Goal: Information Seeking & Learning: Learn about a topic

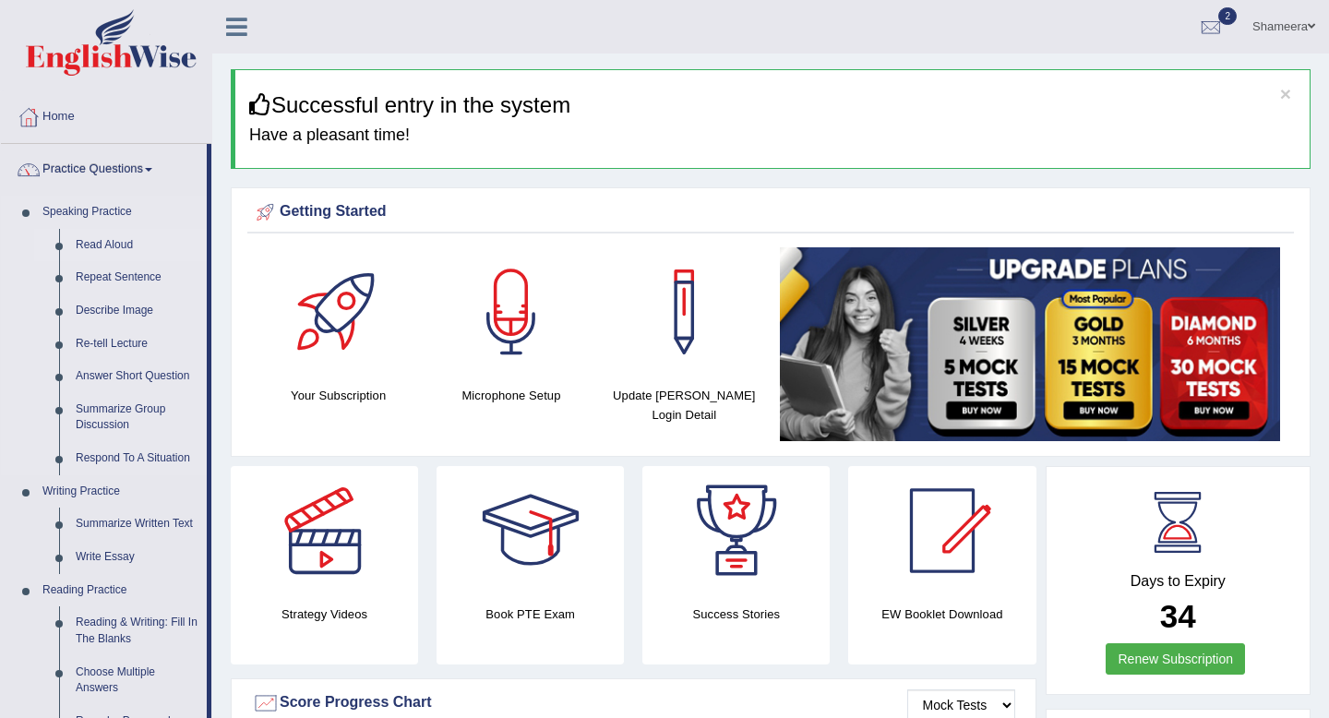
click at [118, 241] on link "Read Aloud" at bounding box center [136, 245] width 139 height 33
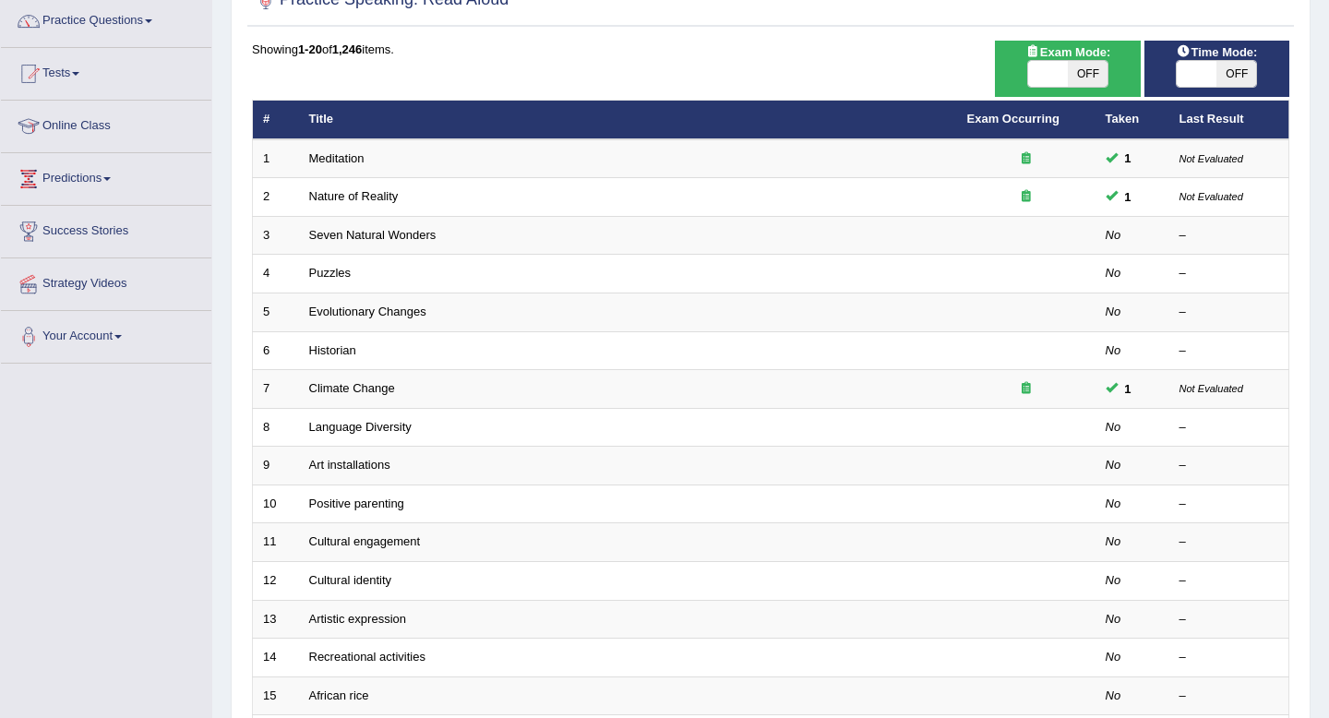
scroll to position [149, 0]
click at [1052, 70] on span at bounding box center [1048, 73] width 40 height 26
checkbox input "true"
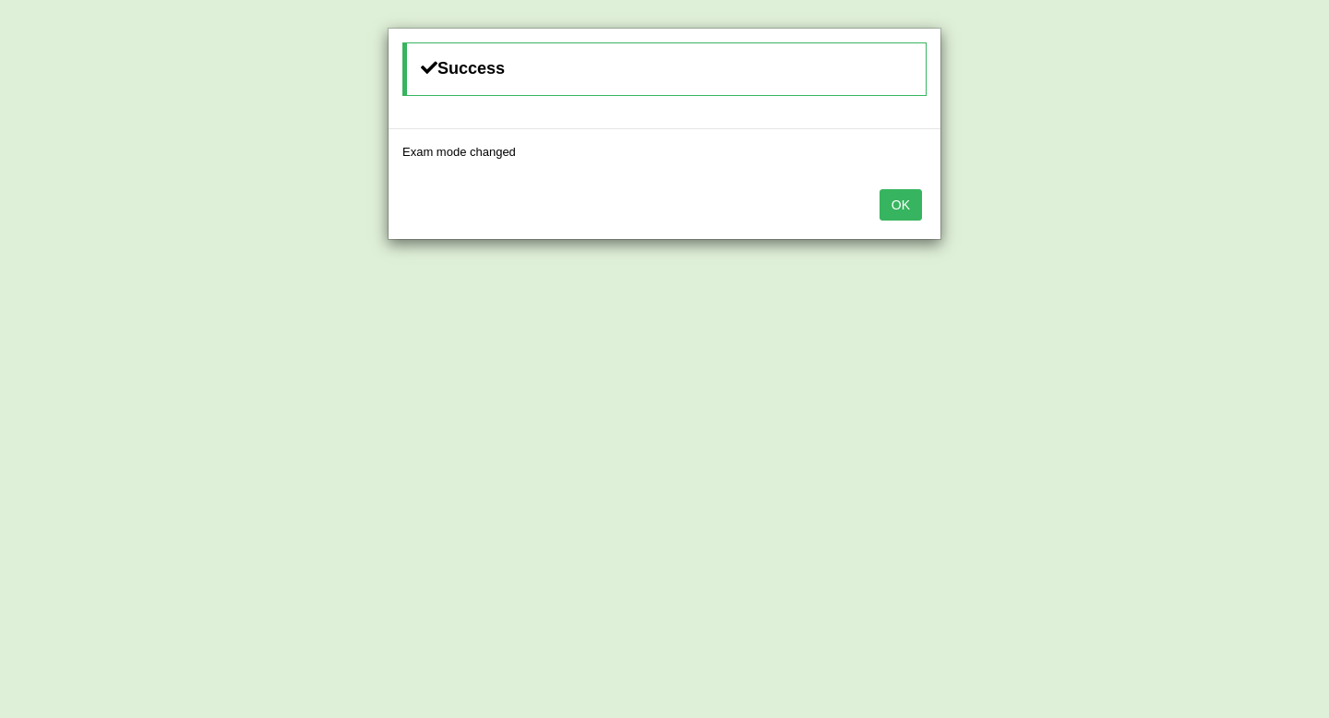
click at [903, 214] on button "OK" at bounding box center [900, 204] width 42 height 31
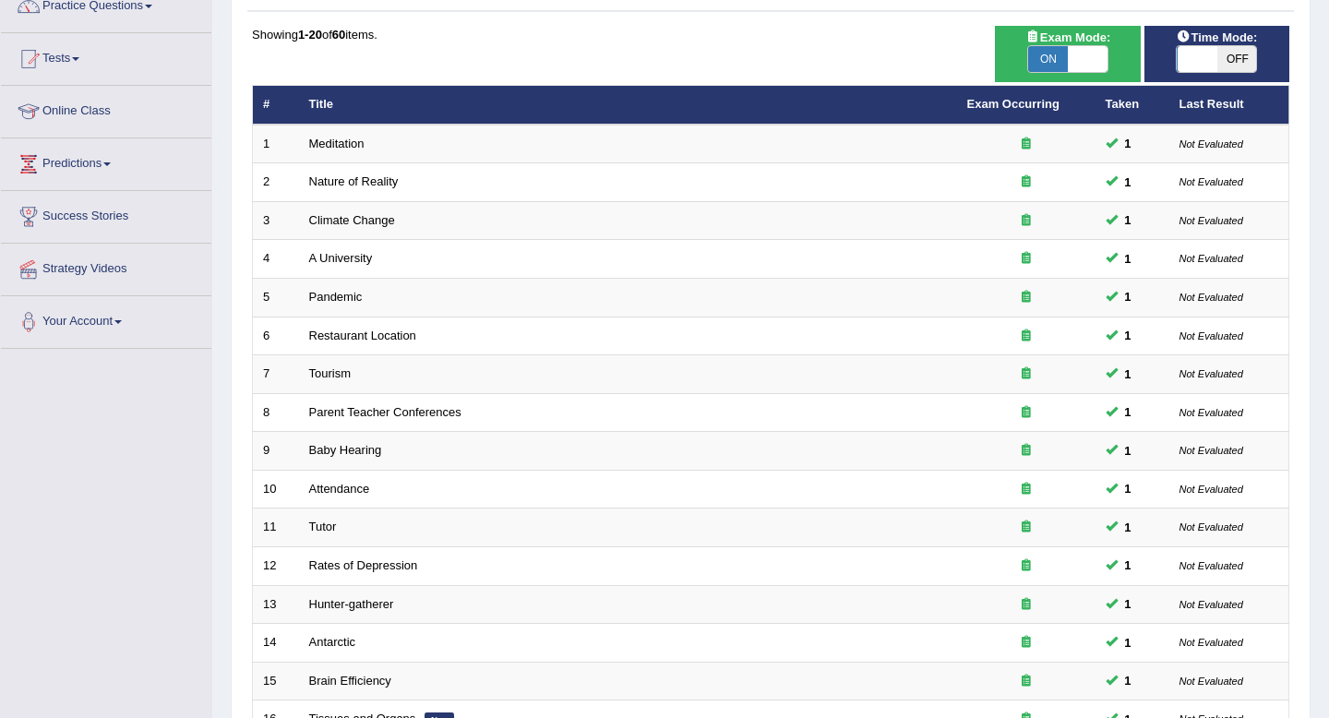
scroll to position [504, 0]
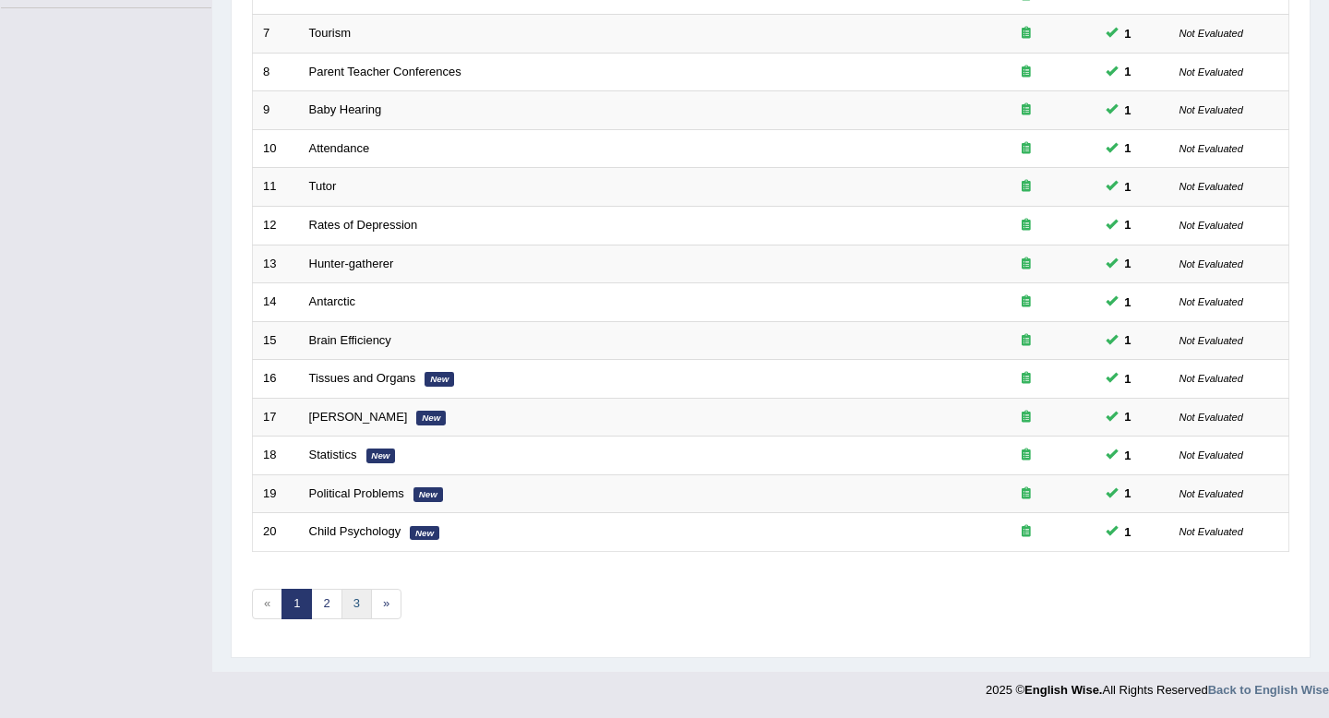
click at [350, 603] on link "3" at bounding box center [356, 604] width 30 height 30
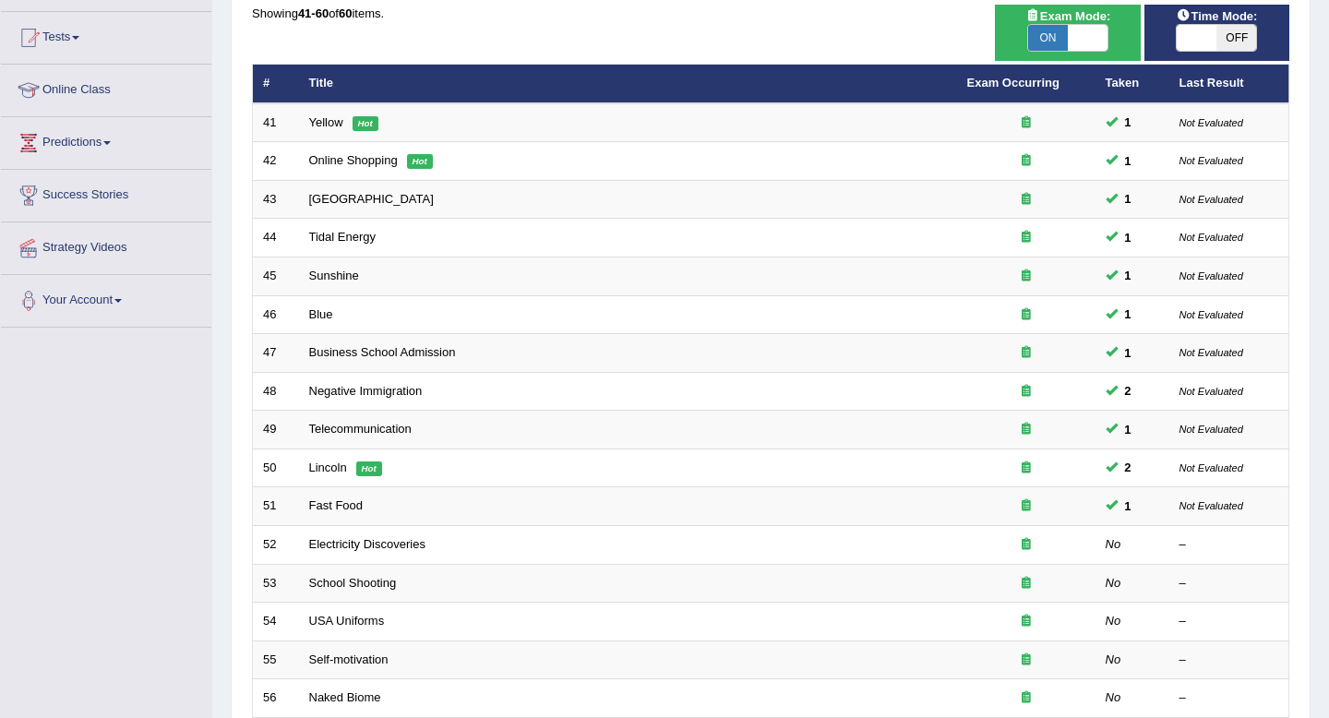
scroll to position [504, 0]
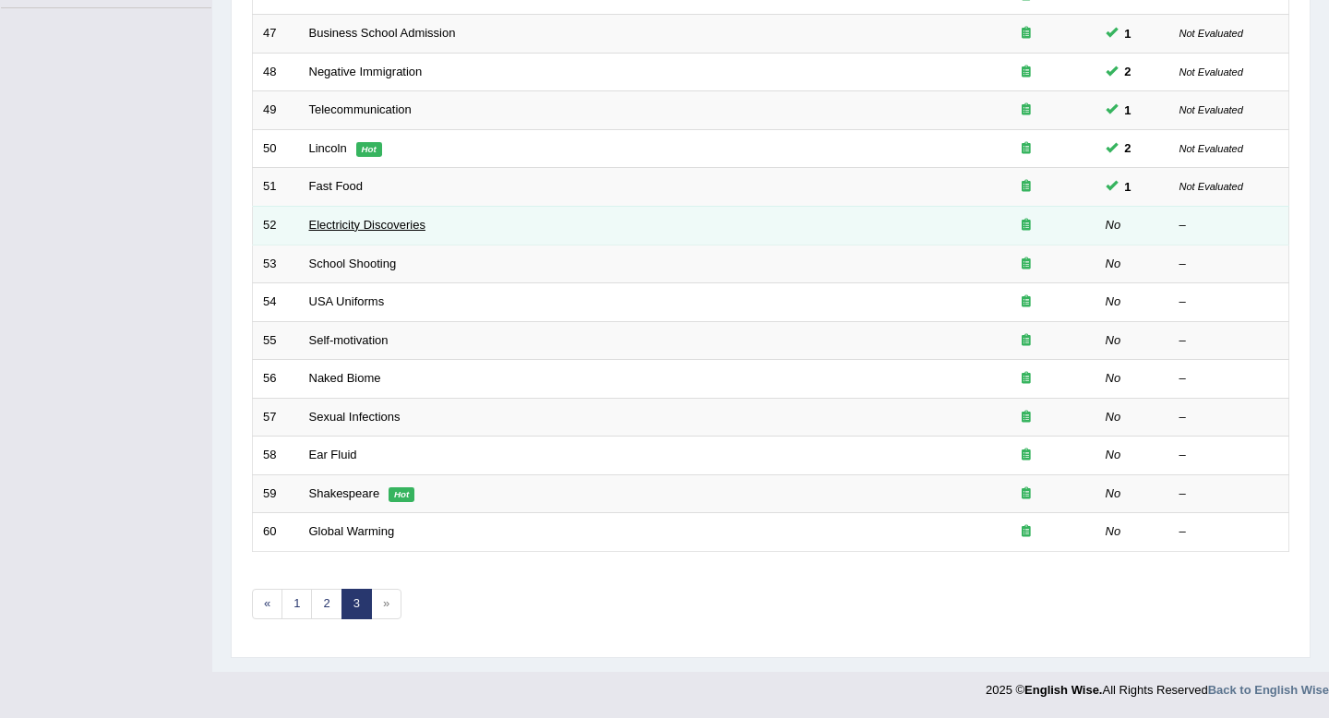
click at [379, 228] on link "Electricity Discoveries" at bounding box center [367, 225] width 116 height 14
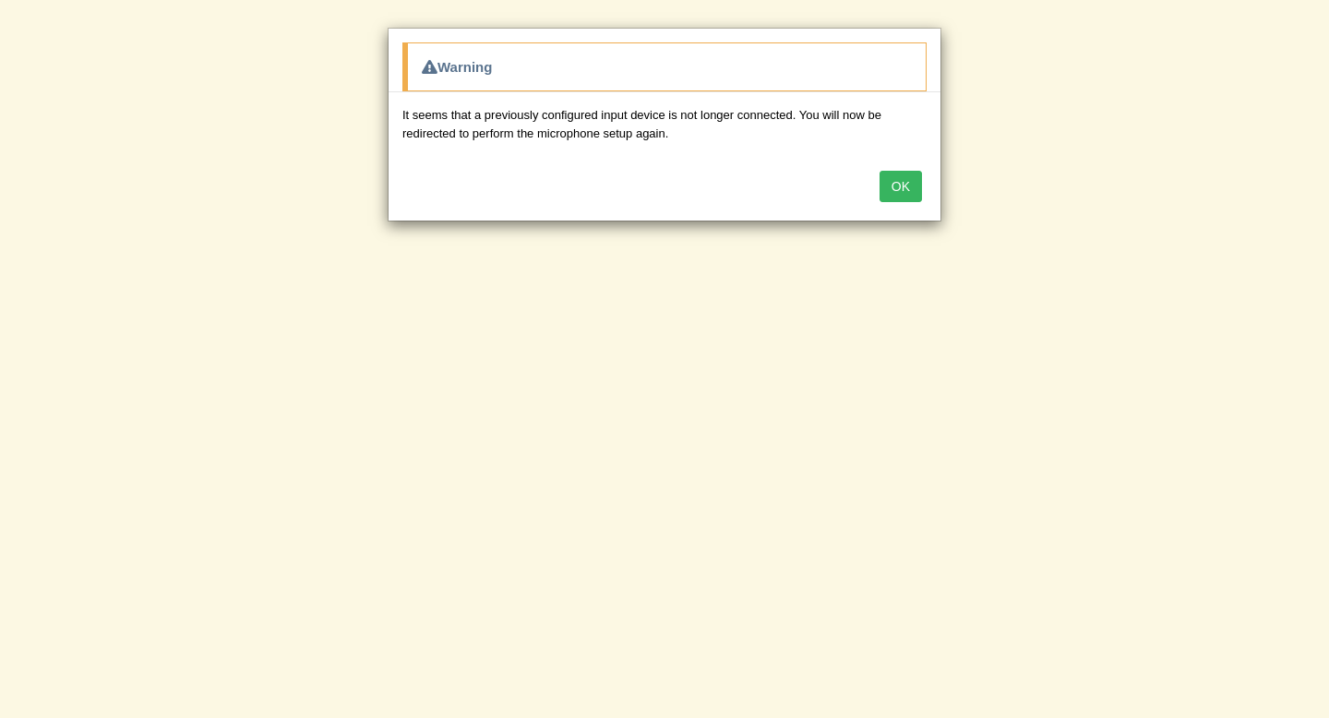
click at [895, 184] on button "OK" at bounding box center [900, 186] width 42 height 31
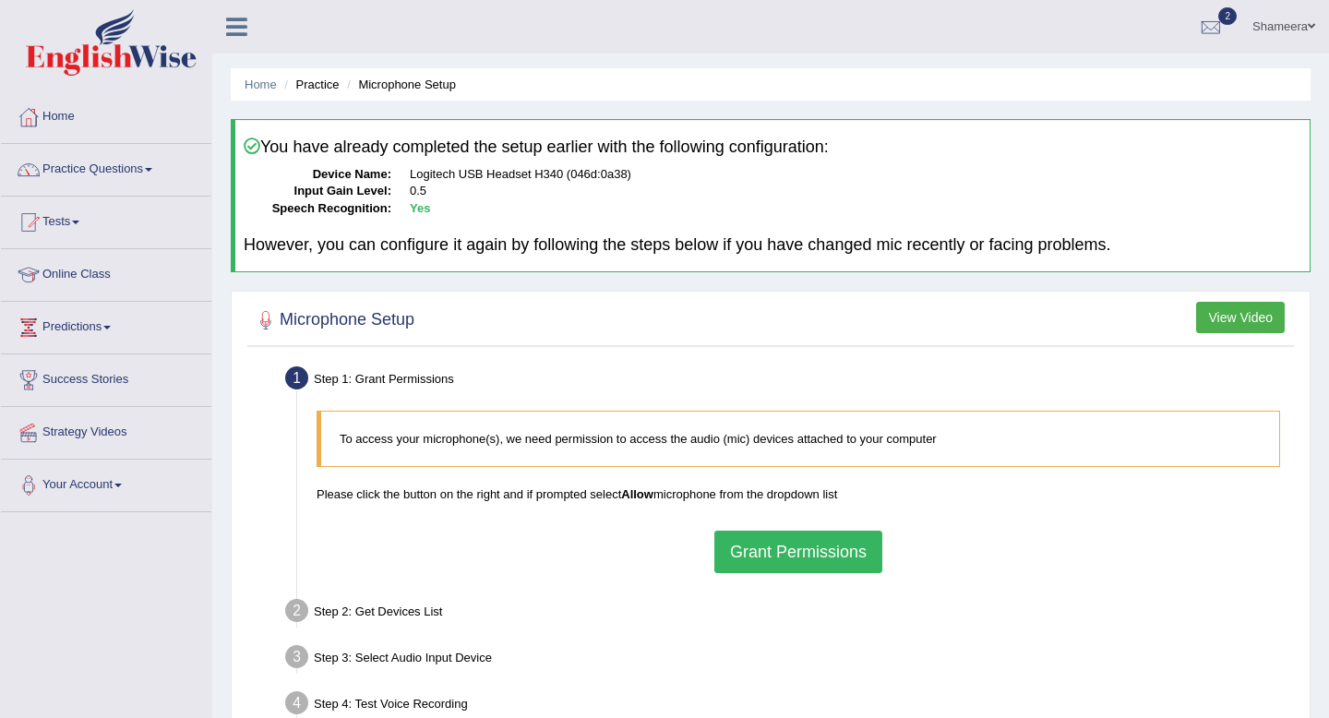
click at [787, 551] on button "Grant Permissions" at bounding box center [798, 552] width 168 height 42
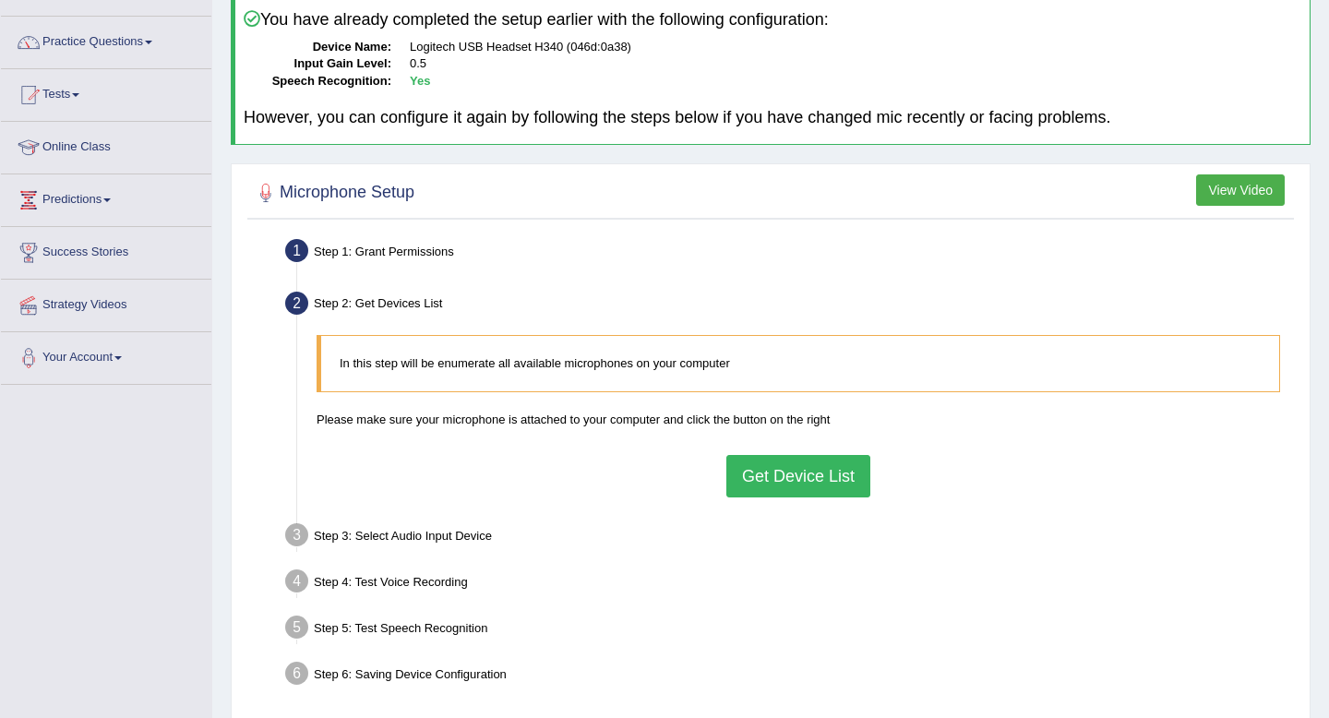
scroll to position [209, 0]
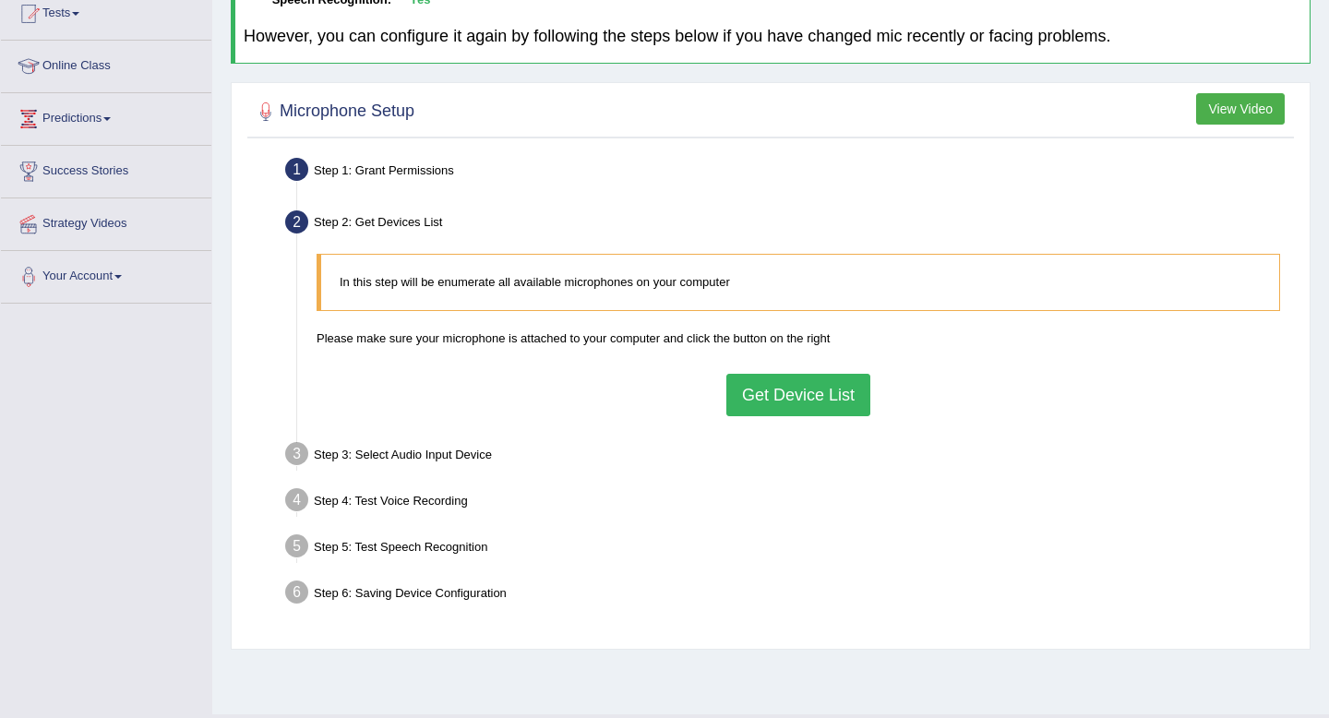
click at [803, 388] on button "Get Device List" at bounding box center [798, 395] width 144 height 42
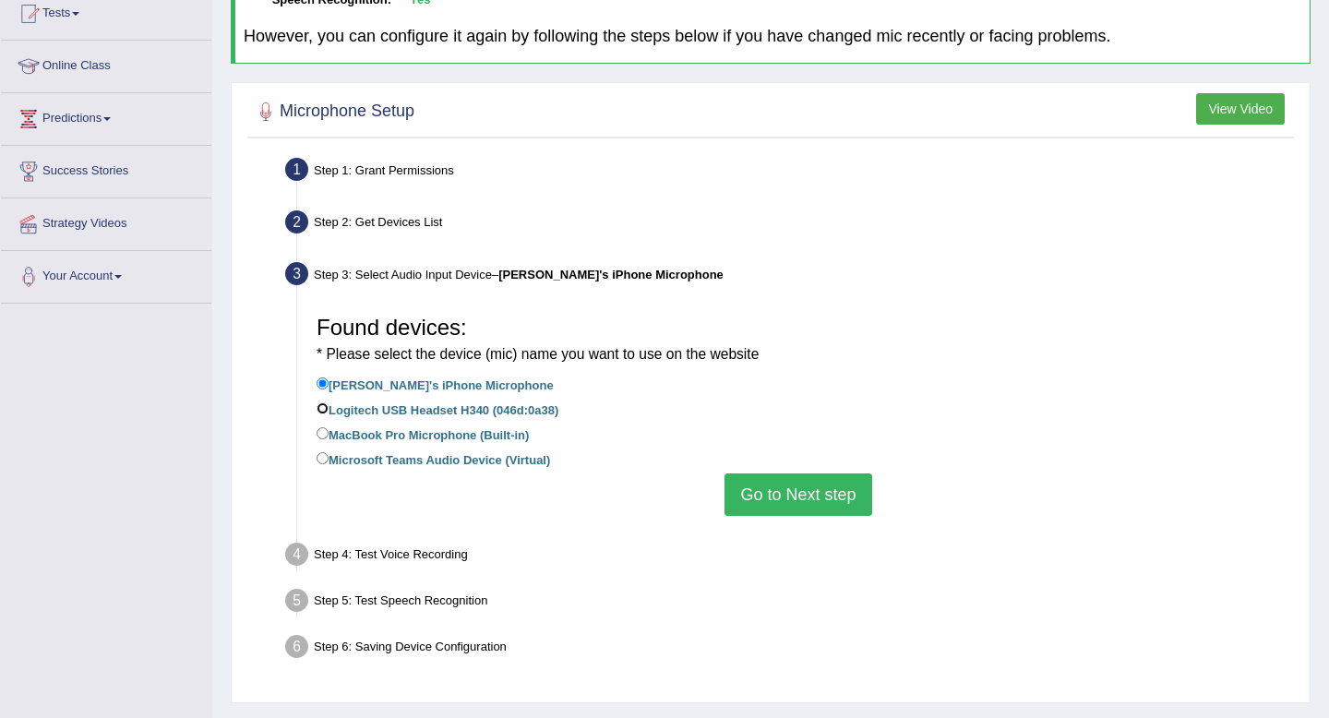
click at [325, 408] on input "Logitech USB Headset H340 (046d:0a38)" at bounding box center [323, 408] width 12 height 12
radio input "true"
click at [777, 493] on button "Go to Next step" at bounding box center [797, 494] width 147 height 42
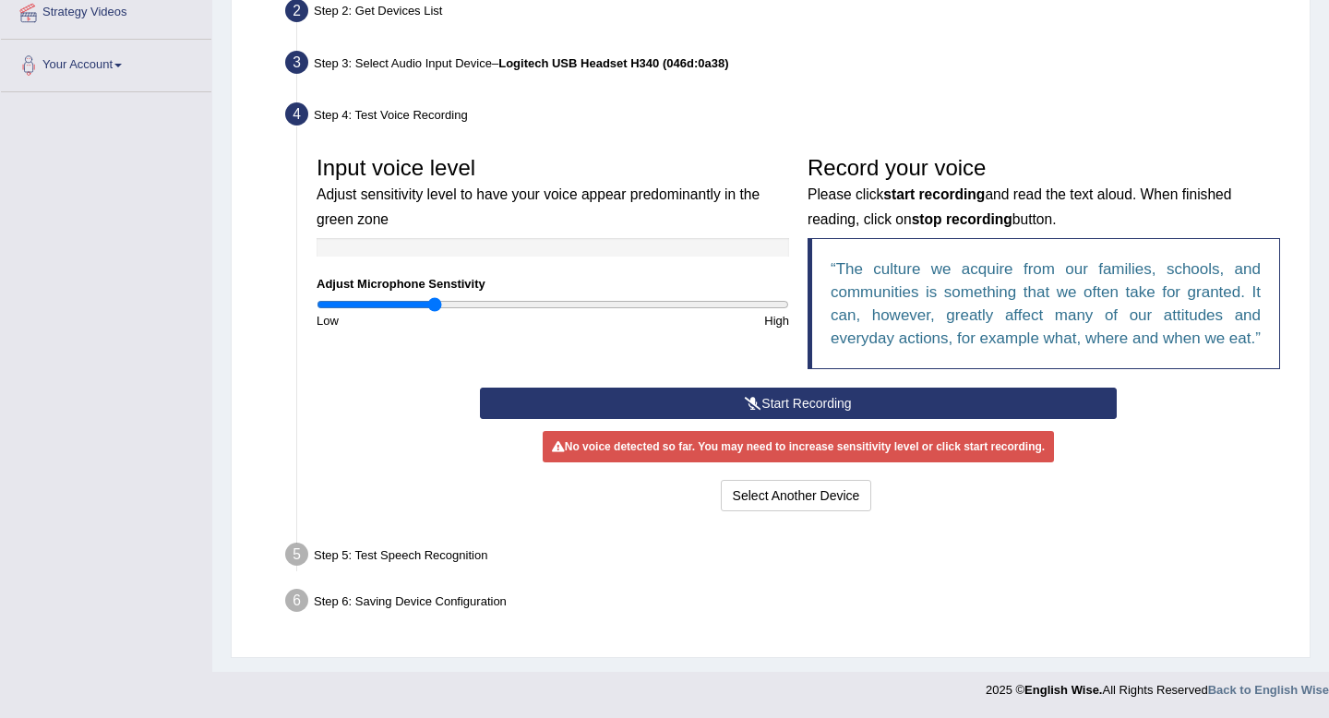
scroll to position [442, 0]
click at [784, 405] on button "Start Recording" at bounding box center [798, 403] width 636 height 31
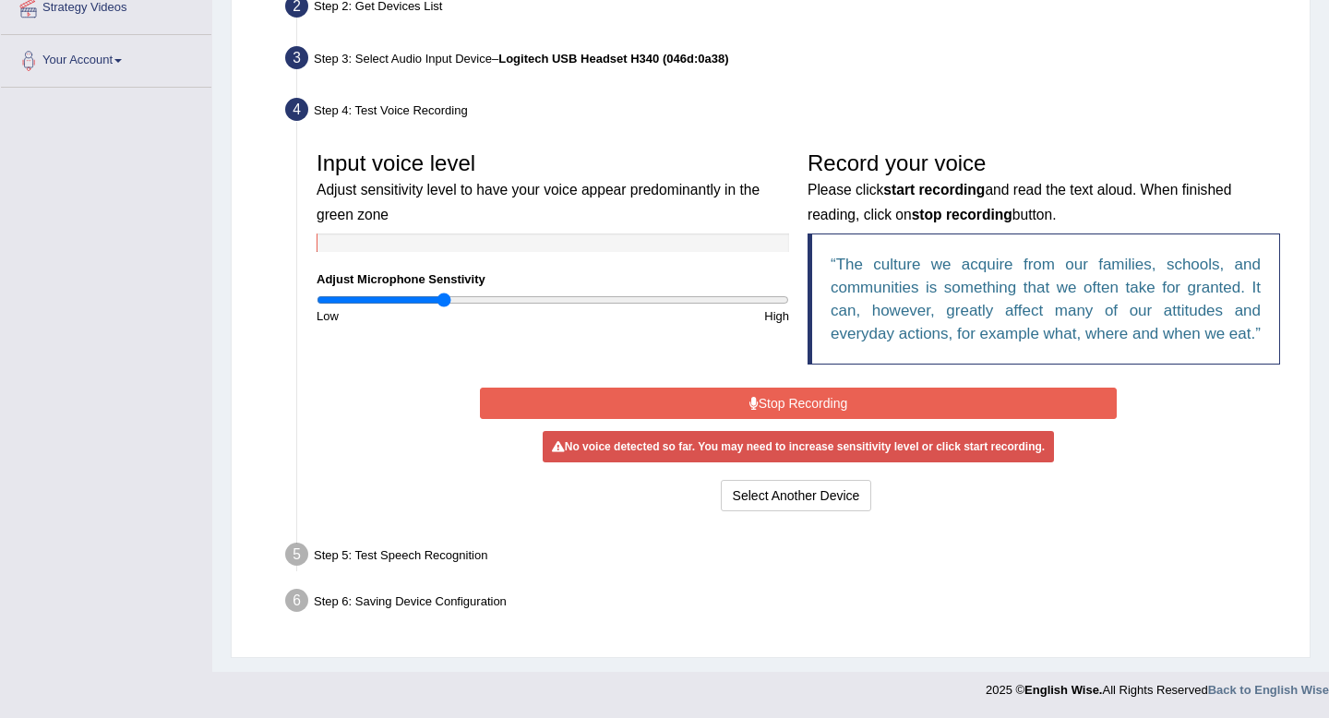
drag, startPoint x: 435, startPoint y: 282, endPoint x: 444, endPoint y: 286, distance: 9.9
type input "0.54"
click at [444, 293] on input "range" at bounding box center [553, 300] width 472 height 15
click at [699, 406] on button "Stop Recording" at bounding box center [798, 403] width 636 height 31
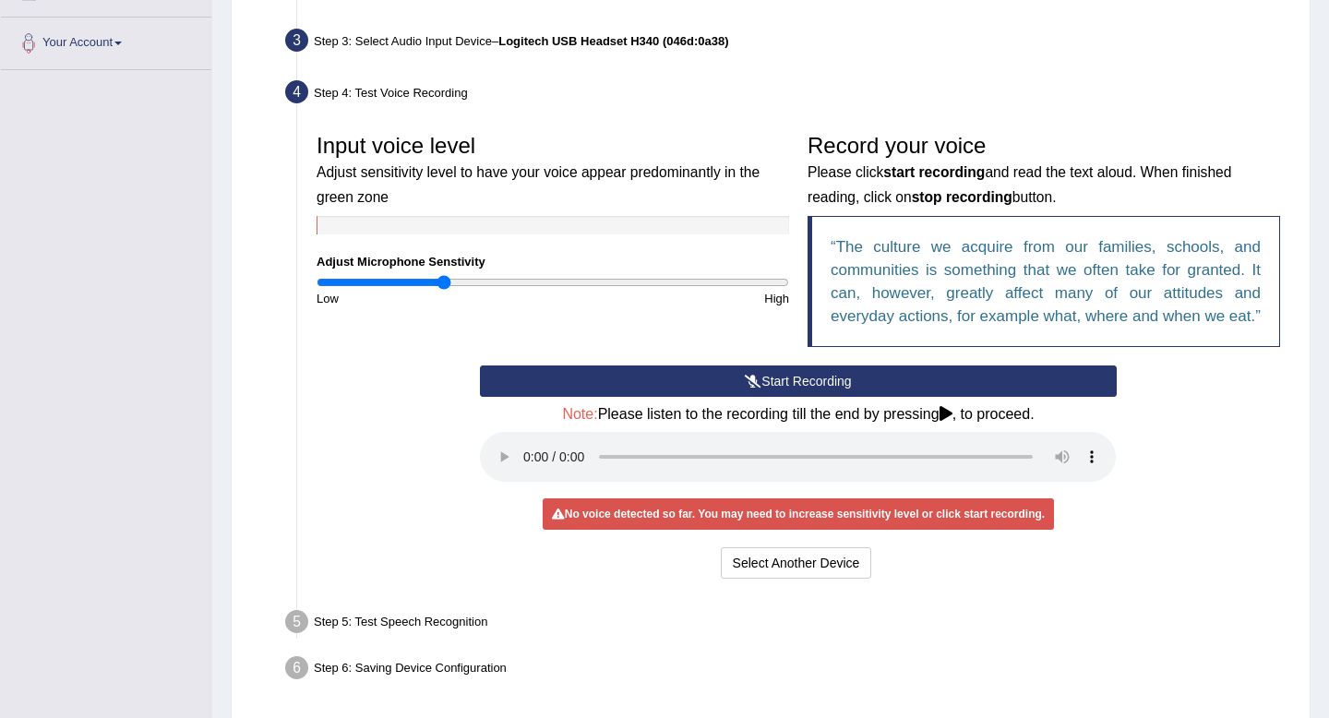
click at [651, 397] on button "Start Recording" at bounding box center [798, 380] width 636 height 31
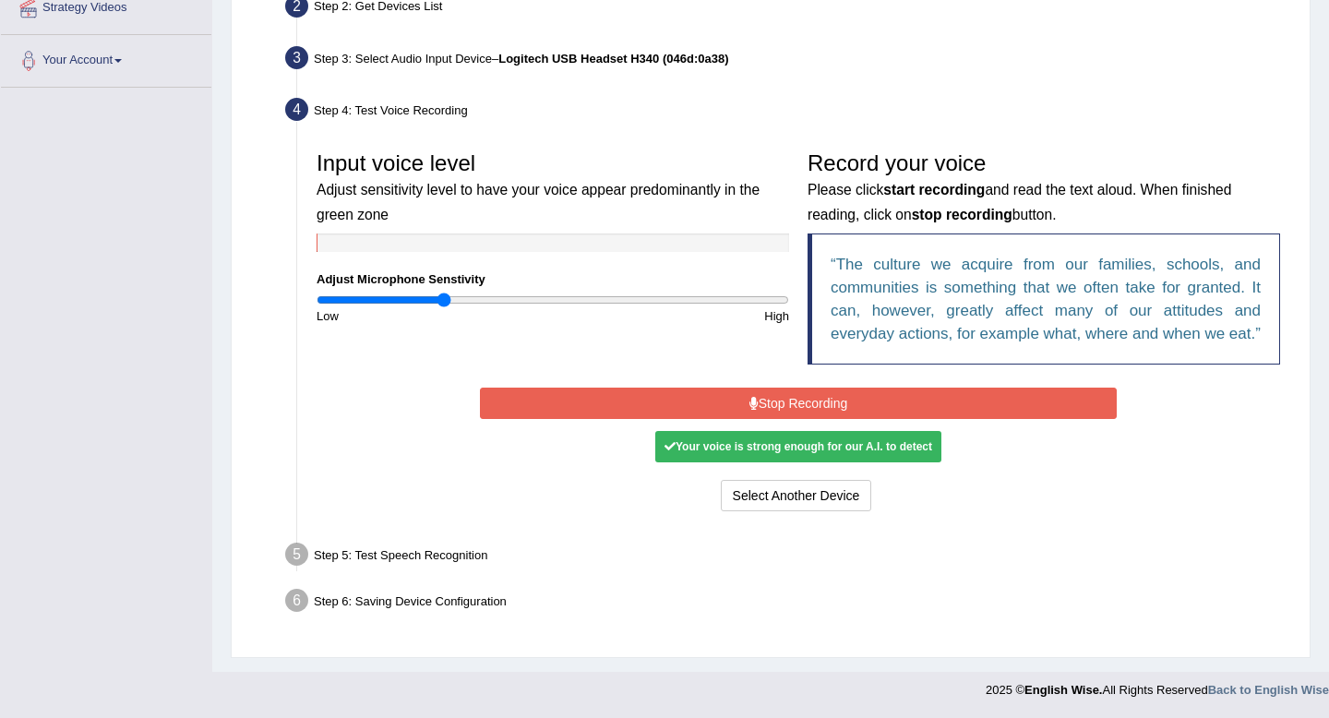
click at [651, 412] on button "Stop Recording" at bounding box center [798, 403] width 636 height 31
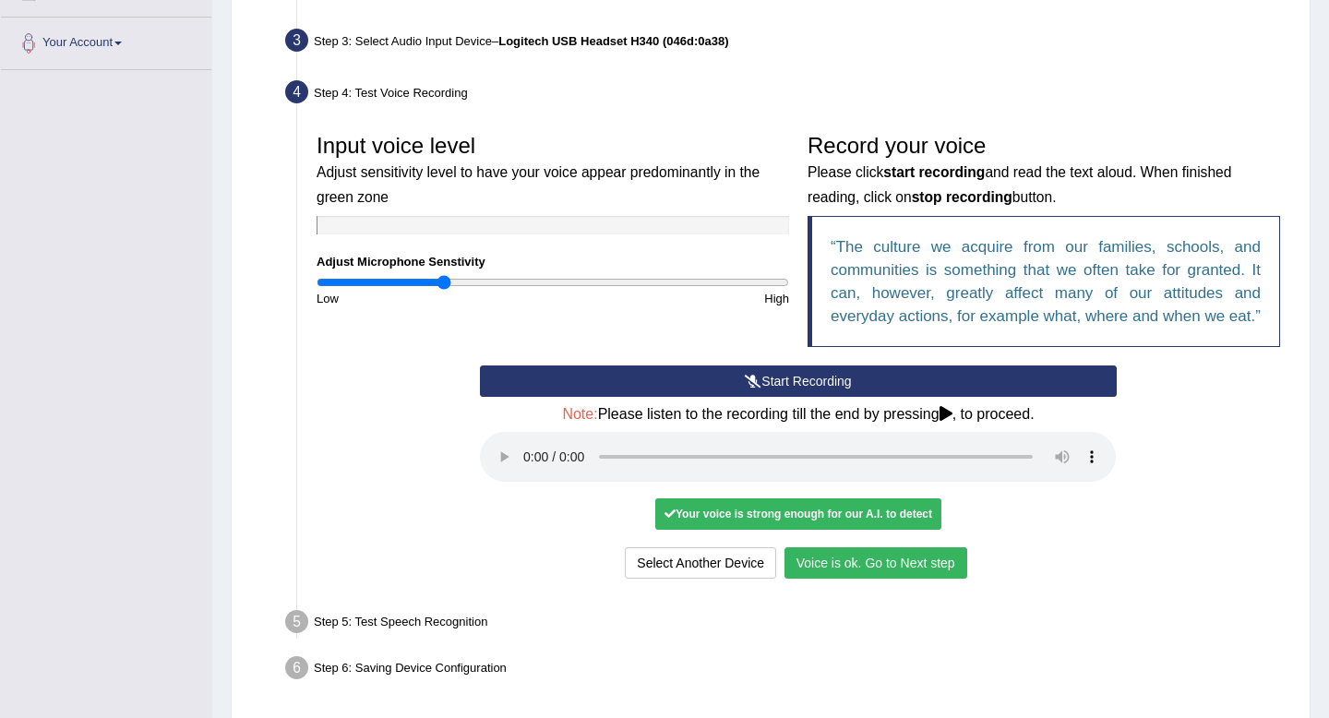
click at [856, 579] on button "Voice is ok. Go to Next step" at bounding box center [875, 562] width 183 height 31
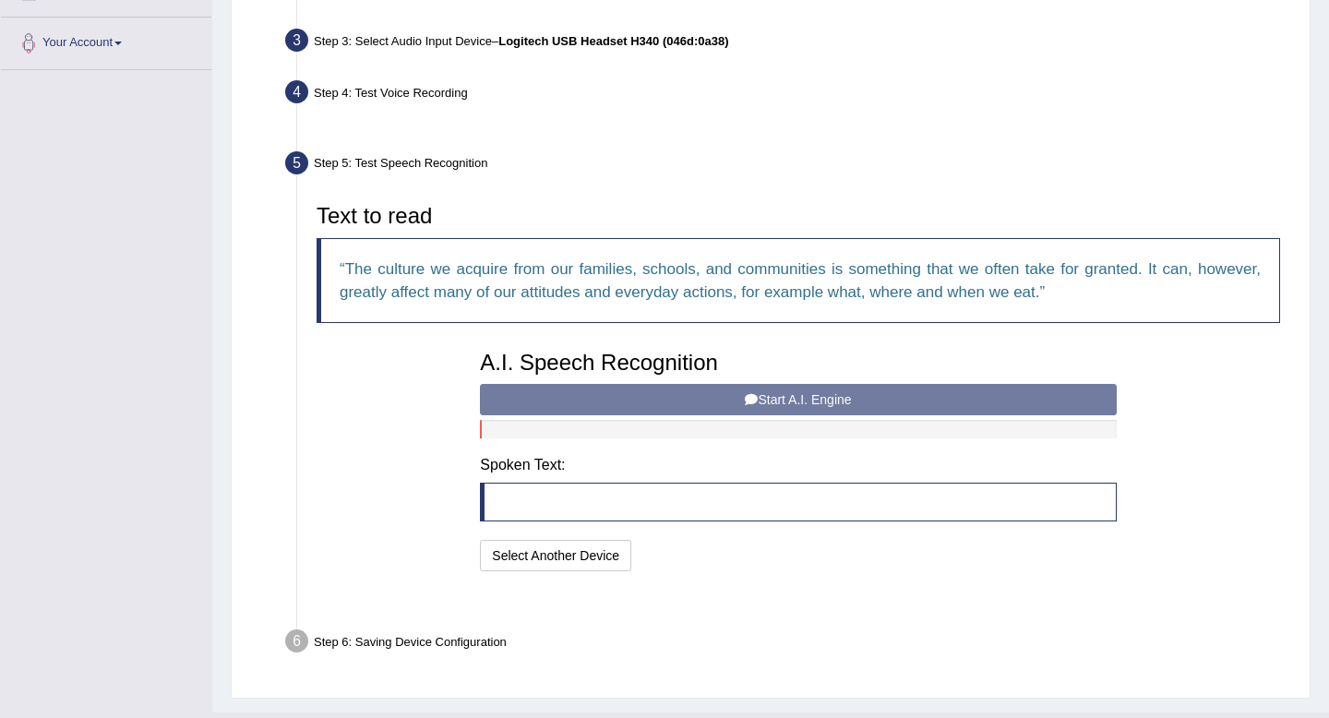
scroll to position [436, 0]
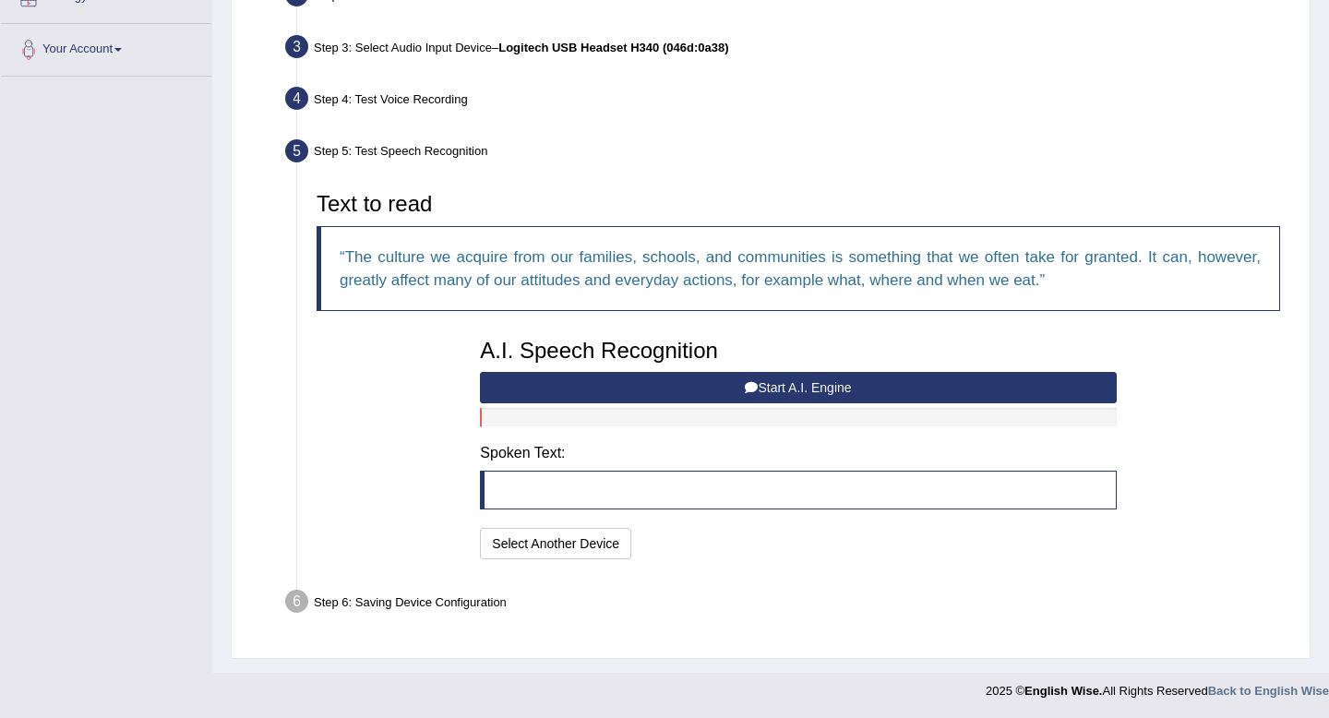
click at [667, 379] on button "Start A.I. Engine" at bounding box center [798, 387] width 636 height 31
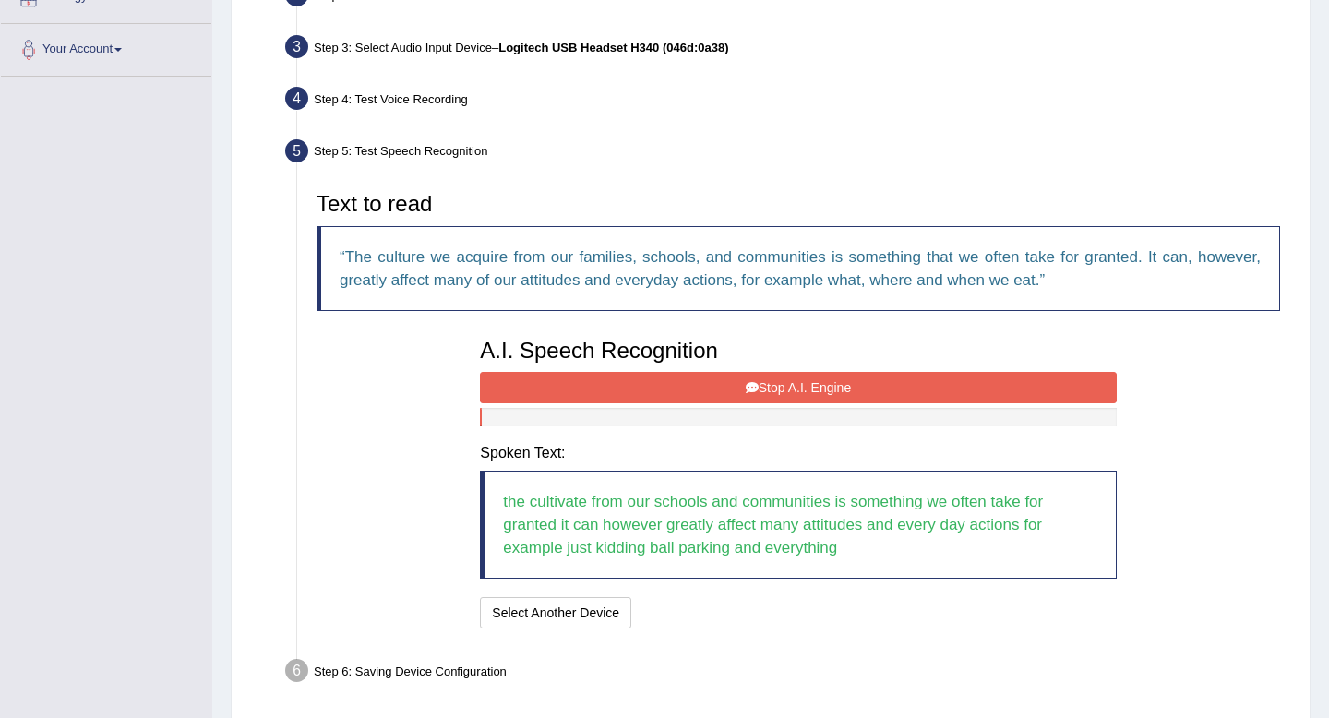
click at [668, 389] on button "Stop A.I. Engine" at bounding box center [798, 387] width 636 height 31
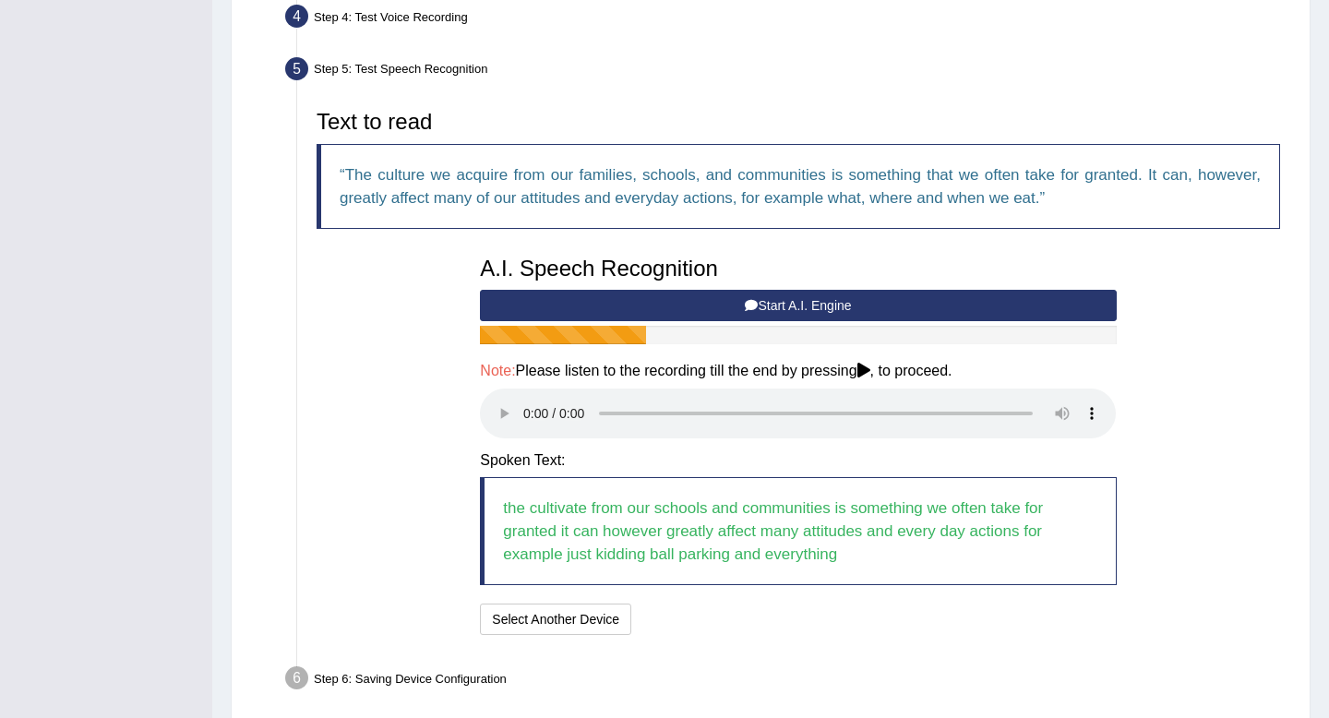
scroll to position [594, 0]
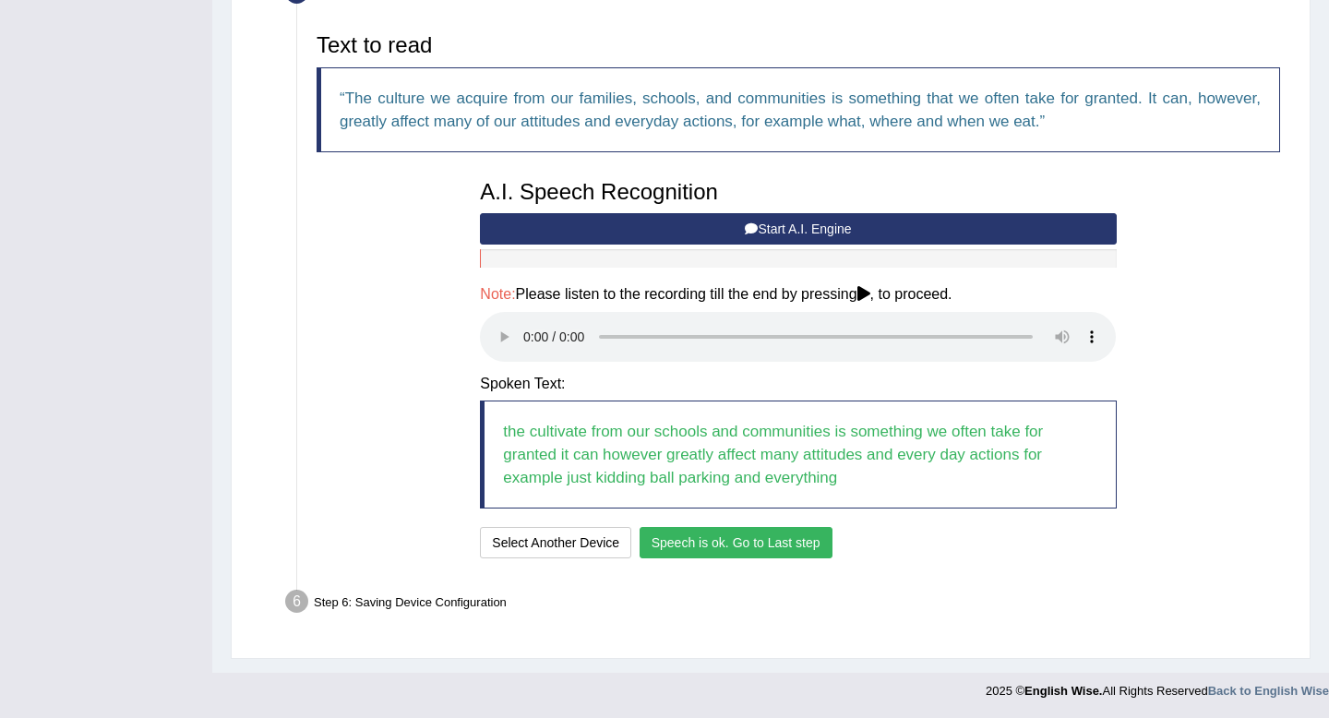
click at [689, 544] on button "Speech is ok. Go to Last step" at bounding box center [736, 542] width 193 height 31
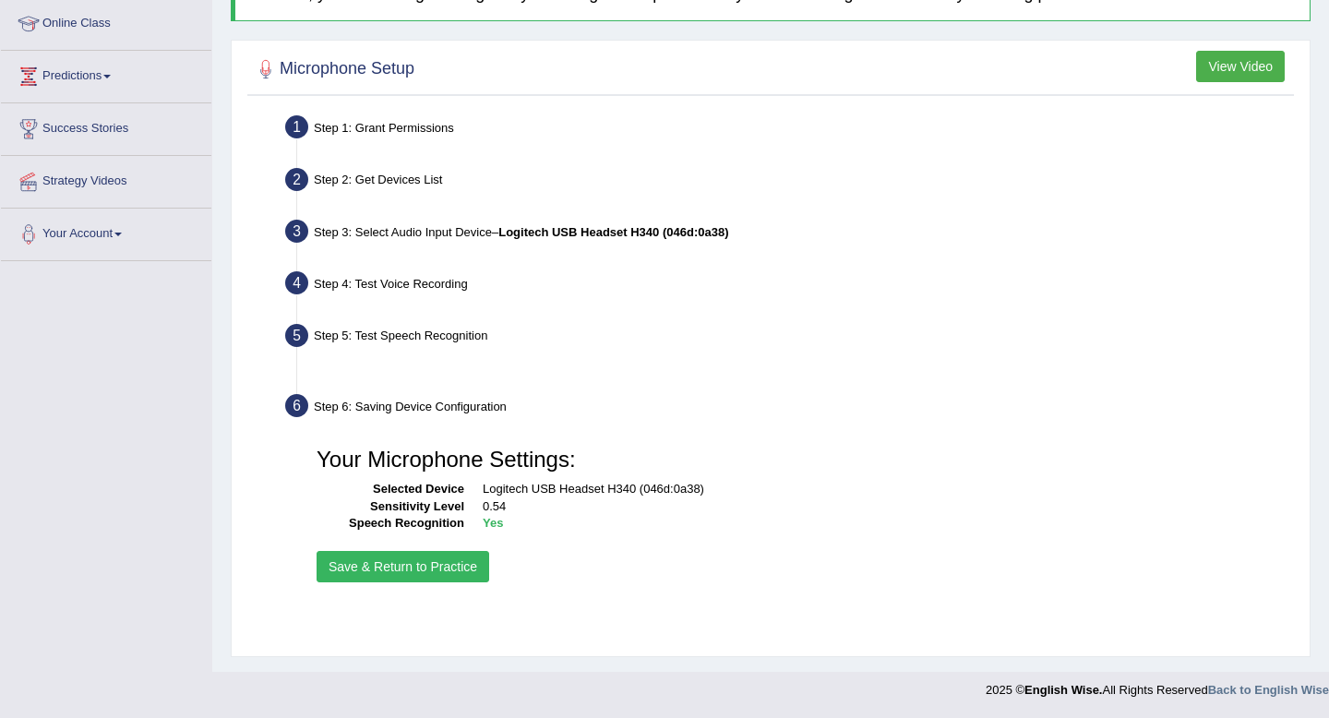
scroll to position [251, 0]
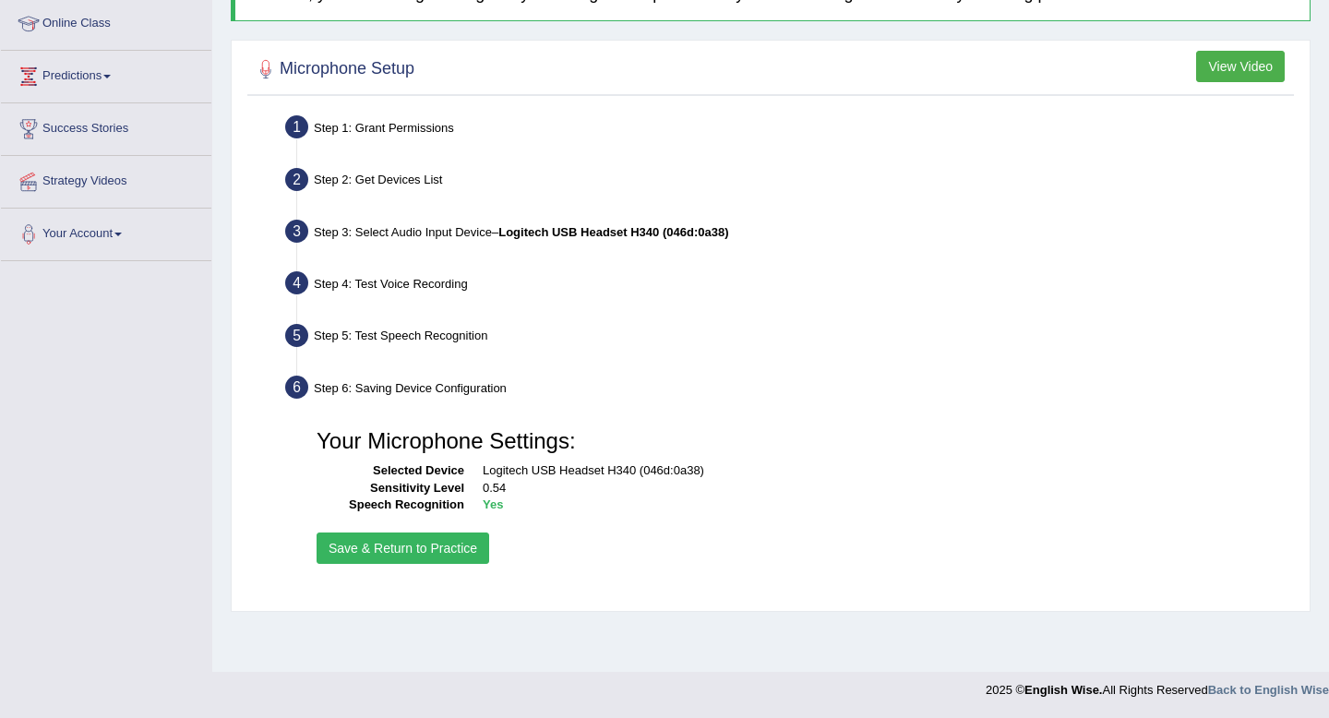
click at [448, 540] on button "Save & Return to Practice" at bounding box center [403, 547] width 173 height 31
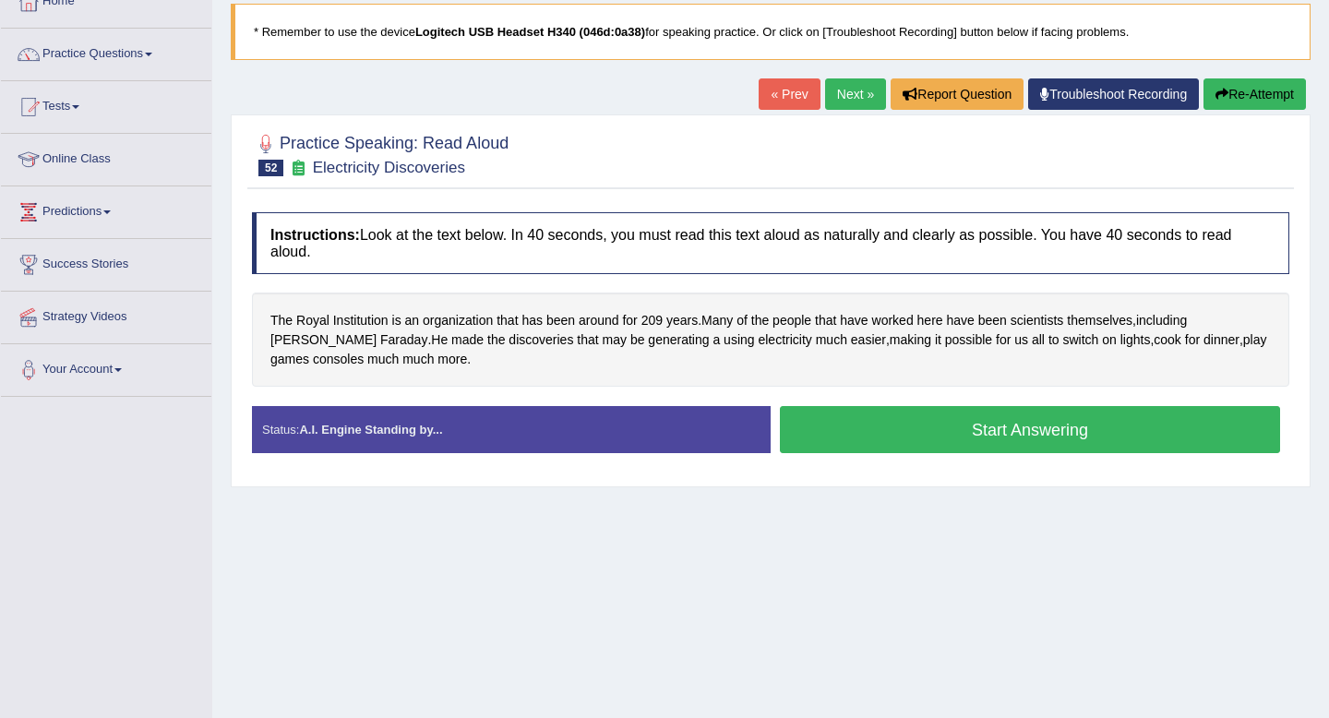
scroll to position [116, 0]
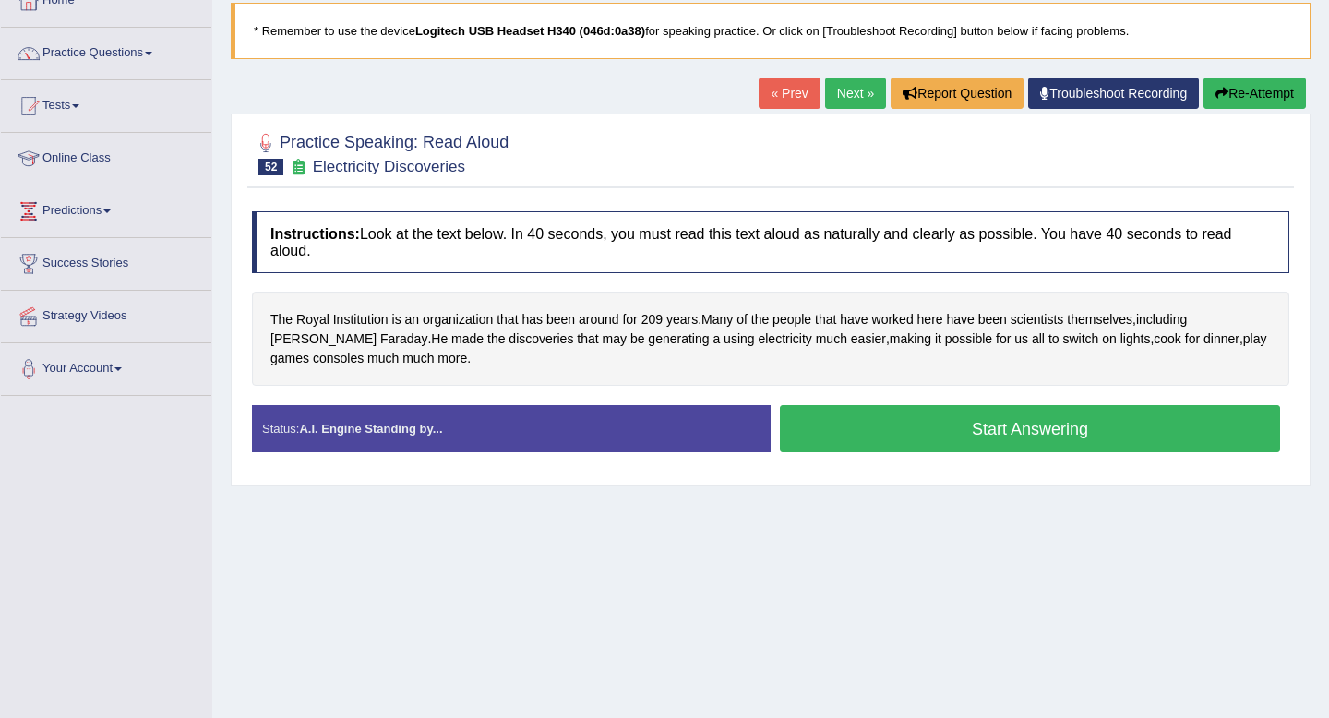
click at [942, 446] on button "Start Answering" at bounding box center [1030, 428] width 500 height 47
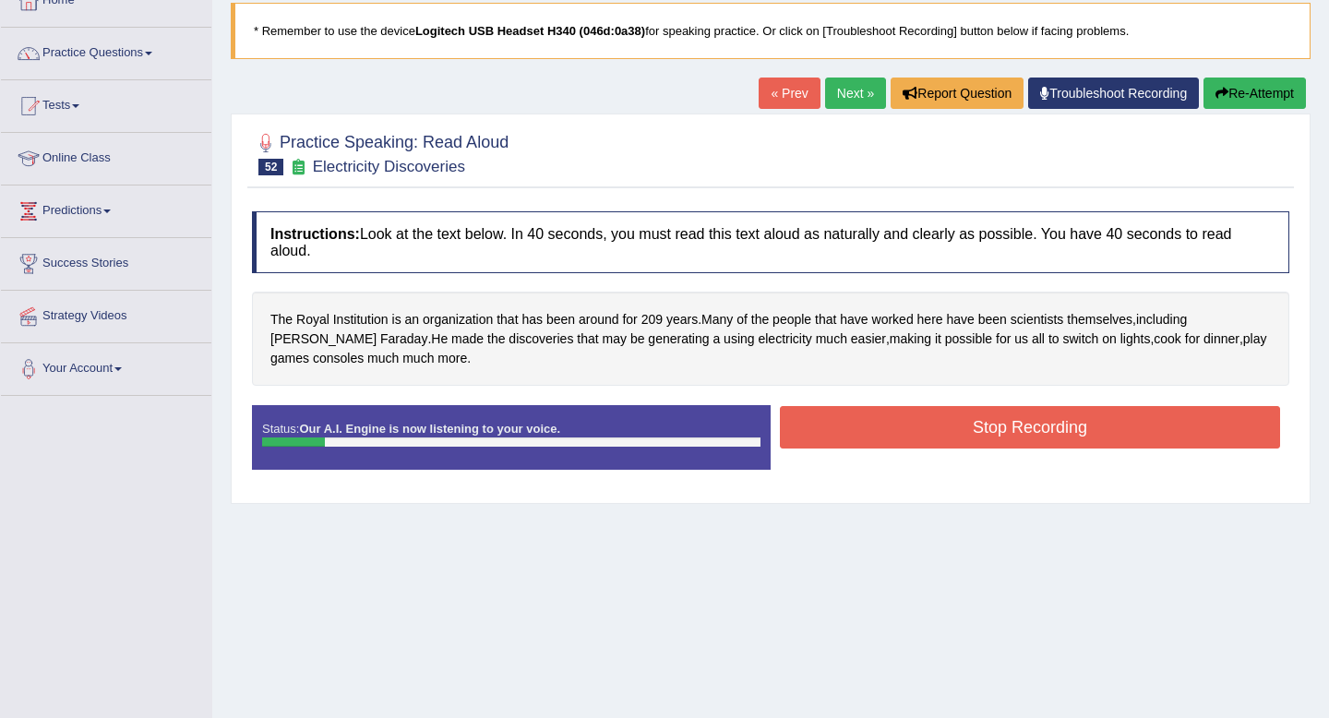
click at [1274, 84] on button "Re-Attempt" at bounding box center [1254, 93] width 102 height 31
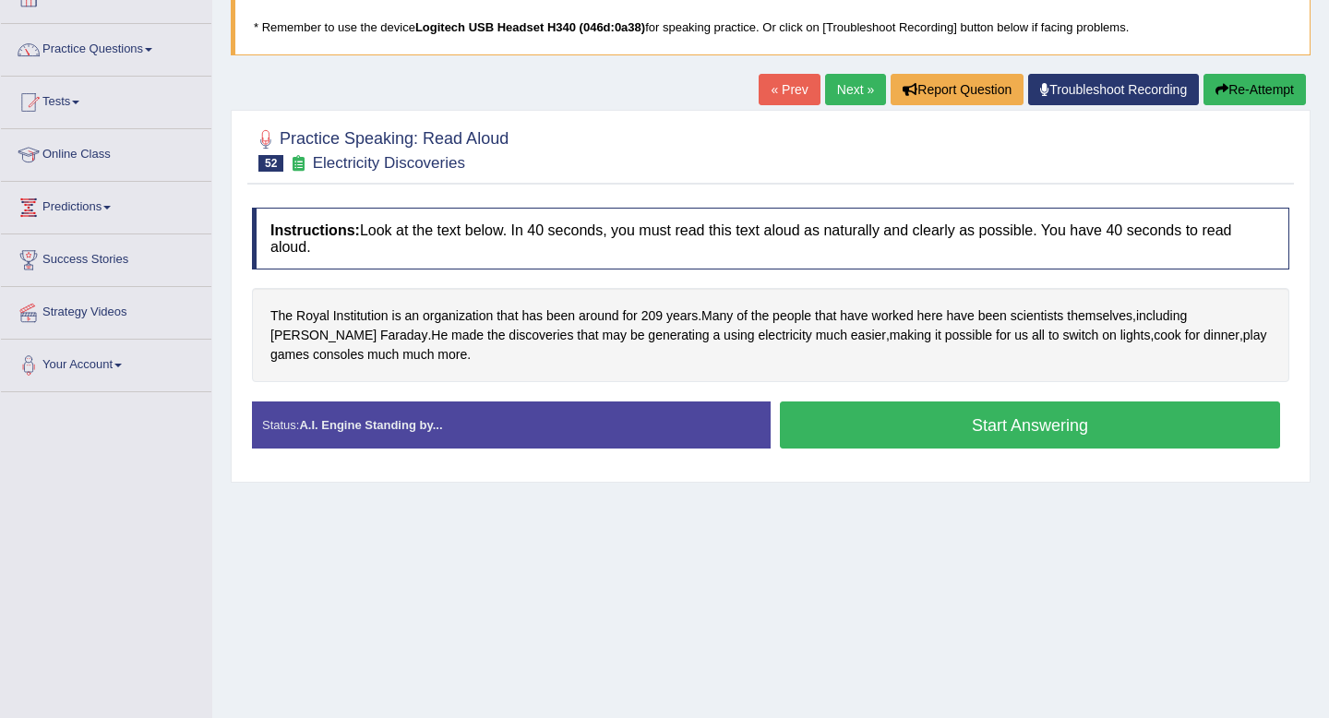
click at [1003, 429] on button "Start Answering" at bounding box center [1030, 424] width 500 height 47
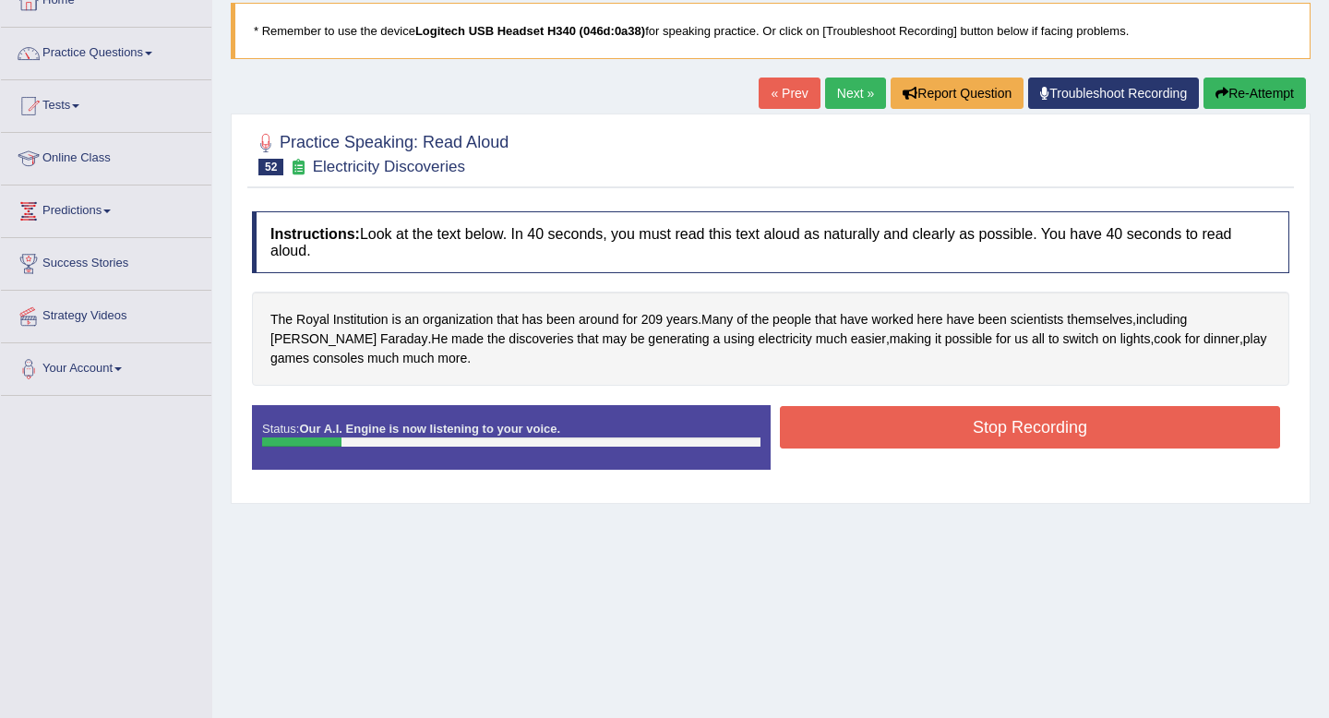
click at [1226, 90] on button "Re-Attempt" at bounding box center [1254, 93] width 102 height 31
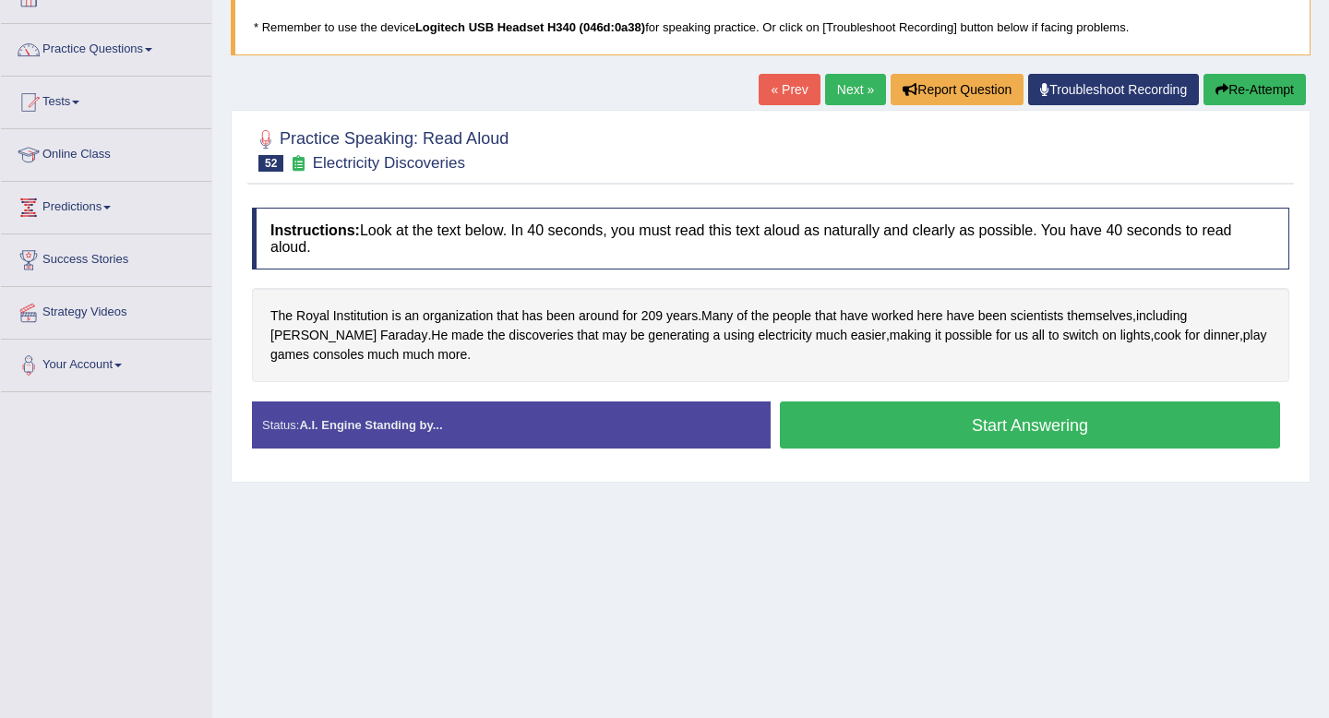
click at [990, 430] on button "Start Answering" at bounding box center [1030, 424] width 500 height 47
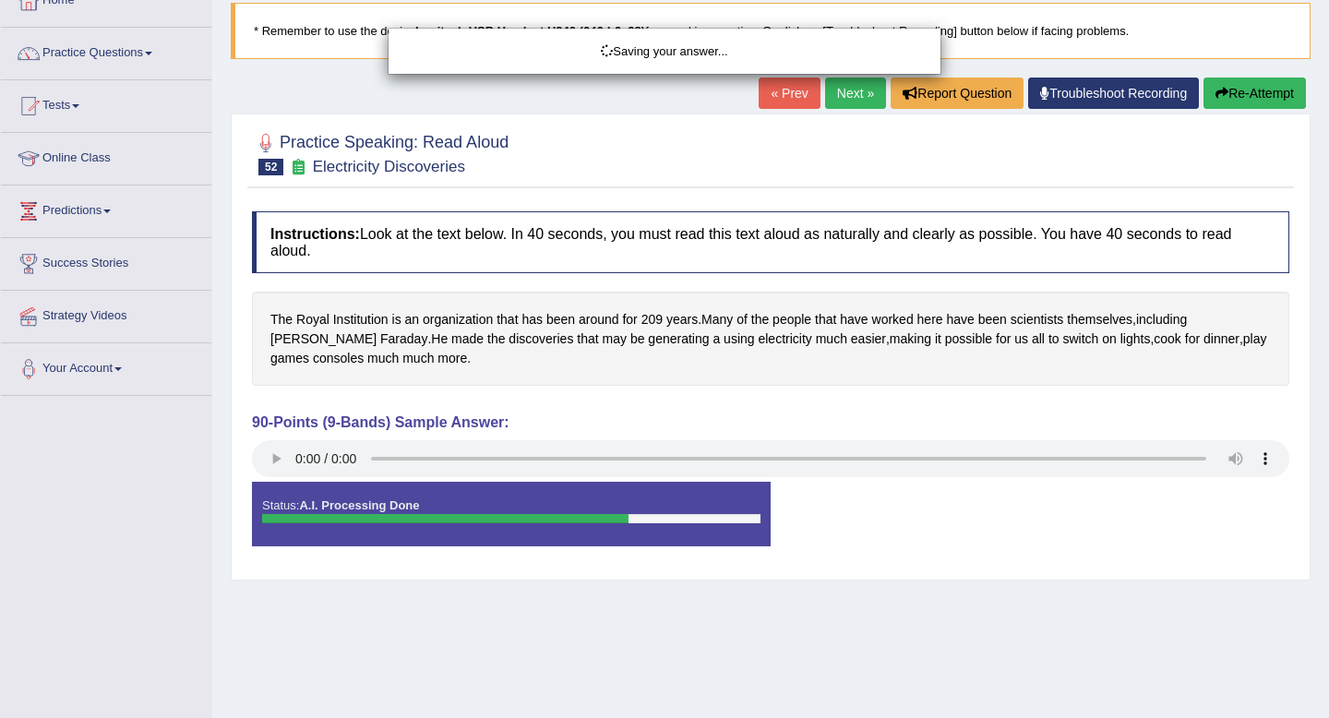
click at [1222, 87] on div "Saving your answer..." at bounding box center [664, 359] width 1329 height 718
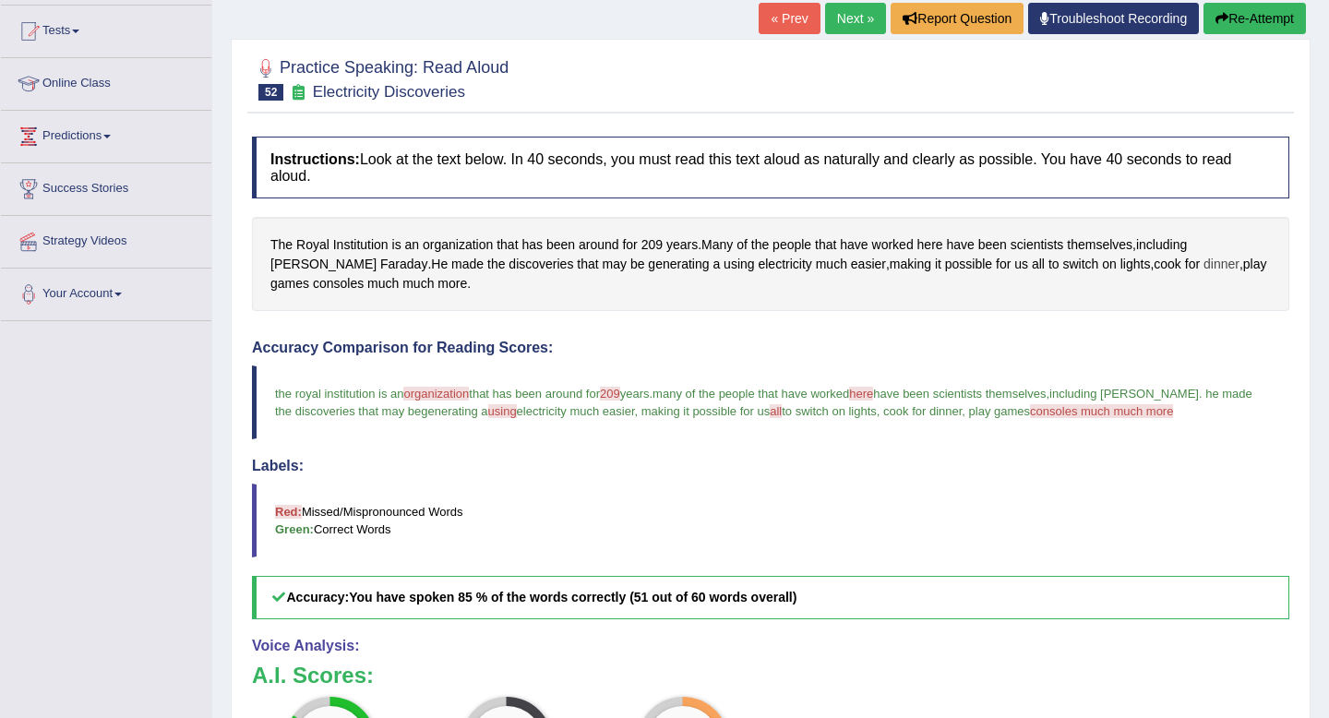
scroll to position [167, 0]
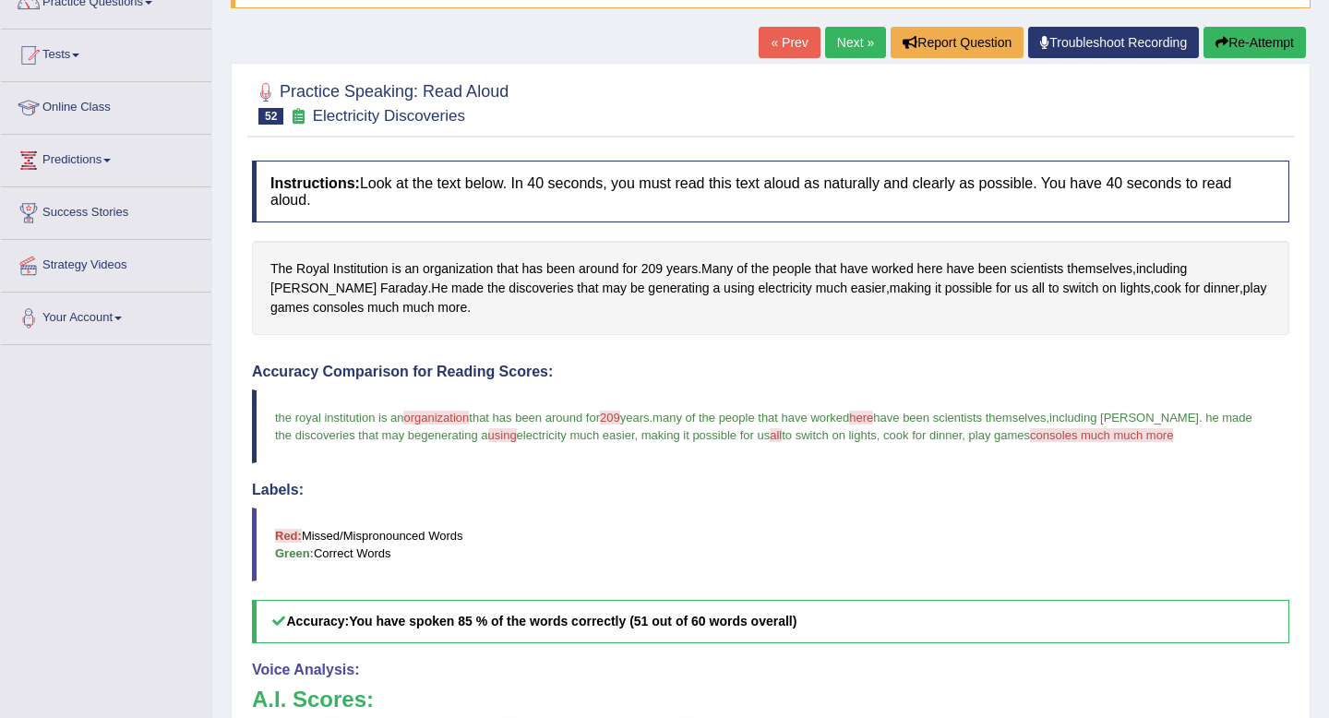
click at [1242, 47] on button "Re-Attempt" at bounding box center [1254, 42] width 102 height 31
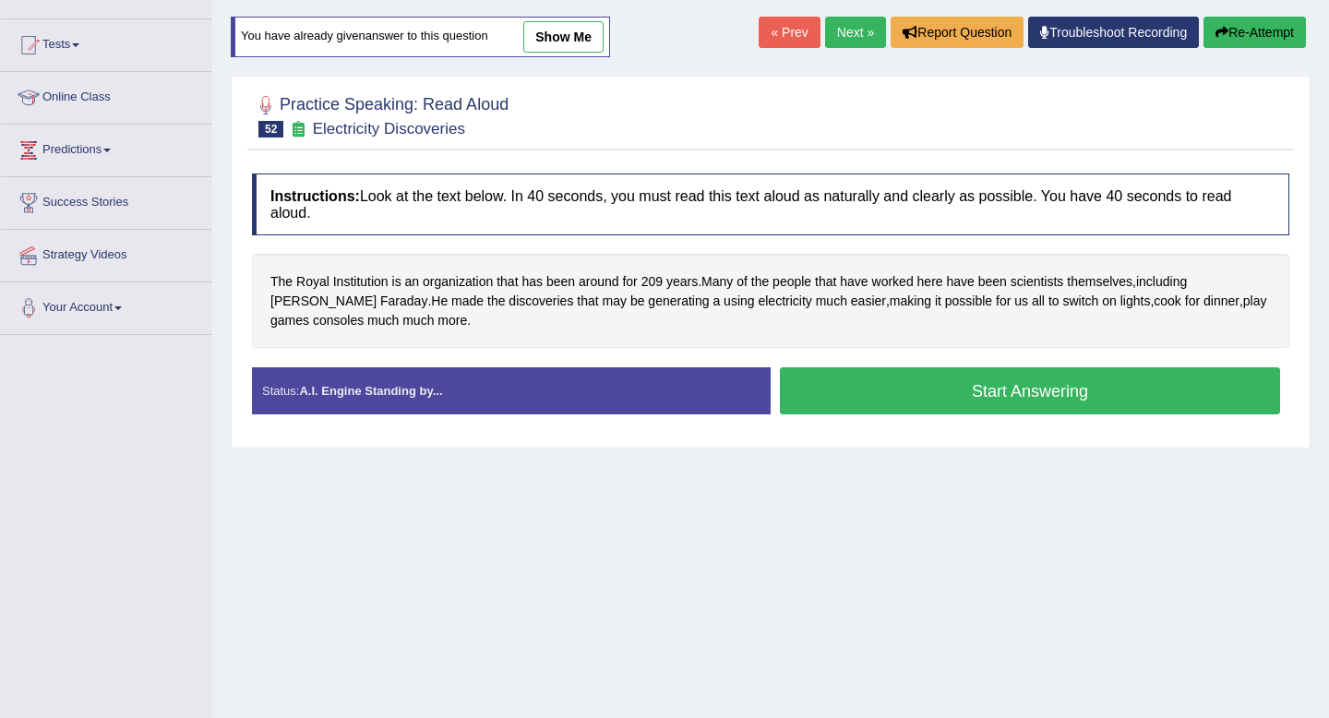
scroll to position [167, 0]
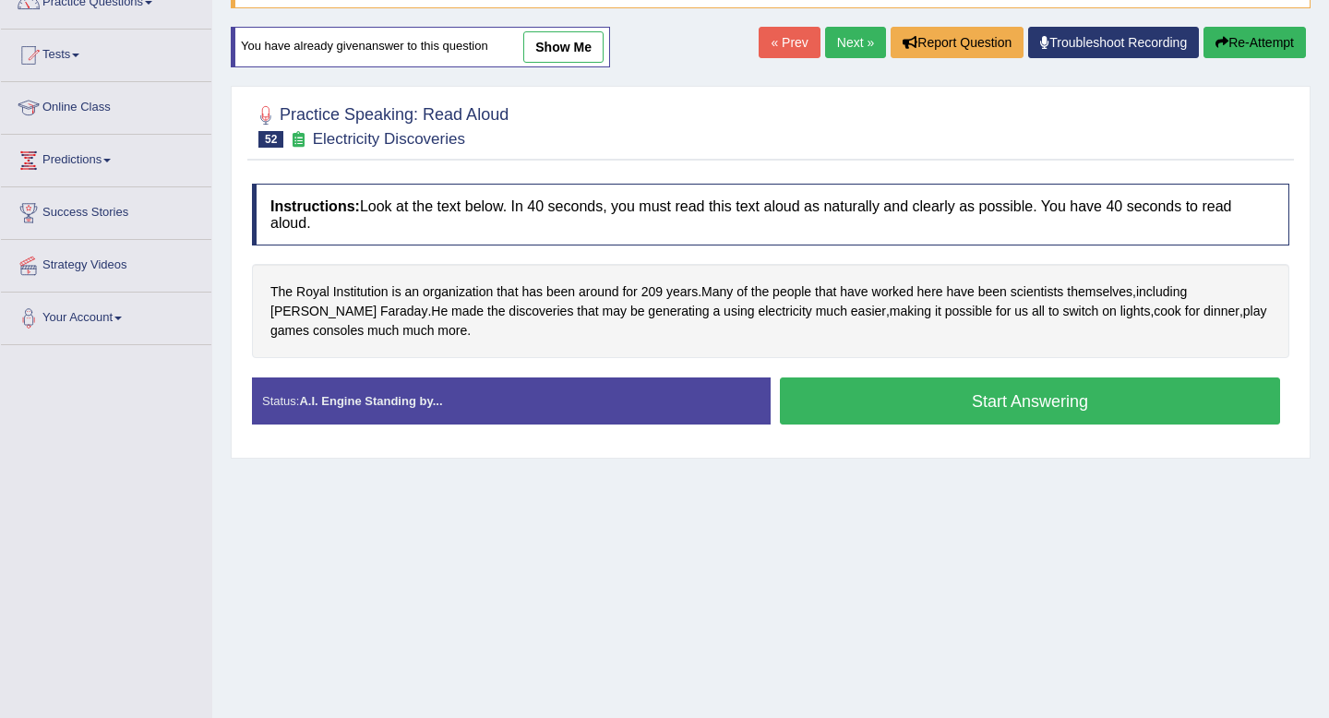
click at [986, 400] on button "Start Answering" at bounding box center [1030, 400] width 500 height 47
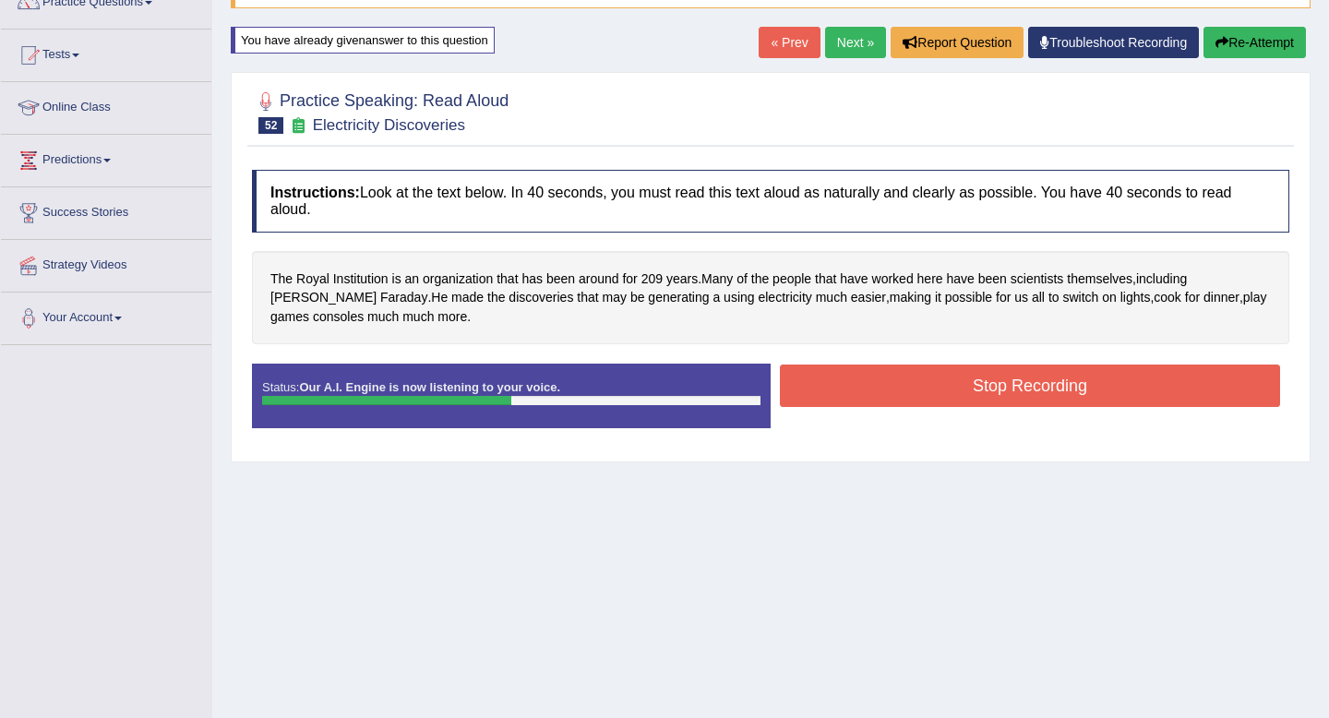
click at [938, 378] on button "Stop Recording" at bounding box center [1030, 386] width 500 height 42
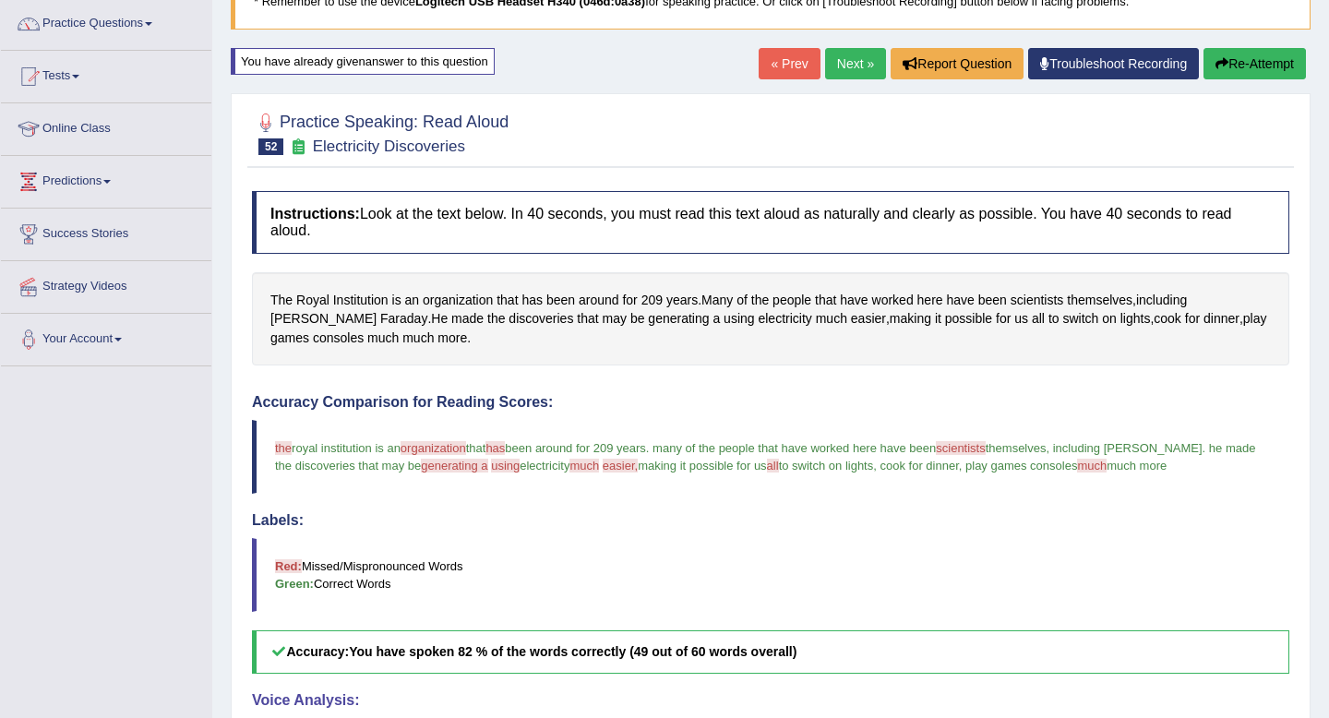
scroll to position [0, 0]
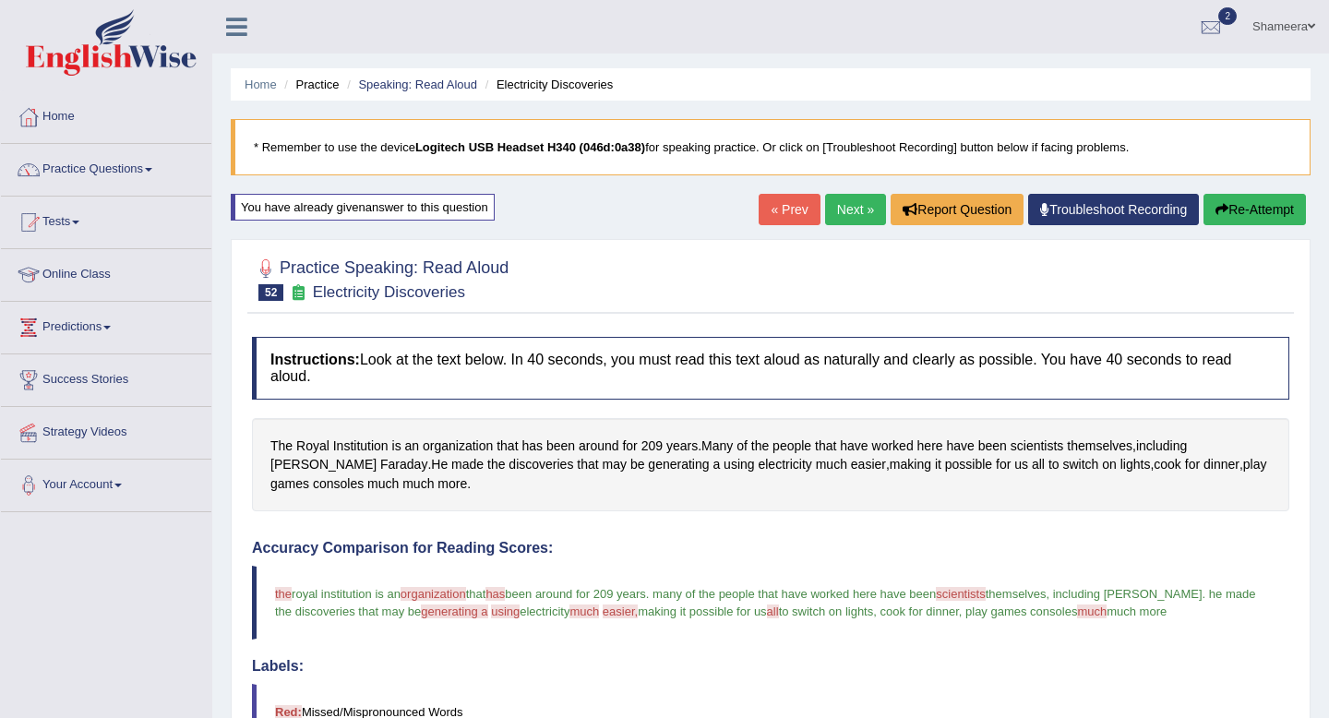
click at [839, 211] on link "Next »" at bounding box center [855, 209] width 61 height 31
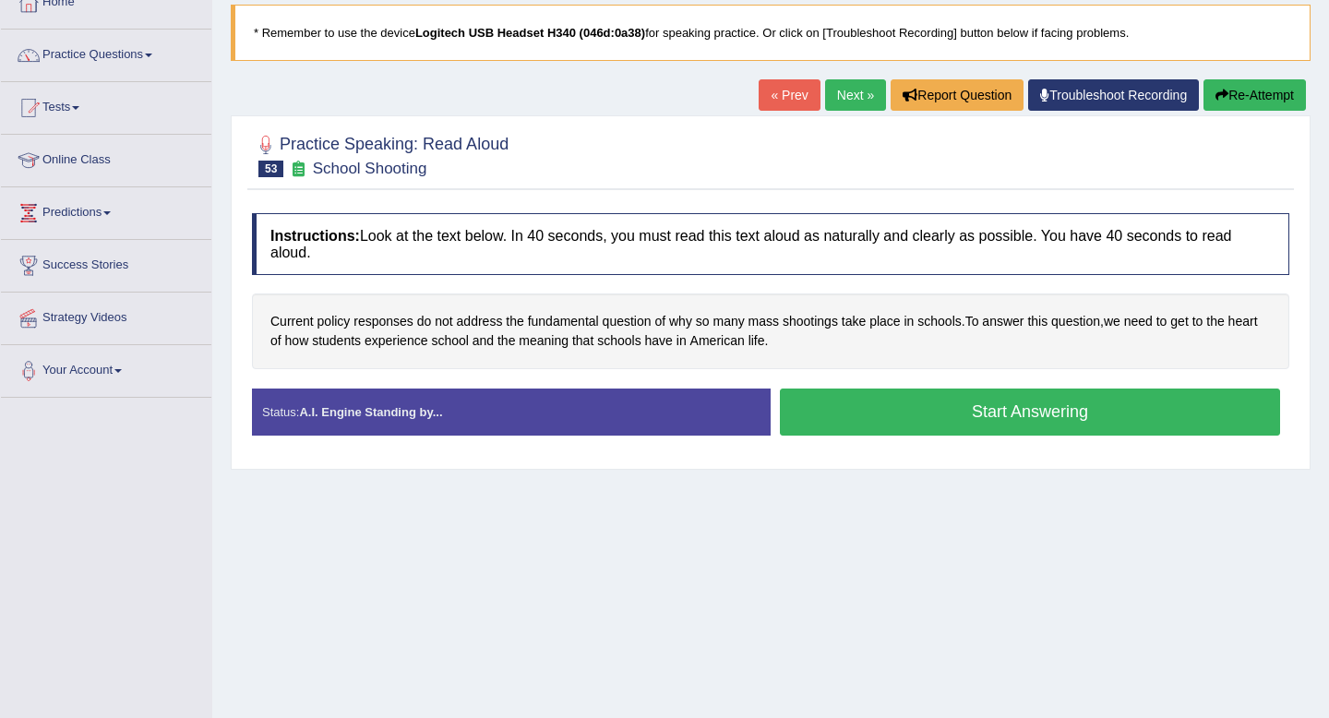
scroll to position [115, 0]
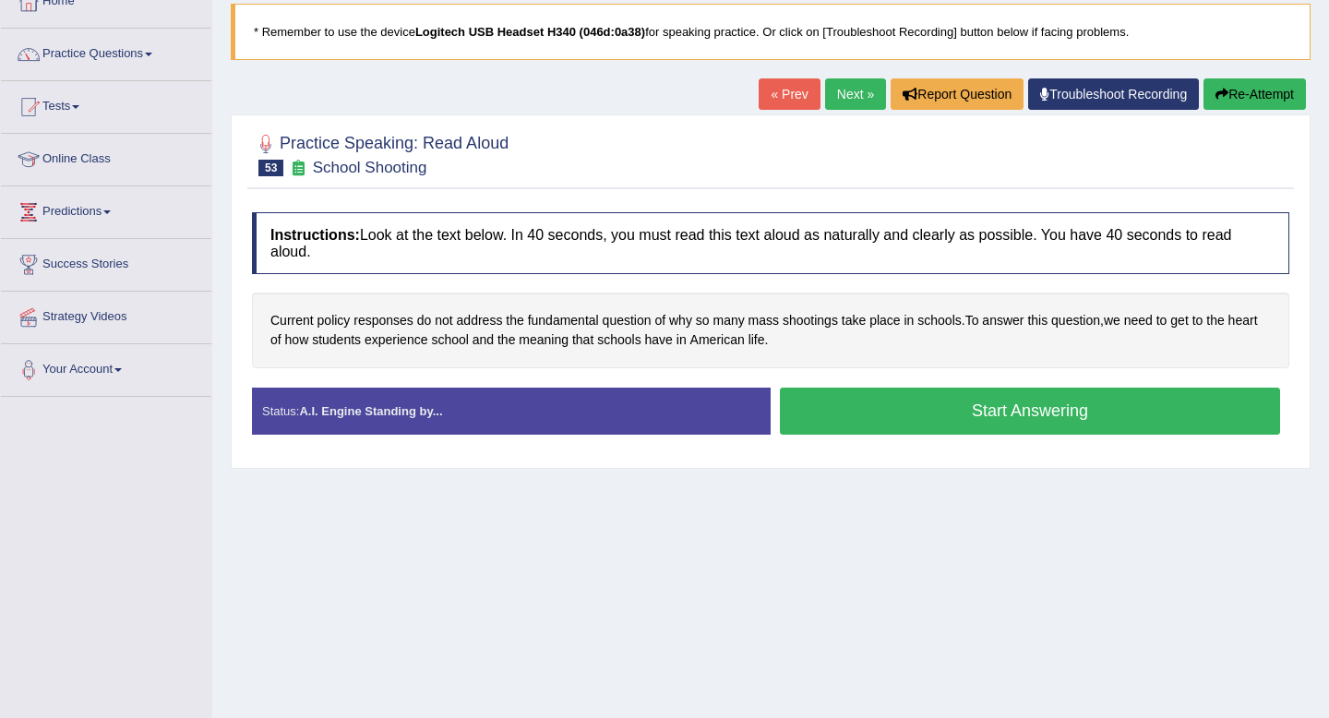
click at [895, 402] on button "Start Answering" at bounding box center [1030, 411] width 500 height 47
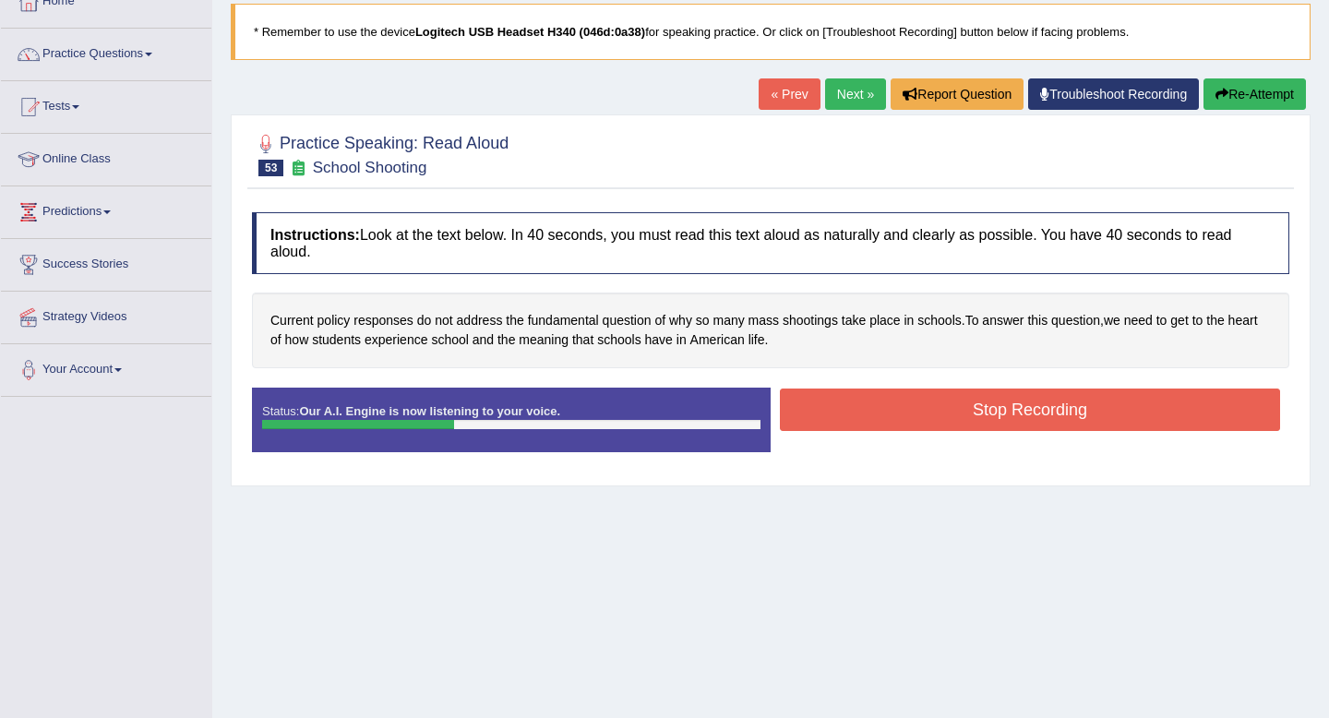
click at [1248, 102] on button "Re-Attempt" at bounding box center [1254, 93] width 102 height 31
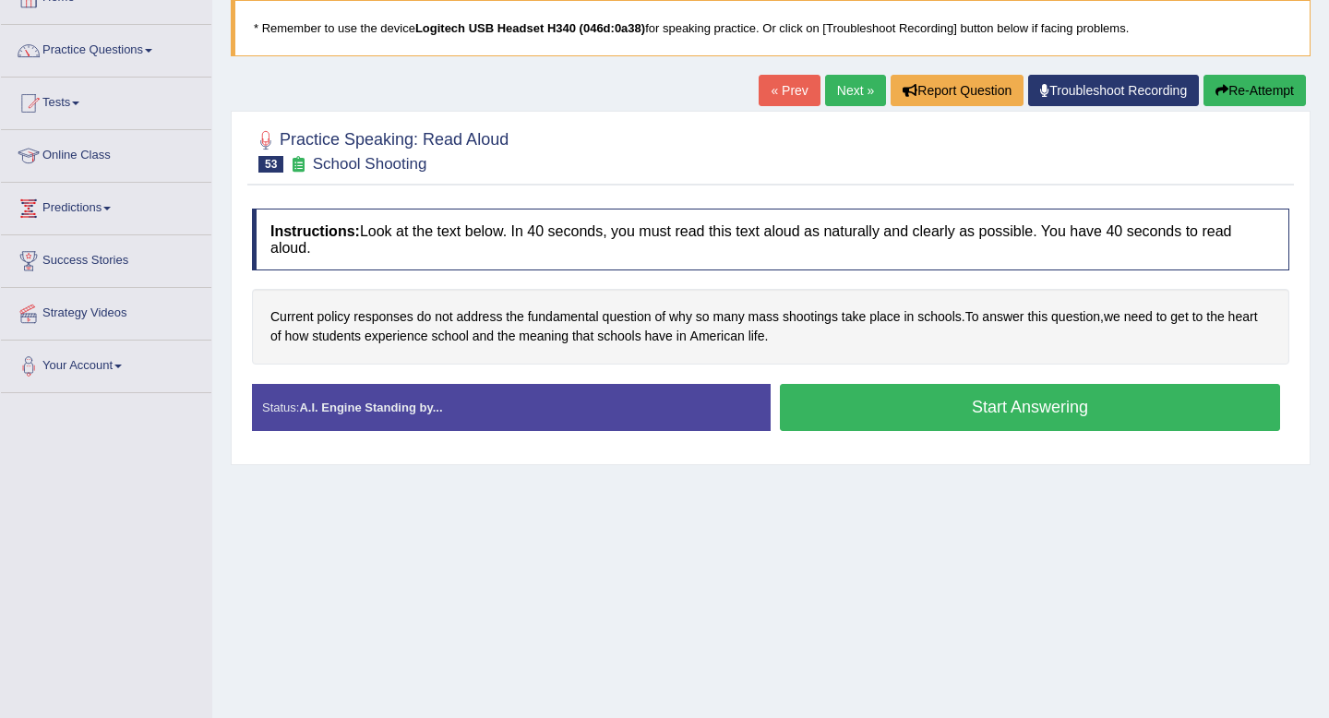
scroll to position [115, 0]
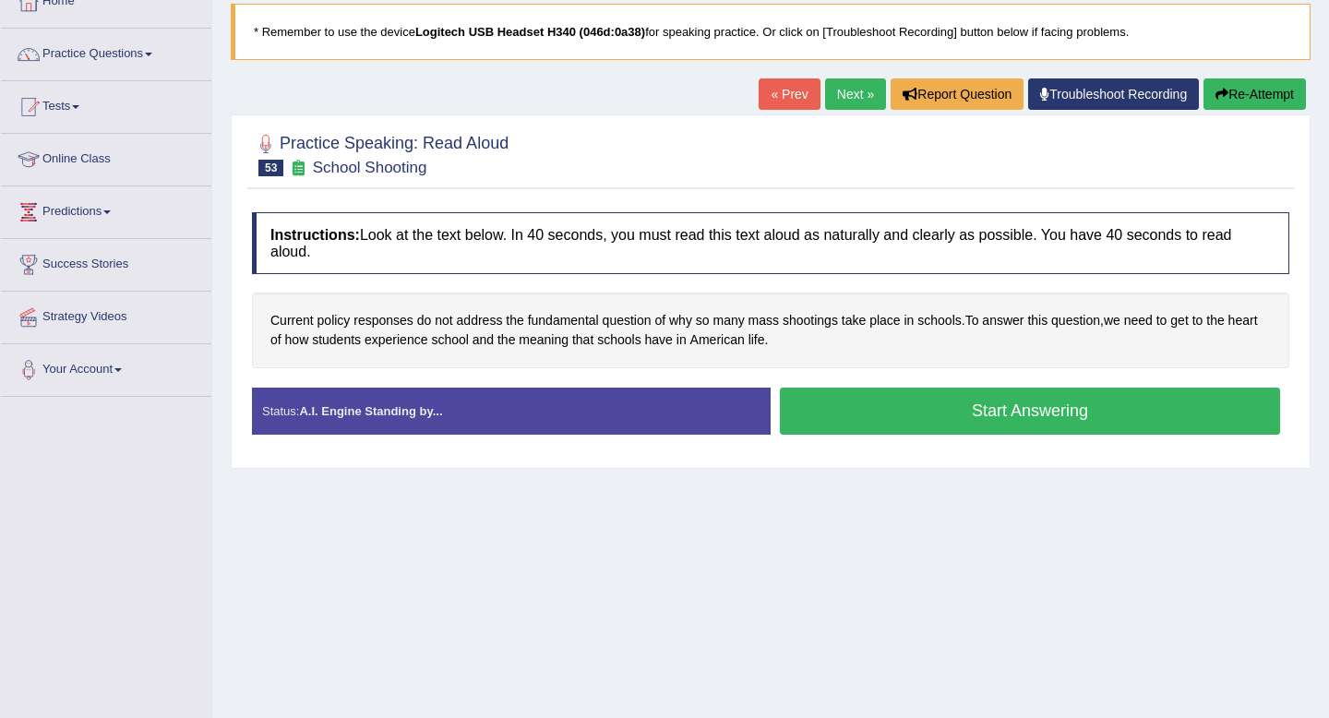
click at [1029, 403] on button "Start Answering" at bounding box center [1030, 411] width 500 height 47
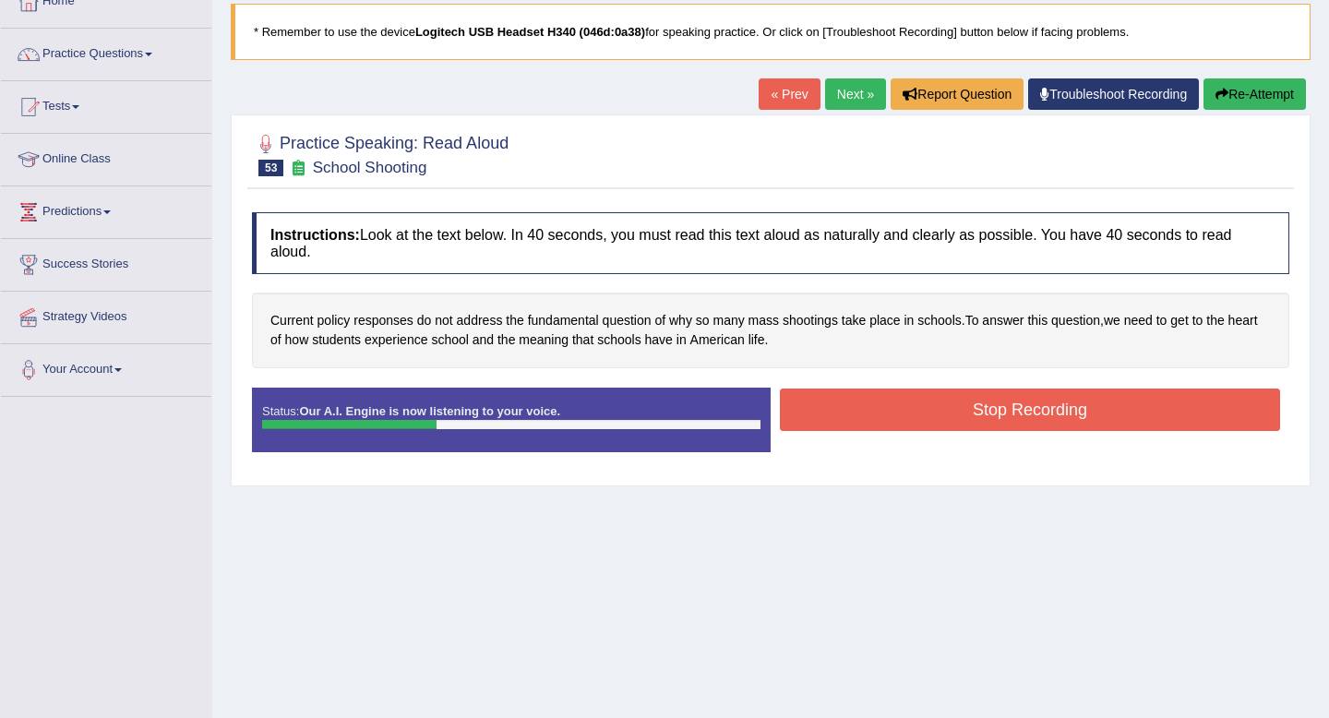
click at [1029, 403] on button "Stop Recording" at bounding box center [1030, 409] width 500 height 42
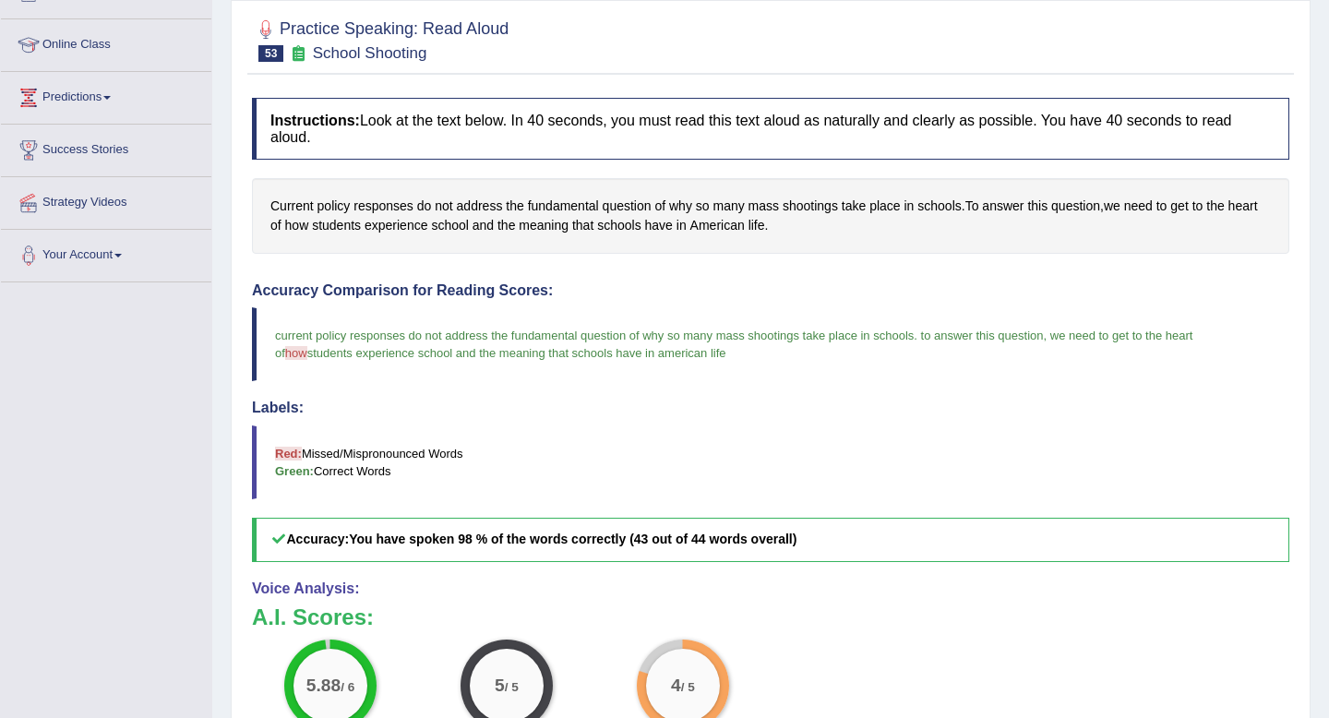
scroll to position [68, 0]
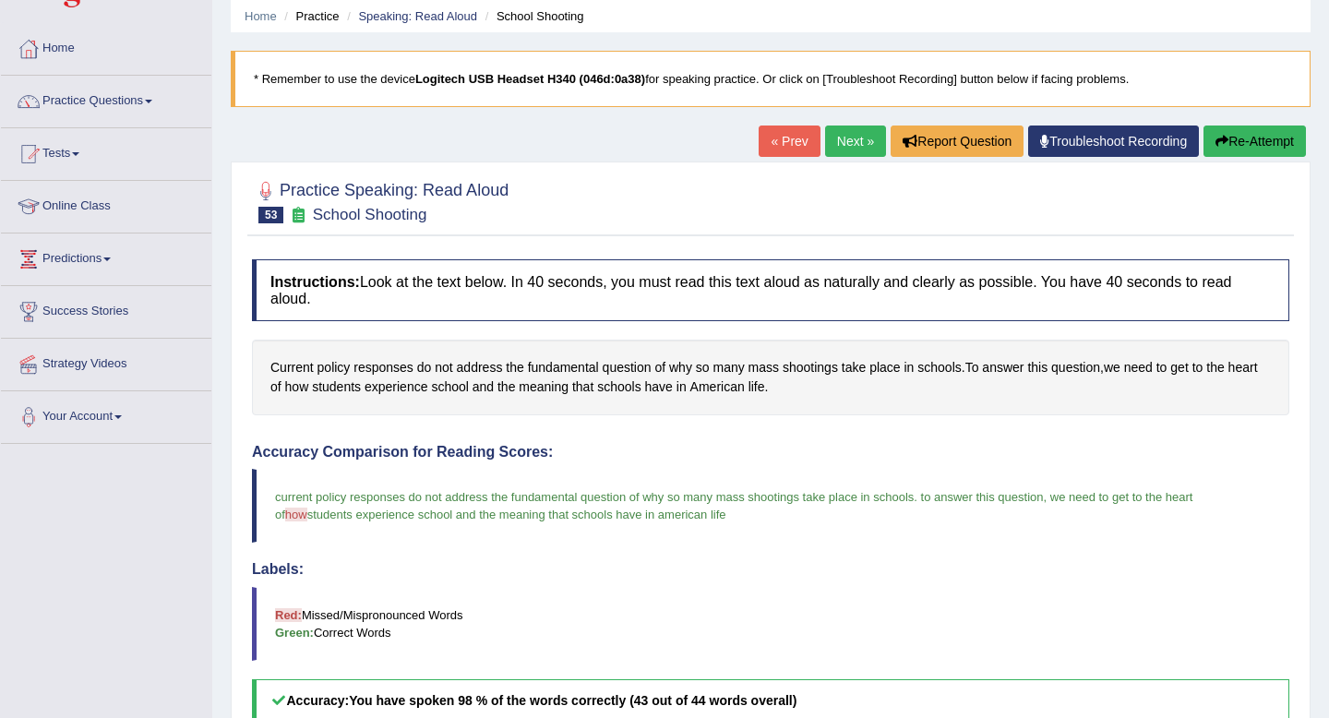
click at [837, 137] on link "Next »" at bounding box center [855, 141] width 61 height 31
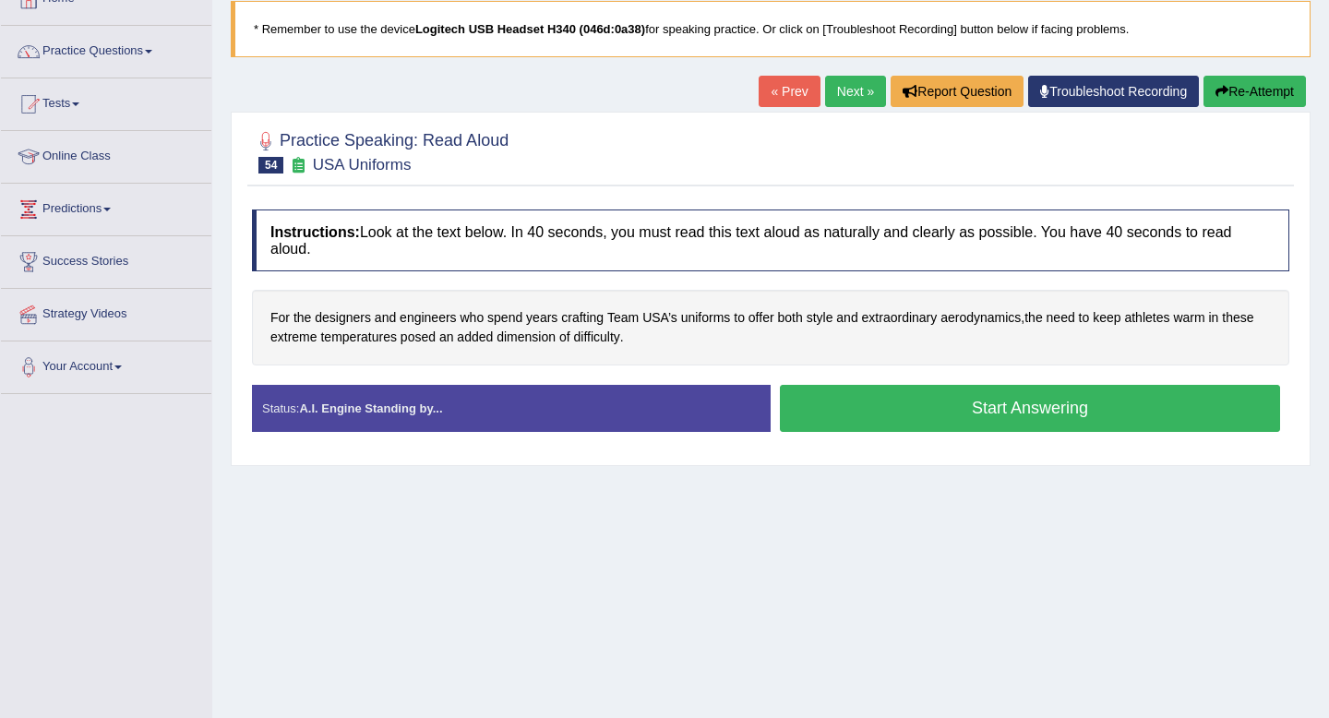
click at [914, 411] on button "Start Answering" at bounding box center [1030, 408] width 500 height 47
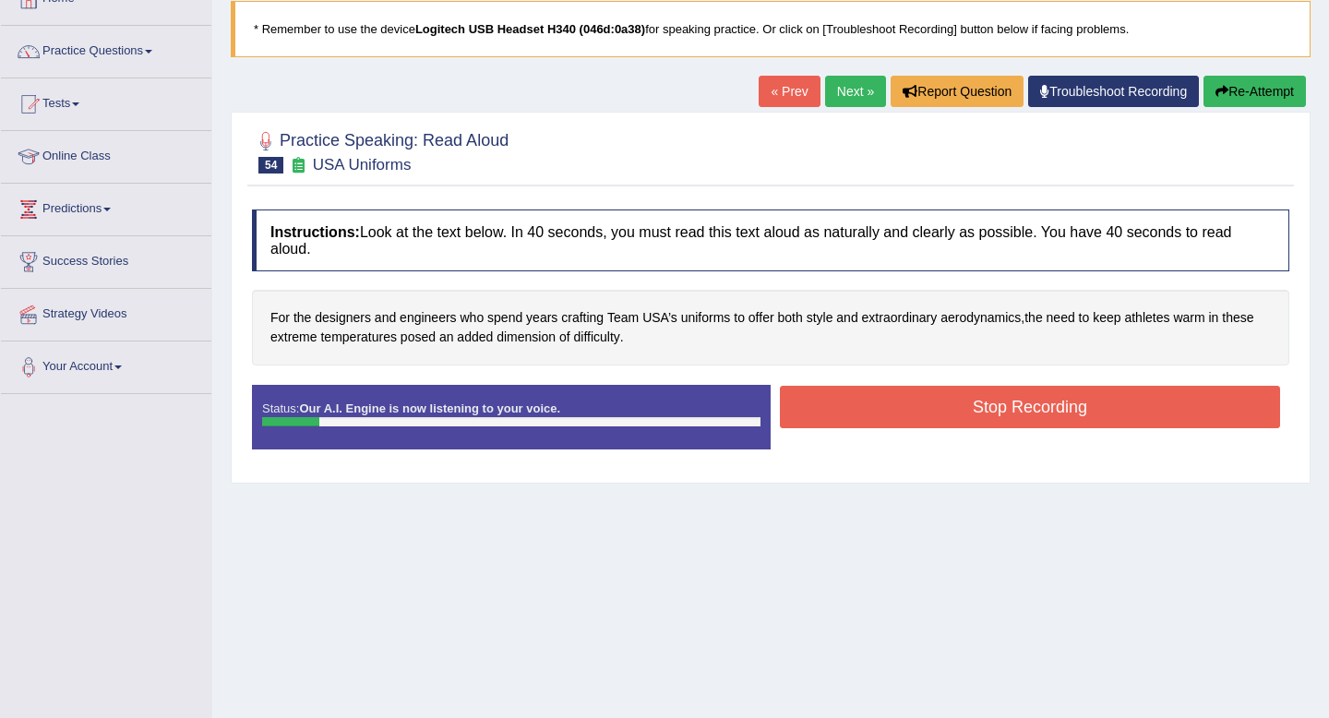
click at [1252, 82] on button "Re-Attempt" at bounding box center [1254, 91] width 102 height 31
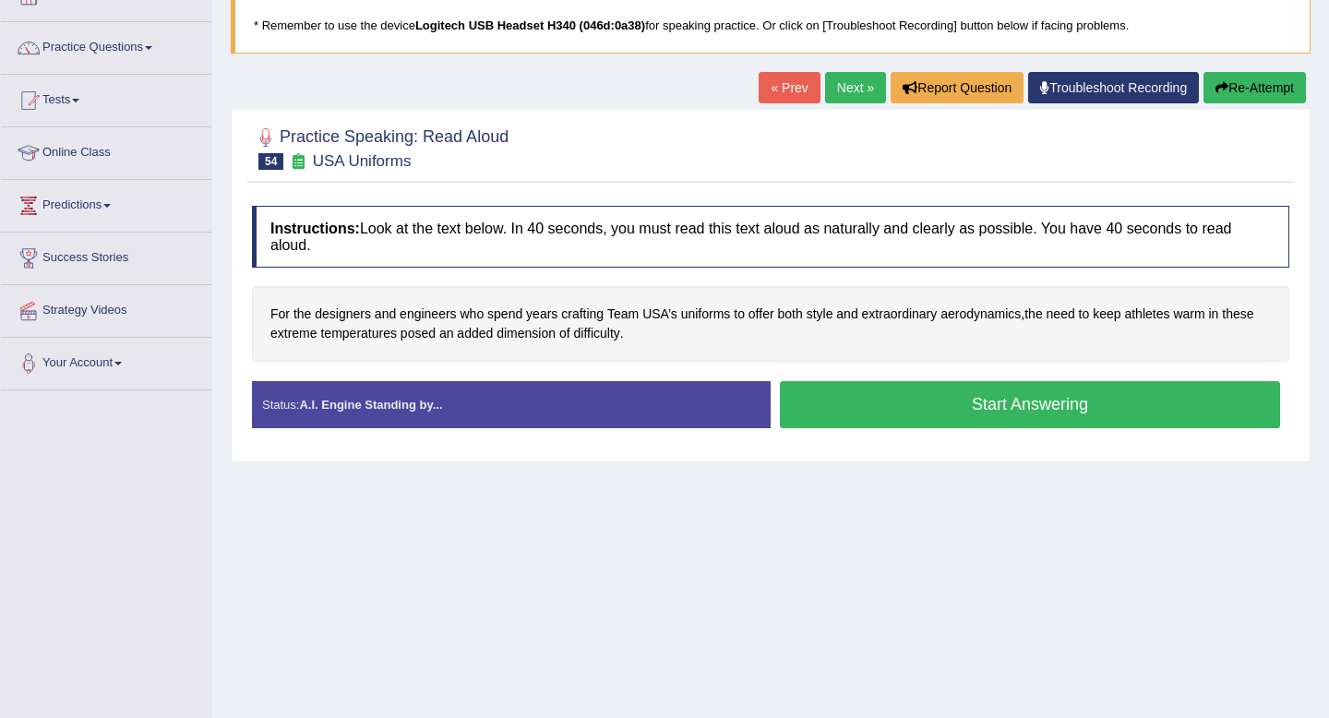
scroll to position [118, 0]
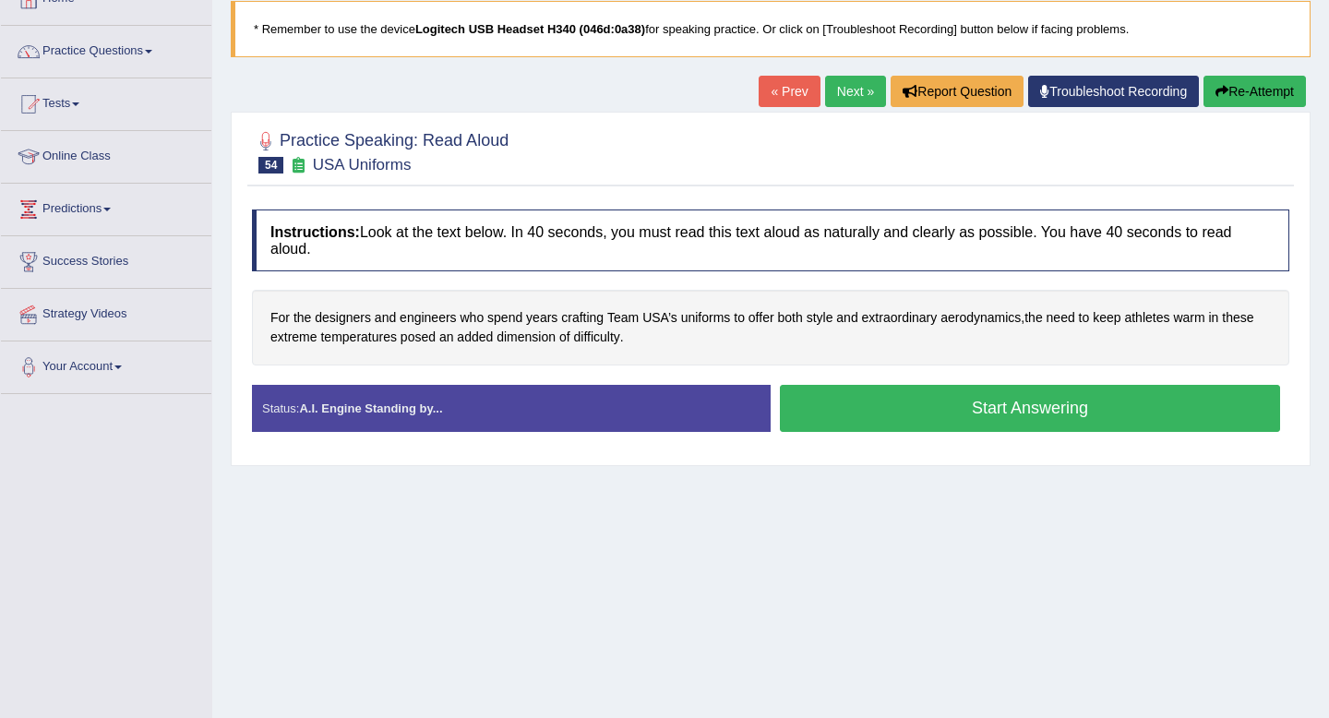
click at [989, 397] on button "Start Answering" at bounding box center [1030, 408] width 500 height 47
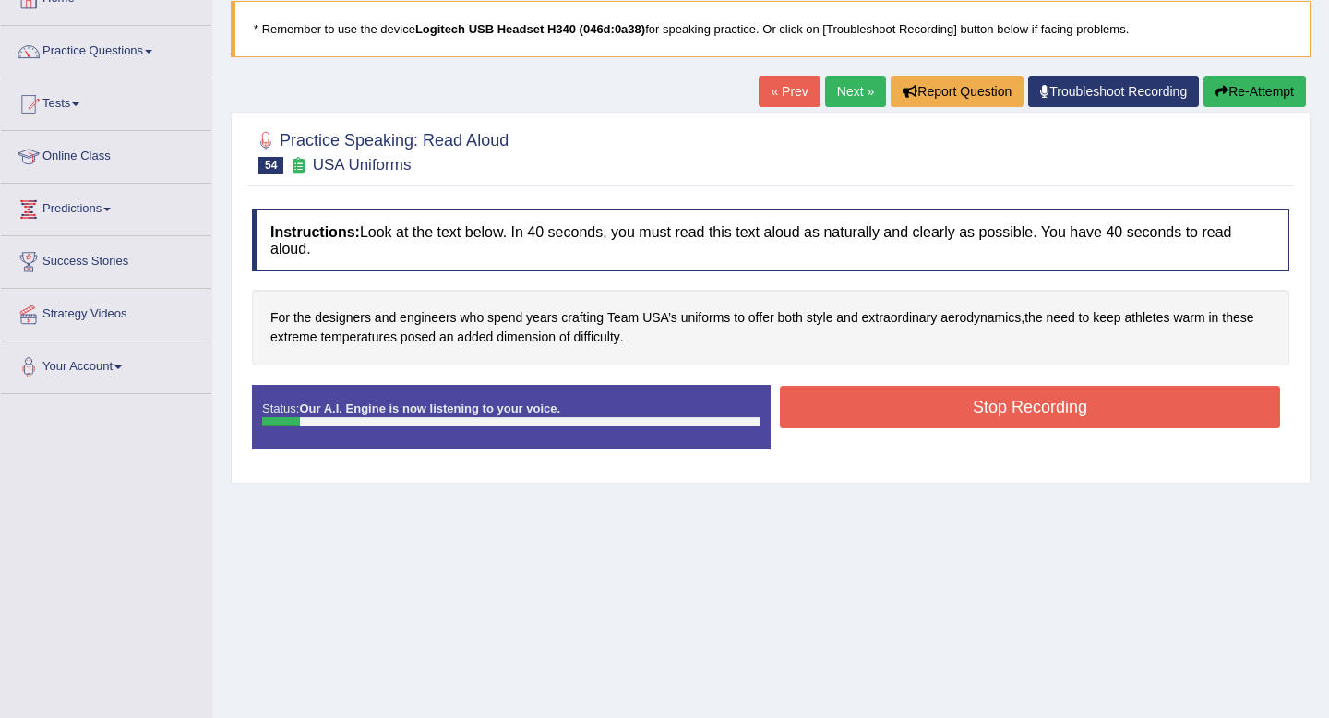
click at [1258, 89] on button "Re-Attempt" at bounding box center [1254, 91] width 102 height 31
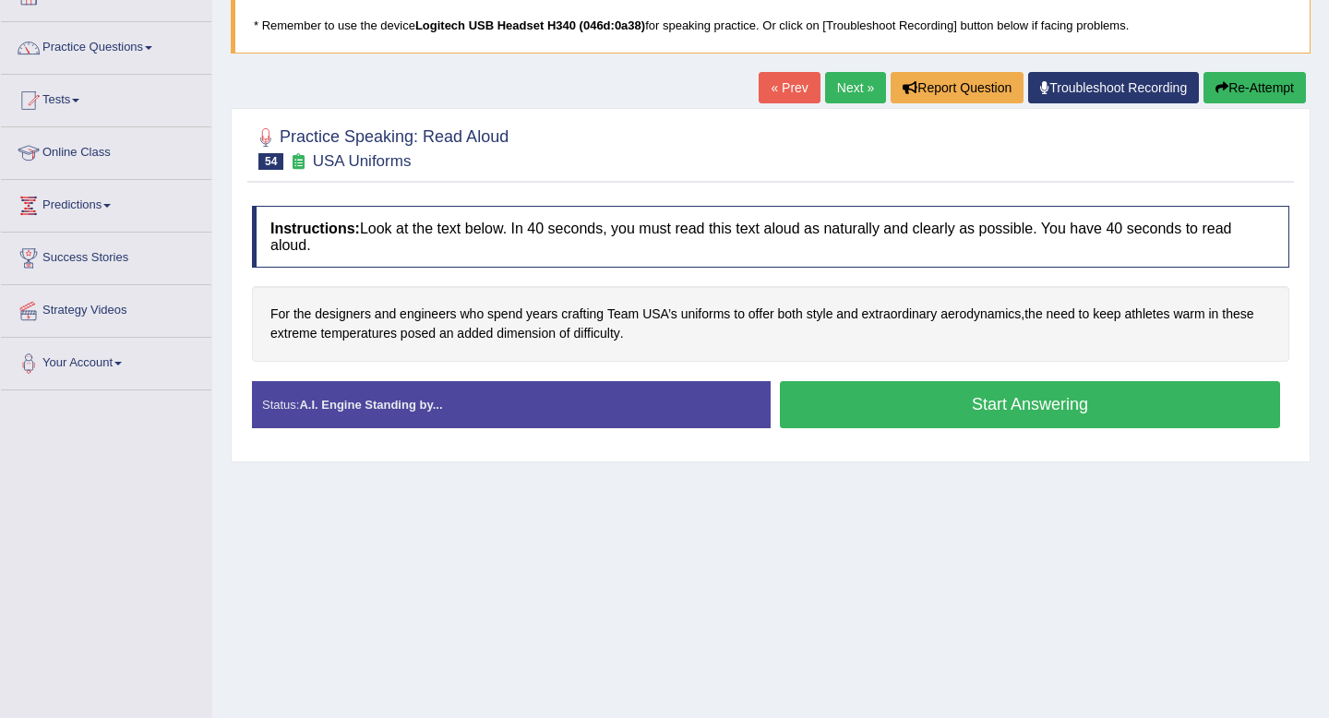
scroll to position [118, 0]
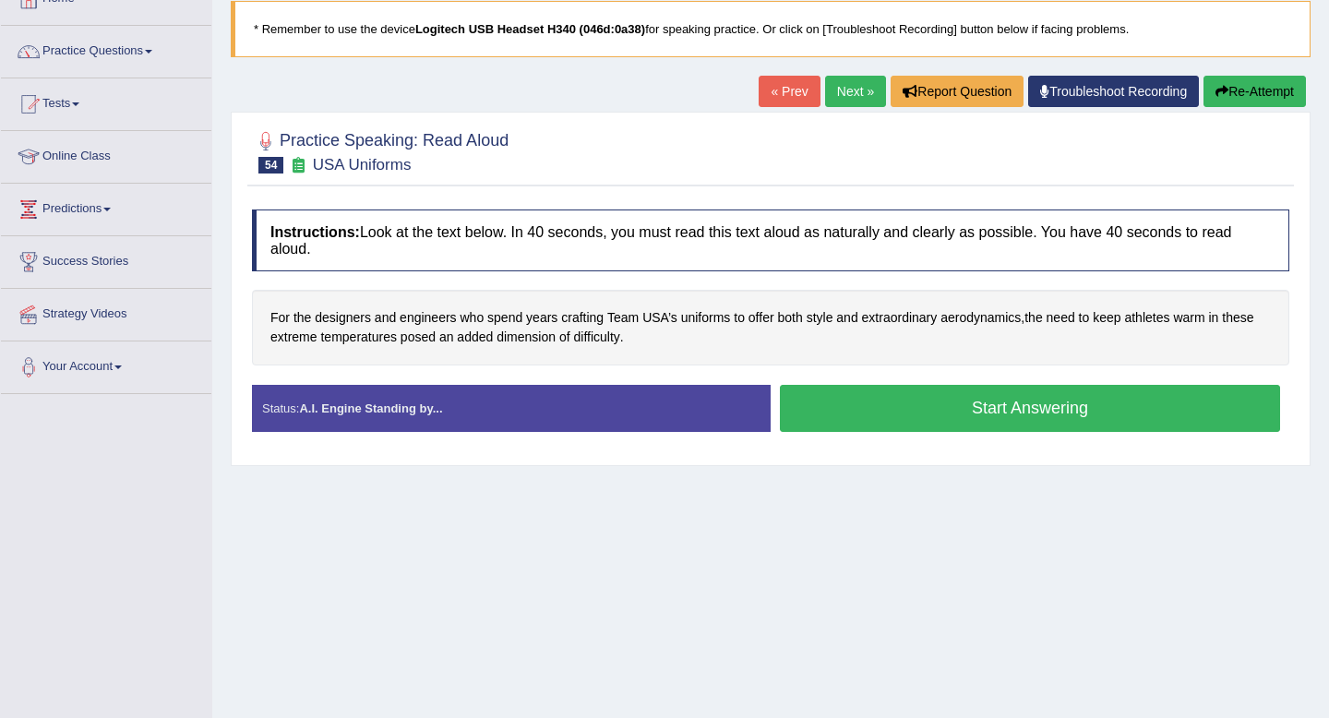
click at [1008, 401] on button "Start Answering" at bounding box center [1030, 408] width 500 height 47
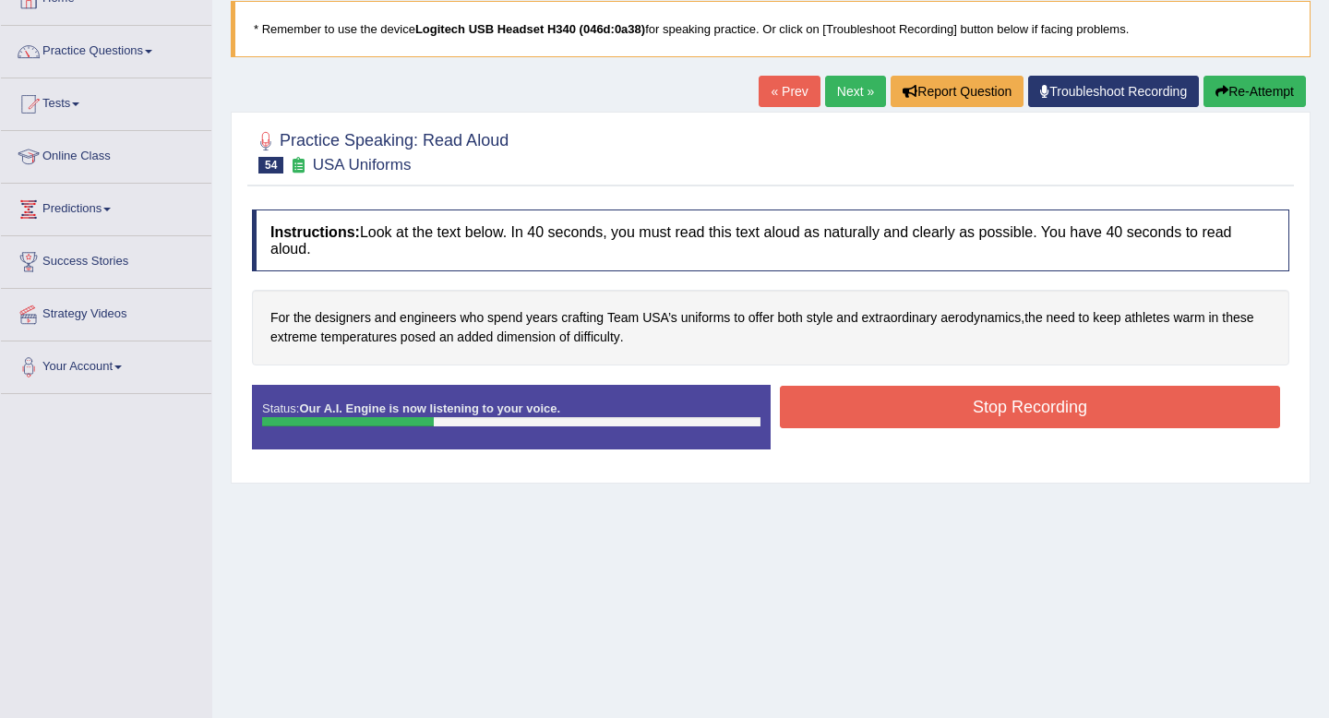
click at [1228, 95] on button "Re-Attempt" at bounding box center [1254, 91] width 102 height 31
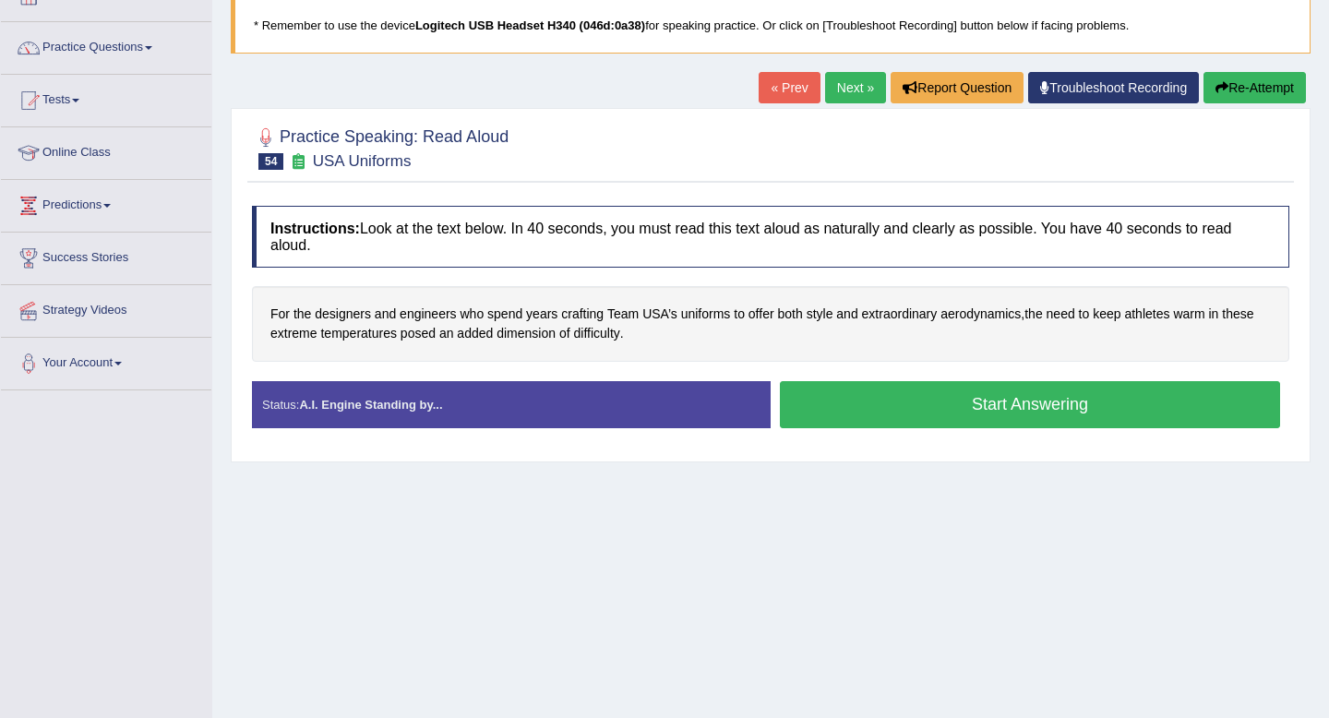
scroll to position [118, 0]
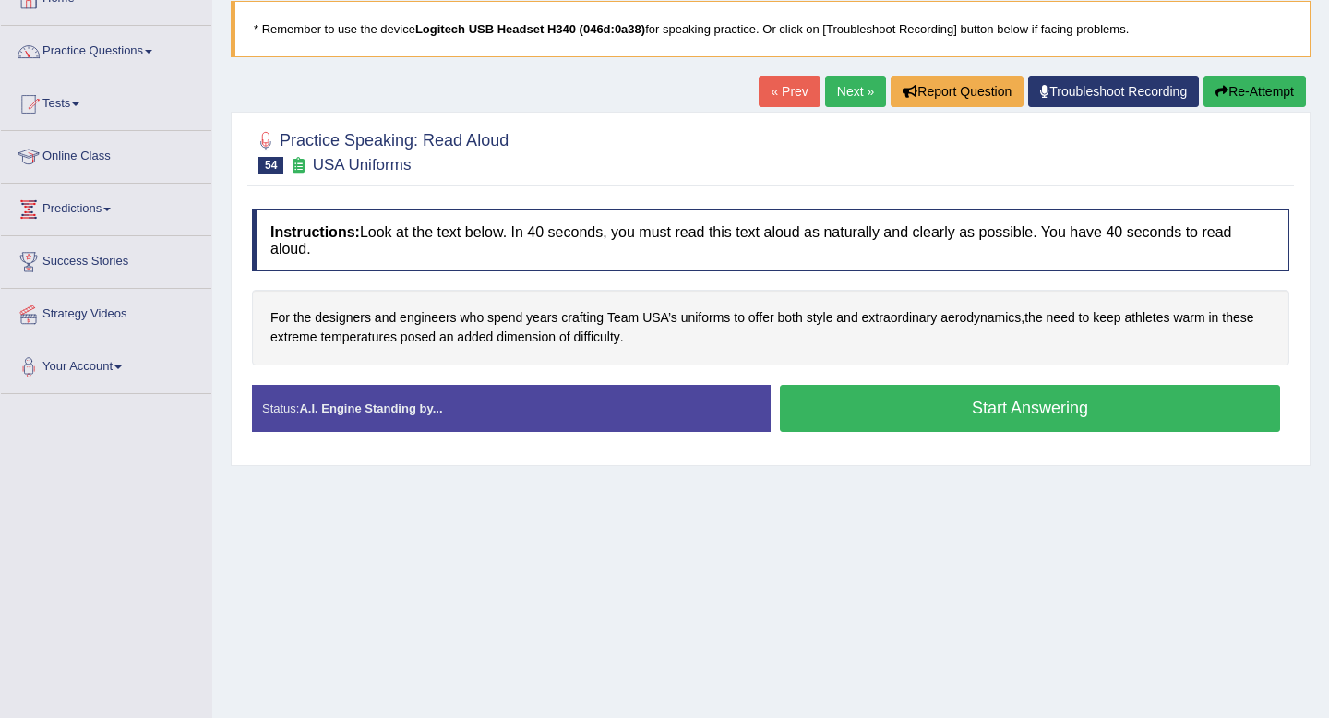
click at [1049, 408] on button "Start Answering" at bounding box center [1030, 408] width 500 height 47
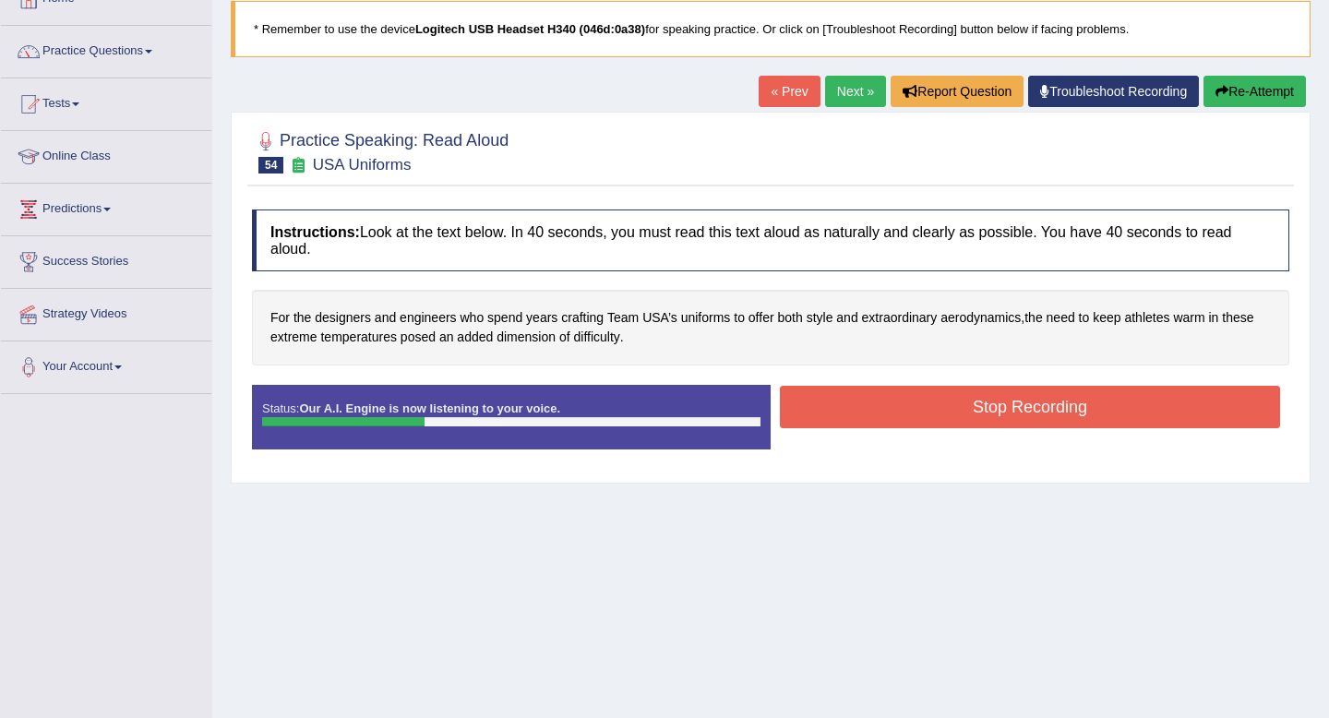
click at [1041, 405] on button "Stop Recording" at bounding box center [1030, 407] width 500 height 42
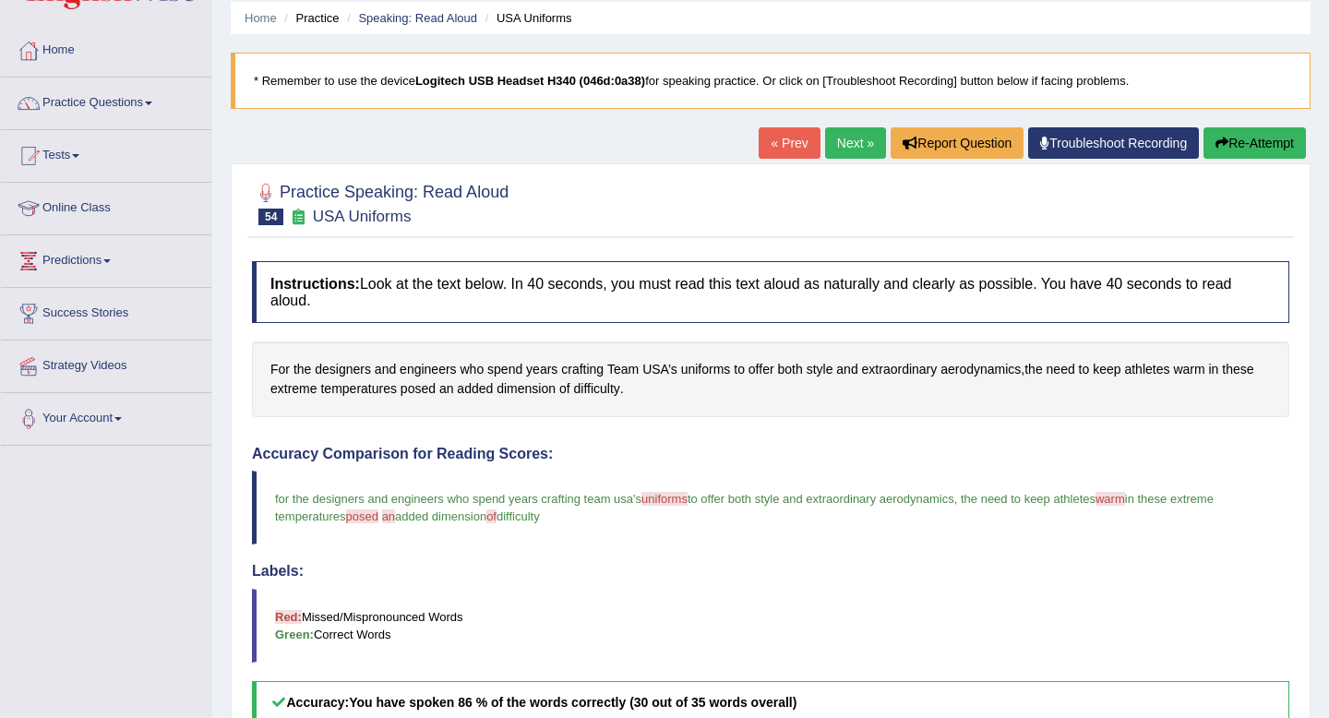
scroll to position [48, 0]
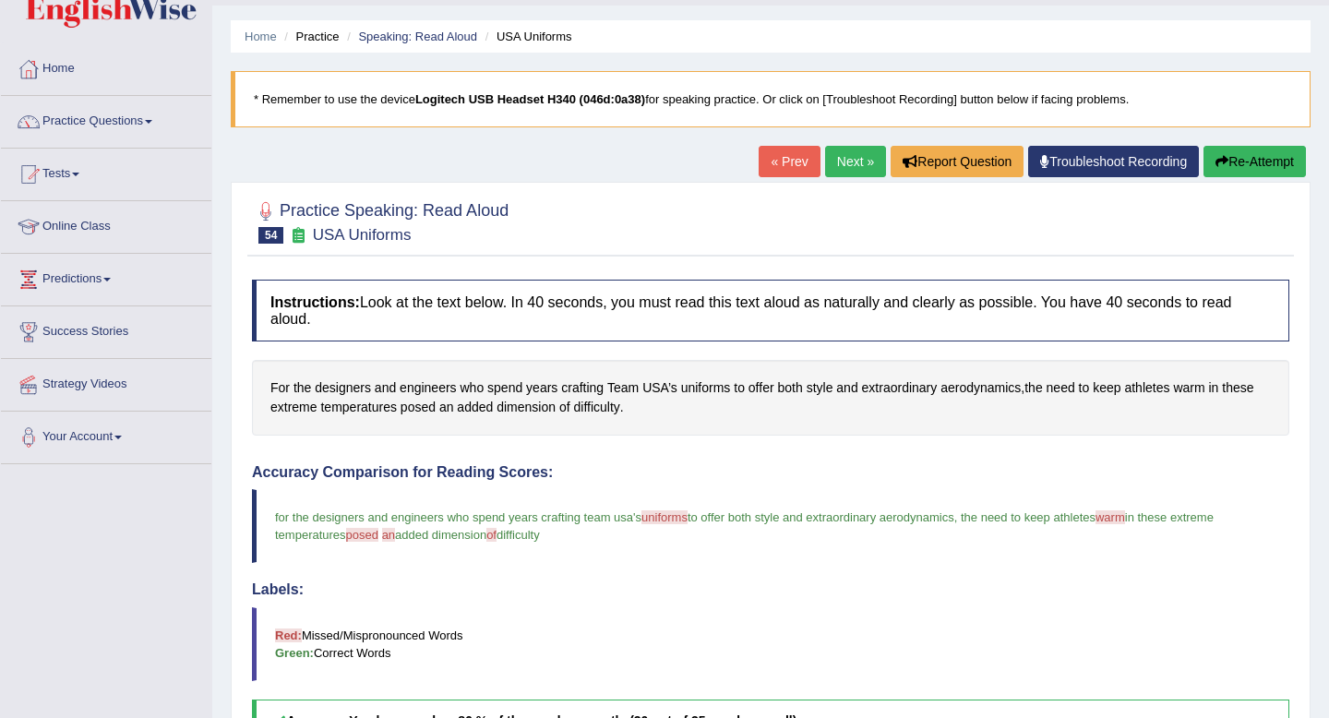
click at [841, 166] on link "Next »" at bounding box center [855, 161] width 61 height 31
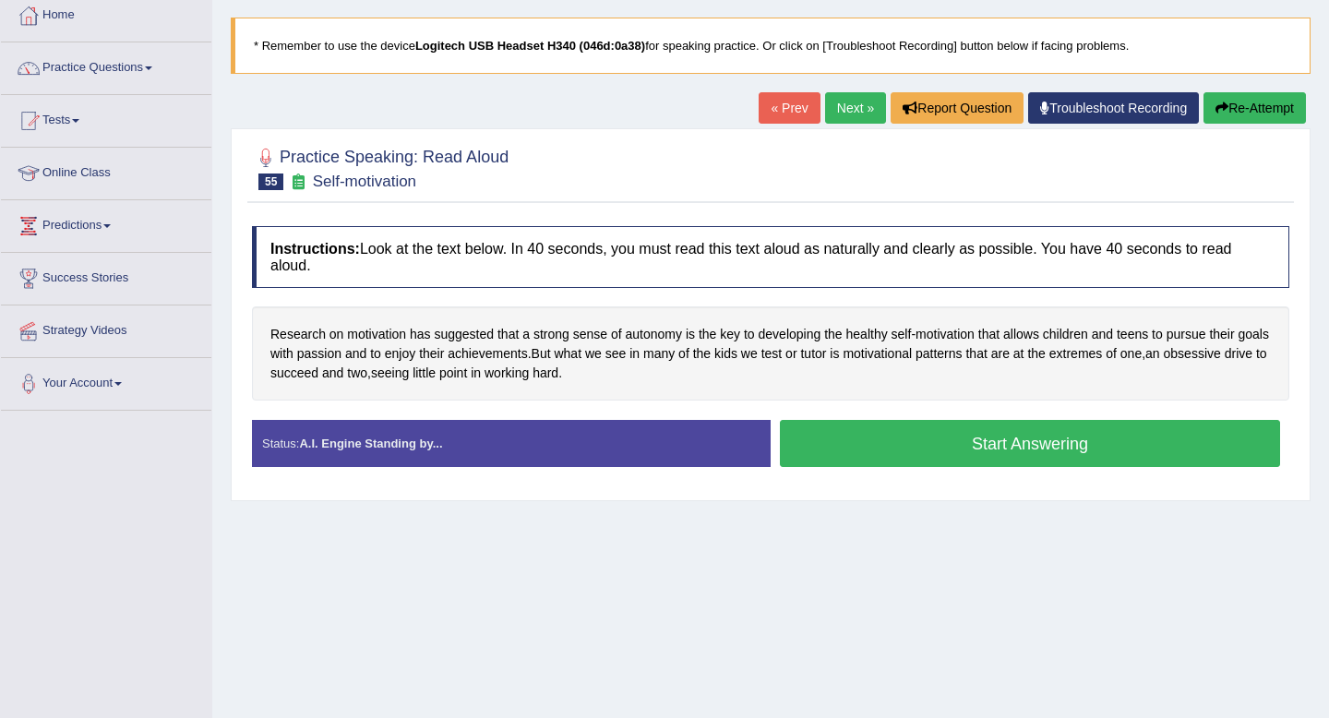
scroll to position [106, 0]
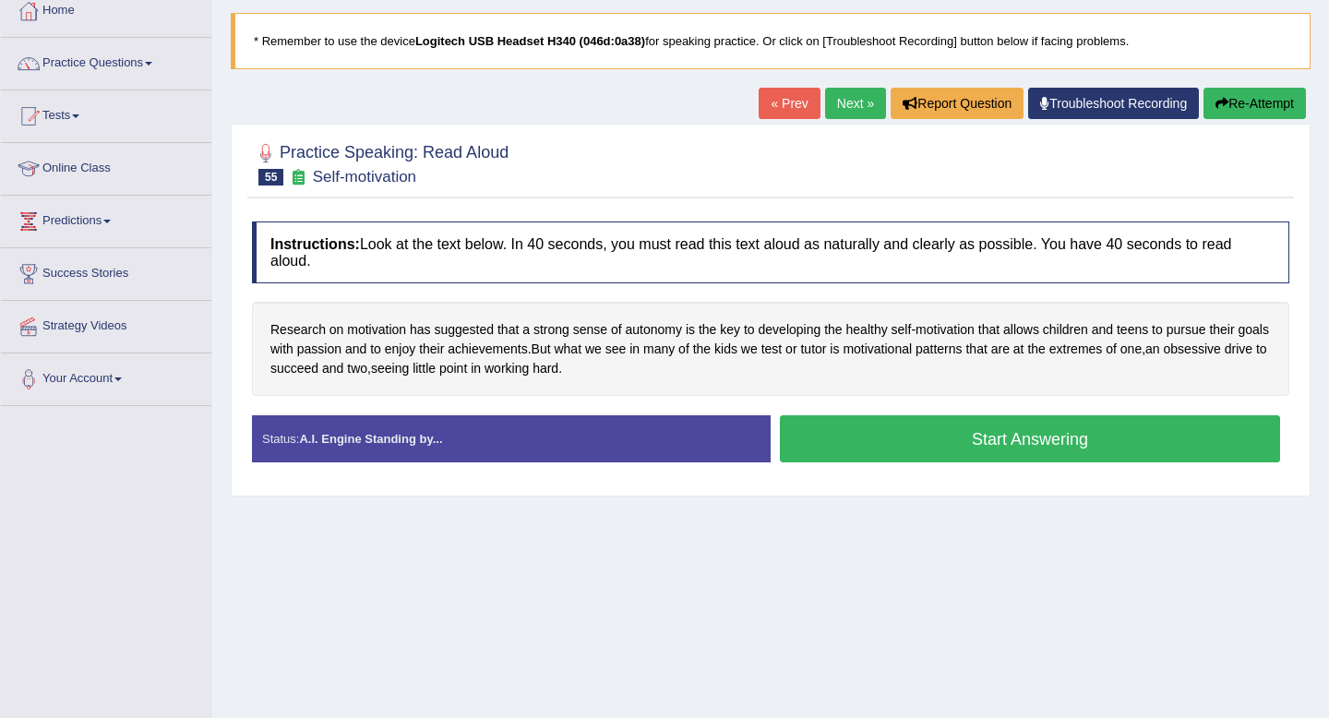
click at [874, 433] on button "Start Answering" at bounding box center [1030, 438] width 500 height 47
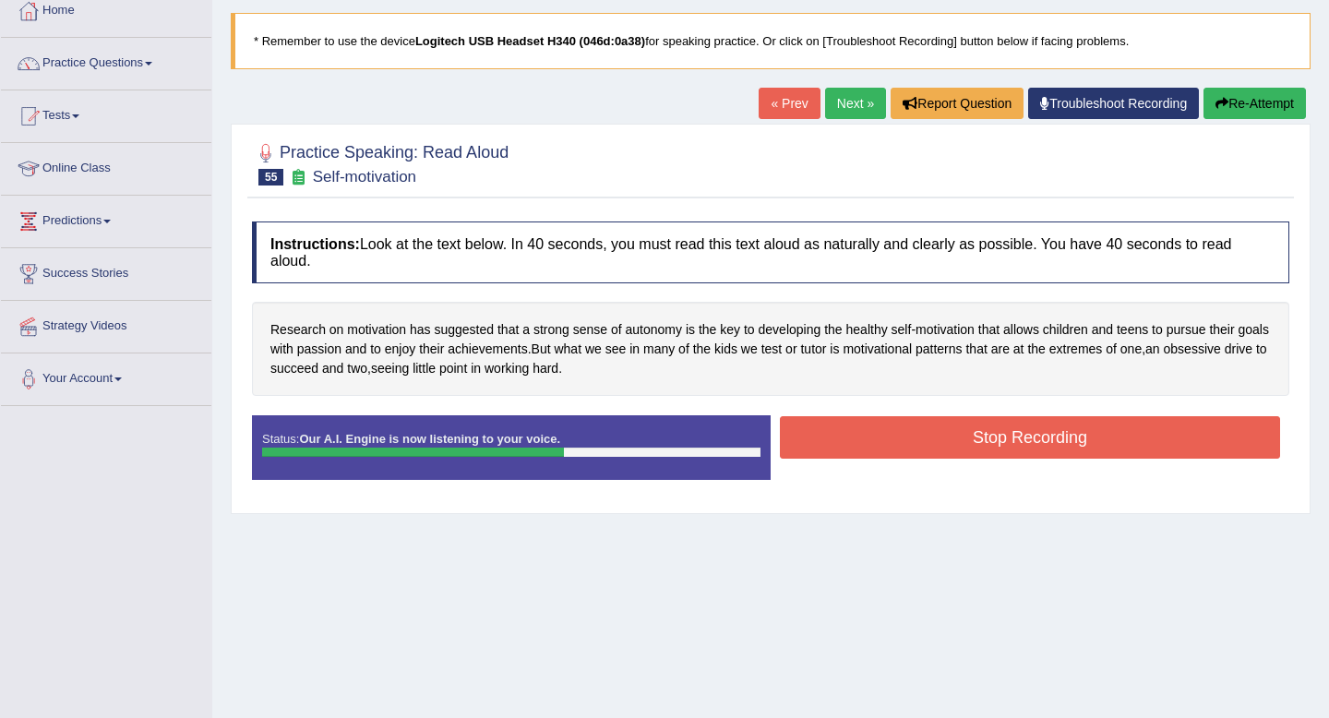
click at [1249, 94] on button "Re-Attempt" at bounding box center [1254, 103] width 102 height 31
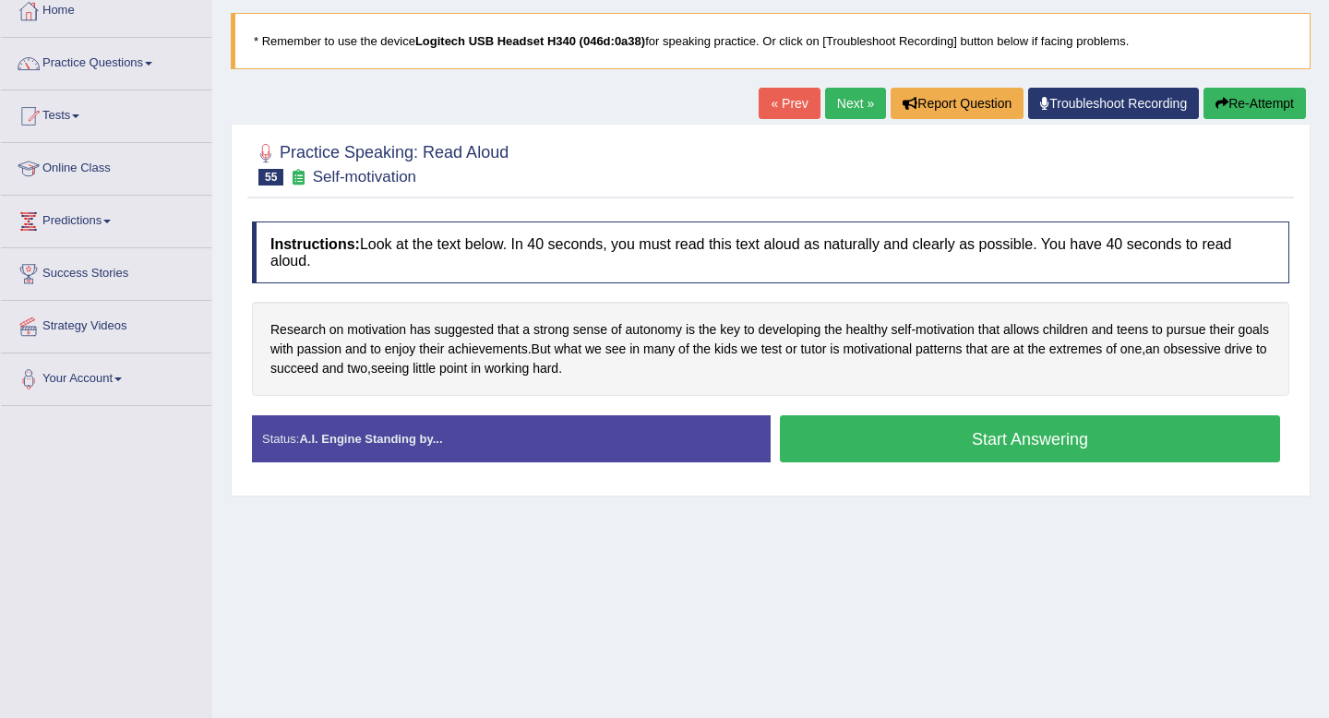
click at [933, 429] on button "Start Answering" at bounding box center [1030, 438] width 500 height 47
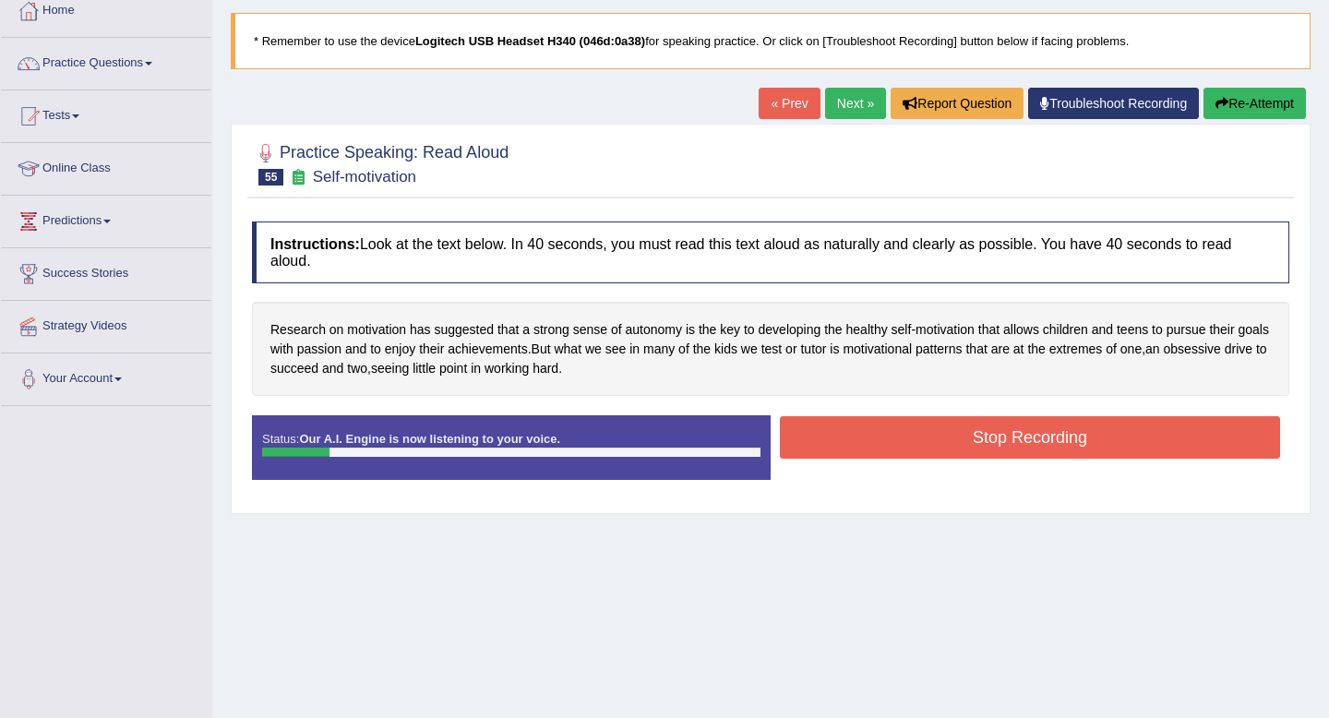
click at [1236, 106] on button "Re-Attempt" at bounding box center [1254, 103] width 102 height 31
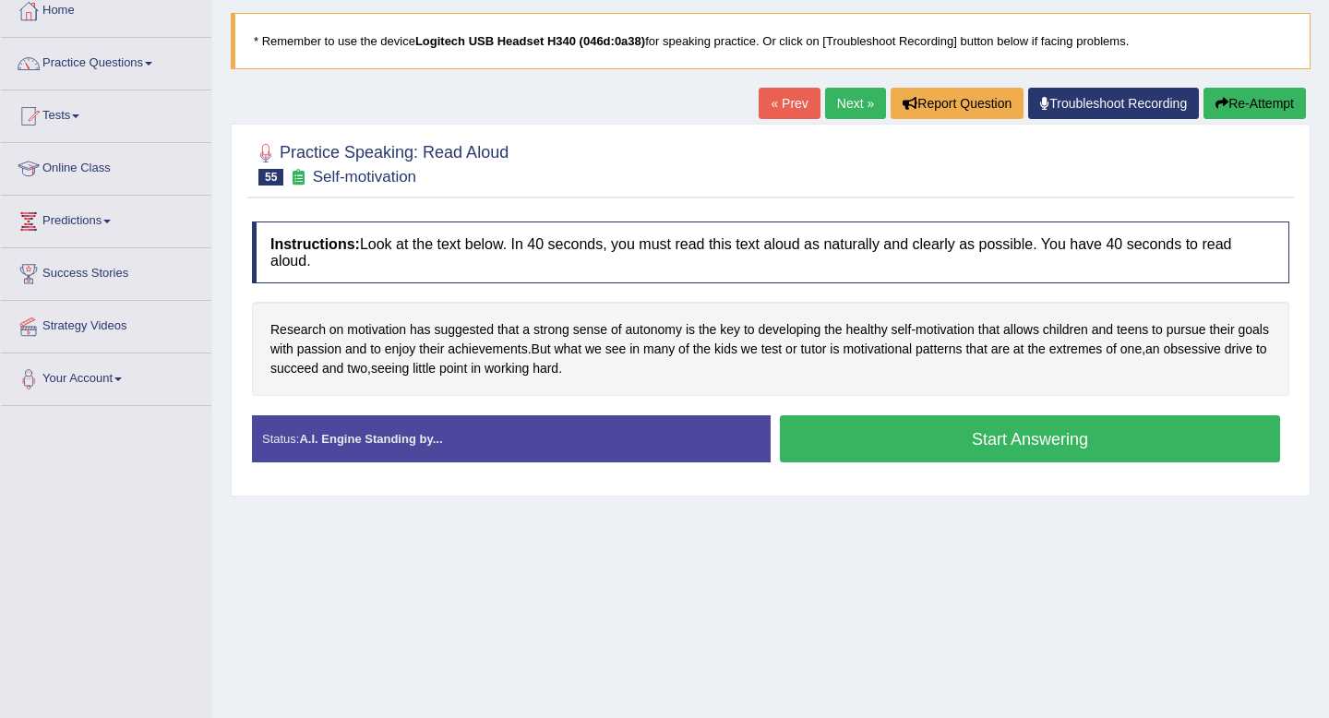
click at [961, 449] on button "Start Answering" at bounding box center [1030, 438] width 500 height 47
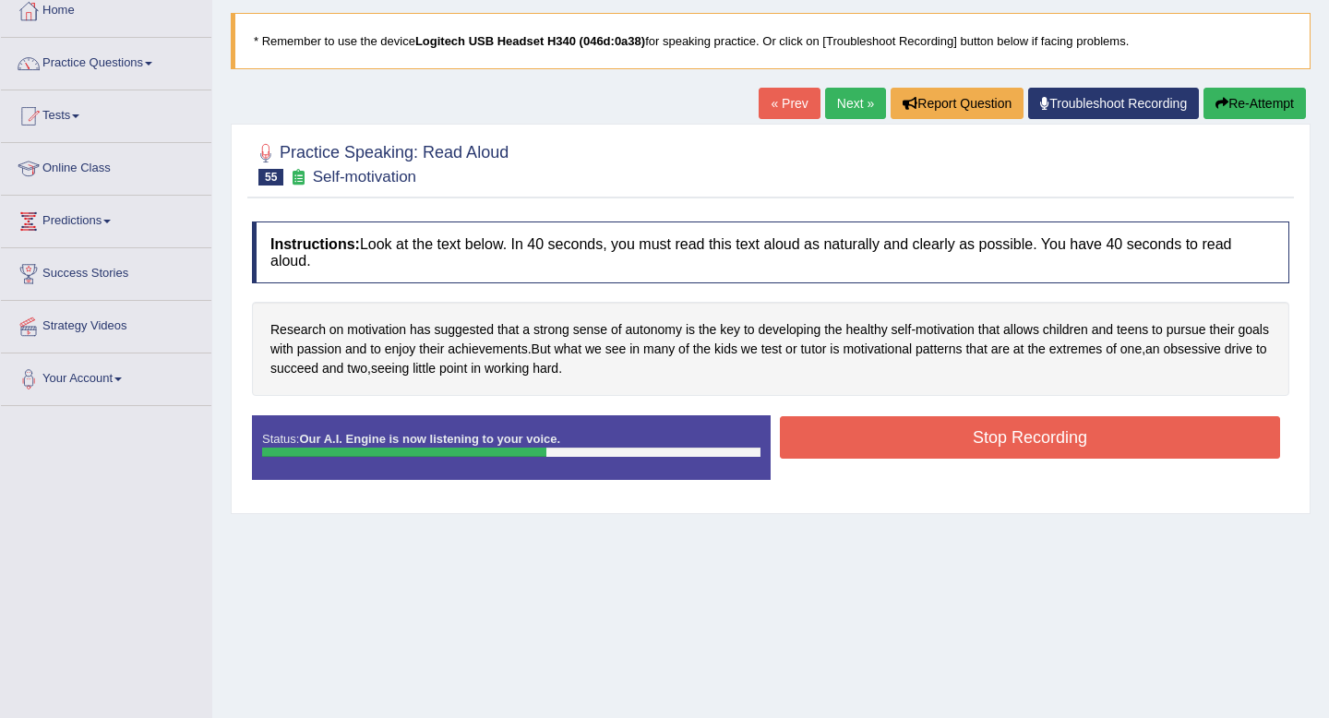
click at [1065, 442] on button "Stop Recording" at bounding box center [1030, 437] width 500 height 42
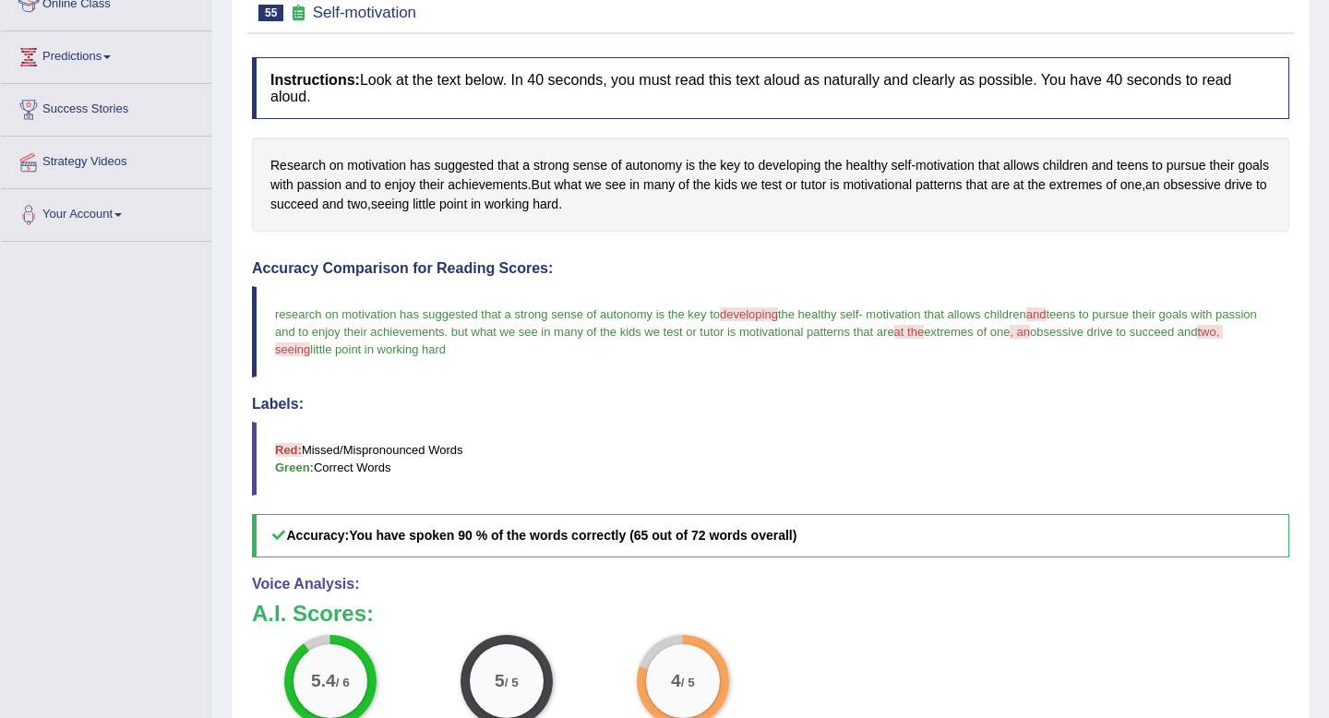
scroll to position [137, 0]
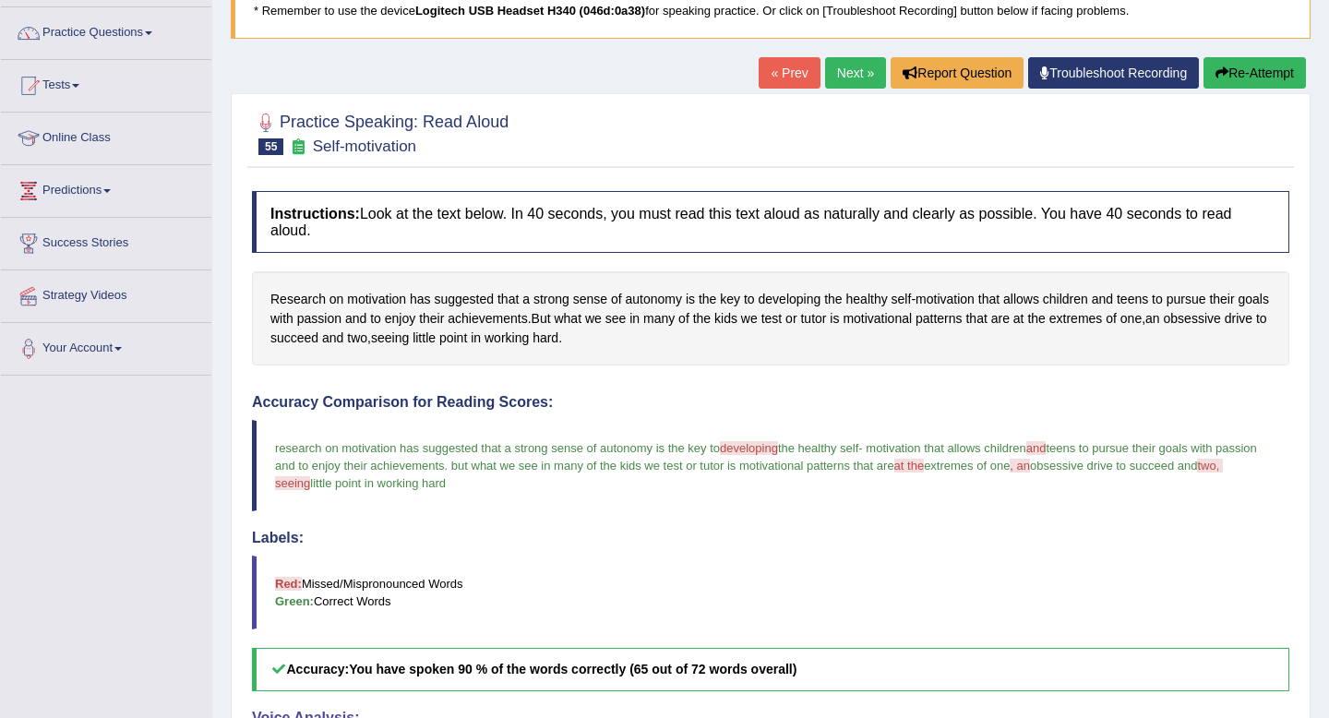
click at [837, 73] on link "Next »" at bounding box center [855, 72] width 61 height 31
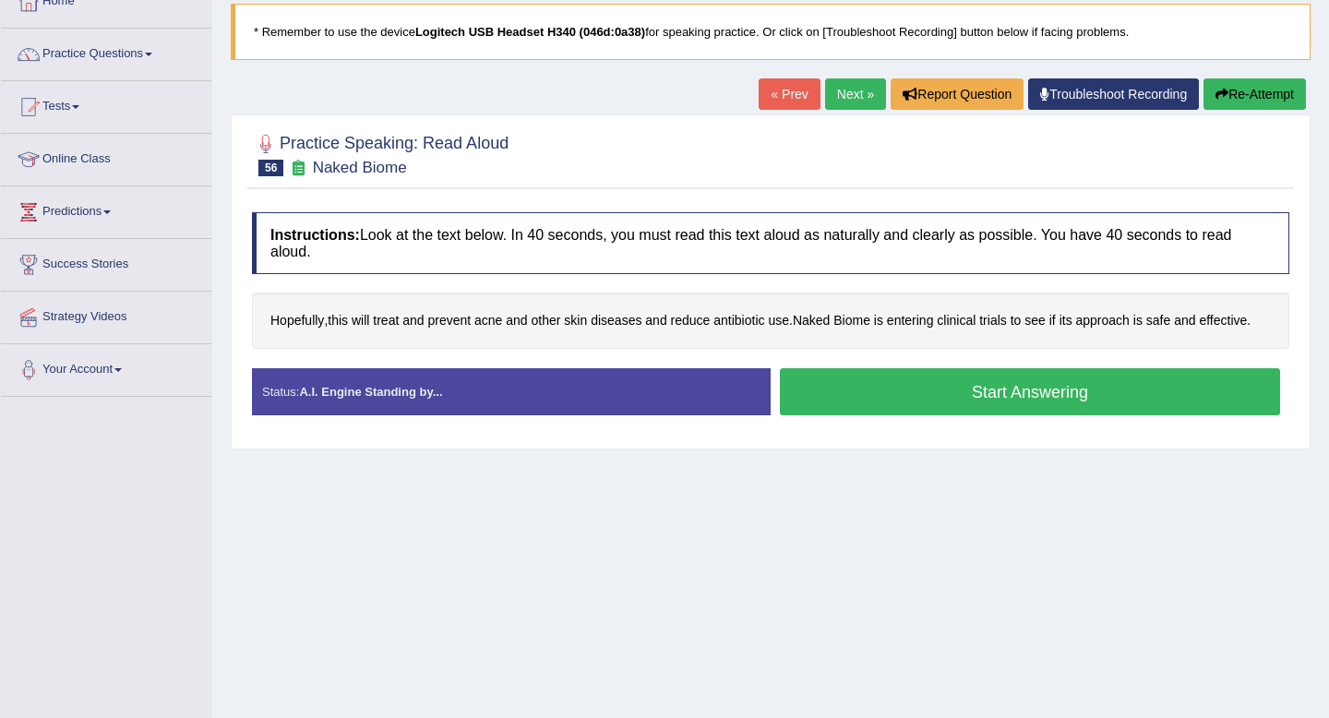
scroll to position [123, 0]
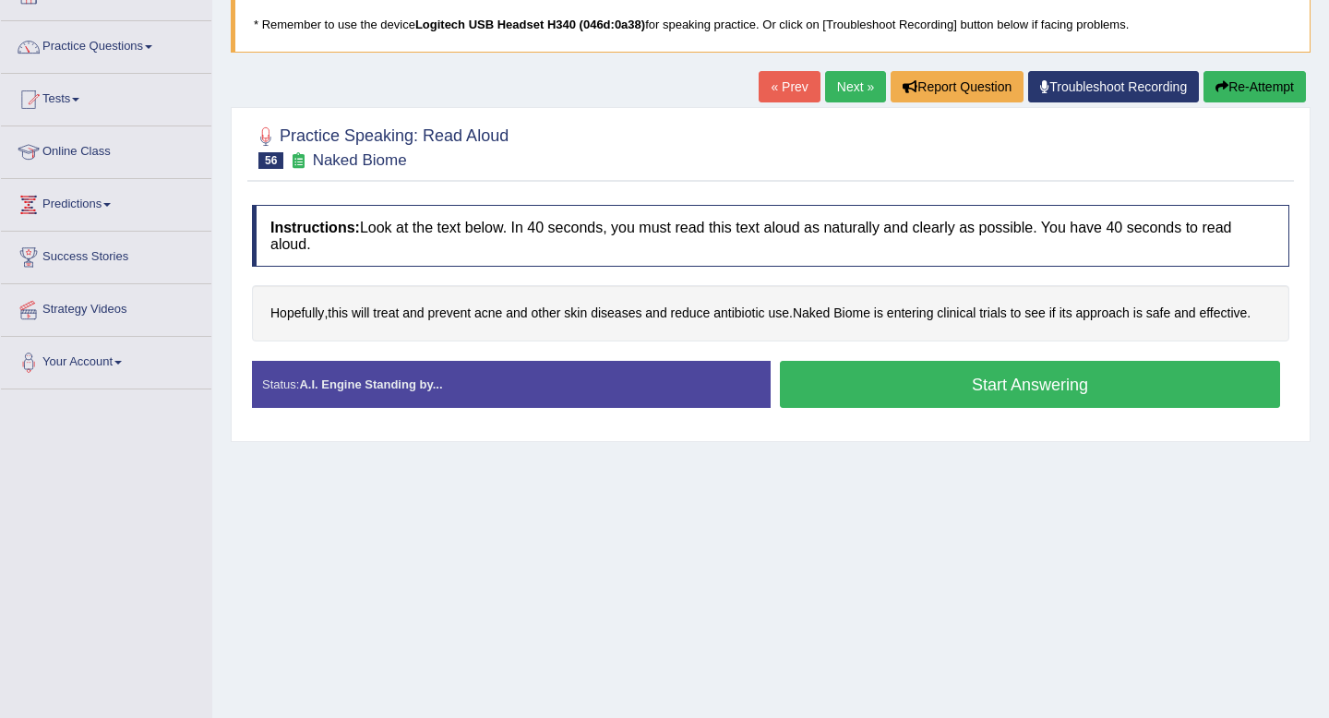
click at [923, 386] on button "Start Answering" at bounding box center [1030, 384] width 500 height 47
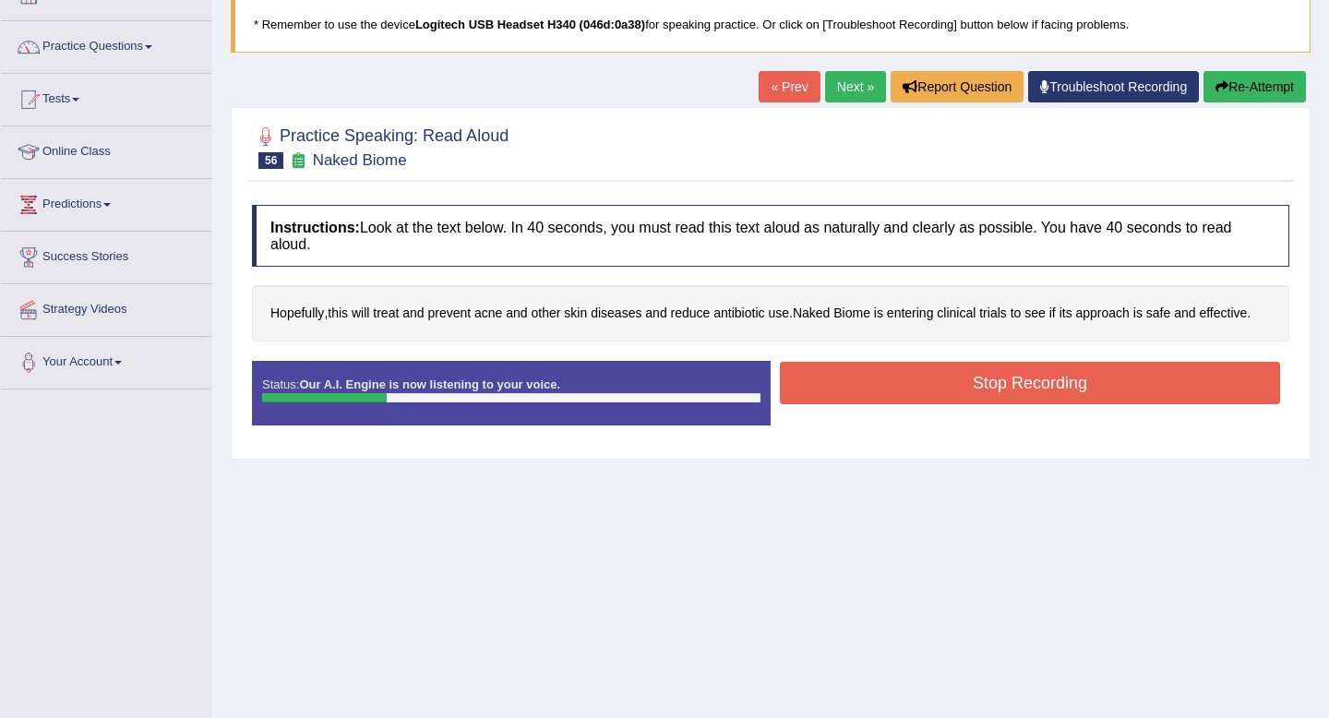
click at [923, 386] on button "Stop Recording" at bounding box center [1030, 383] width 500 height 42
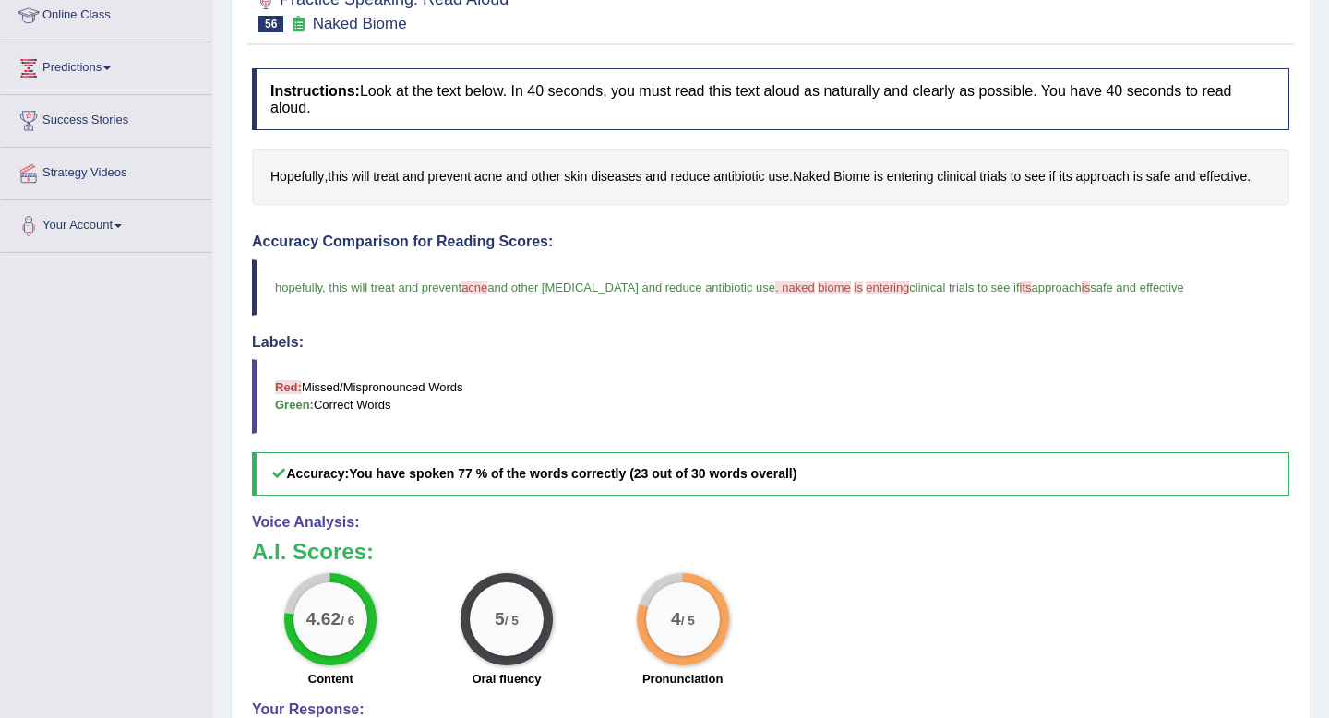
scroll to position [188, 0]
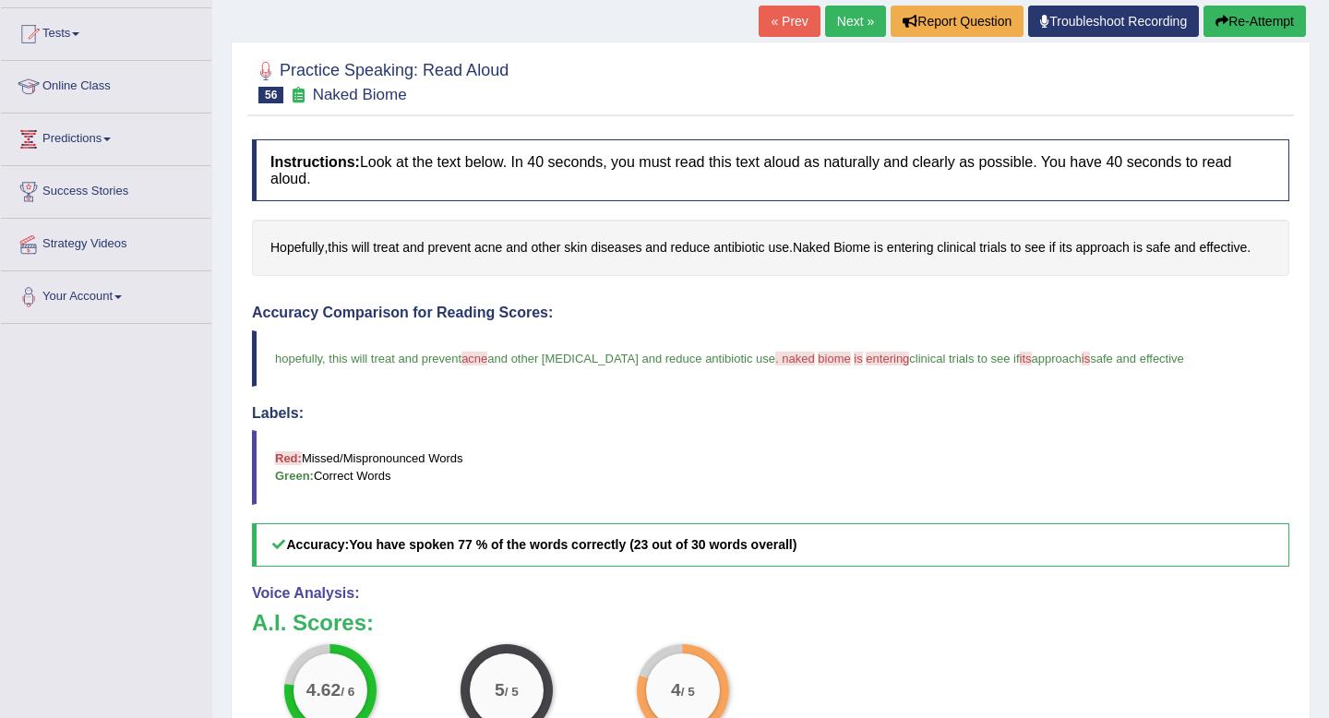
click at [840, 28] on link "Next »" at bounding box center [855, 21] width 61 height 31
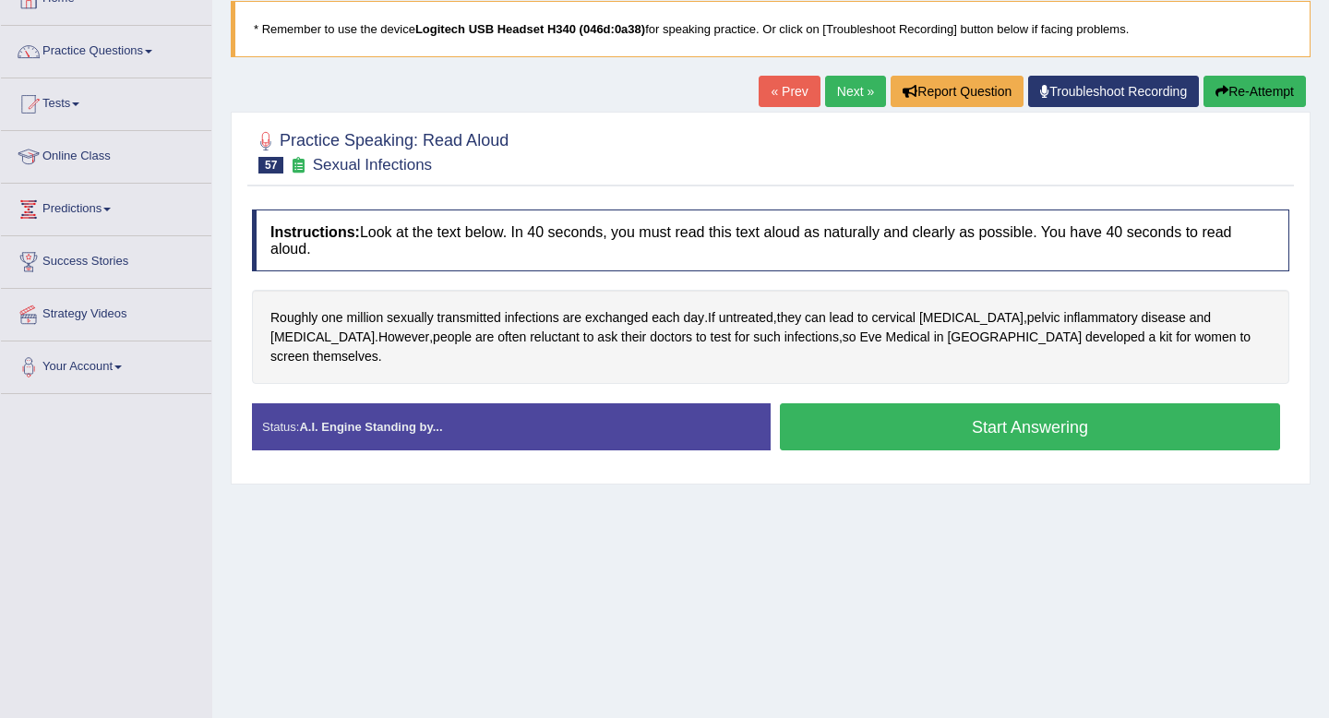
scroll to position [120, 0]
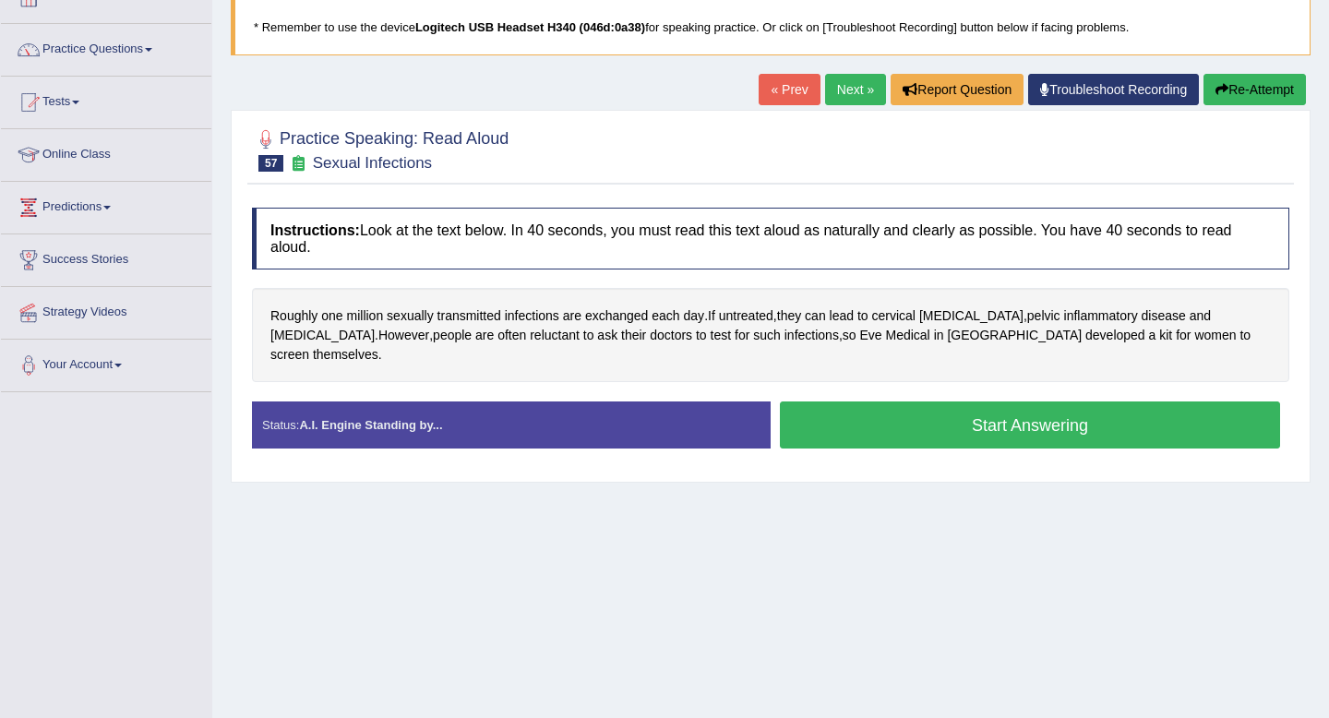
click at [923, 418] on button "Start Answering" at bounding box center [1030, 424] width 500 height 47
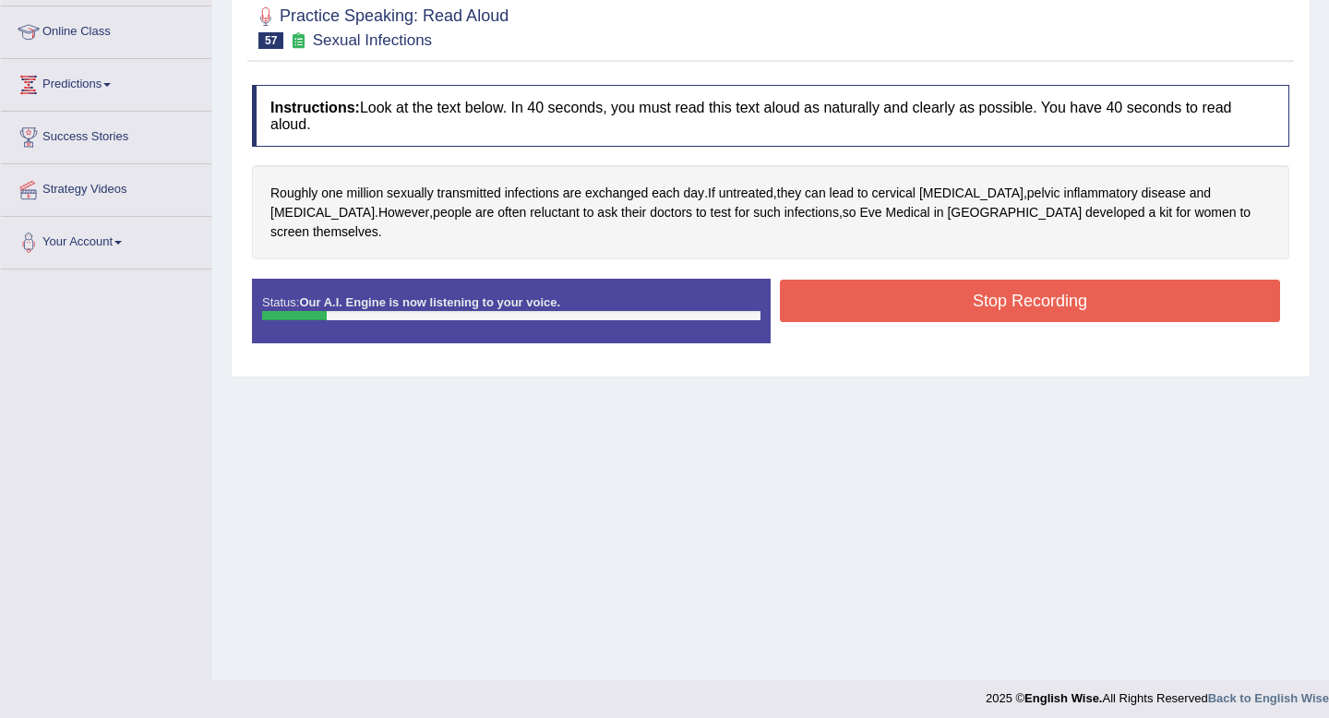
scroll to position [0, 0]
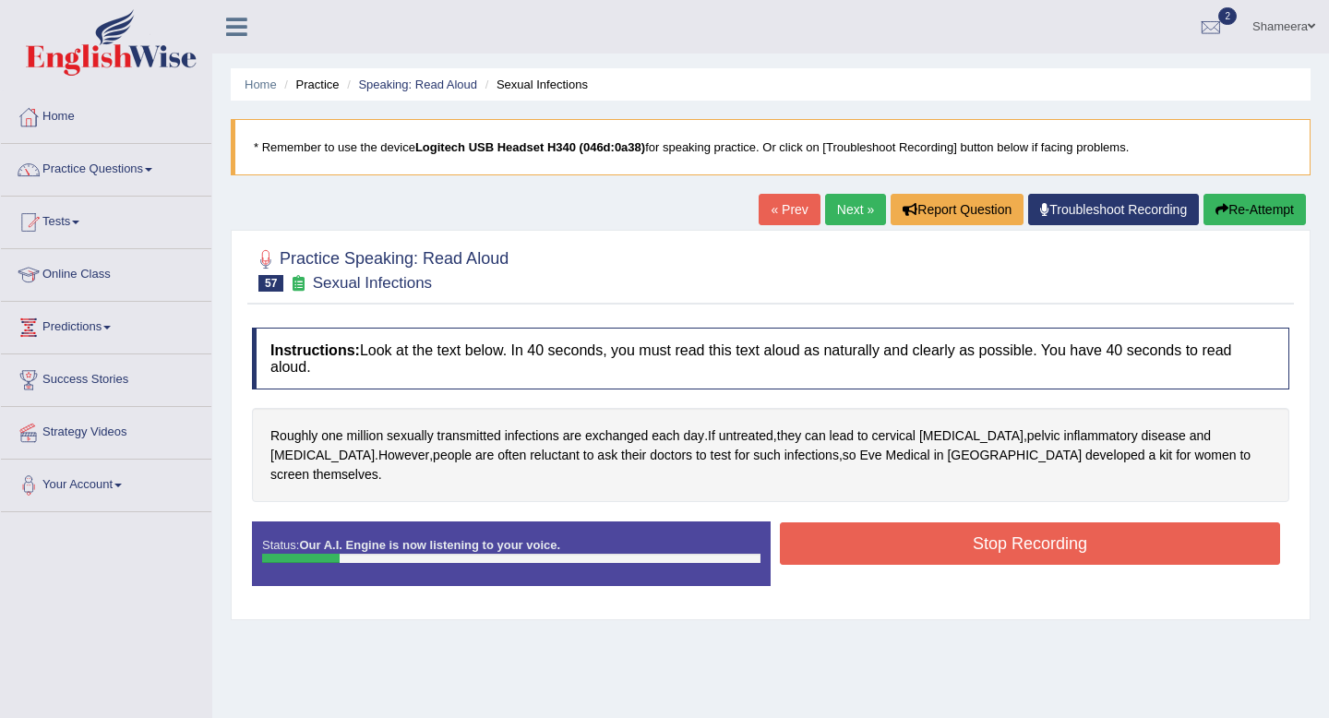
click at [1242, 218] on button "Re-Attempt" at bounding box center [1254, 209] width 102 height 31
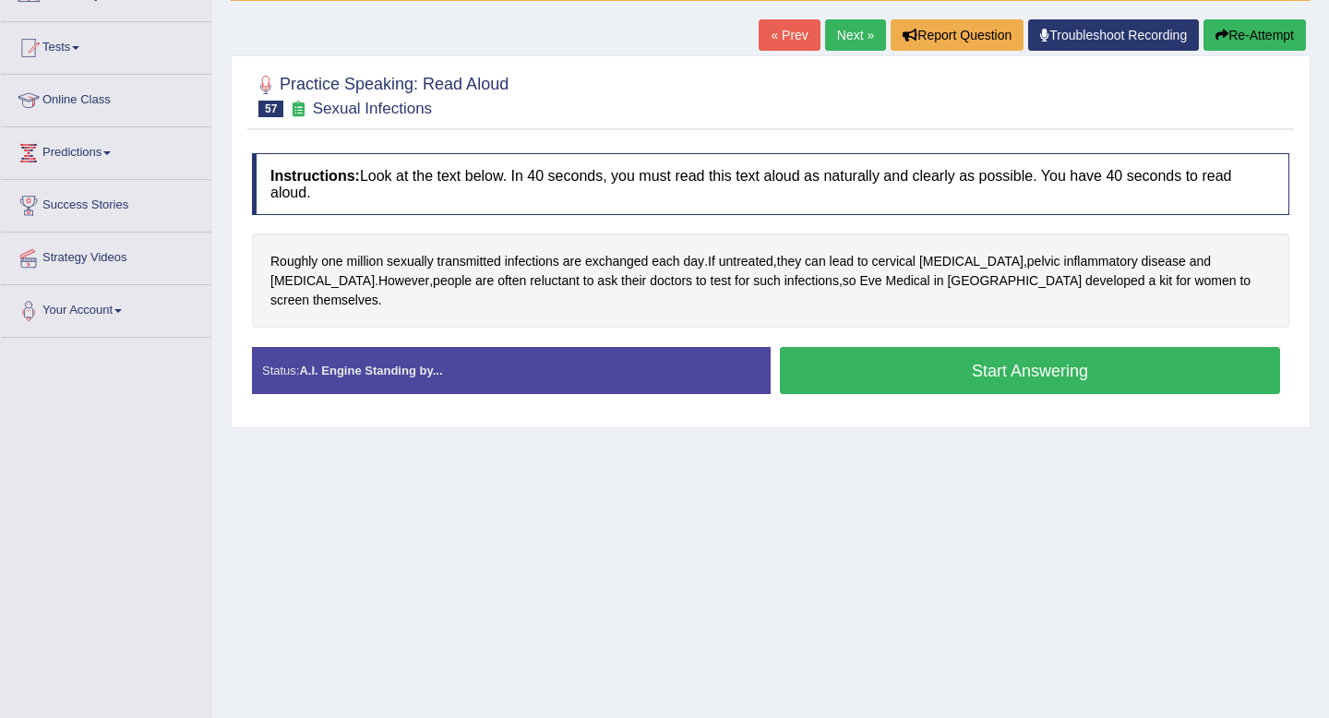
scroll to position [211, 0]
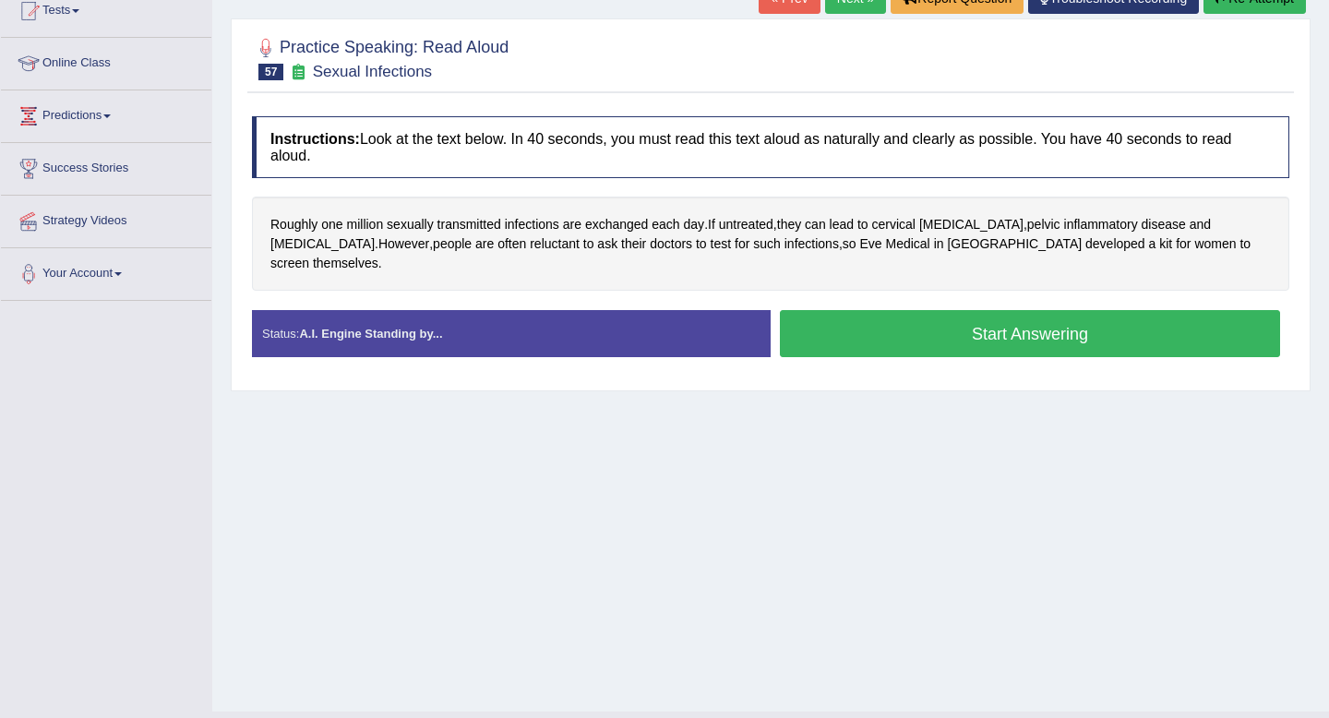
click at [1118, 321] on button "Start Answering" at bounding box center [1030, 333] width 500 height 47
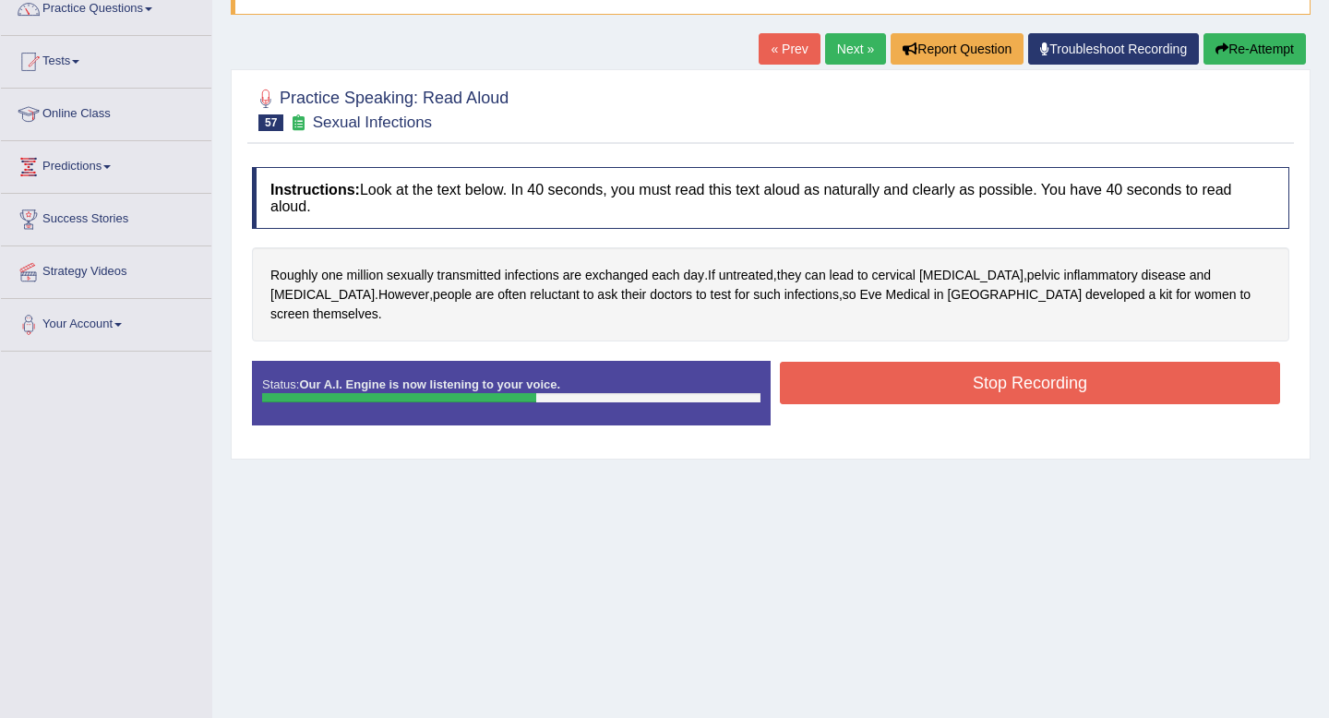
scroll to position [158, 0]
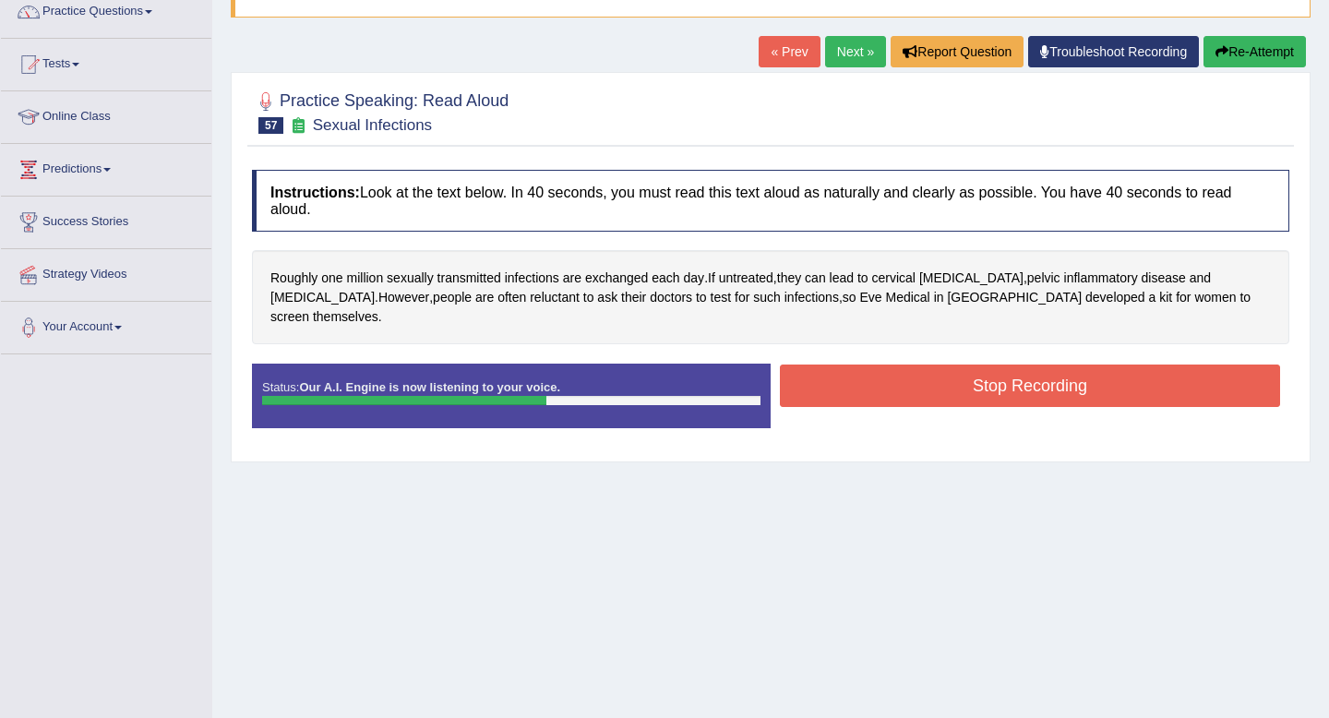
click at [1237, 61] on button "Re-Attempt" at bounding box center [1254, 51] width 102 height 31
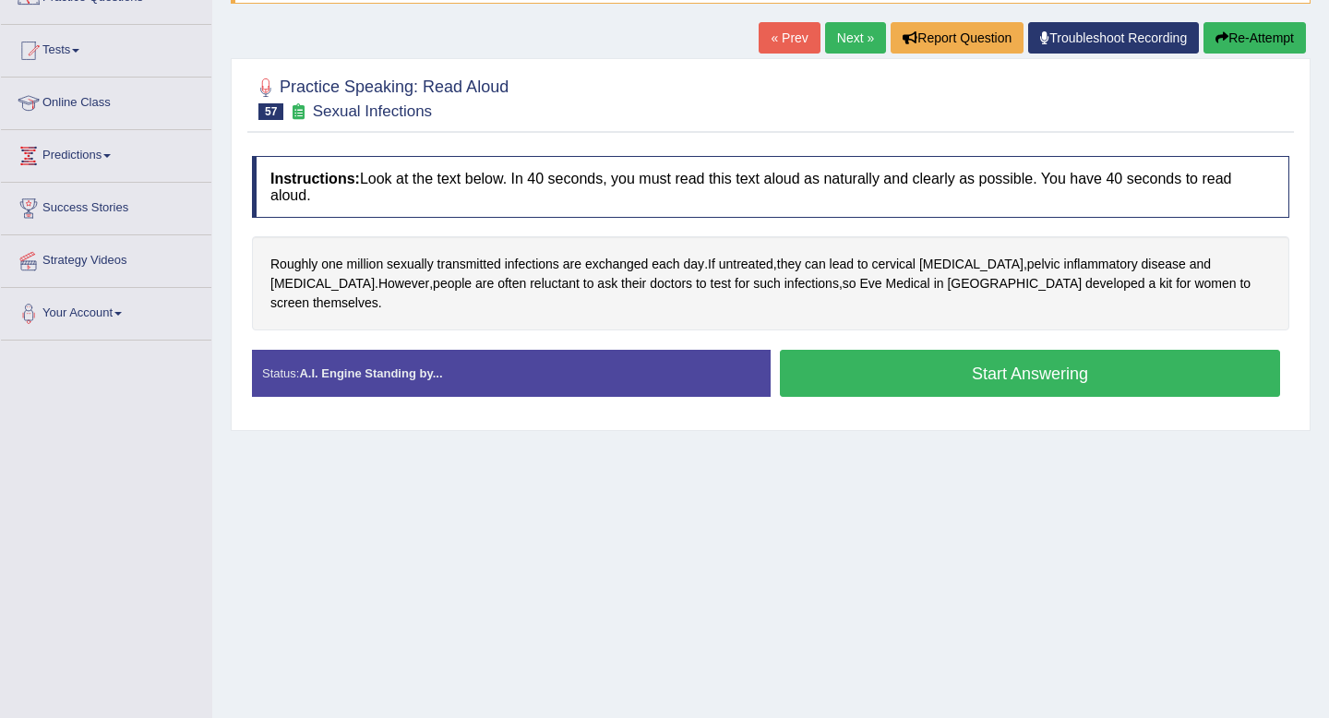
scroll to position [158, 0]
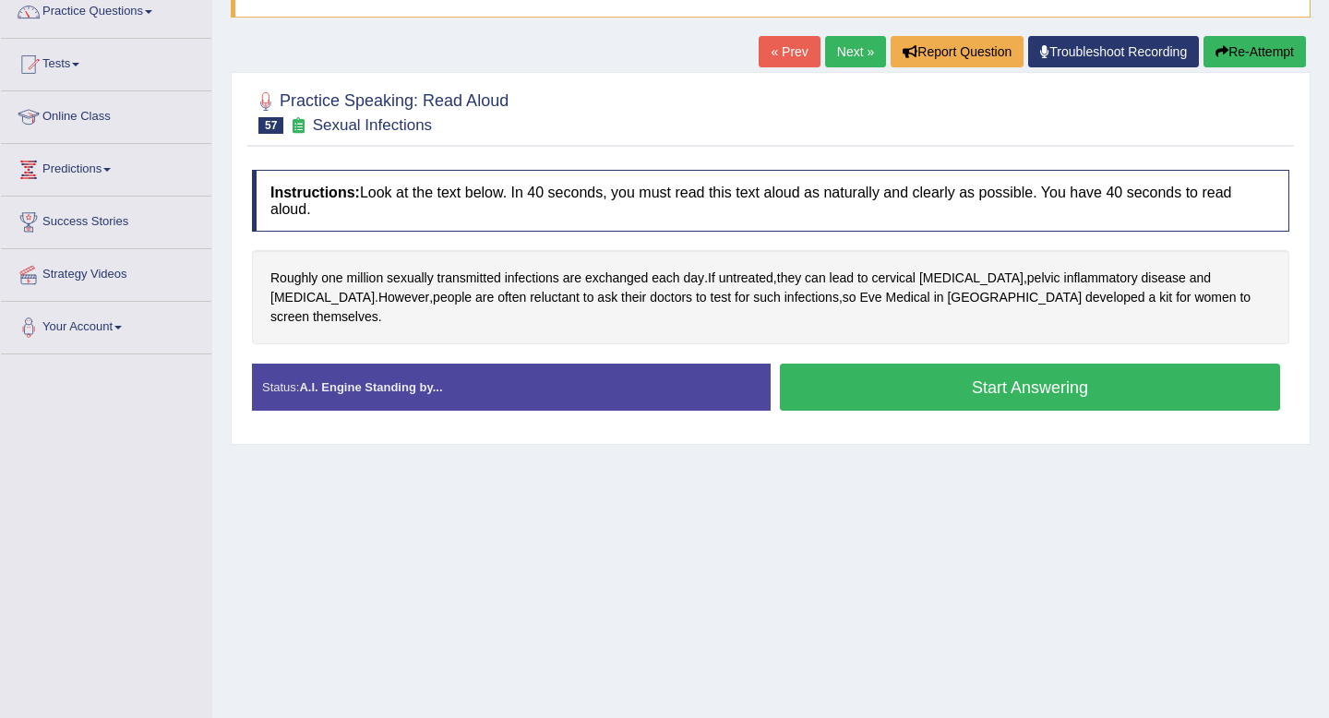
click at [1027, 377] on button "Start Answering" at bounding box center [1030, 387] width 500 height 47
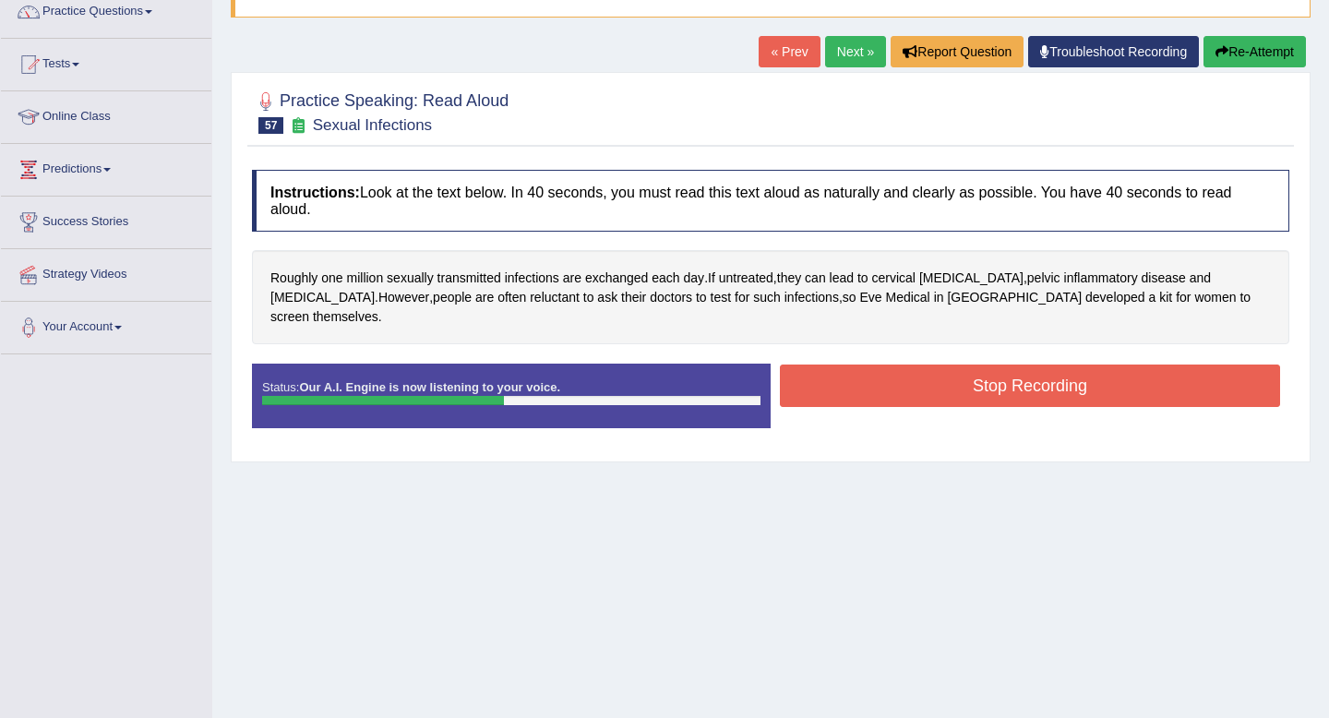
click at [1034, 373] on button "Stop Recording" at bounding box center [1030, 386] width 500 height 42
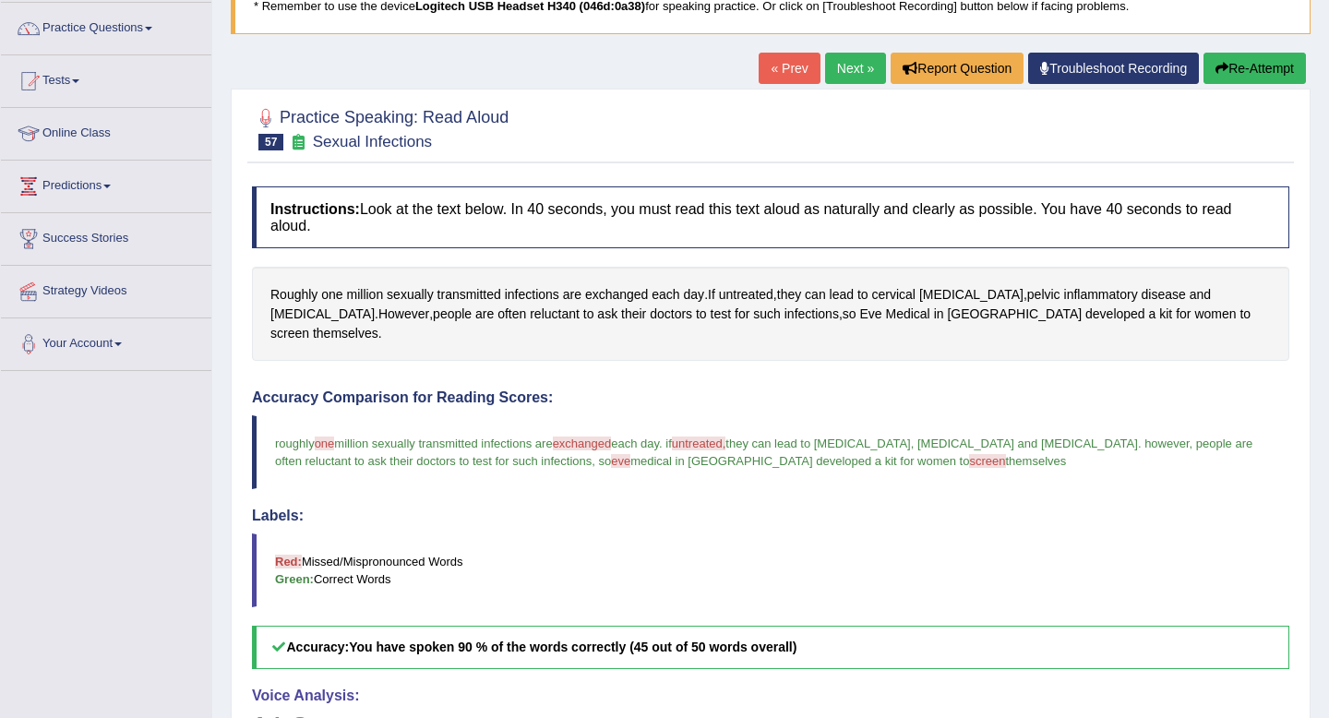
scroll to position [111, 0]
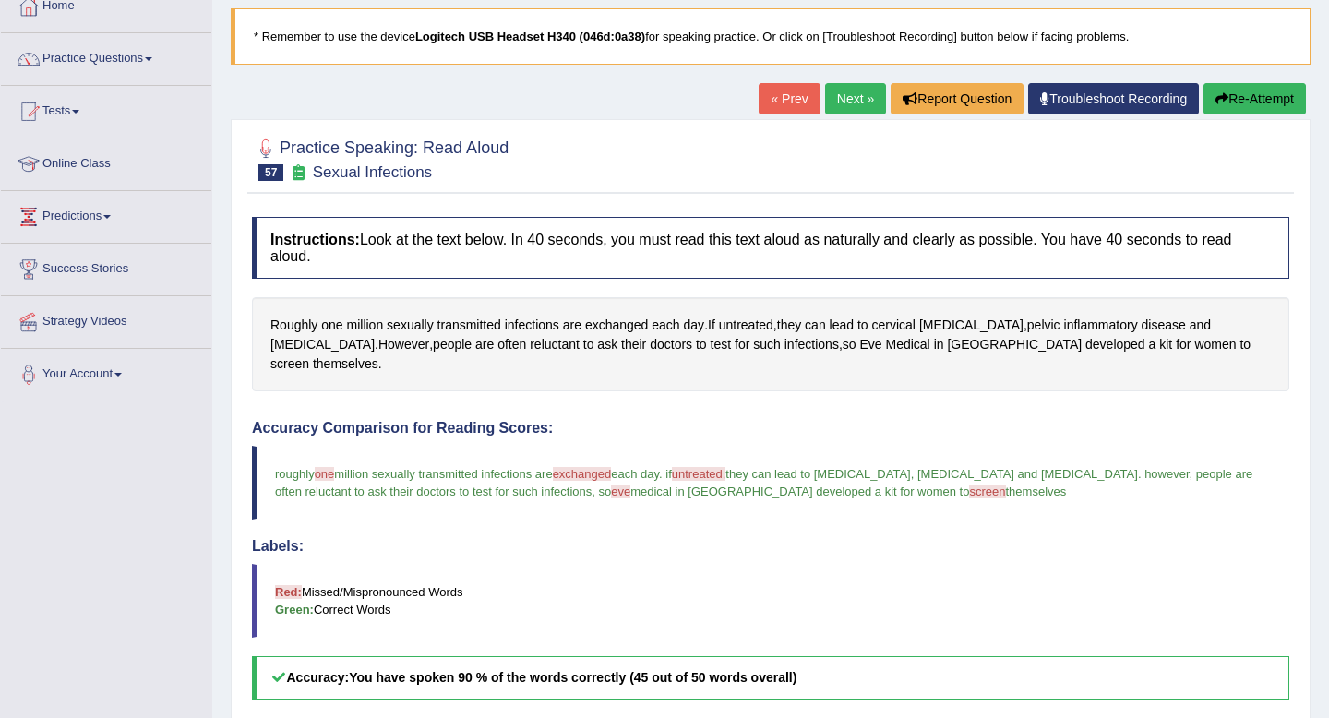
click at [840, 95] on link "Next »" at bounding box center [855, 98] width 61 height 31
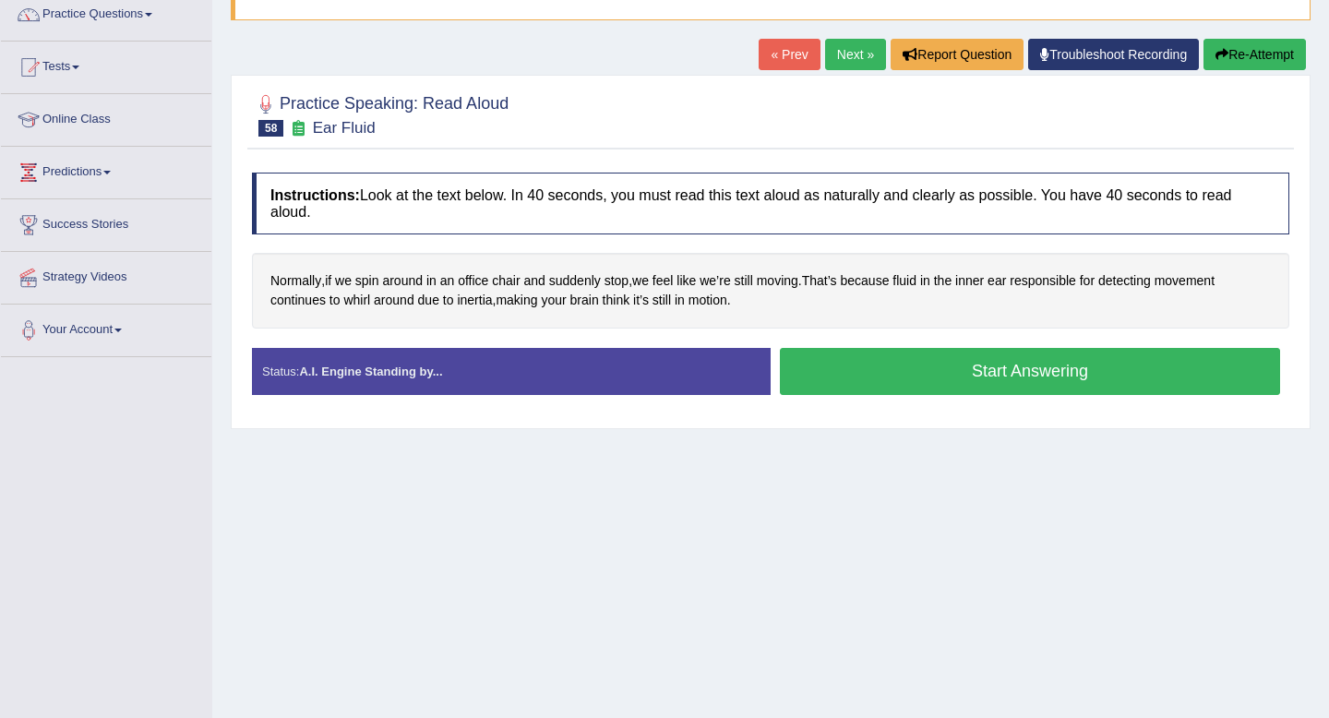
scroll to position [251, 0]
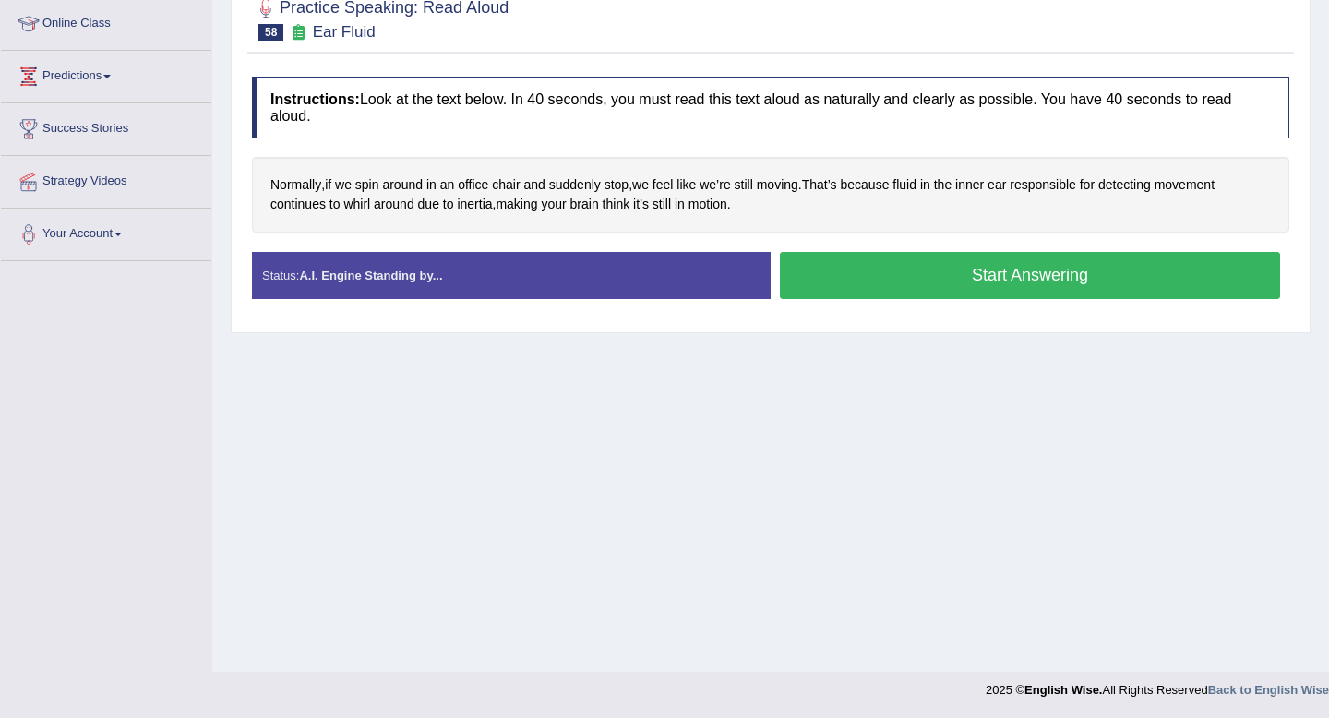
click at [894, 270] on button "Start Answering" at bounding box center [1030, 275] width 500 height 47
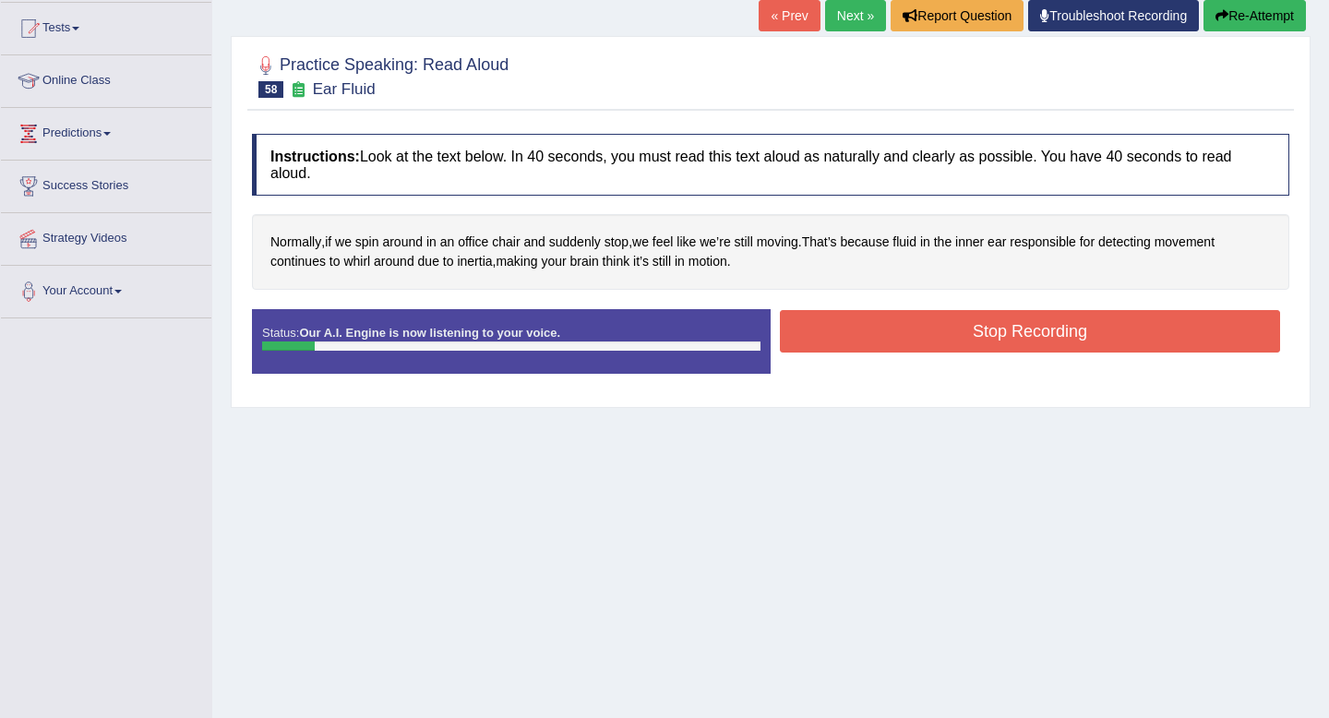
scroll to position [173, 0]
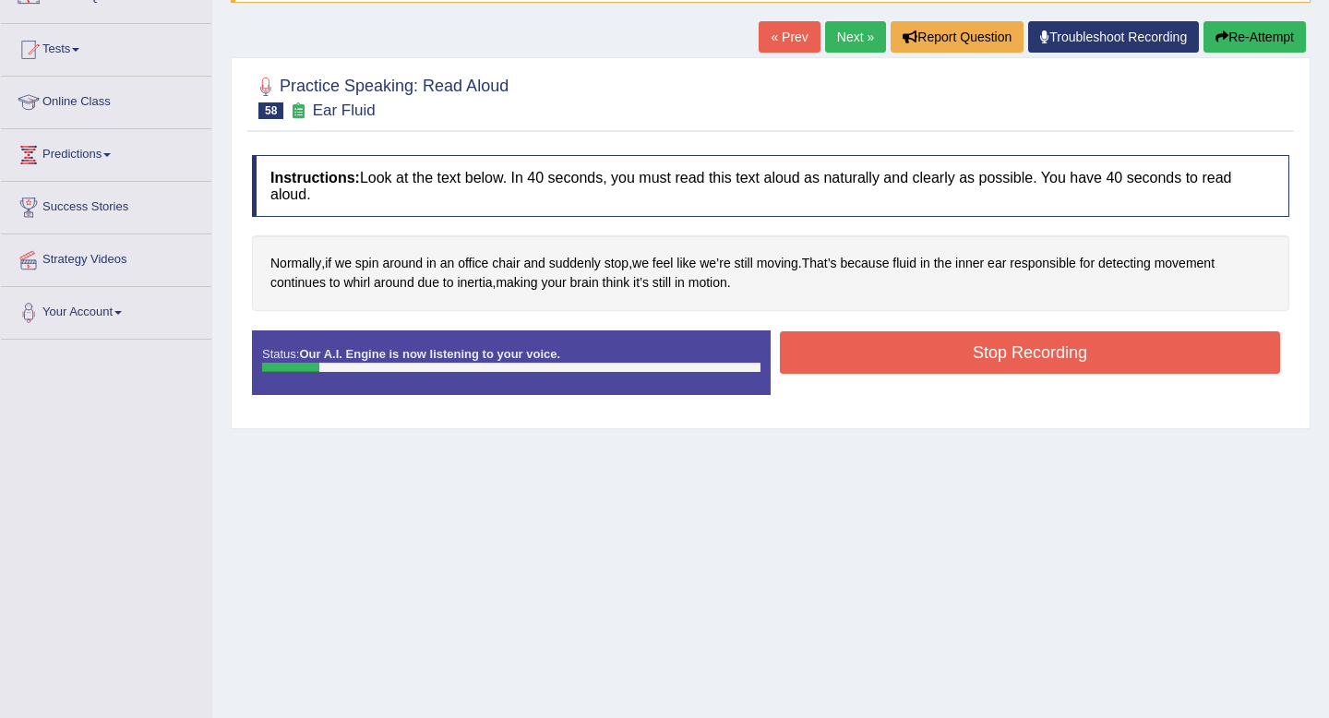
click at [1272, 37] on button "Re-Attempt" at bounding box center [1254, 36] width 102 height 31
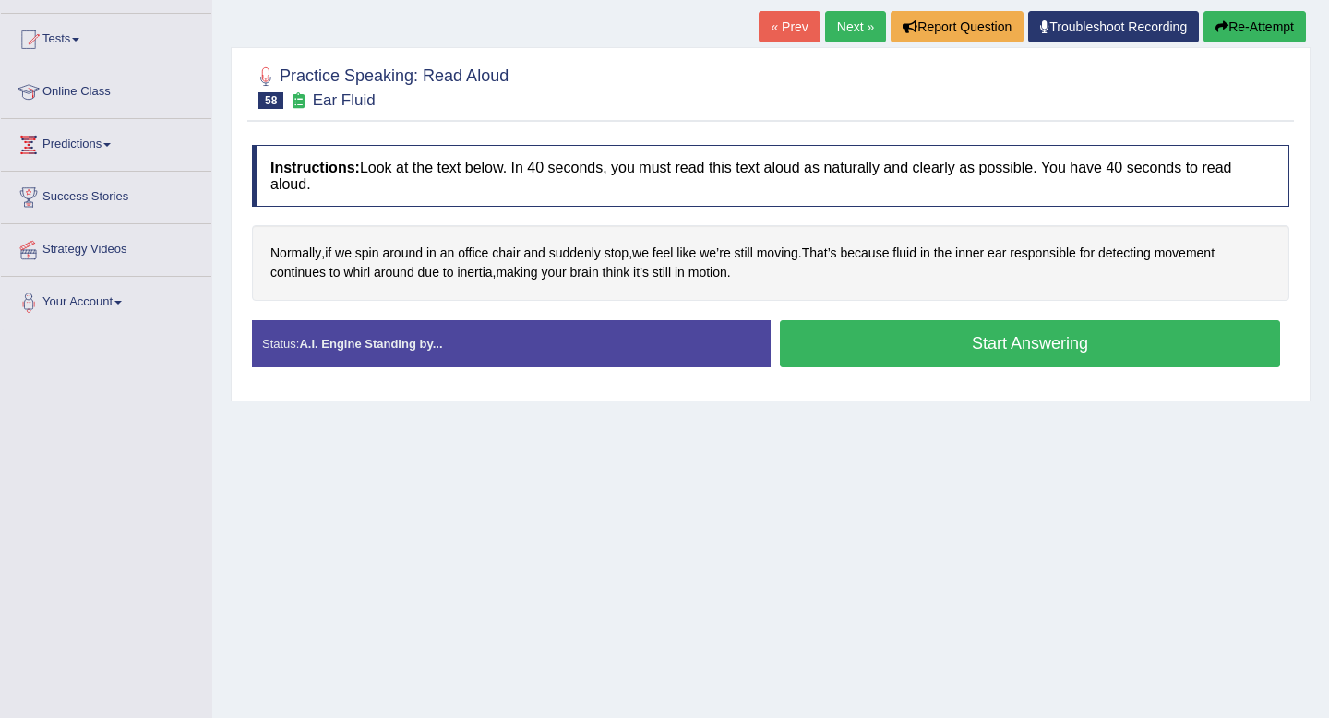
scroll to position [173, 0]
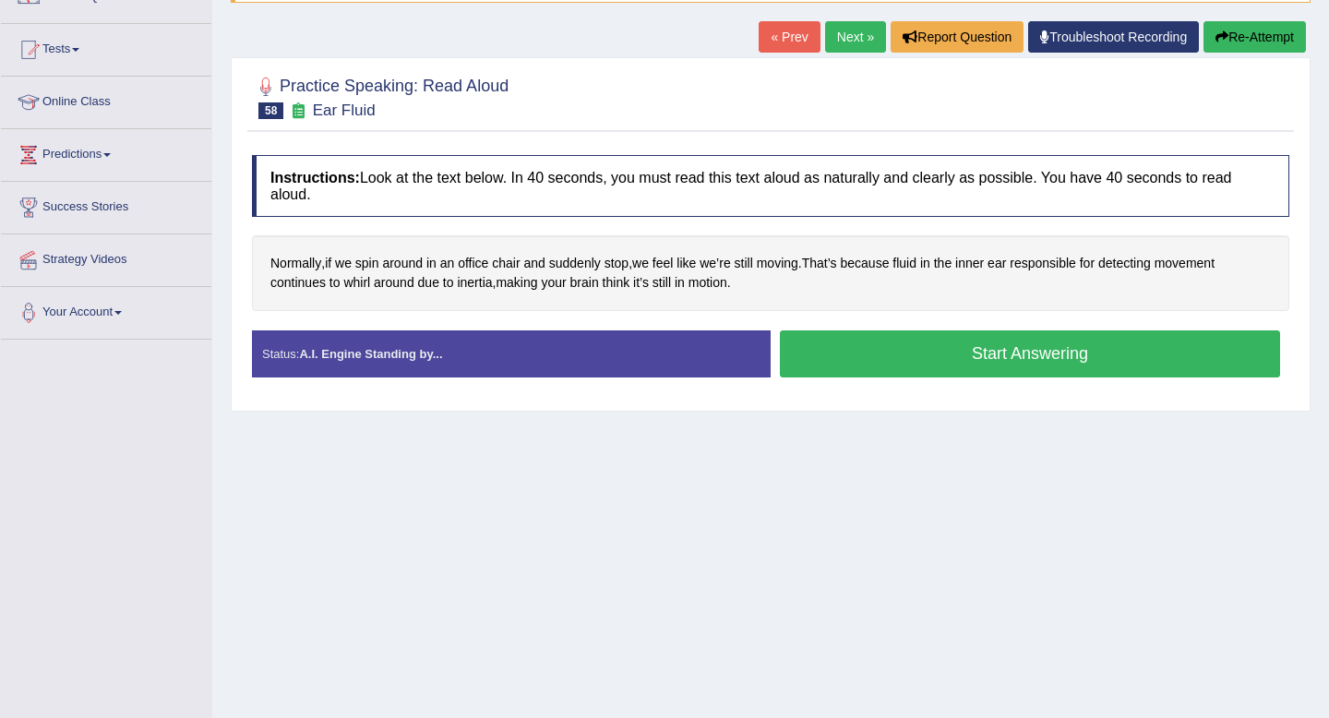
click at [1096, 358] on button "Start Answering" at bounding box center [1030, 353] width 500 height 47
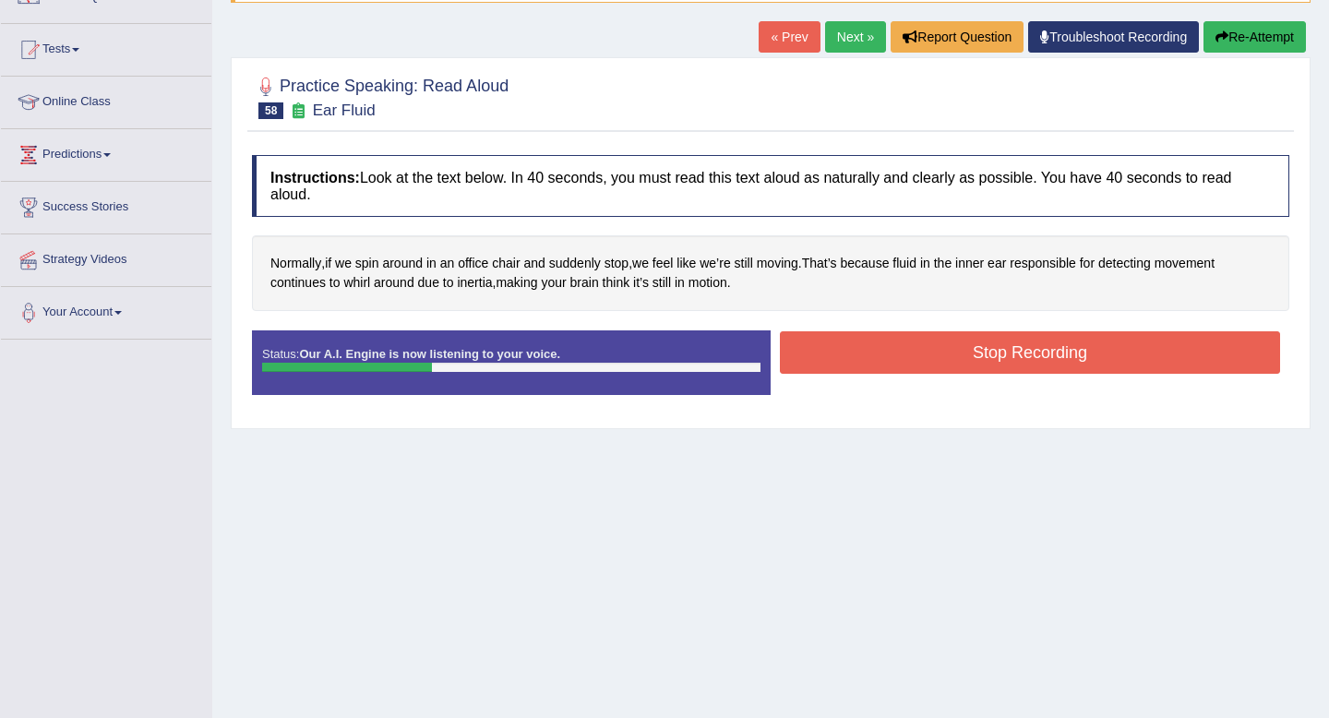
click at [1058, 345] on button "Stop Recording" at bounding box center [1030, 352] width 500 height 42
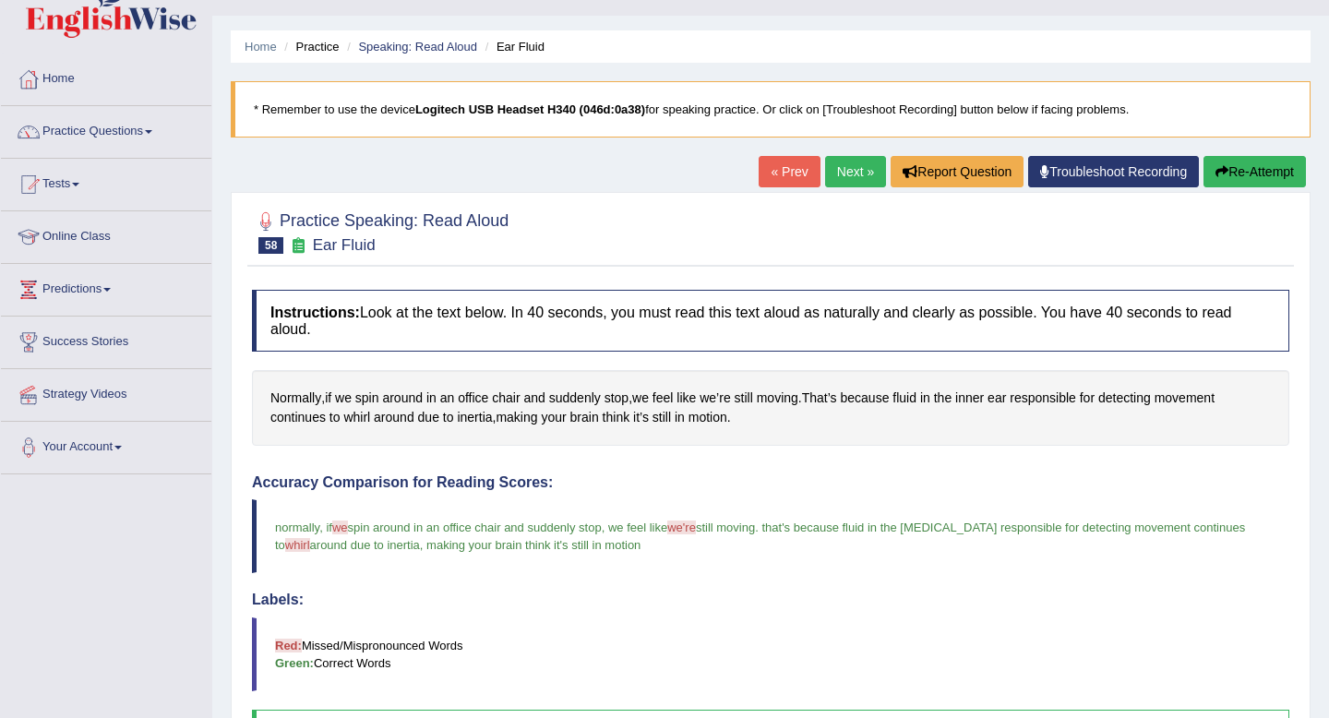
scroll to position [0, 0]
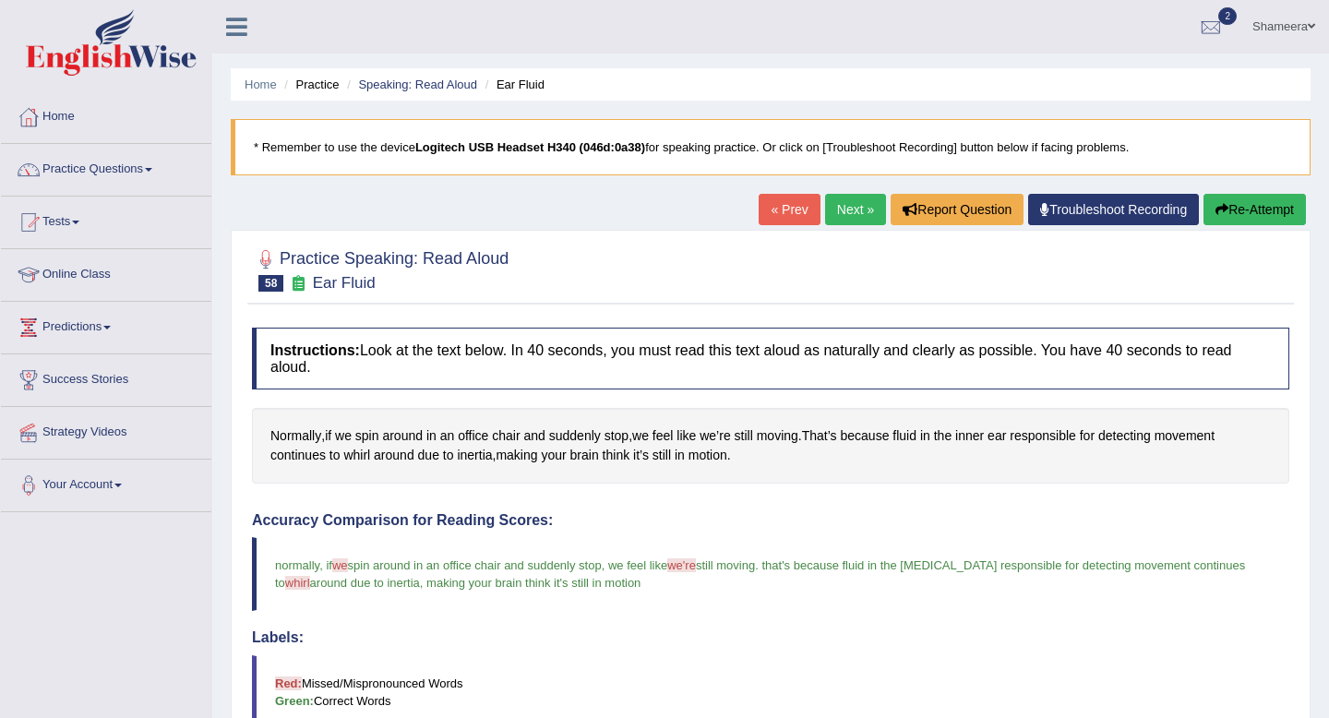
click at [844, 216] on link "Next »" at bounding box center [855, 209] width 61 height 31
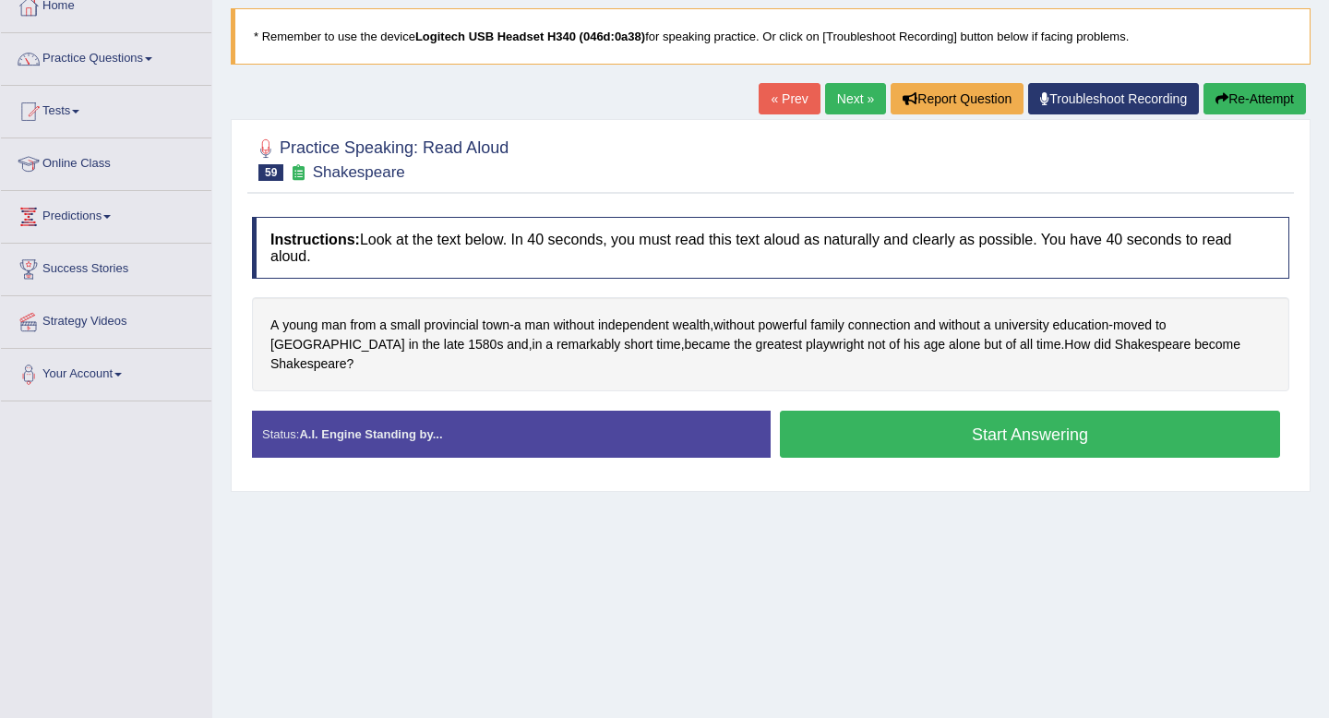
scroll to position [113, 0]
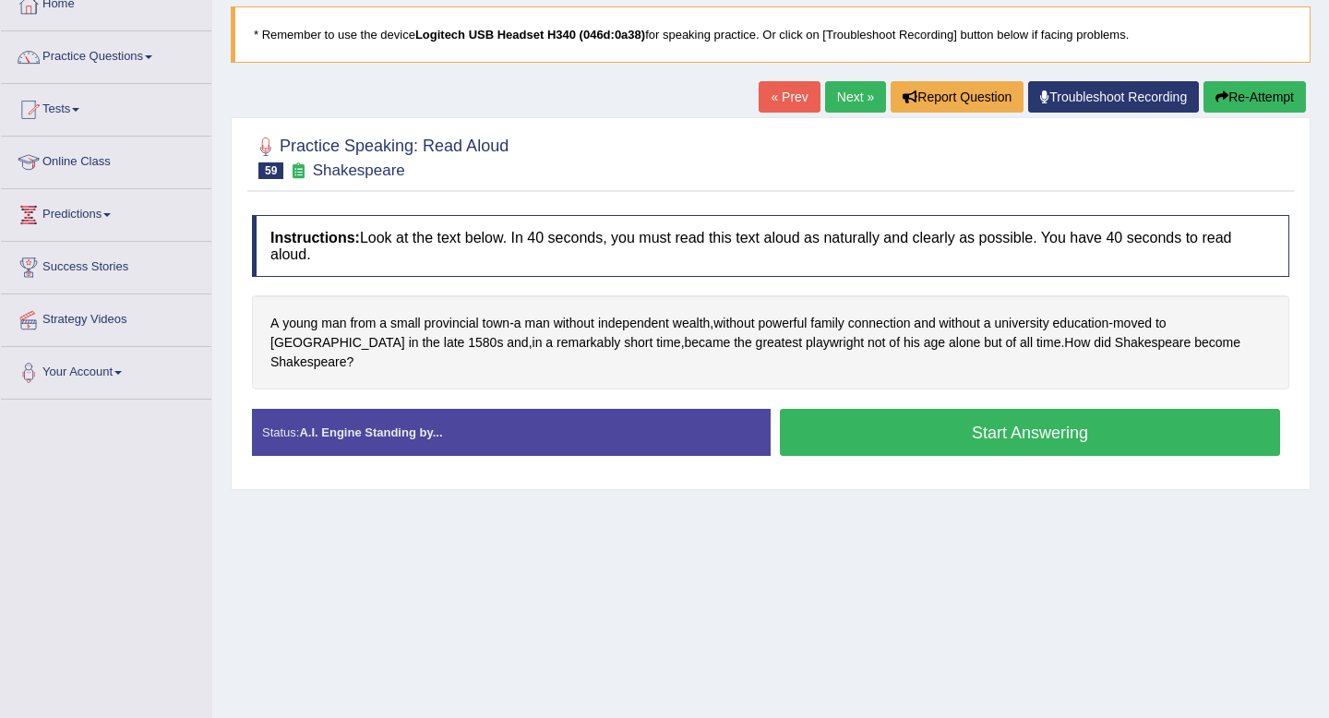
click at [965, 428] on button "Start Answering" at bounding box center [1030, 432] width 500 height 47
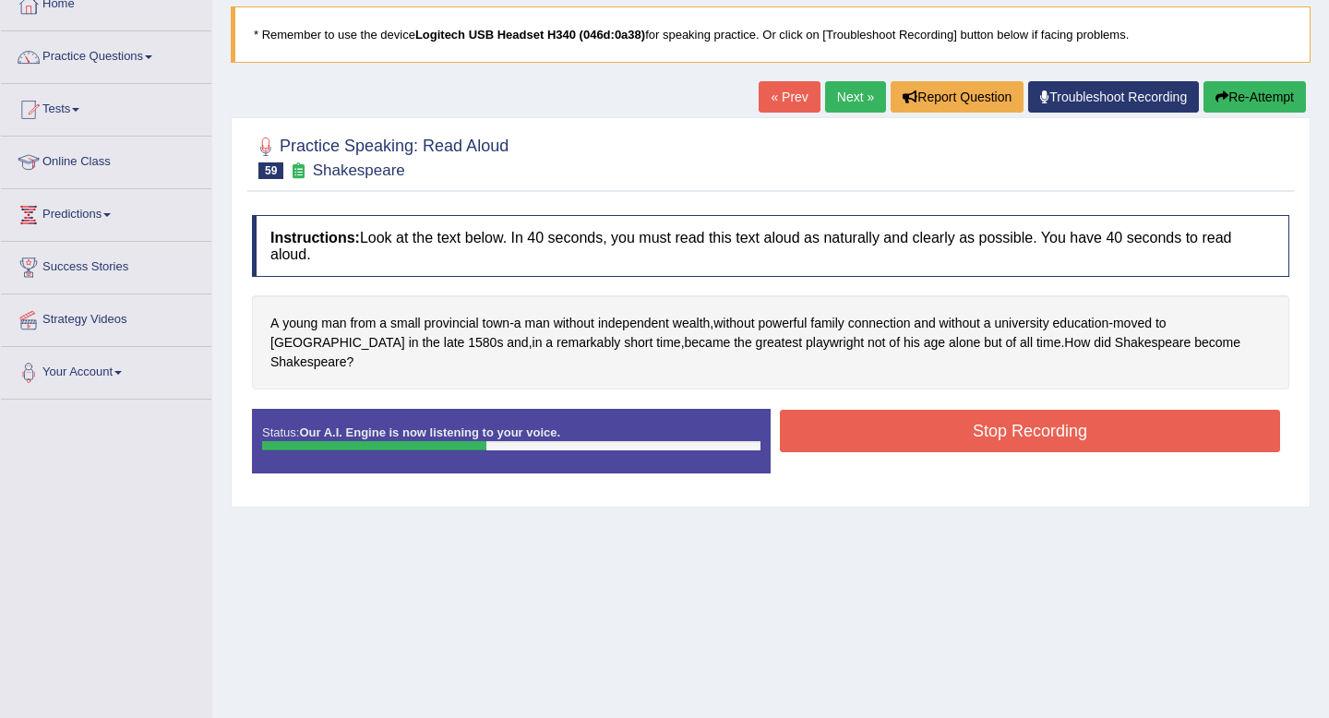
click at [968, 410] on button "Stop Recording" at bounding box center [1030, 431] width 500 height 42
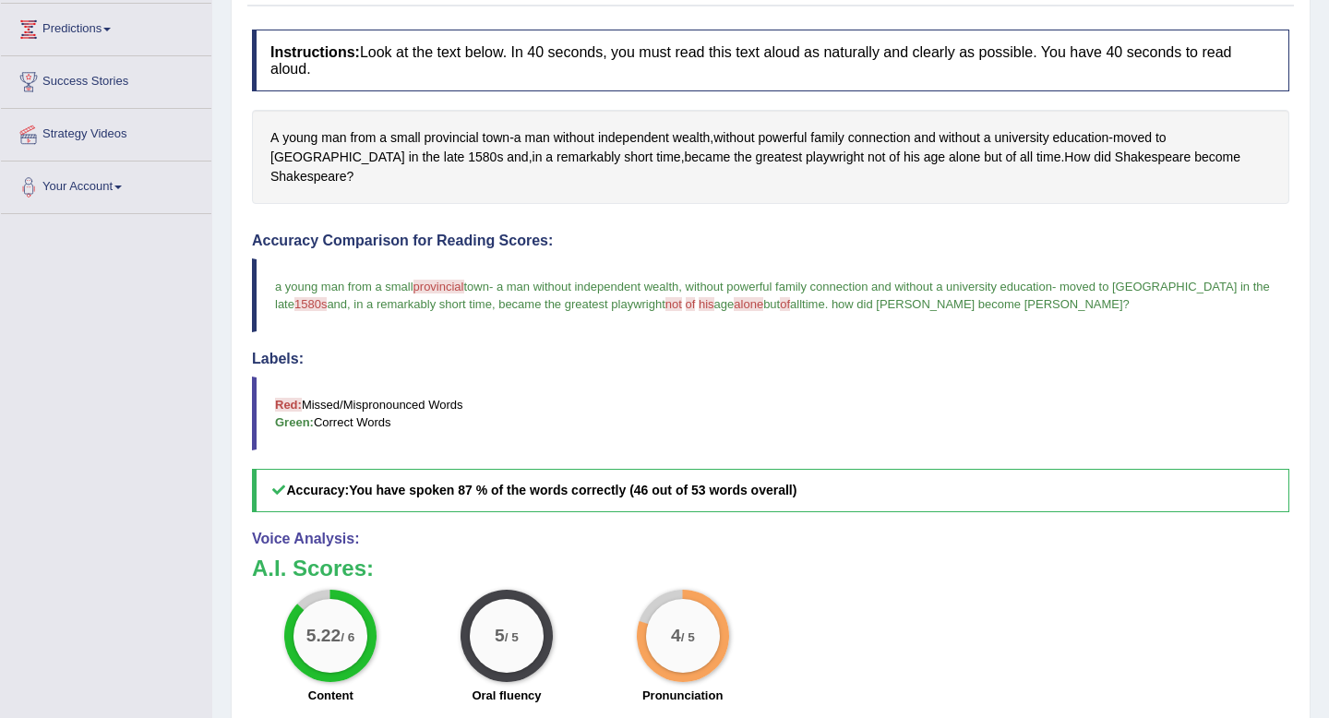
scroll to position [97, 0]
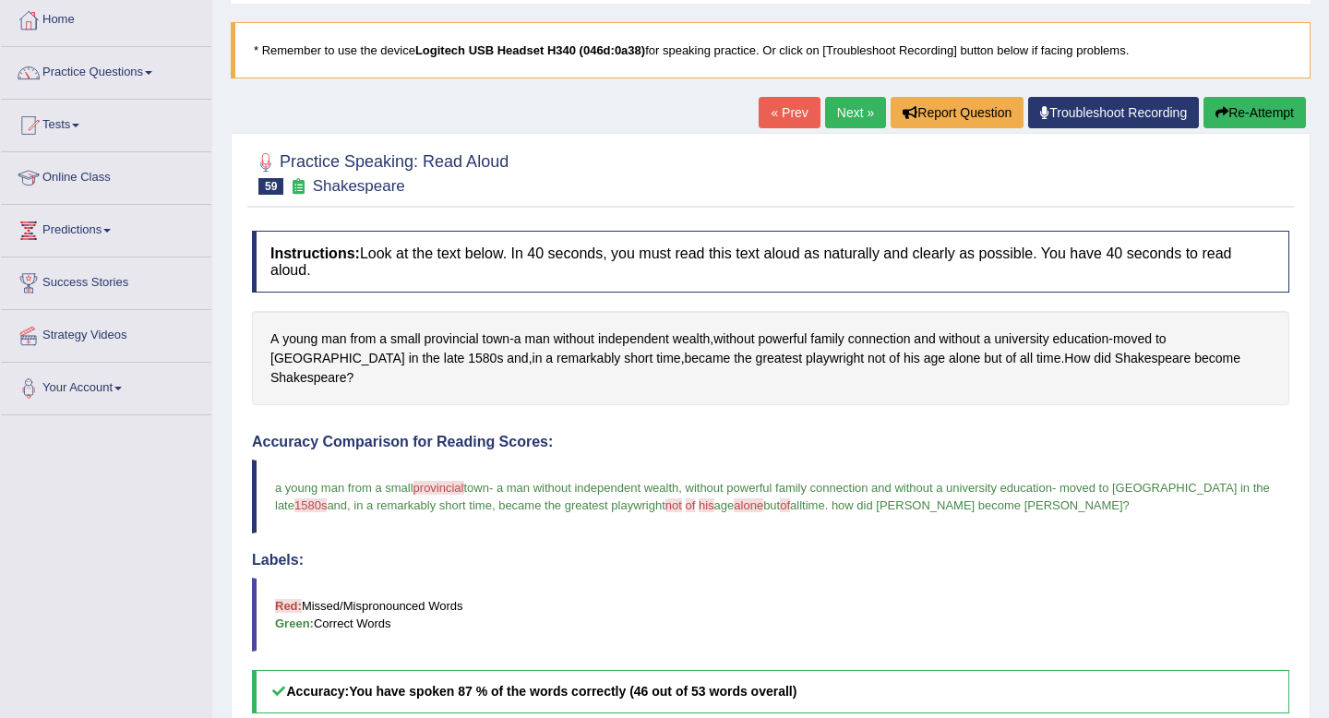
click at [830, 126] on link "Next »" at bounding box center [855, 112] width 61 height 31
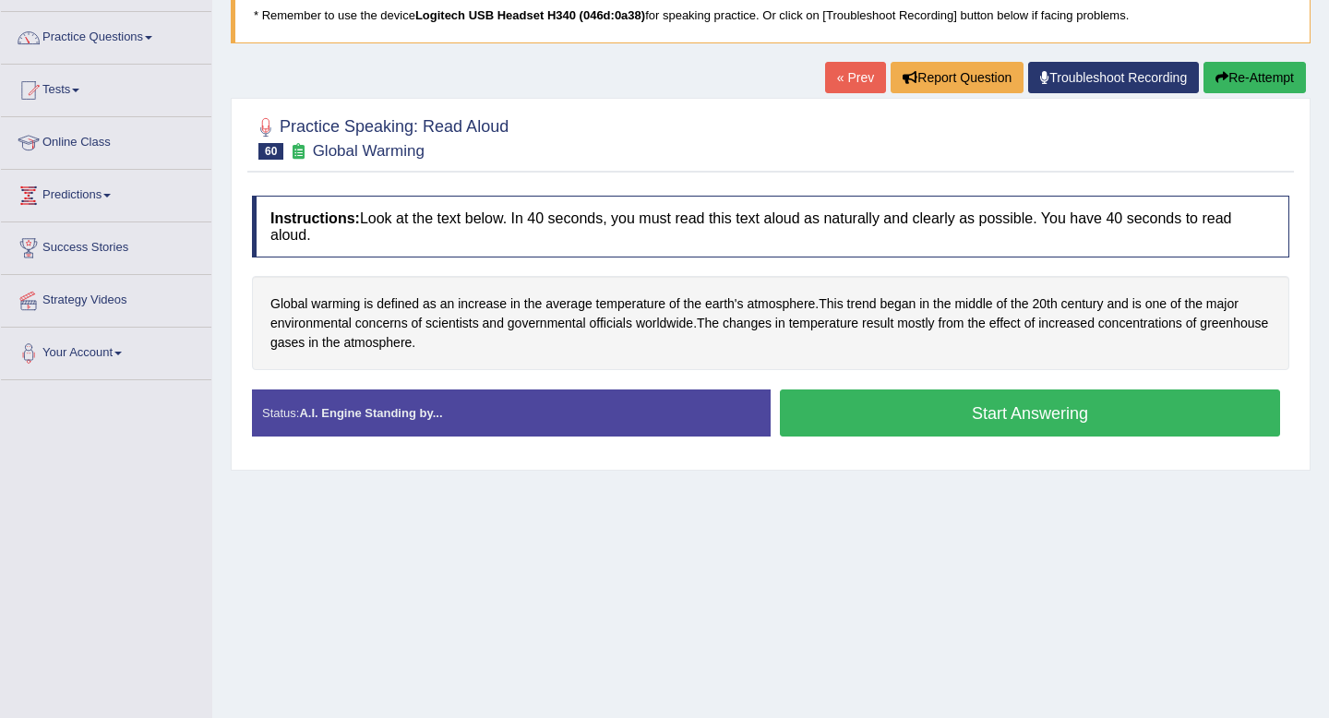
scroll to position [149, 0]
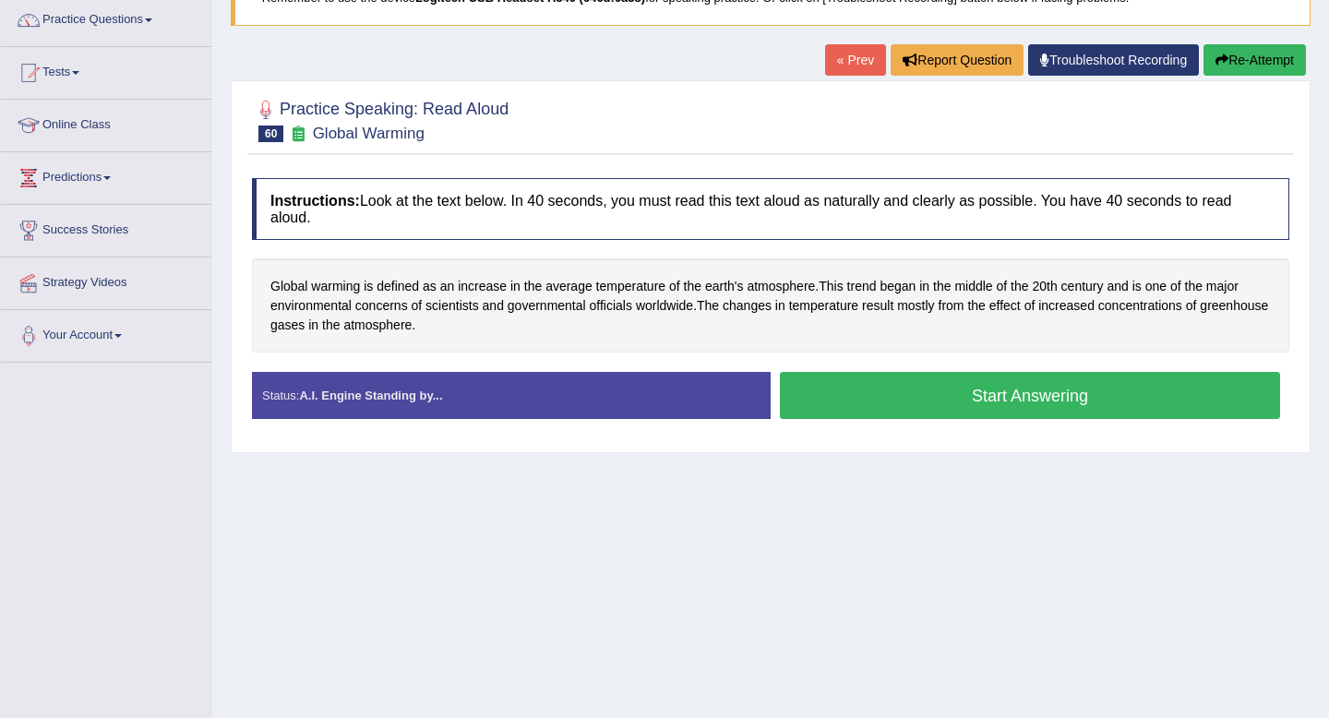
click at [906, 400] on button "Start Answering" at bounding box center [1030, 395] width 500 height 47
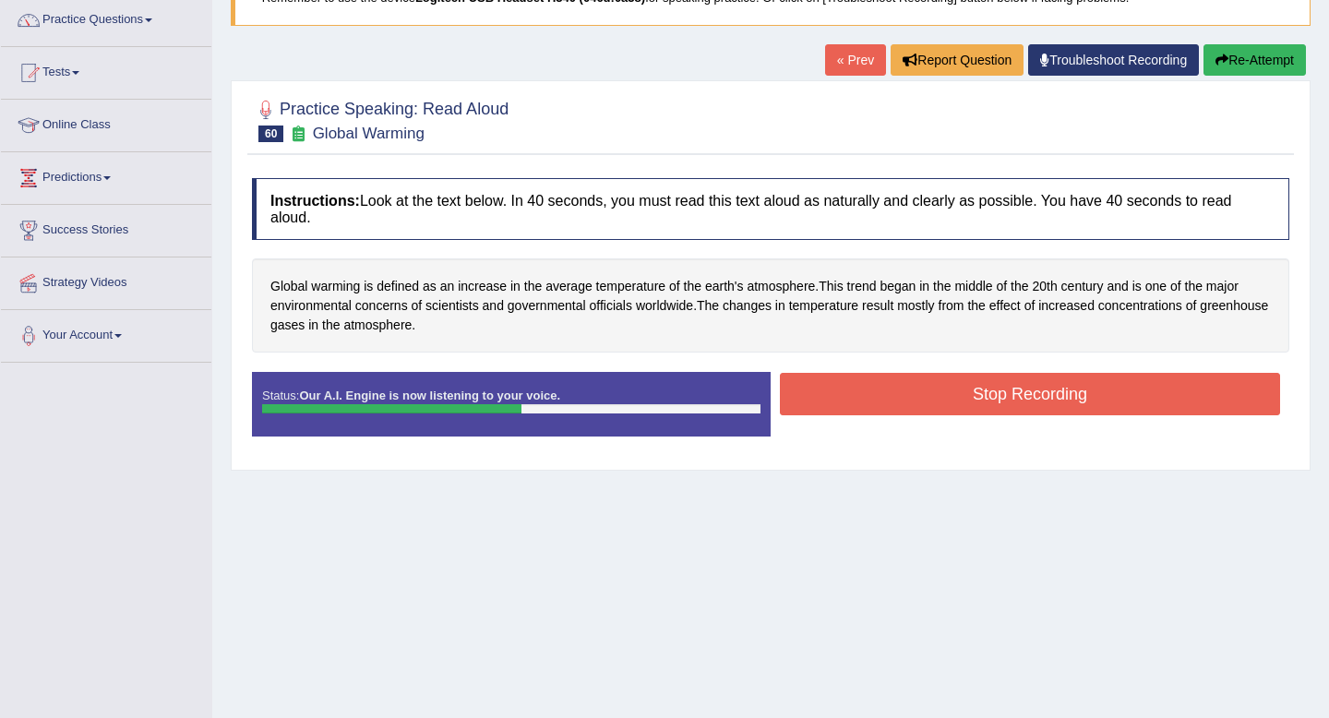
click at [1001, 423] on div "Status: Our A.I. Engine is now listening to your voice. Start Answering Stop Re…" at bounding box center [770, 413] width 1037 height 83
click at [994, 396] on button "Stop Recording" at bounding box center [1030, 394] width 500 height 42
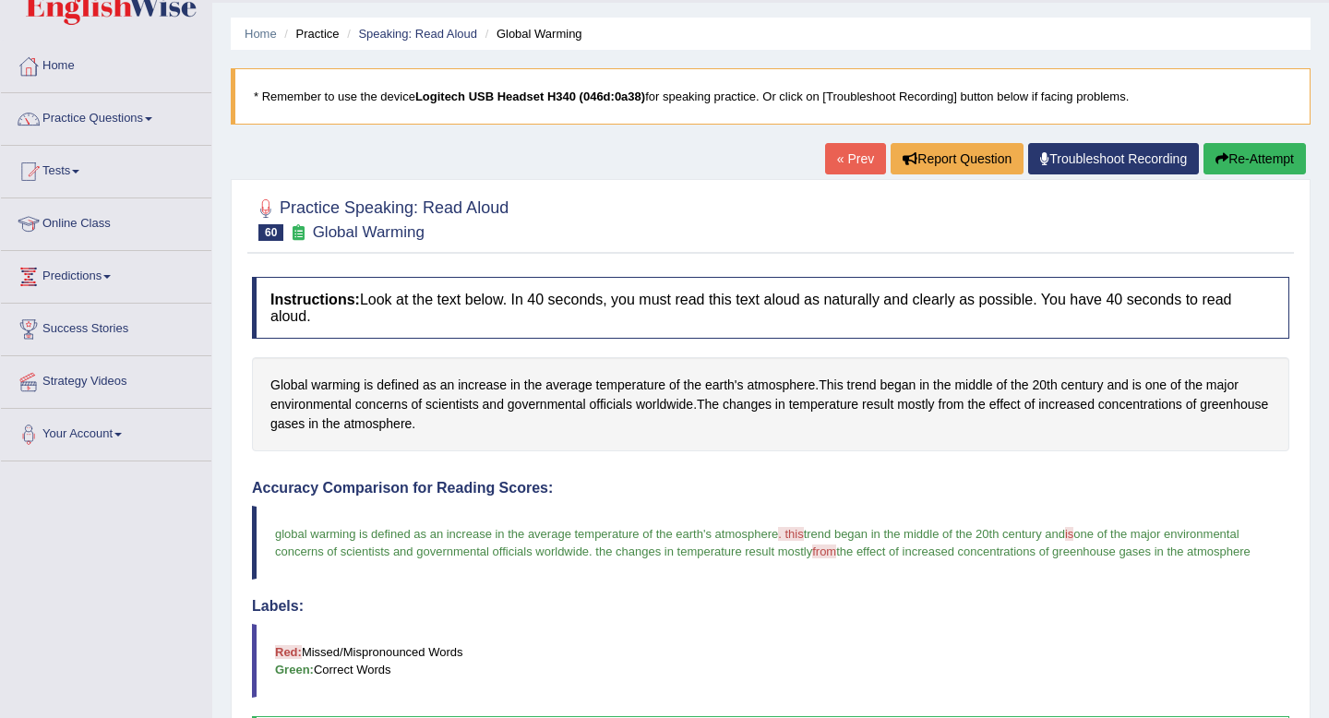
scroll to position [0, 0]
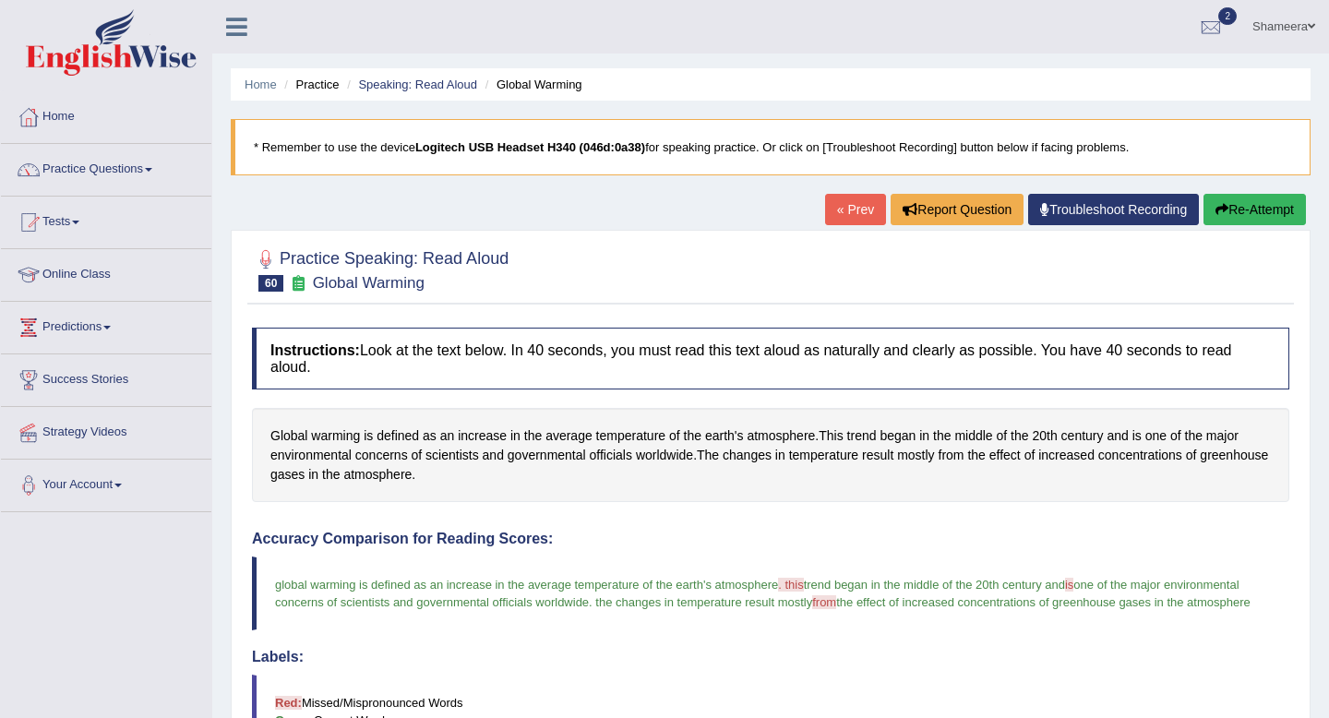
click at [440, 72] on ul "Home Practice Speaking: Read Aloud Global Warming" at bounding box center [771, 84] width 1080 height 32
click at [447, 84] on link "Speaking: Read Aloud" at bounding box center [417, 85] width 119 height 14
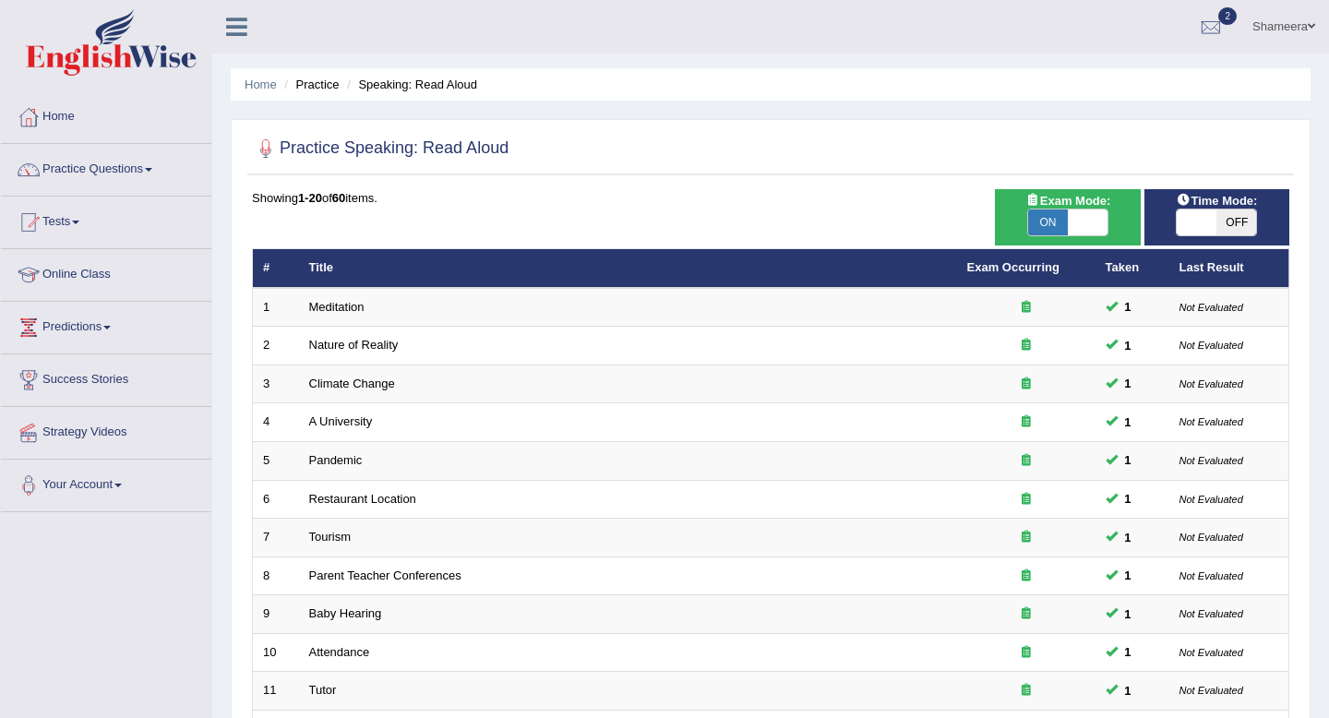
click at [1084, 226] on span at bounding box center [1088, 222] width 40 height 26
checkbox input "false"
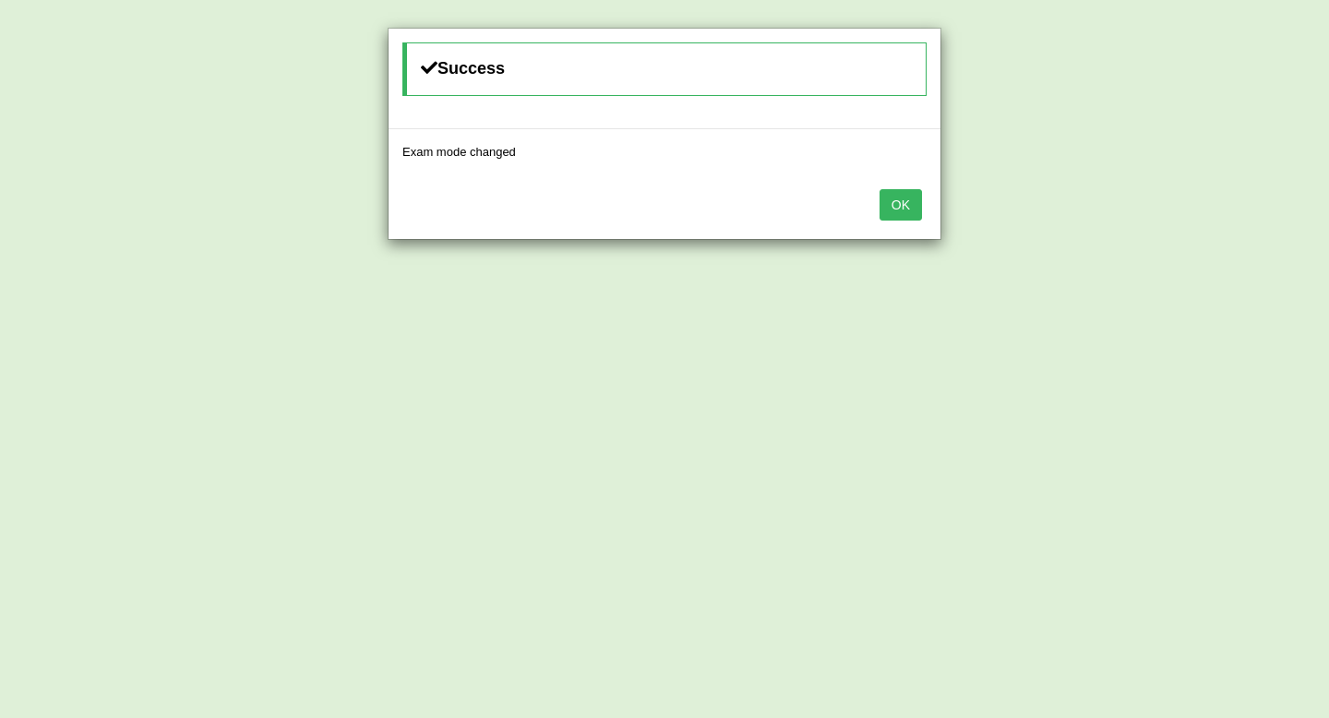
click at [911, 213] on button "OK" at bounding box center [900, 204] width 42 height 31
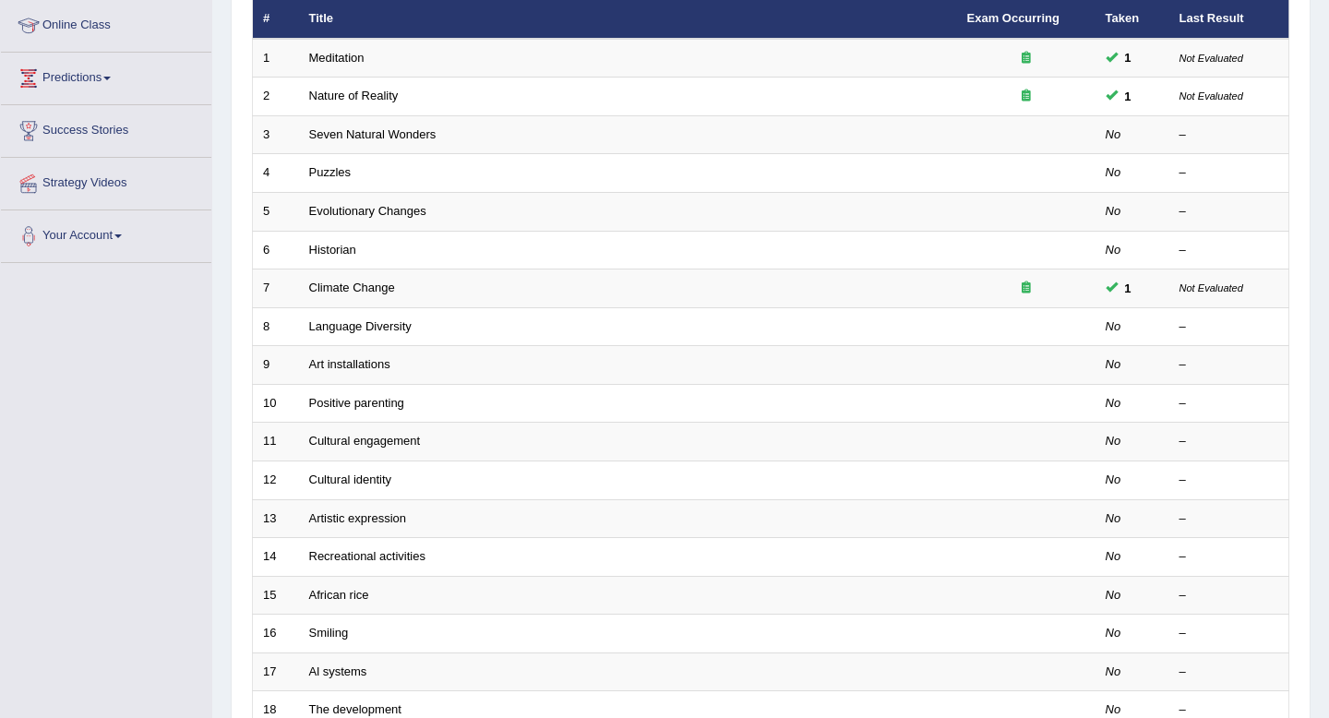
scroll to position [127, 0]
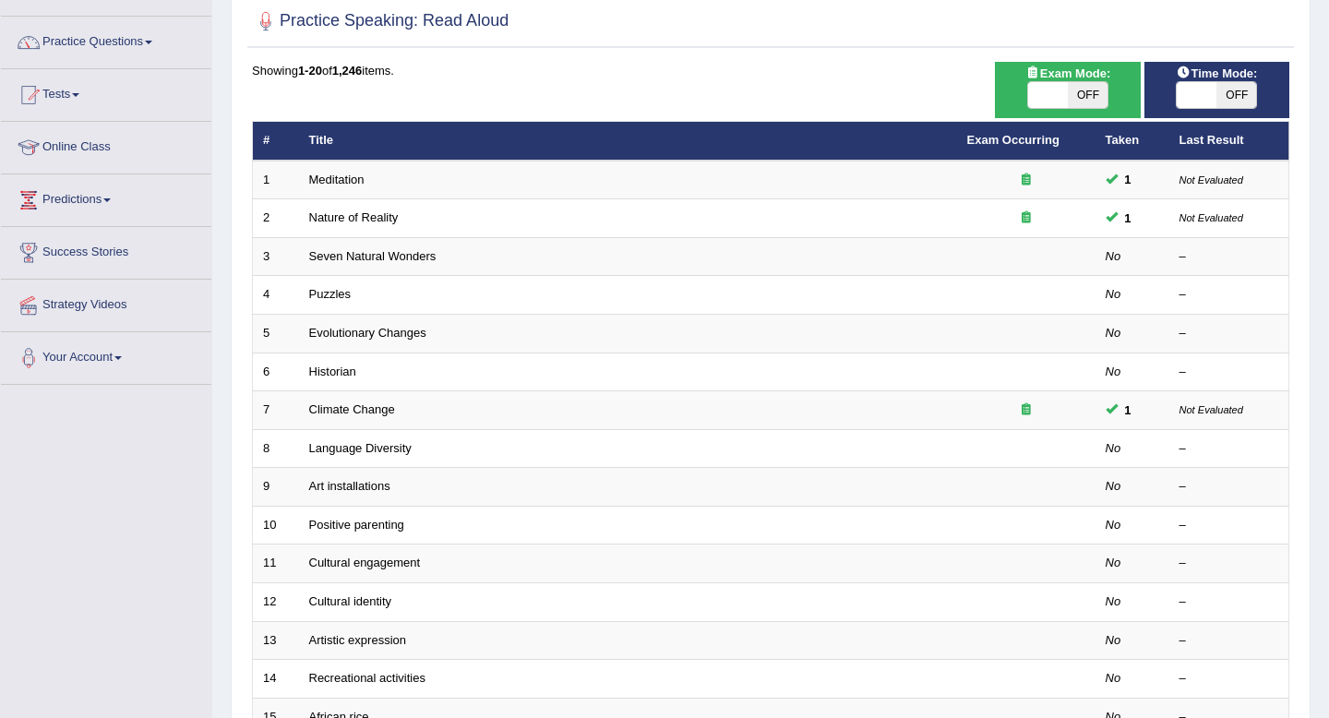
click at [1044, 91] on span at bounding box center [1048, 95] width 40 height 26
checkbox input "true"
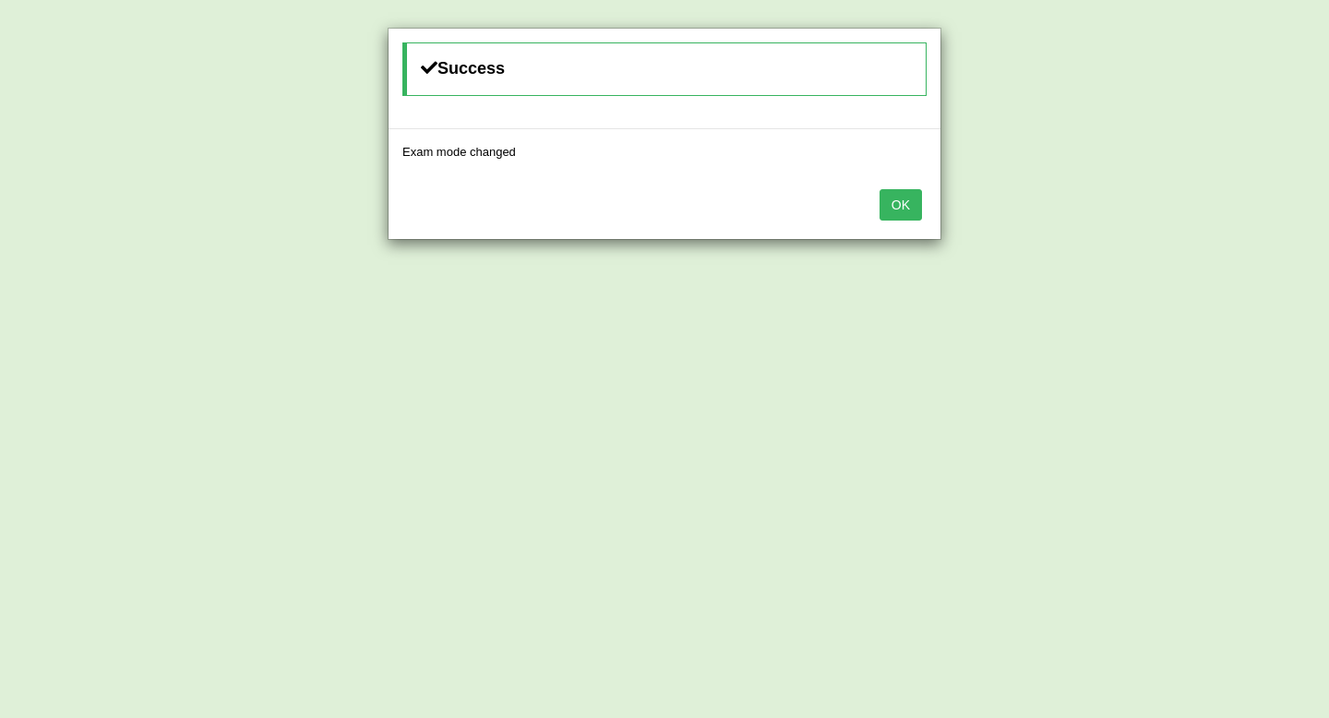
click at [891, 204] on button "OK" at bounding box center [900, 204] width 42 height 31
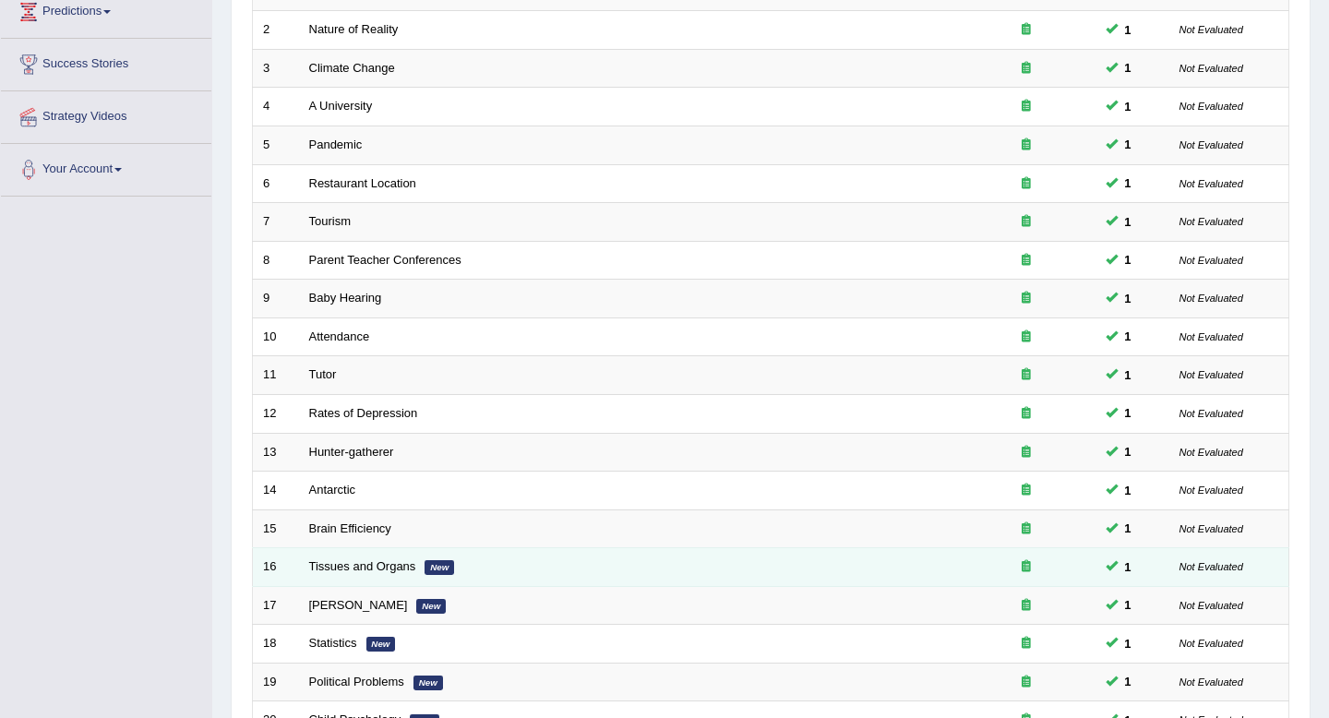
click at [491, 583] on td "Tissues and Organs New" at bounding box center [628, 567] width 658 height 39
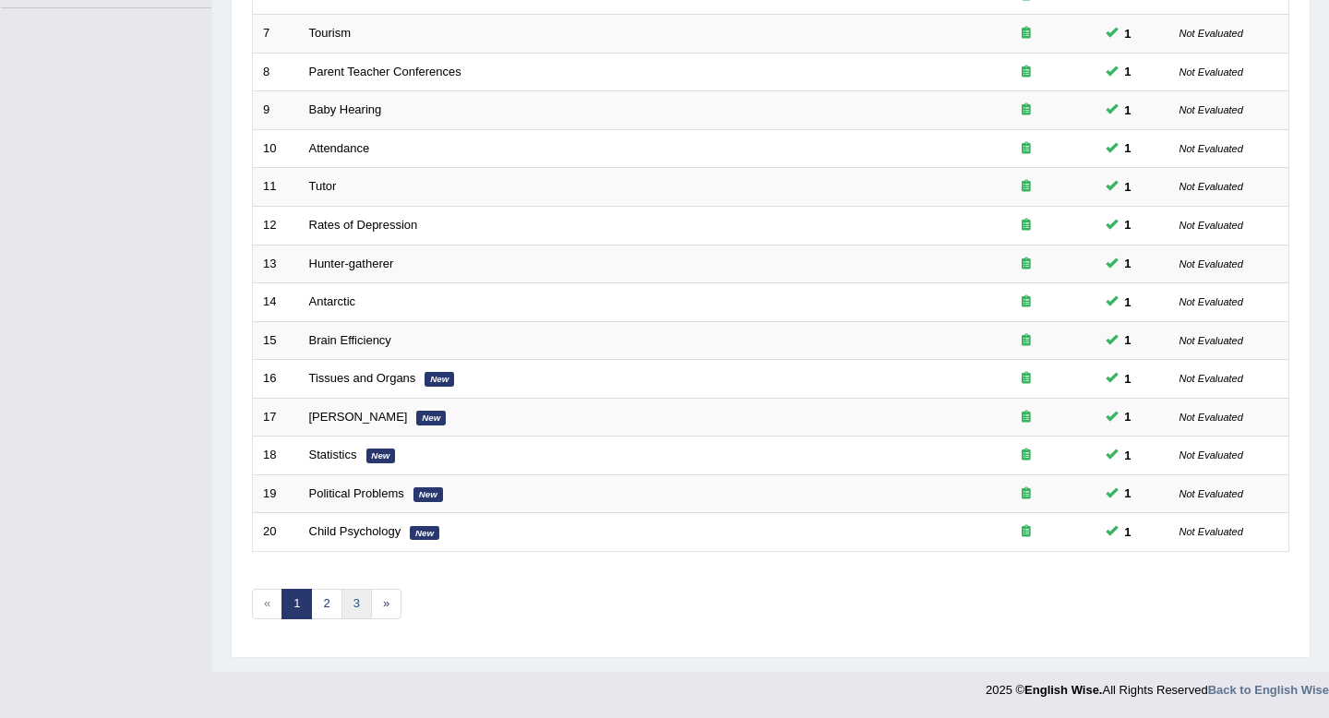
click at [356, 606] on link "3" at bounding box center [356, 604] width 30 height 30
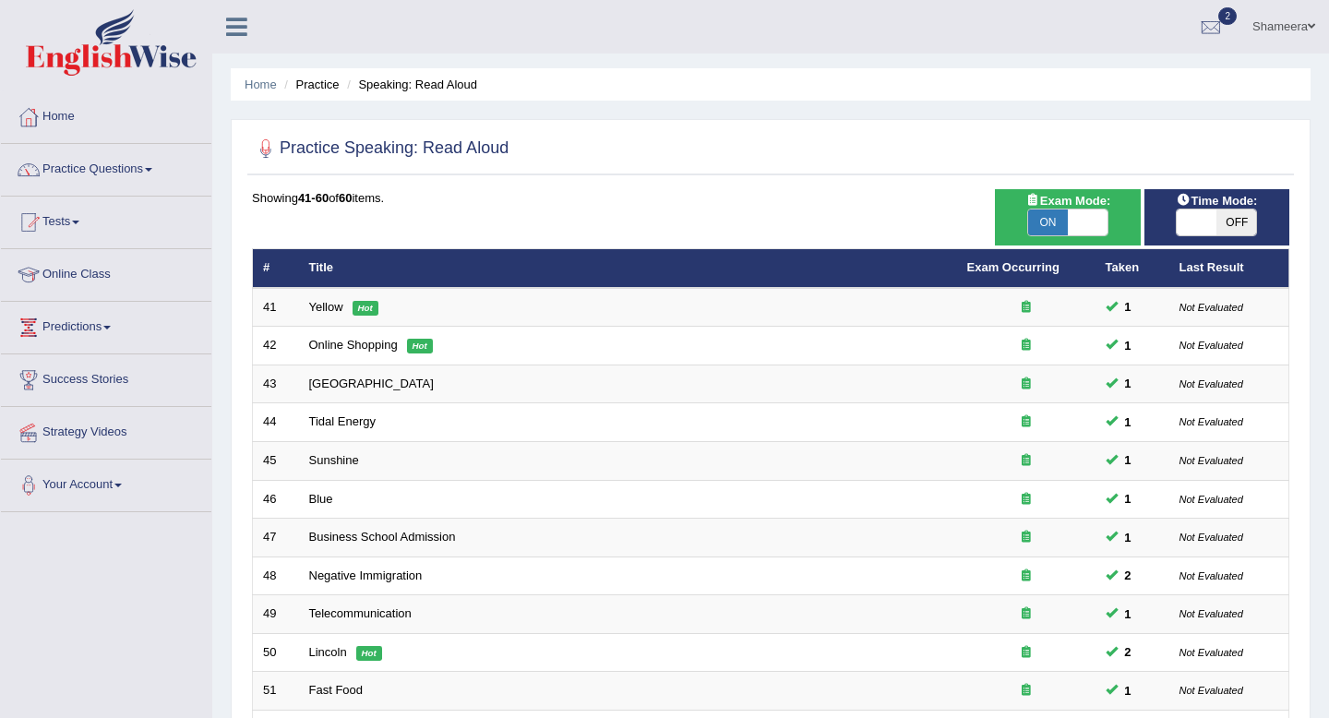
click at [1081, 221] on span at bounding box center [1088, 222] width 40 height 26
checkbox input "false"
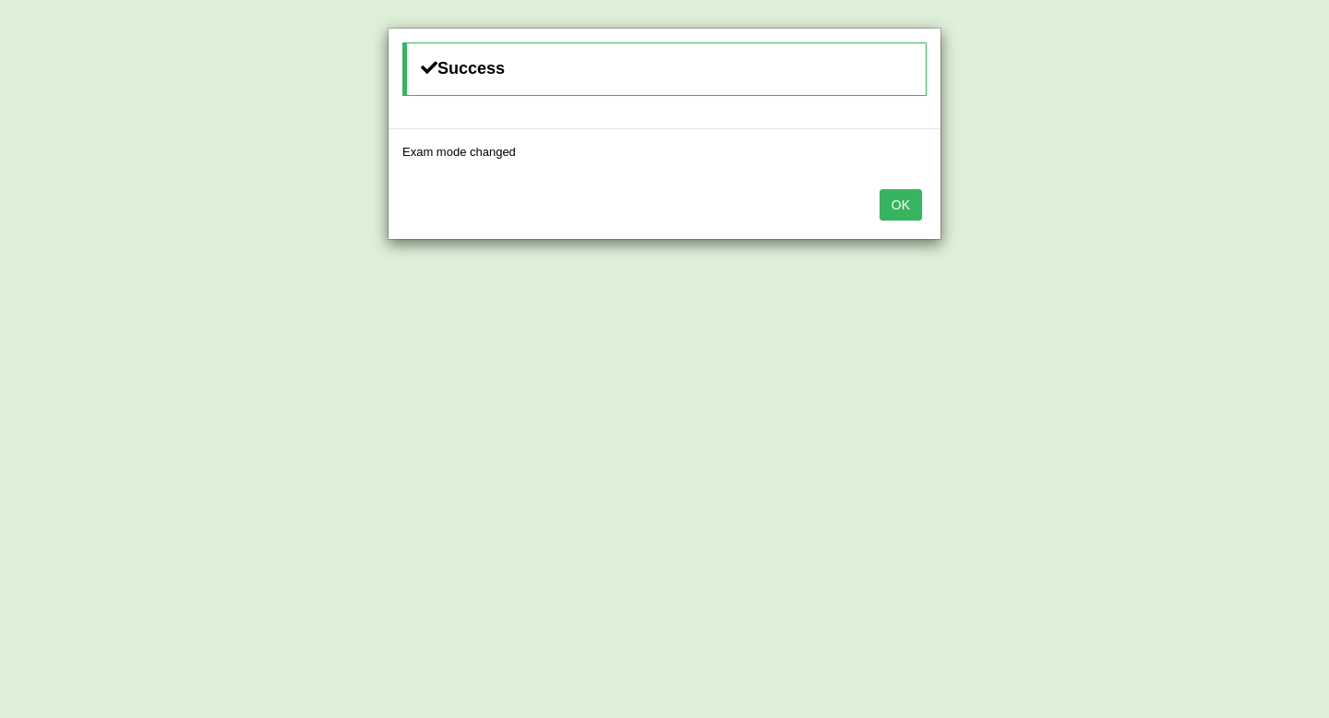
click at [906, 207] on button "OK" at bounding box center [900, 204] width 42 height 31
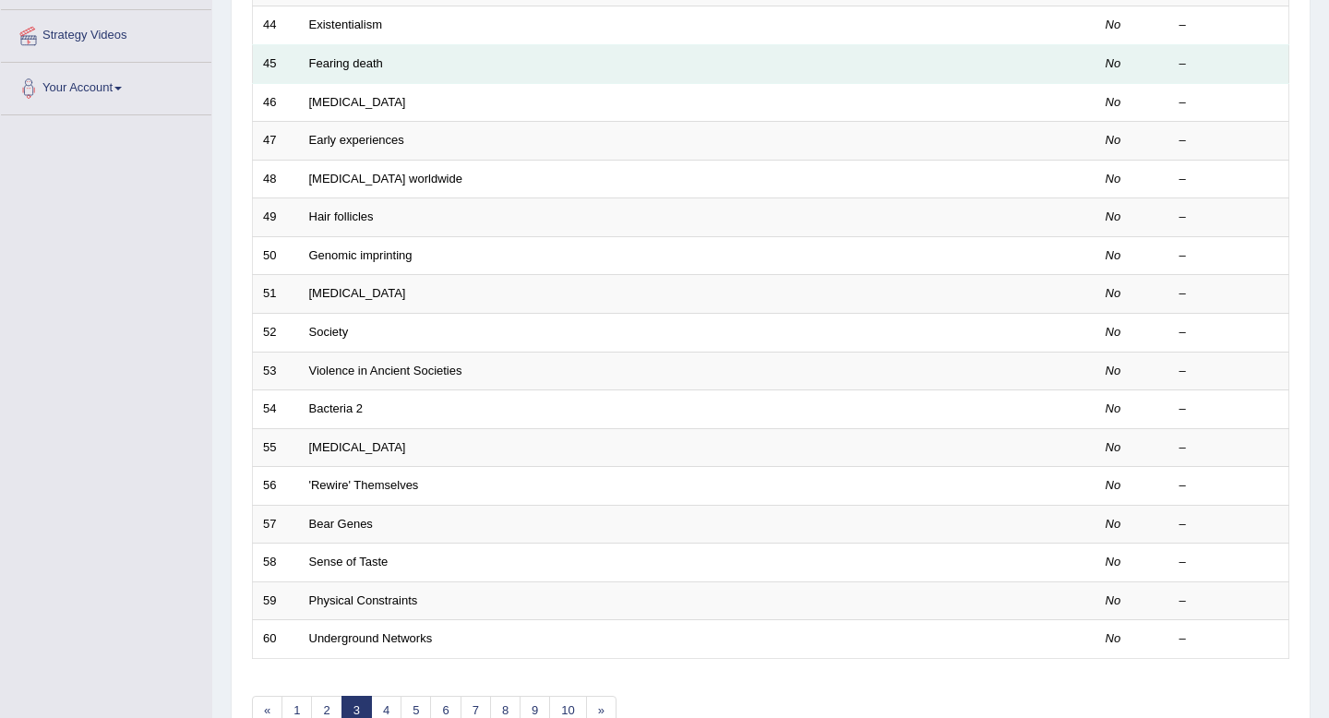
scroll to position [504, 0]
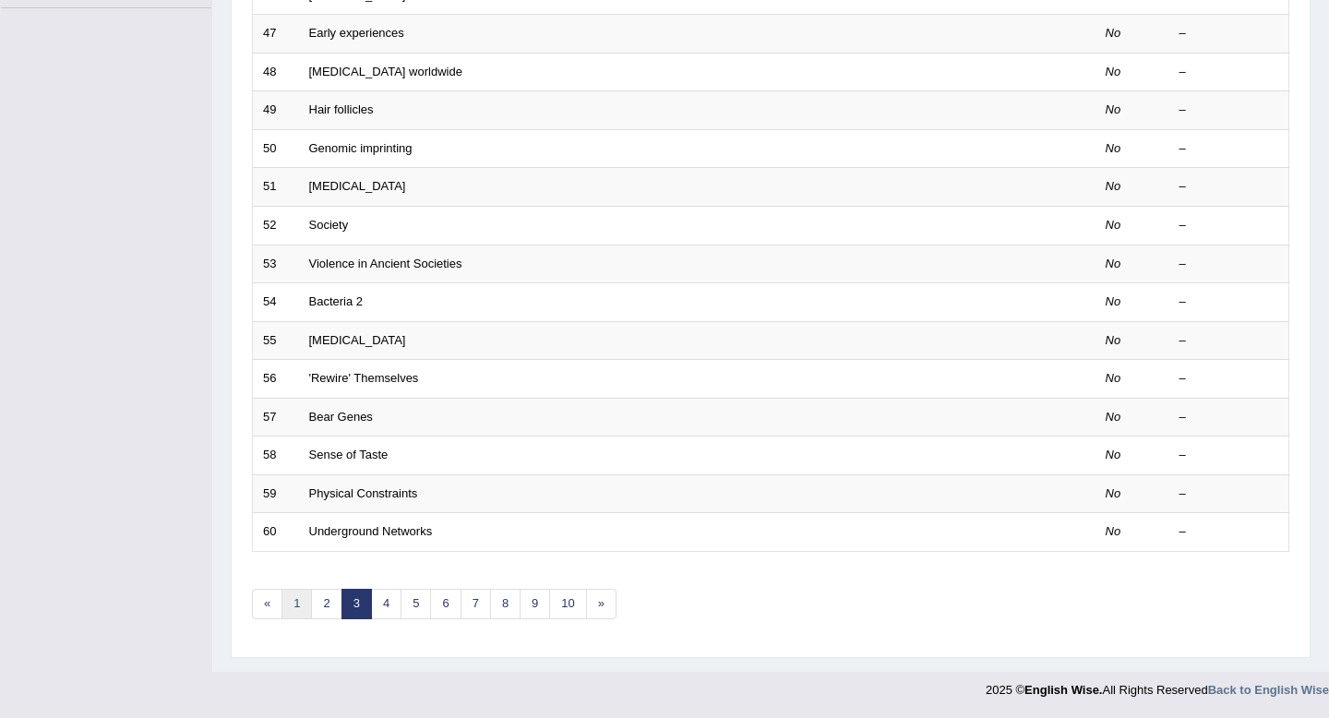
click at [291, 607] on link "1" at bounding box center [296, 604] width 30 height 30
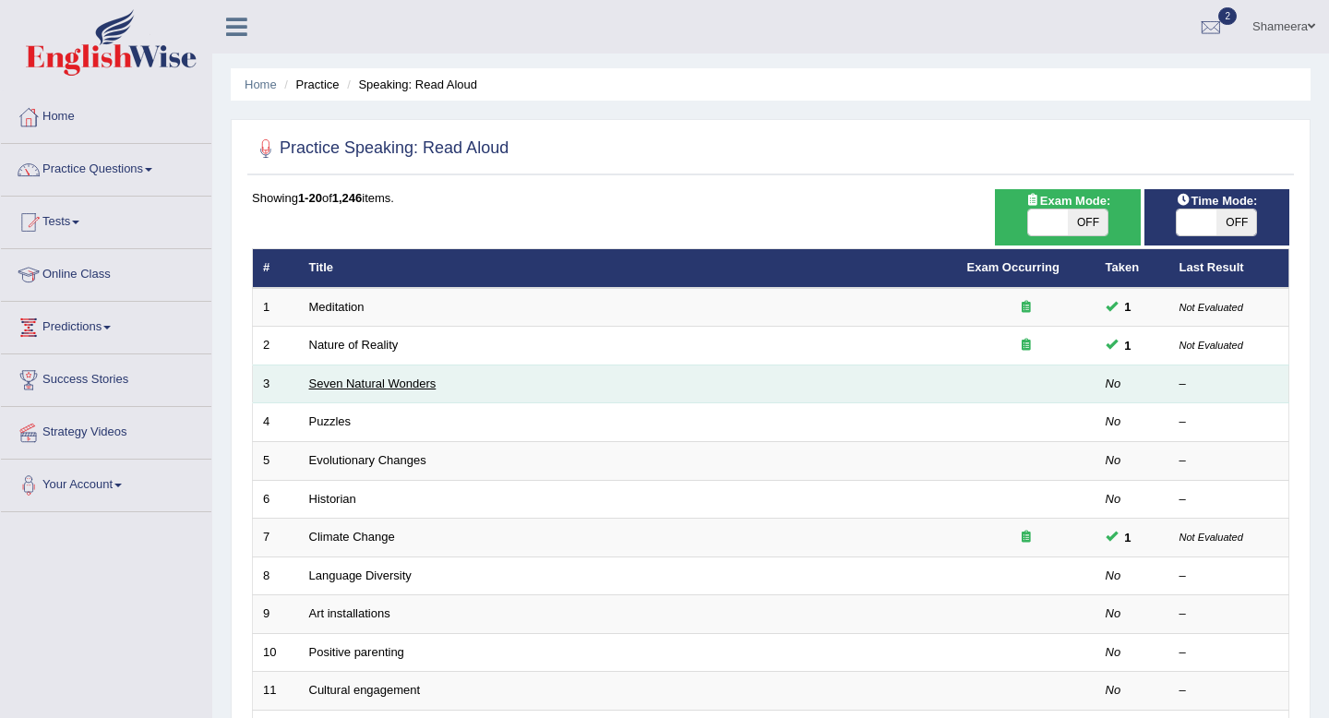
click at [357, 381] on link "Seven Natural Wonders" at bounding box center [372, 384] width 127 height 14
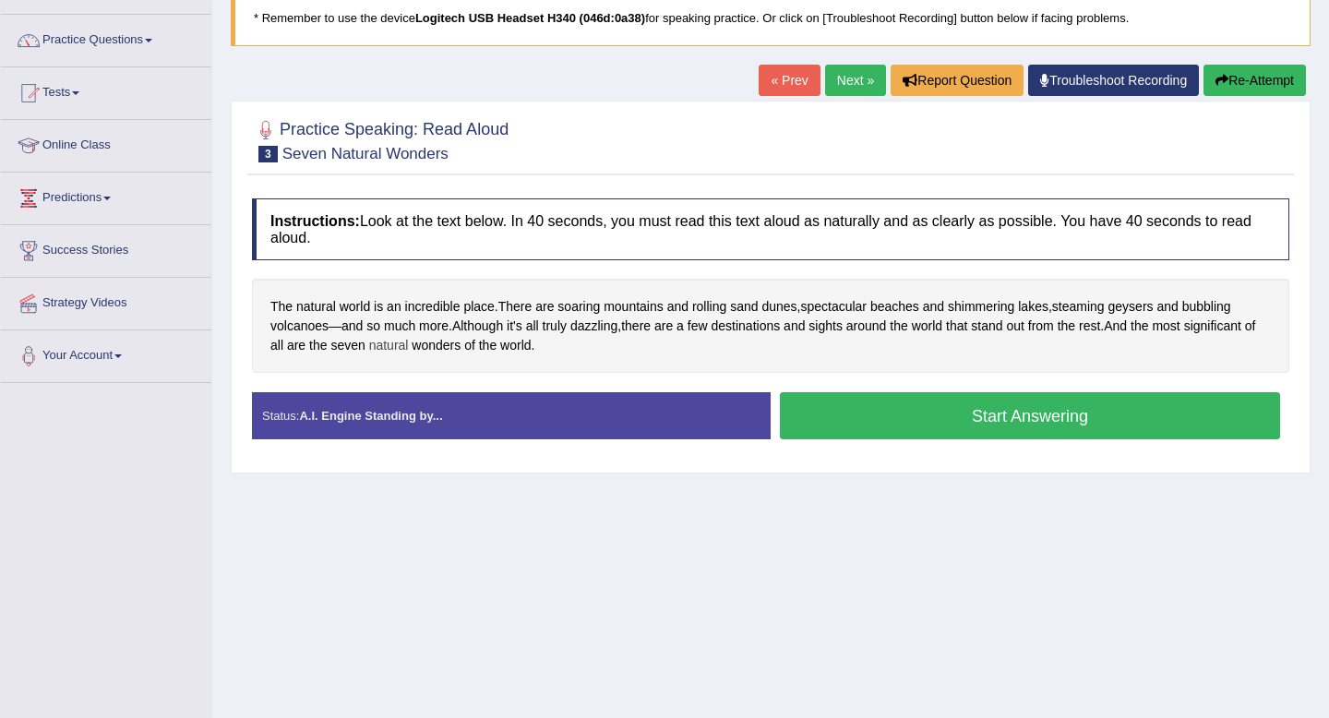
scroll to position [209, 0]
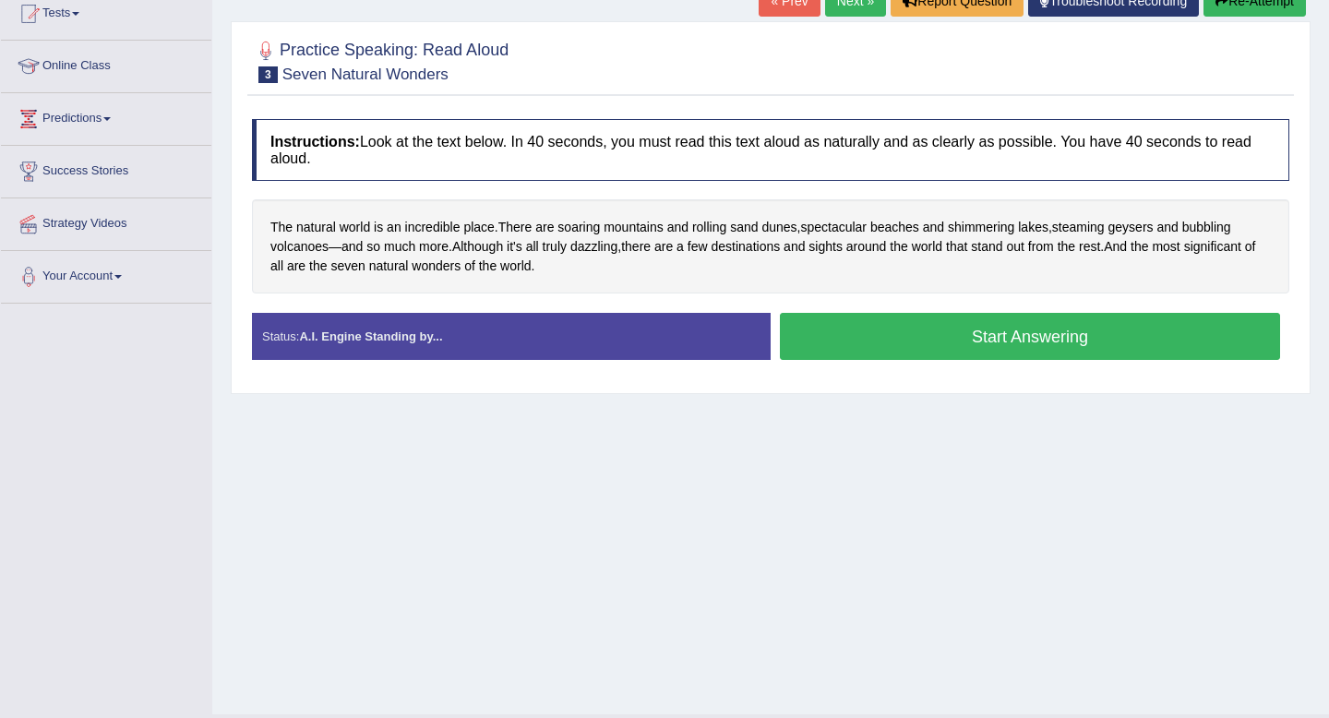
click at [943, 347] on button "Start Answering" at bounding box center [1030, 336] width 500 height 47
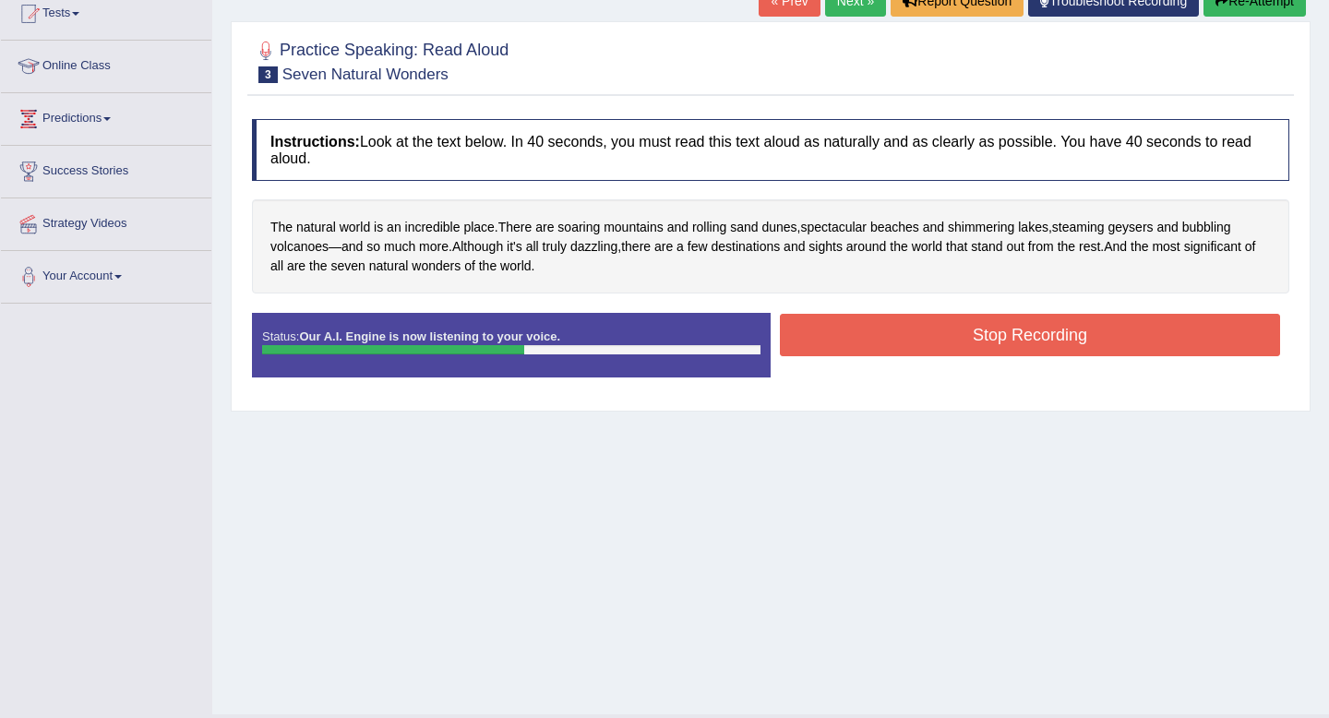
click at [972, 346] on button "Stop Recording" at bounding box center [1030, 335] width 500 height 42
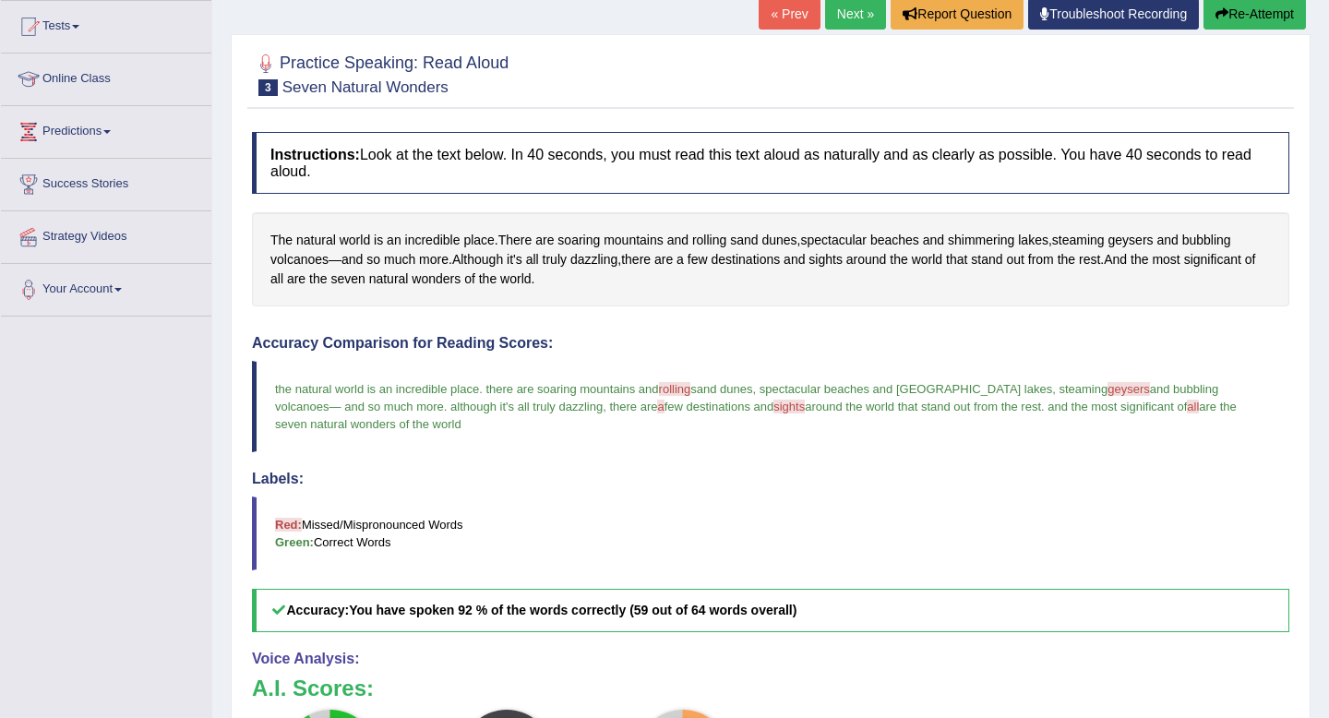
scroll to position [0, 0]
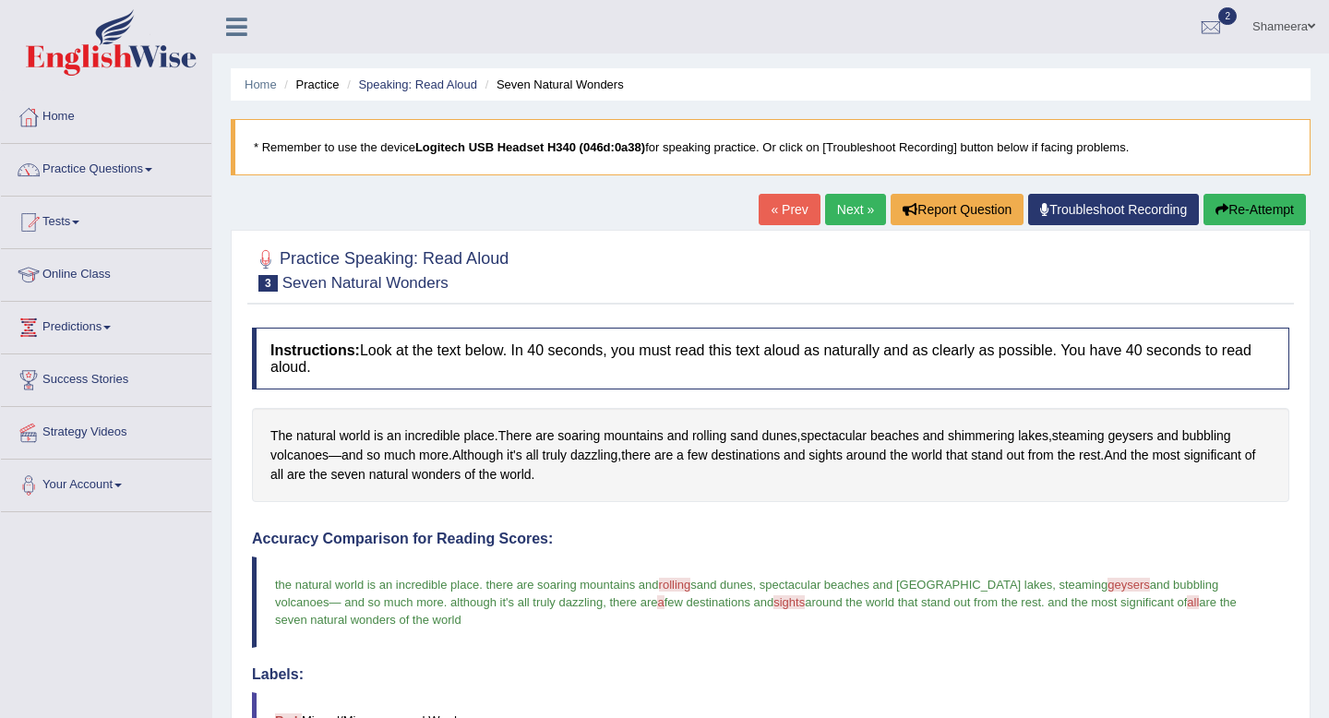
click at [849, 210] on link "Next »" at bounding box center [855, 209] width 61 height 31
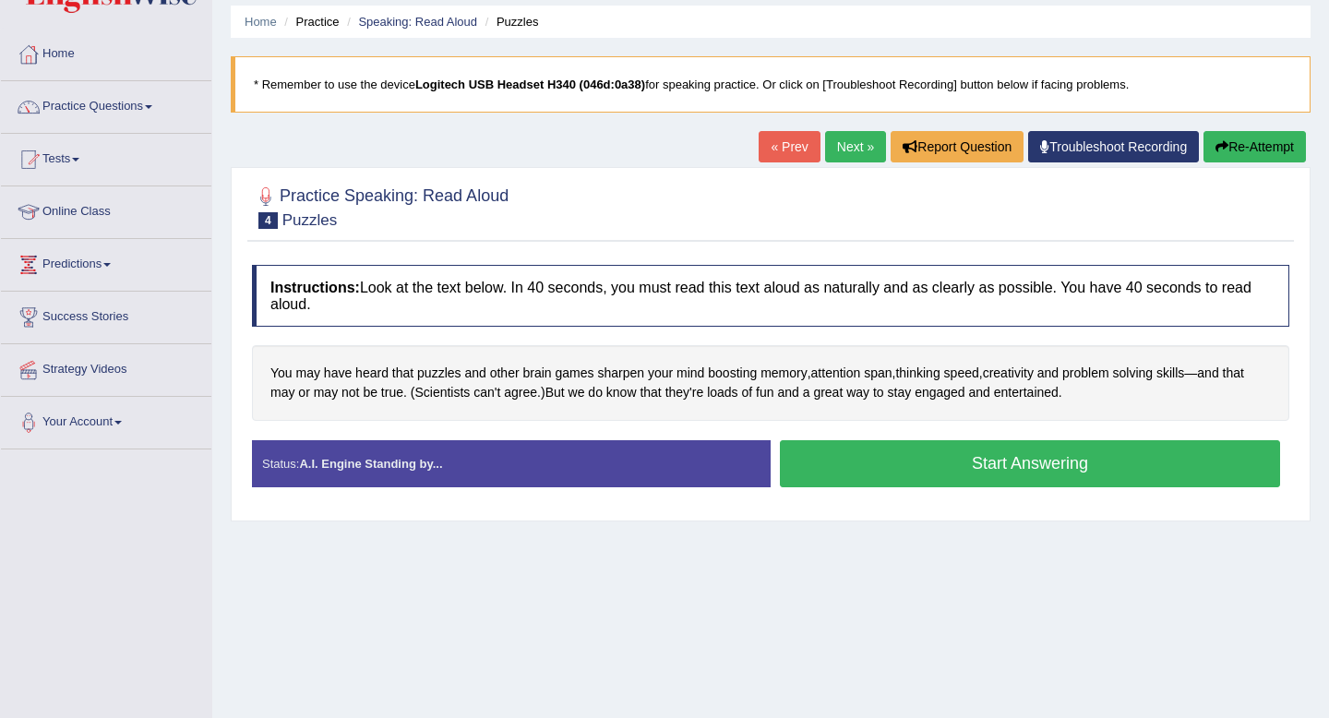
scroll to position [117, 0]
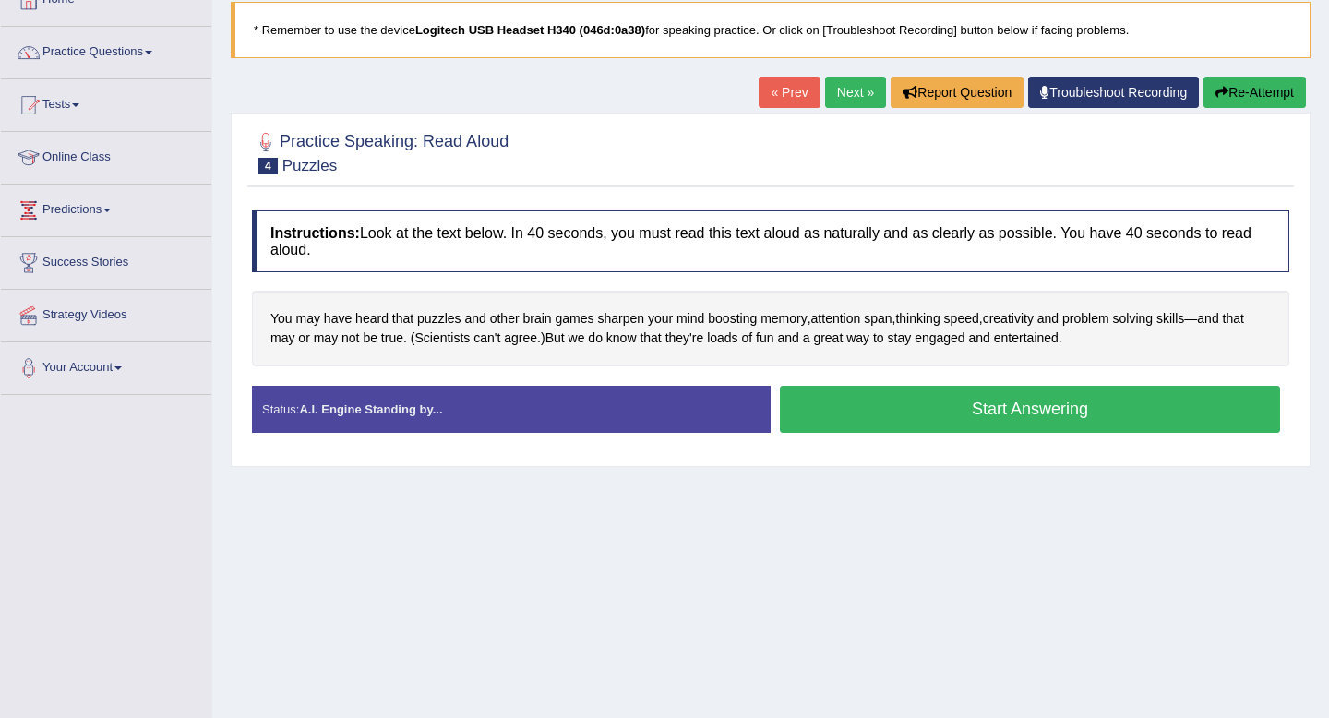
click at [1014, 418] on button "Start Answering" at bounding box center [1030, 409] width 500 height 47
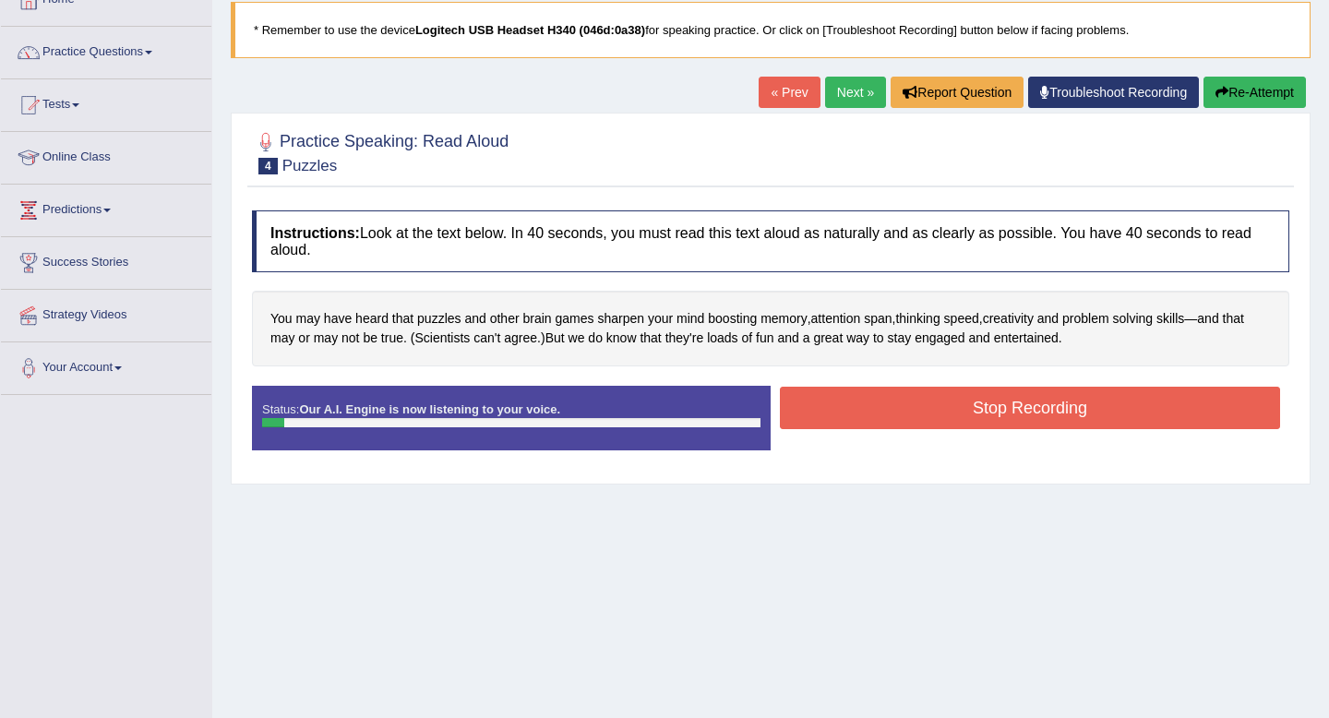
click at [1220, 96] on icon "button" at bounding box center [1221, 92] width 13 height 13
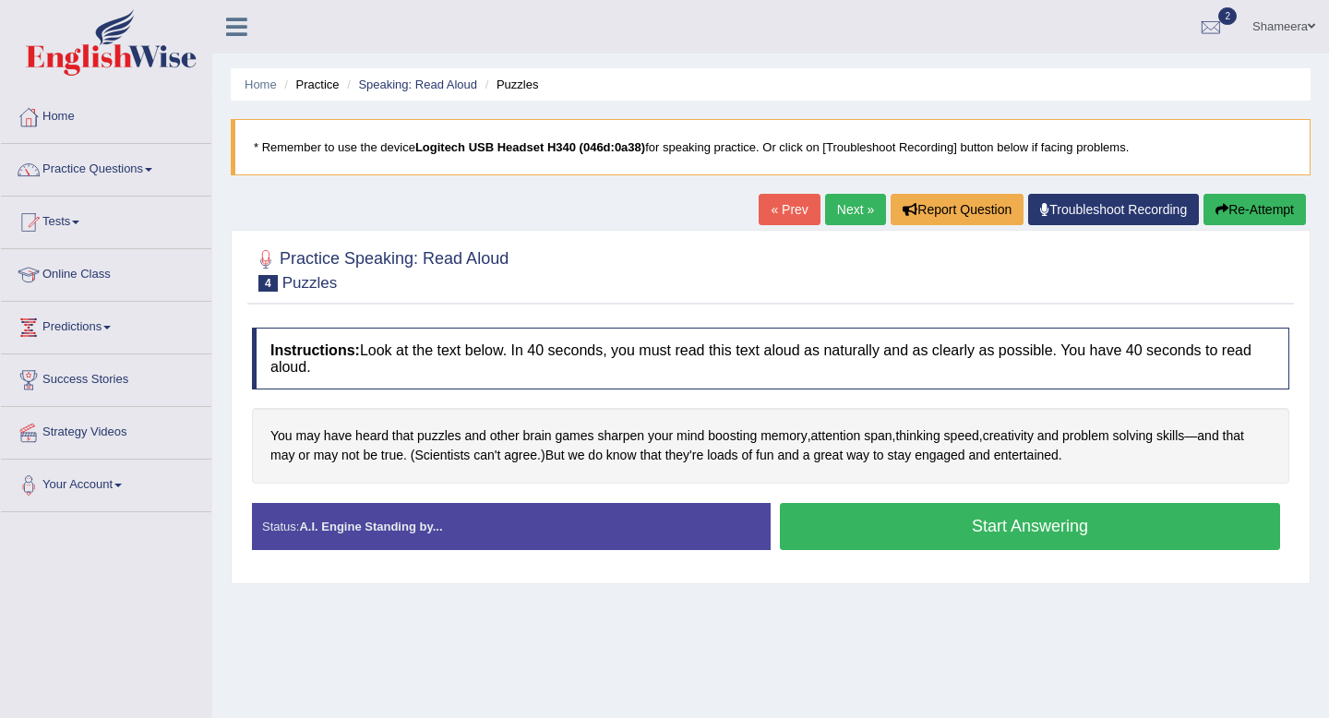
scroll to position [117, 0]
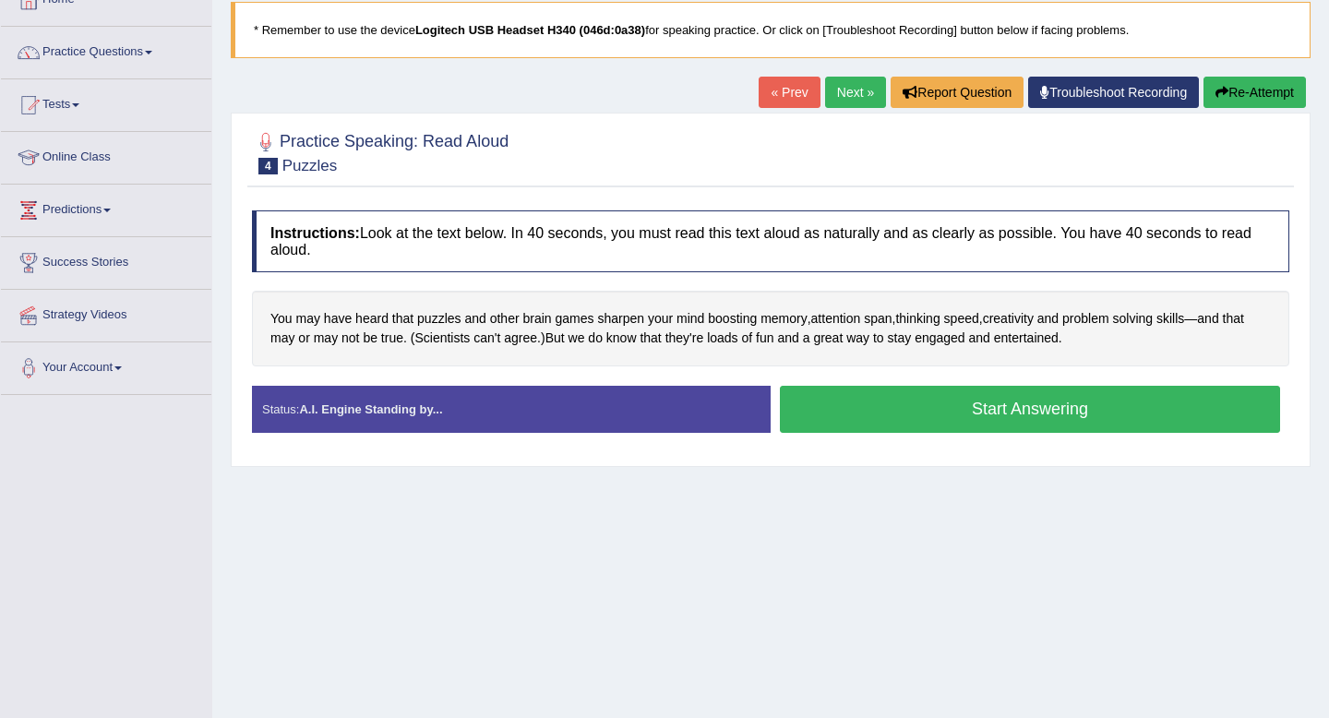
click at [1020, 401] on button "Start Answering" at bounding box center [1030, 409] width 500 height 47
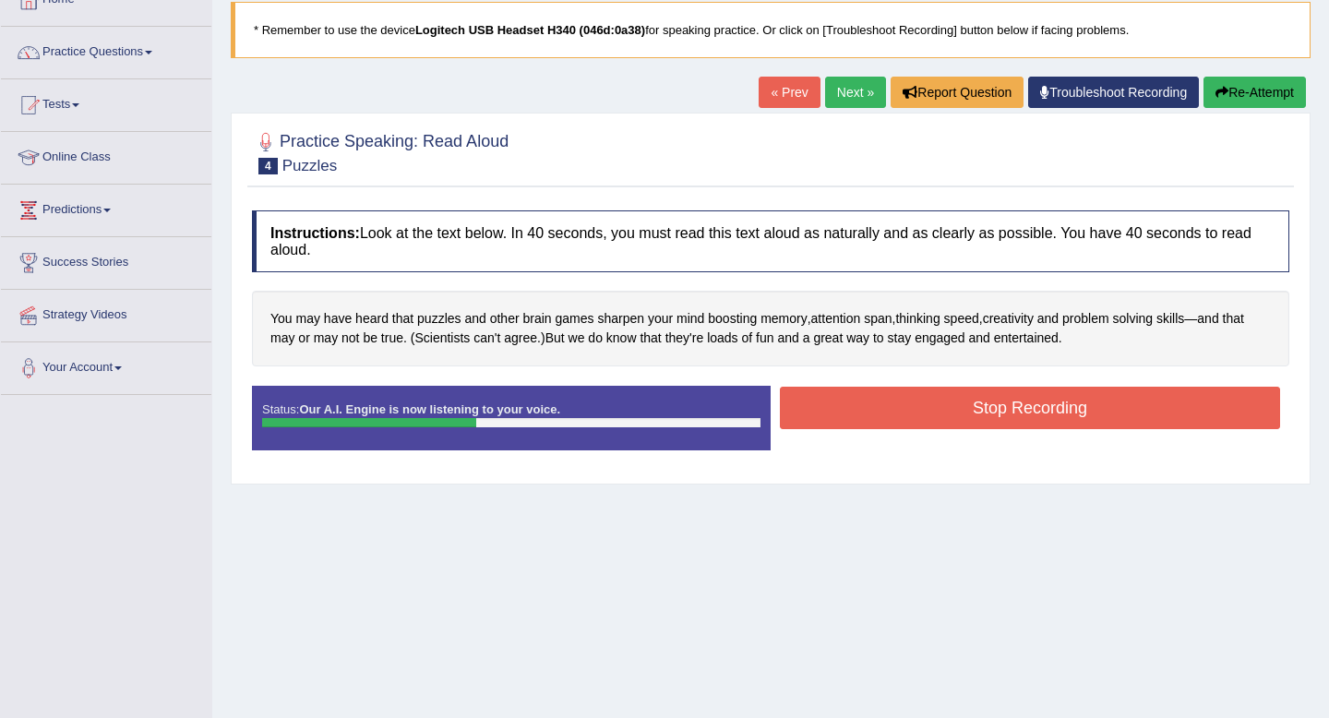
click at [1021, 419] on button "Stop Recording" at bounding box center [1030, 408] width 500 height 42
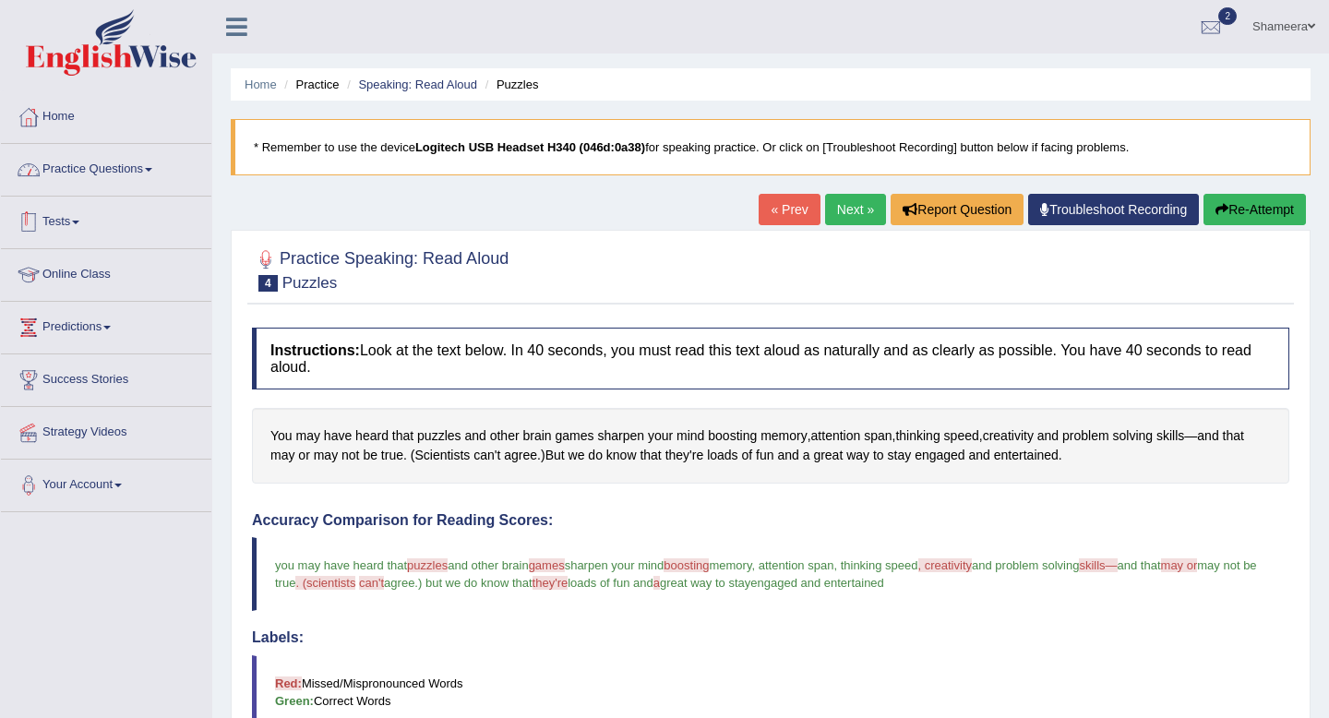
click at [152, 169] on span at bounding box center [148, 170] width 7 height 4
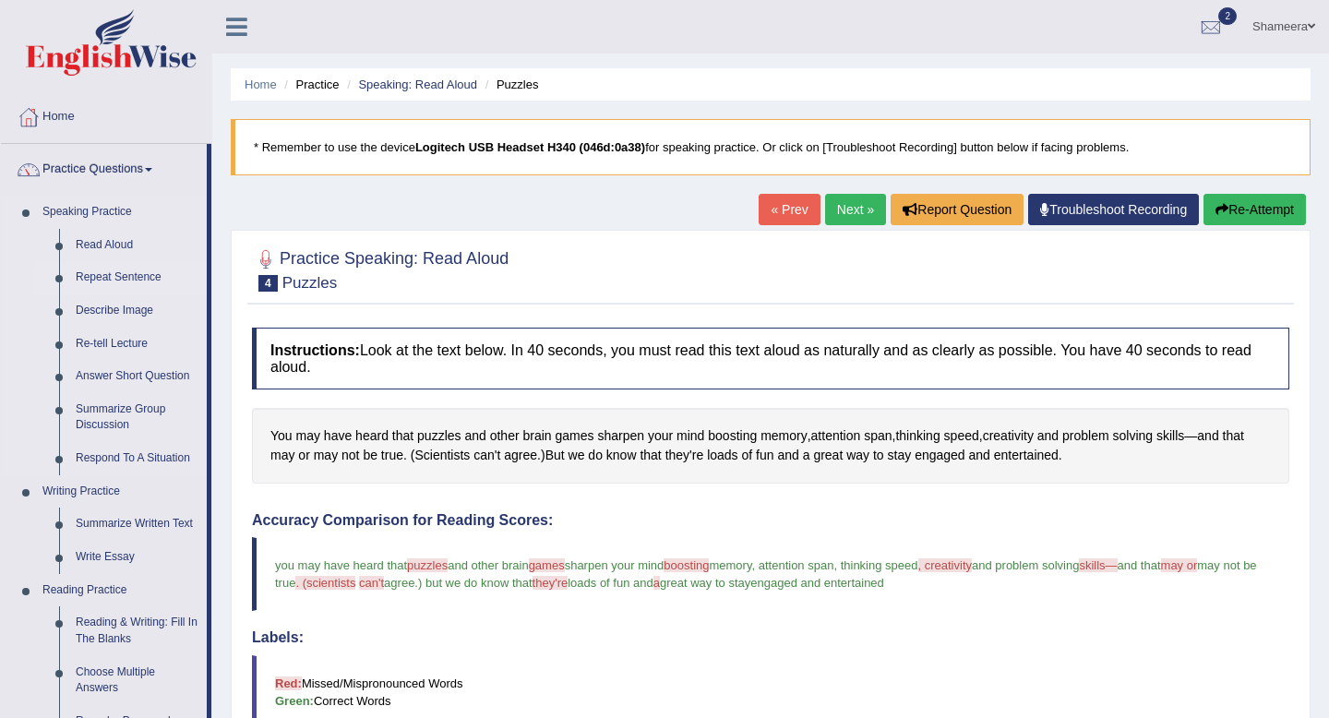
click at [141, 279] on link "Repeat Sentence" at bounding box center [136, 277] width 139 height 33
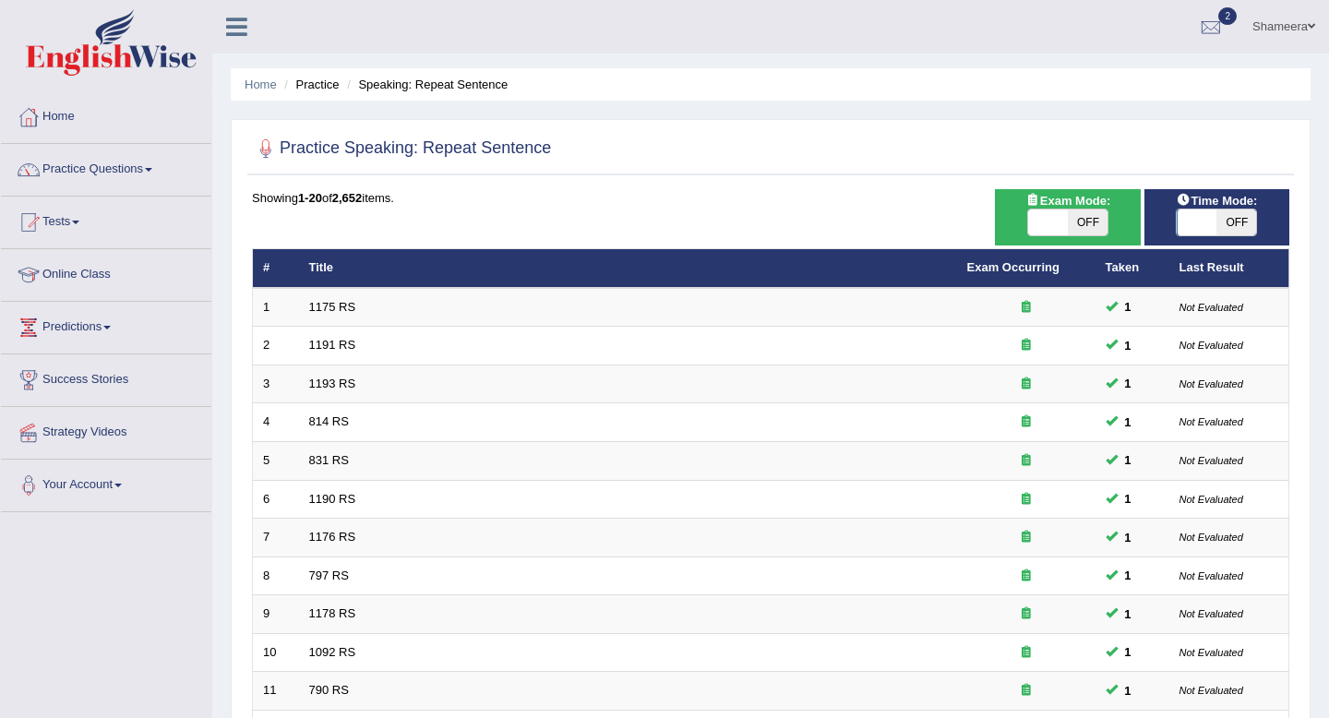
scroll to position [504, 0]
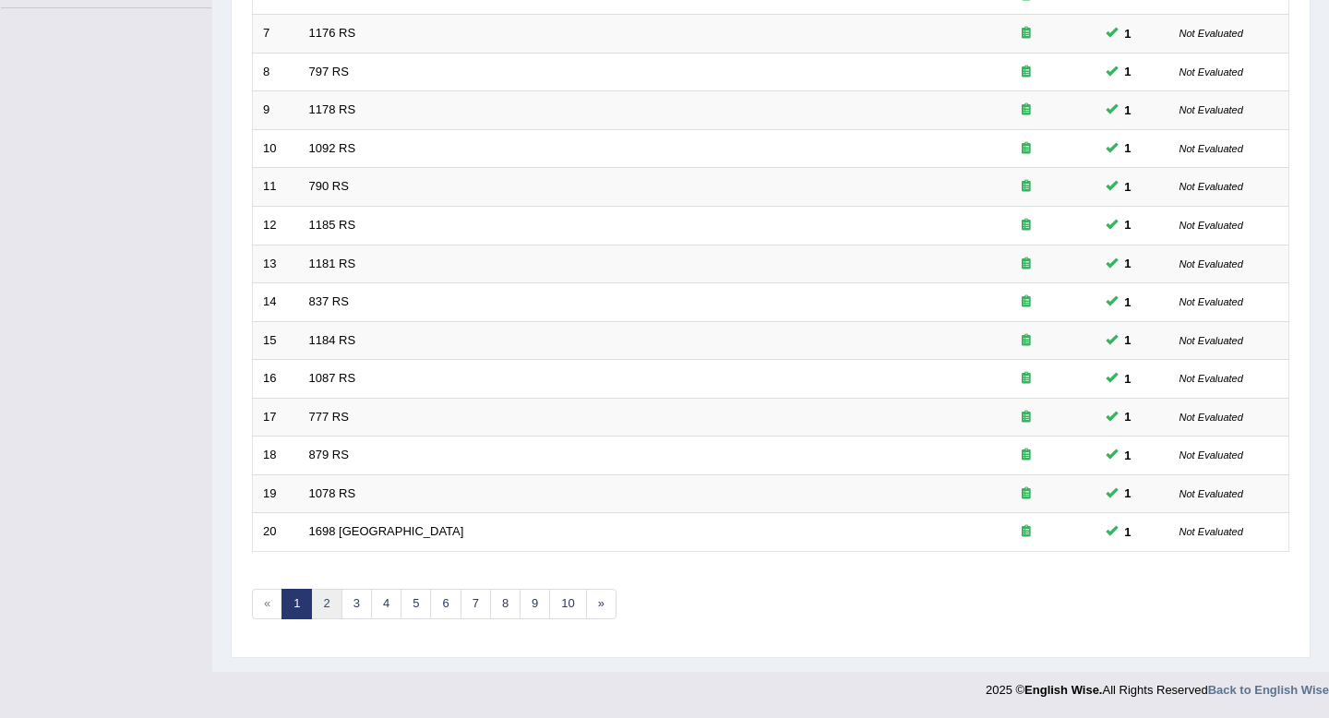
click at [327, 607] on link "2" at bounding box center [326, 604] width 30 height 30
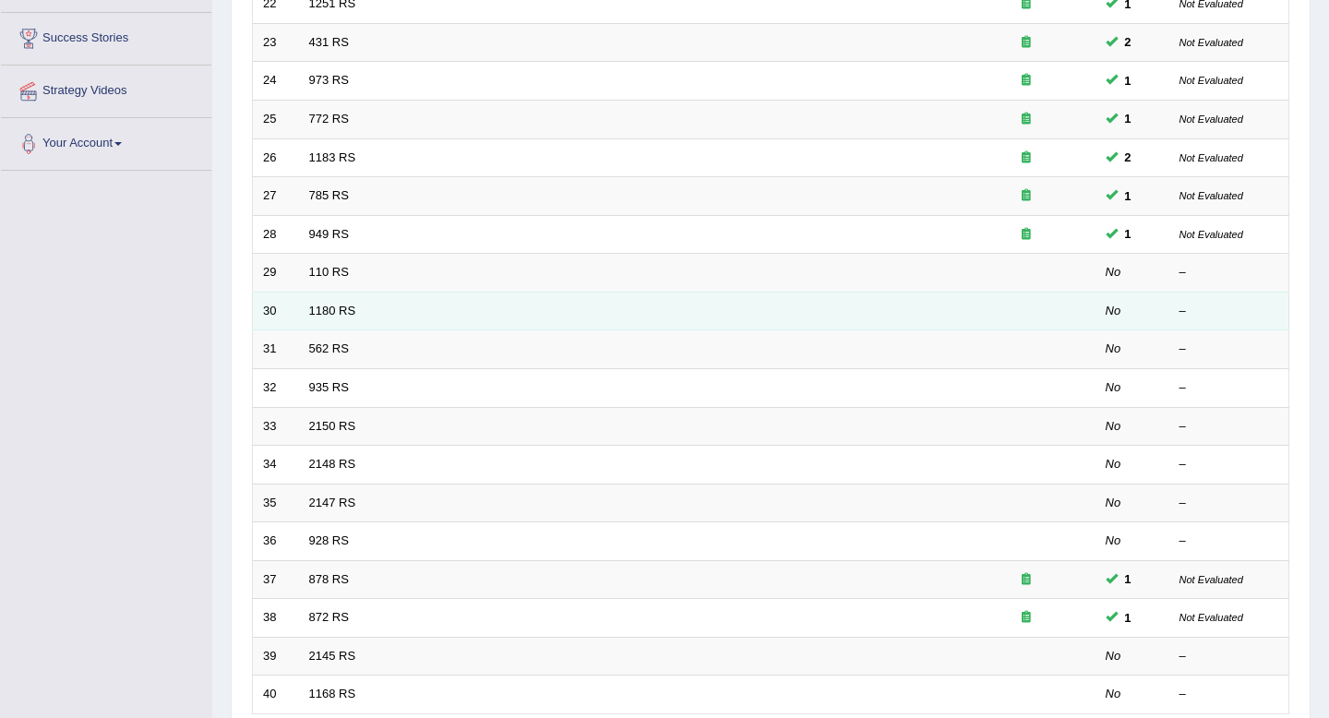
scroll to position [340, 0]
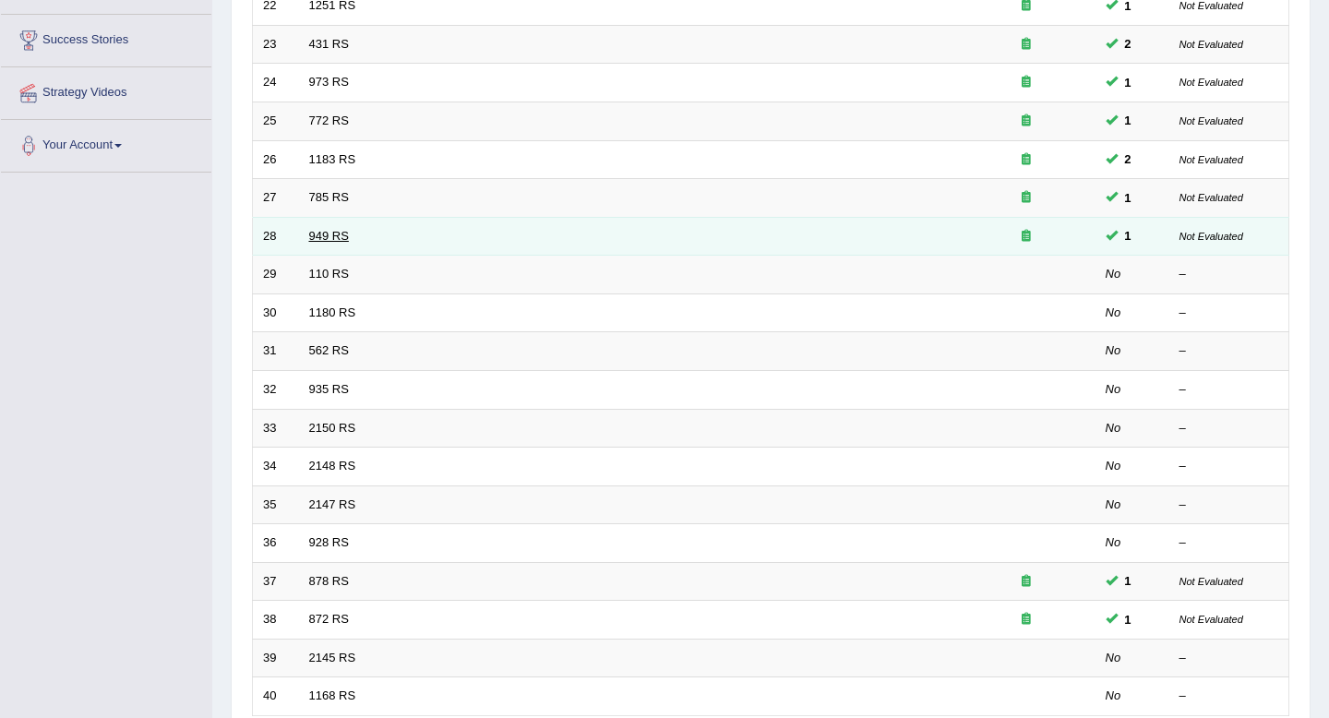
click at [334, 238] on link "949 RS" at bounding box center [329, 236] width 40 height 14
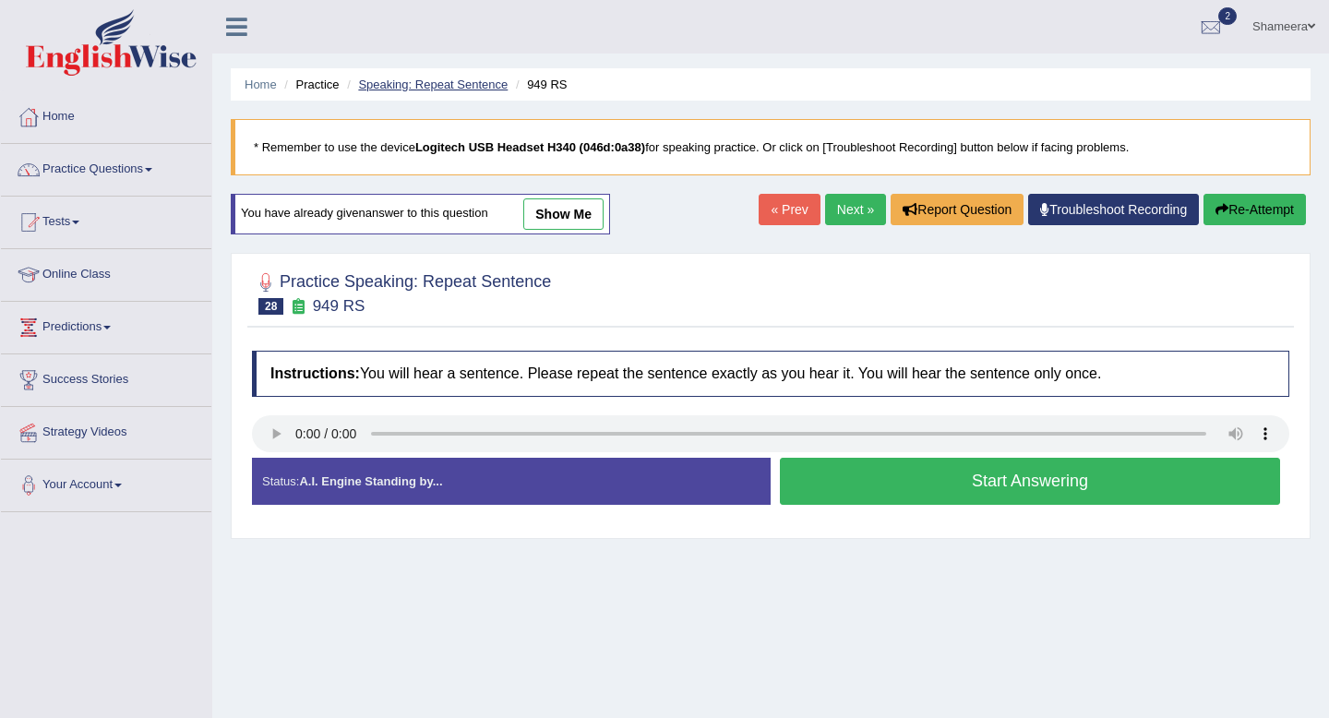
click at [445, 81] on link "Speaking: Repeat Sentence" at bounding box center [432, 85] width 149 height 14
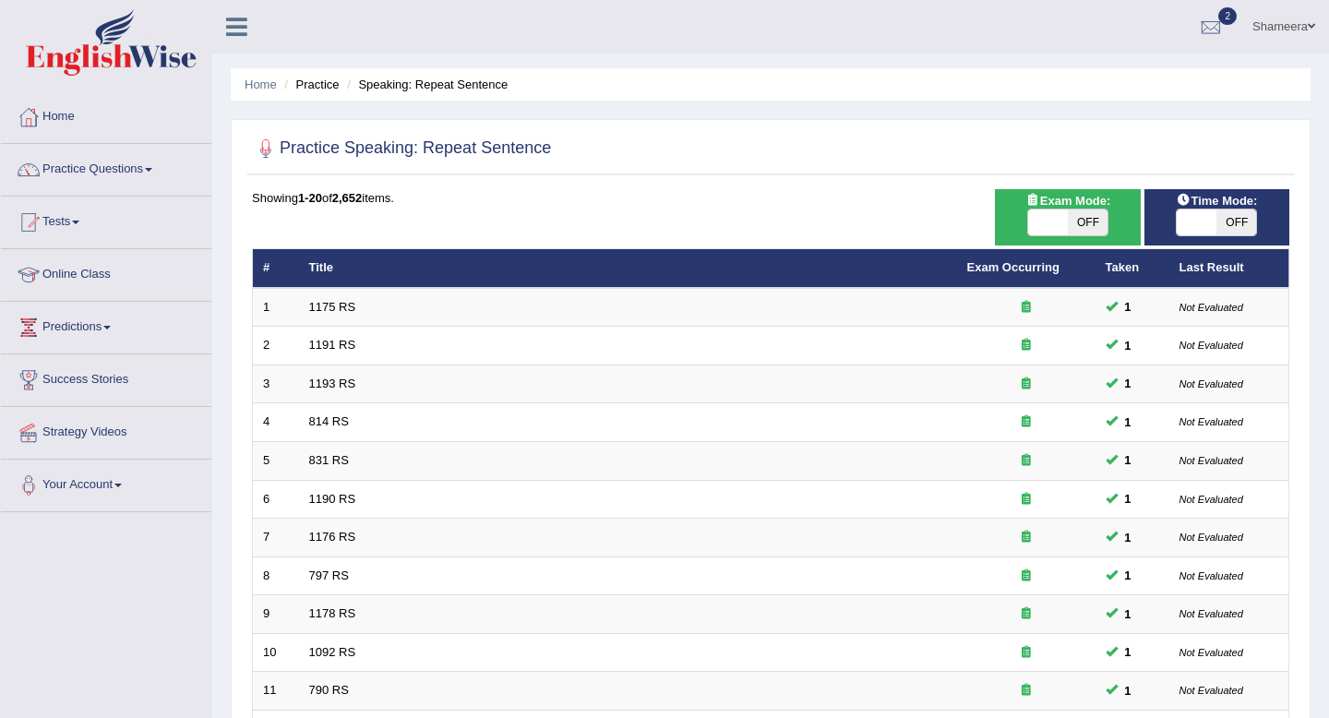
click at [1055, 216] on span at bounding box center [1048, 222] width 40 height 26
checkbox input "true"
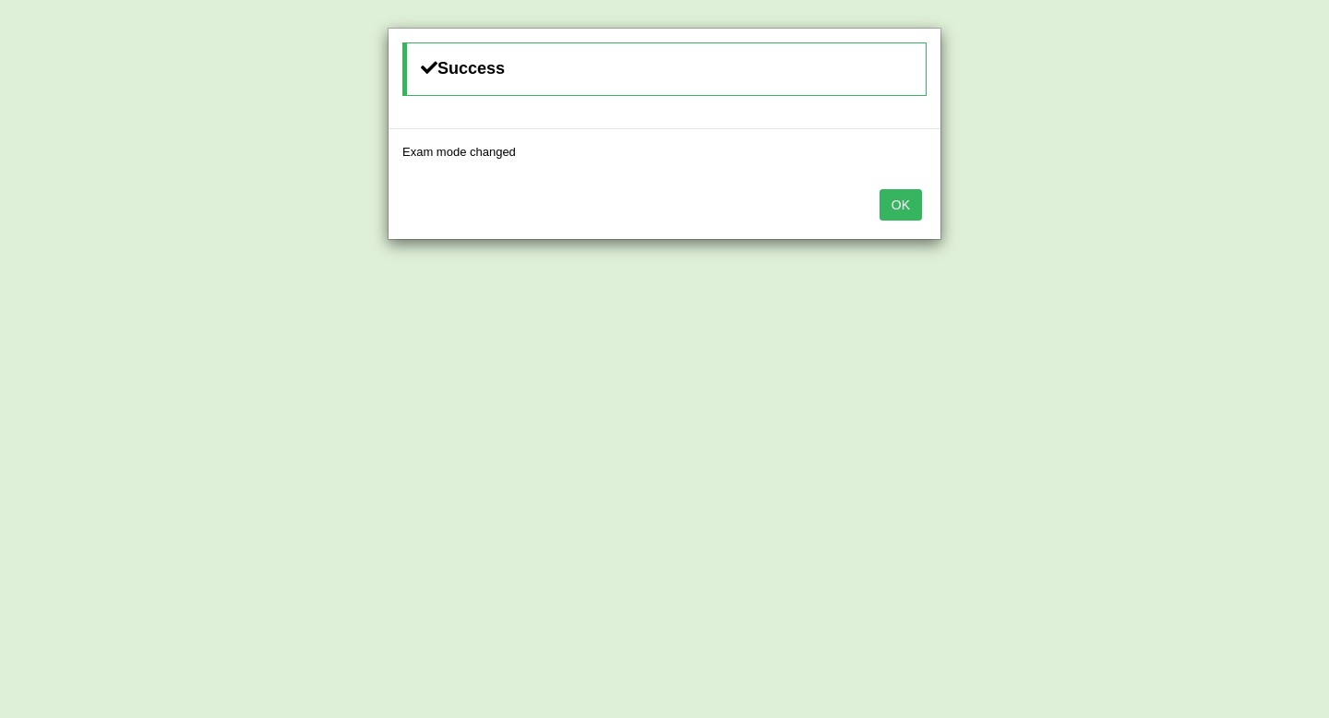
click at [896, 214] on button "OK" at bounding box center [900, 204] width 42 height 31
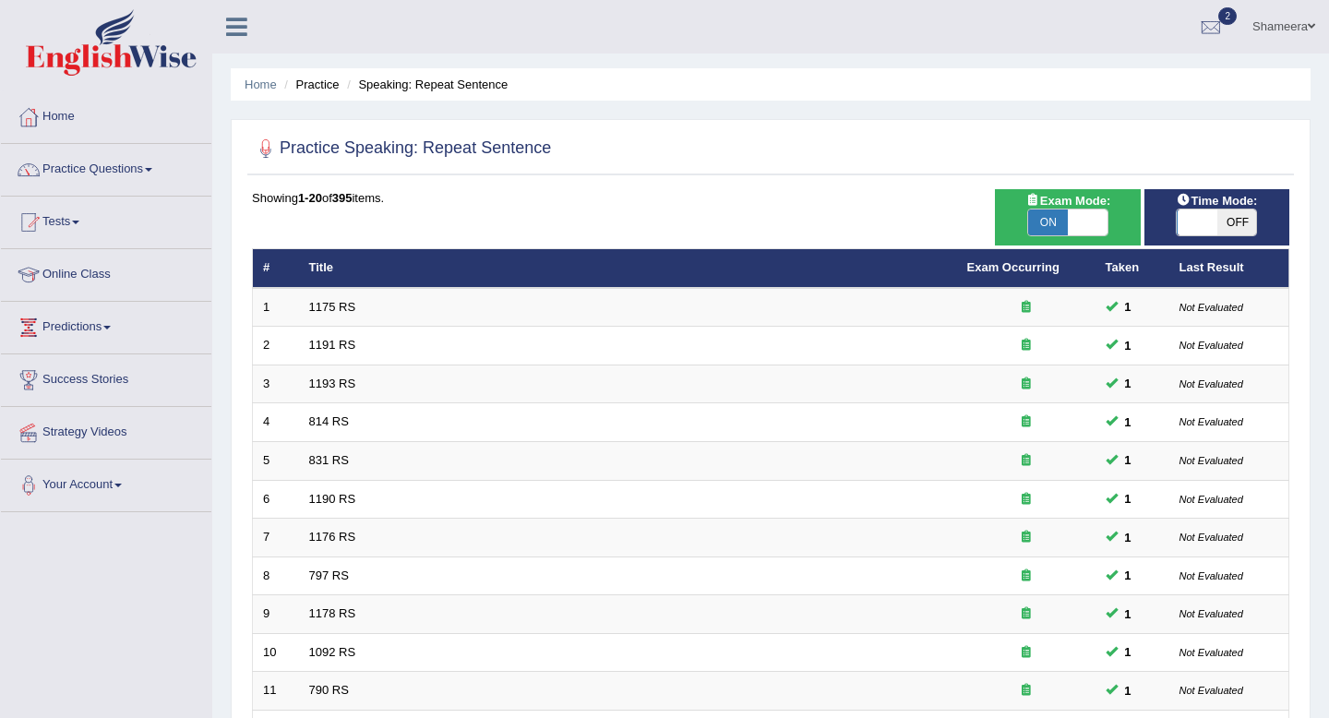
click at [1191, 221] on span at bounding box center [1197, 222] width 40 height 26
checkbox input "true"
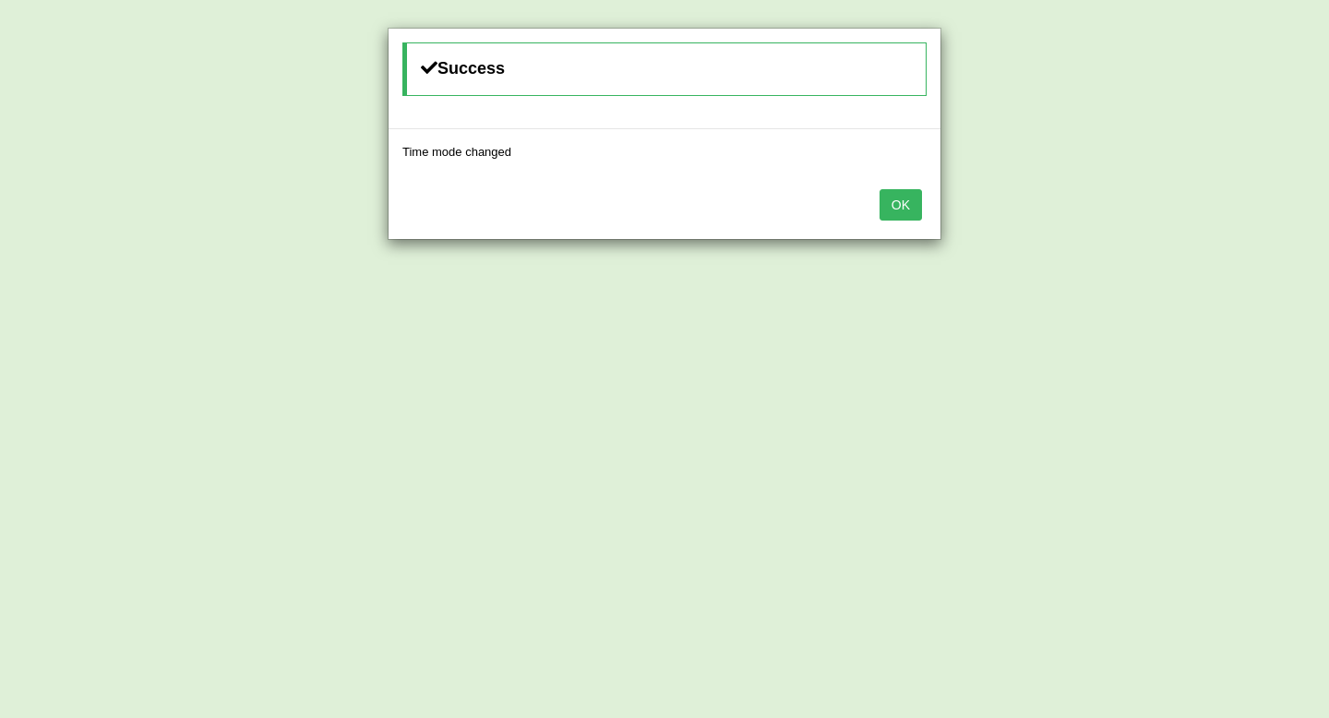
click at [909, 209] on button "OK" at bounding box center [900, 204] width 42 height 31
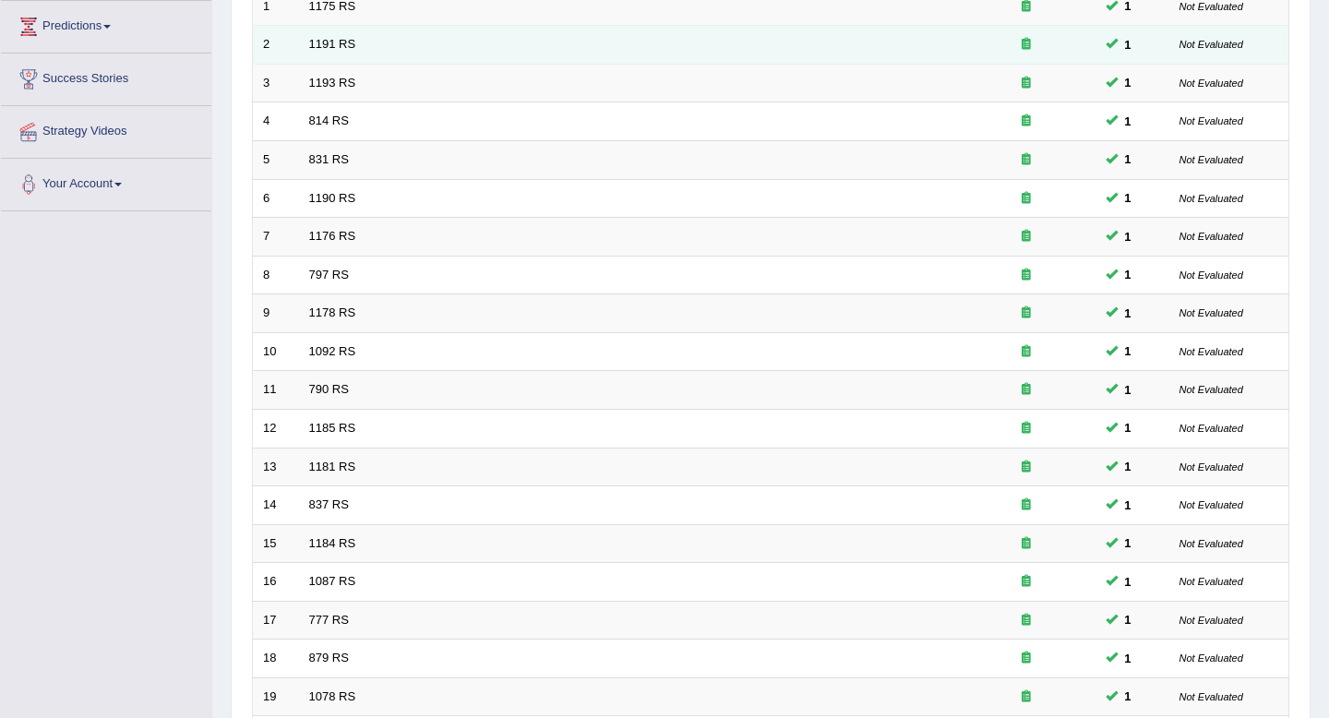
scroll to position [504, 0]
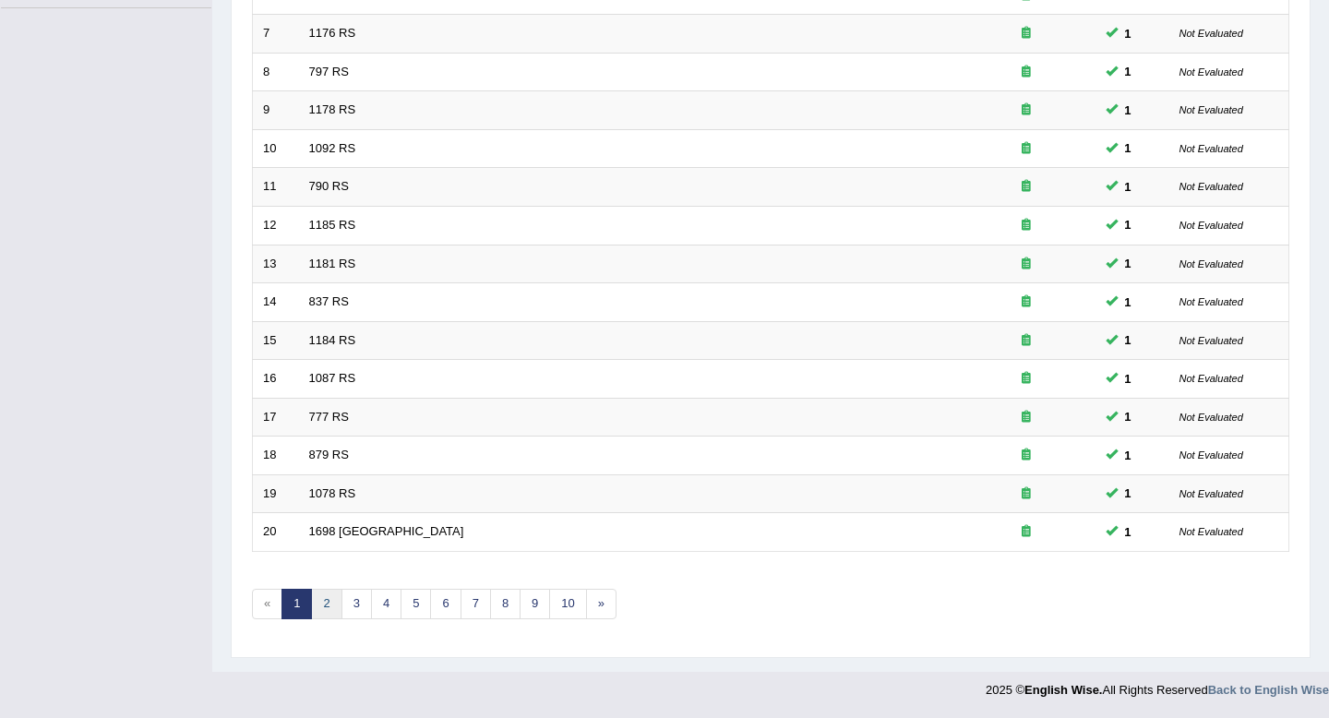
click at [329, 596] on link "2" at bounding box center [326, 604] width 30 height 30
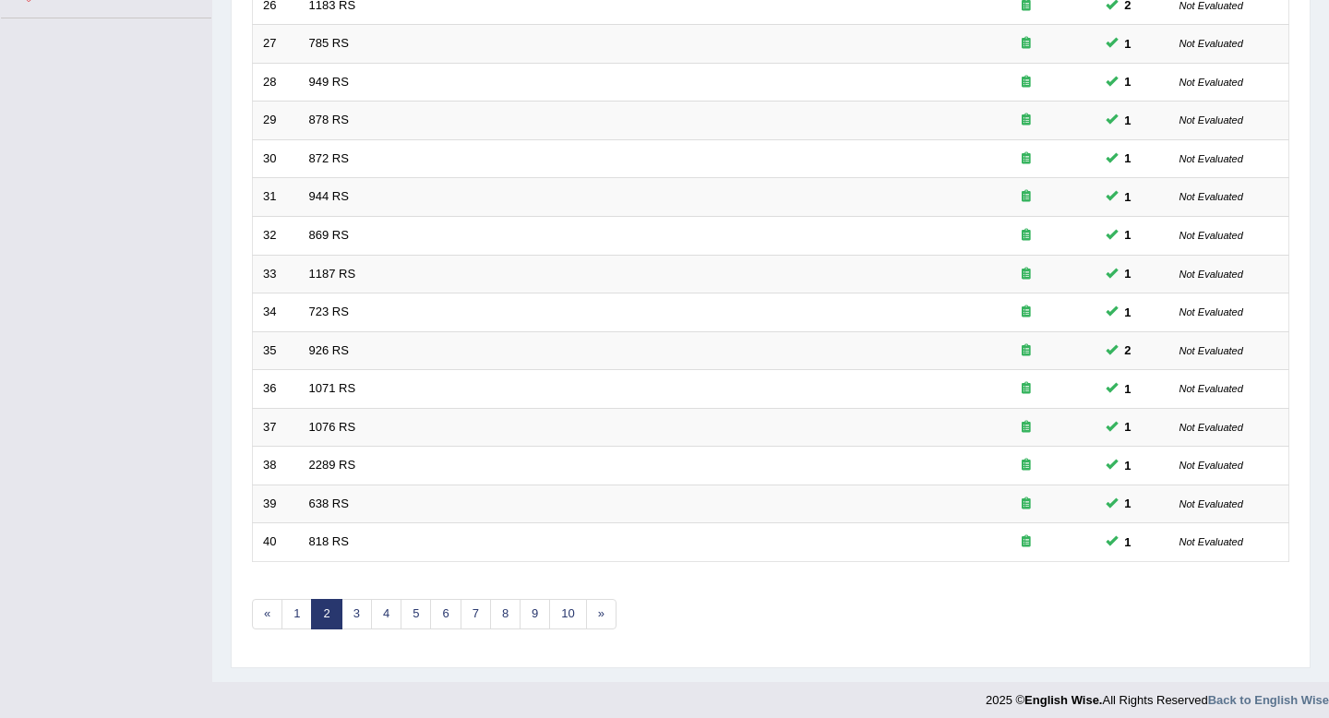
scroll to position [504, 0]
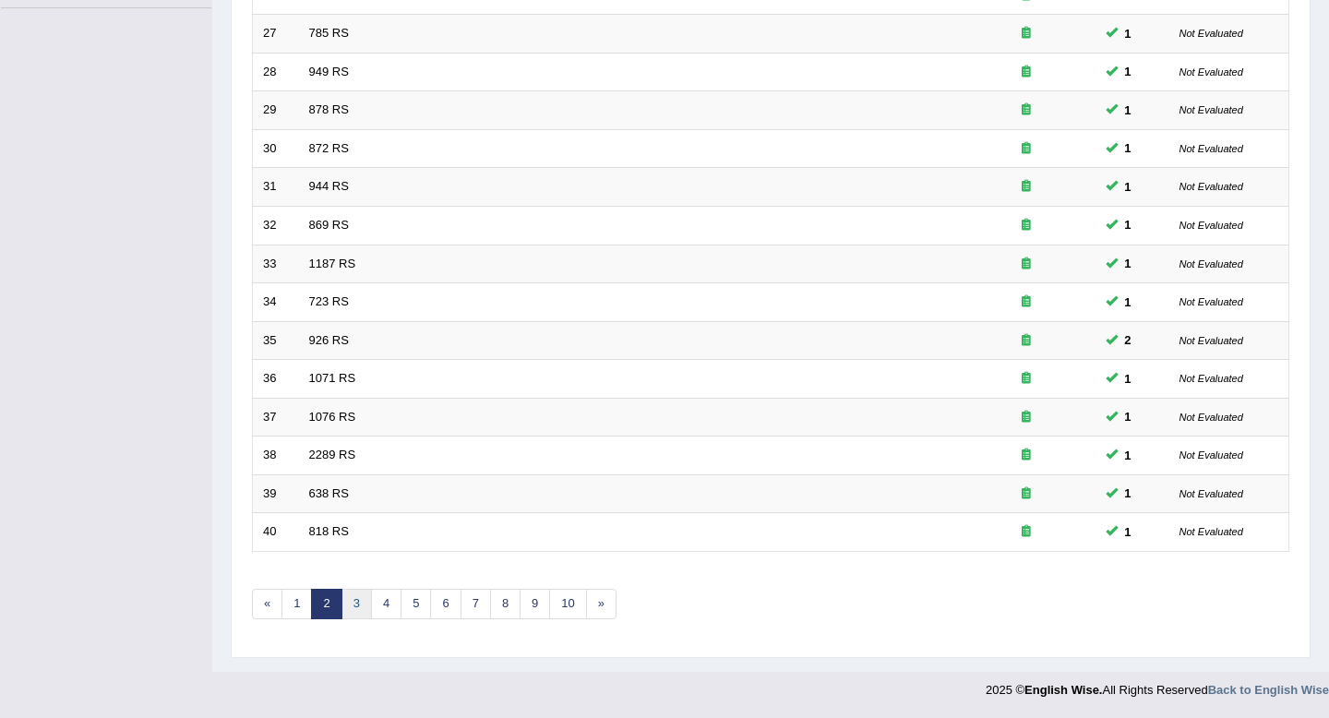
click at [366, 601] on link "3" at bounding box center [356, 604] width 30 height 30
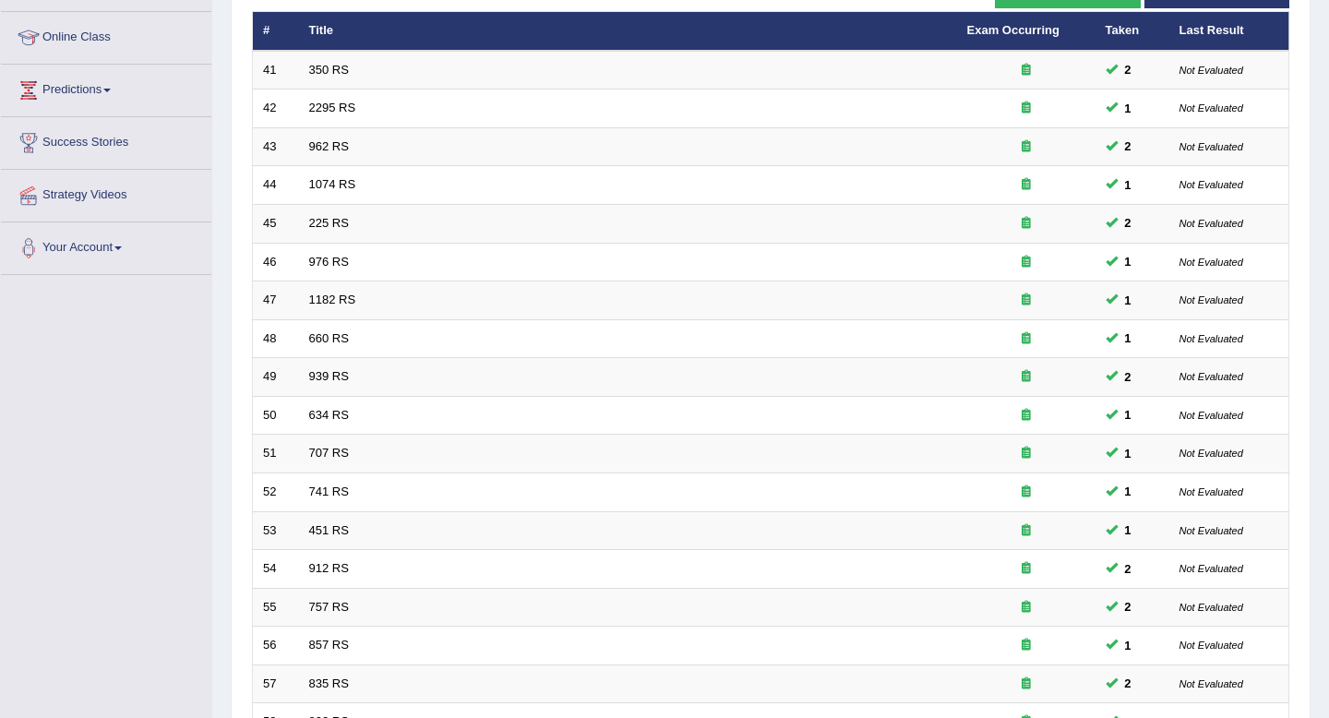
scroll to position [504, 0]
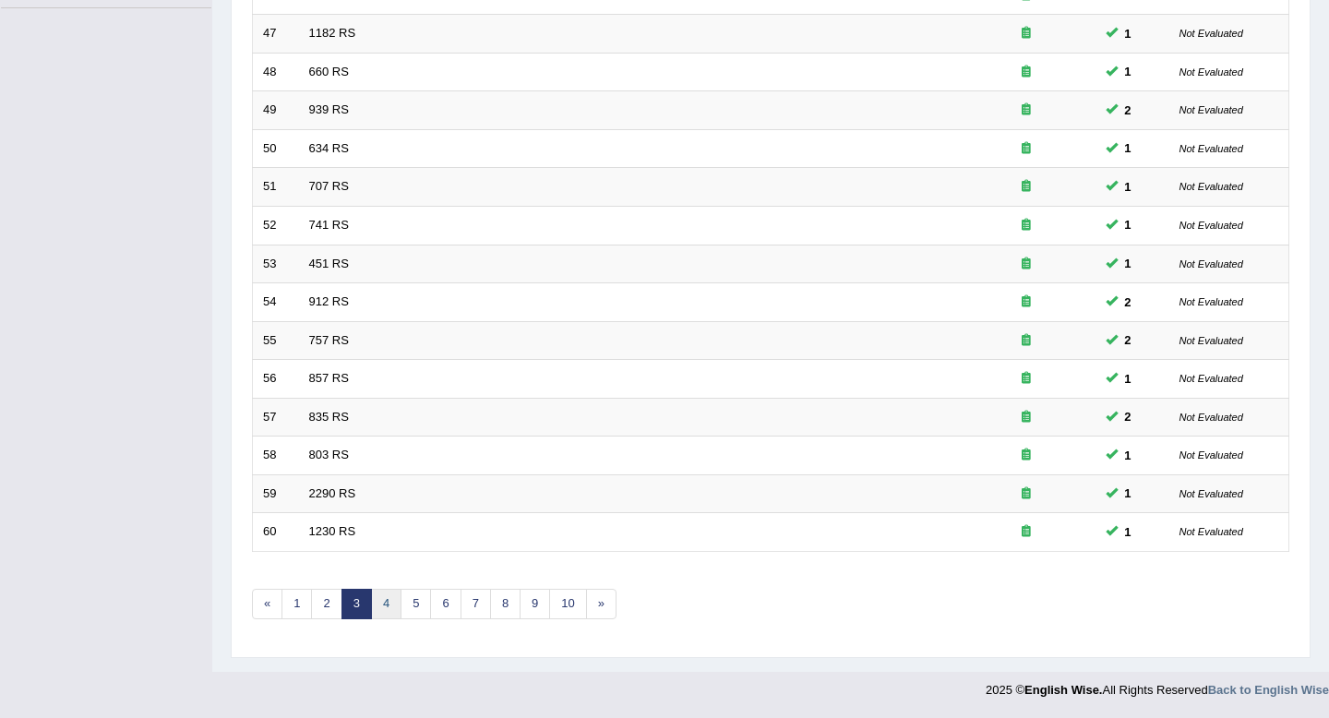
click at [381, 602] on link "4" at bounding box center [386, 604] width 30 height 30
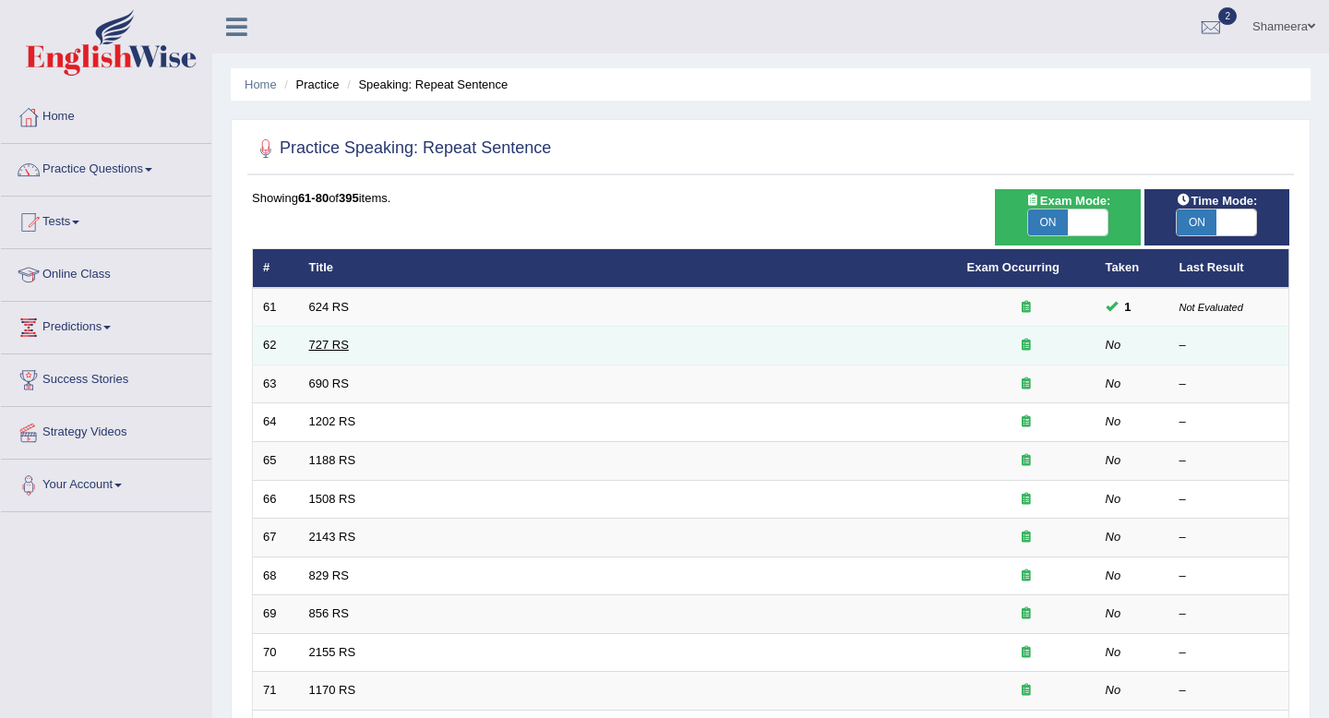
click at [339, 349] on link "727 RS" at bounding box center [329, 345] width 40 height 14
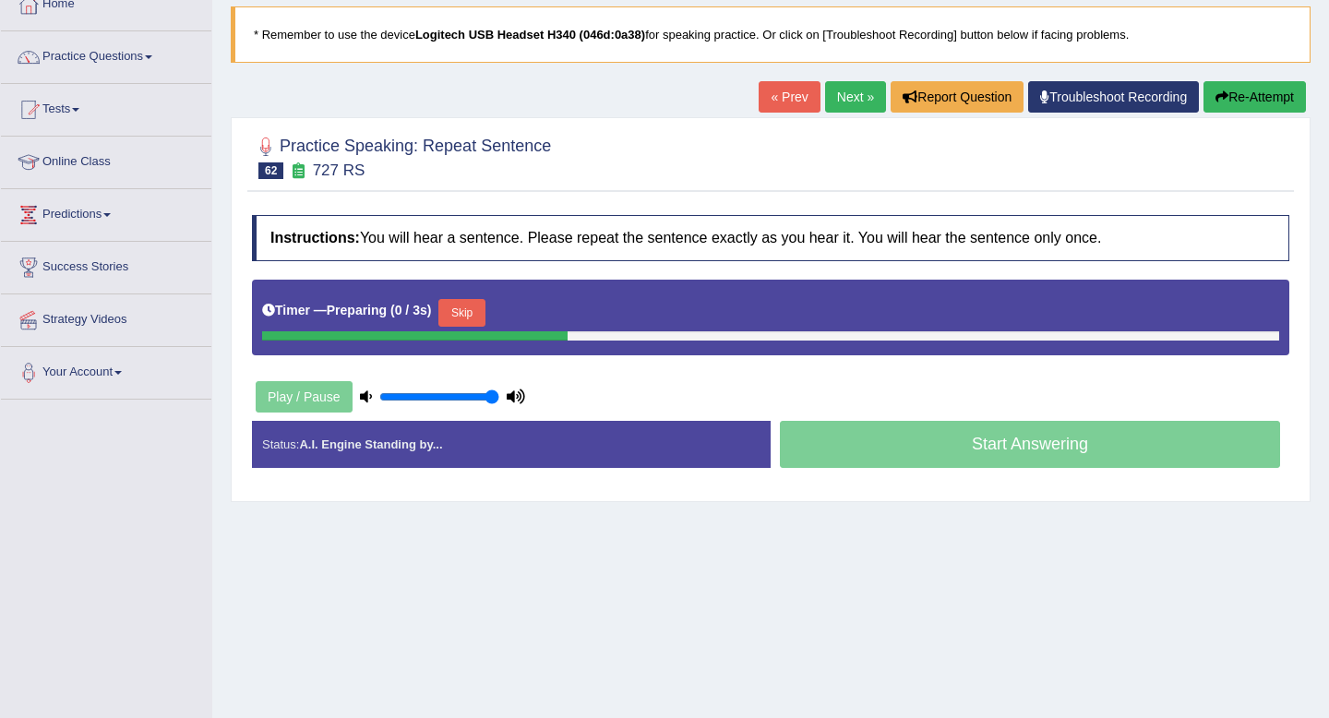
scroll to position [117, 0]
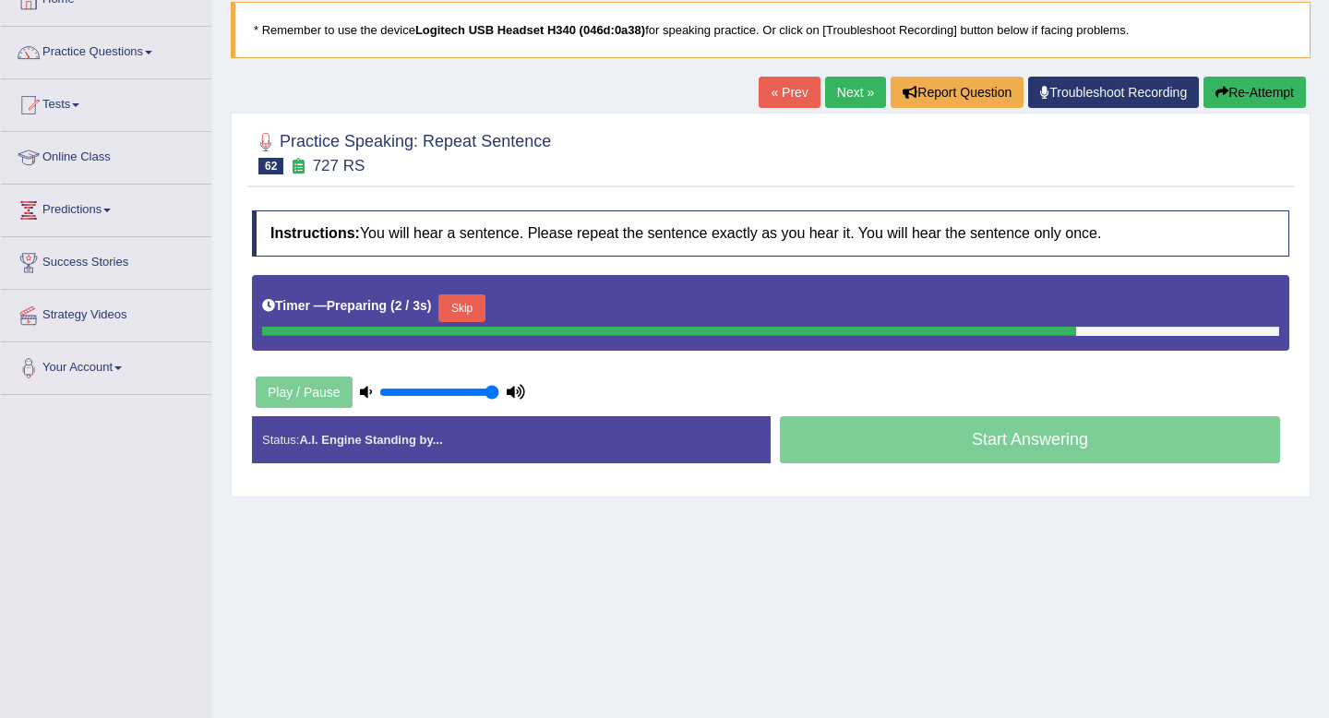
click at [472, 311] on button "Skip" at bounding box center [461, 308] width 46 height 28
click at [557, 308] on button "Skip" at bounding box center [543, 308] width 46 height 28
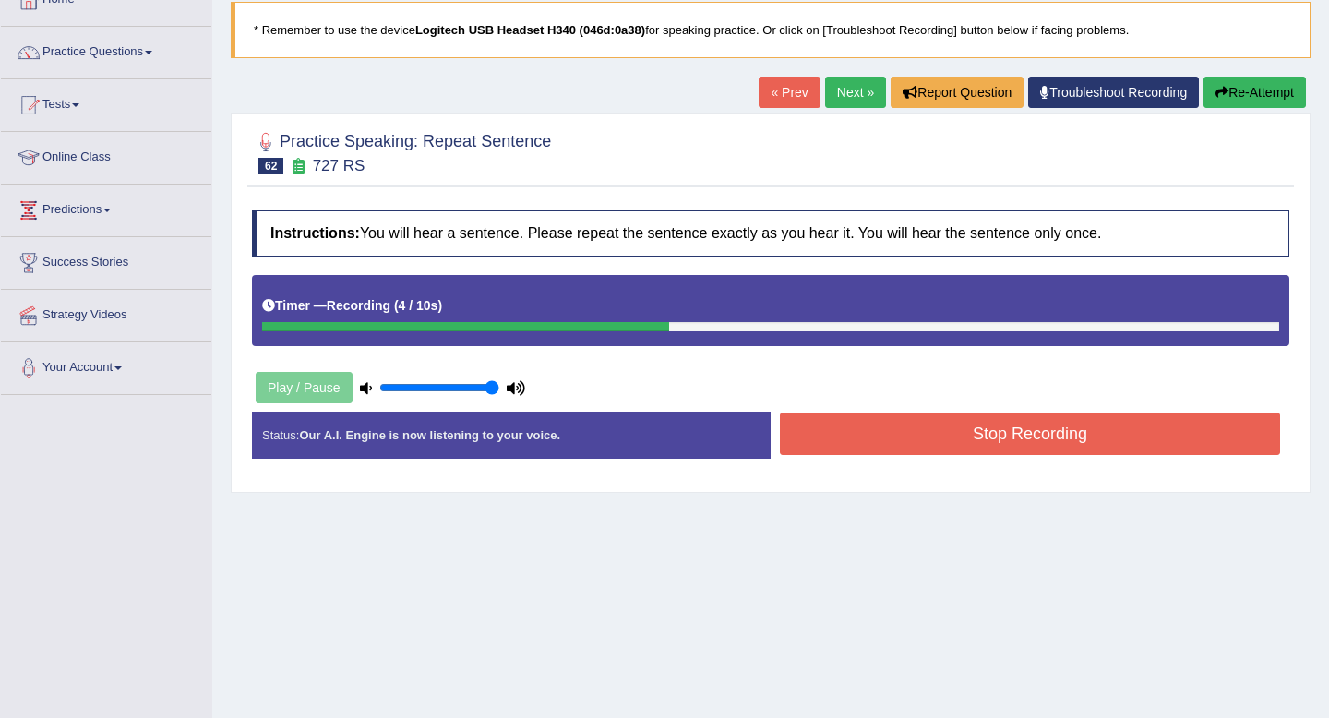
click at [935, 434] on button "Stop Recording" at bounding box center [1030, 433] width 500 height 42
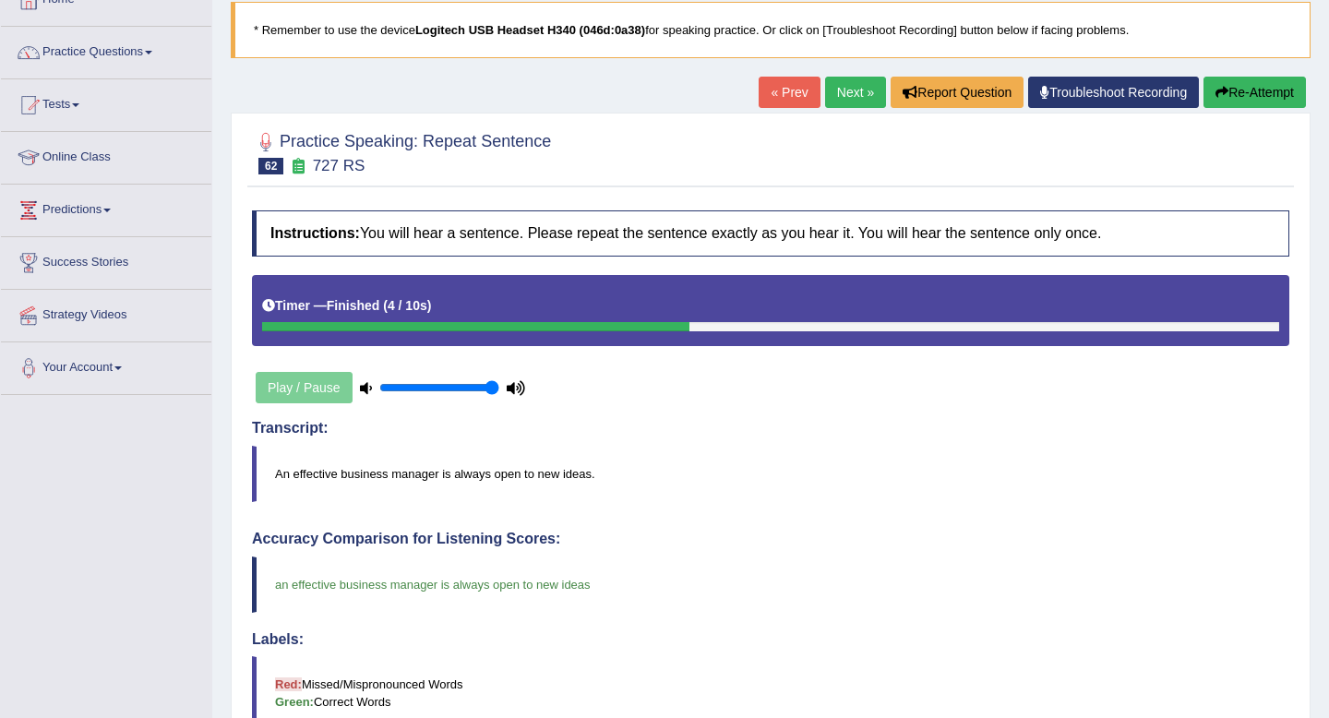
click at [825, 94] on link "Next »" at bounding box center [855, 92] width 61 height 31
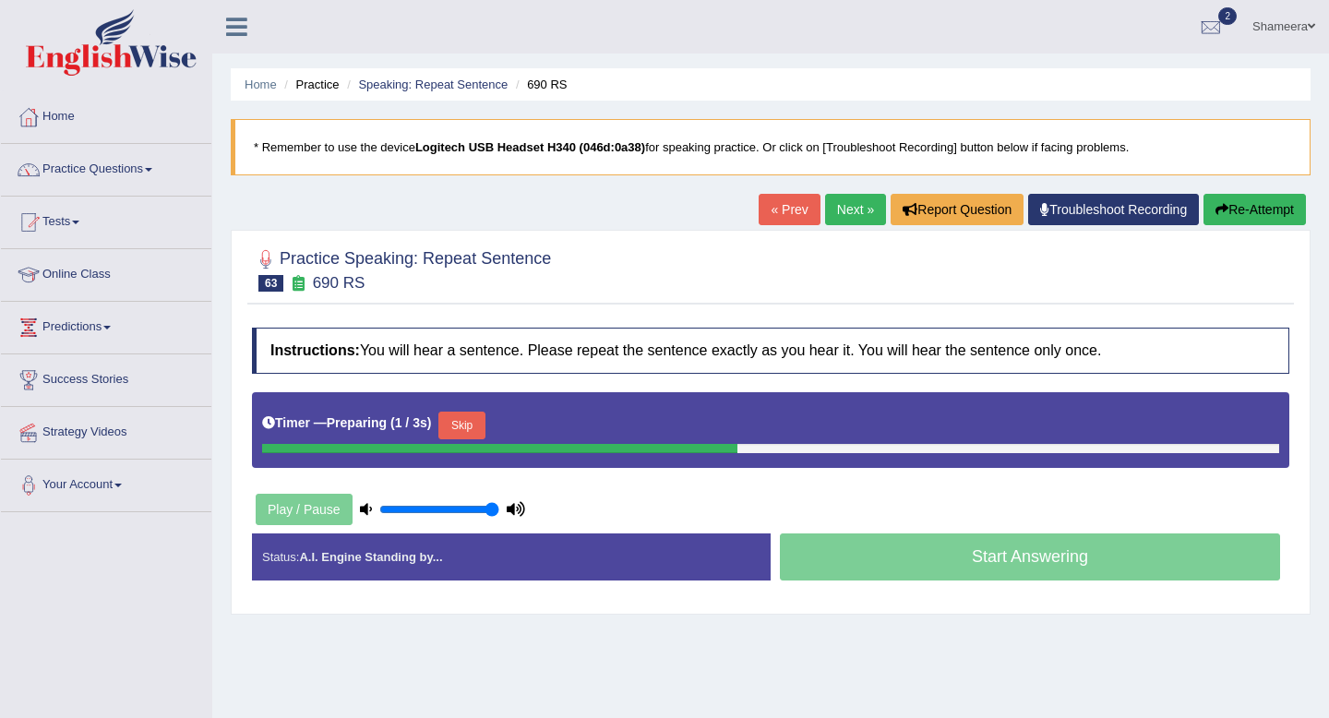
click at [471, 423] on button "Skip" at bounding box center [461, 426] width 46 height 28
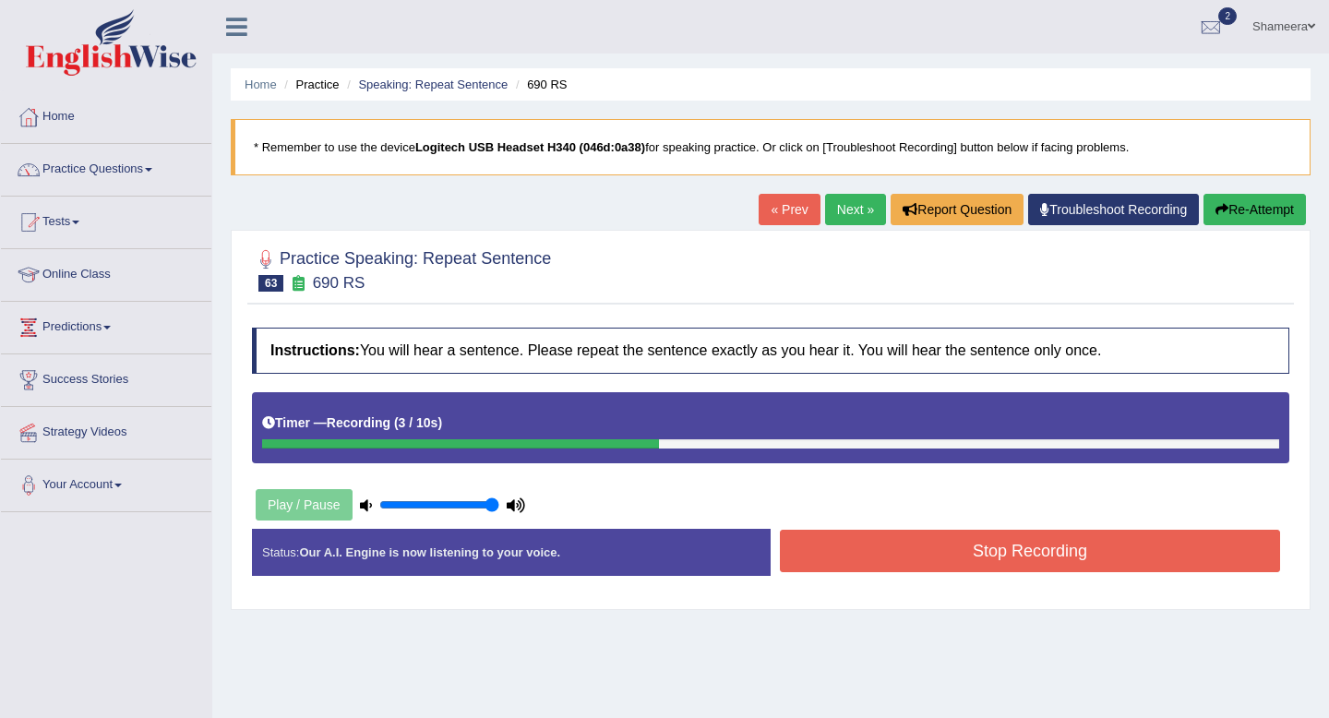
click at [905, 538] on button "Stop Recording" at bounding box center [1030, 551] width 500 height 42
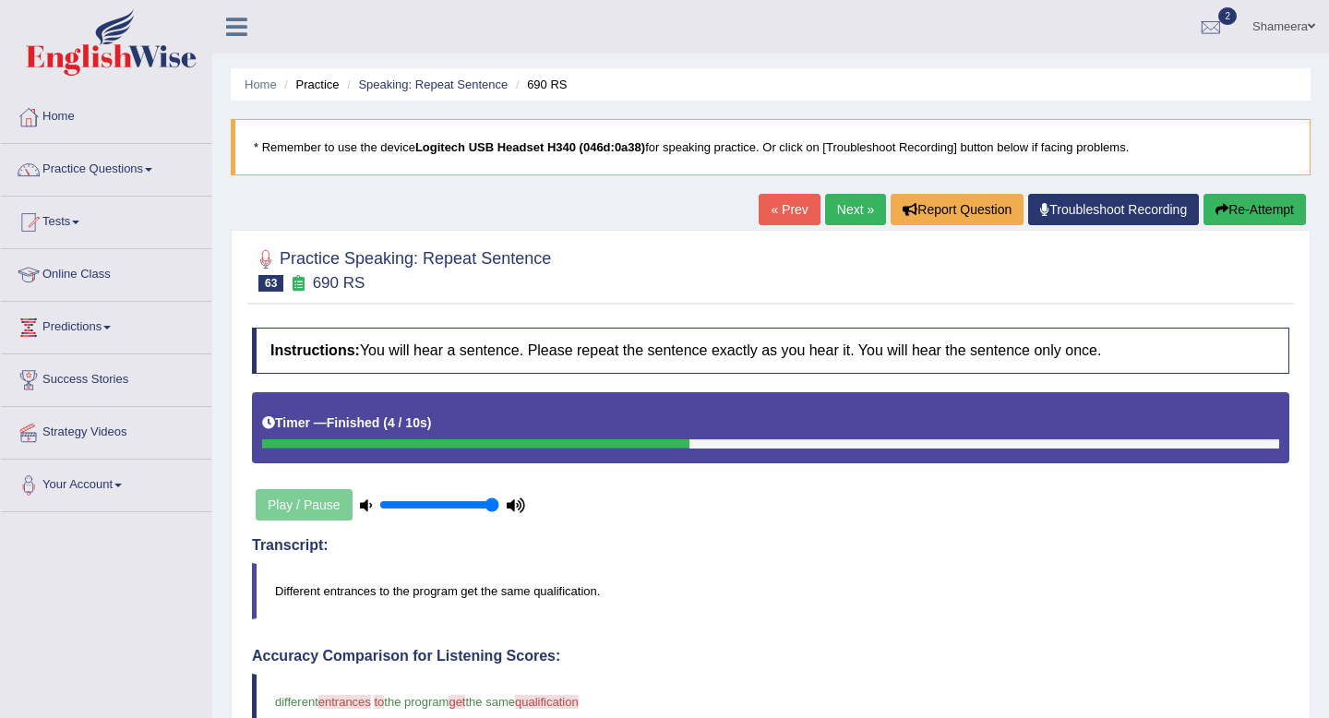
click at [844, 206] on link "Next »" at bounding box center [855, 209] width 61 height 31
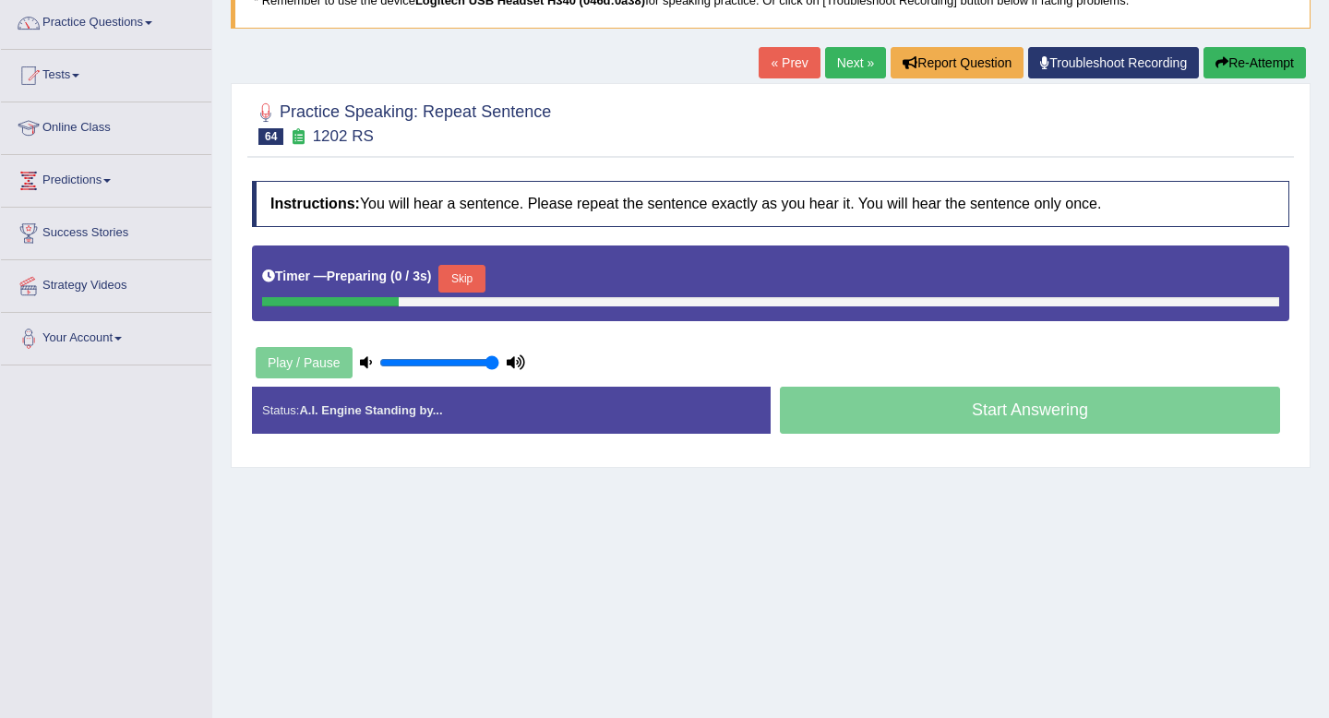
scroll to position [149, 0]
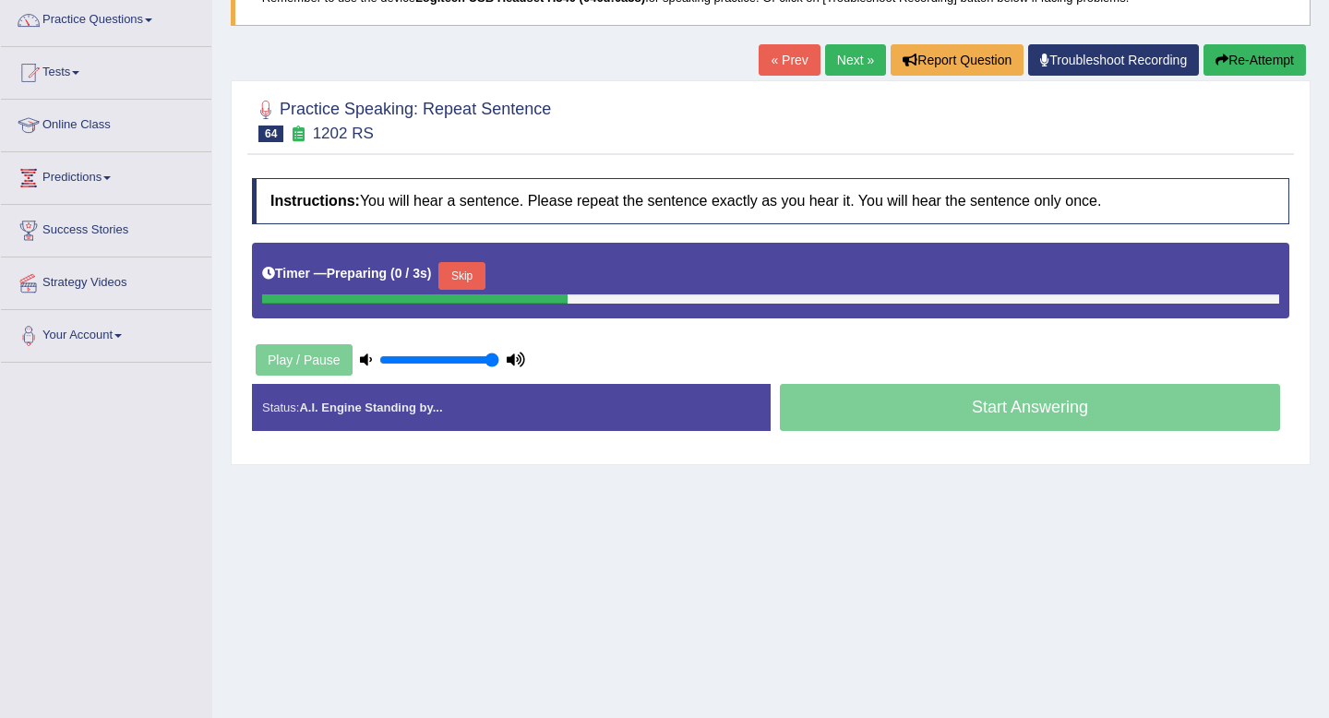
click at [483, 278] on button "Skip" at bounding box center [461, 276] width 46 height 28
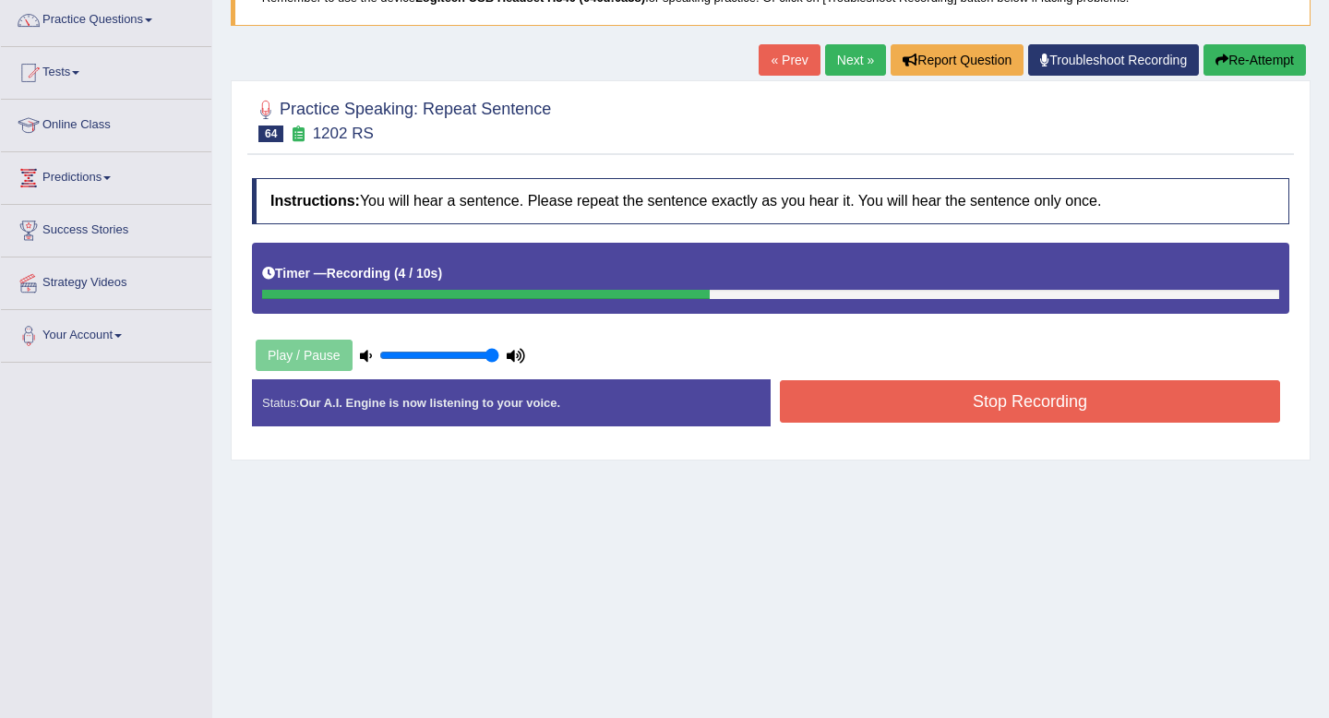
click at [1240, 72] on button "Re-Attempt" at bounding box center [1254, 59] width 102 height 31
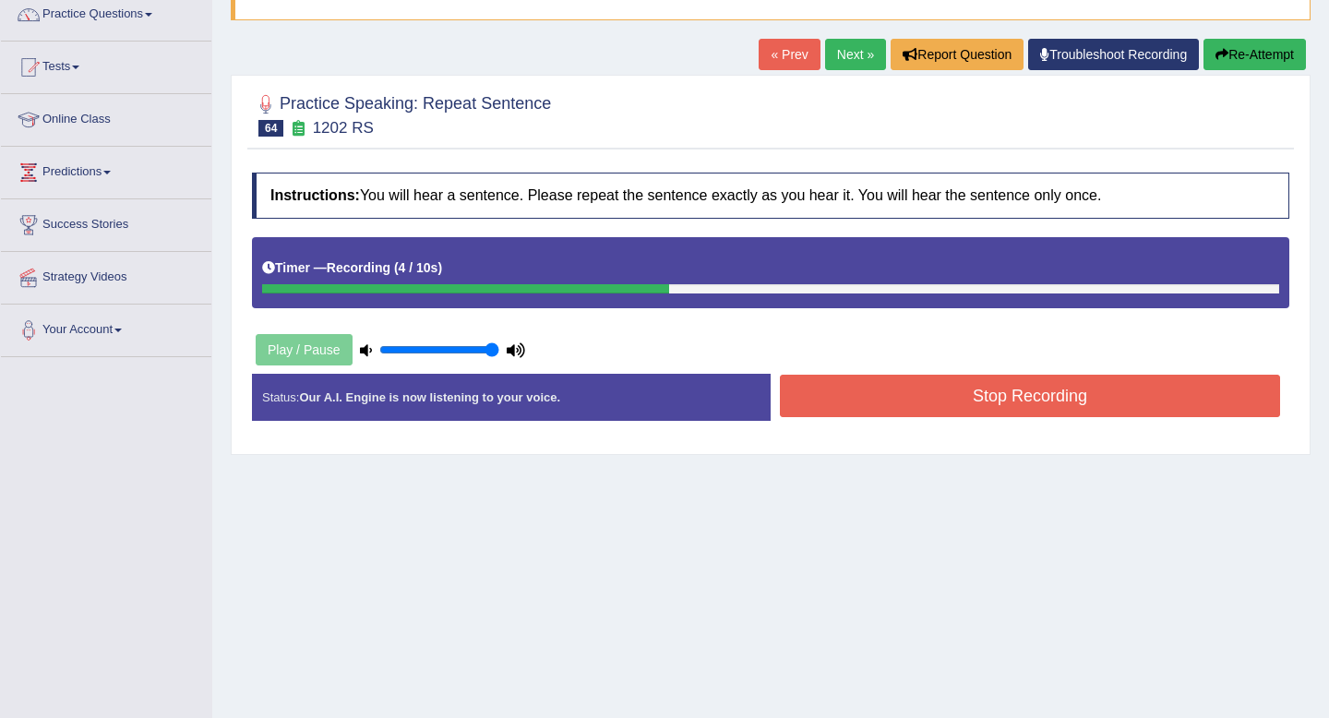
click at [885, 394] on button "Stop Recording" at bounding box center [1030, 396] width 500 height 42
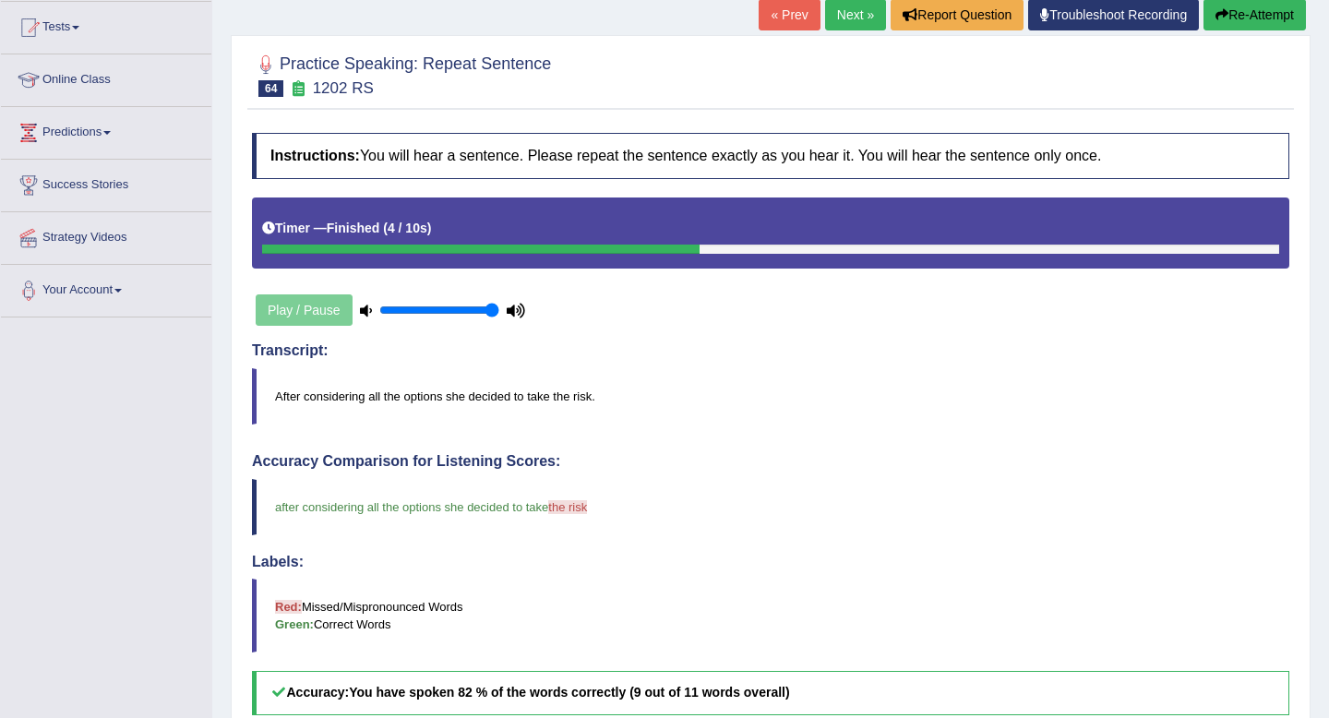
scroll to position [80, 0]
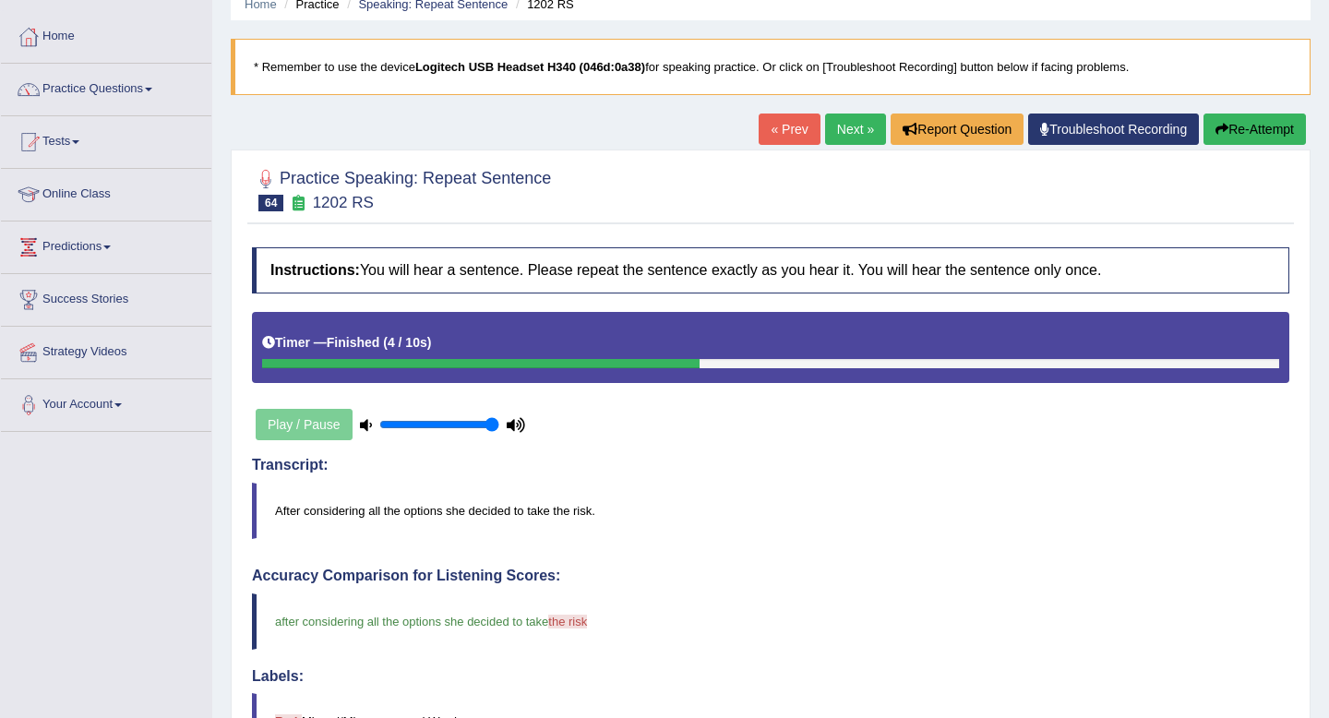
click at [846, 138] on link "Next »" at bounding box center [855, 129] width 61 height 31
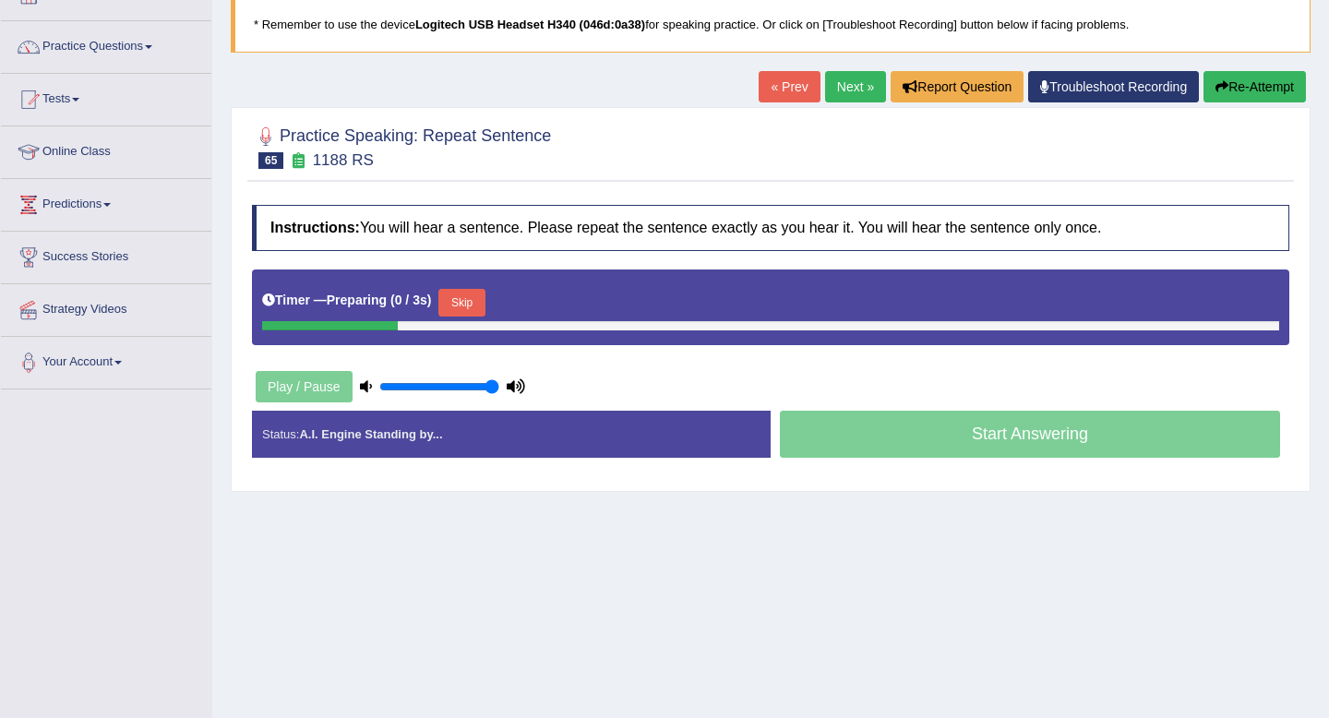
scroll to position [126, 0]
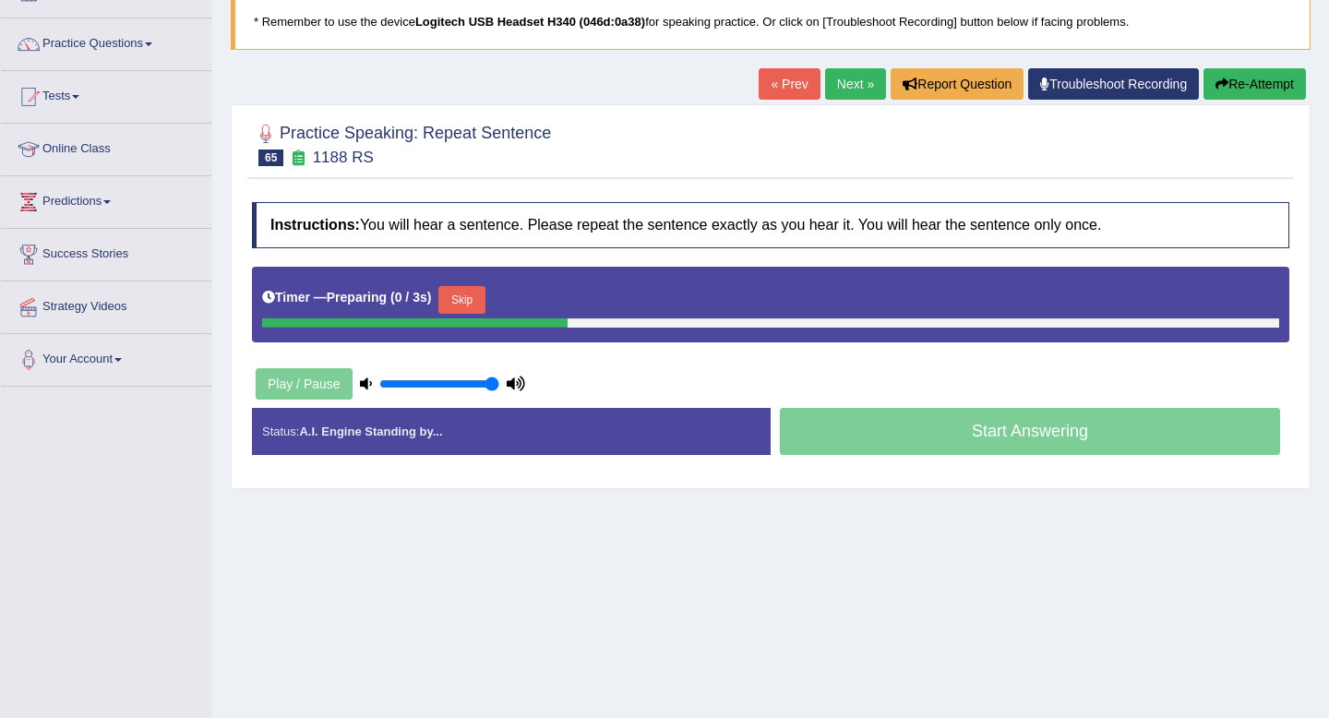
click at [476, 293] on button "Skip" at bounding box center [461, 300] width 46 height 28
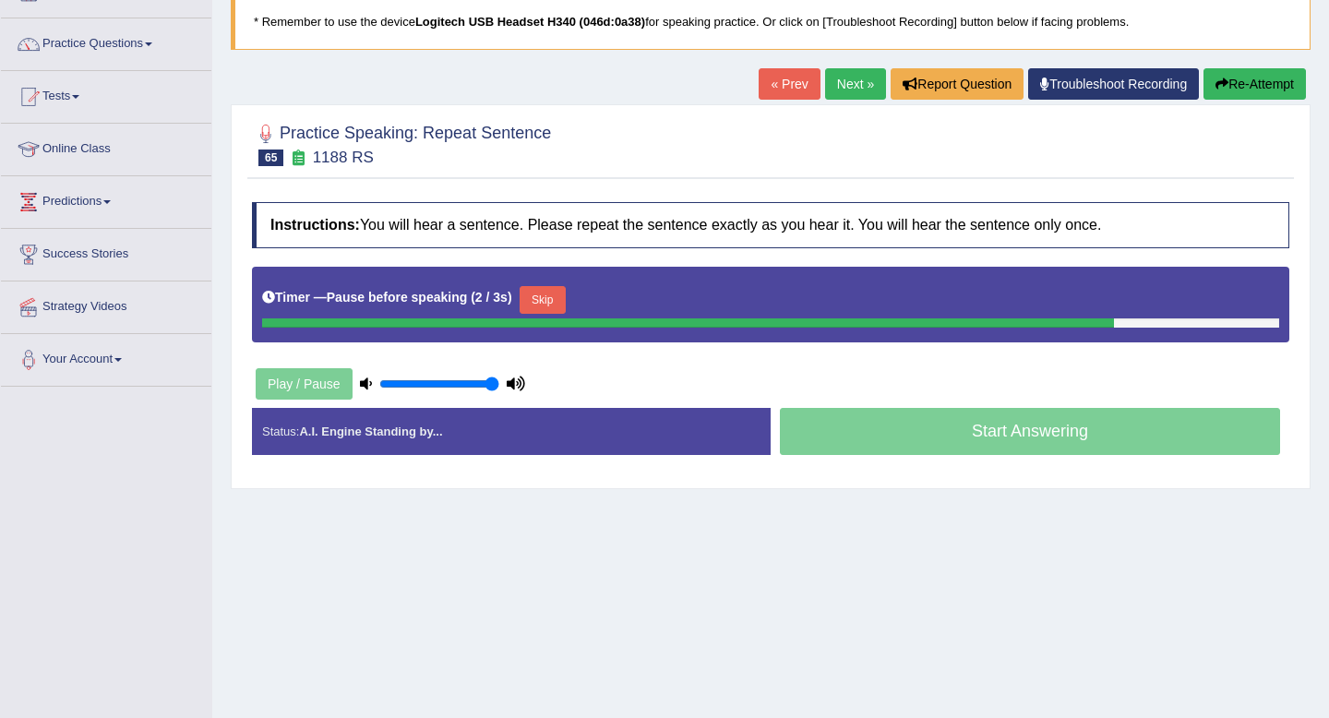
click at [560, 293] on button "Skip" at bounding box center [543, 300] width 46 height 28
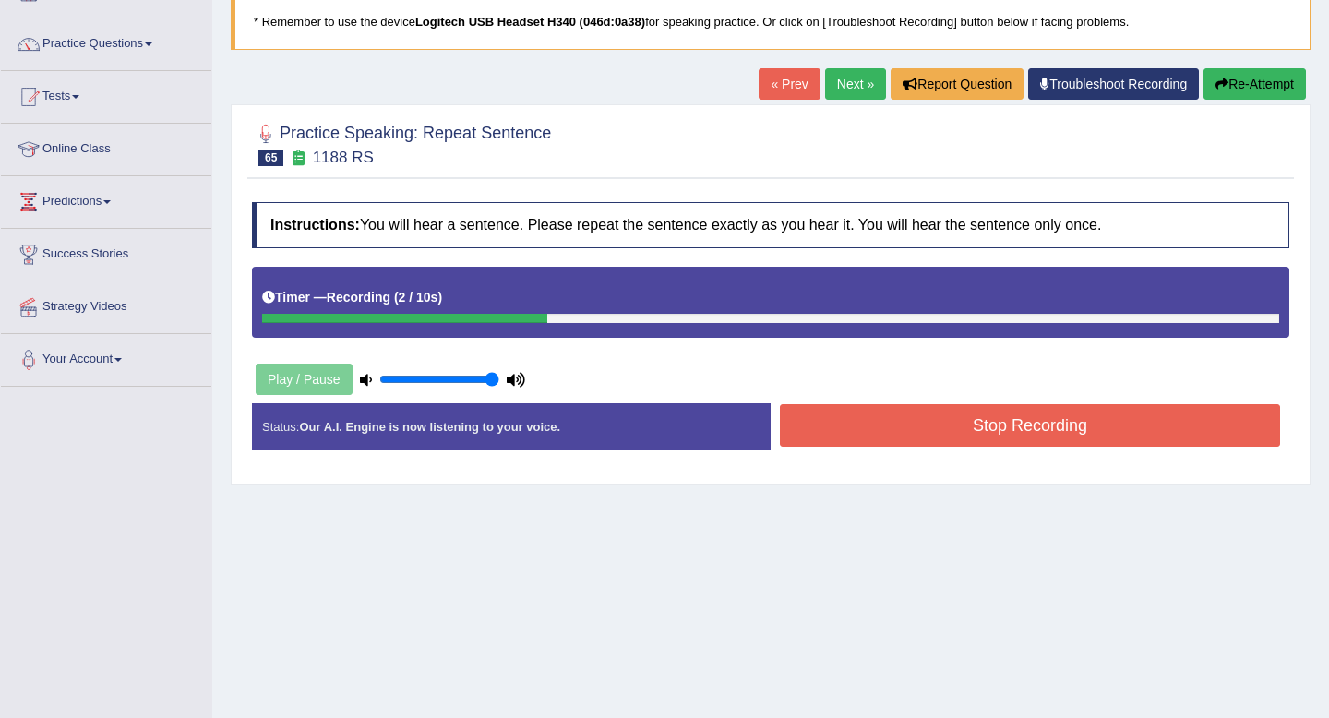
click at [877, 429] on button "Stop Recording" at bounding box center [1030, 425] width 500 height 42
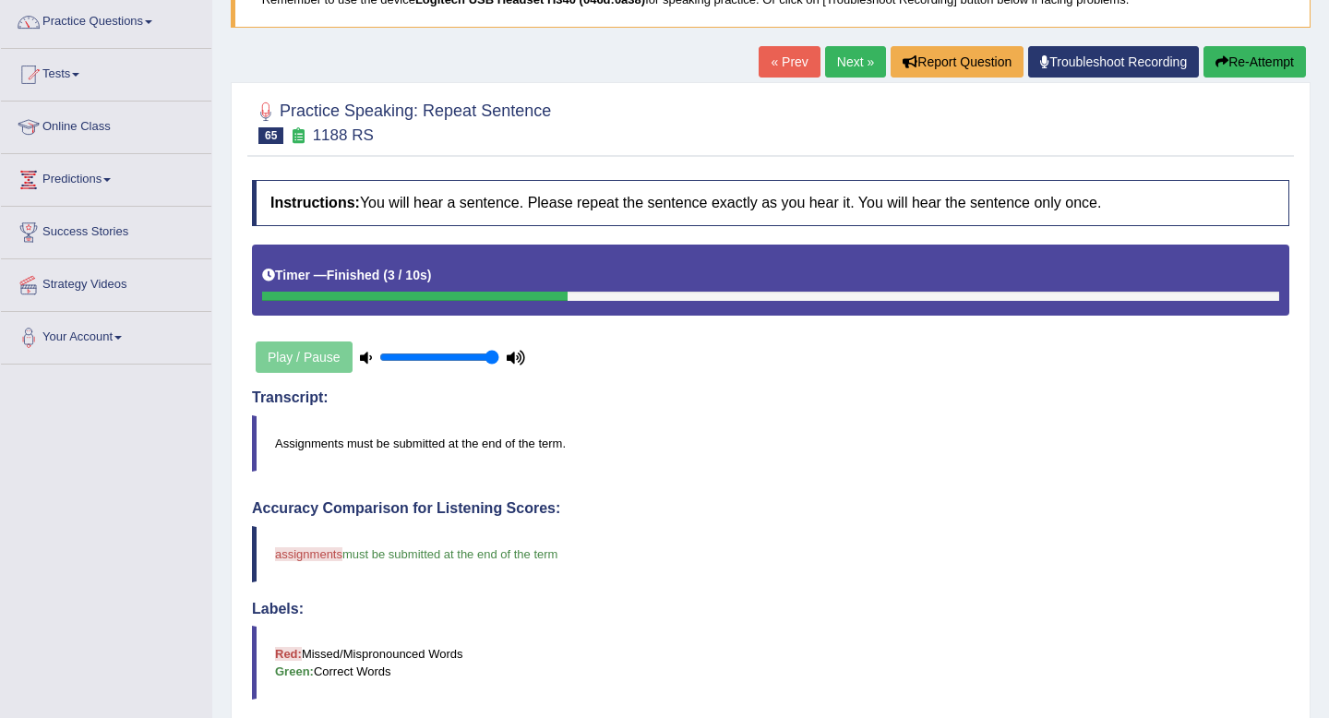
scroll to position [87, 0]
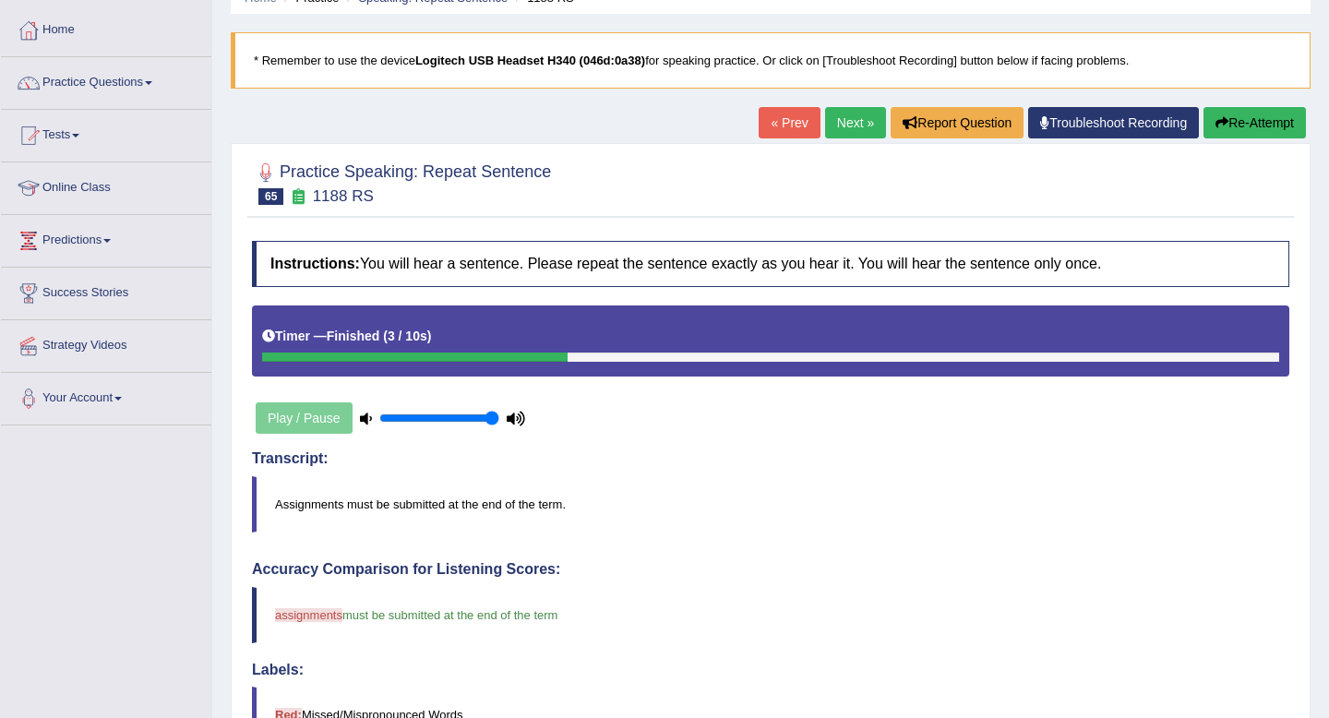
click at [842, 123] on link "Next »" at bounding box center [855, 122] width 61 height 31
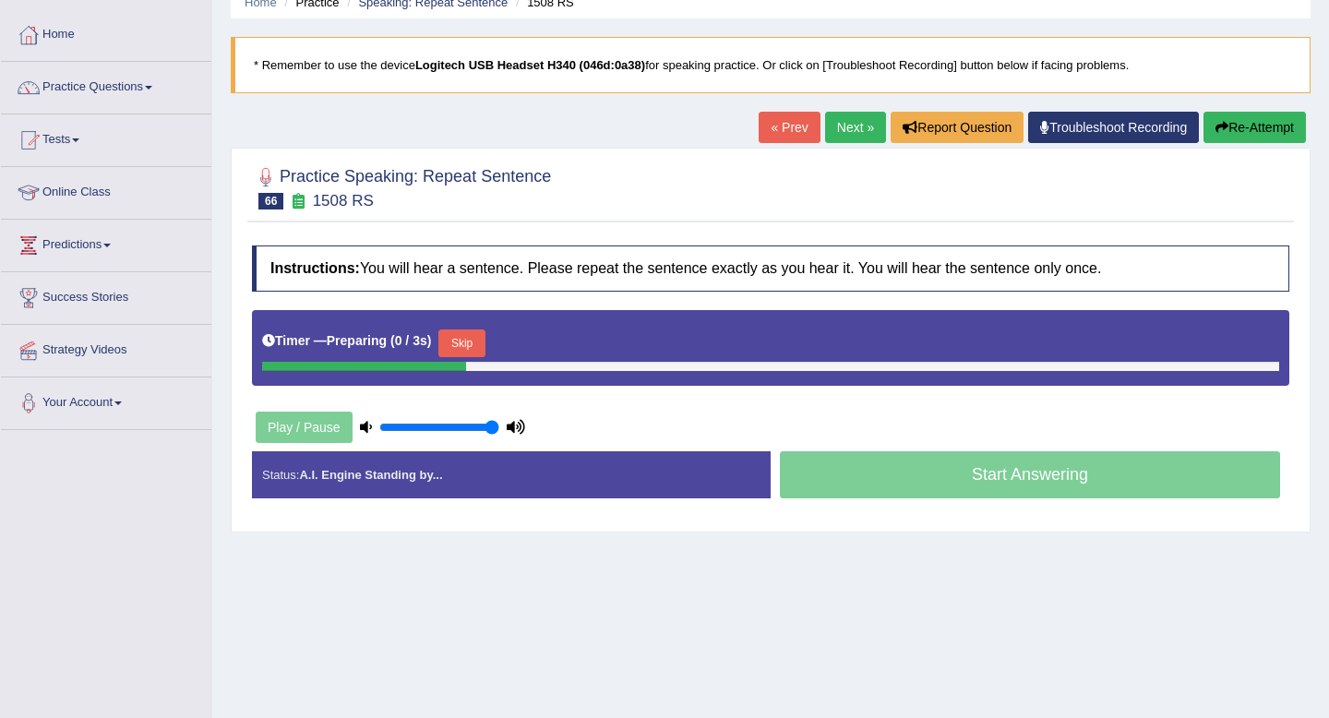
scroll to position [193, 0]
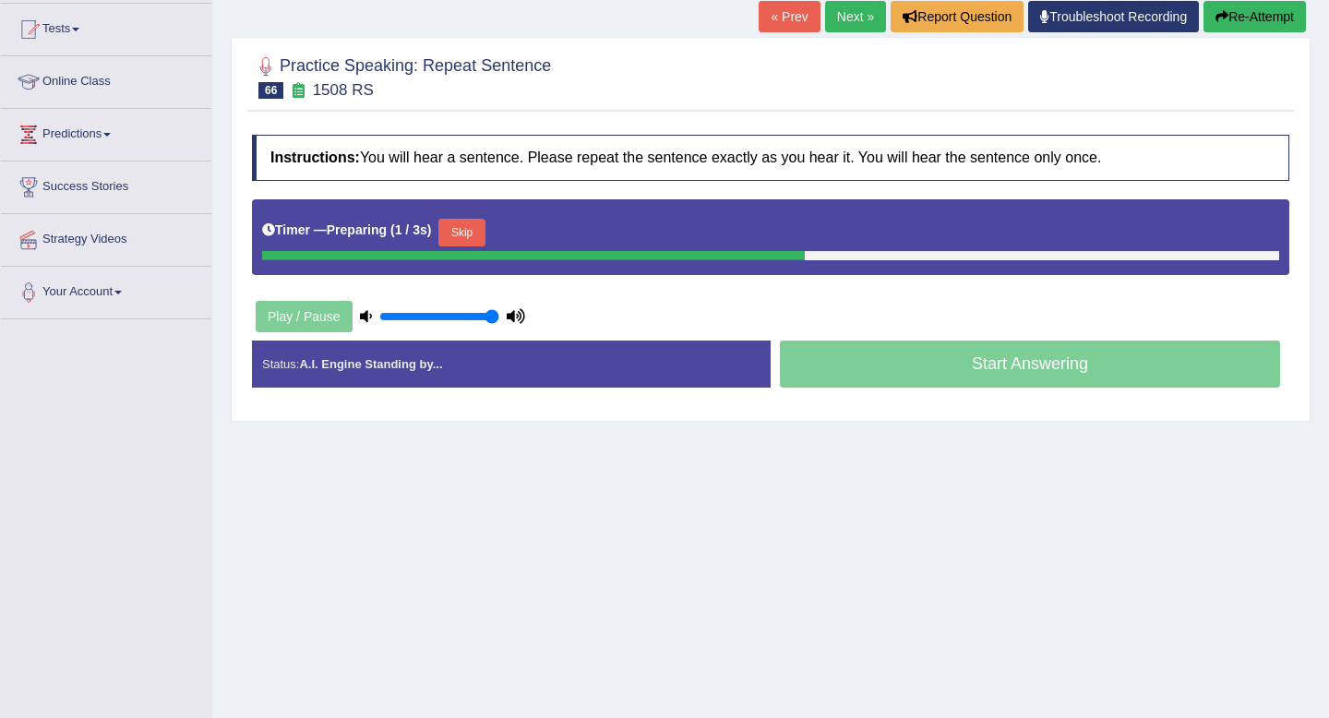
click at [468, 229] on button "Skip" at bounding box center [461, 233] width 46 height 28
click at [560, 238] on button "Skip" at bounding box center [543, 233] width 46 height 28
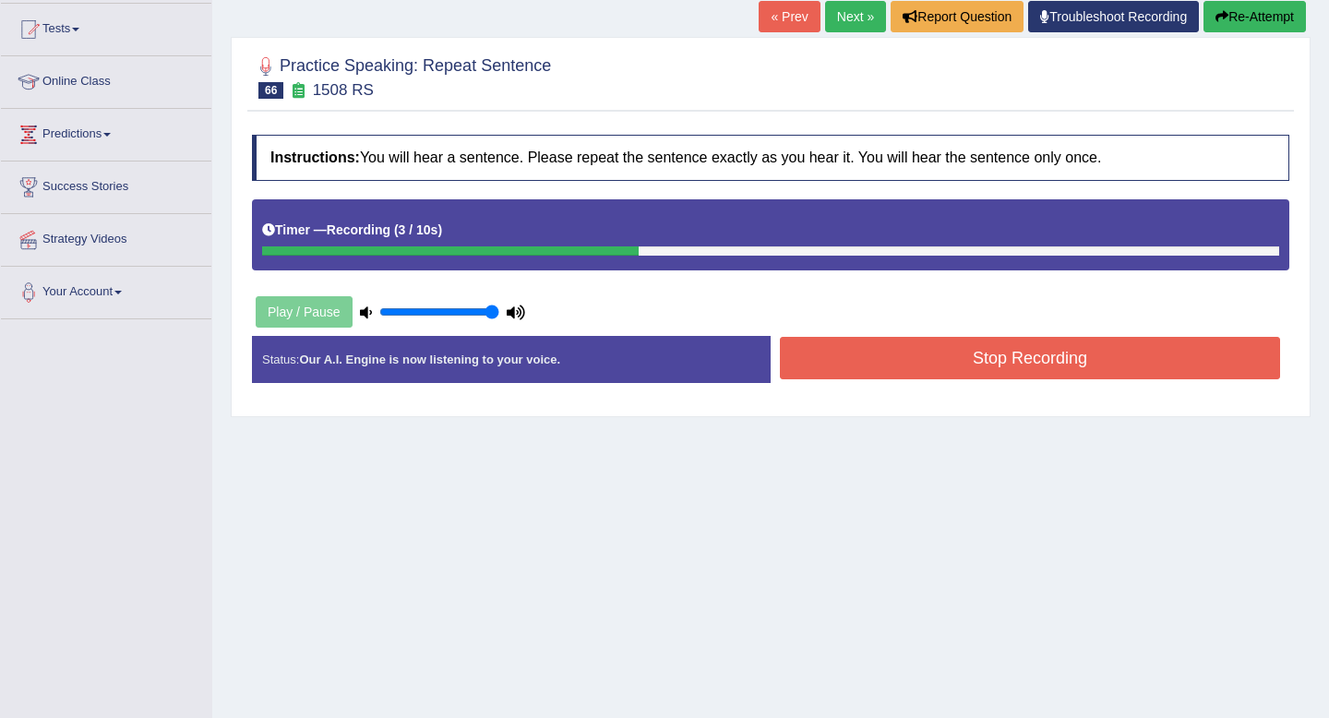
click at [913, 369] on button "Stop Recording" at bounding box center [1030, 358] width 500 height 42
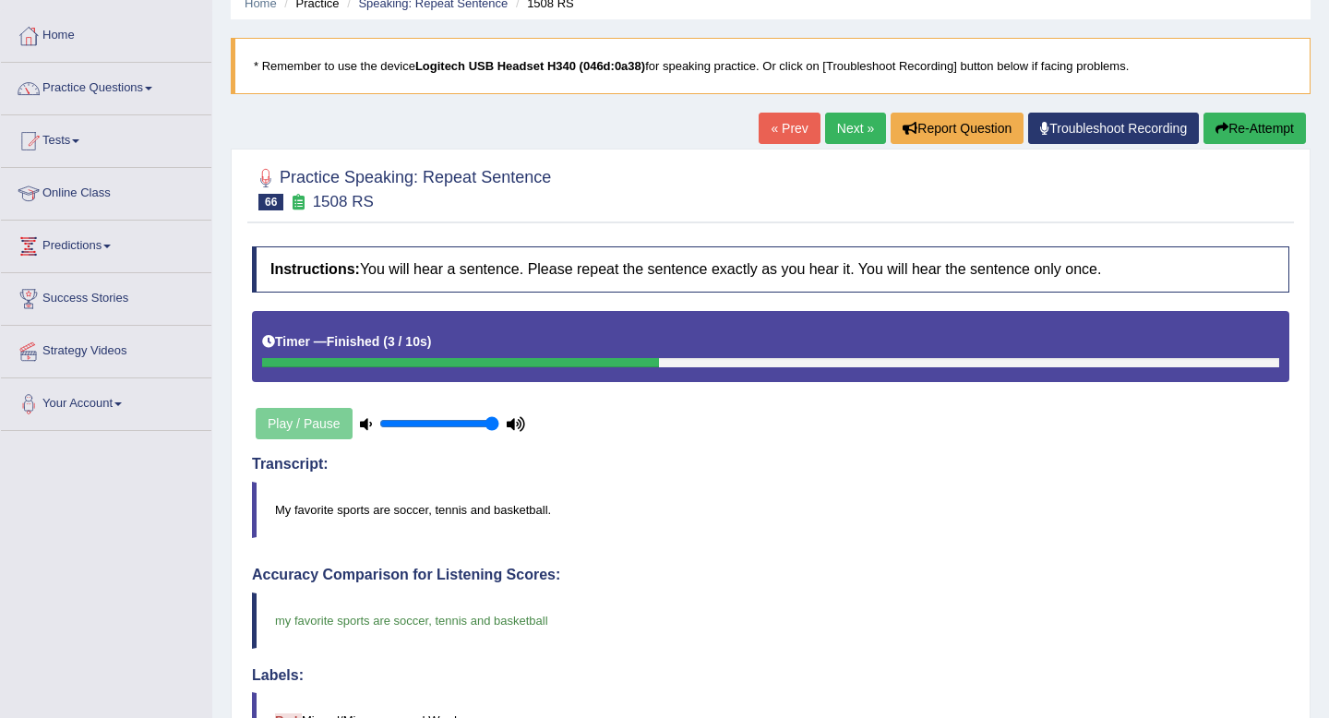
scroll to position [0, 0]
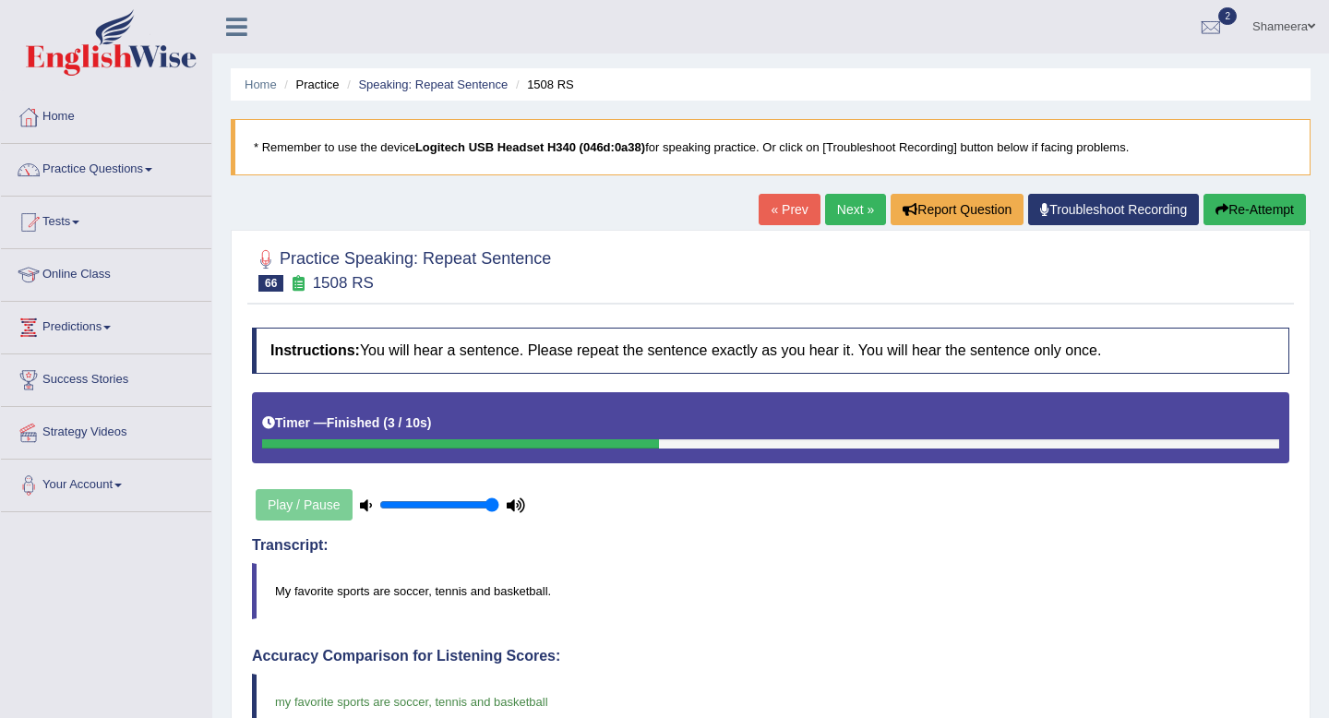
click at [849, 219] on link "Next »" at bounding box center [855, 209] width 61 height 31
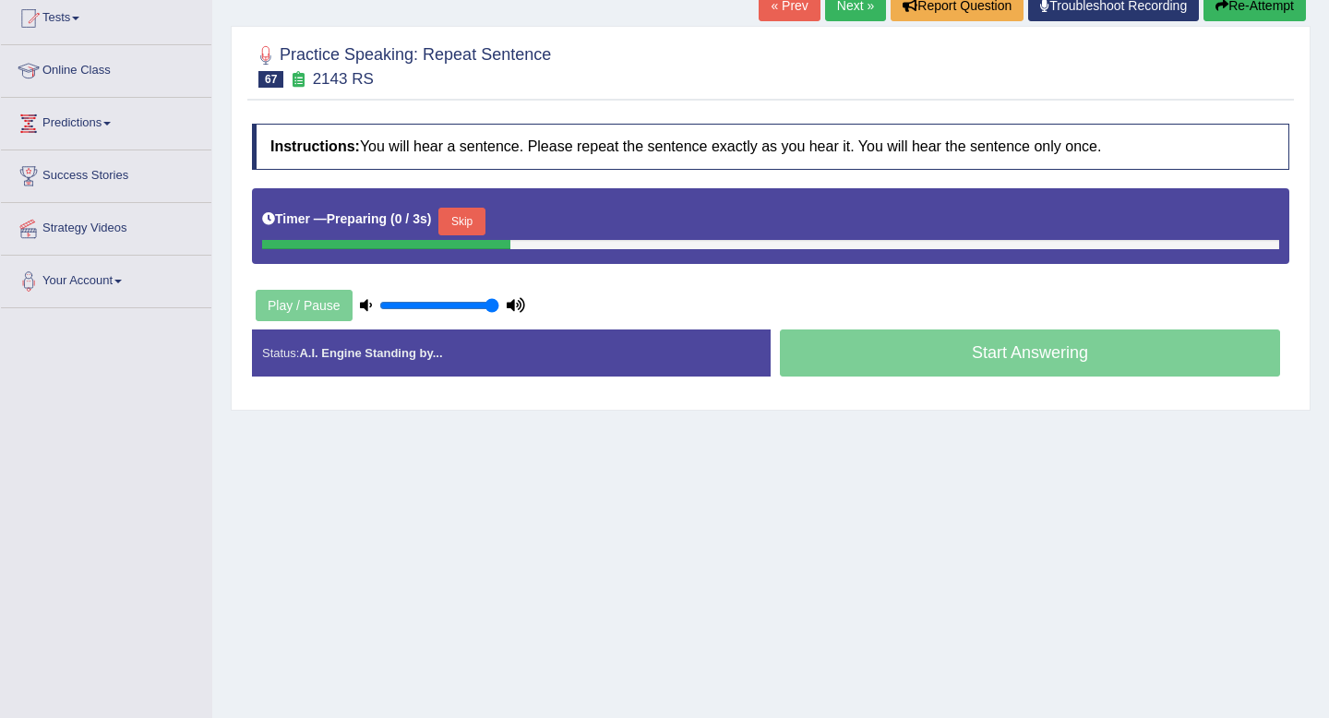
scroll to position [244, 0]
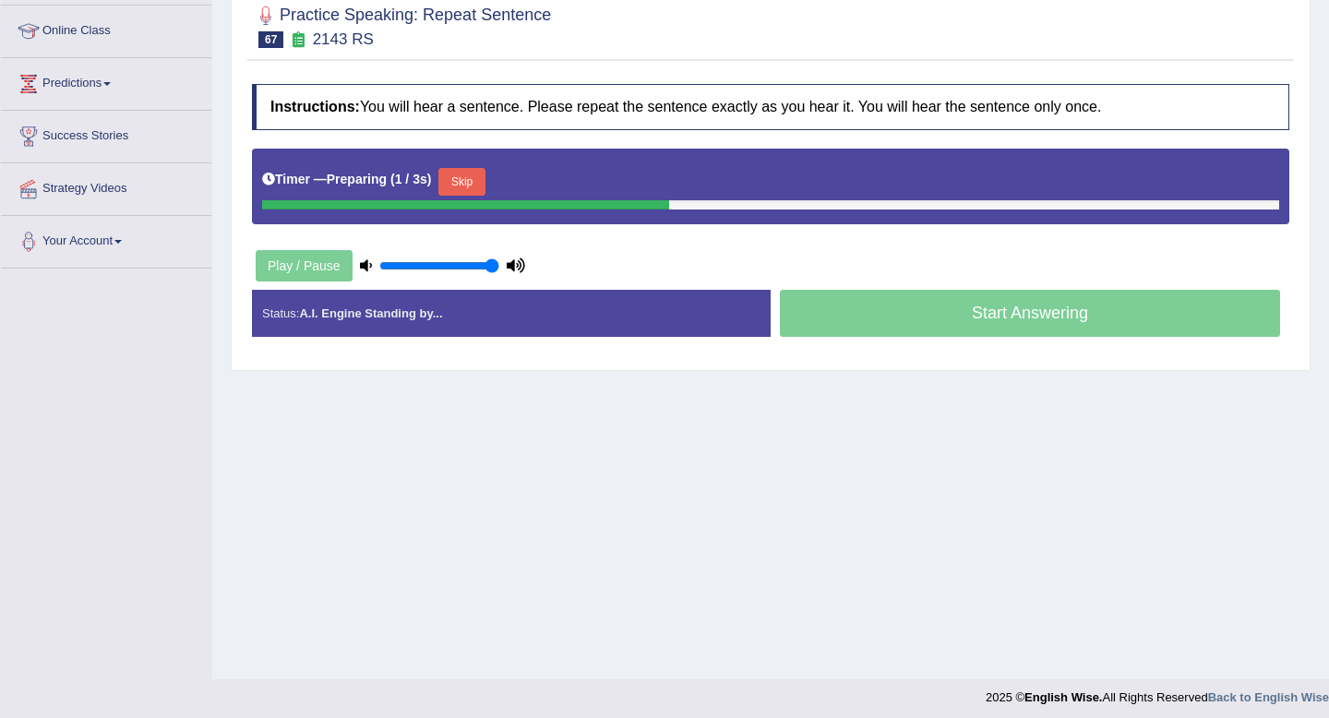
click at [476, 166] on div "Timer — Preparing ( 1 / 3s ) Skip" at bounding box center [770, 181] width 1017 height 37
click at [476, 178] on button "Skip" at bounding box center [461, 182] width 46 height 28
click at [545, 189] on button "Skip" at bounding box center [543, 182] width 46 height 28
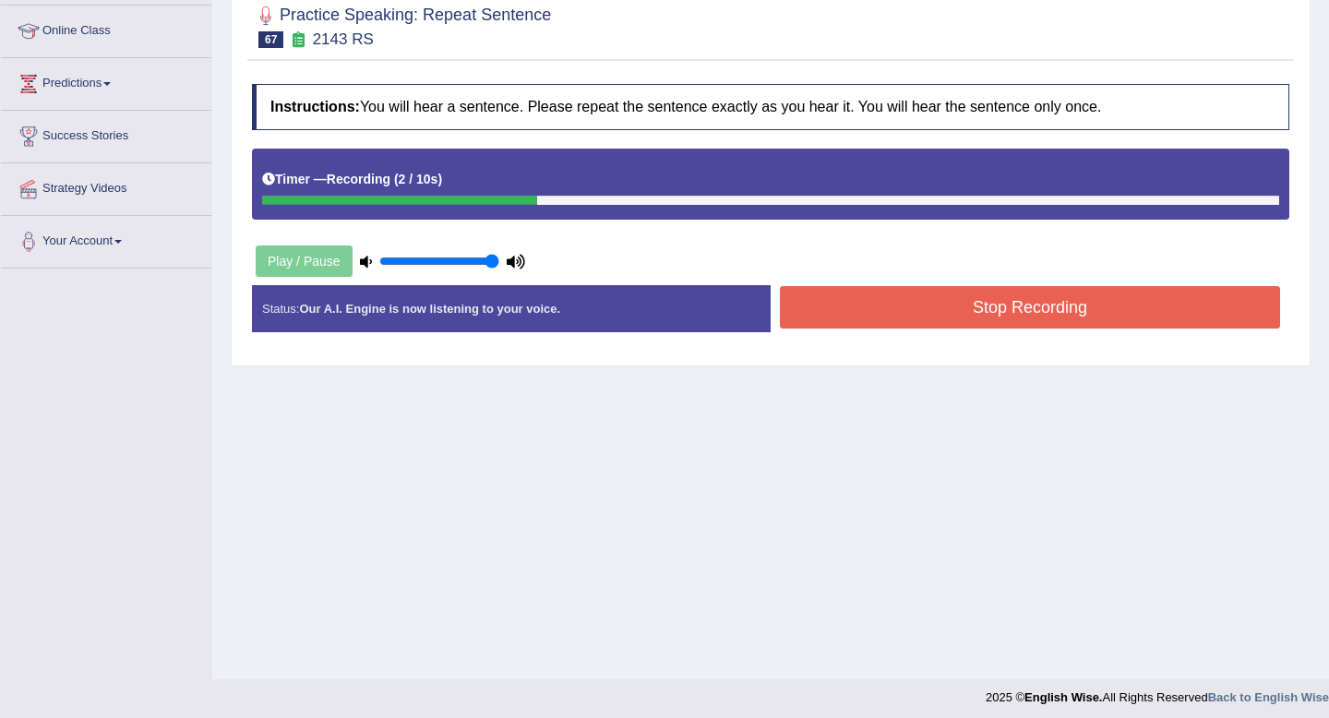
click at [902, 305] on button "Stop Recording" at bounding box center [1030, 307] width 500 height 42
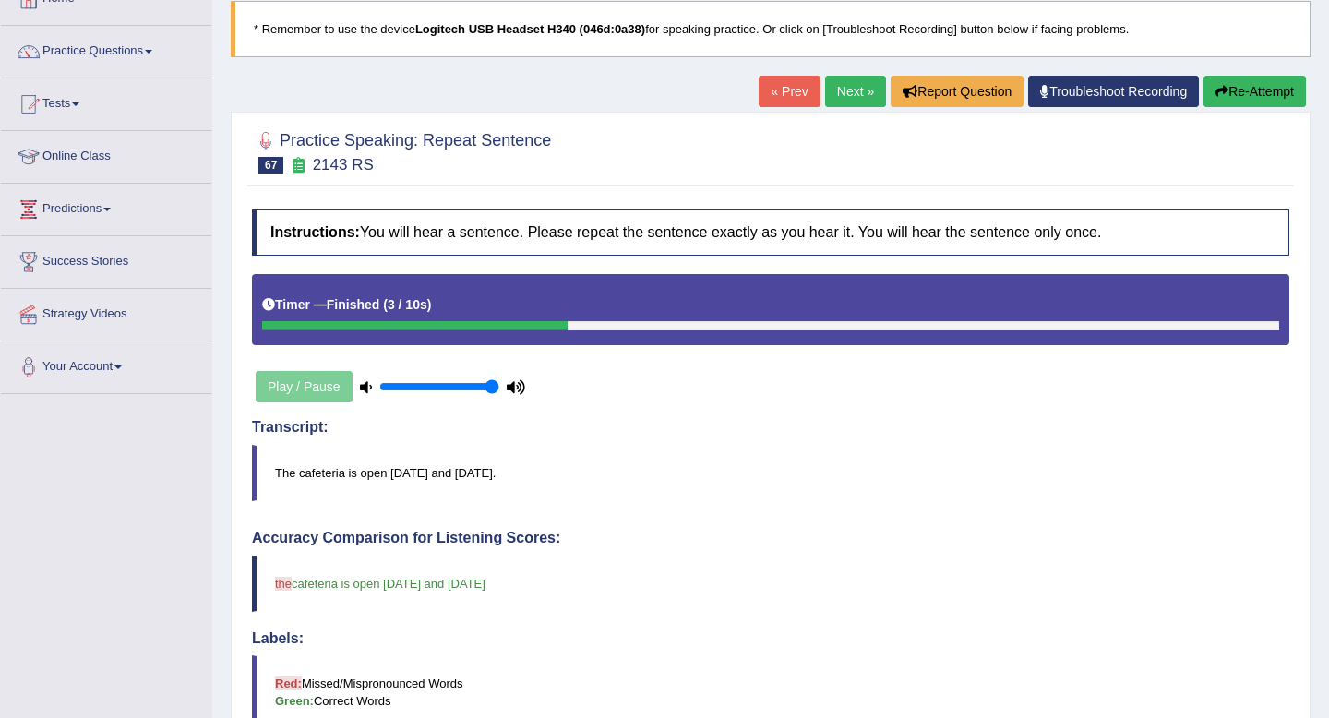
scroll to position [102, 0]
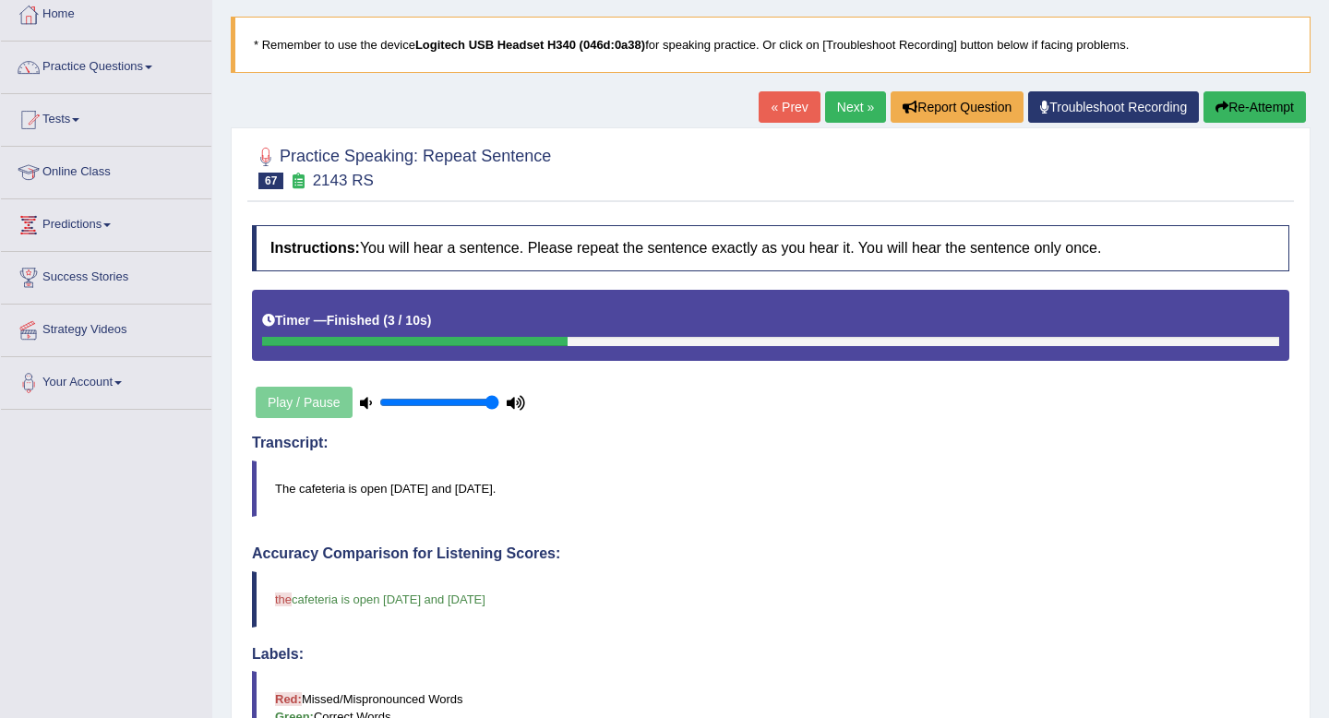
click at [843, 111] on link "Next »" at bounding box center [855, 106] width 61 height 31
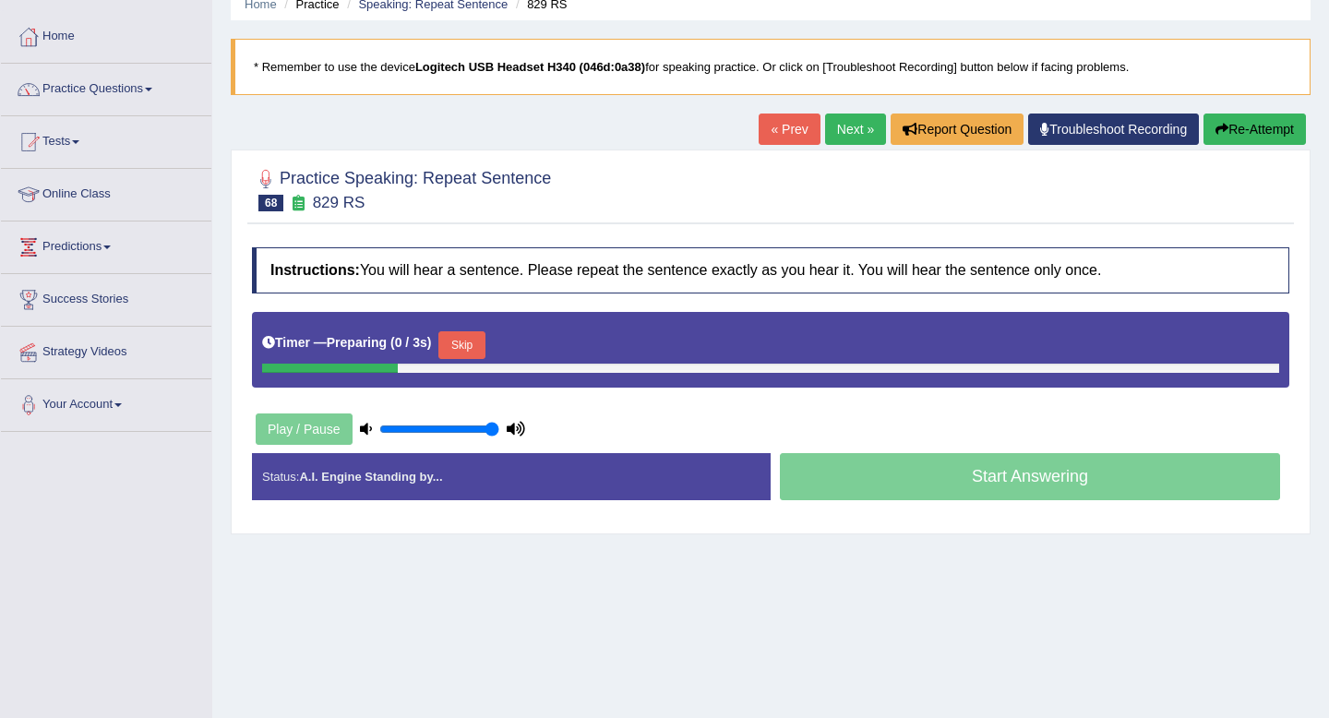
scroll to position [172, 0]
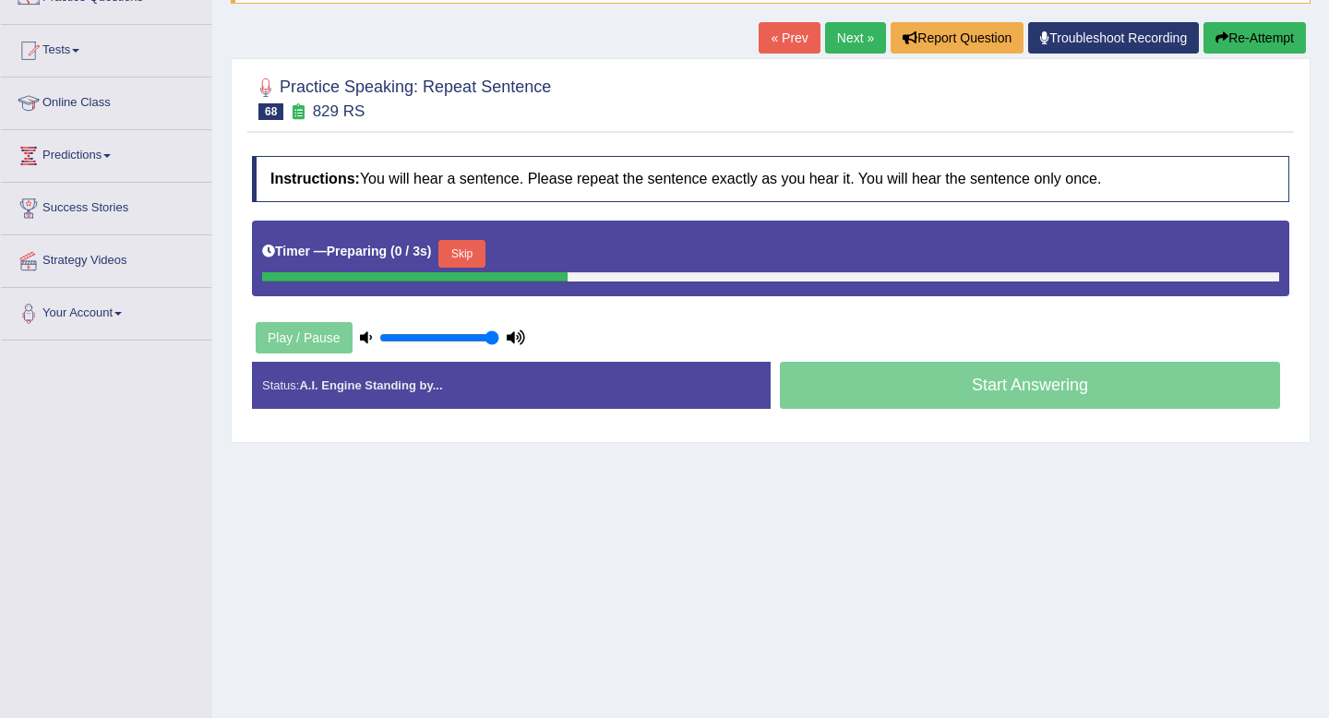
click at [469, 257] on button "Skip" at bounding box center [461, 254] width 46 height 28
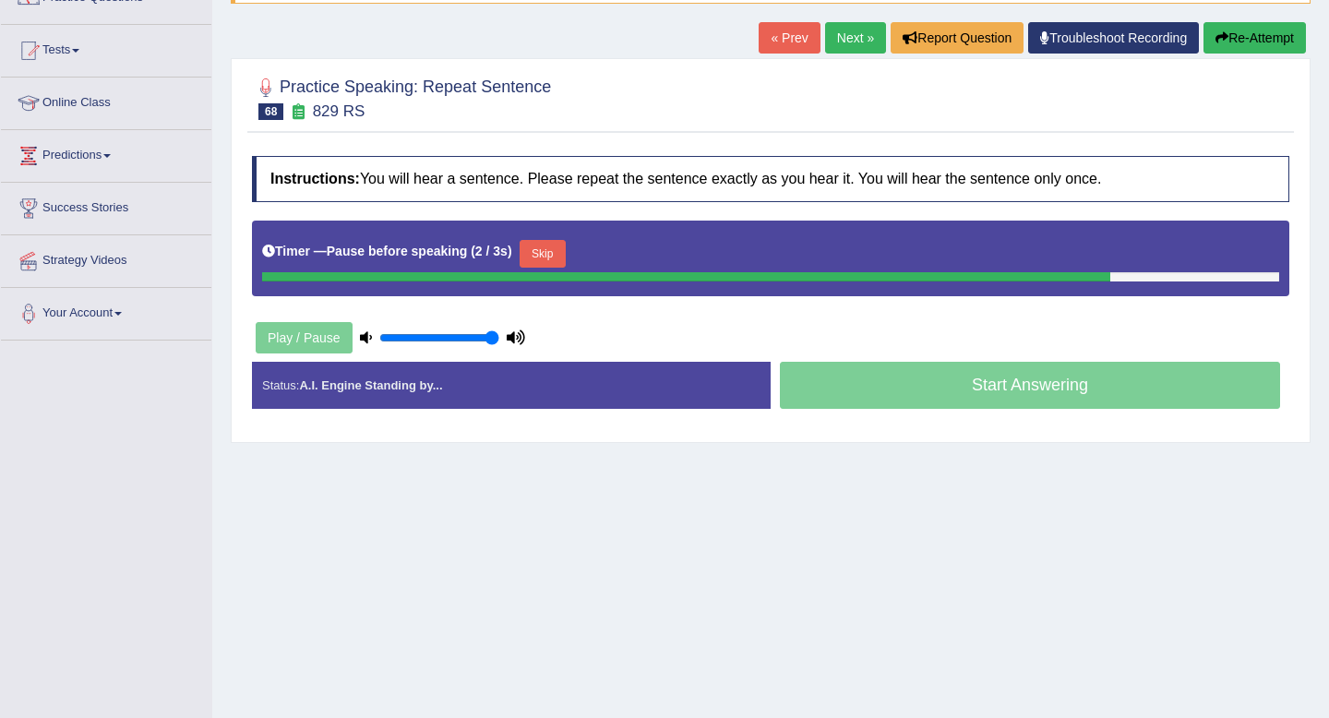
click at [564, 257] on button "Skip" at bounding box center [543, 254] width 46 height 28
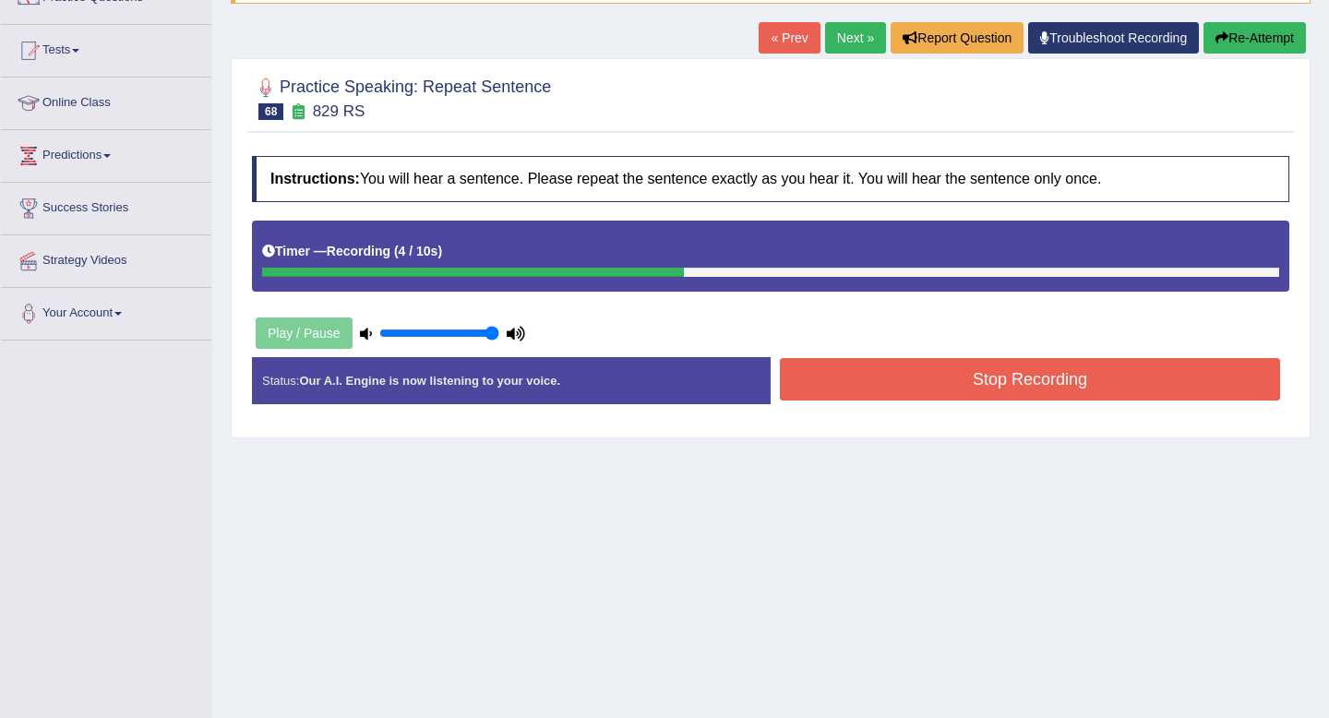
click at [926, 400] on button "Stop Recording" at bounding box center [1030, 379] width 500 height 42
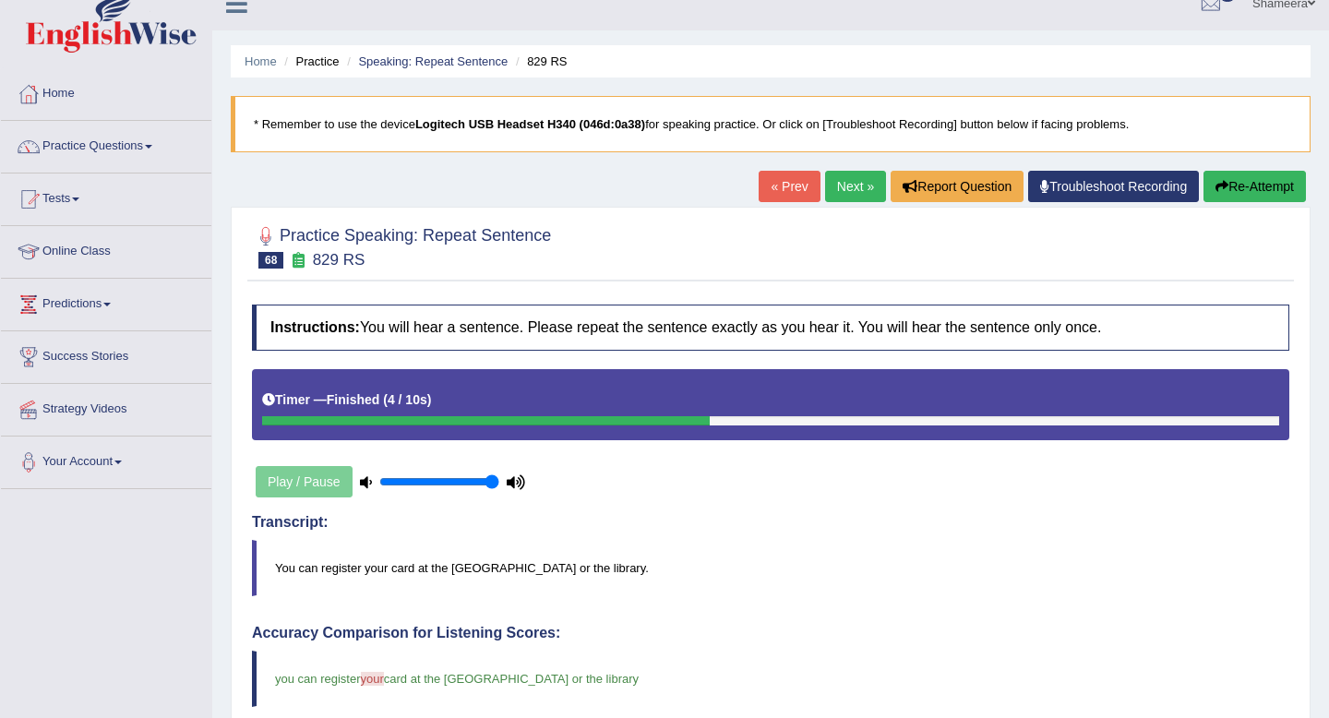
scroll to position [0, 0]
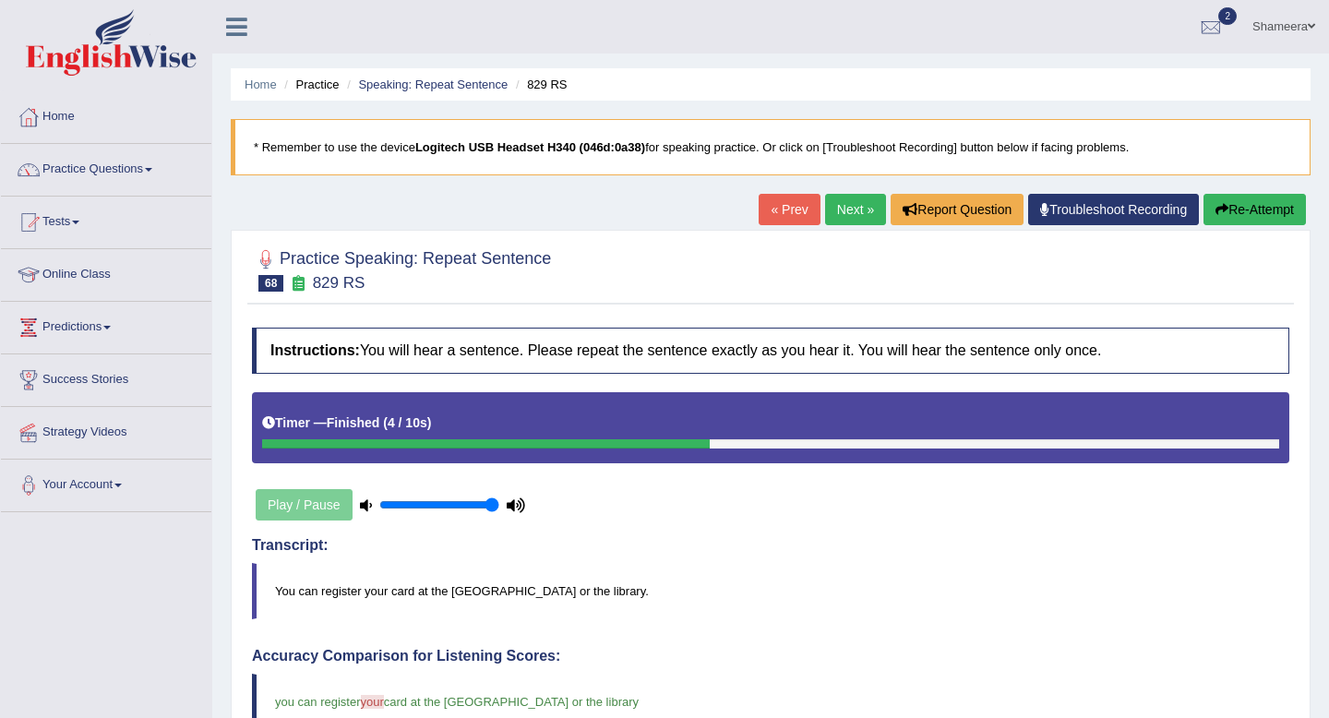
click at [834, 220] on link "Next »" at bounding box center [855, 209] width 61 height 31
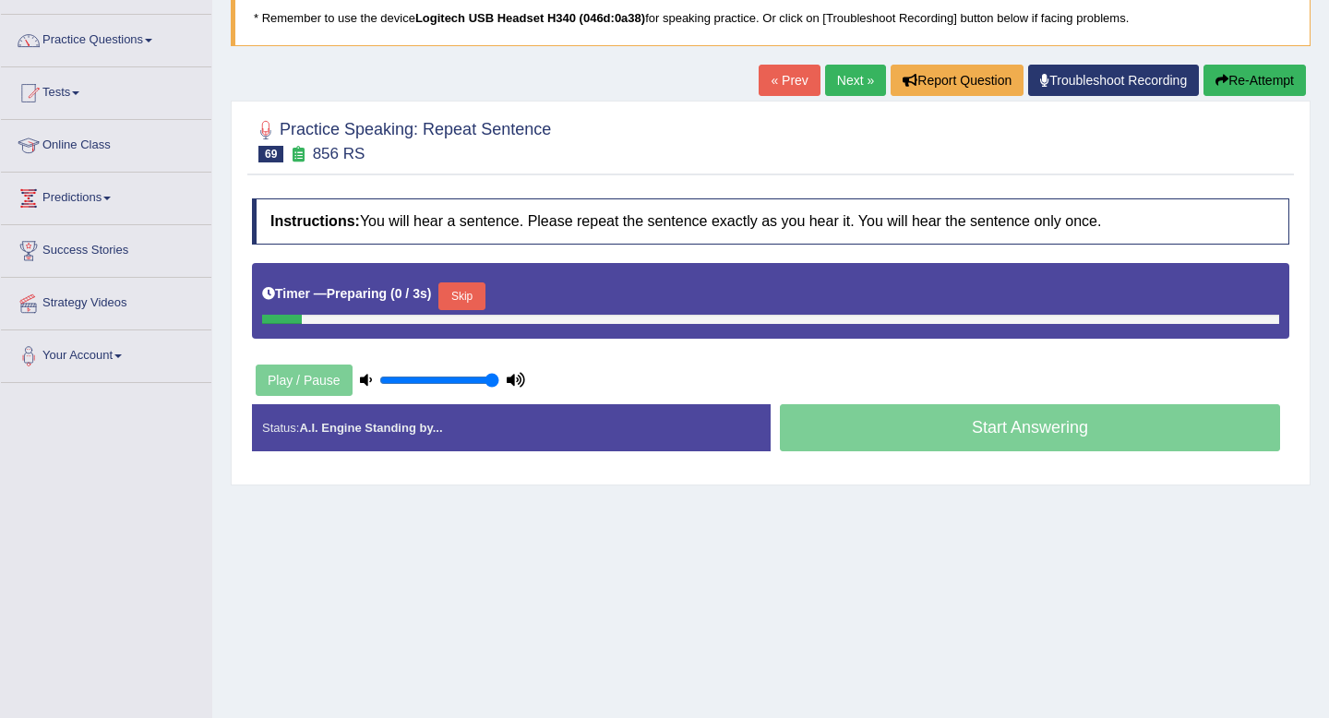
scroll to position [133, 0]
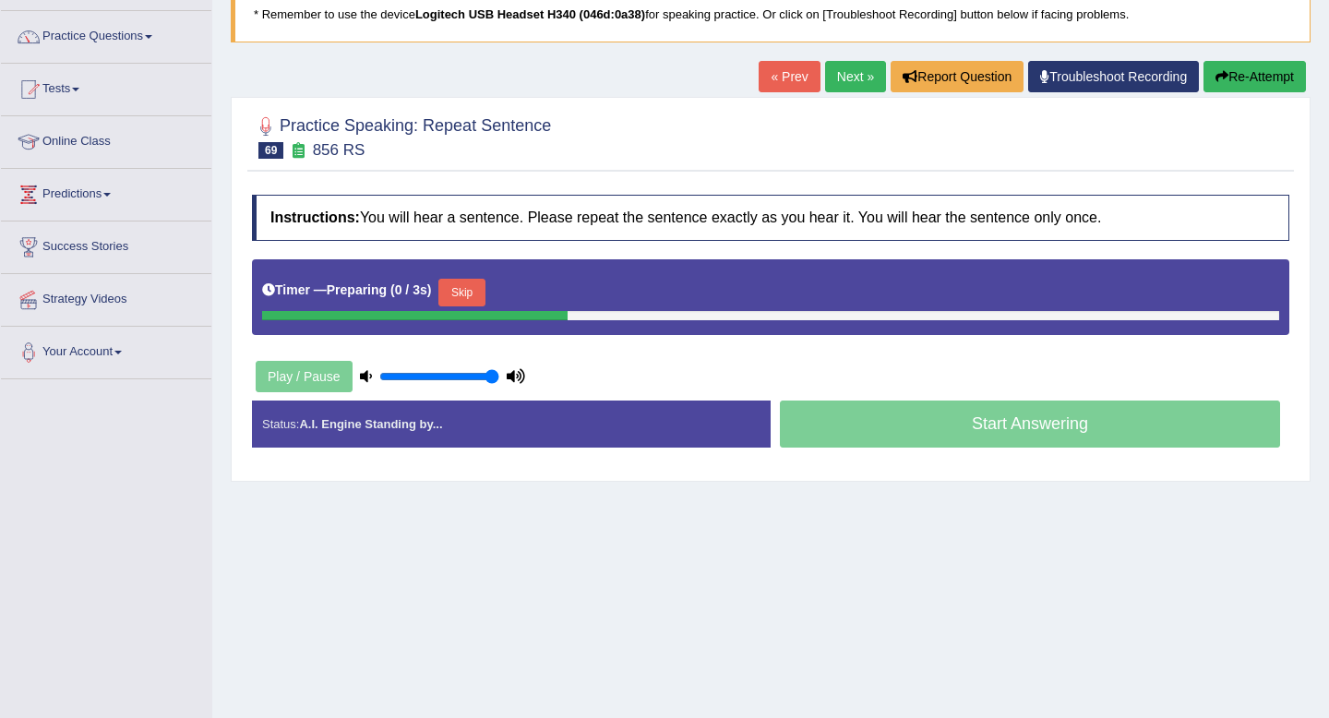
click at [449, 289] on button "Skip" at bounding box center [461, 293] width 46 height 28
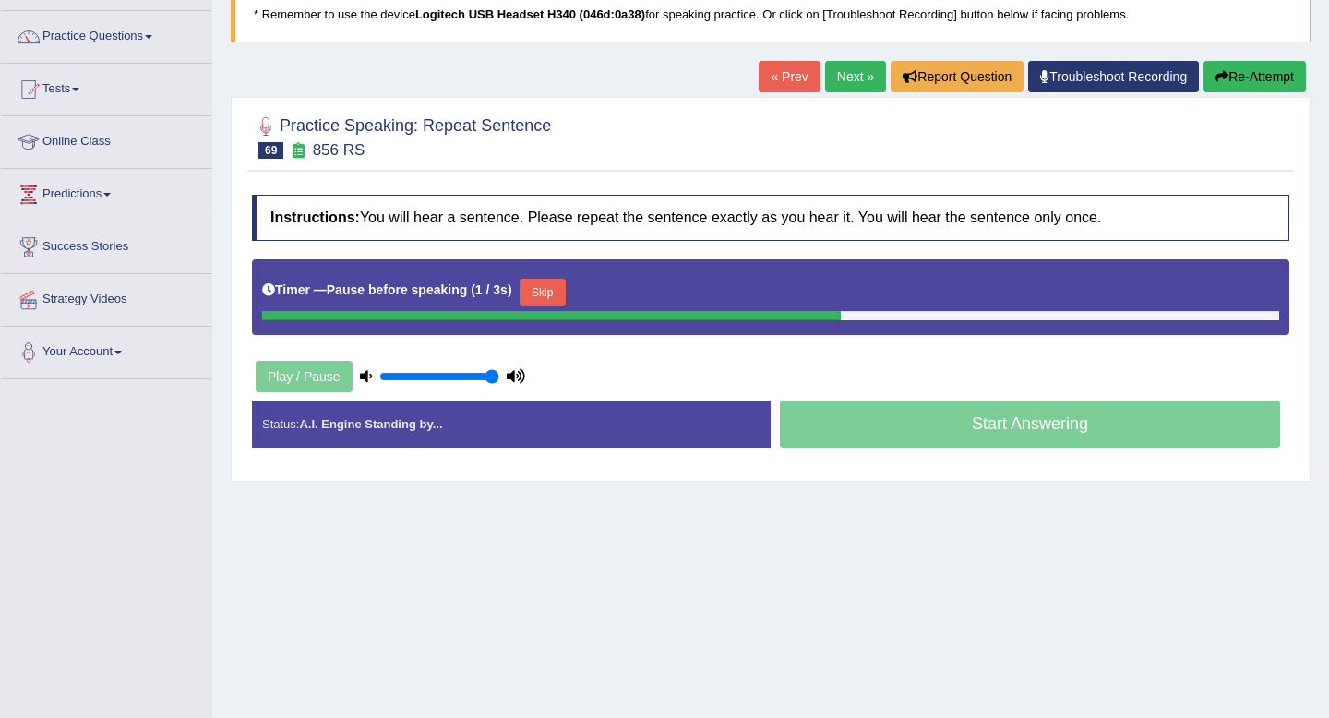
click at [537, 289] on button "Skip" at bounding box center [543, 293] width 46 height 28
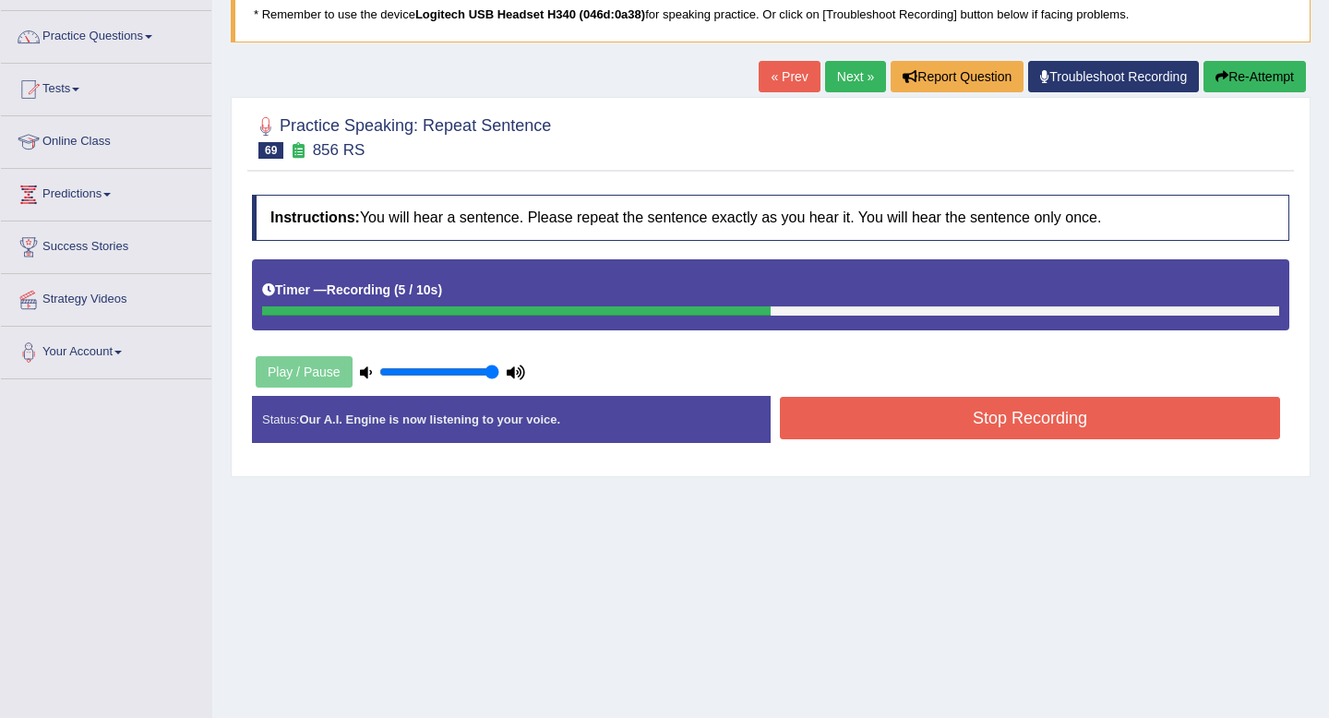
click at [910, 410] on button "Stop Recording" at bounding box center [1030, 418] width 500 height 42
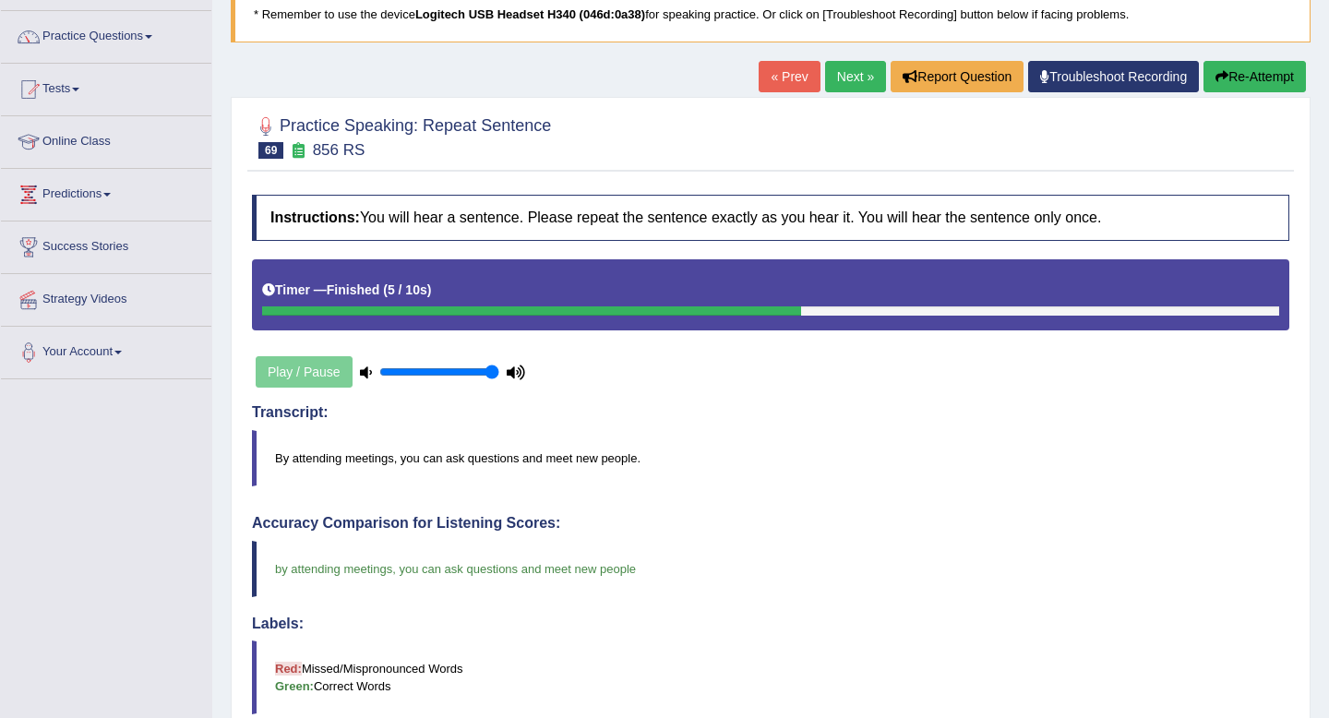
scroll to position [79, 0]
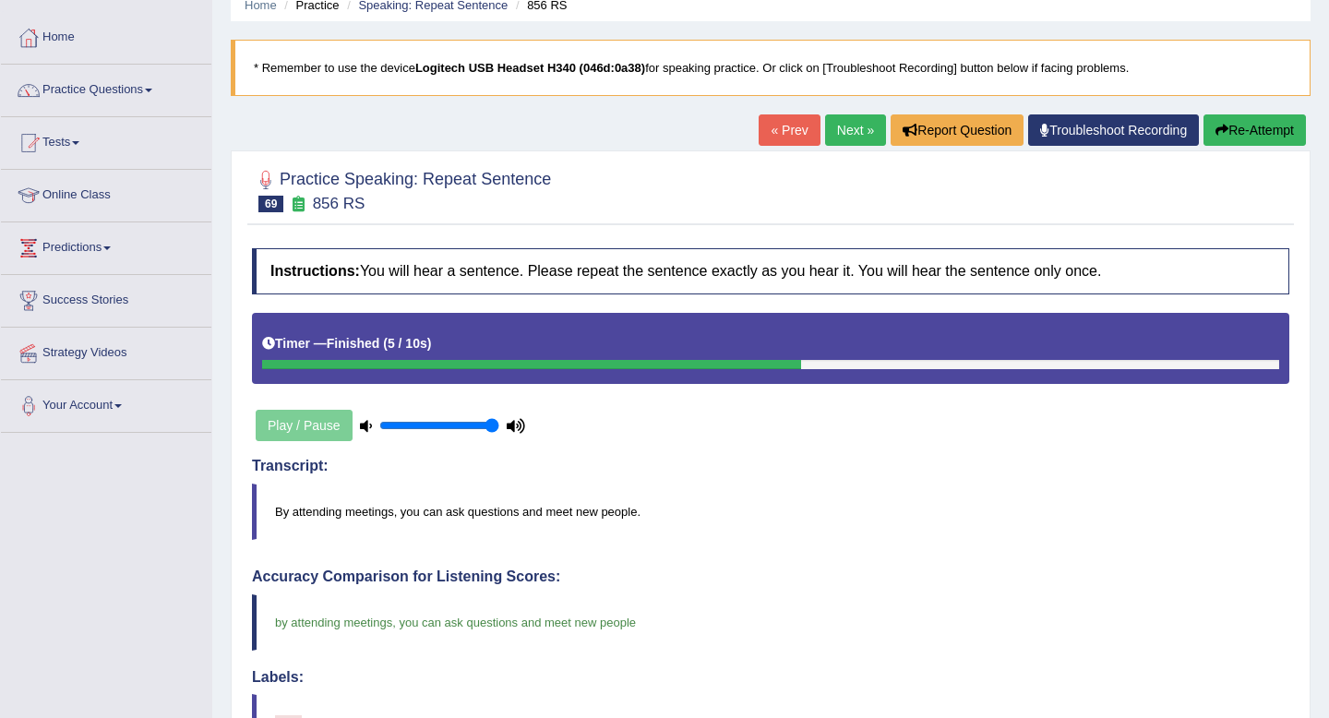
click at [834, 130] on link "Next »" at bounding box center [855, 129] width 61 height 31
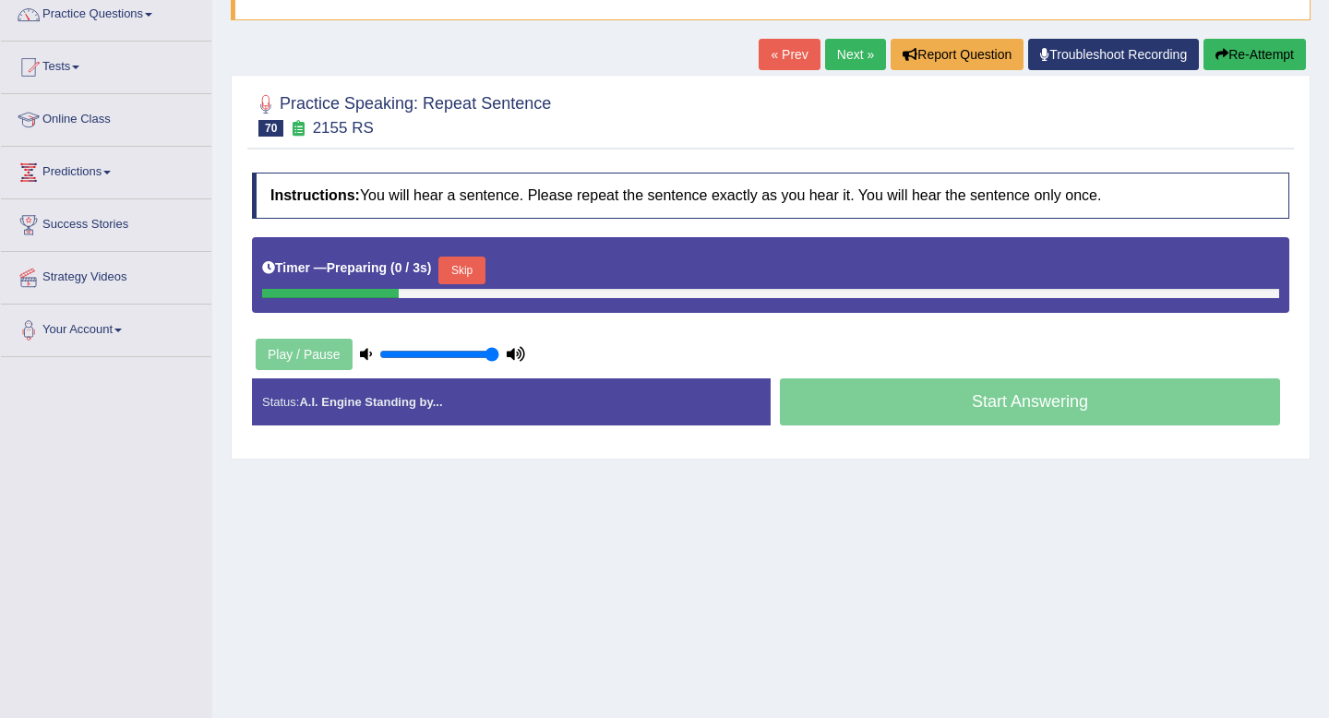
scroll to position [219, 0]
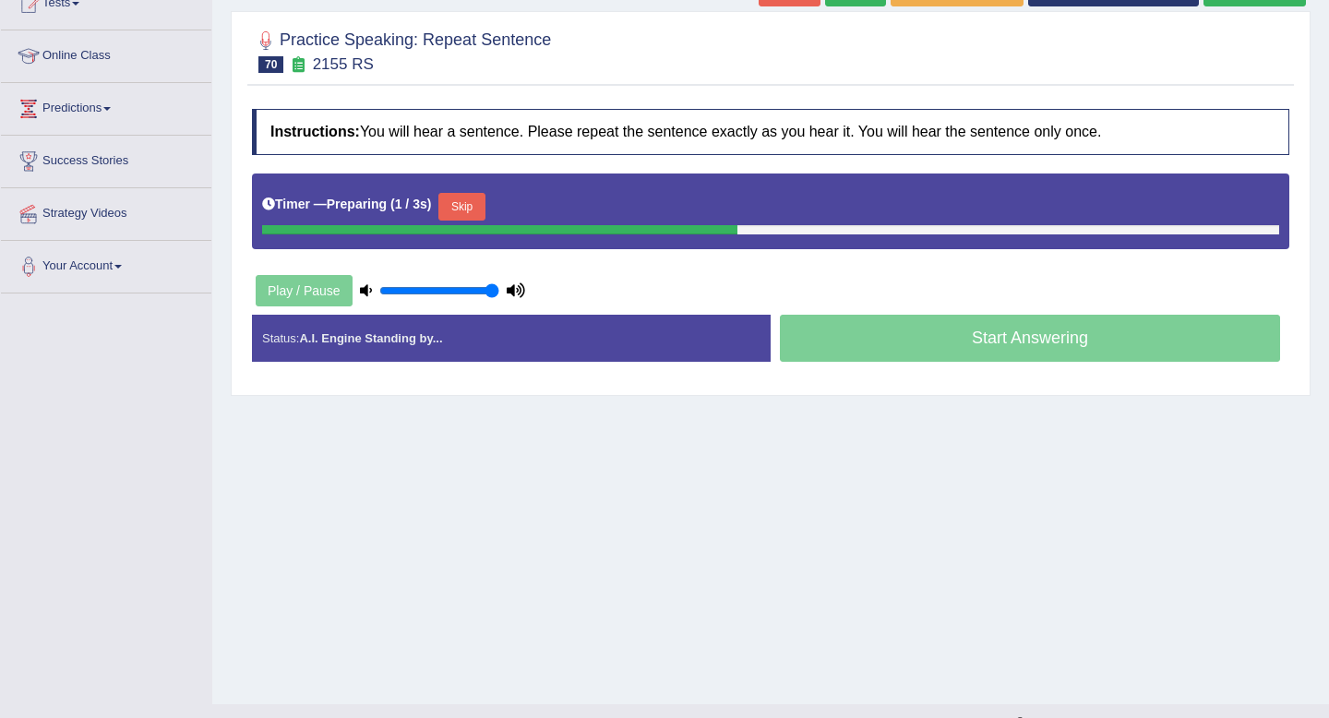
click at [473, 209] on button "Skip" at bounding box center [461, 207] width 46 height 28
click at [560, 209] on button "Skip" at bounding box center [543, 207] width 46 height 28
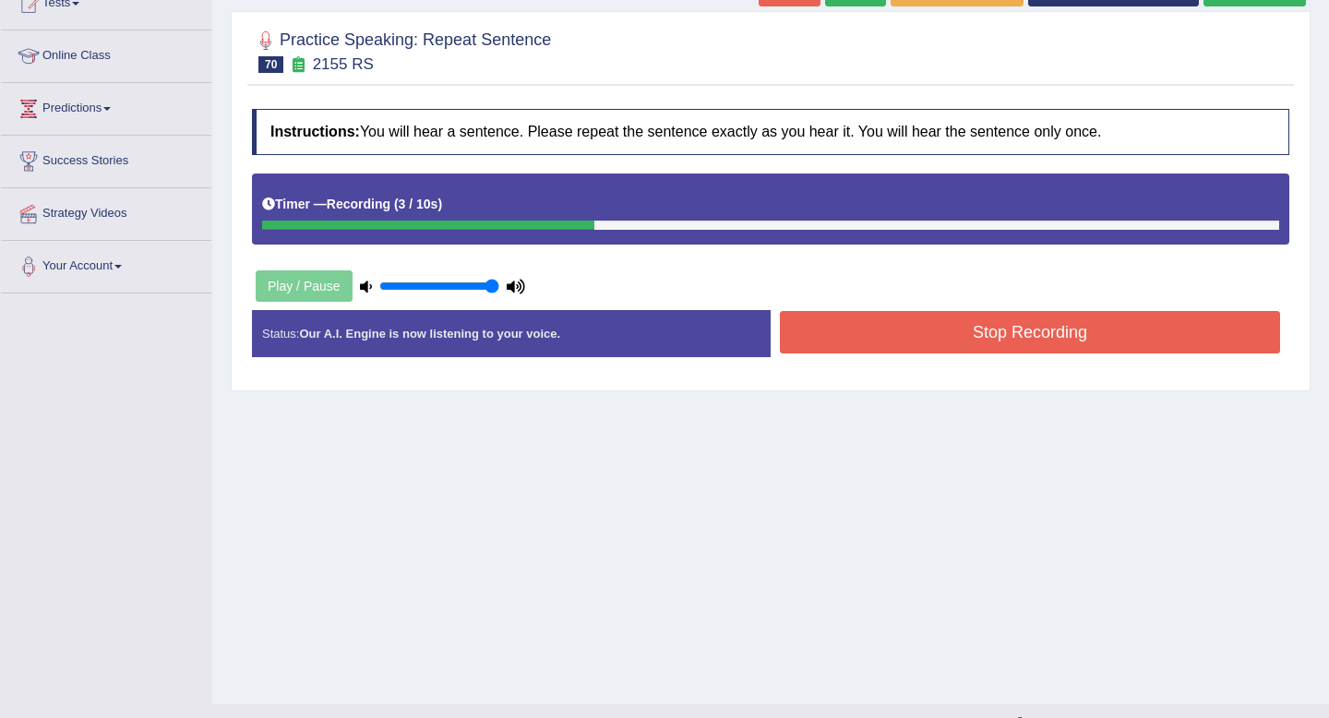
click at [981, 336] on button "Stop Recording" at bounding box center [1030, 332] width 500 height 42
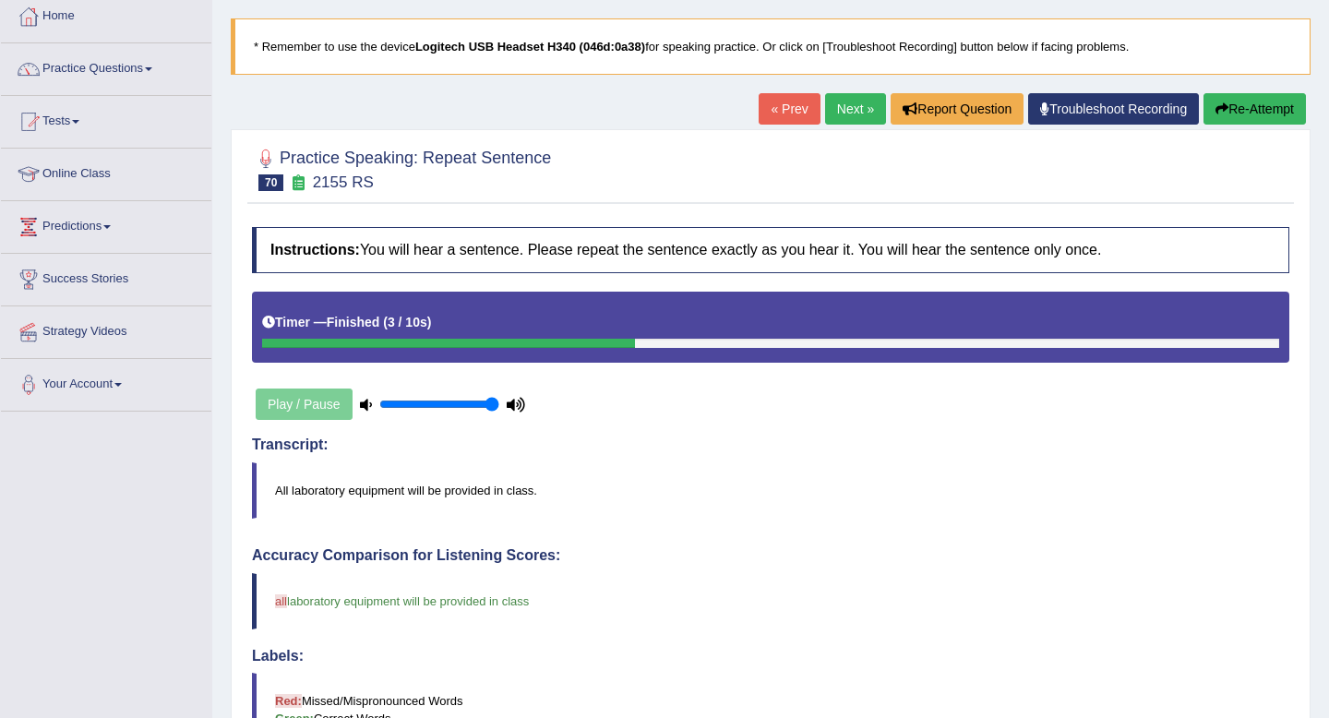
scroll to position [0, 0]
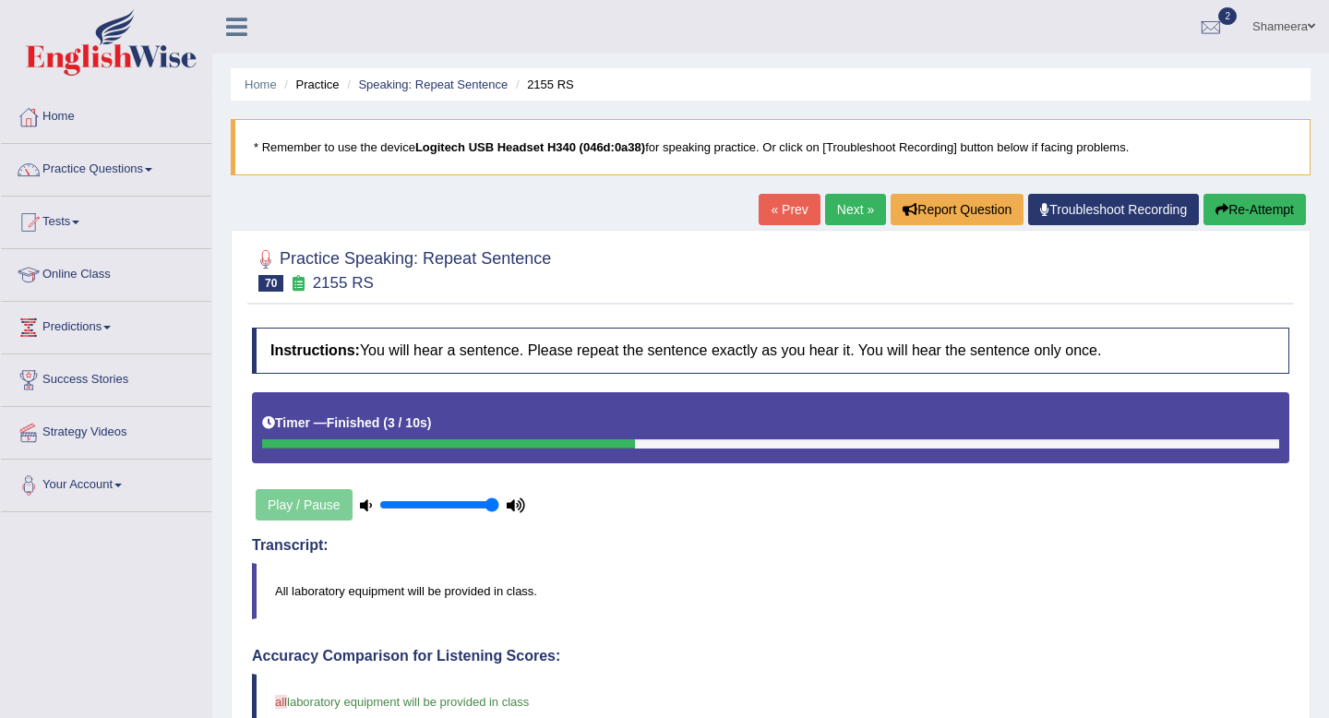
click at [845, 206] on link "Next »" at bounding box center [855, 209] width 61 height 31
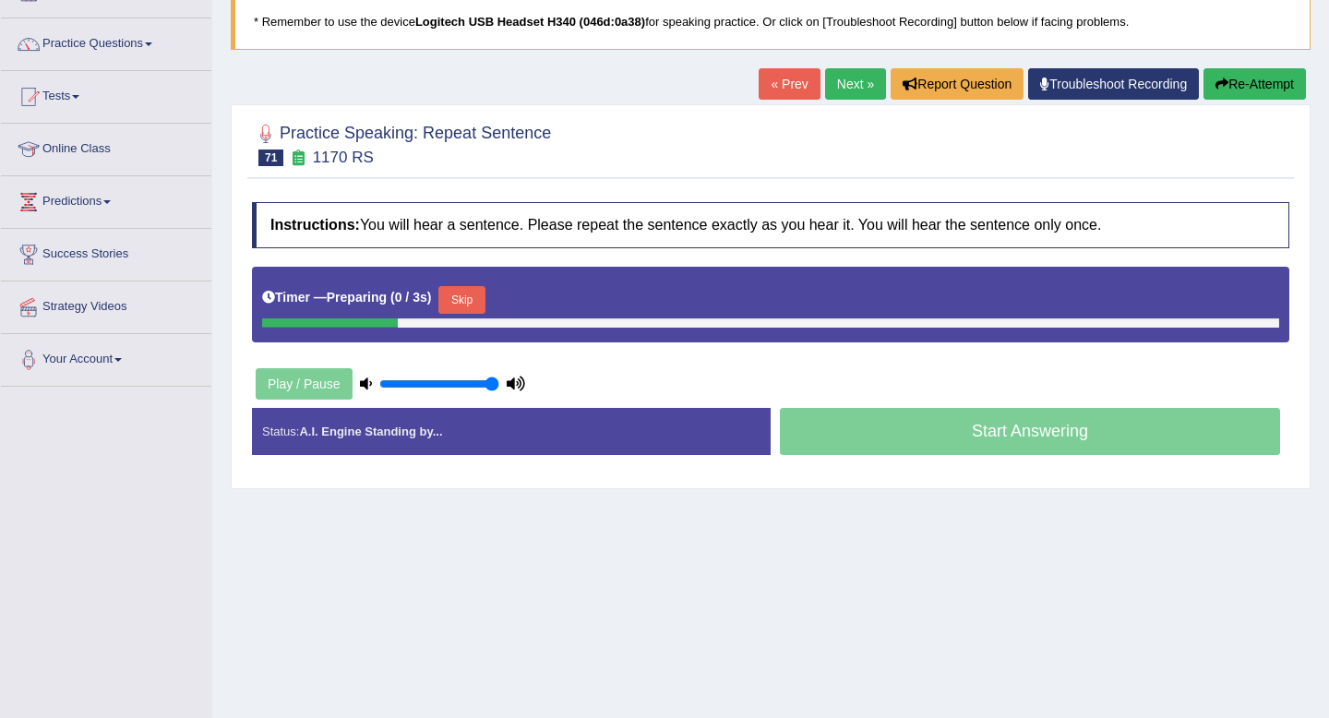
scroll to position [189, 0]
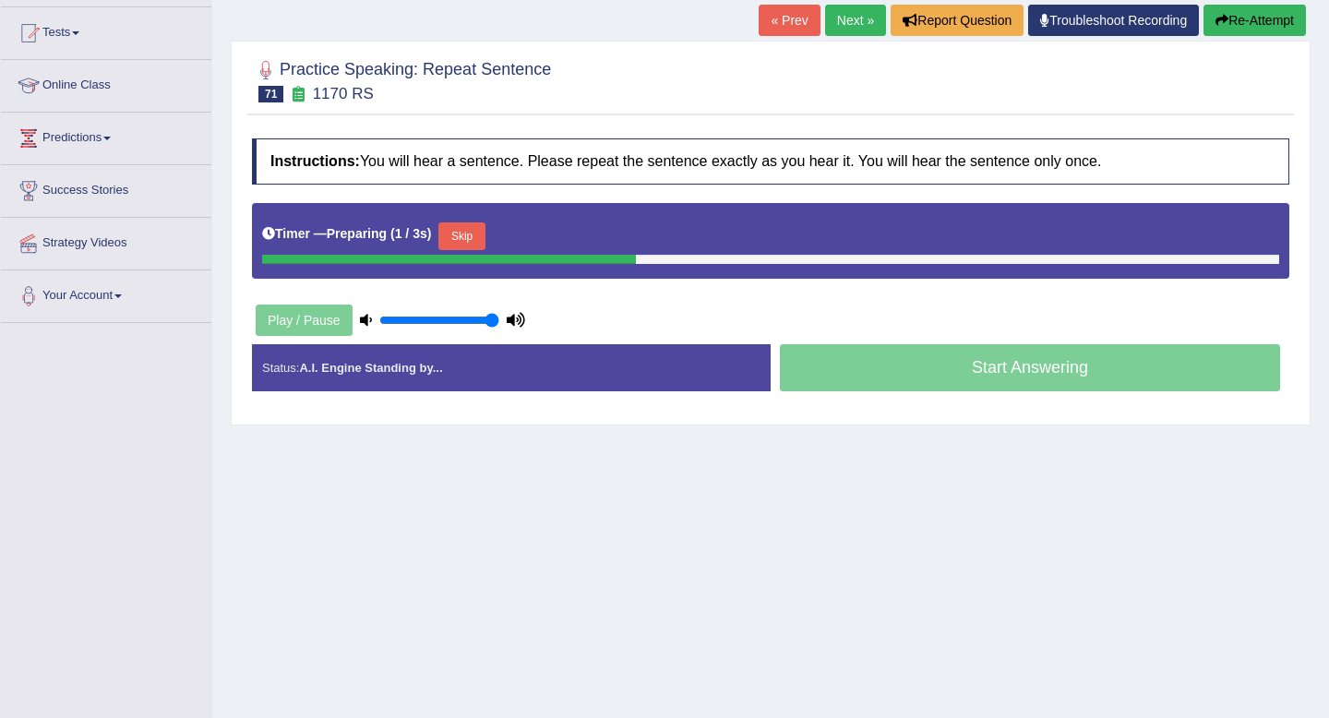
click at [463, 233] on button "Skip" at bounding box center [461, 236] width 46 height 28
click at [558, 238] on button "Skip" at bounding box center [543, 236] width 46 height 28
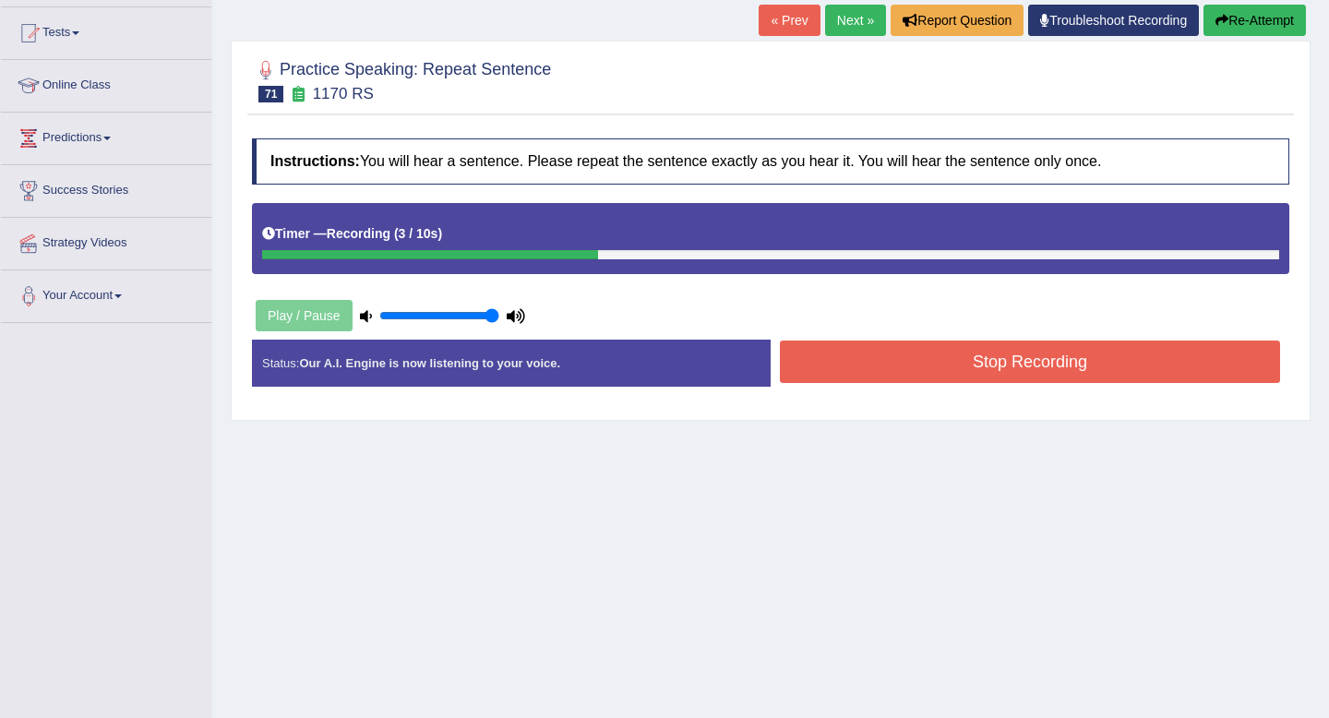
click at [906, 363] on button "Stop Recording" at bounding box center [1030, 362] width 500 height 42
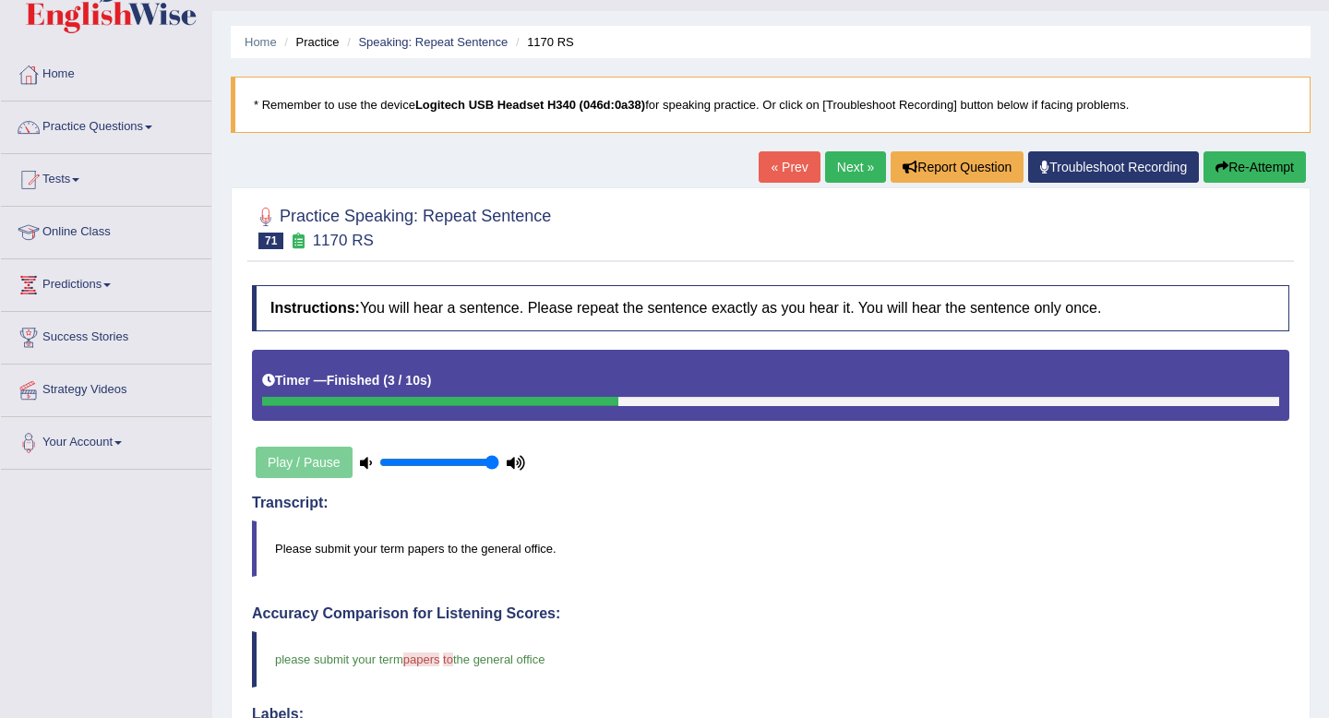
scroll to position [0, 0]
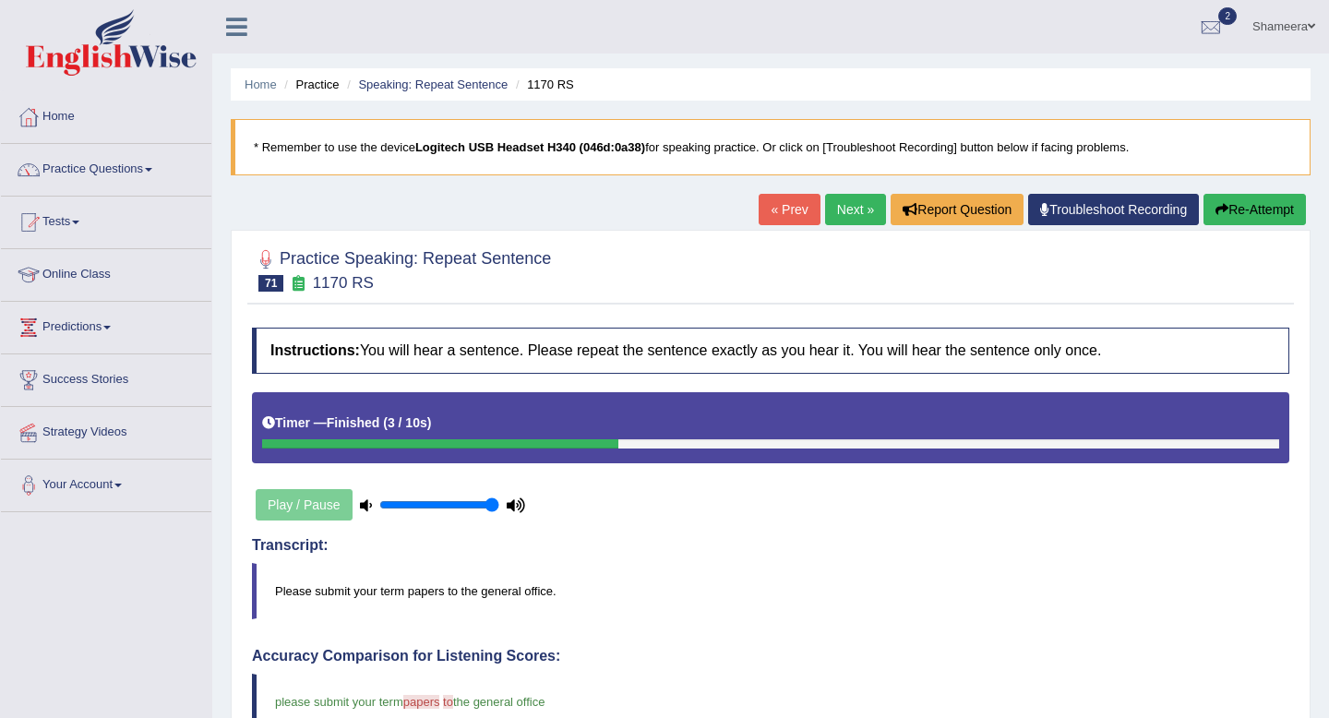
click at [843, 205] on link "Next »" at bounding box center [855, 209] width 61 height 31
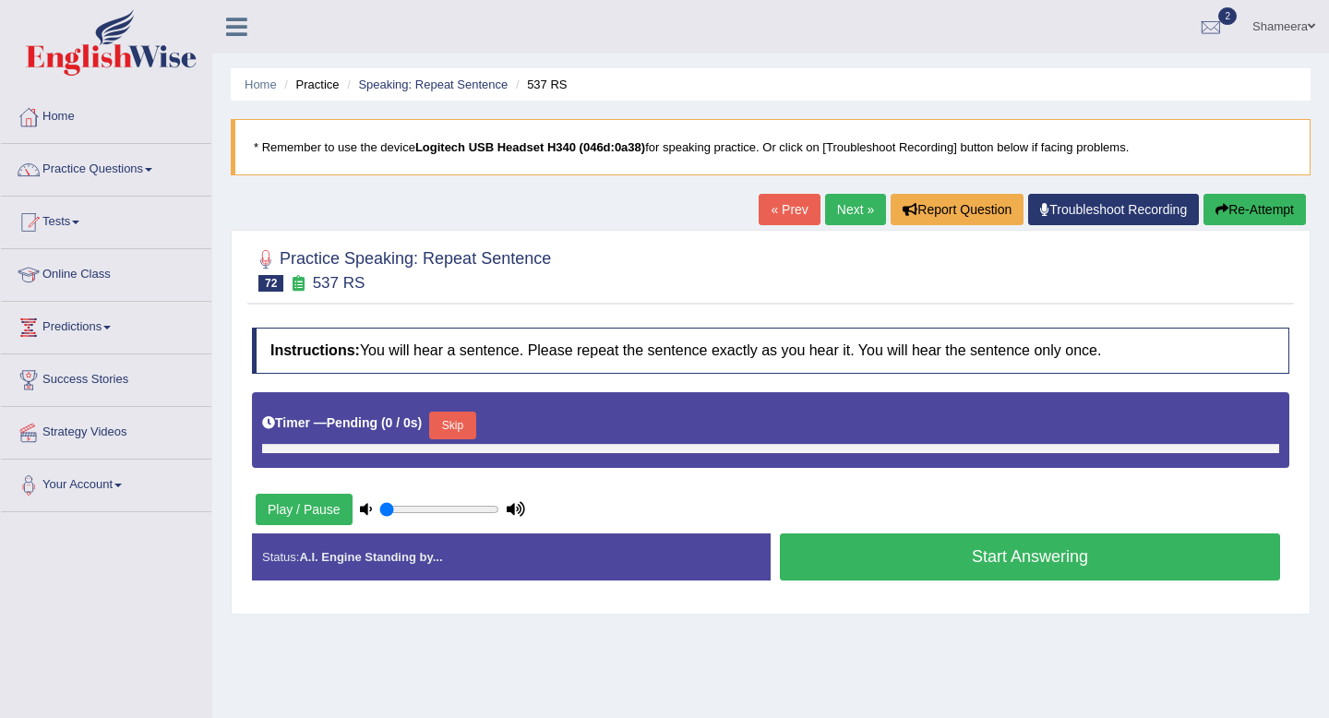
type input "1"
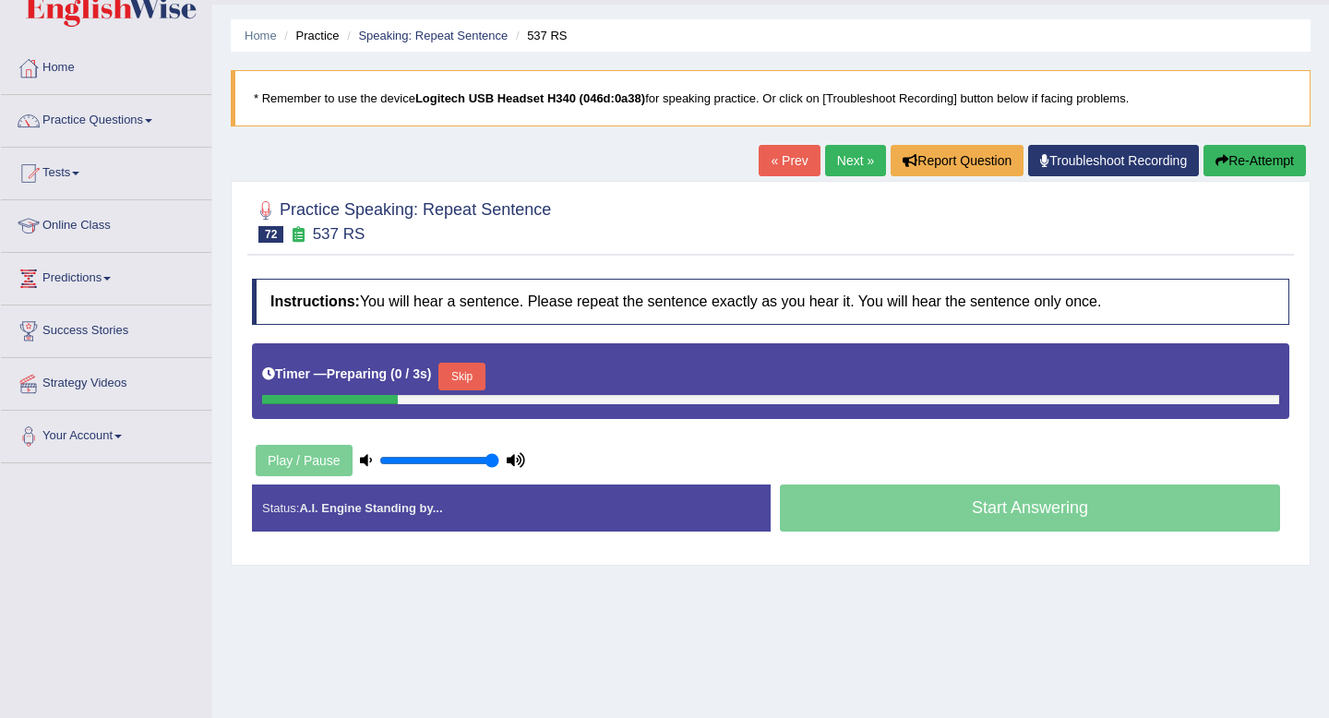
scroll to position [50, 0]
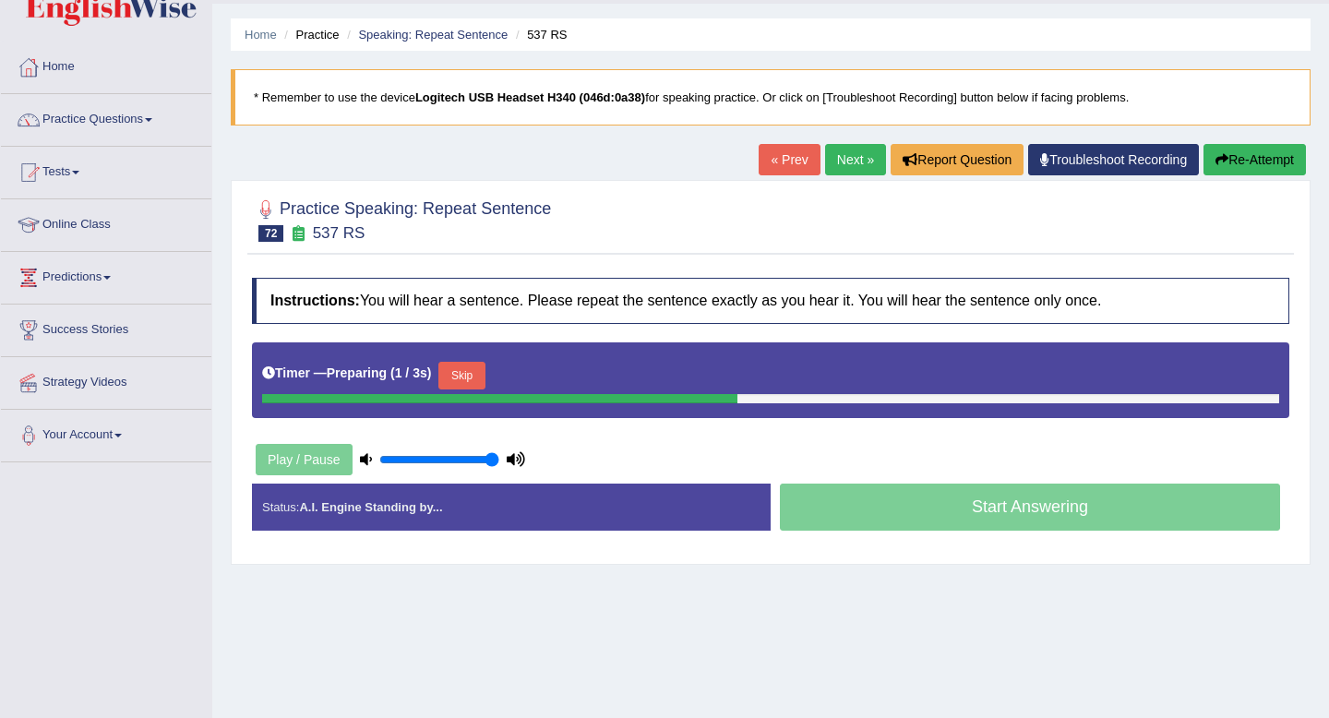
click at [484, 380] on button "Skip" at bounding box center [461, 376] width 46 height 28
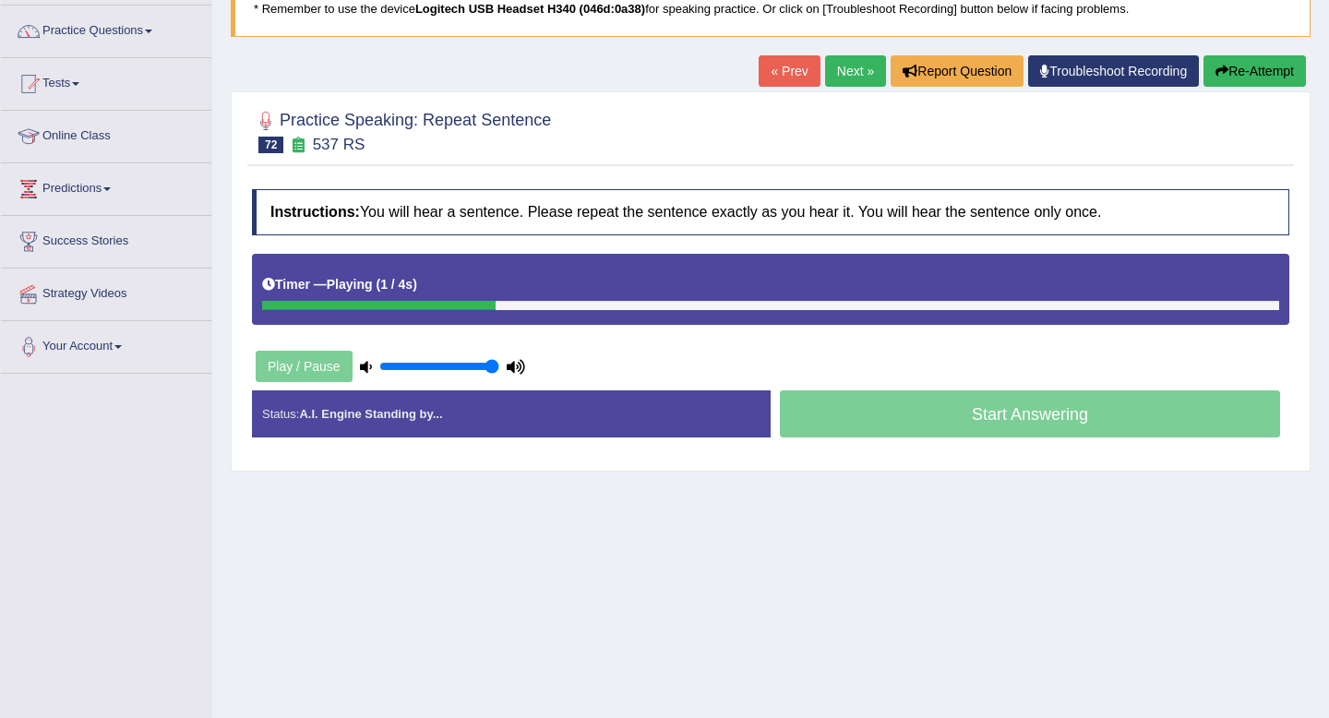
scroll to position [147, 0]
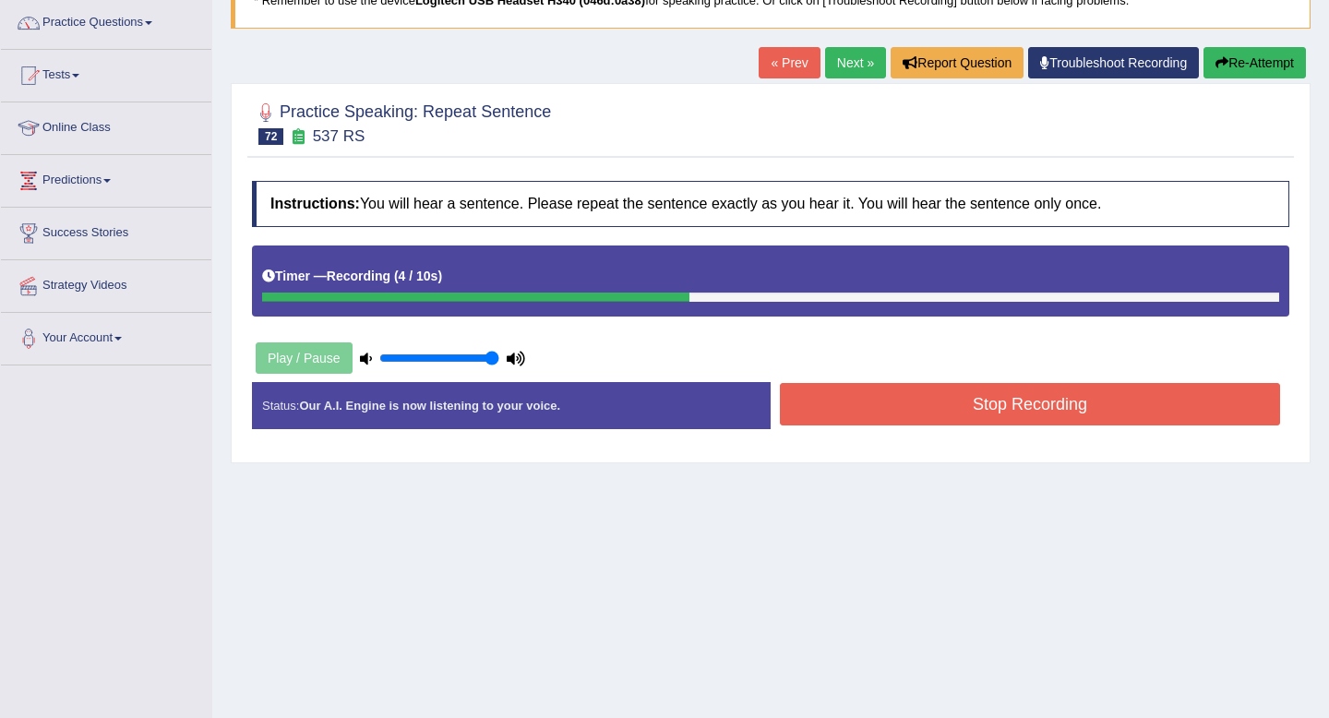
click at [963, 397] on button "Stop Recording" at bounding box center [1030, 404] width 500 height 42
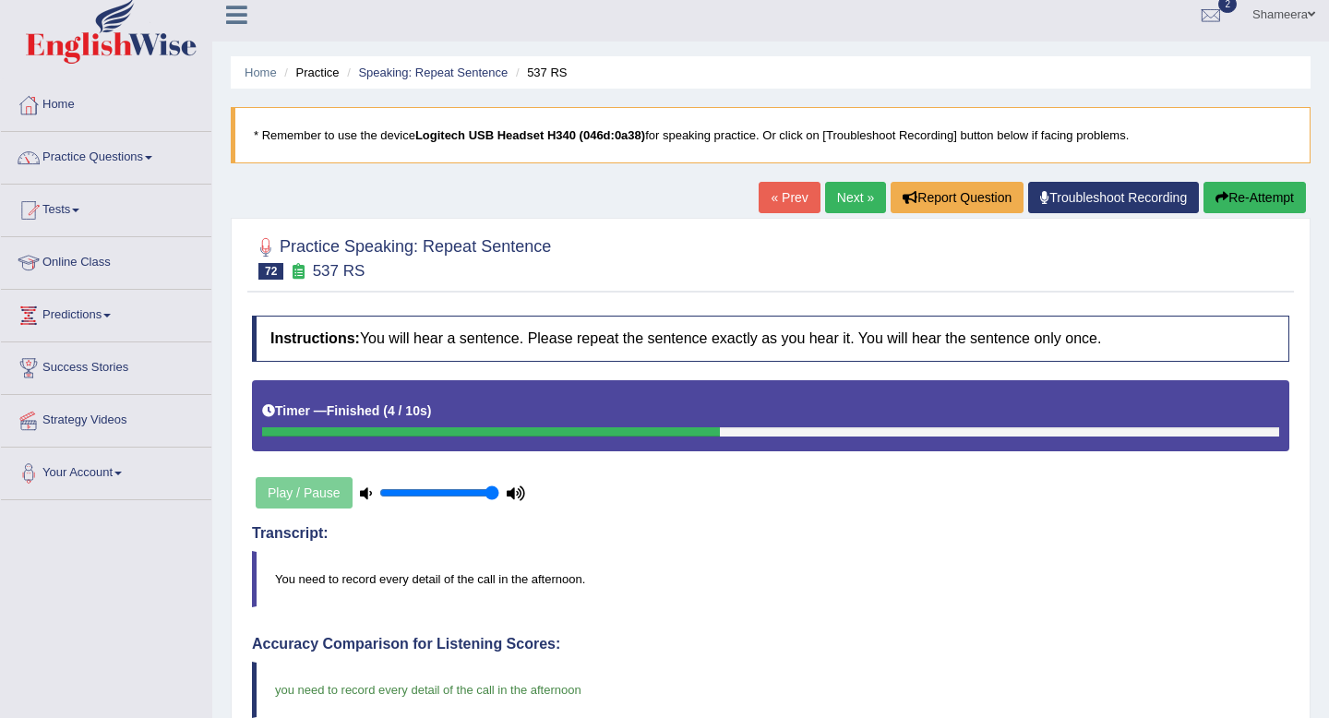
scroll to position [0, 0]
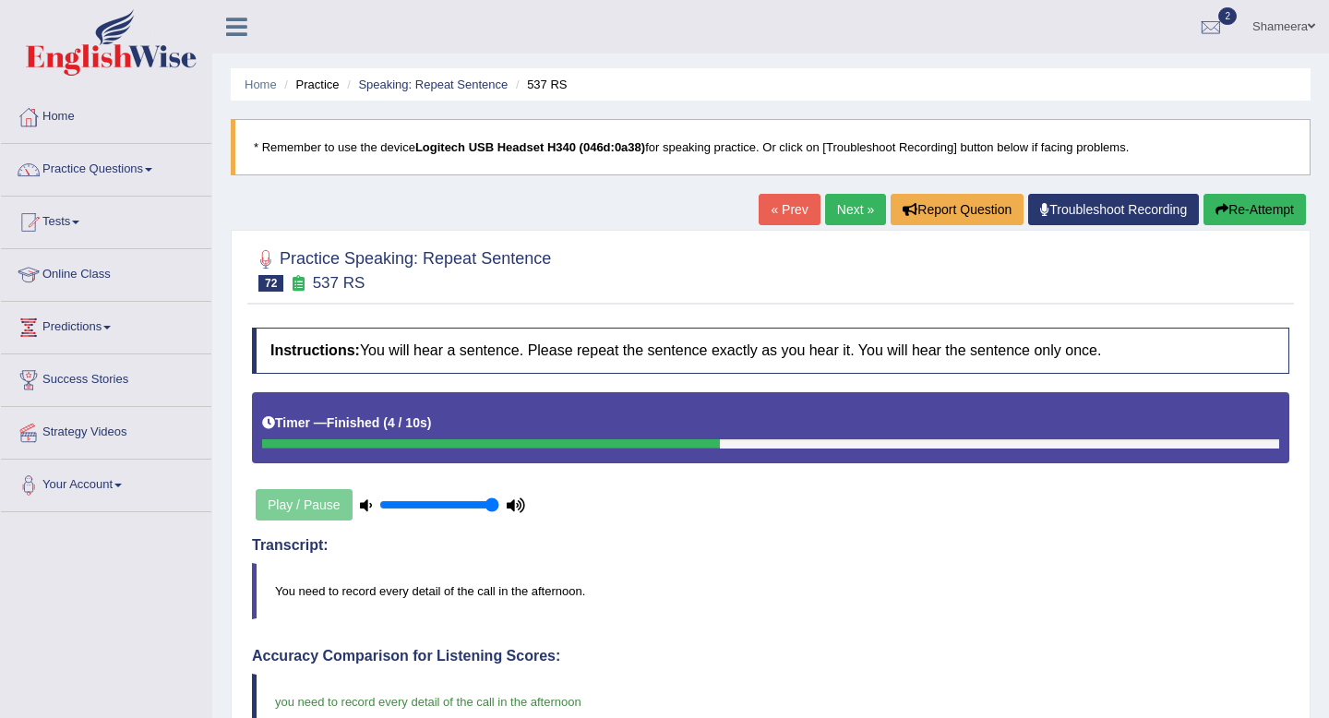
click at [848, 209] on link "Next »" at bounding box center [855, 209] width 61 height 31
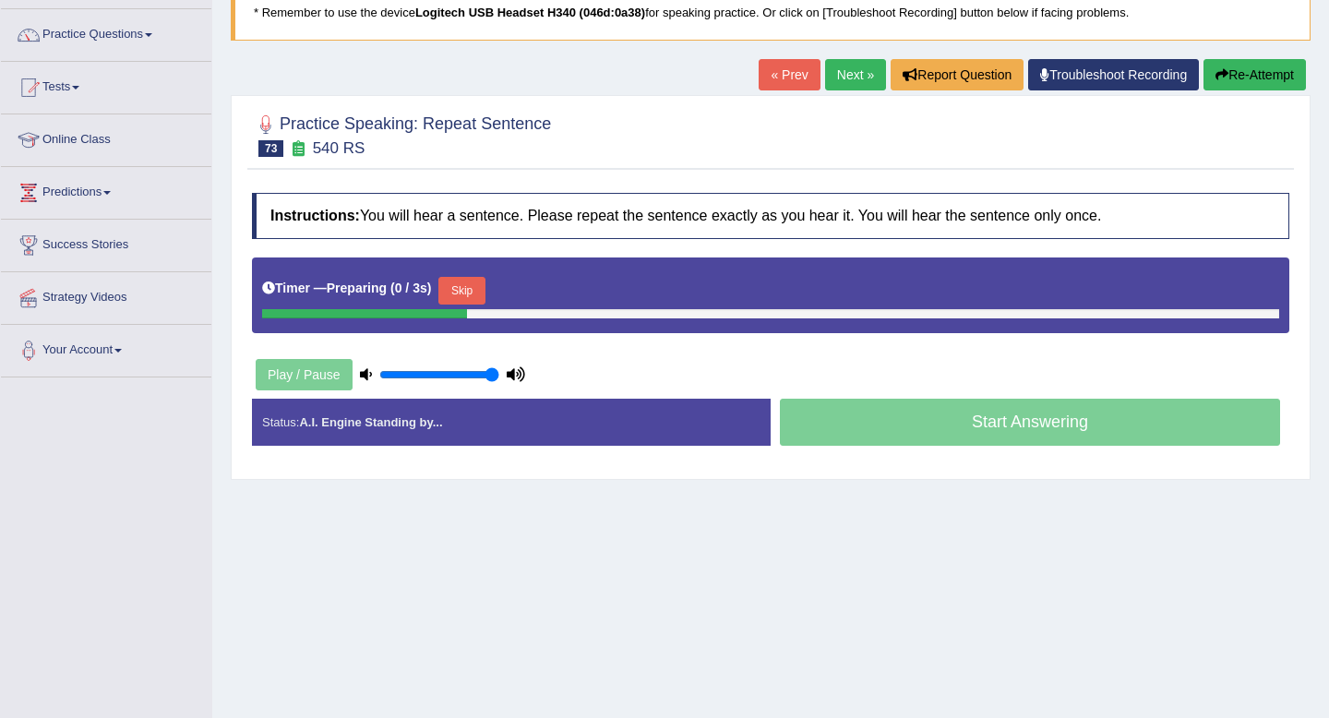
scroll to position [150, 0]
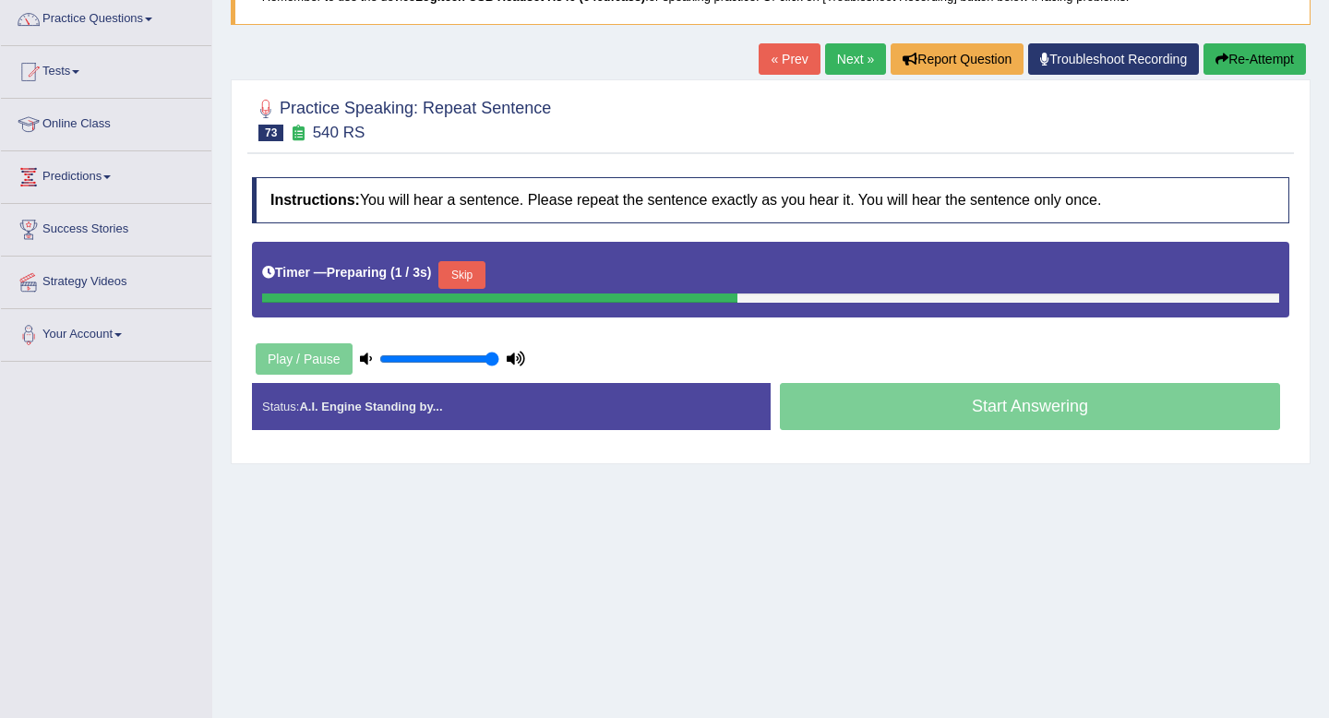
click at [474, 275] on button "Skip" at bounding box center [461, 275] width 46 height 28
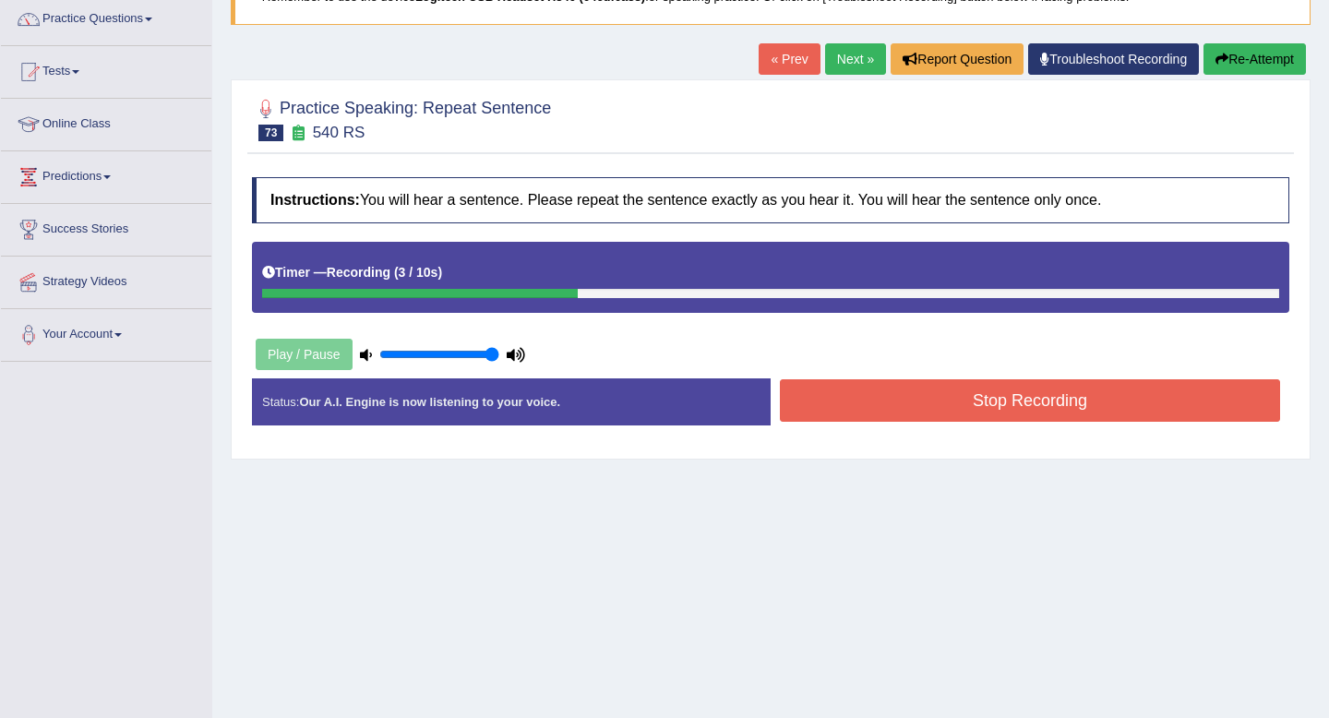
click at [840, 384] on button "Stop Recording" at bounding box center [1030, 400] width 500 height 42
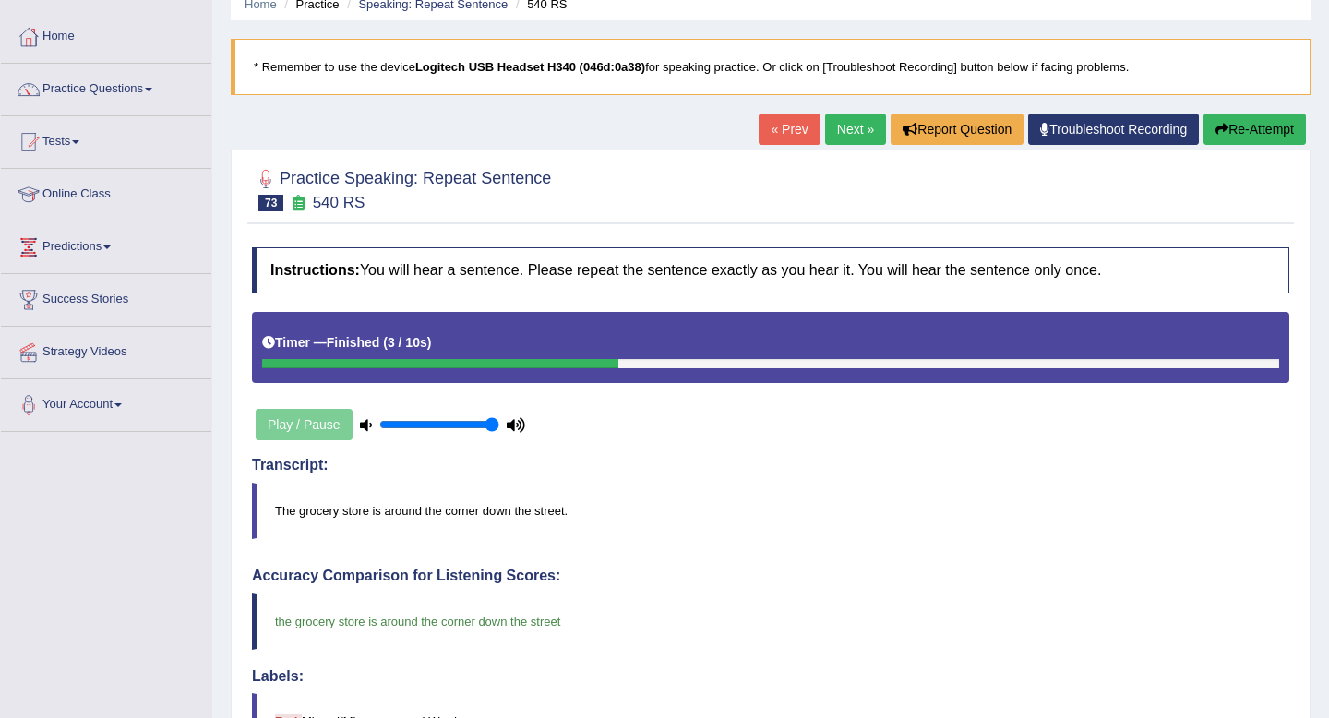
scroll to position [0, 0]
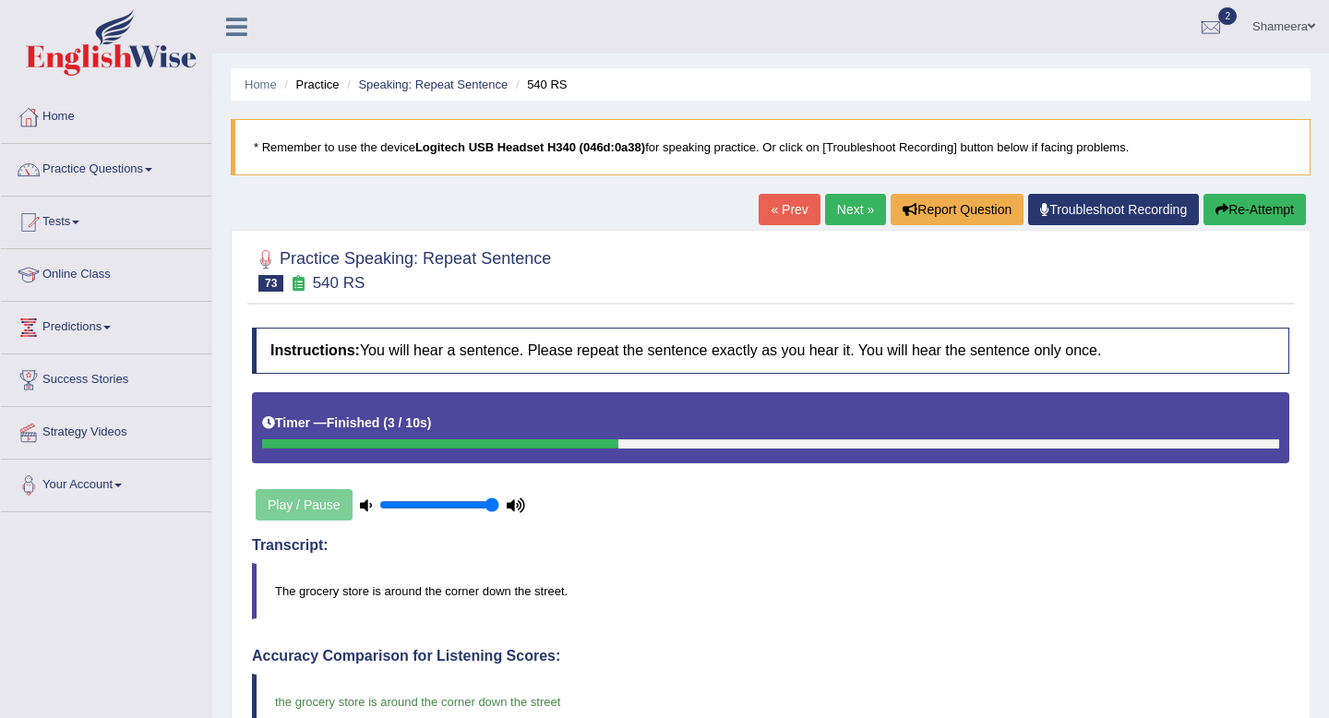
click at [838, 222] on link "Next »" at bounding box center [855, 209] width 61 height 31
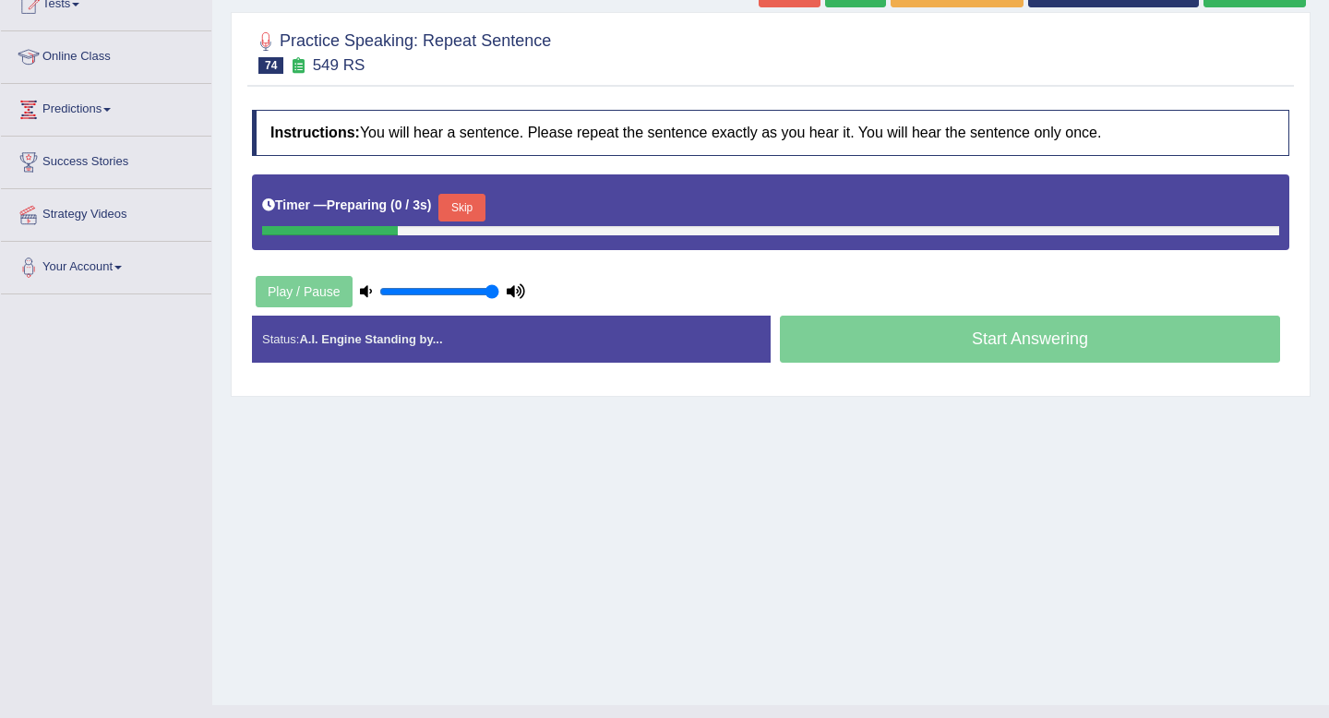
scroll to position [251, 0]
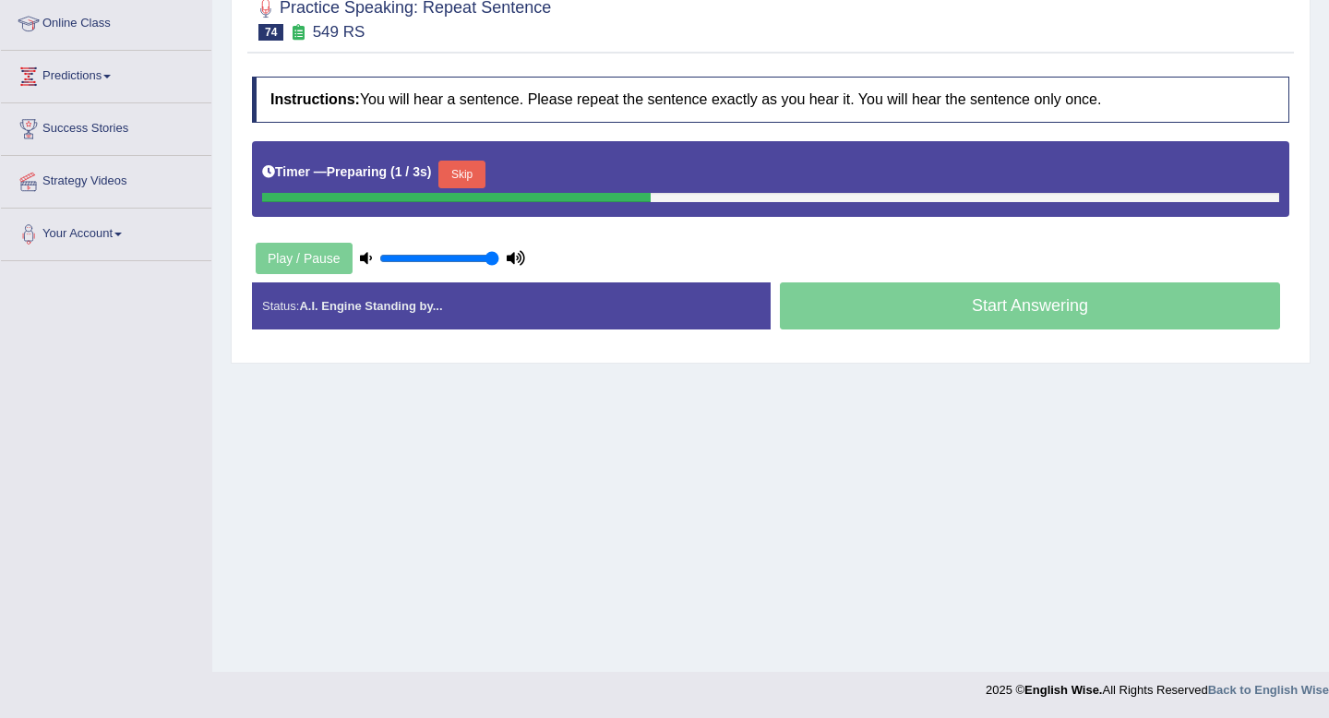
click at [484, 169] on button "Skip" at bounding box center [461, 175] width 46 height 28
click at [542, 174] on button "Skip" at bounding box center [543, 175] width 46 height 28
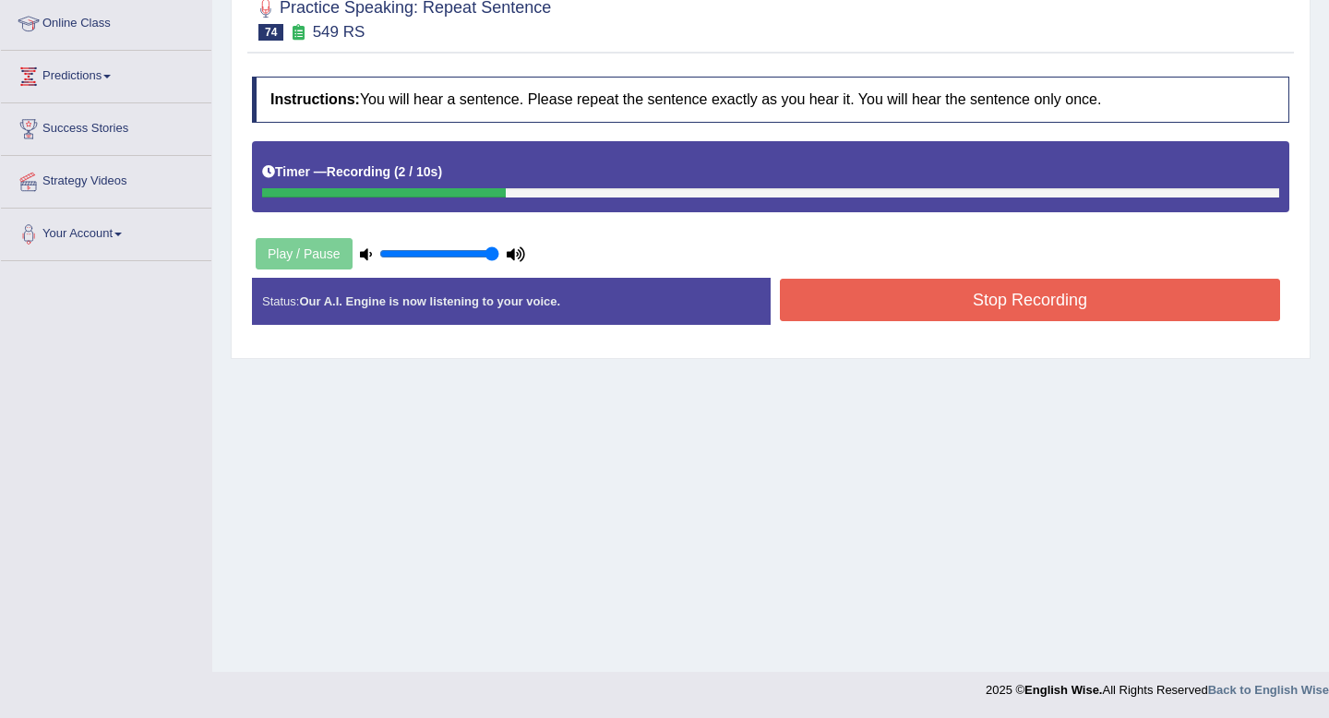
click at [918, 307] on button "Stop Recording" at bounding box center [1030, 300] width 500 height 42
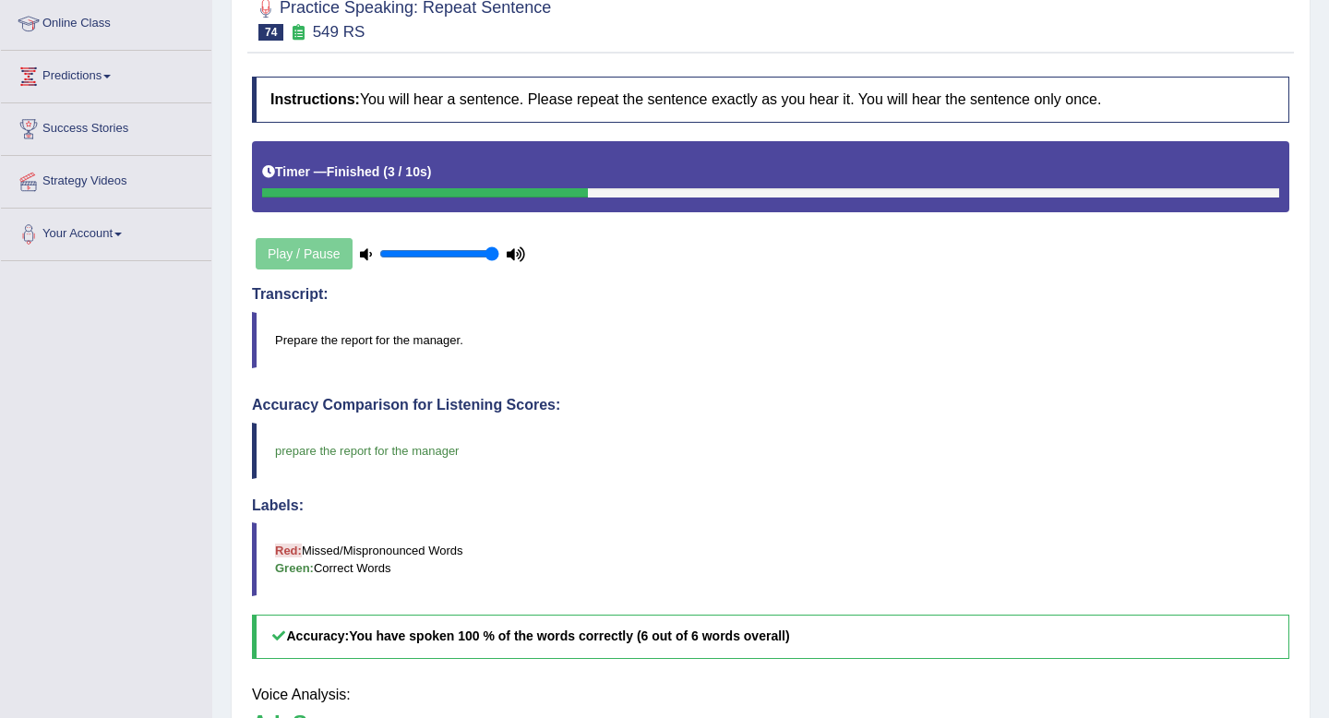
scroll to position [158, 0]
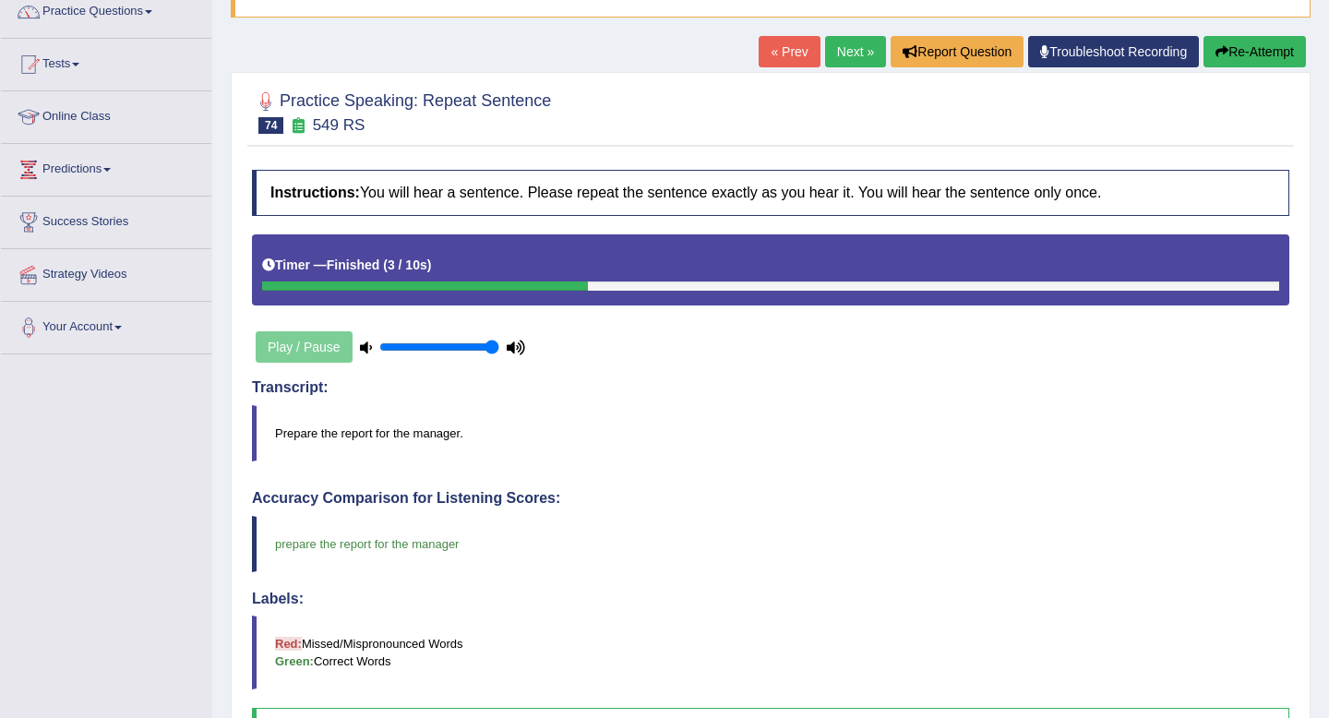
click at [850, 54] on link "Next »" at bounding box center [855, 51] width 61 height 31
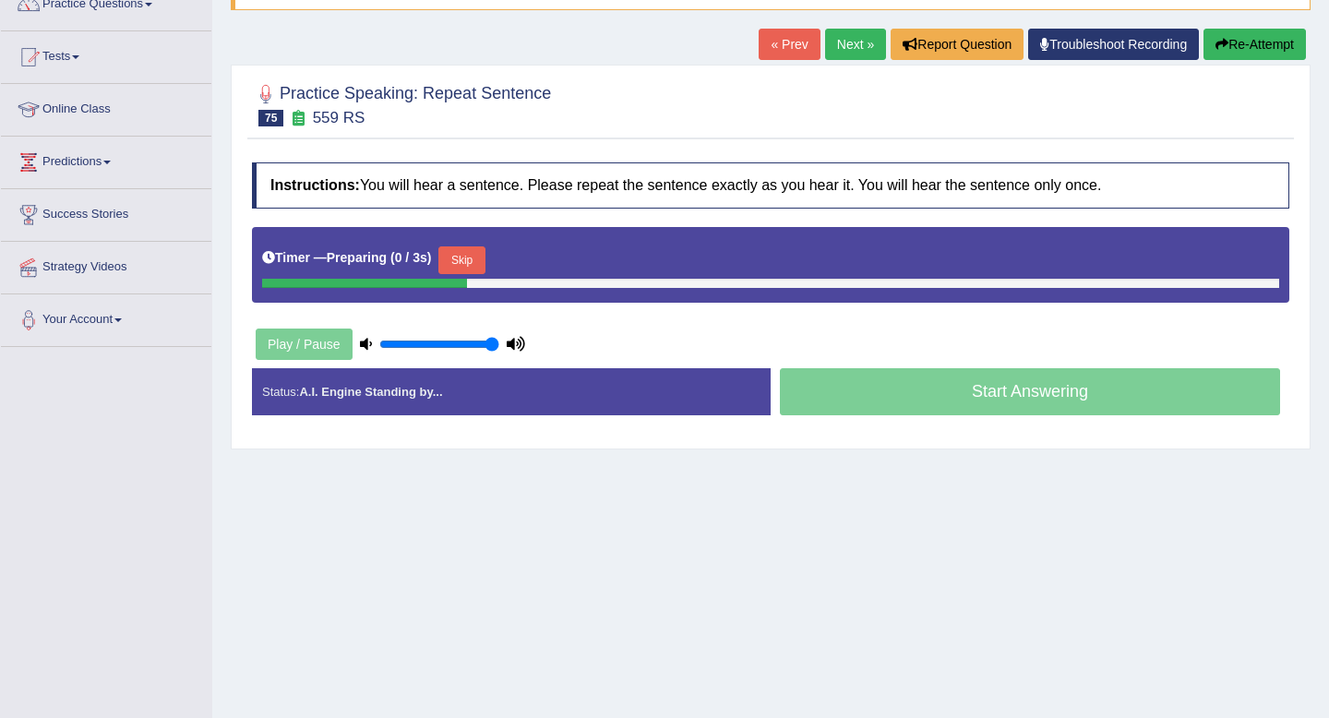
scroll to position [251, 0]
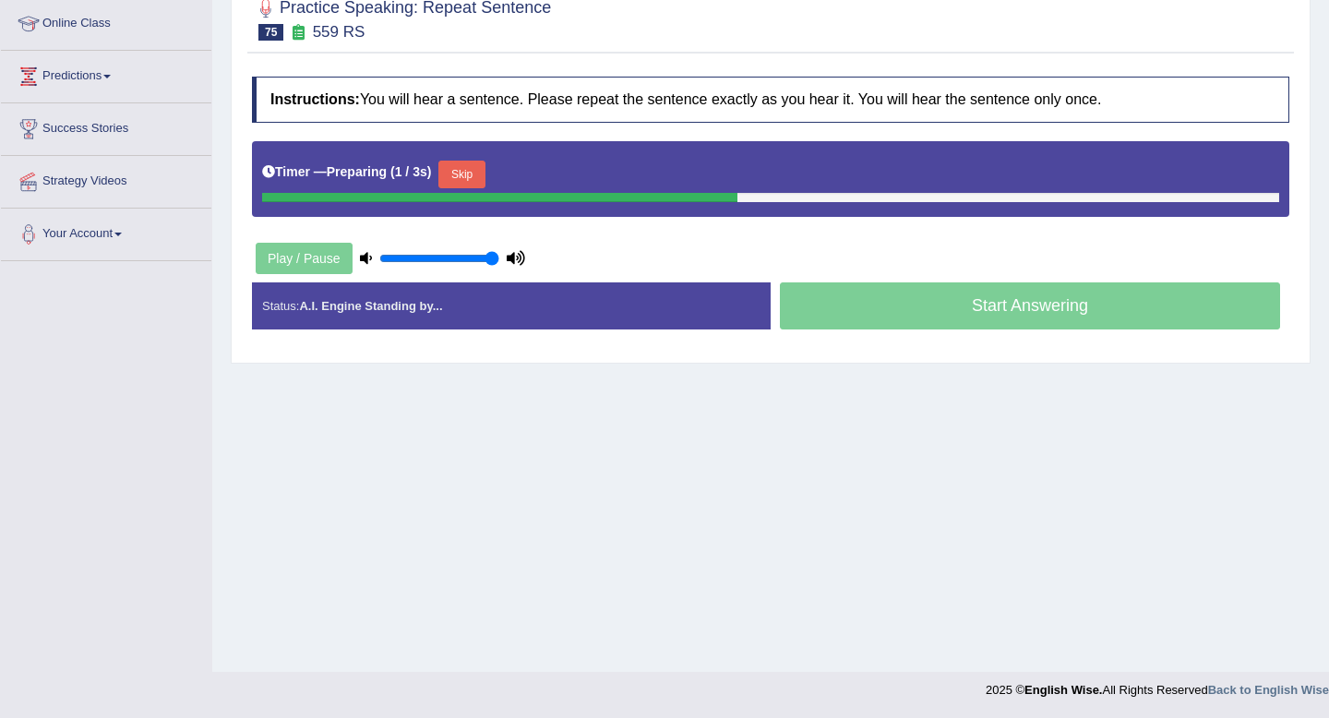
click at [482, 177] on button "Skip" at bounding box center [461, 175] width 46 height 28
click at [554, 173] on button "Skip" at bounding box center [543, 175] width 46 height 28
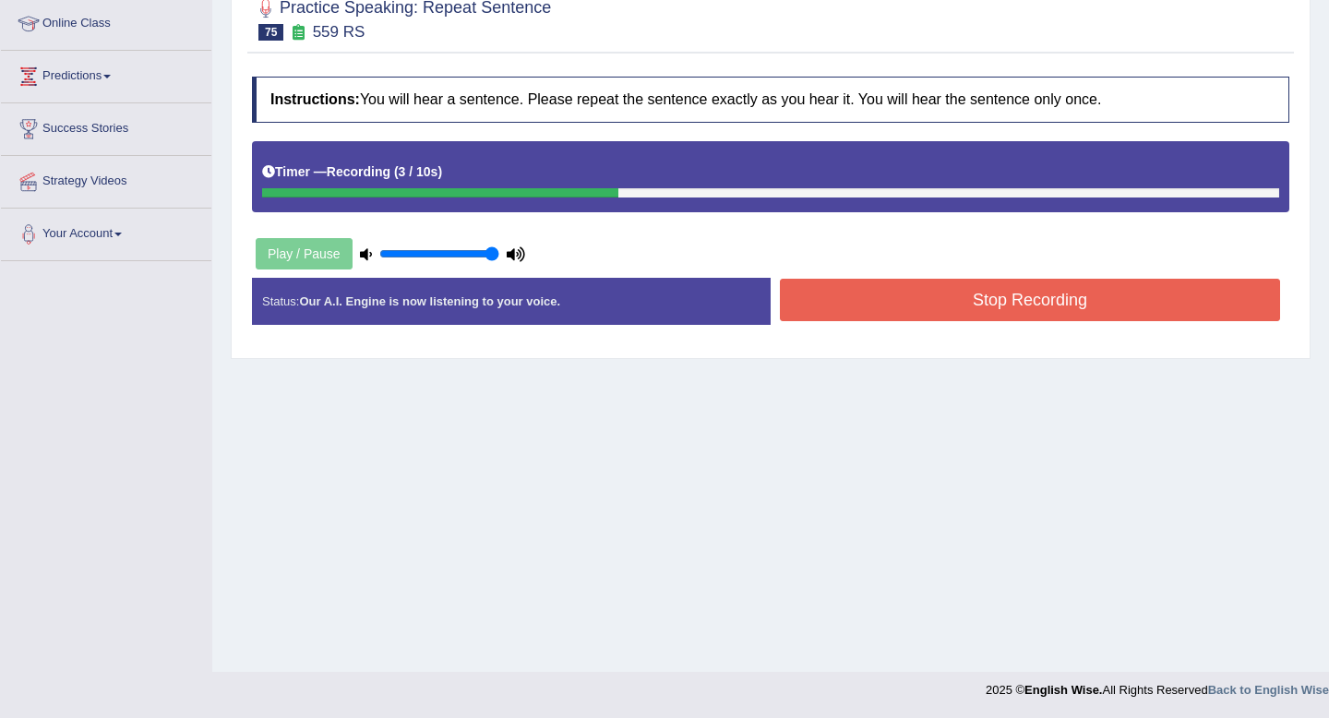
click at [907, 305] on button "Stop Recording" at bounding box center [1030, 300] width 500 height 42
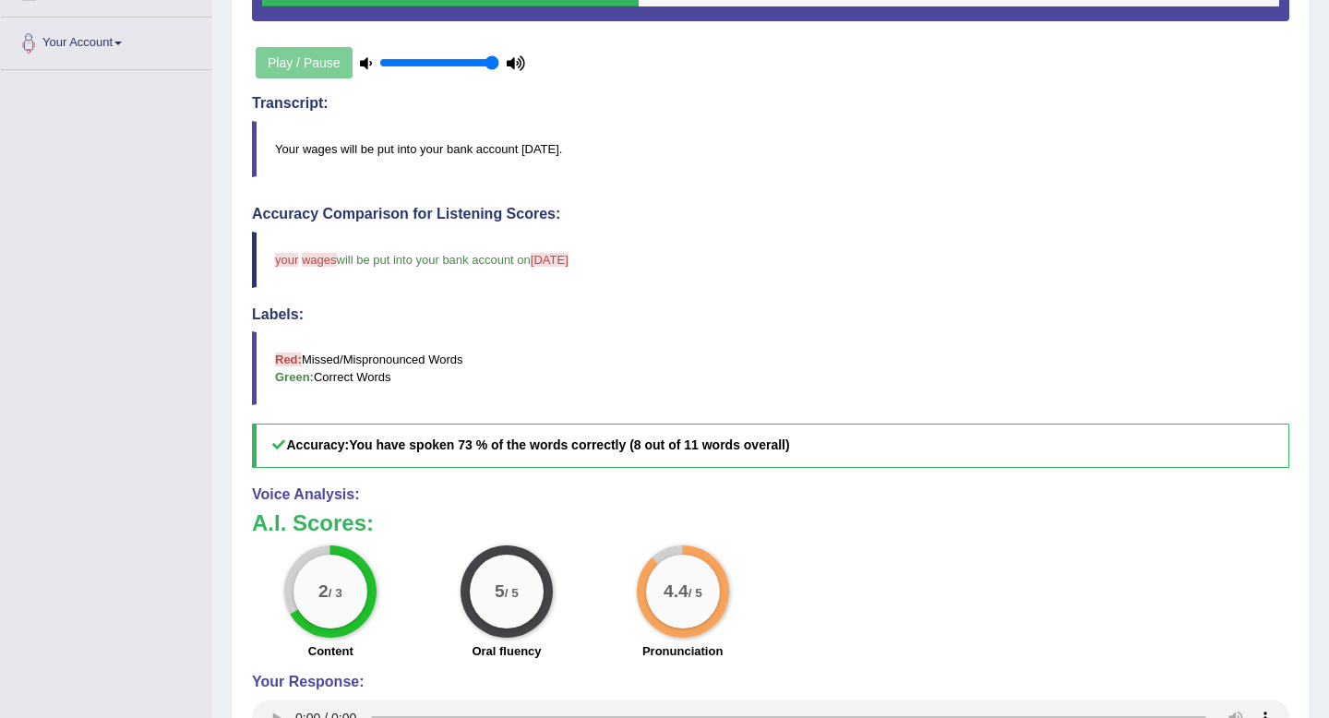
scroll to position [0, 0]
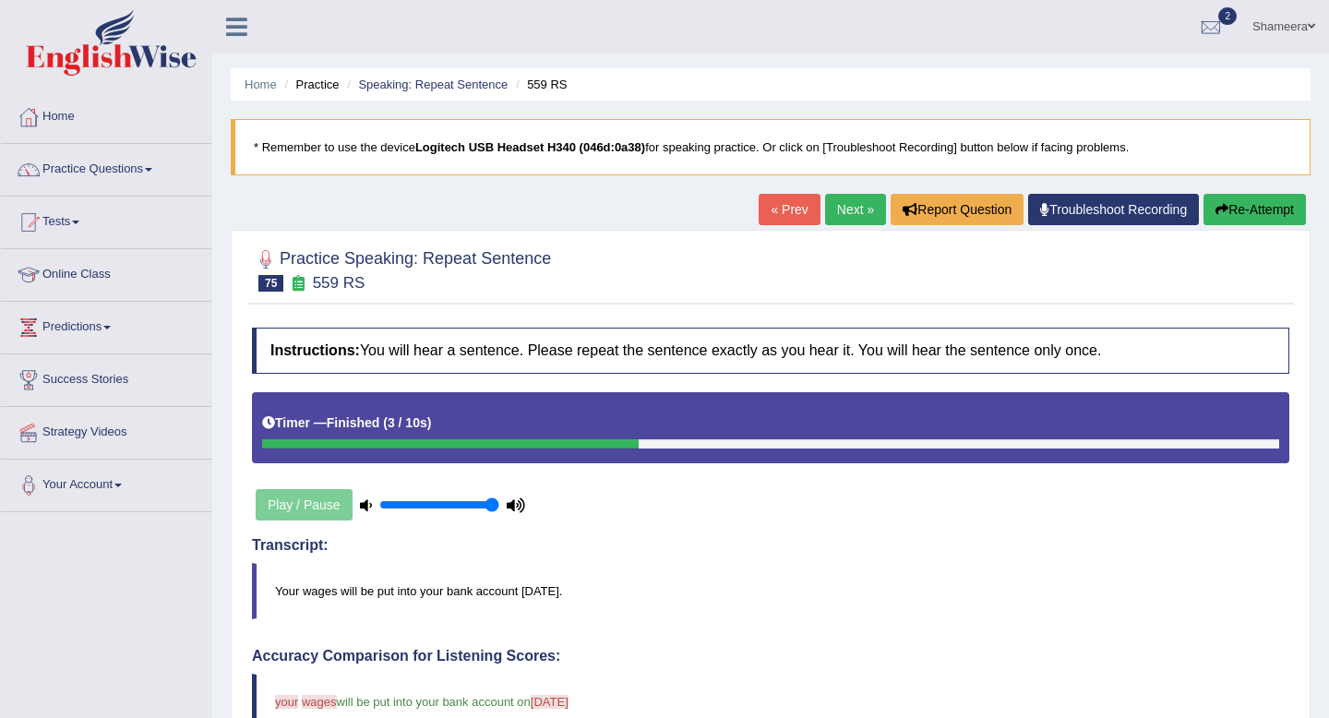
click at [846, 206] on link "Next »" at bounding box center [855, 209] width 61 height 31
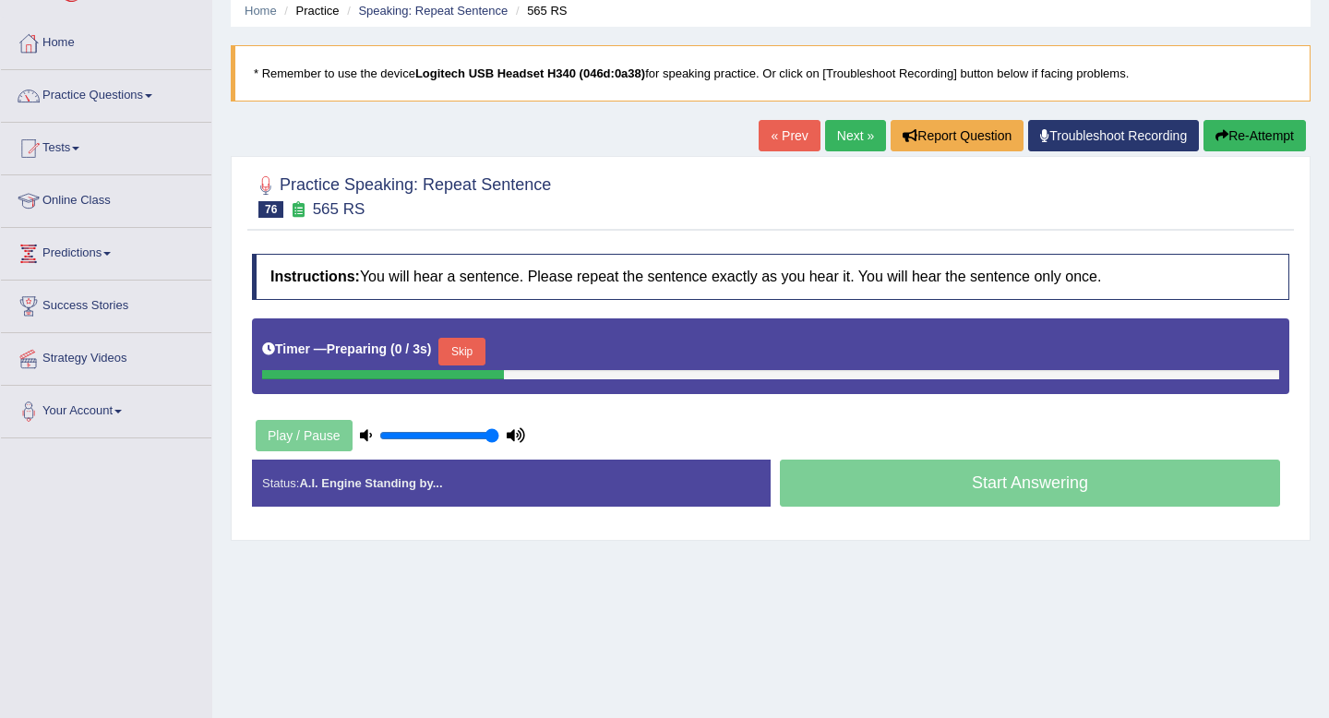
scroll to position [231, 0]
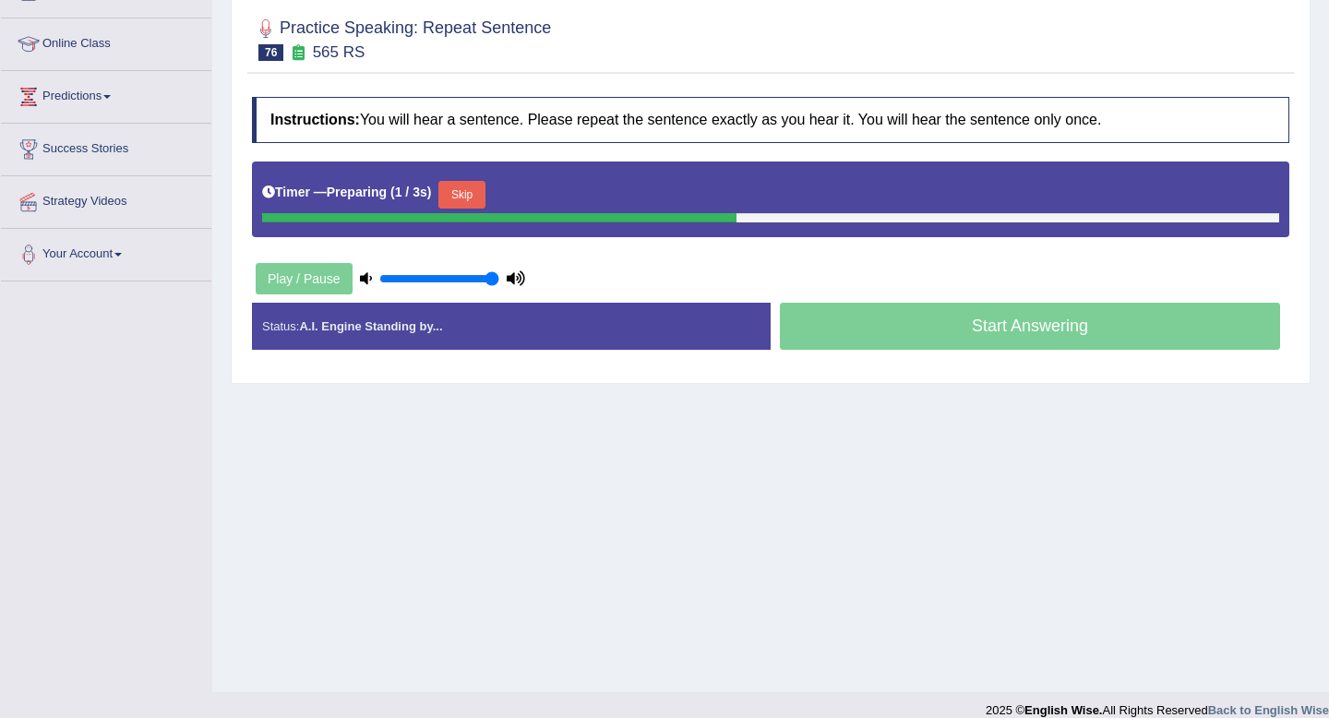
click at [471, 190] on button "Skip" at bounding box center [461, 195] width 46 height 28
click at [562, 197] on button "Skip" at bounding box center [543, 195] width 46 height 28
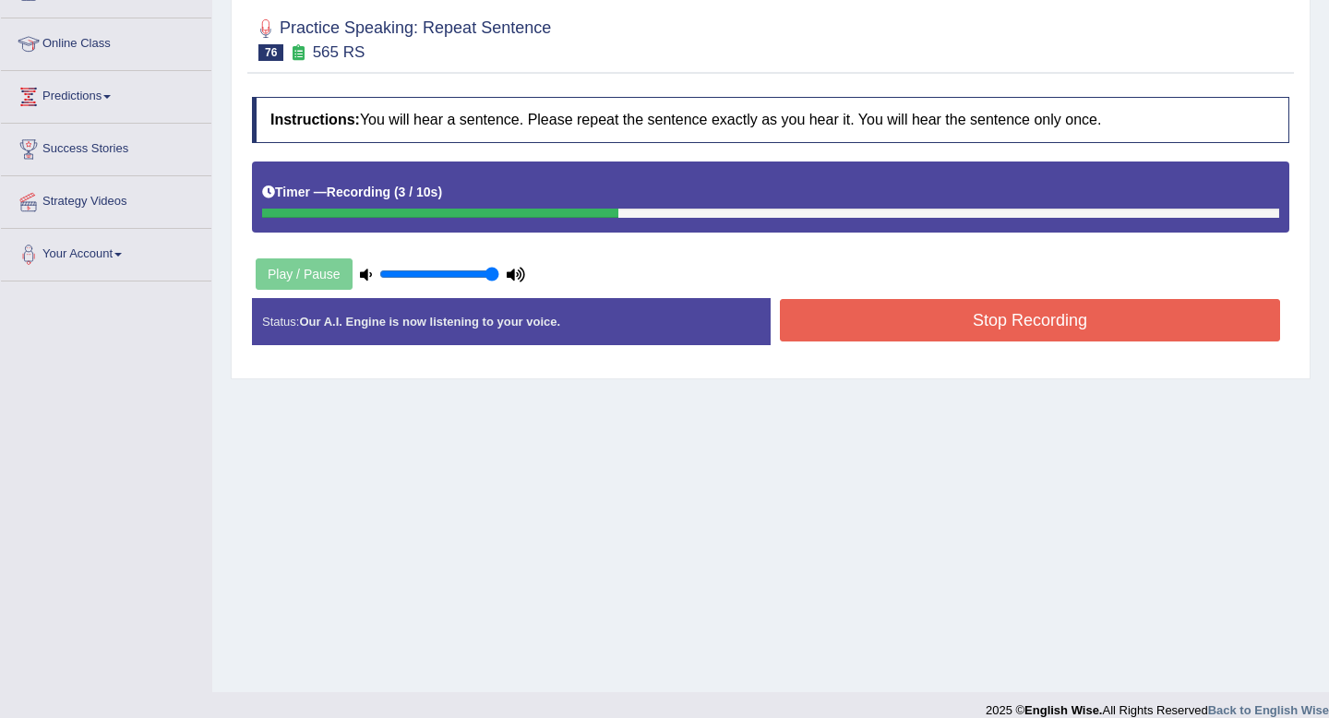
click at [950, 321] on button "Stop Recording" at bounding box center [1030, 320] width 500 height 42
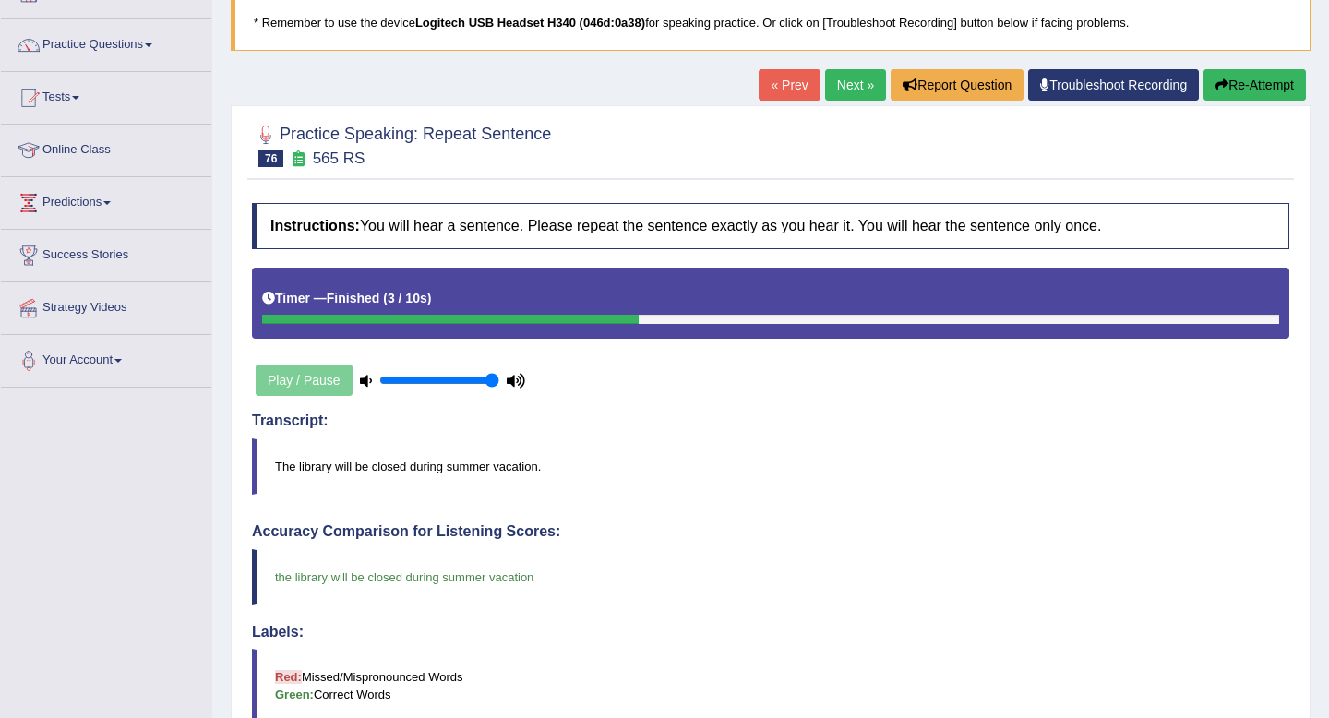
scroll to position [0, 0]
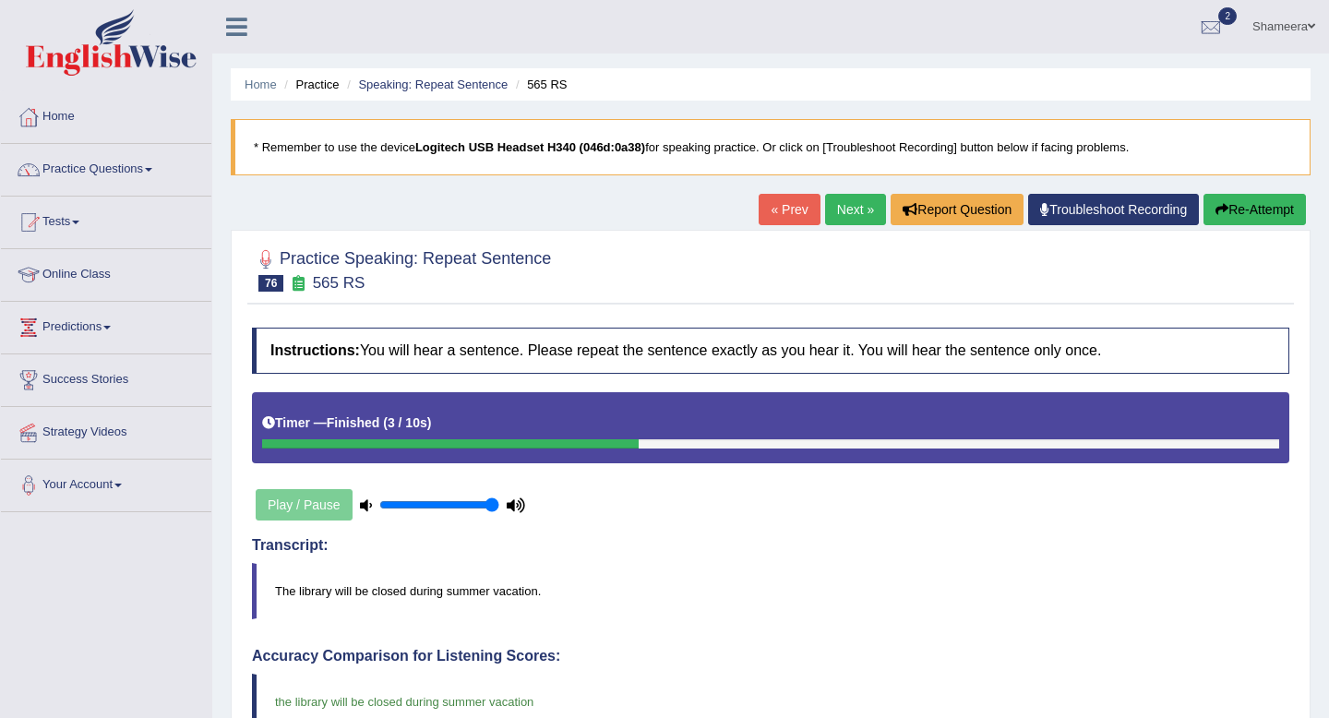
click at [847, 219] on link "Next »" at bounding box center [855, 209] width 61 height 31
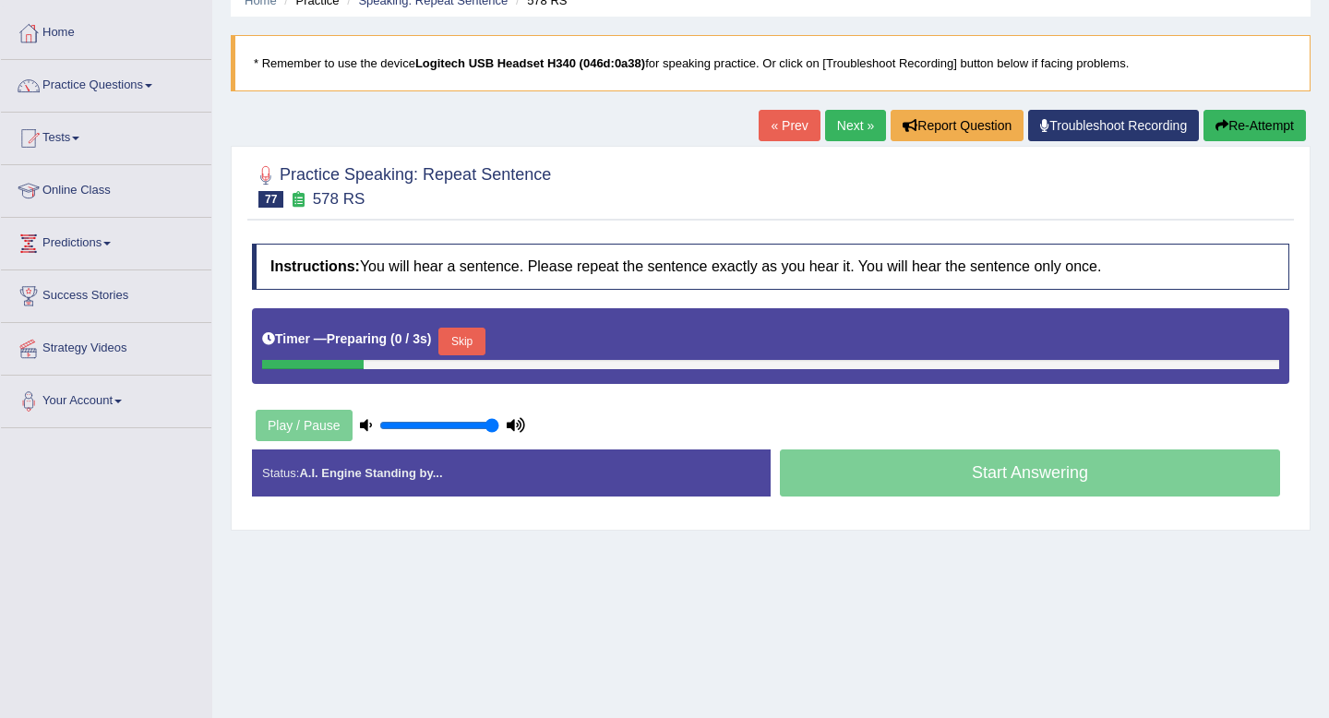
scroll to position [251, 0]
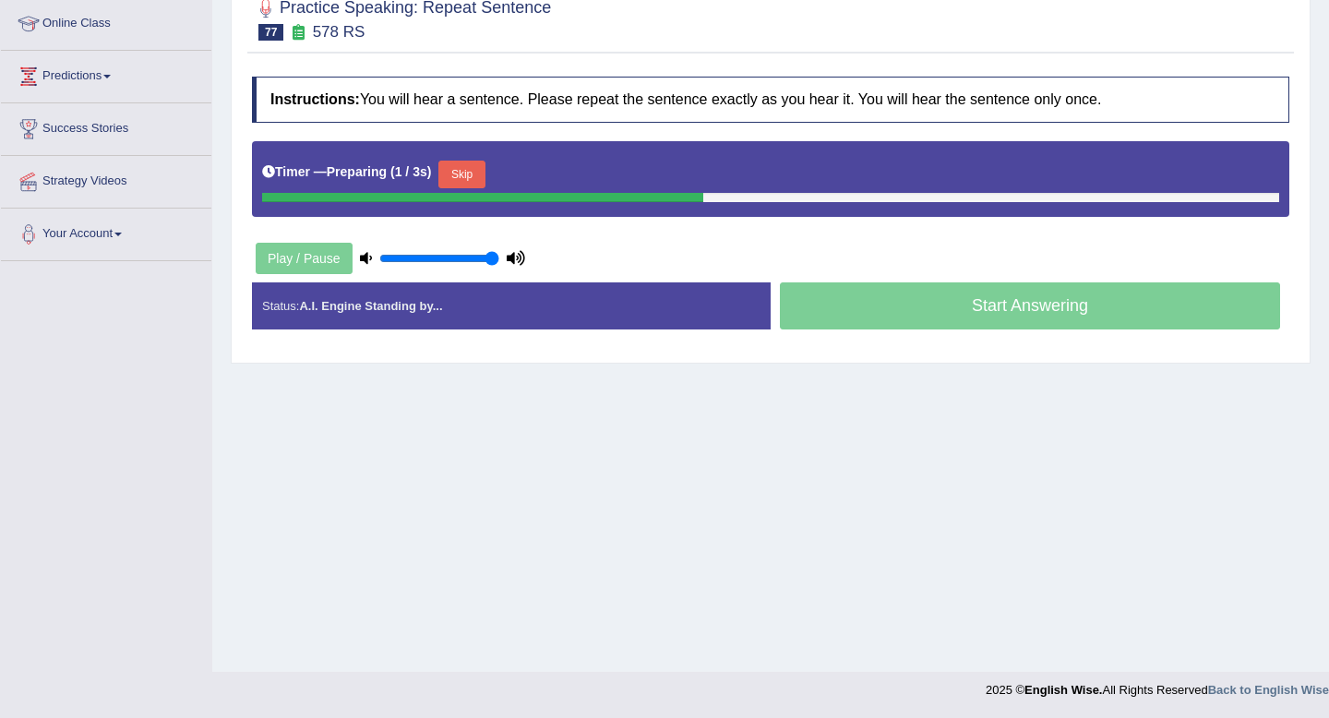
click at [479, 166] on button "Skip" at bounding box center [461, 175] width 46 height 28
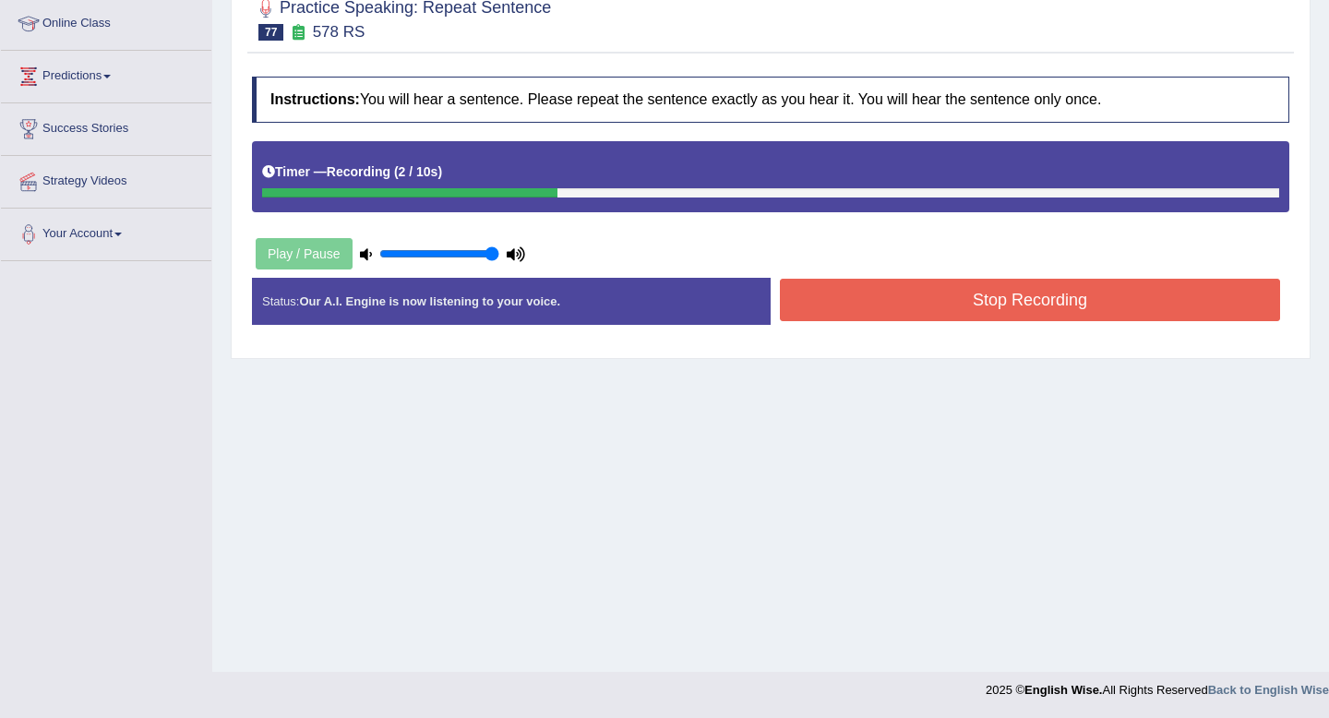
click at [934, 299] on button "Stop Recording" at bounding box center [1030, 300] width 500 height 42
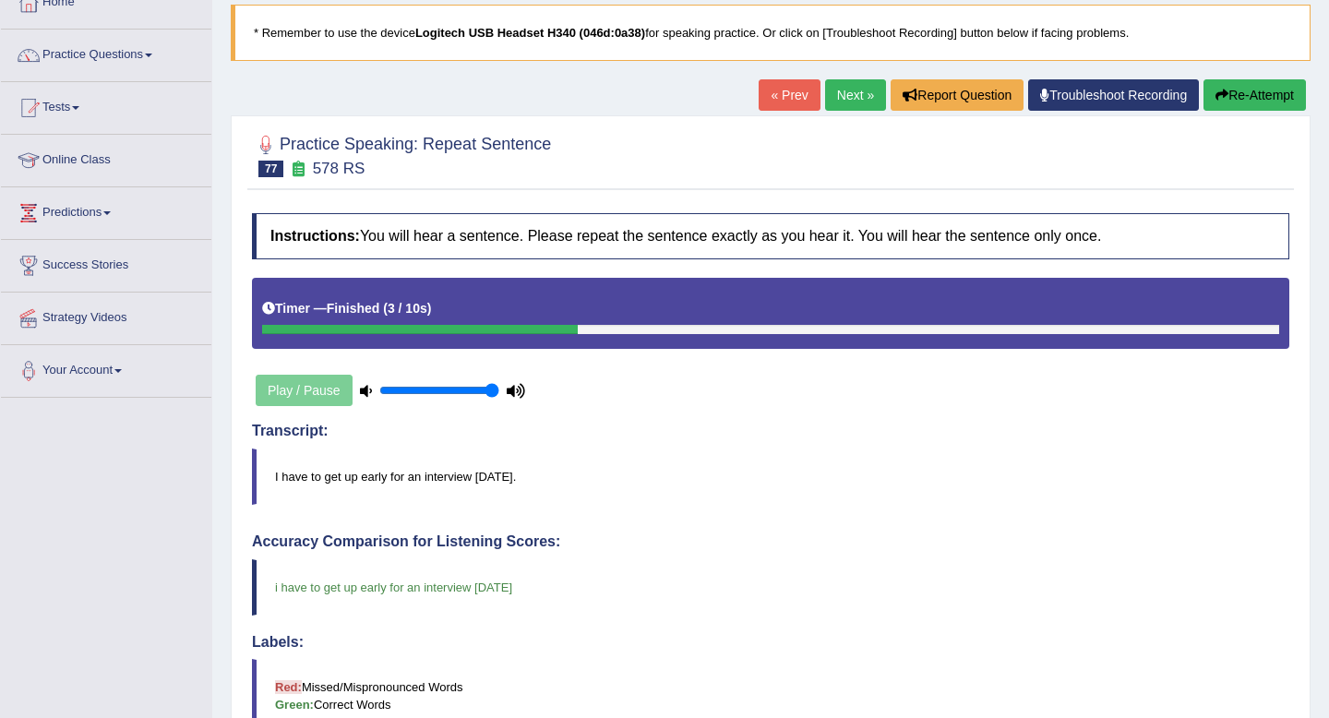
scroll to position [0, 0]
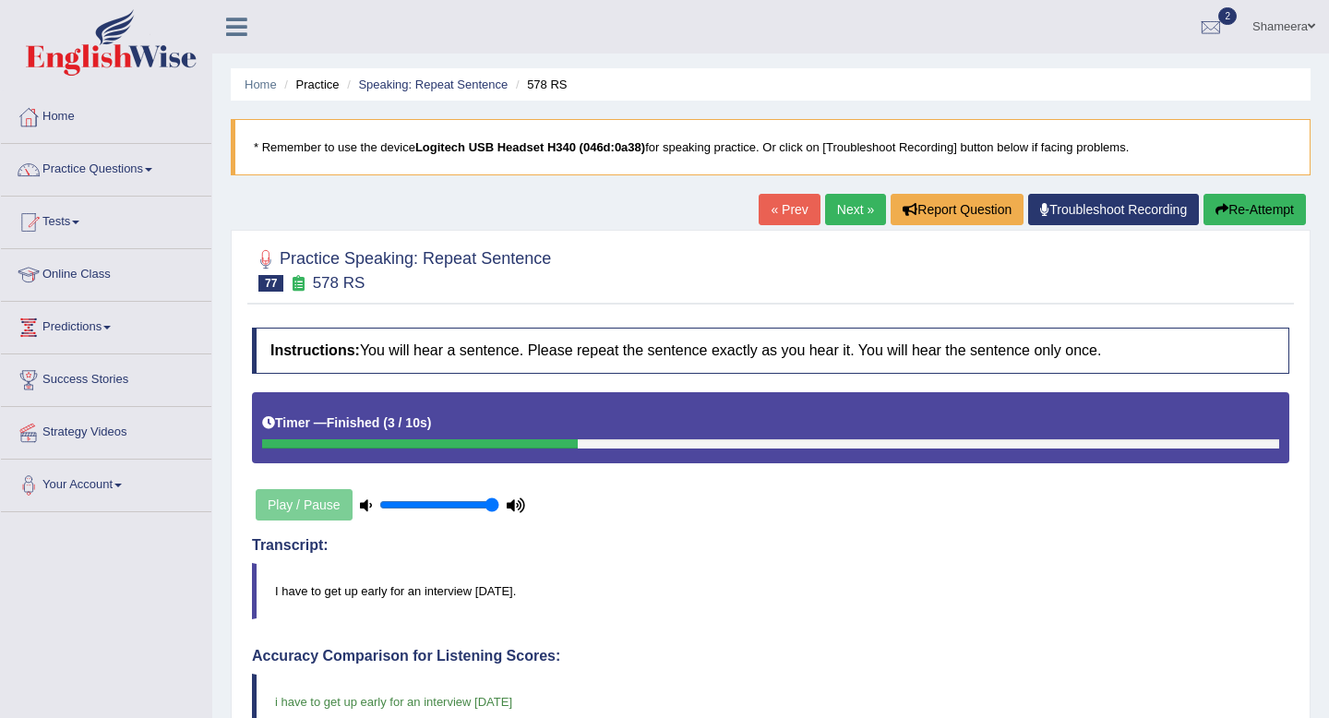
click at [844, 209] on link "Next »" at bounding box center [855, 209] width 61 height 31
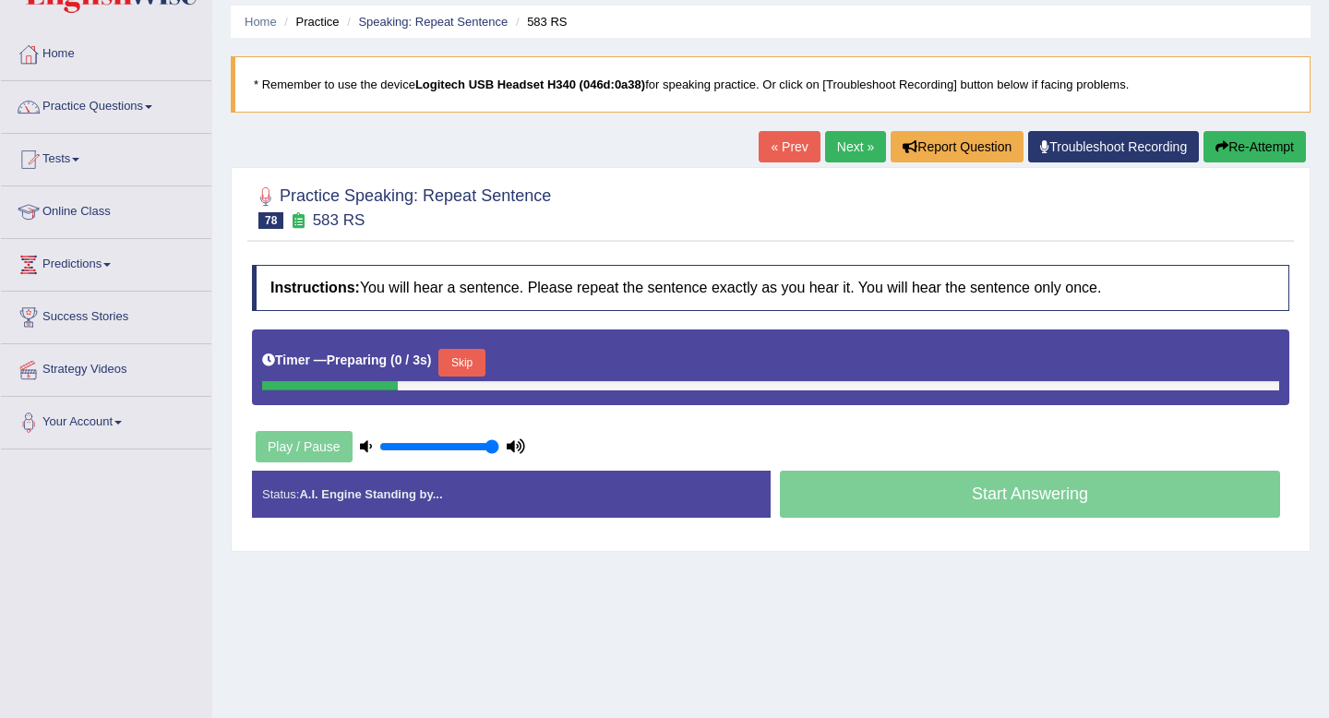
scroll to position [96, 0]
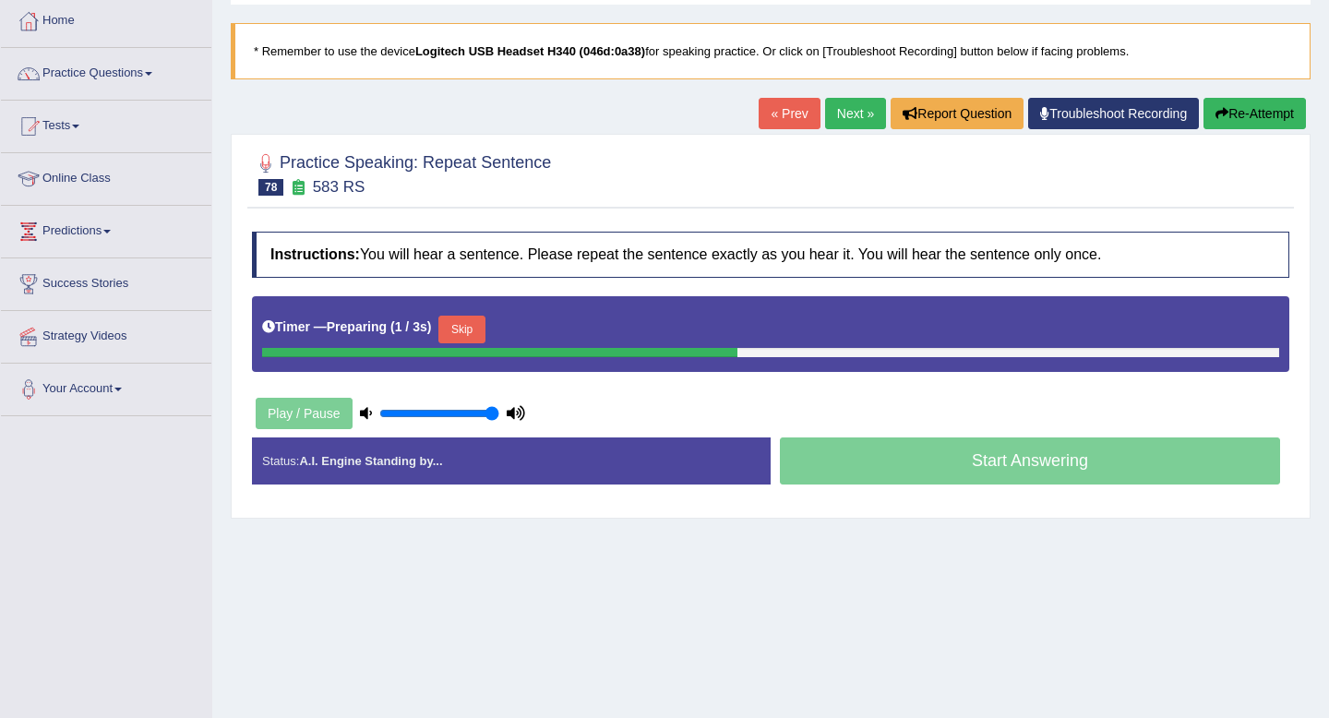
click at [484, 329] on button "Skip" at bounding box center [461, 330] width 46 height 28
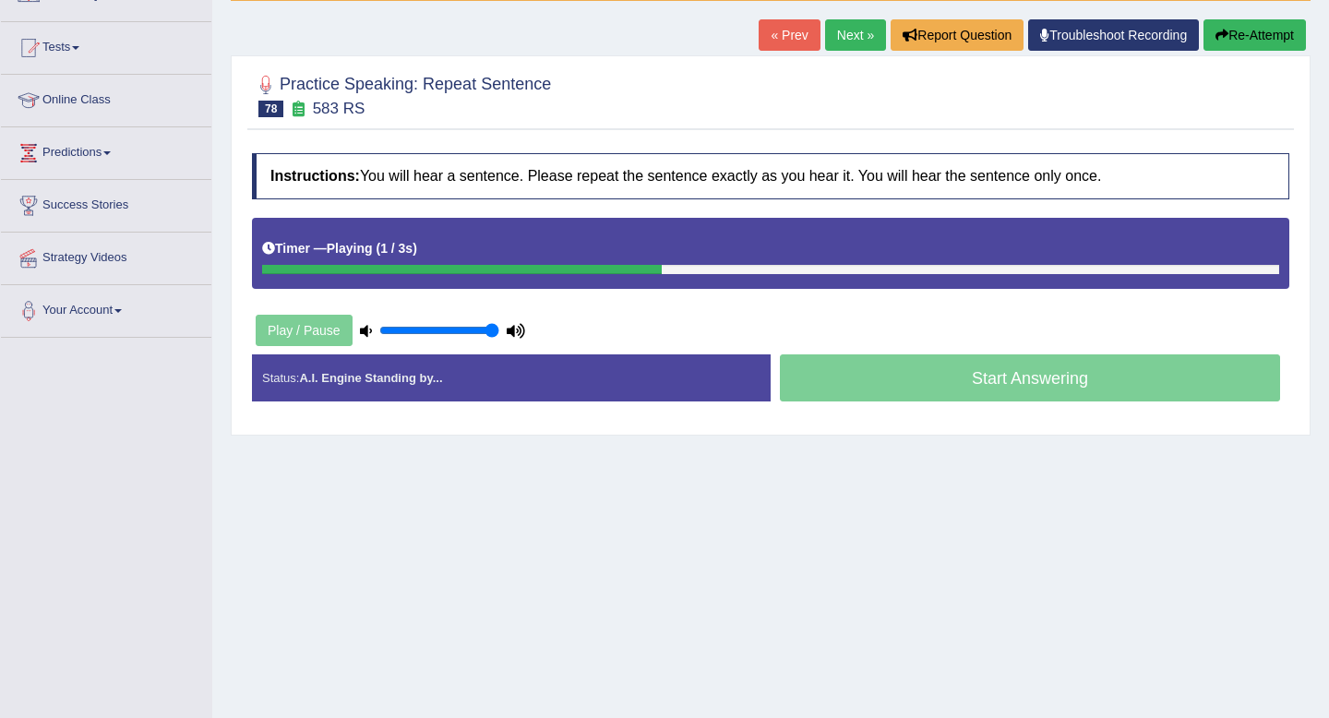
scroll to position [180, 0]
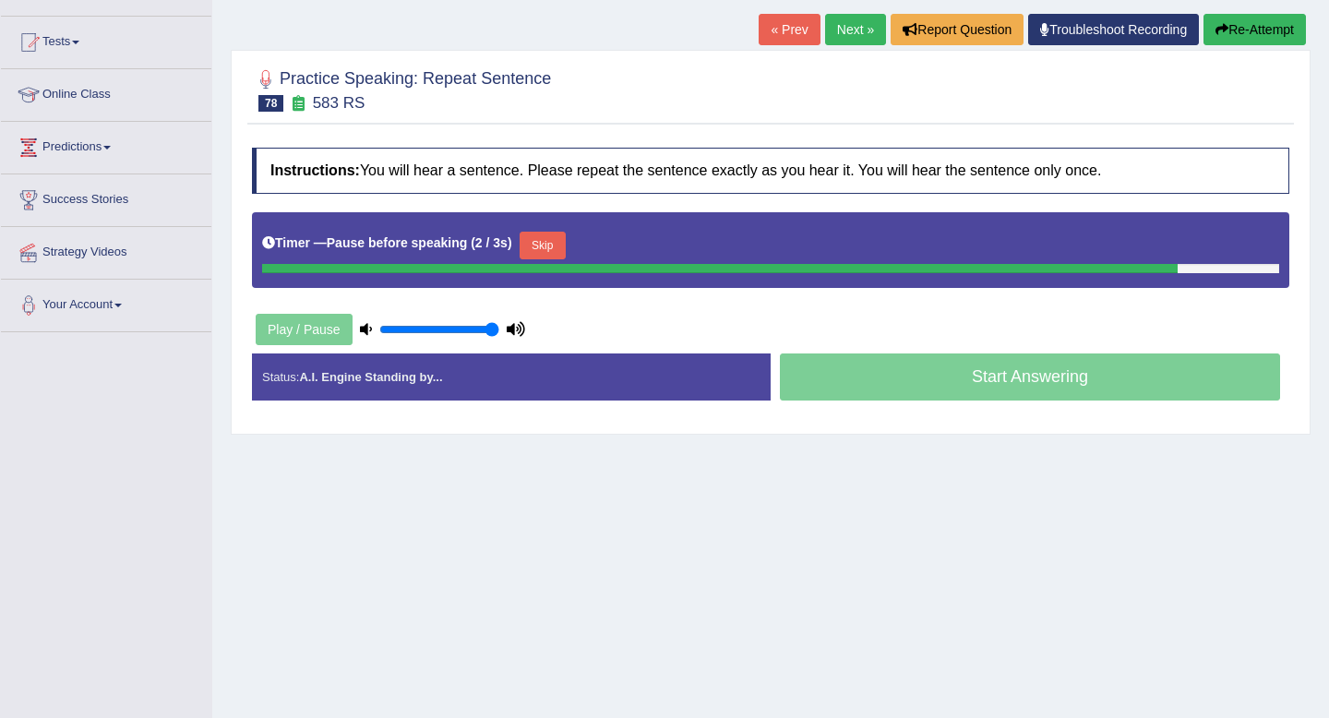
click at [558, 253] on button "Skip" at bounding box center [543, 246] width 46 height 28
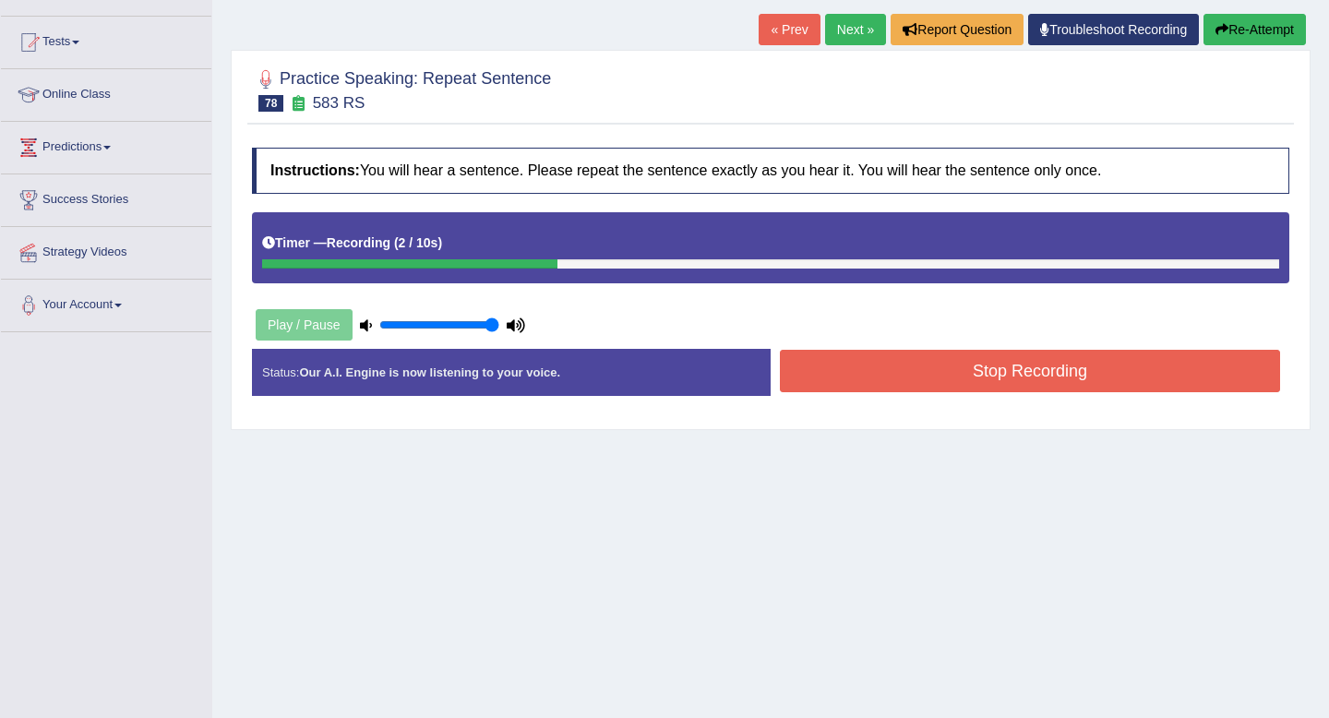
click at [921, 380] on button "Stop Recording" at bounding box center [1030, 371] width 500 height 42
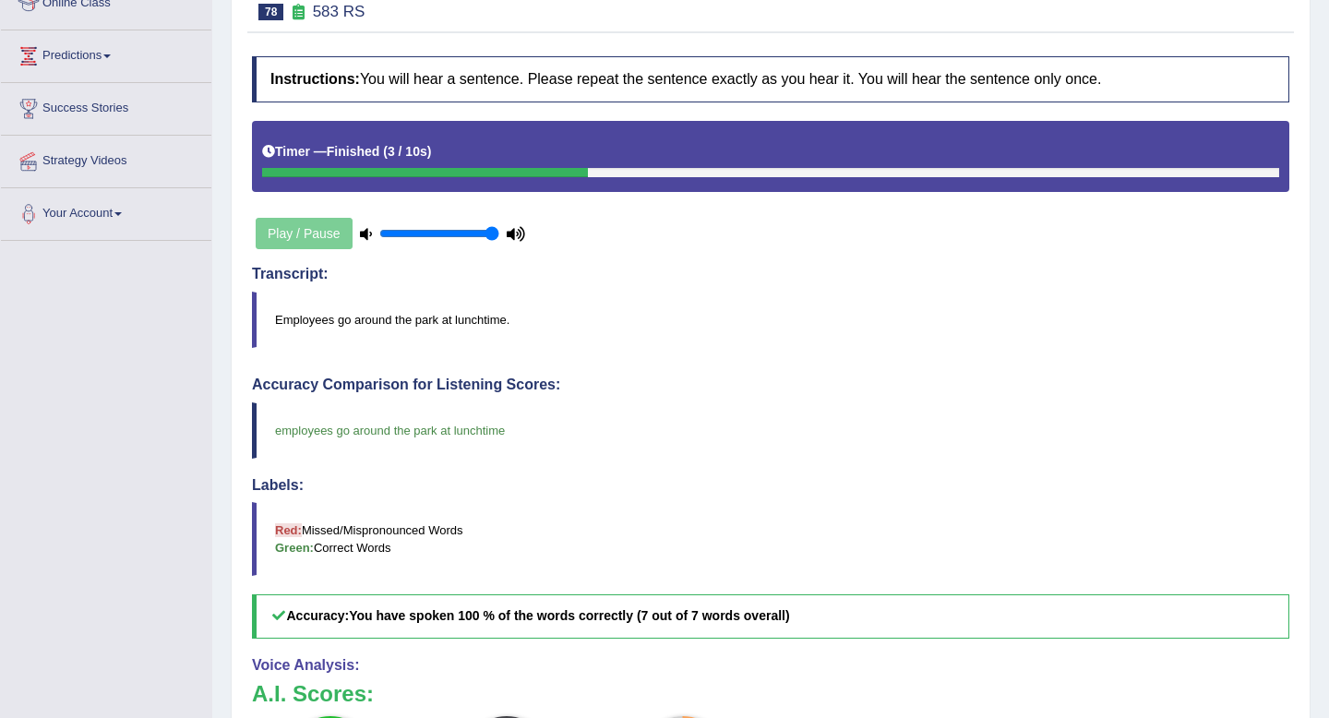
scroll to position [0, 0]
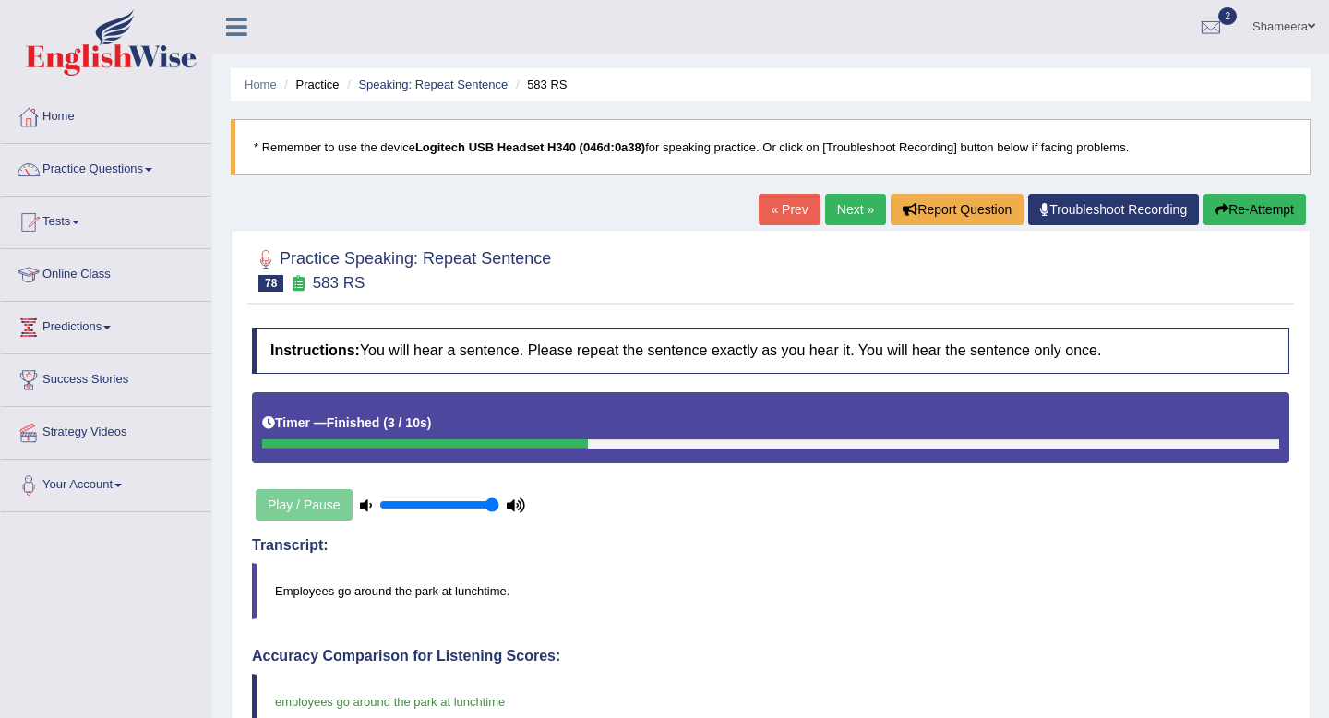
click at [846, 214] on link "Next »" at bounding box center [855, 209] width 61 height 31
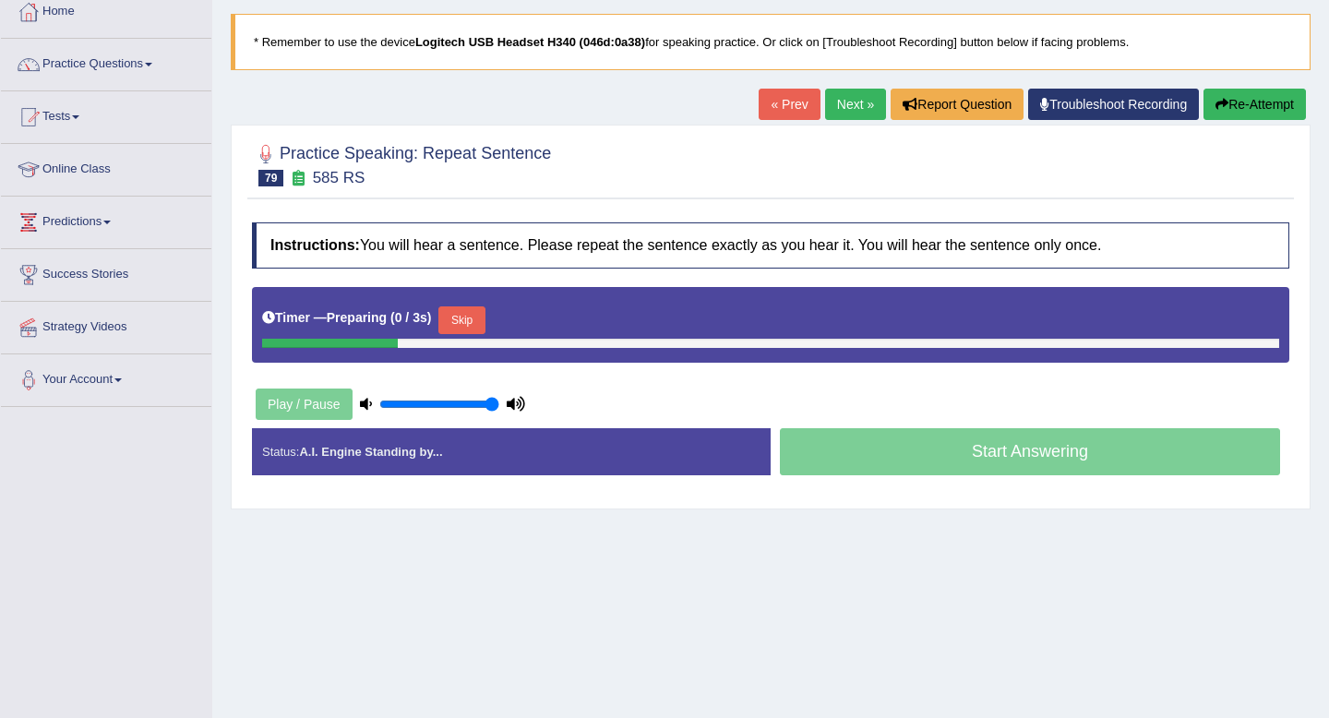
scroll to position [136, 0]
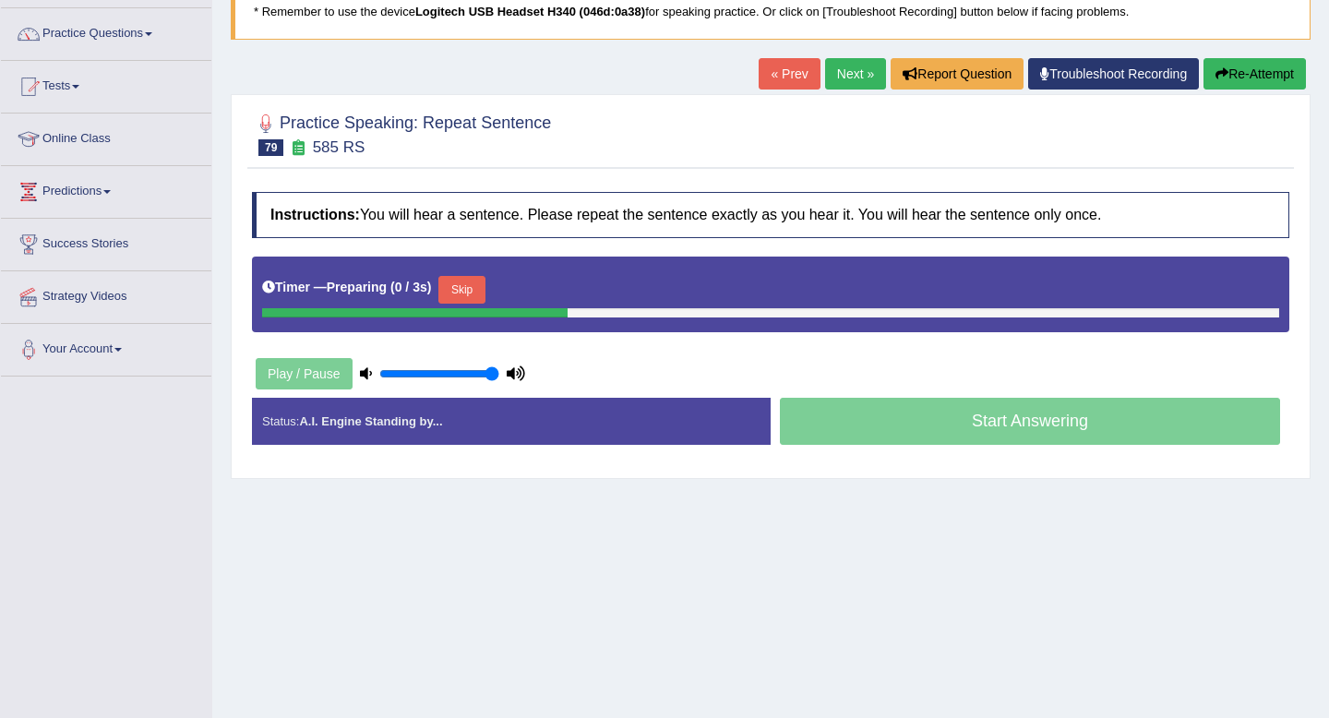
click at [473, 287] on button "Skip" at bounding box center [461, 290] width 46 height 28
click at [562, 287] on button "Skip" at bounding box center [543, 290] width 46 height 28
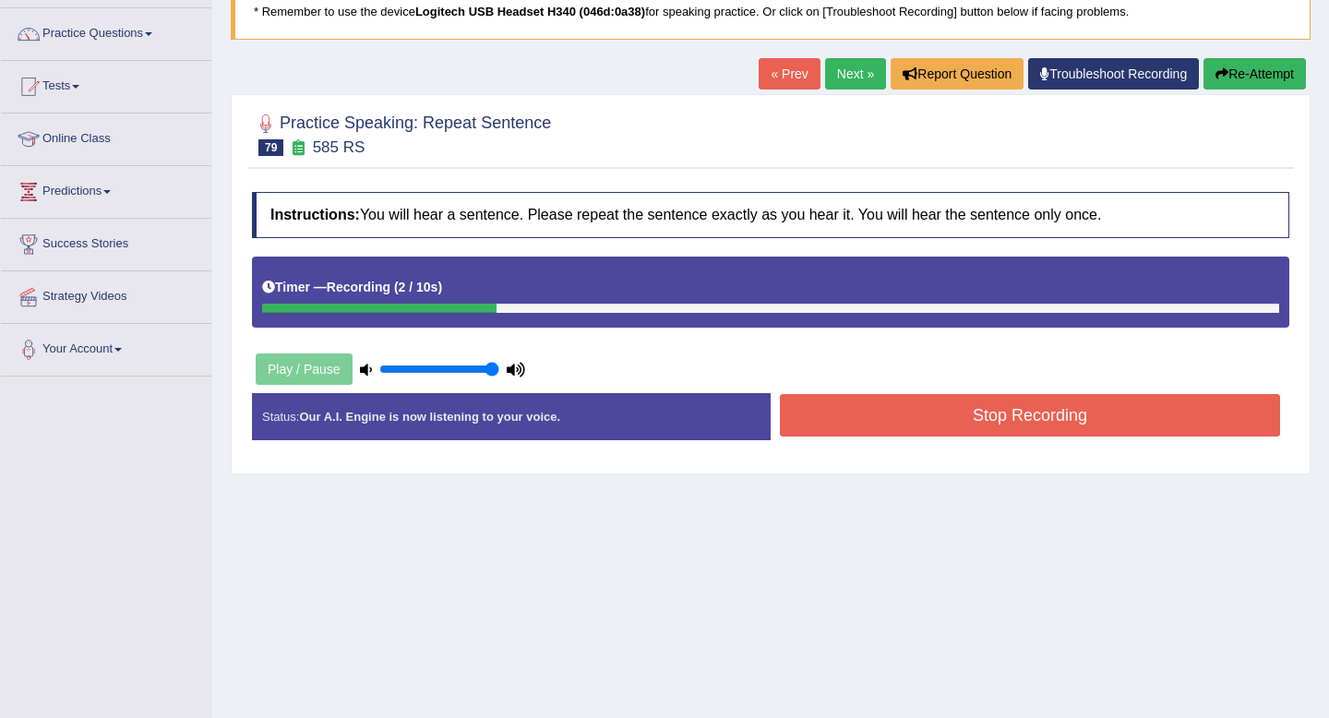
click at [909, 414] on button "Stop Recording" at bounding box center [1030, 415] width 500 height 42
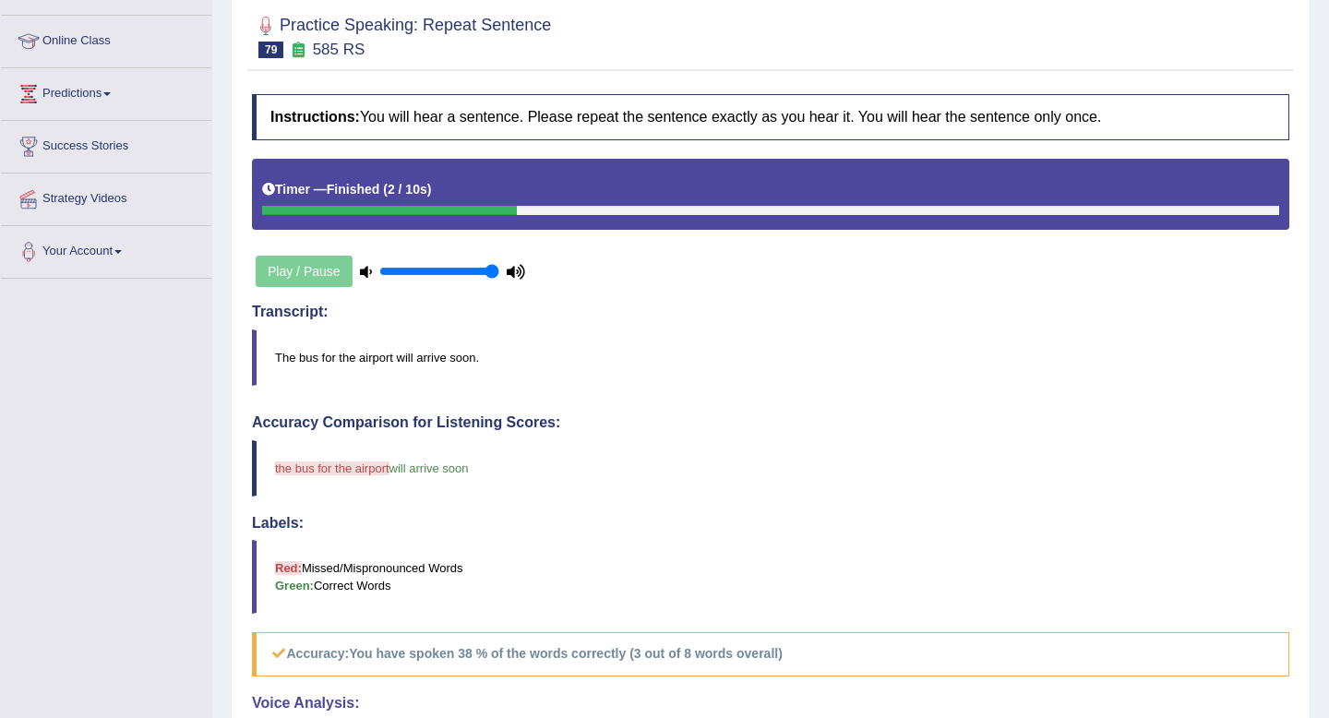
scroll to position [0, 0]
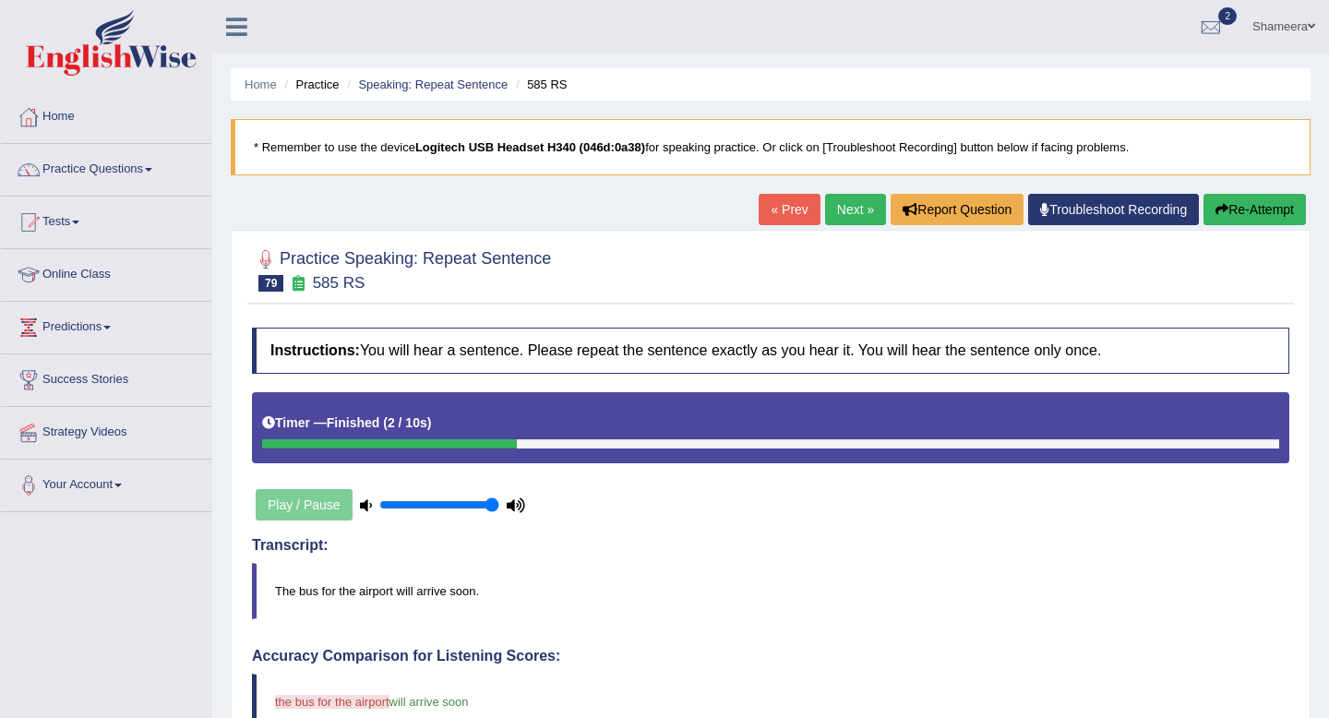
click at [839, 208] on link "Next »" at bounding box center [855, 209] width 61 height 31
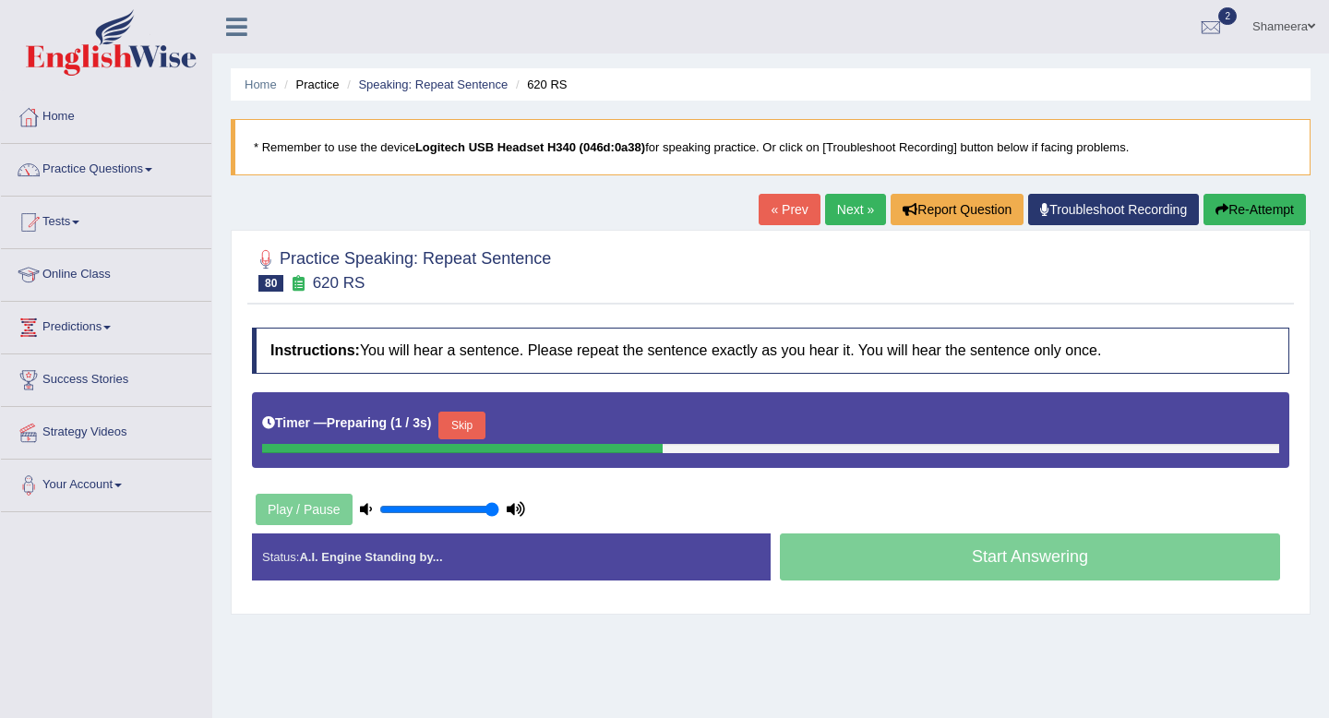
click at [462, 416] on button "Skip" at bounding box center [461, 426] width 46 height 28
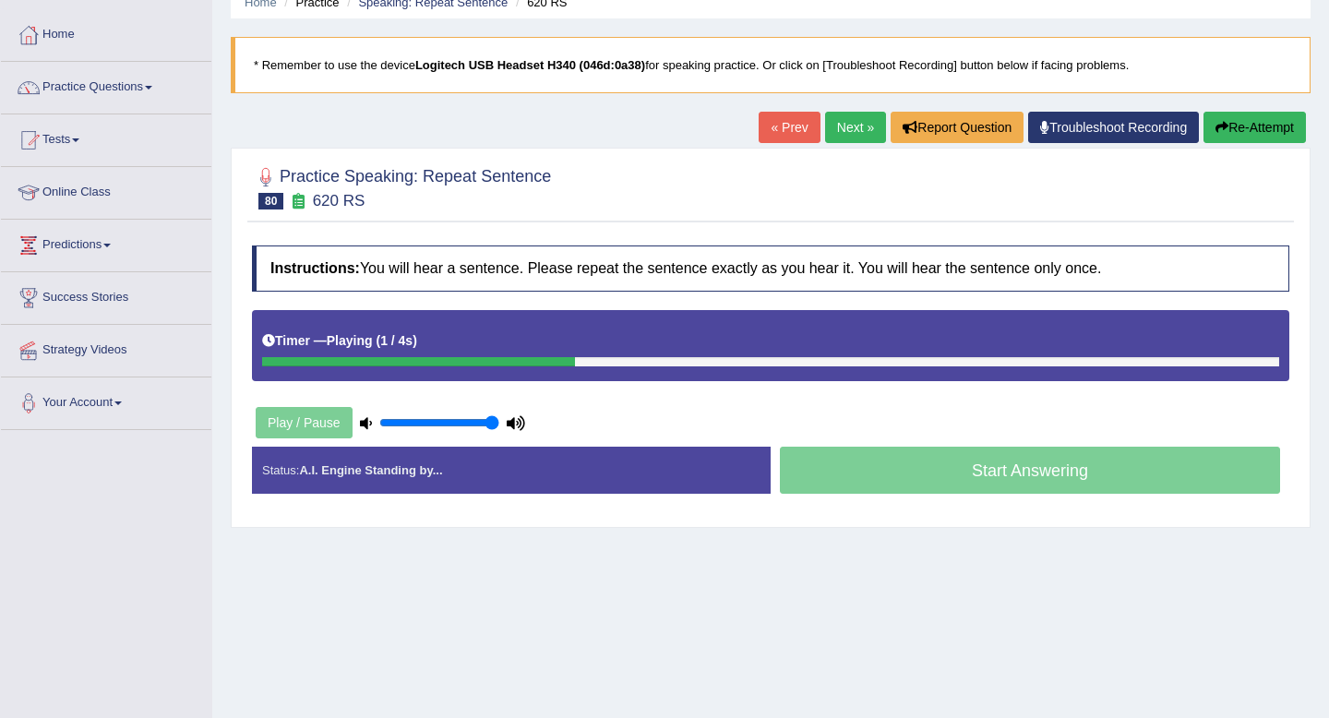
scroll to position [83, 0]
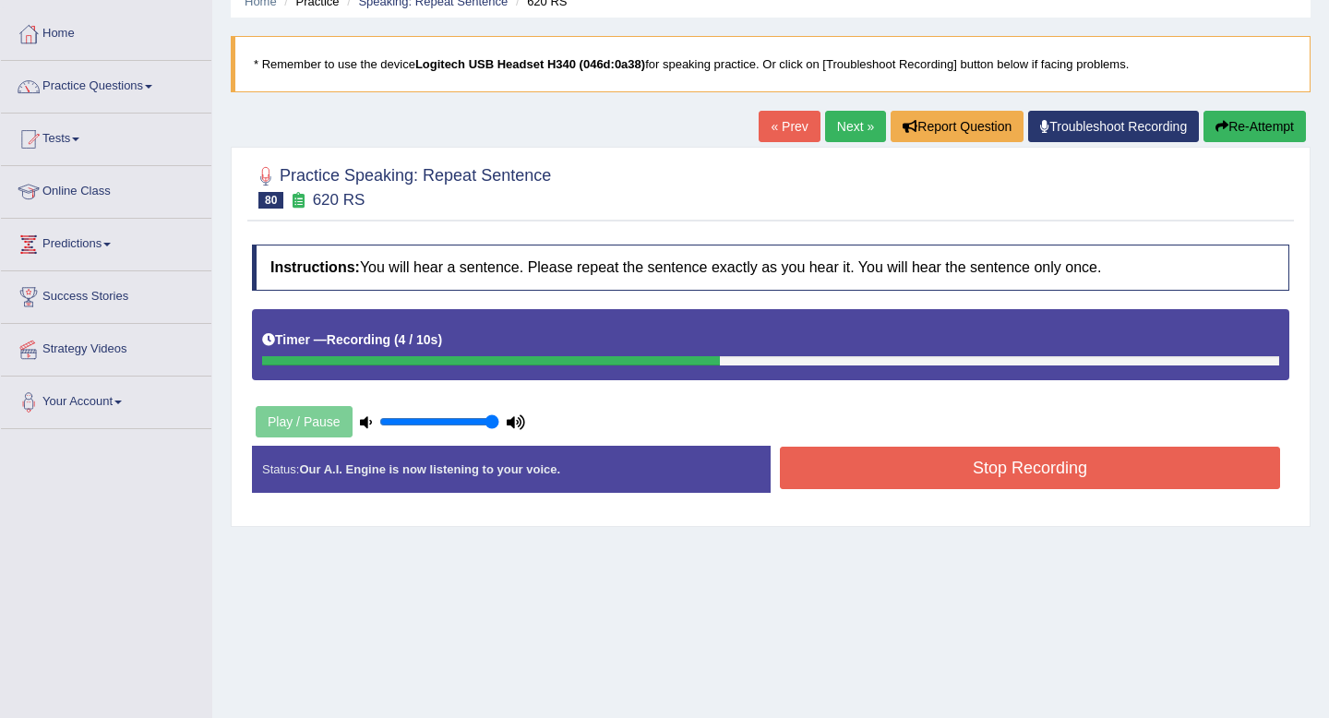
click at [913, 472] on button "Stop Recording" at bounding box center [1030, 468] width 500 height 42
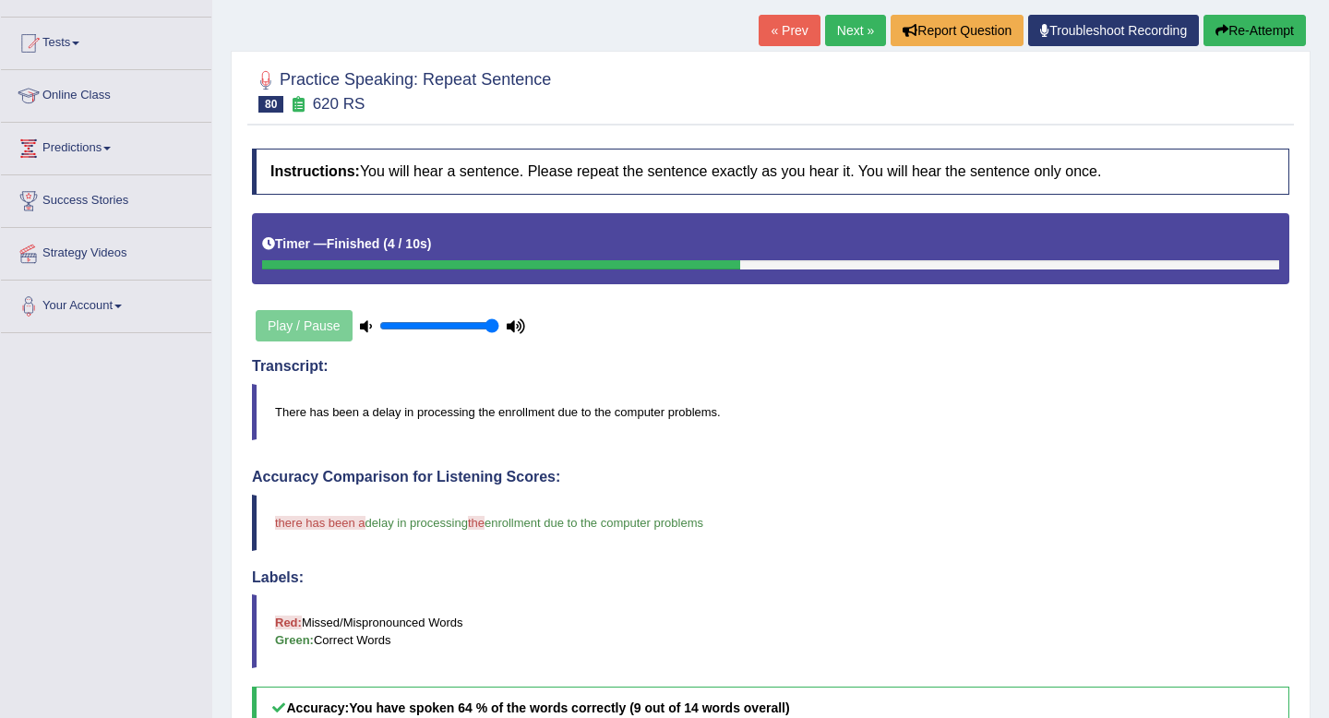
scroll to position [0, 0]
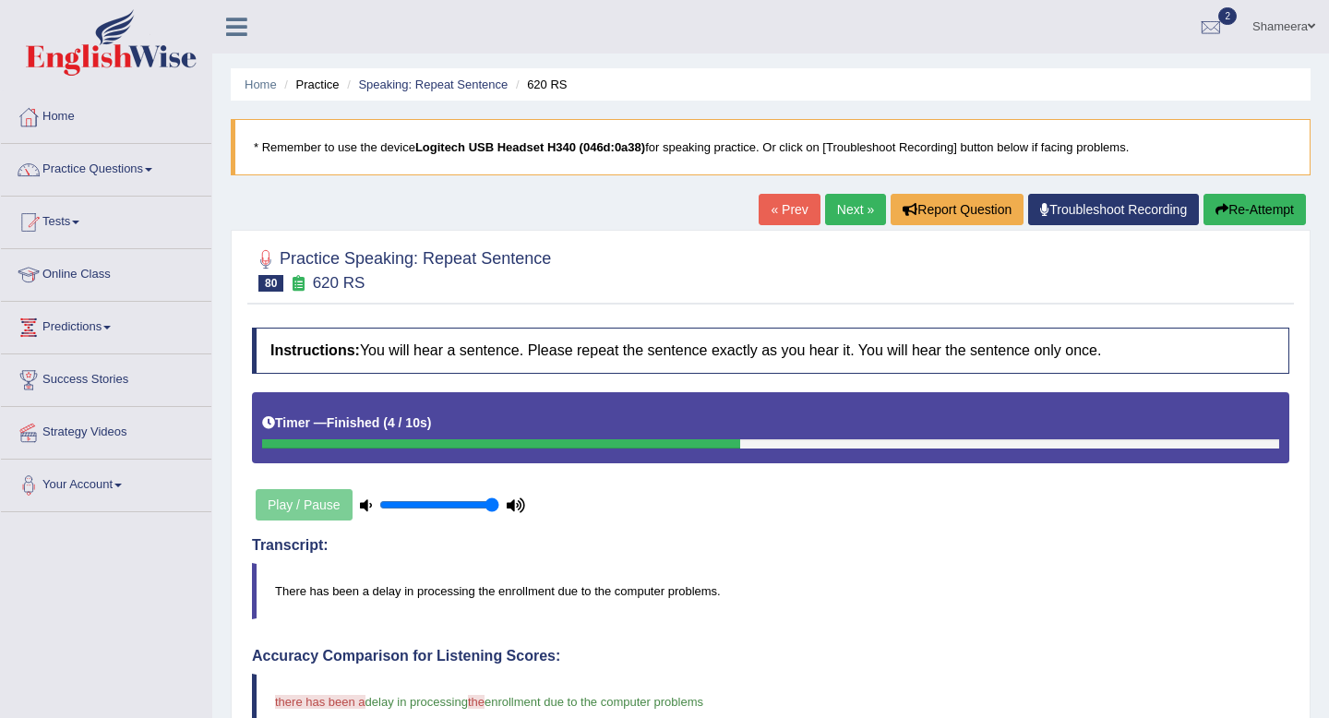
click at [838, 211] on link "Next »" at bounding box center [855, 209] width 61 height 31
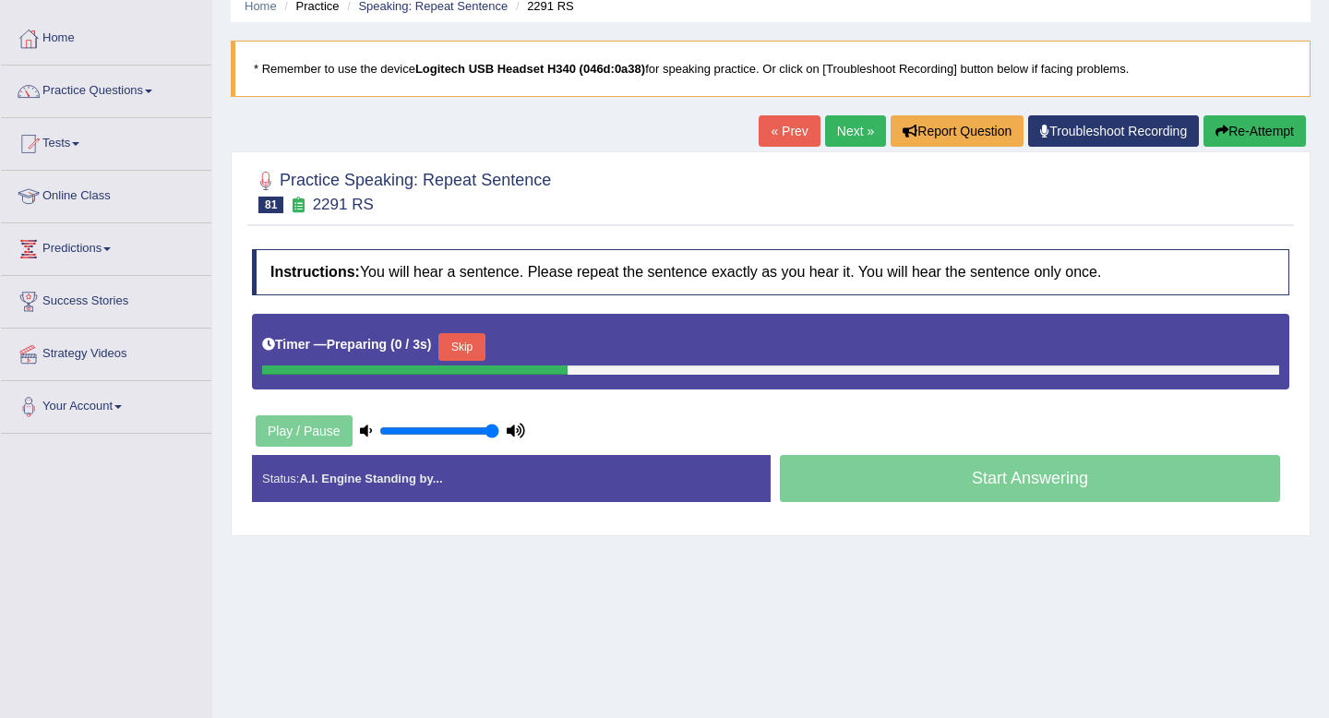
scroll to position [193, 0]
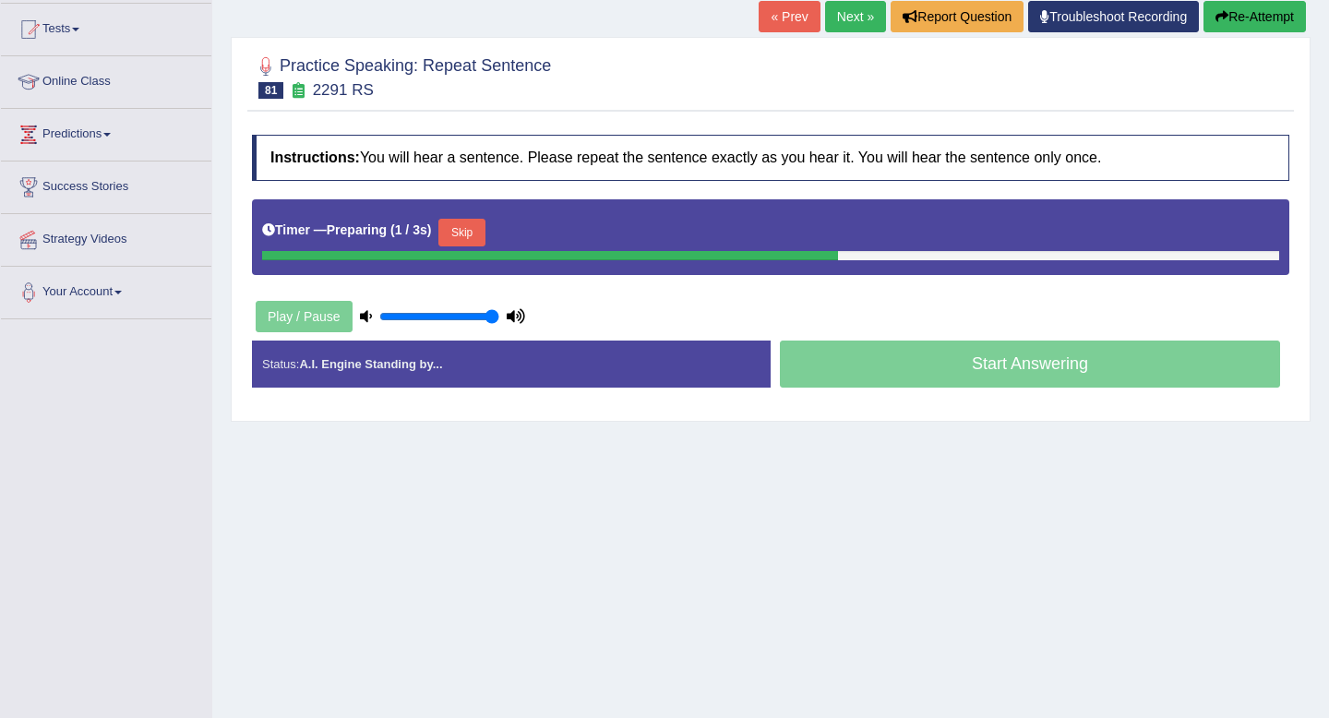
click at [461, 222] on button "Skip" at bounding box center [461, 233] width 46 height 28
click at [556, 230] on button "Skip" at bounding box center [543, 233] width 46 height 28
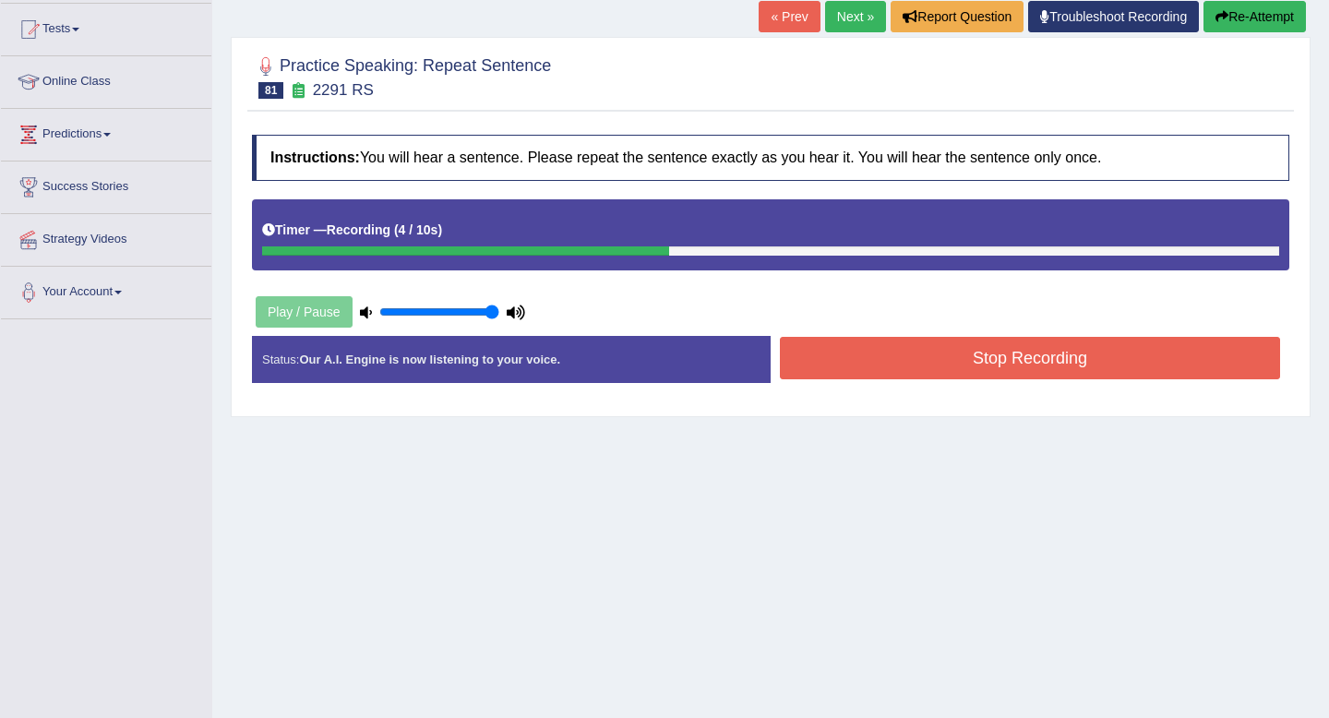
click at [923, 344] on button "Stop Recording" at bounding box center [1030, 358] width 500 height 42
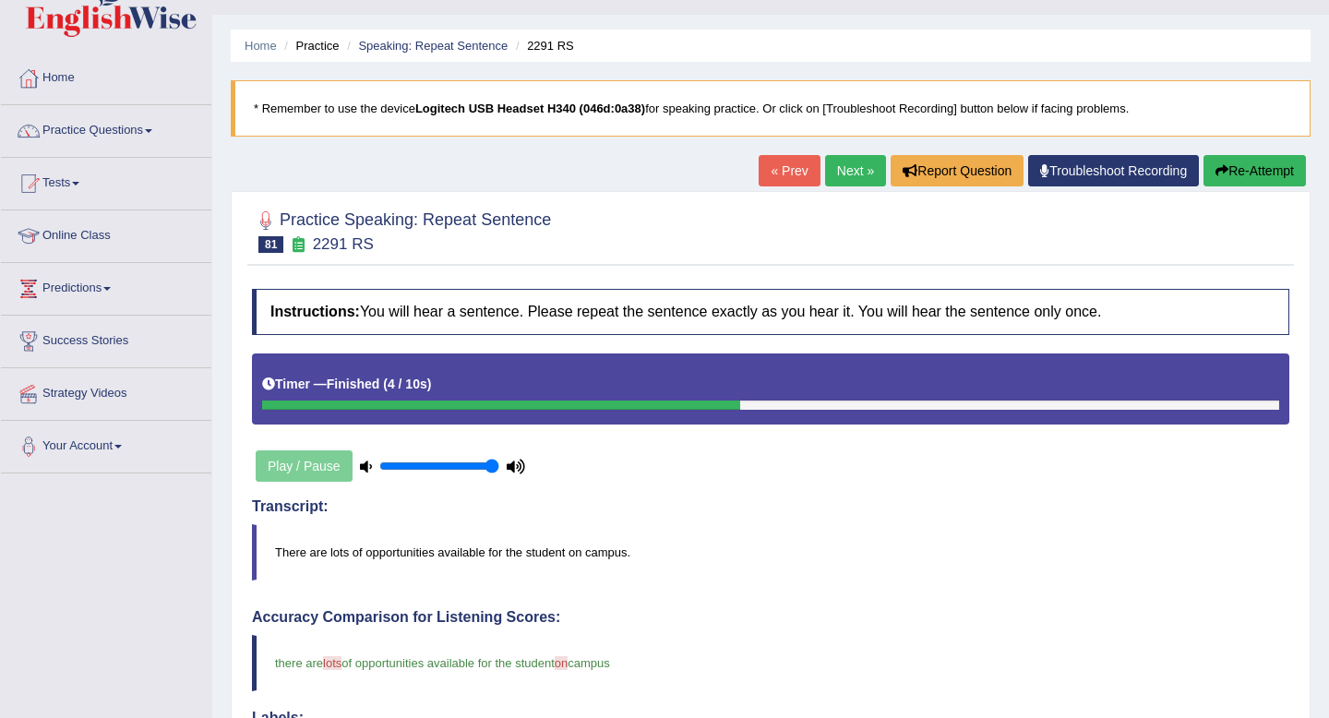
scroll to position [0, 0]
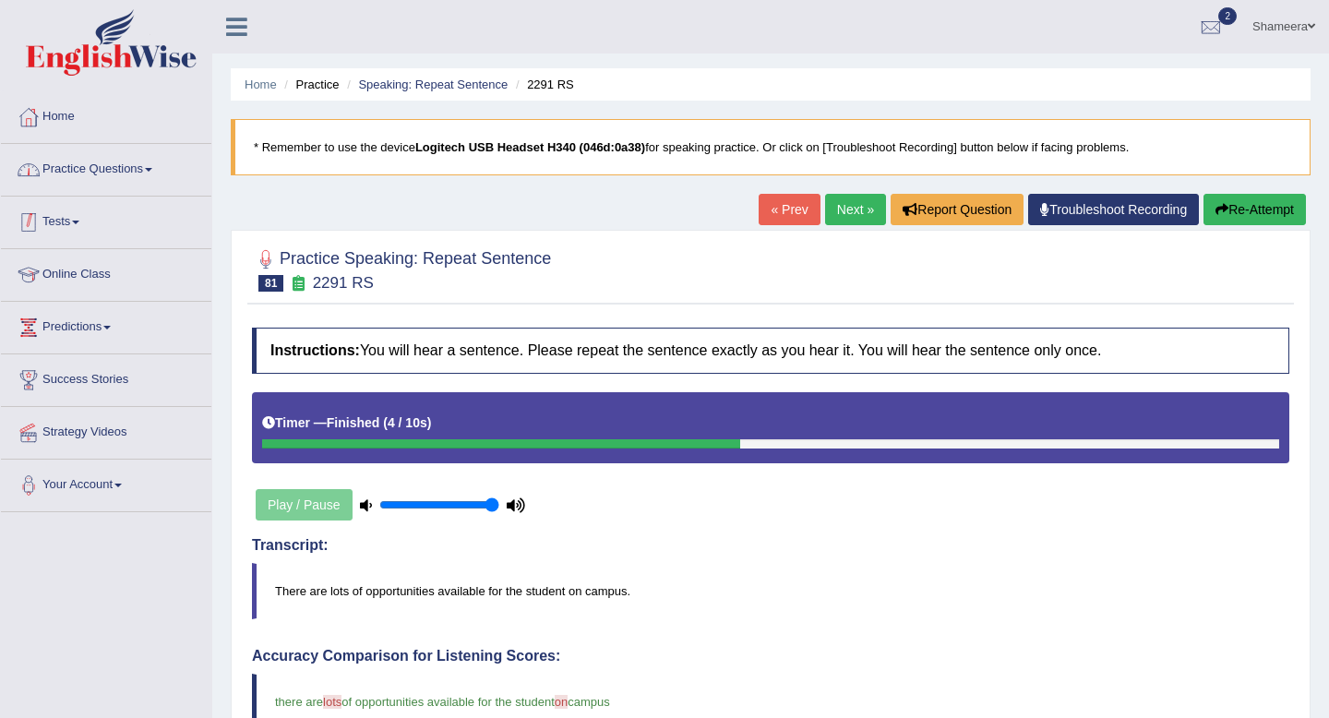
click at [78, 166] on link "Practice Questions" at bounding box center [106, 167] width 210 height 46
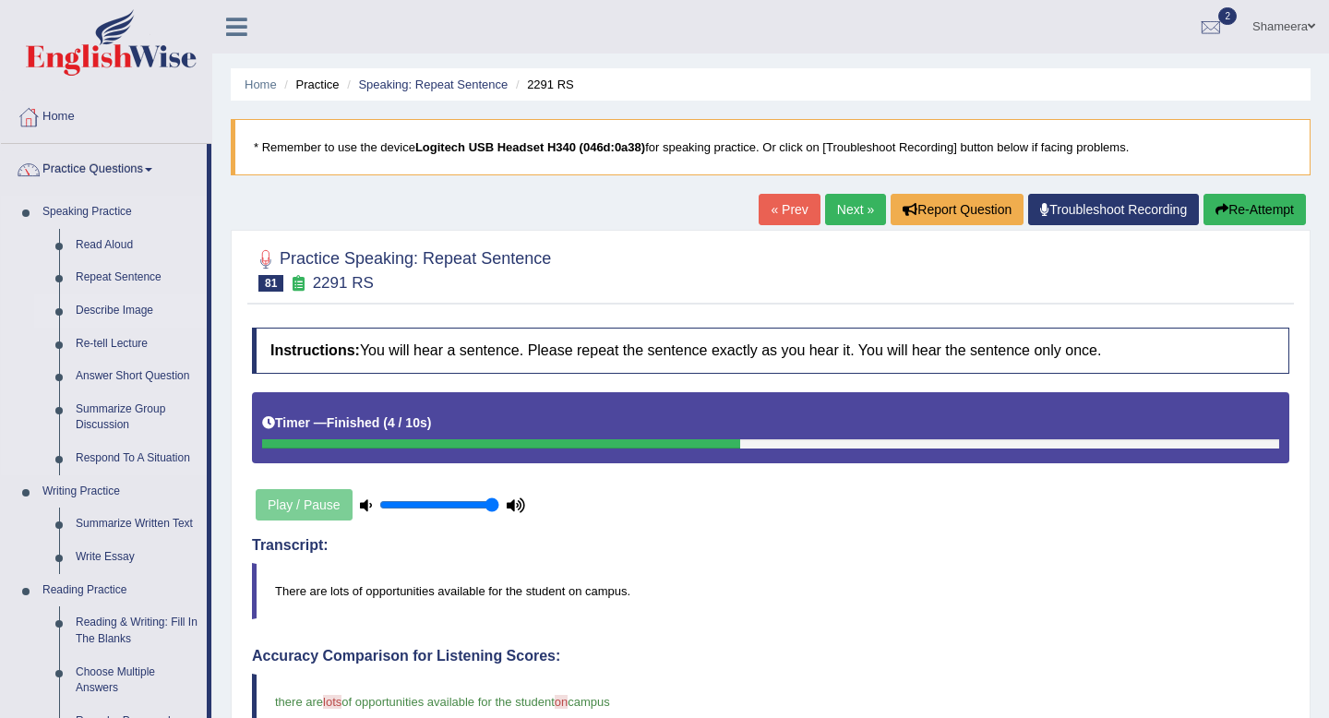
click at [114, 309] on link "Describe Image" at bounding box center [136, 310] width 139 height 33
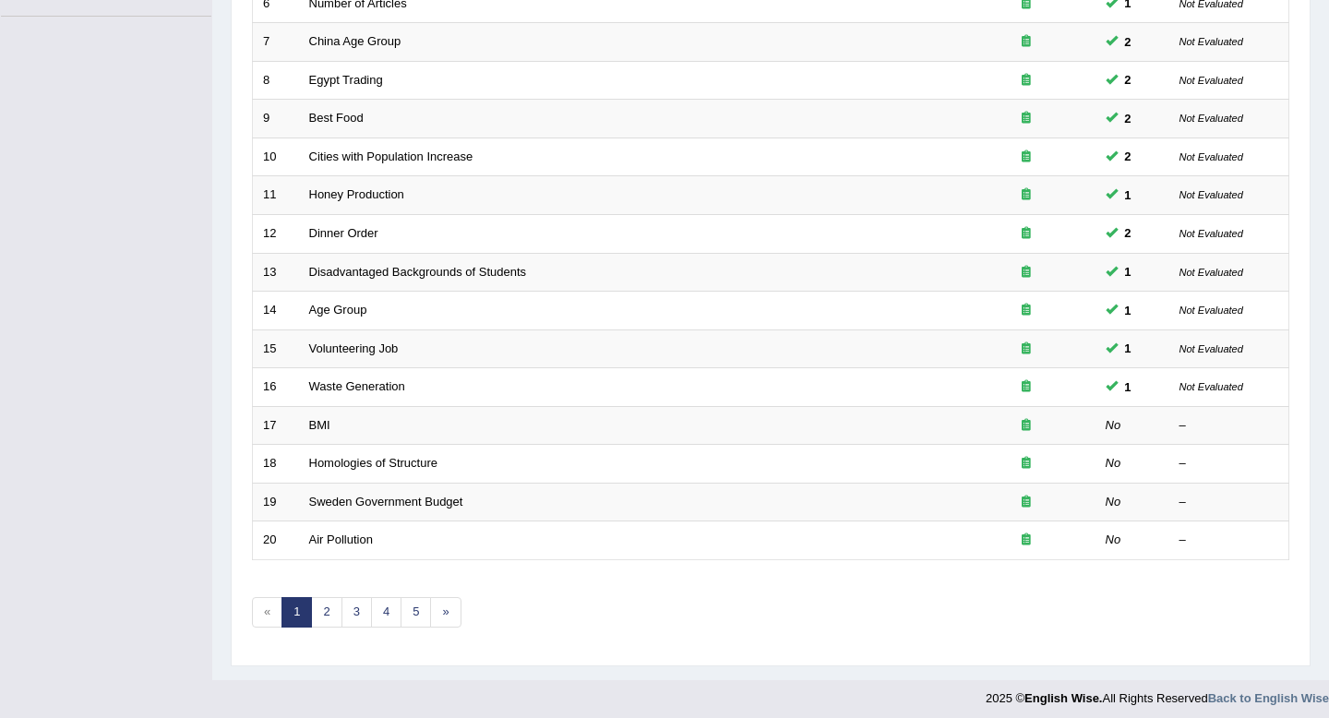
scroll to position [504, 0]
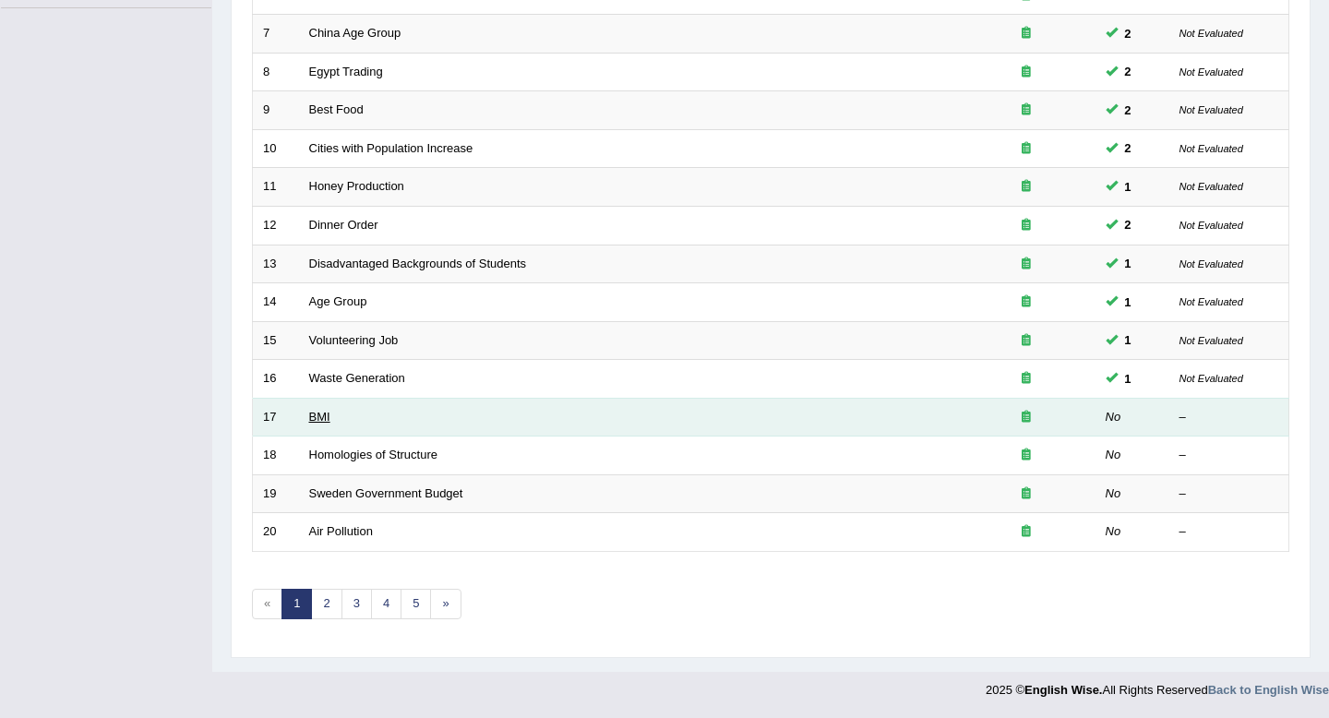
click at [317, 421] on link "BMI" at bounding box center [319, 417] width 21 height 14
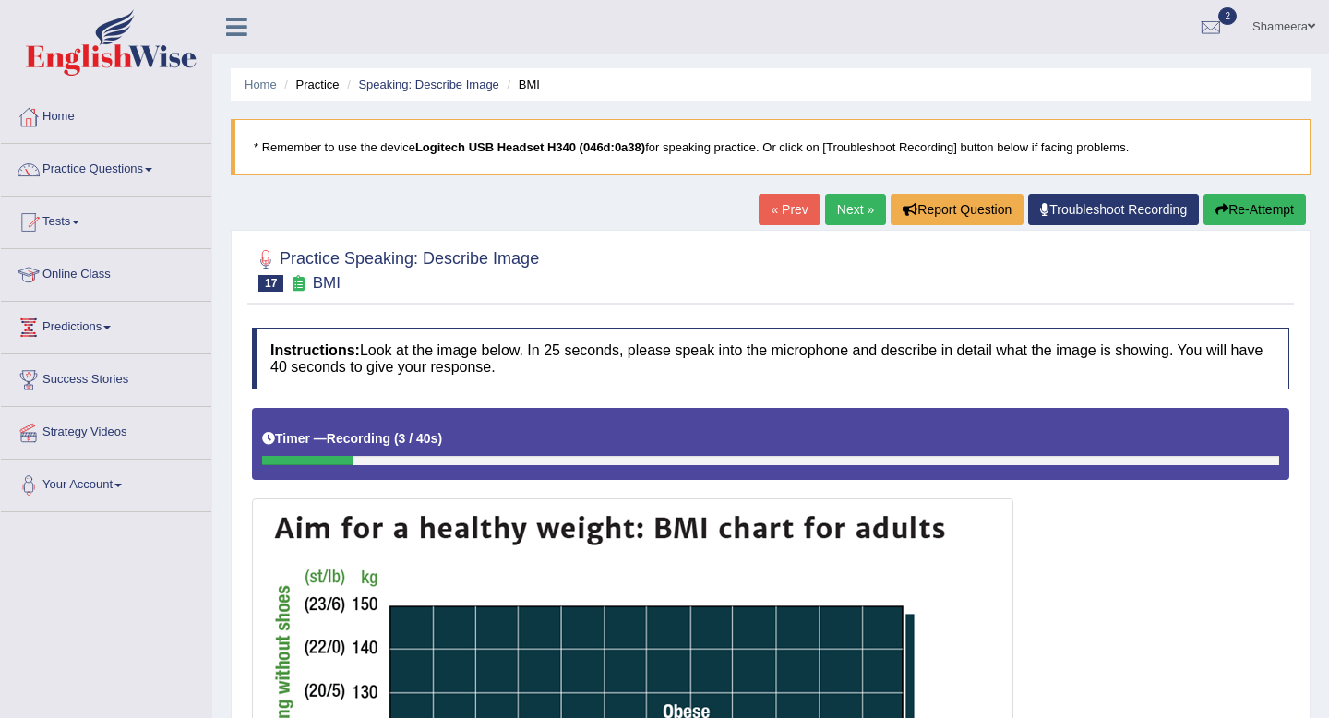
click at [447, 85] on link "Speaking: Describe Image" at bounding box center [428, 85] width 140 height 14
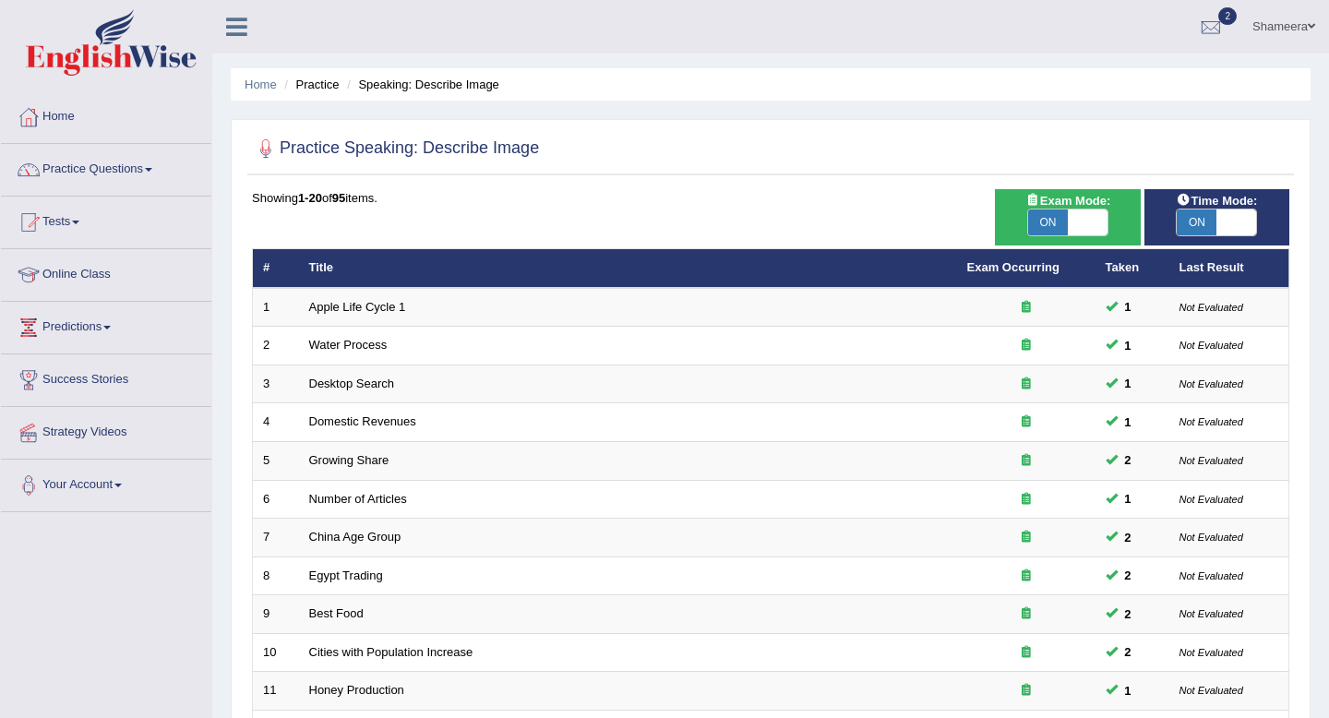
click at [1229, 211] on span at bounding box center [1236, 222] width 40 height 26
click at [1229, 221] on span at bounding box center [1236, 222] width 40 height 26
checkbox input "false"
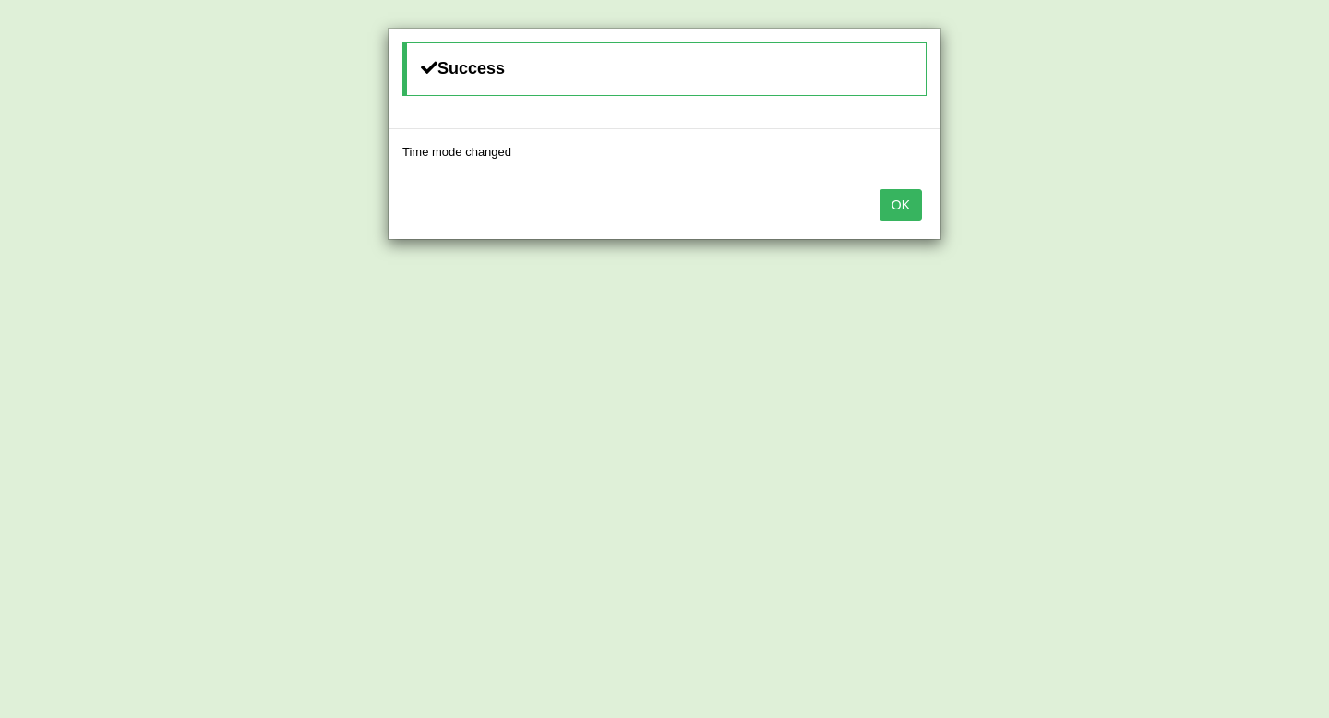
click at [896, 207] on button "OK" at bounding box center [900, 204] width 42 height 31
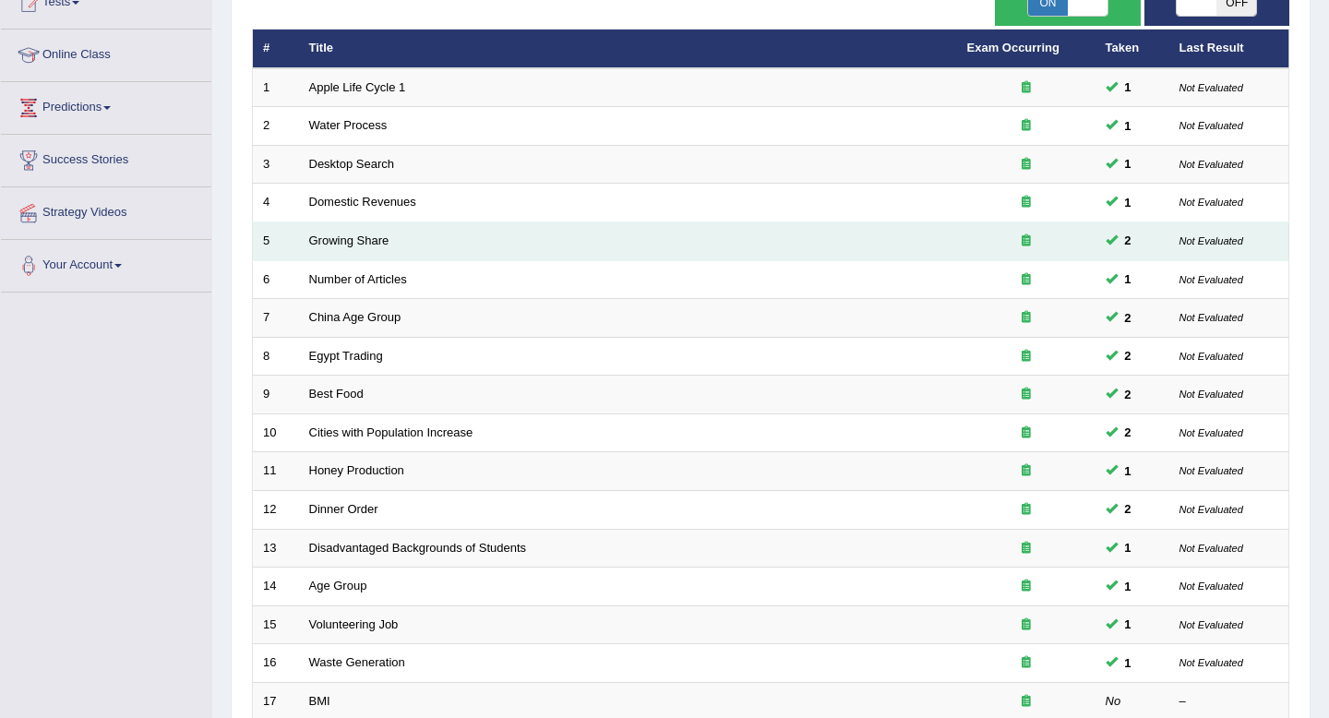
scroll to position [504, 0]
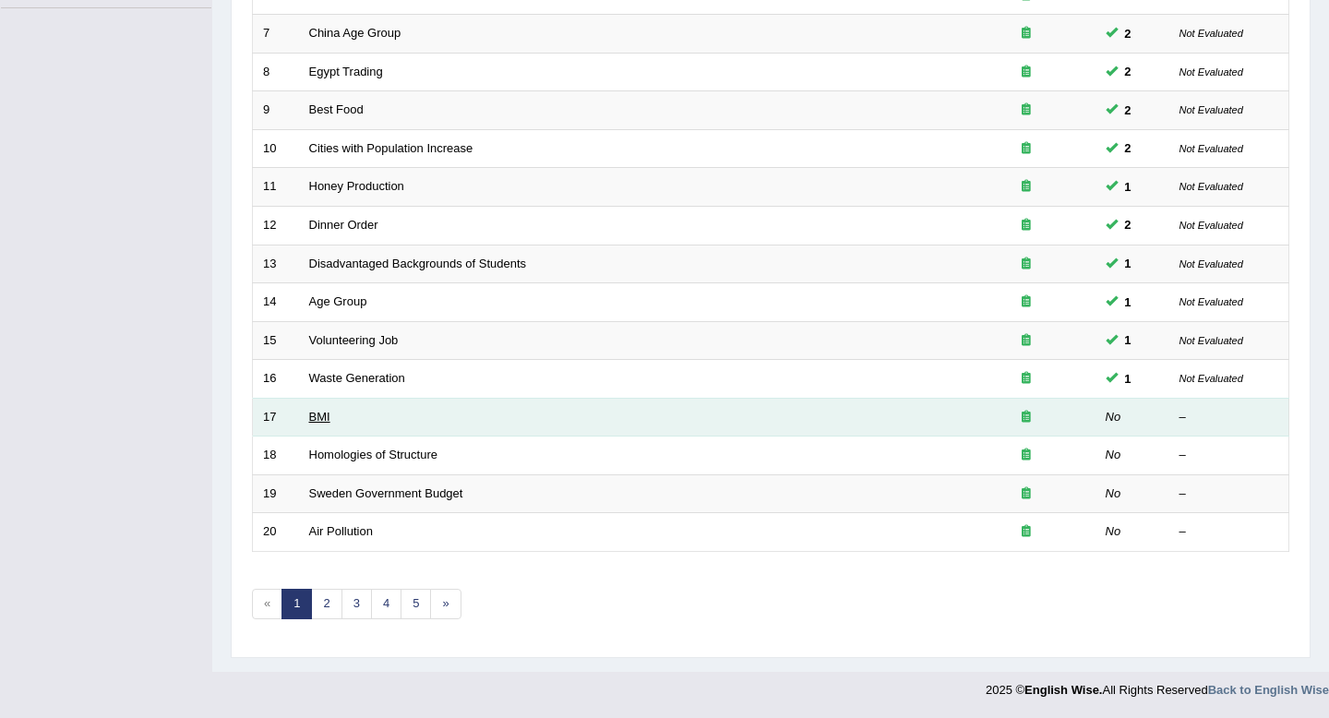
click at [315, 422] on link "BMI" at bounding box center [319, 417] width 21 height 14
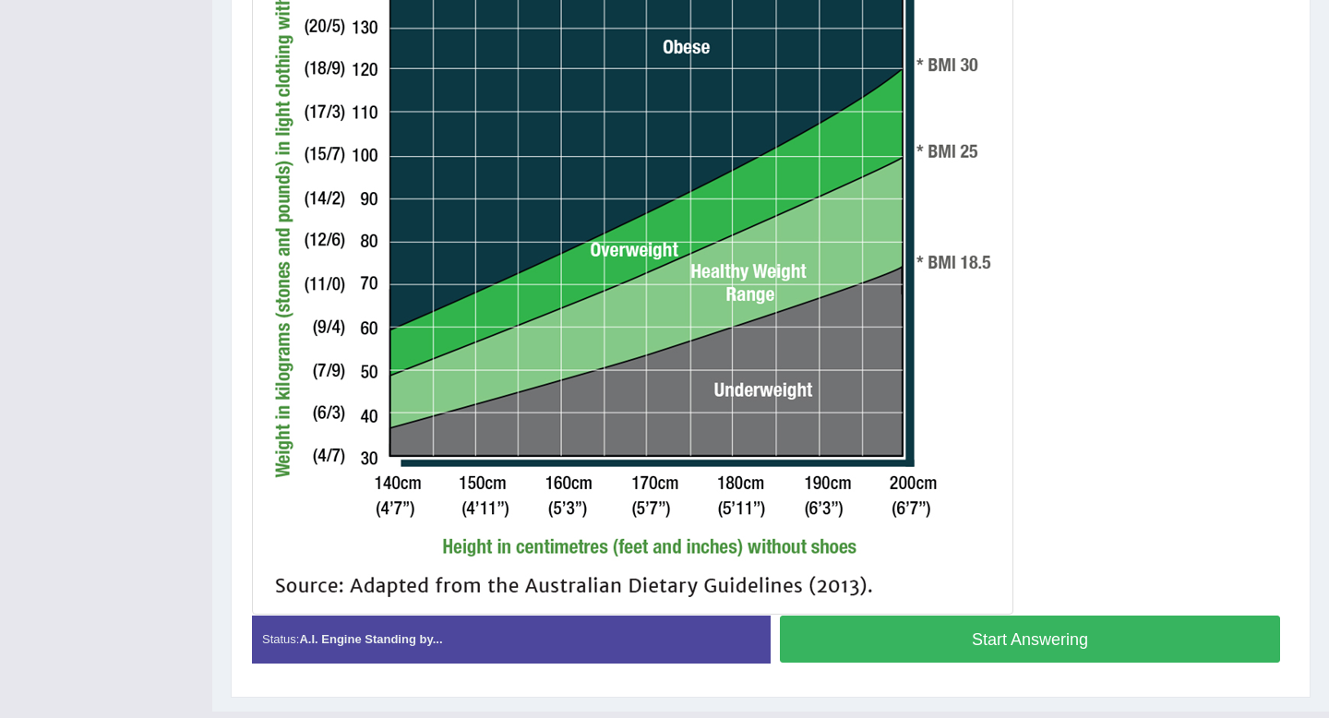
scroll to position [576, 0]
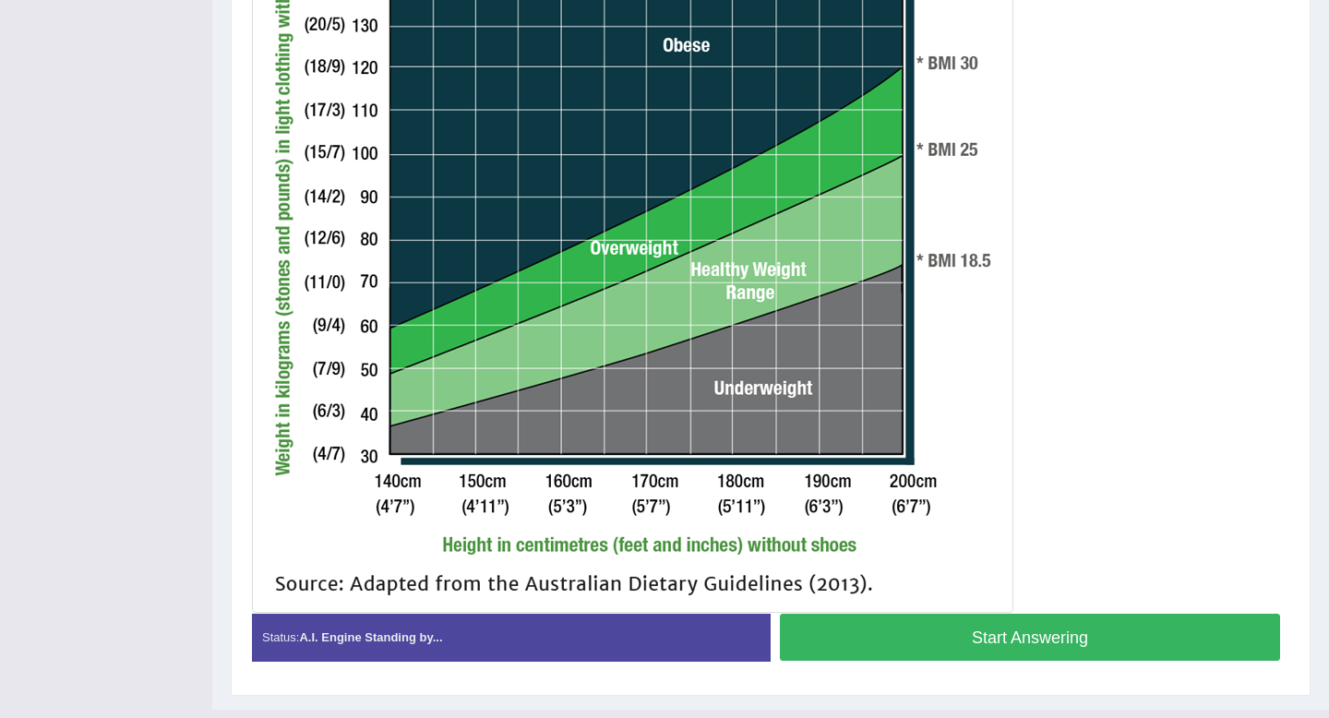
click at [1007, 640] on button "Start Answering" at bounding box center [1030, 637] width 500 height 47
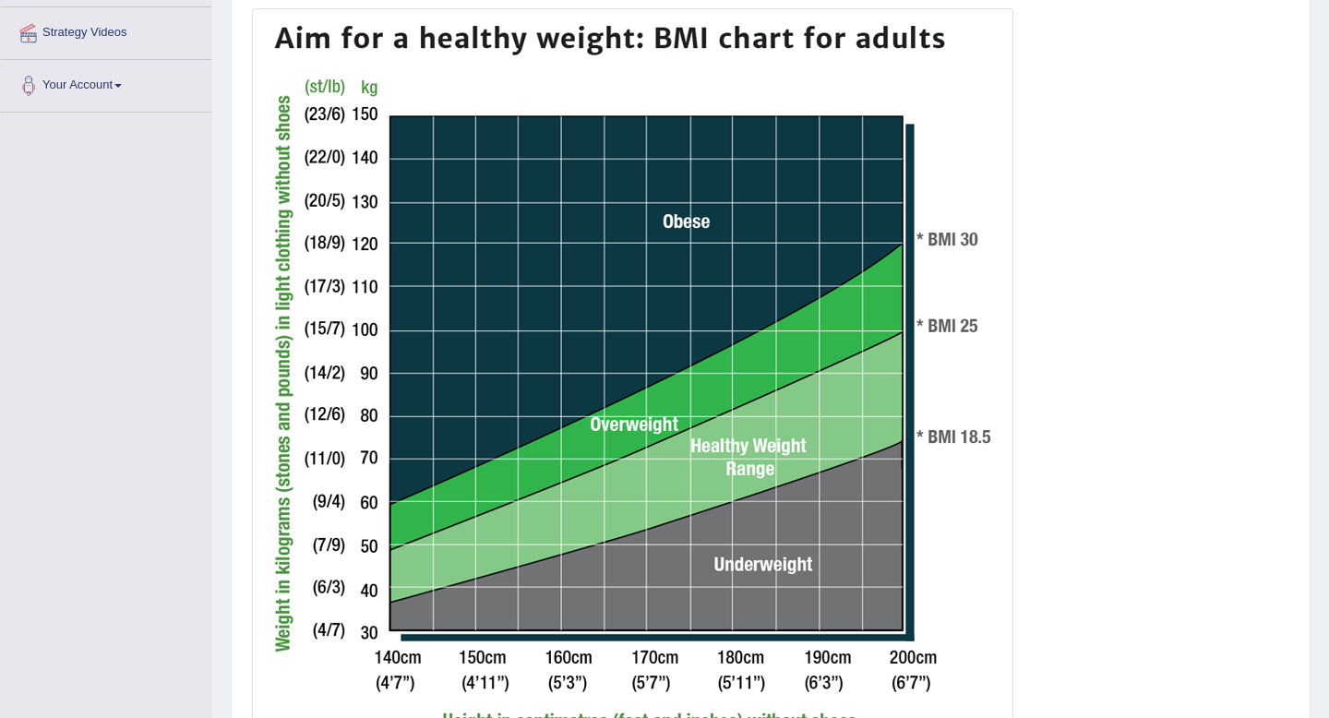
scroll to position [631, 0]
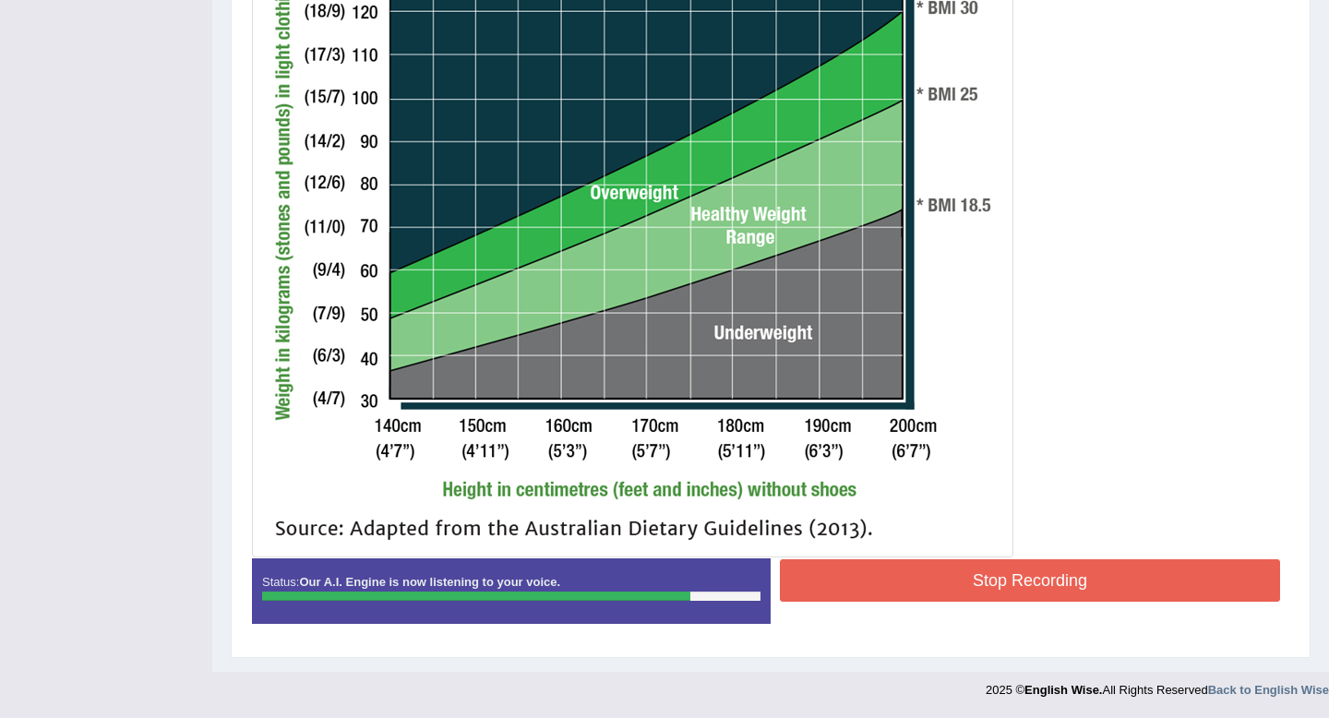
click at [993, 586] on button "Stop Recording" at bounding box center [1030, 580] width 500 height 42
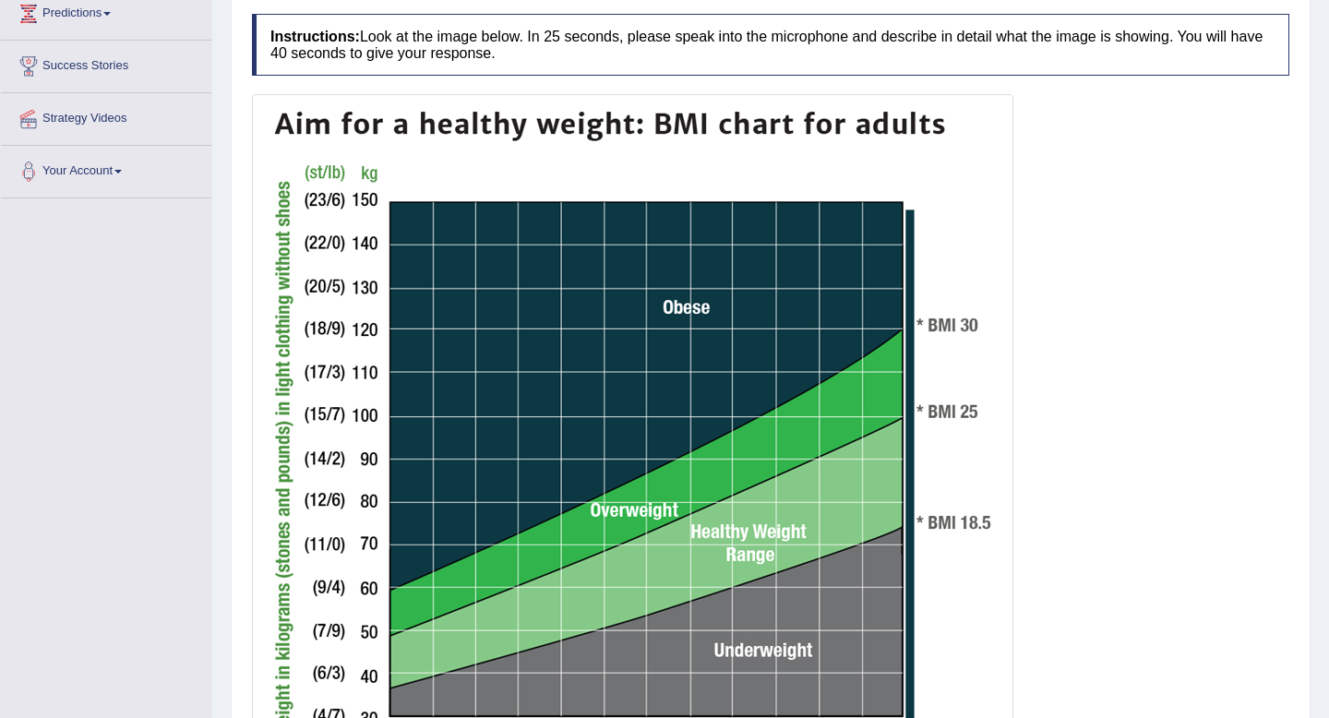
scroll to position [0, 0]
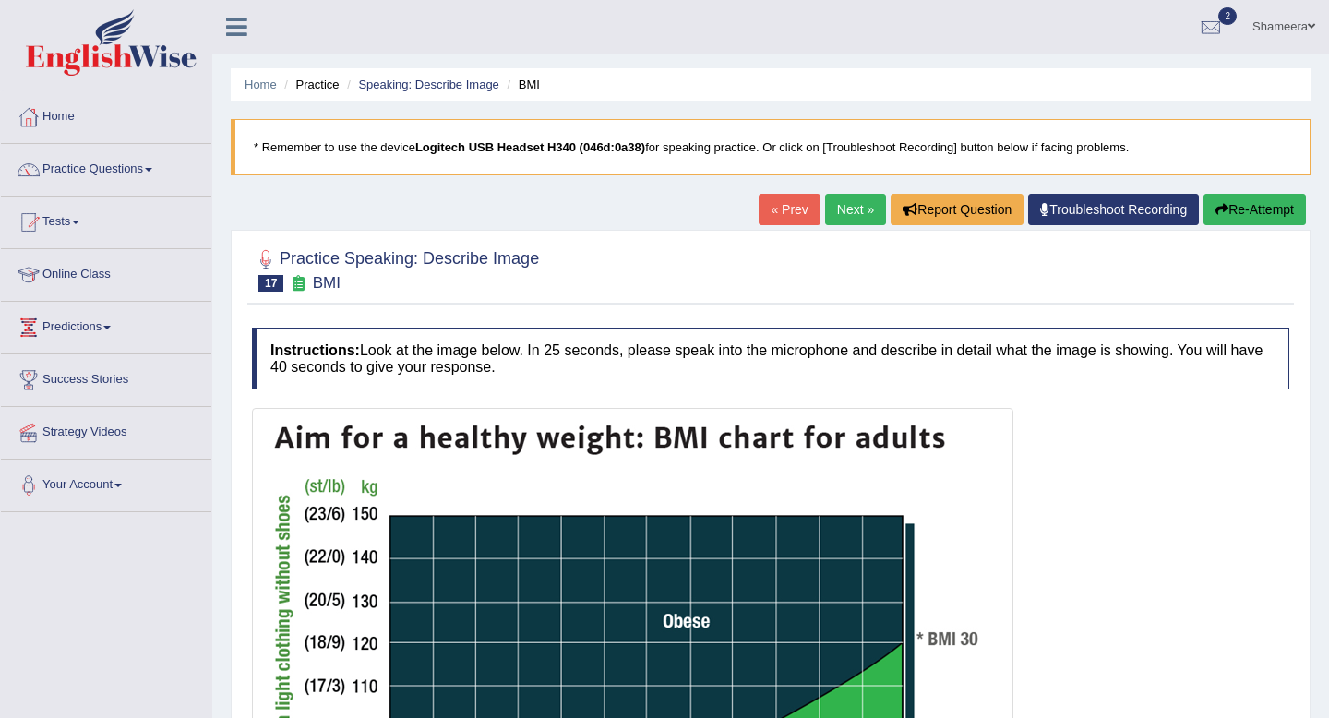
click at [838, 211] on link "Next »" at bounding box center [855, 209] width 61 height 31
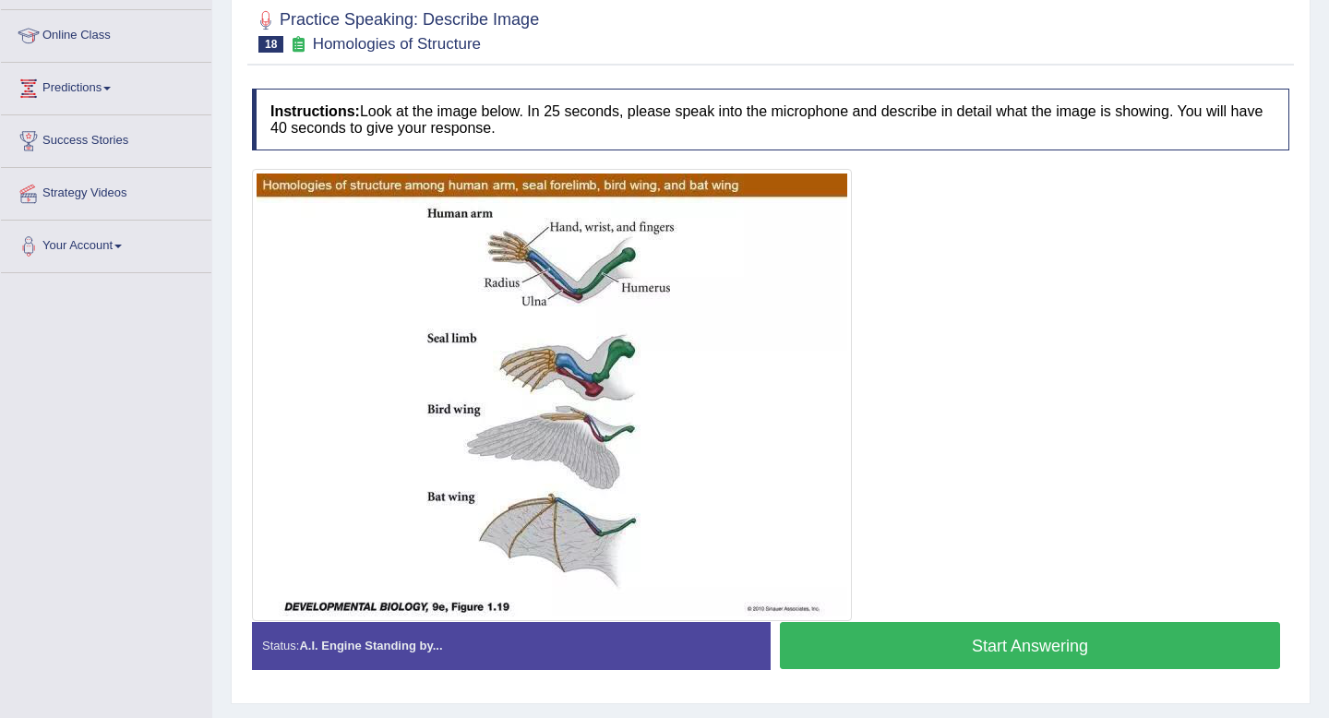
scroll to position [233, 0]
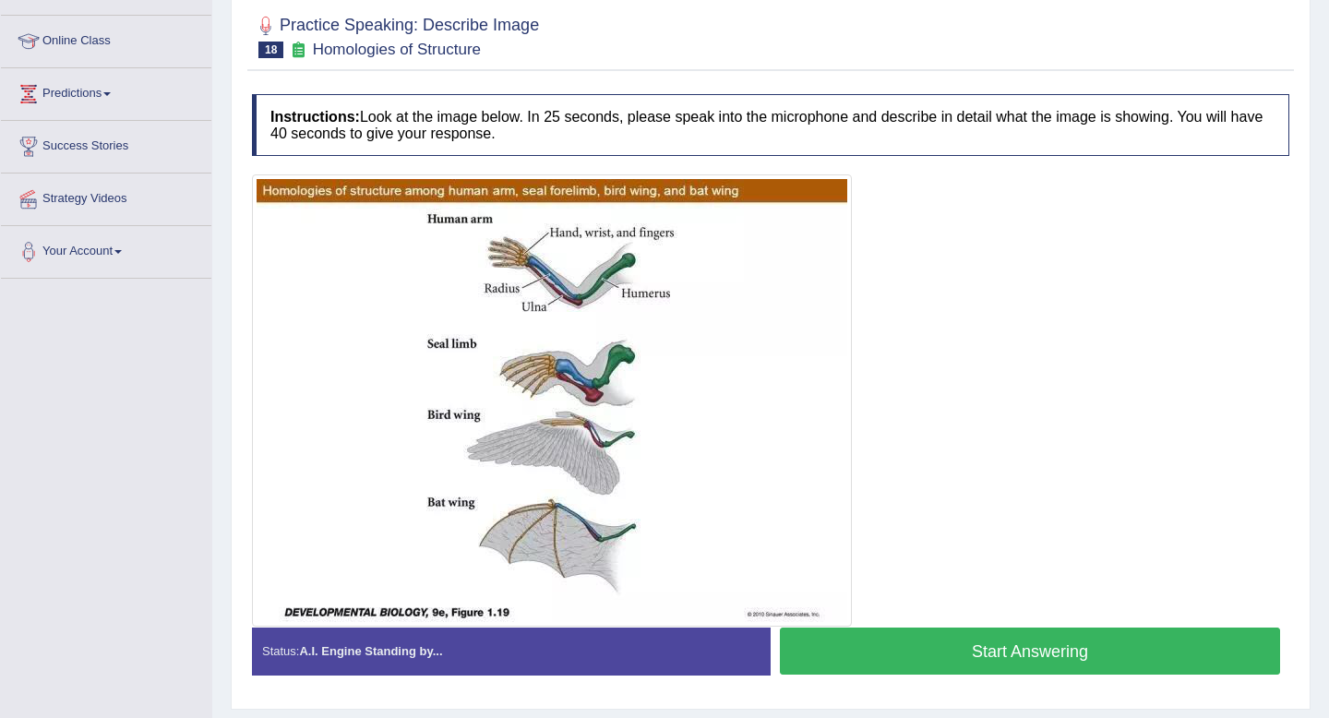
click at [957, 644] on button "Start Answering" at bounding box center [1030, 651] width 500 height 47
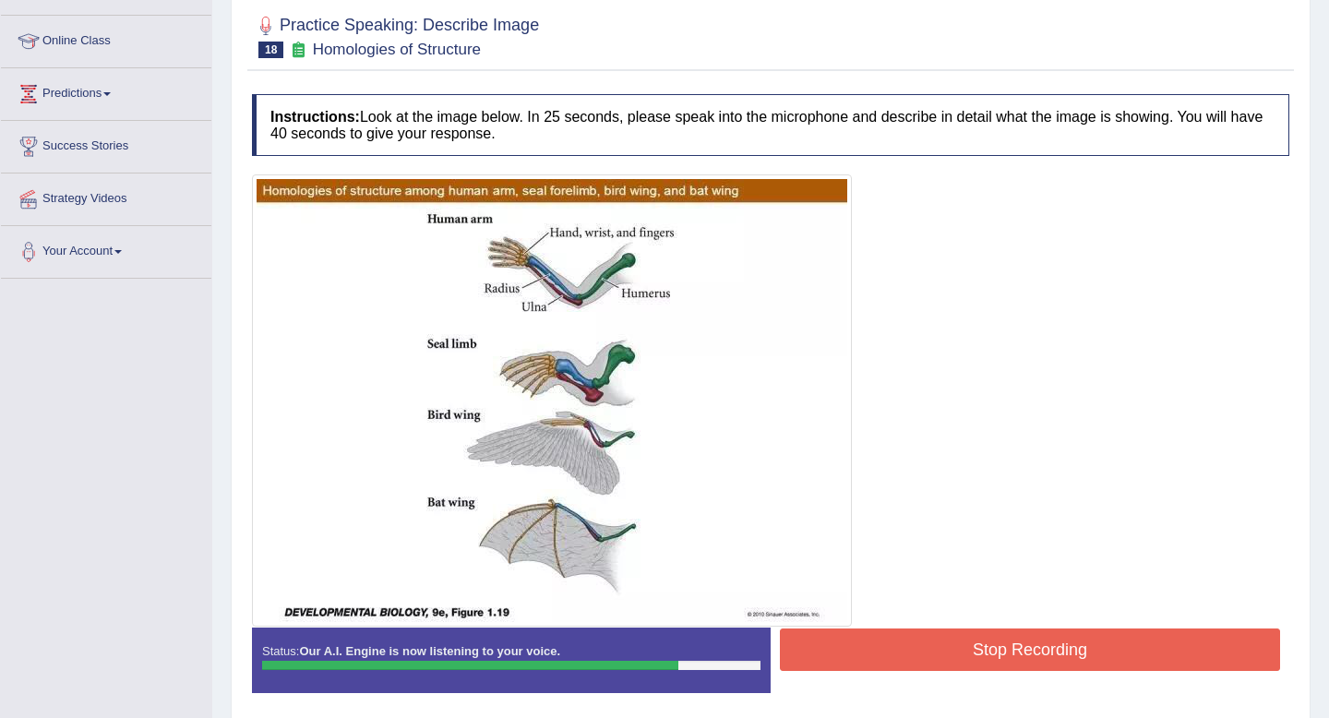
click at [957, 644] on button "Stop Recording" at bounding box center [1030, 649] width 500 height 42
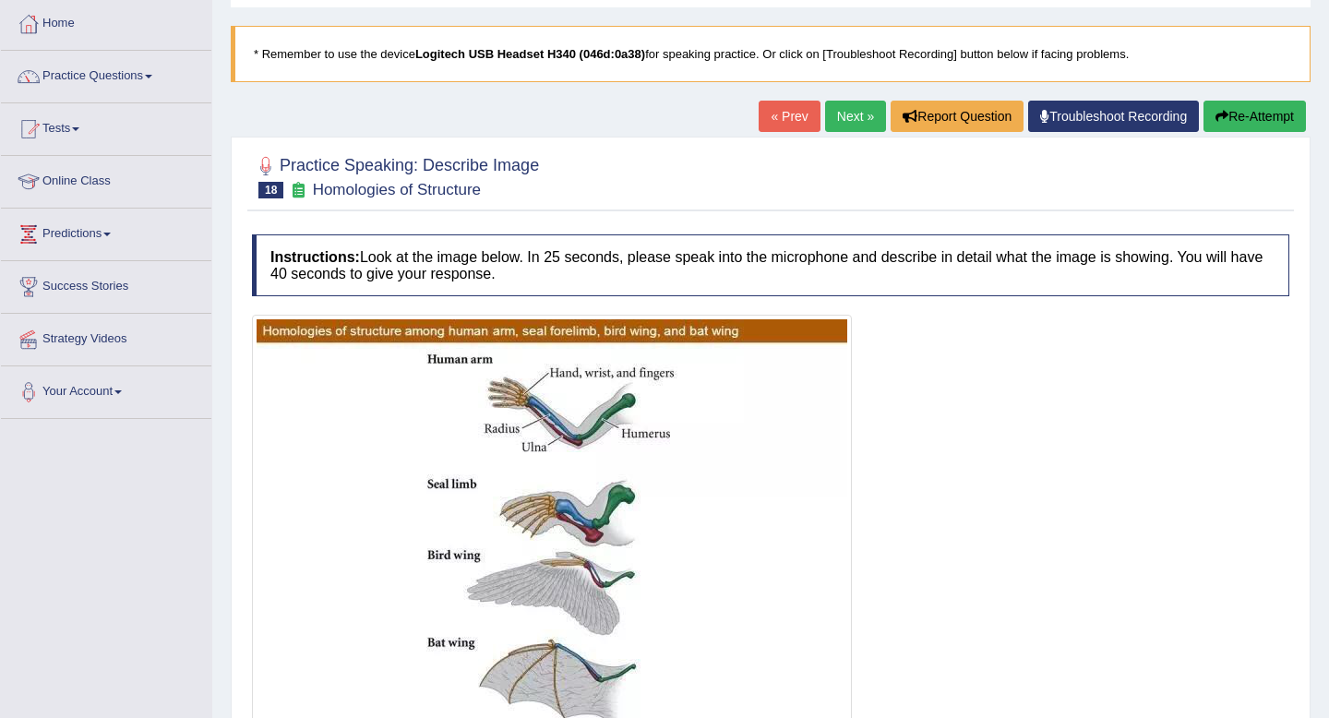
scroll to position [42, 0]
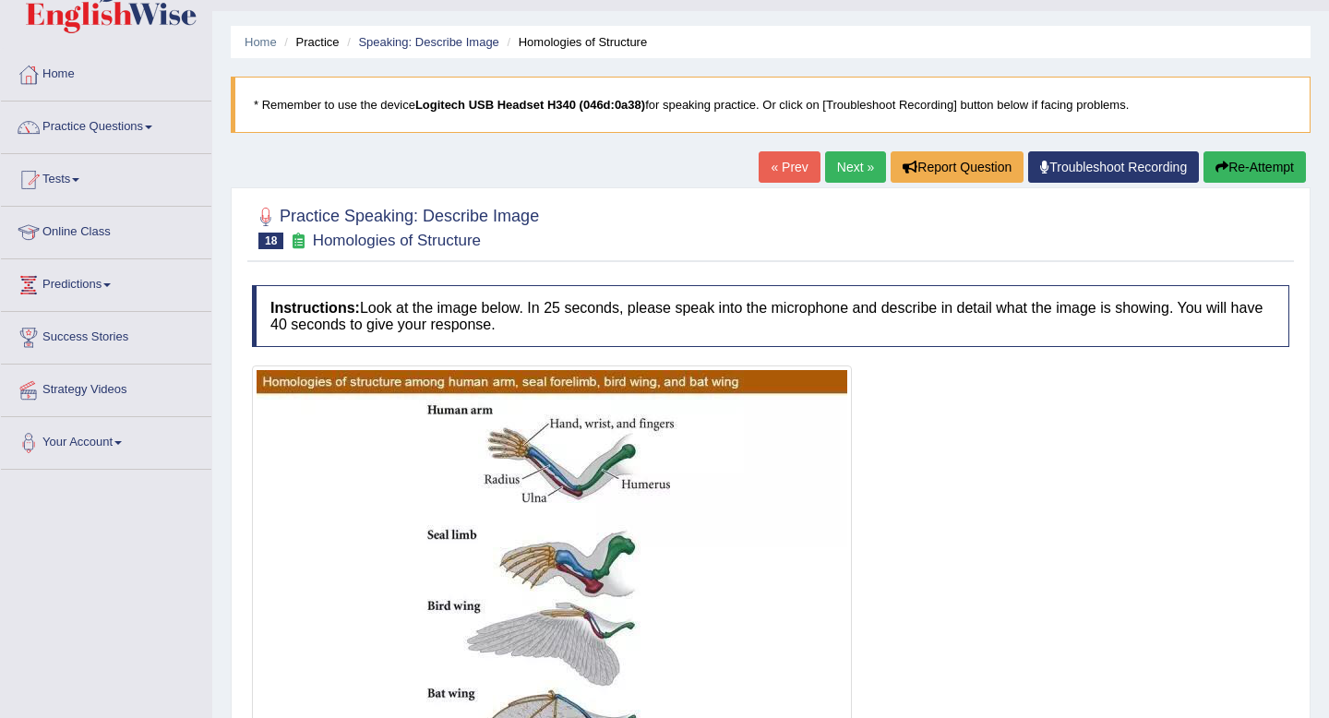
click at [839, 166] on link "Next »" at bounding box center [855, 166] width 61 height 31
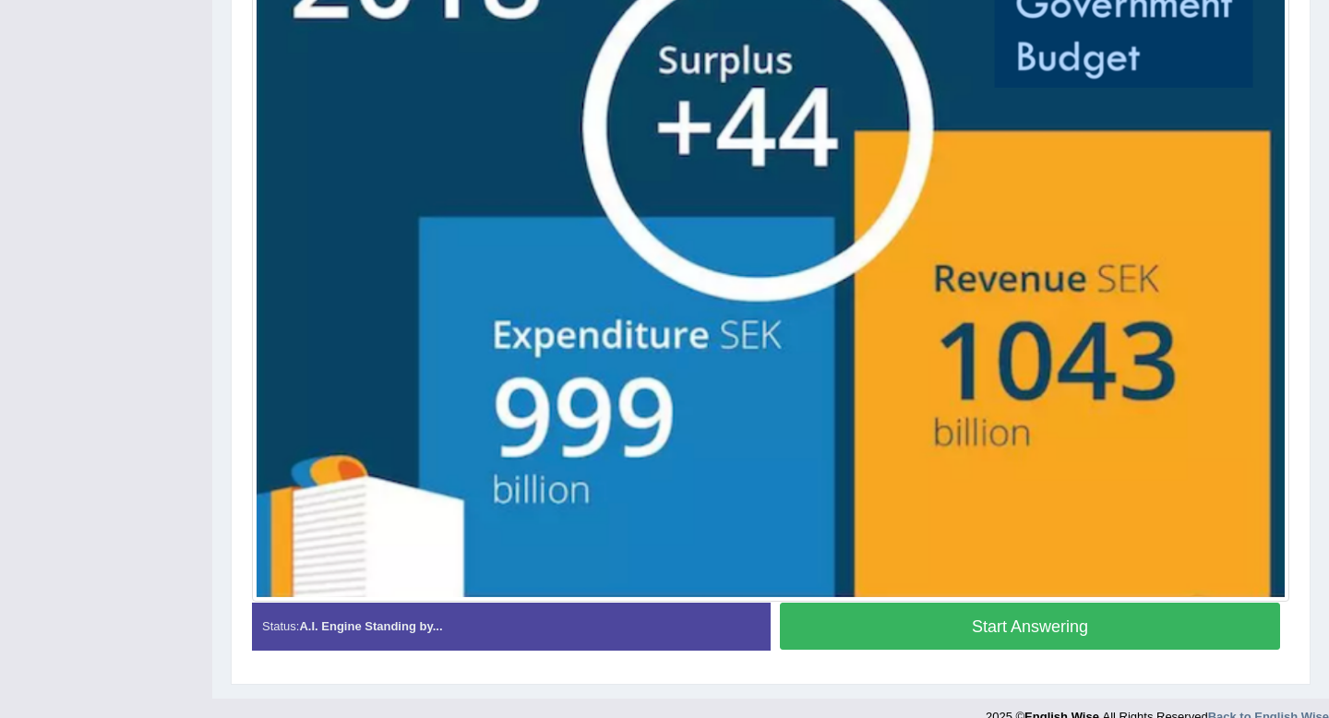
scroll to position [535, 0]
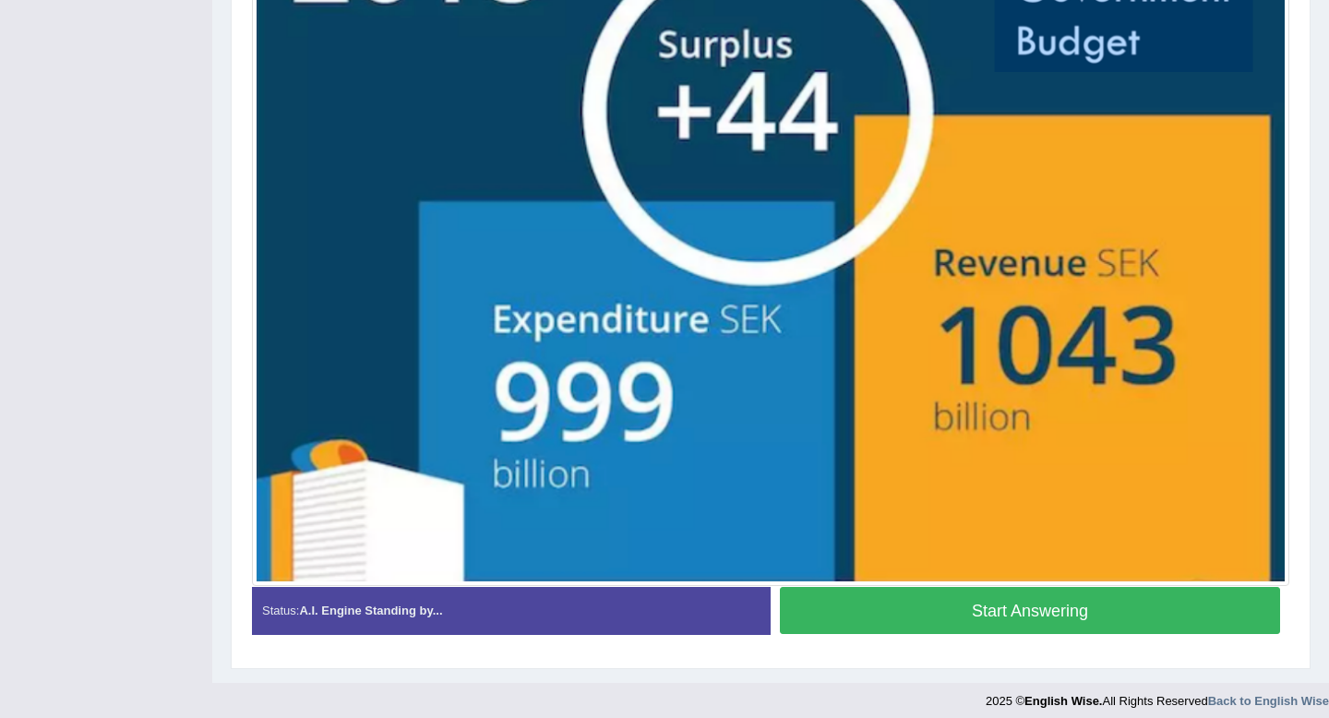
click at [964, 616] on button "Start Answering" at bounding box center [1030, 610] width 500 height 47
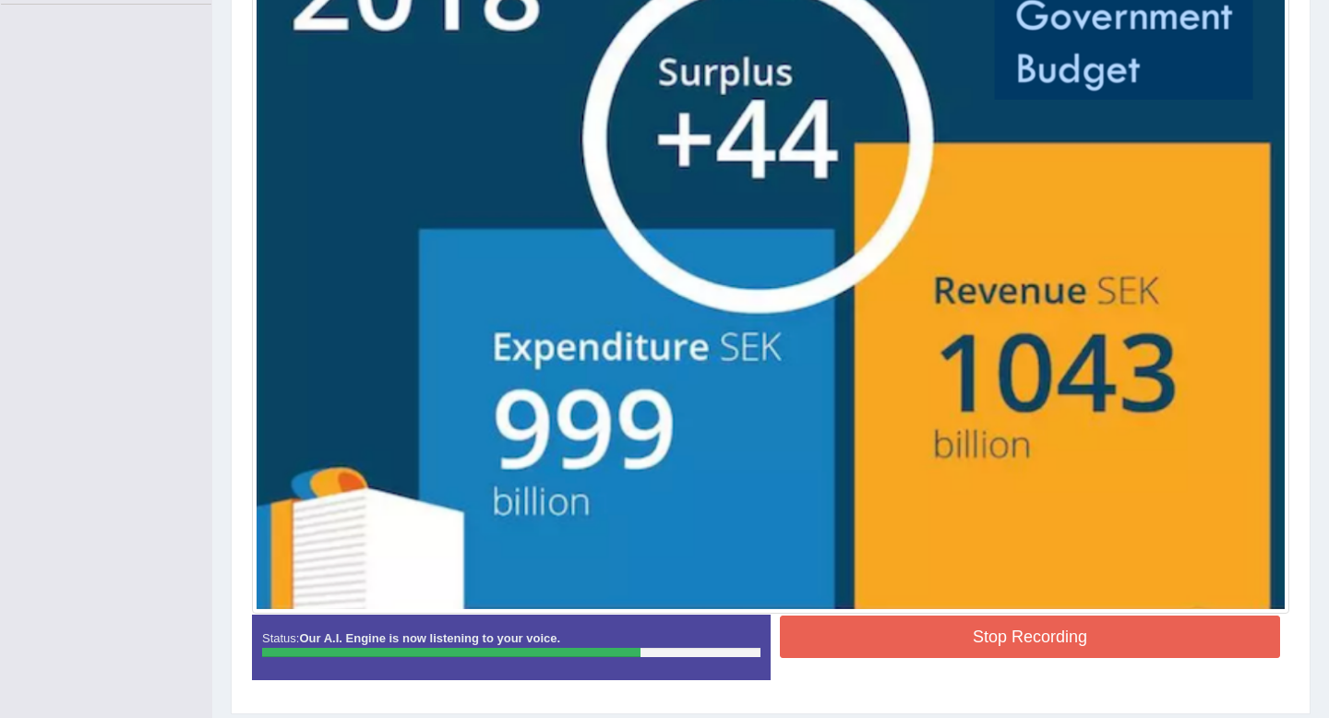
scroll to position [512, 0]
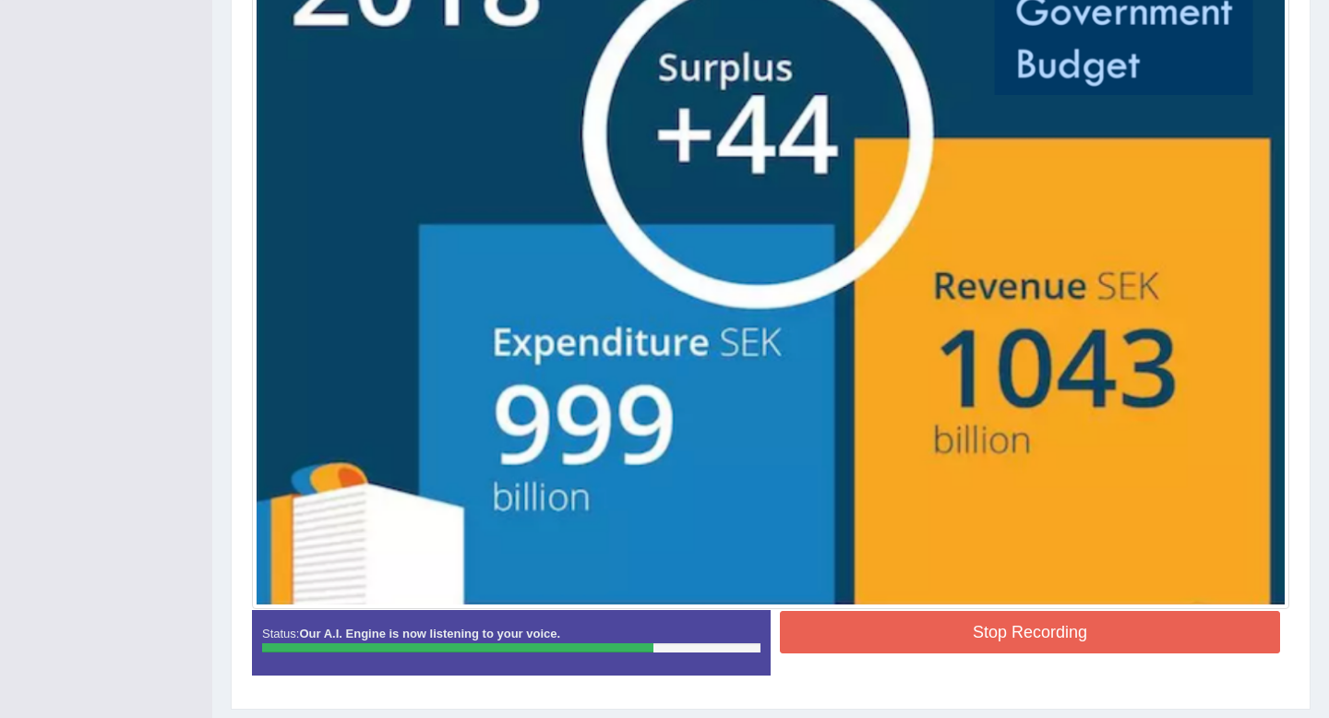
click at [964, 616] on button "Stop Recording" at bounding box center [1030, 632] width 500 height 42
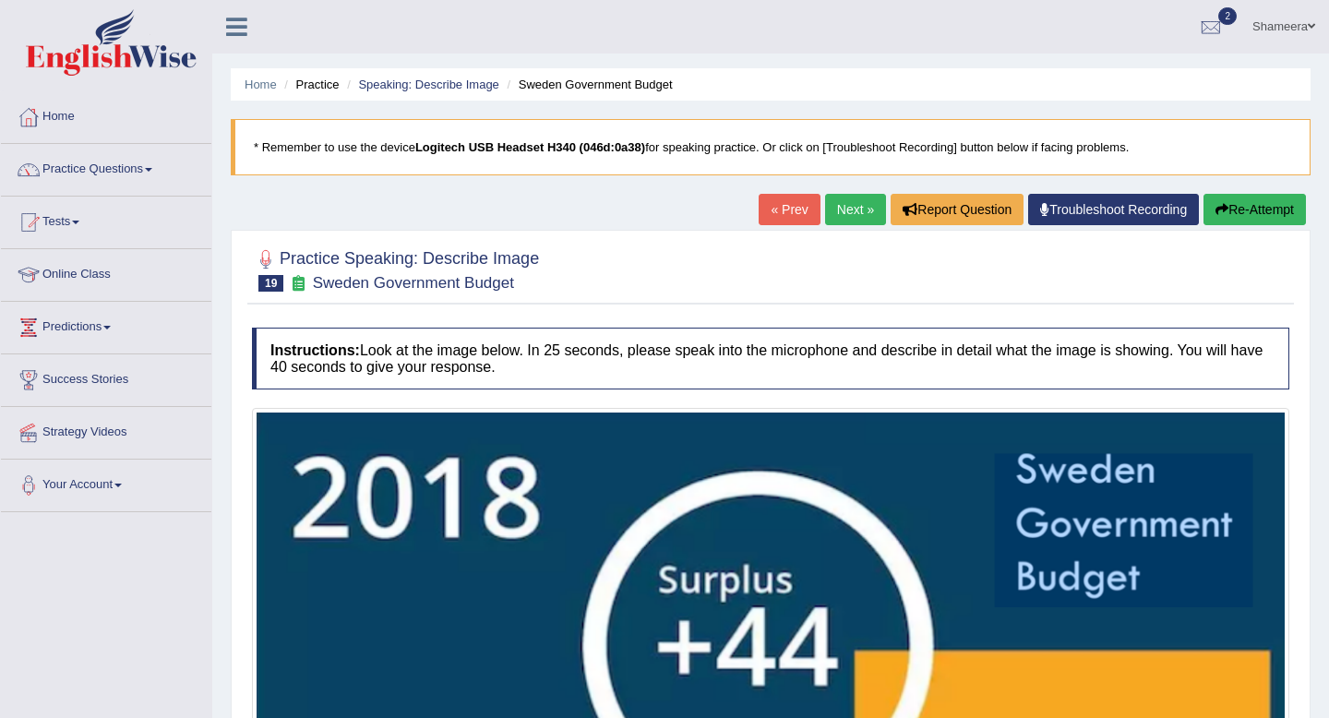
scroll to position [674, 0]
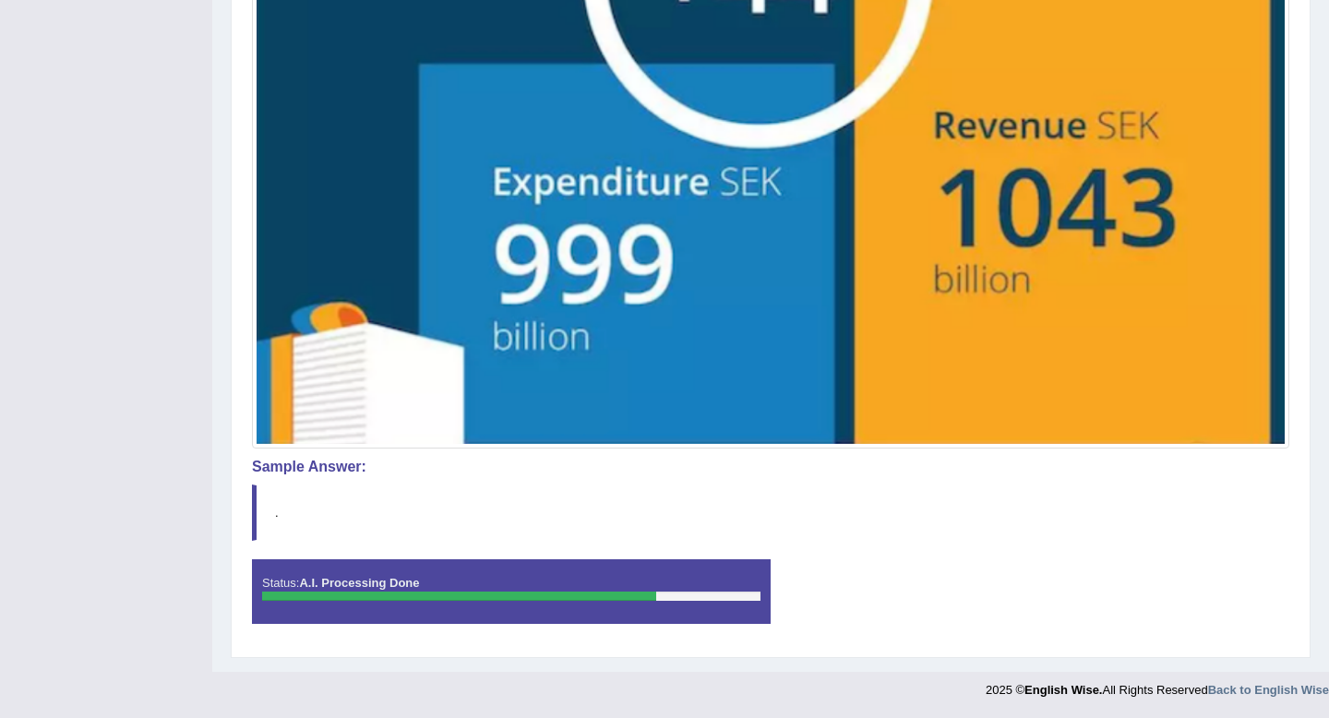
click at [355, 55] on img at bounding box center [771, 92] width 1028 height 704
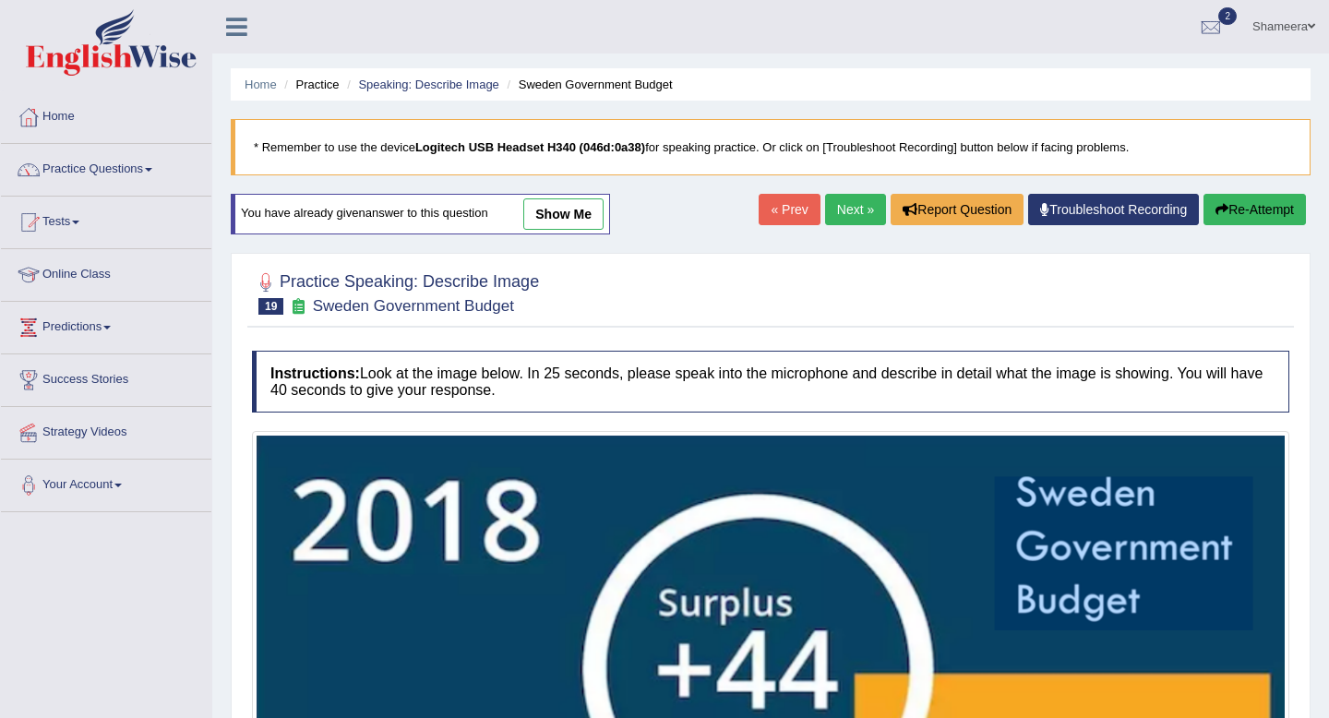
click at [555, 218] on link "show me" at bounding box center [563, 213] width 80 height 31
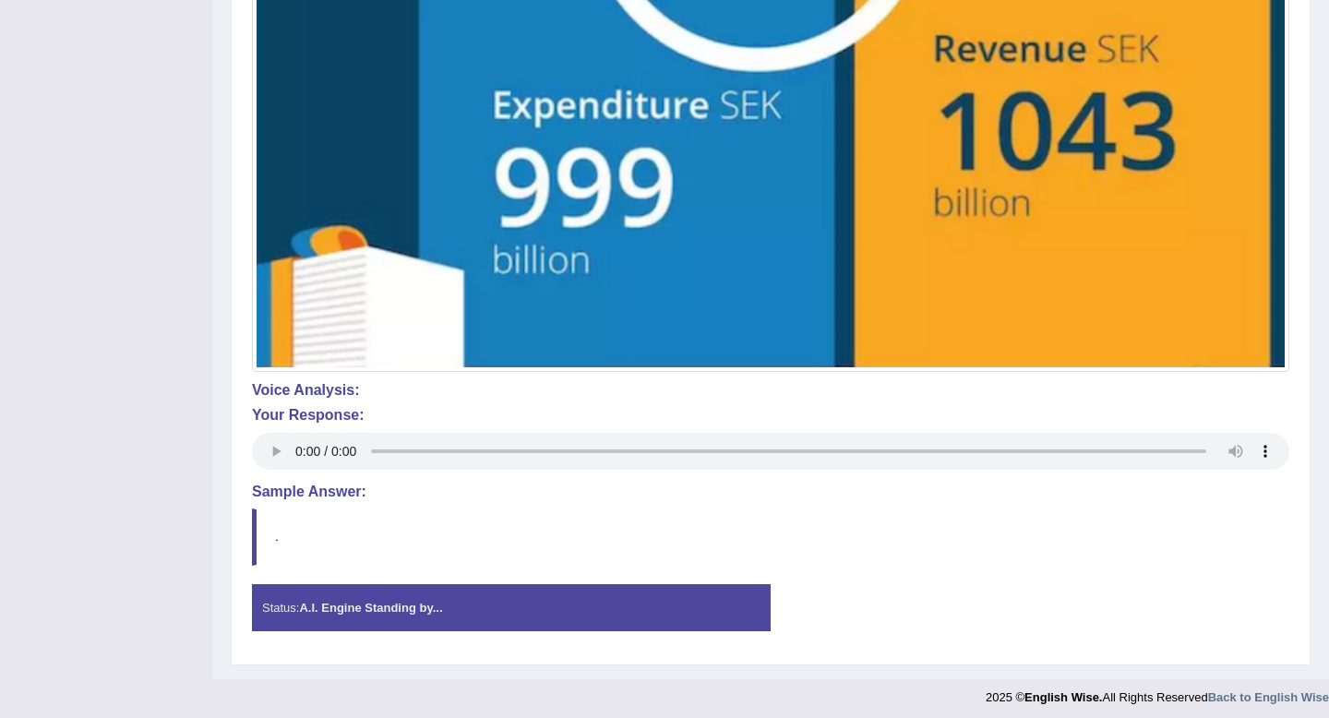
scroll to position [767, 0]
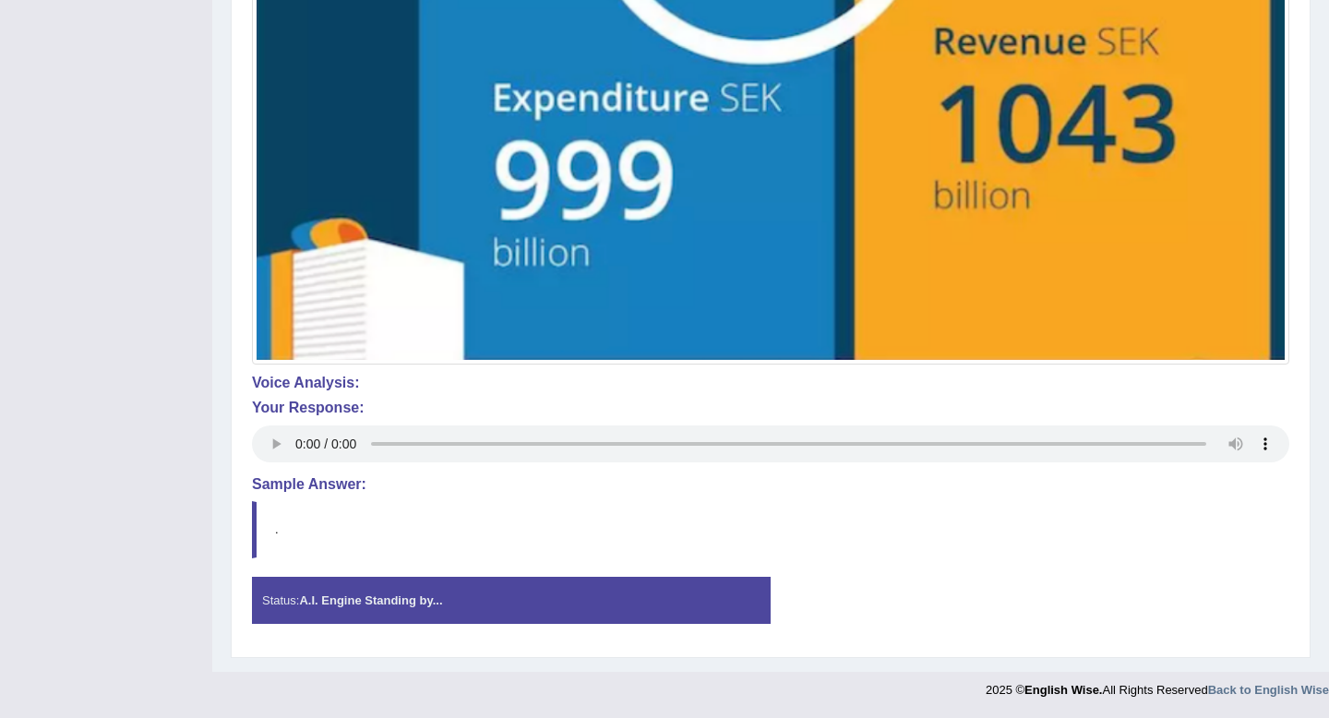
click at [486, 602] on div "Status: A.I. Engine Standing by..." at bounding box center [511, 600] width 519 height 47
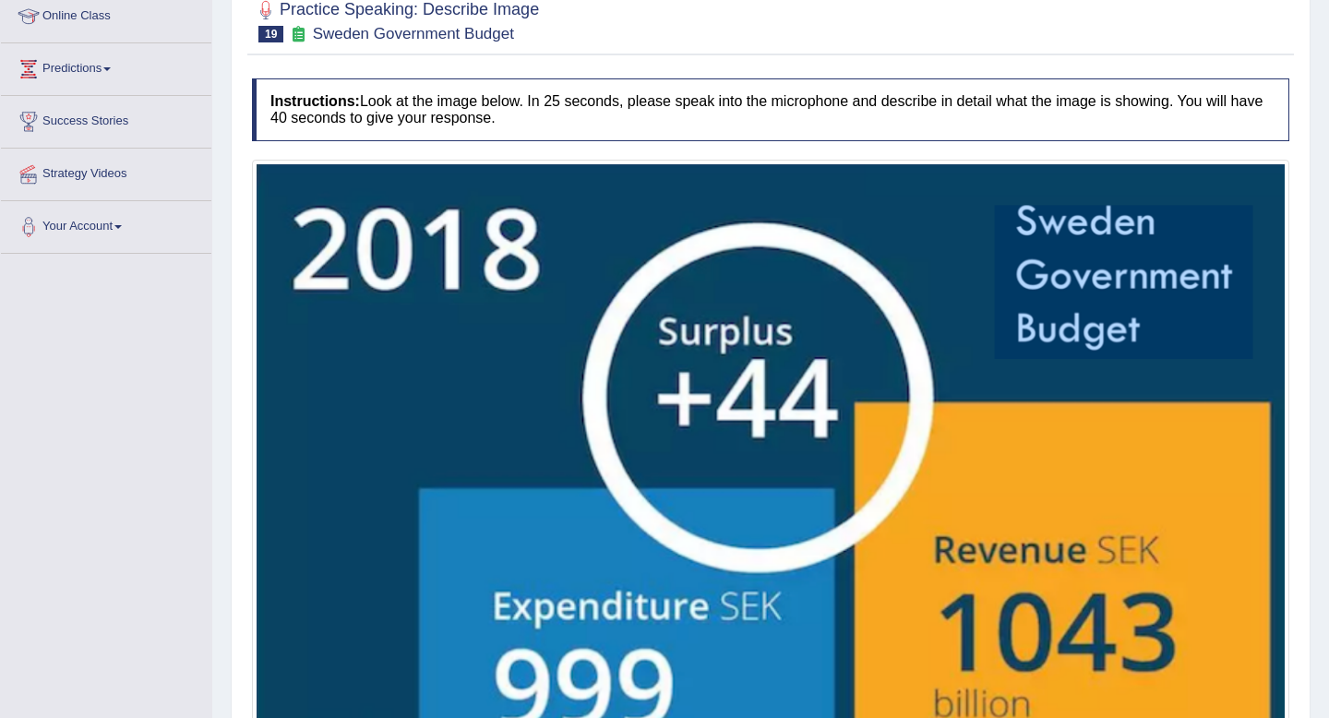
scroll to position [0, 0]
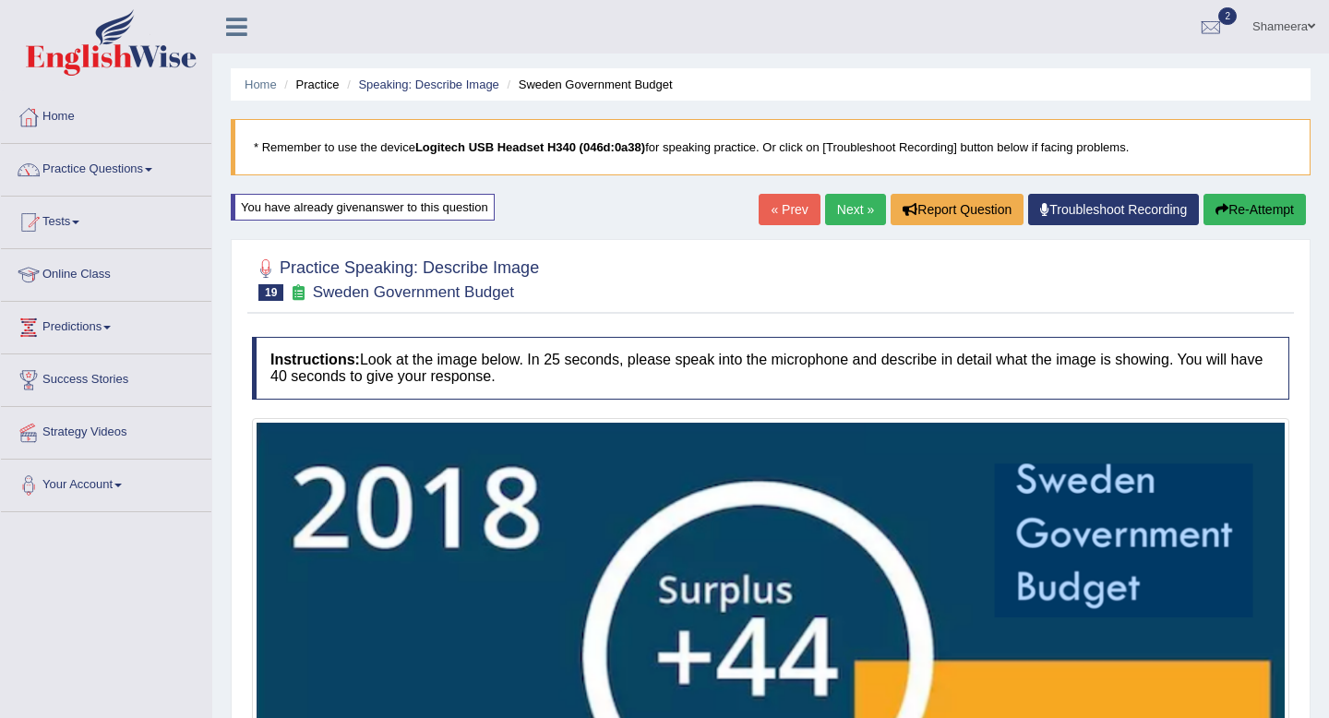
click at [852, 215] on link "Next »" at bounding box center [855, 209] width 61 height 31
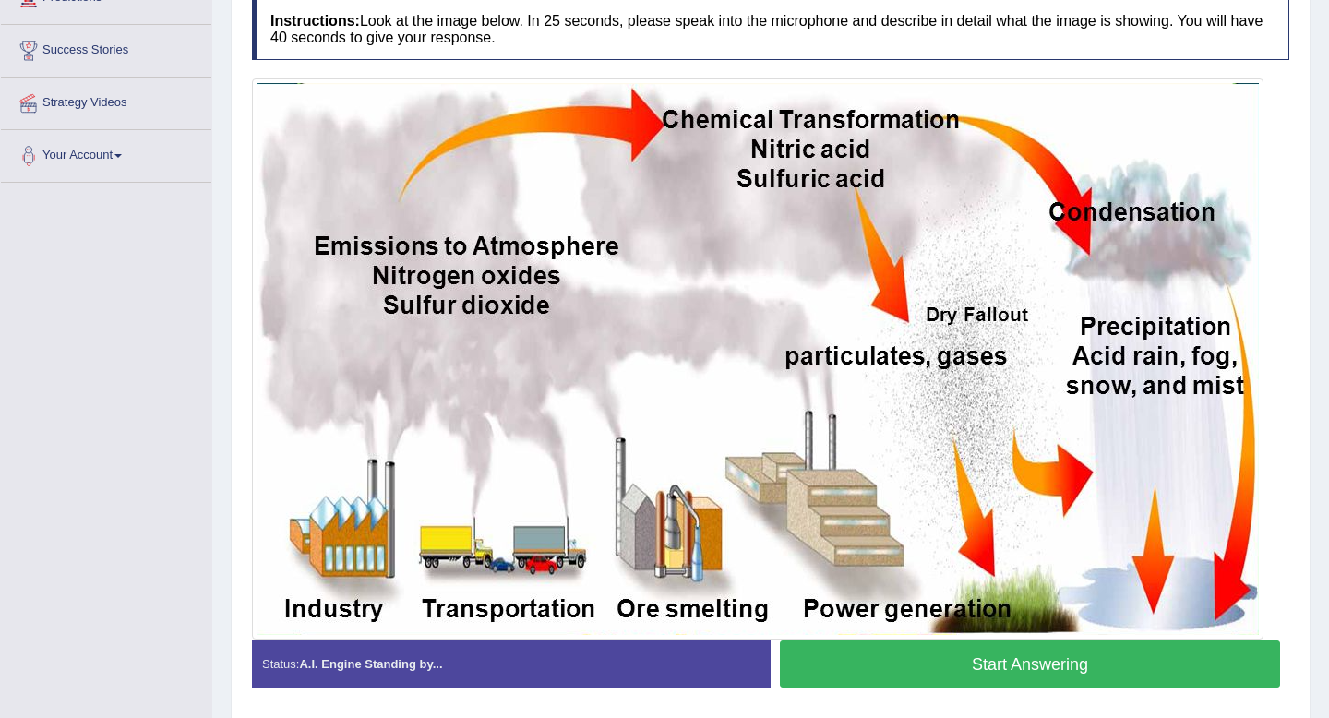
scroll to position [330, 0]
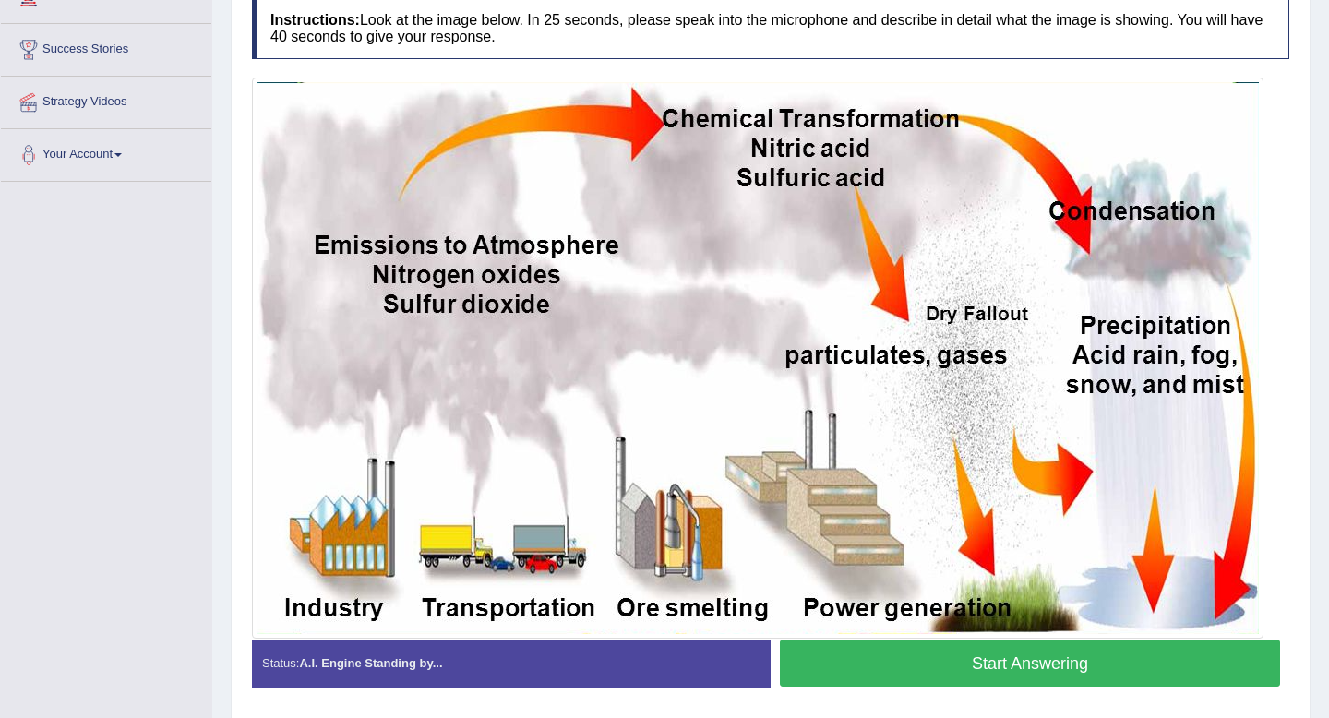
click at [1005, 672] on button "Start Answering" at bounding box center [1030, 663] width 500 height 47
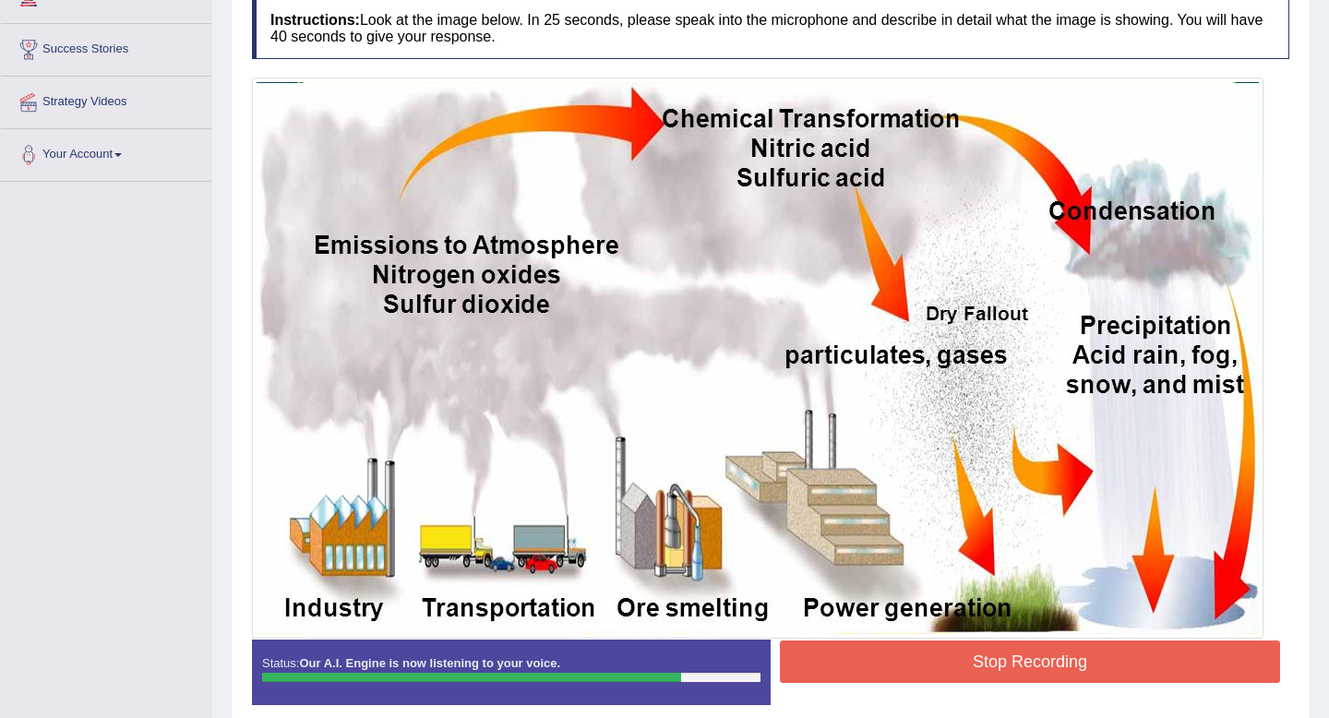
click at [1005, 672] on button "Stop Recording" at bounding box center [1030, 661] width 500 height 42
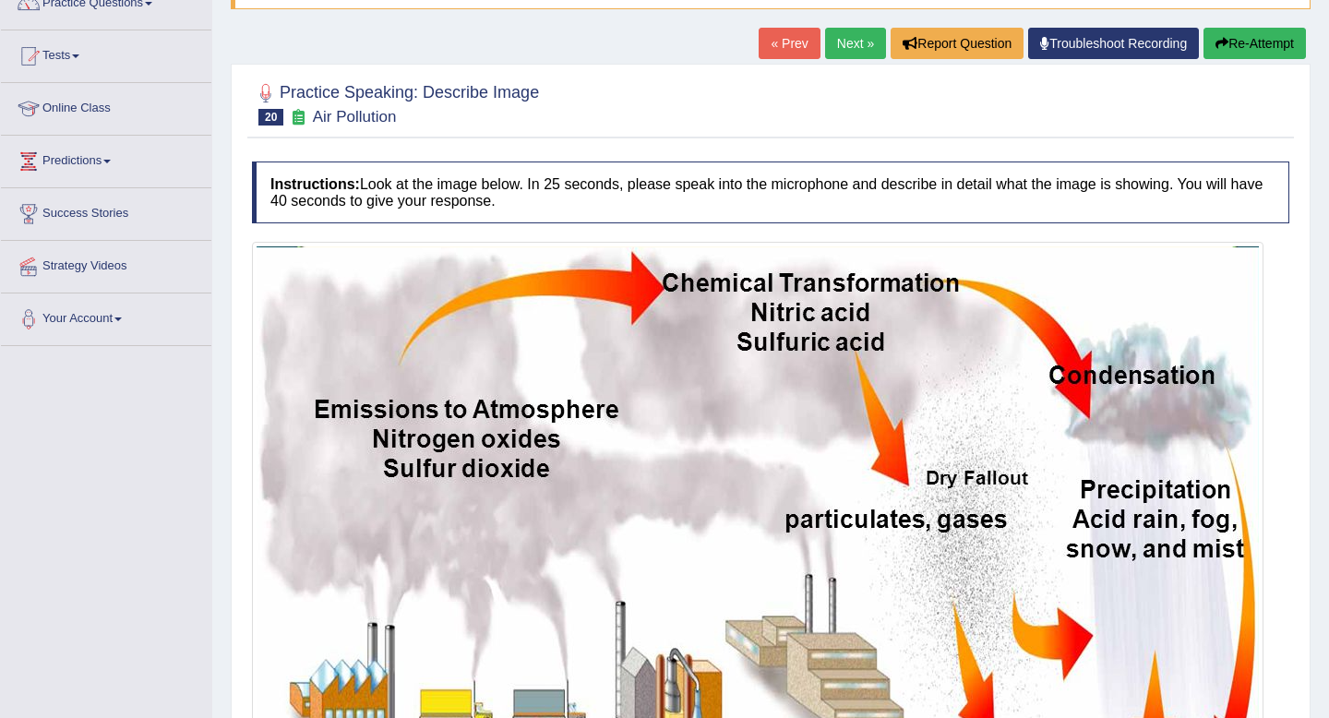
scroll to position [126, 0]
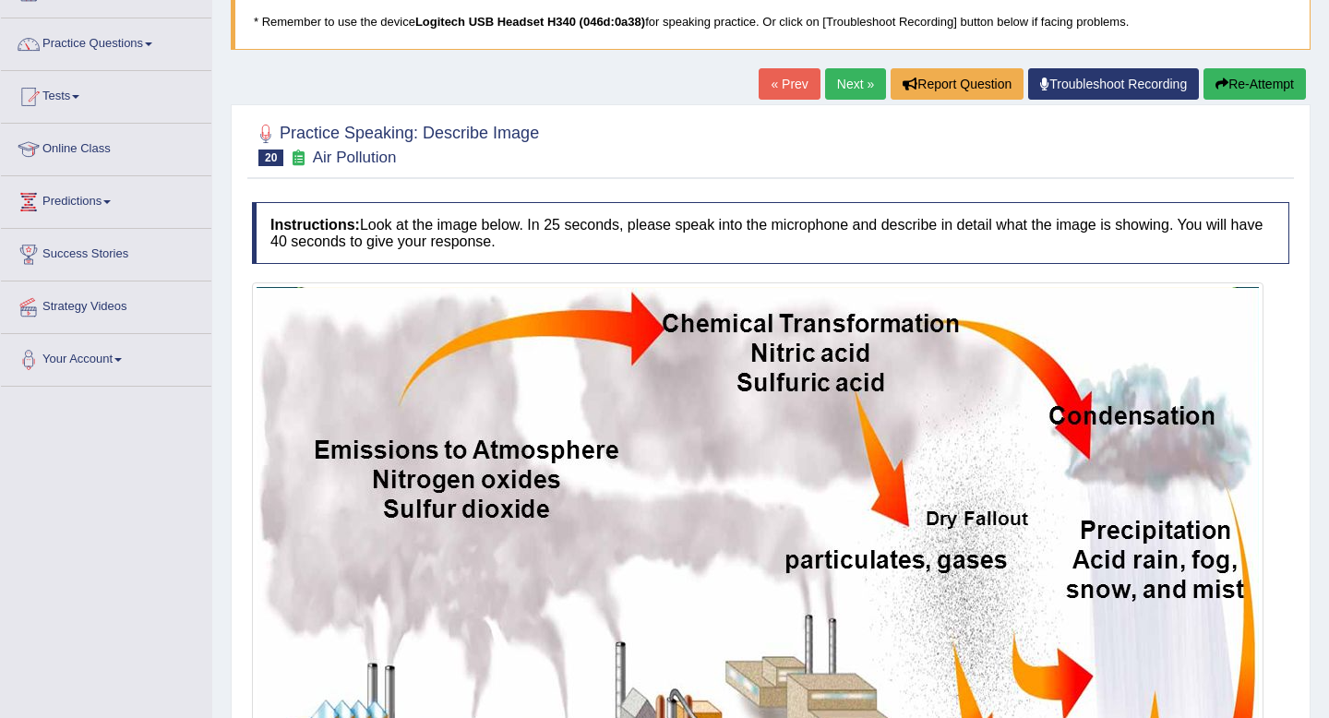
click at [842, 76] on link "Next »" at bounding box center [855, 83] width 61 height 31
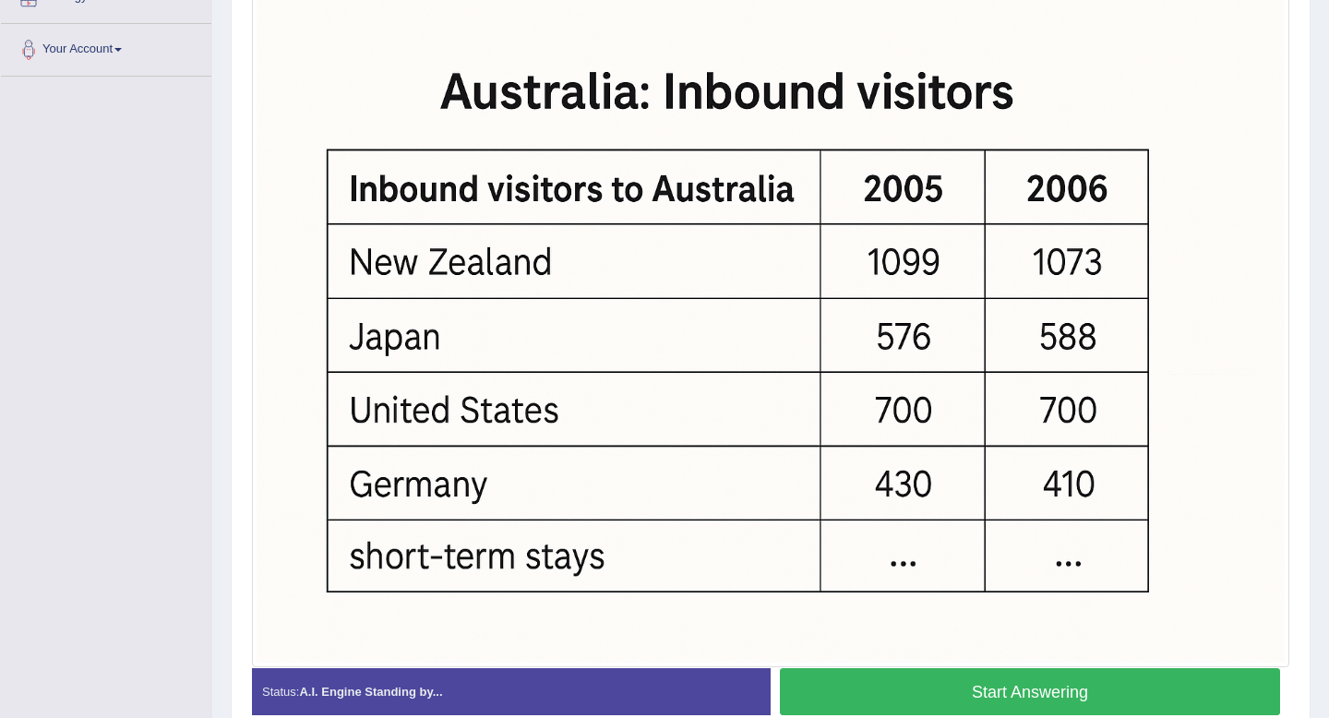
scroll to position [450, 0]
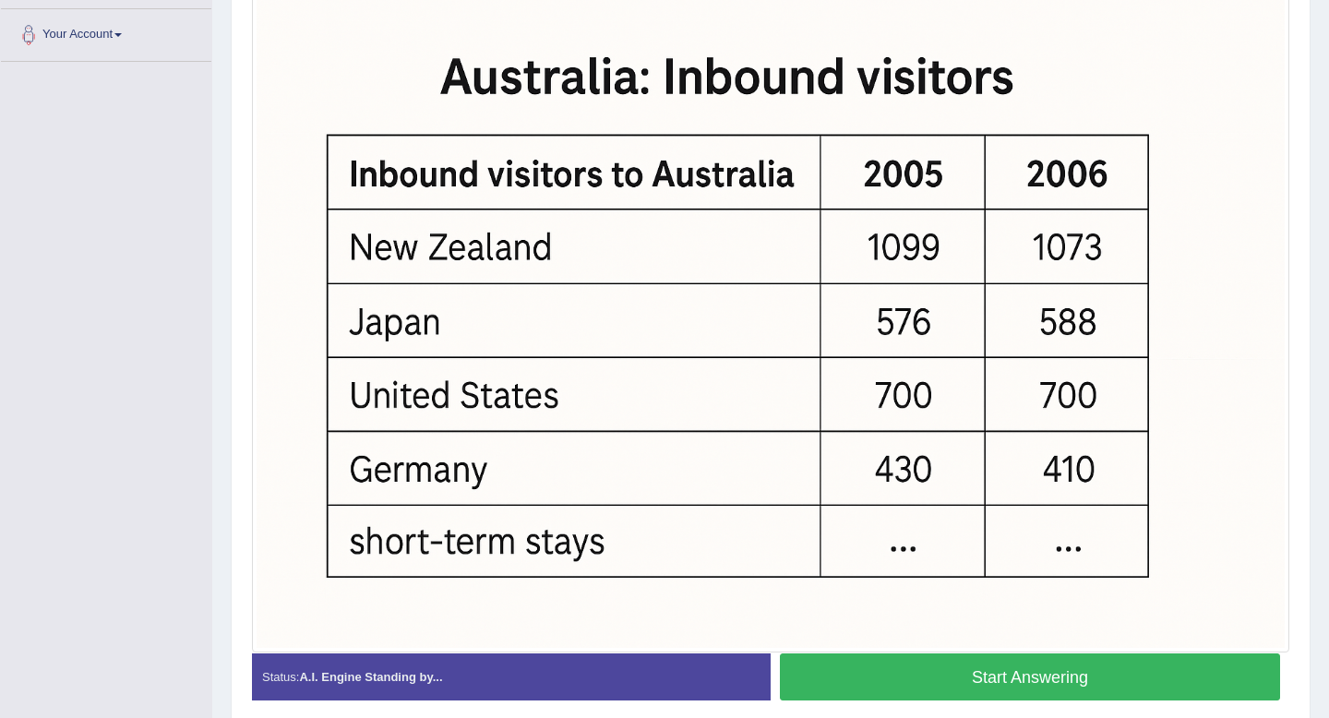
click at [978, 675] on button "Start Answering" at bounding box center [1030, 676] width 500 height 47
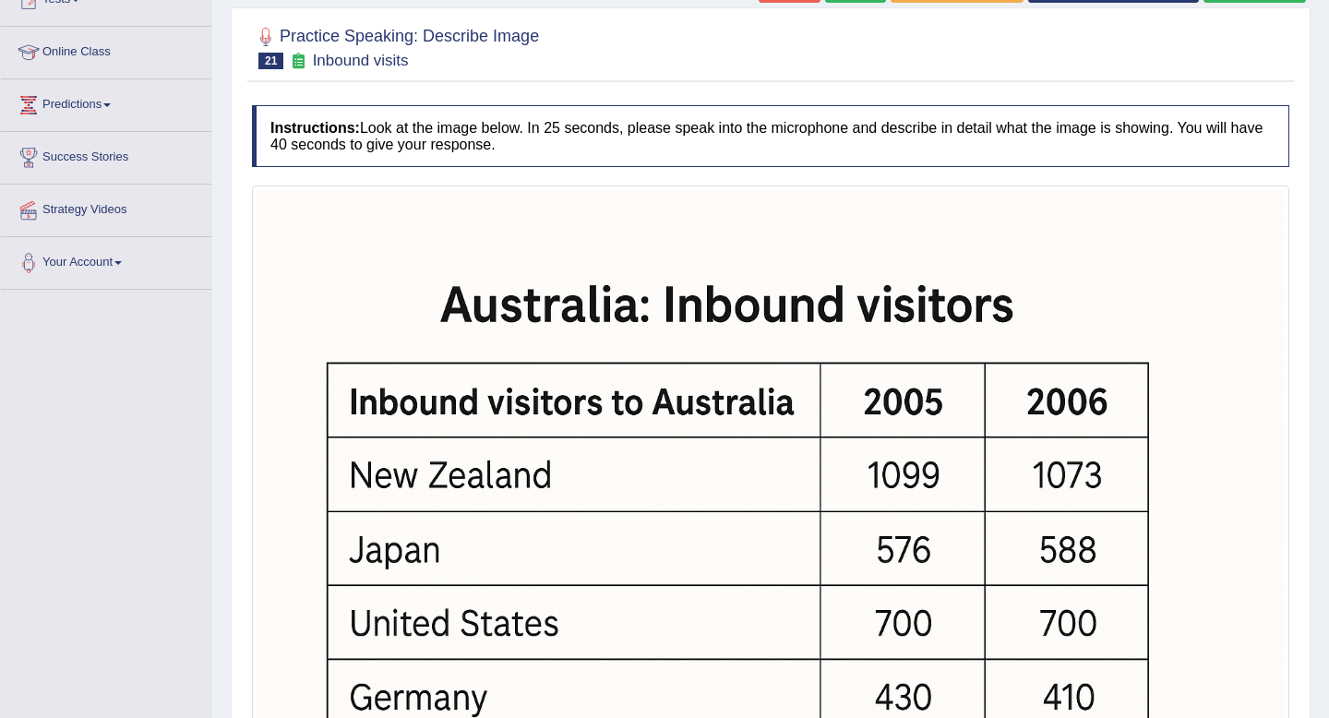
scroll to position [0, 0]
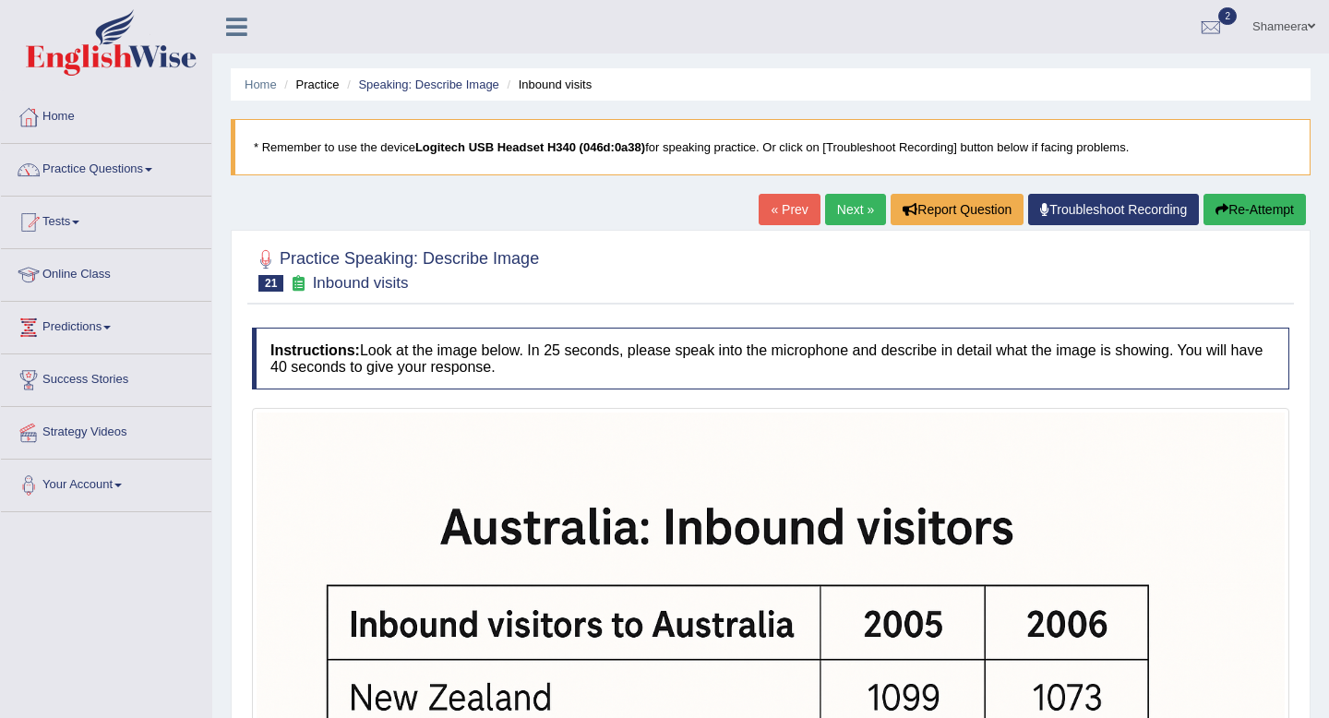
click at [1271, 213] on button "Re-Attempt" at bounding box center [1254, 209] width 102 height 31
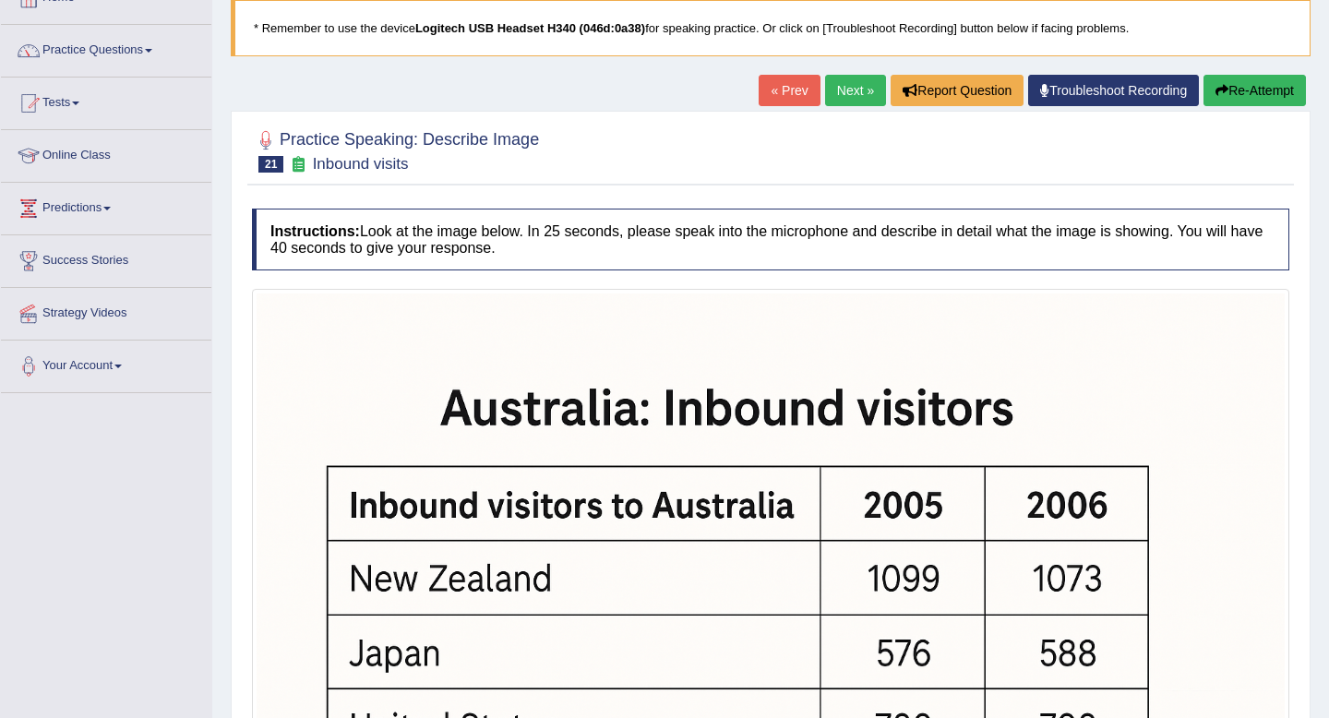
scroll to position [120, 0]
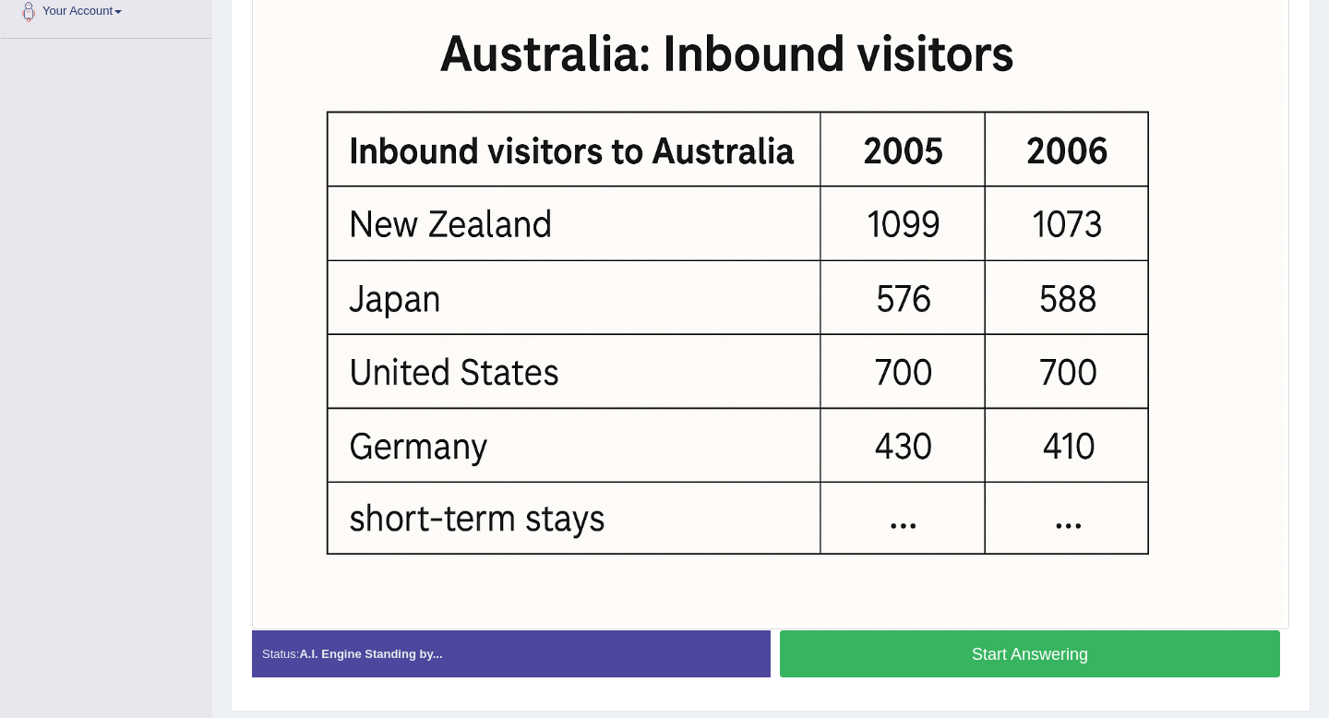
scroll to position [471, 0]
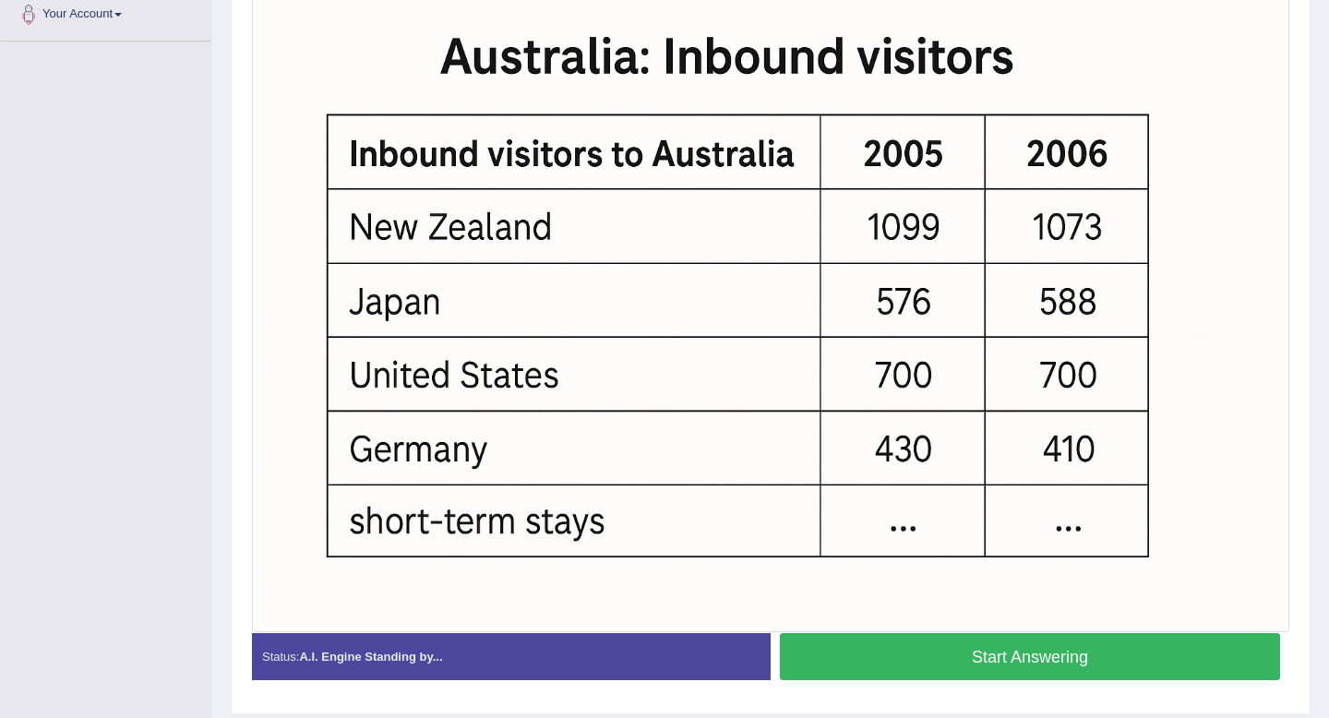
click at [934, 670] on button "Start Answering" at bounding box center [1030, 656] width 500 height 47
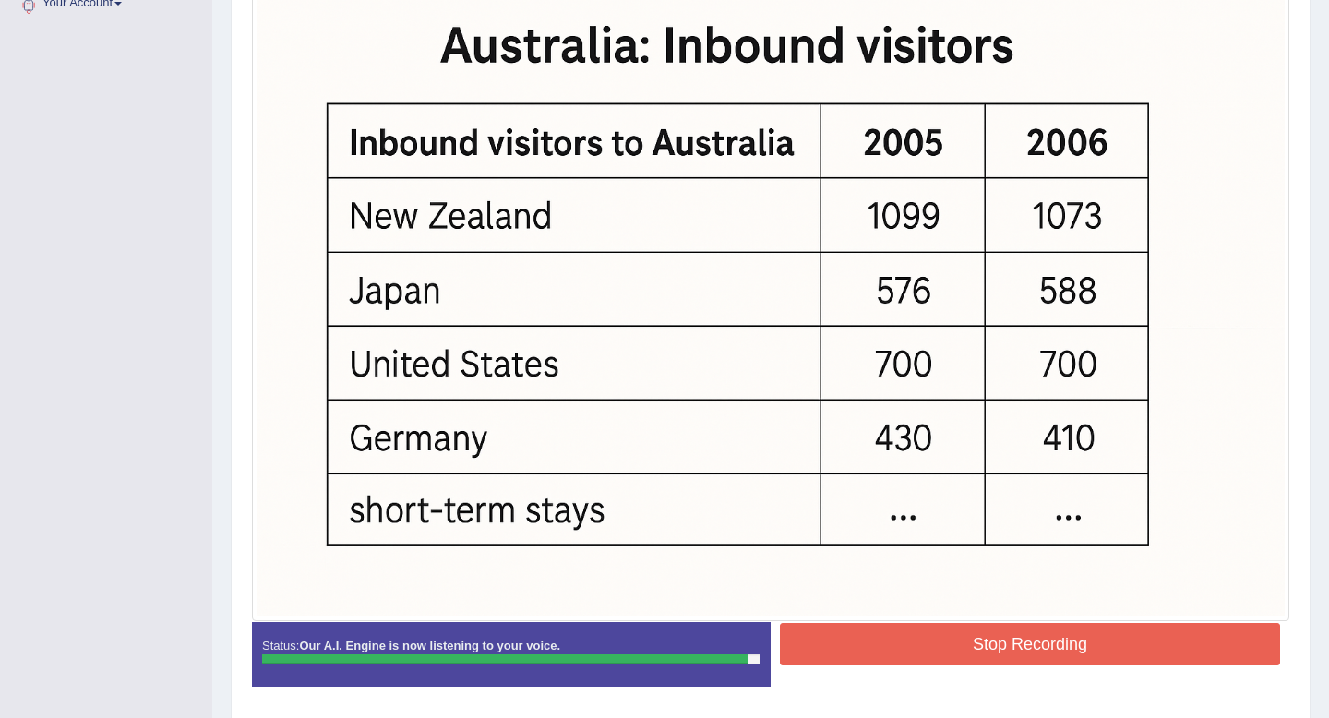
scroll to position [486, 0]
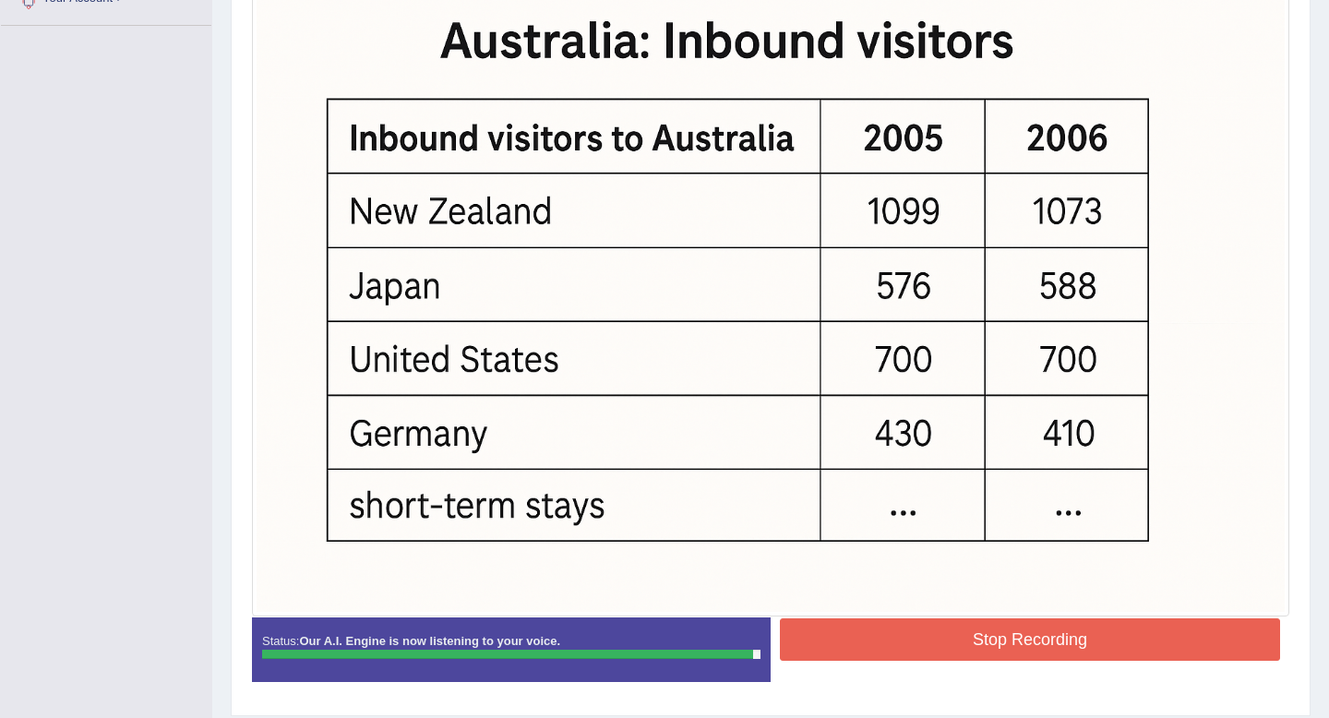
click at [929, 635] on button "Stop Recording" at bounding box center [1030, 639] width 500 height 42
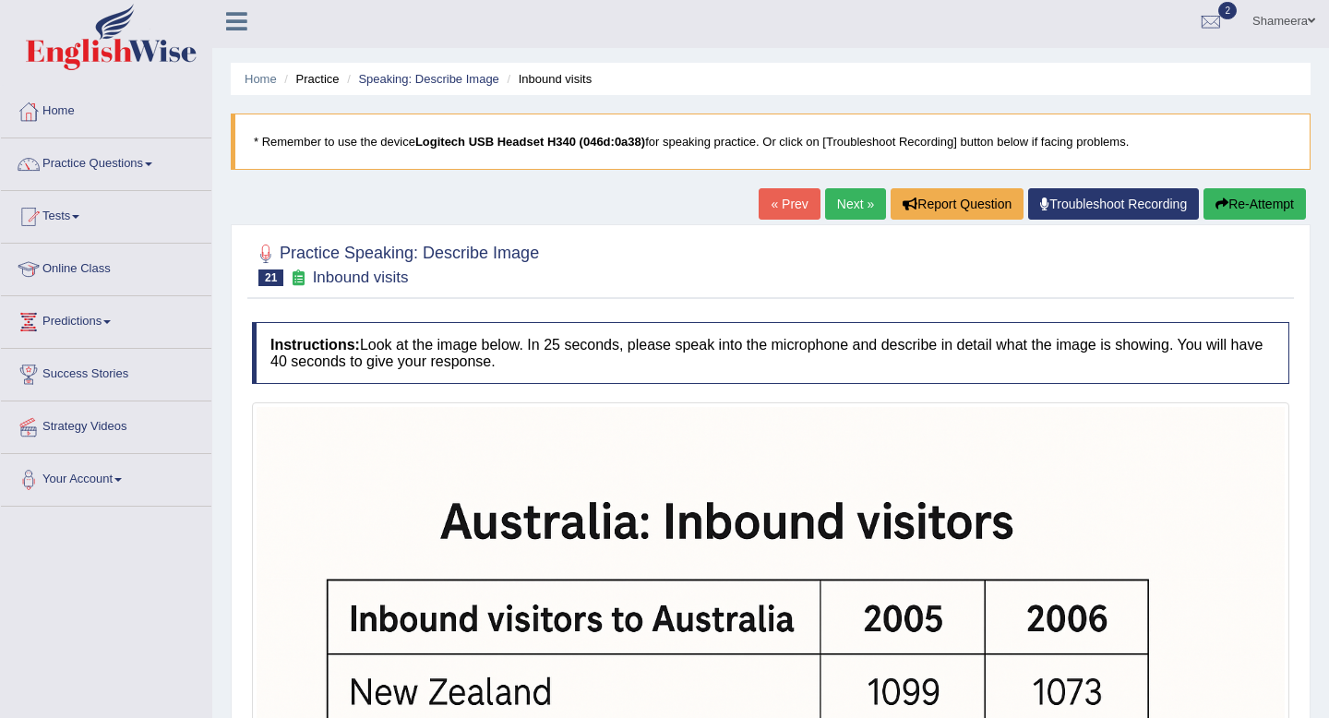
scroll to position [0, 0]
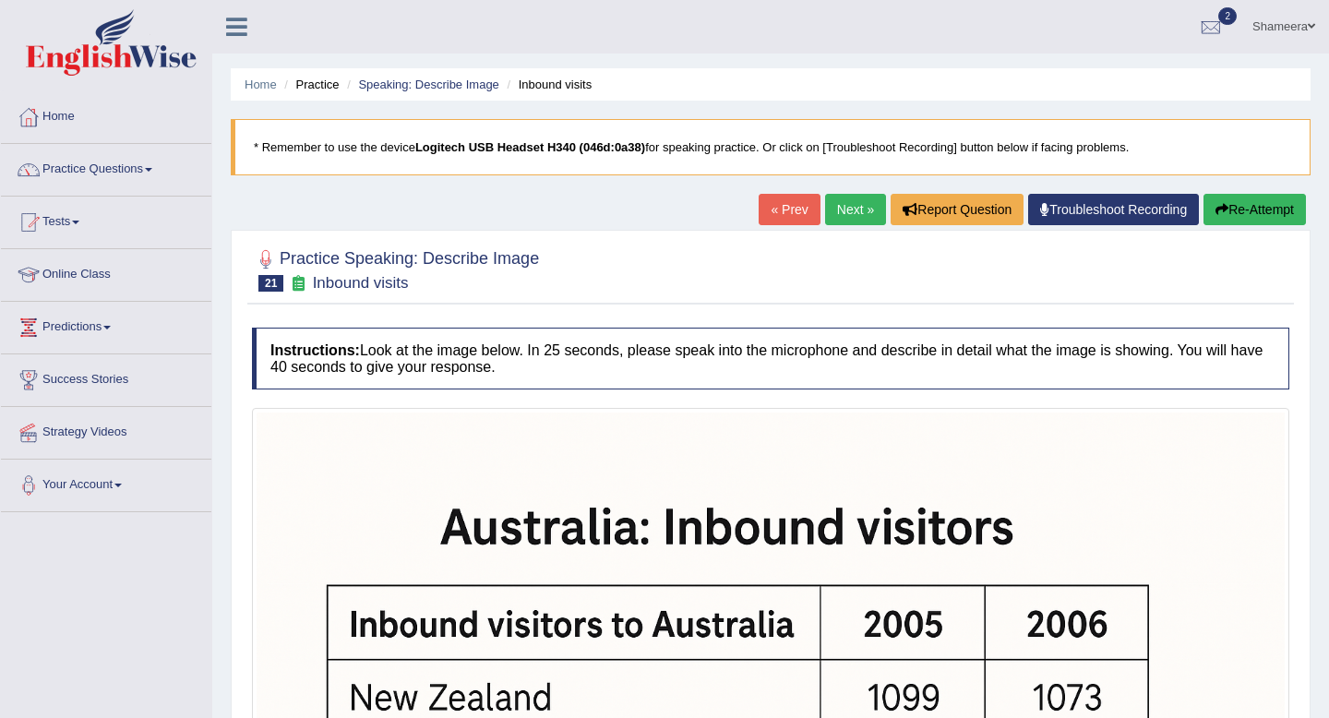
click at [836, 214] on link "Next »" at bounding box center [855, 209] width 61 height 31
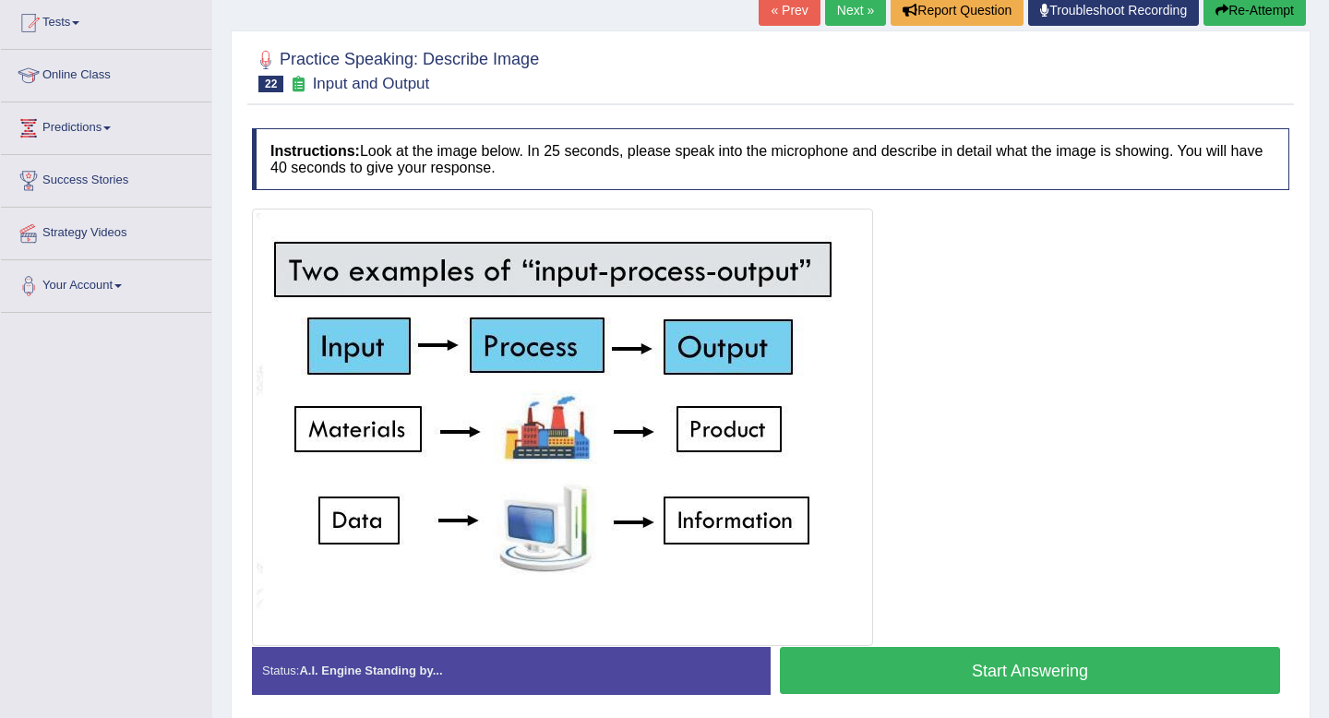
scroll to position [270, 0]
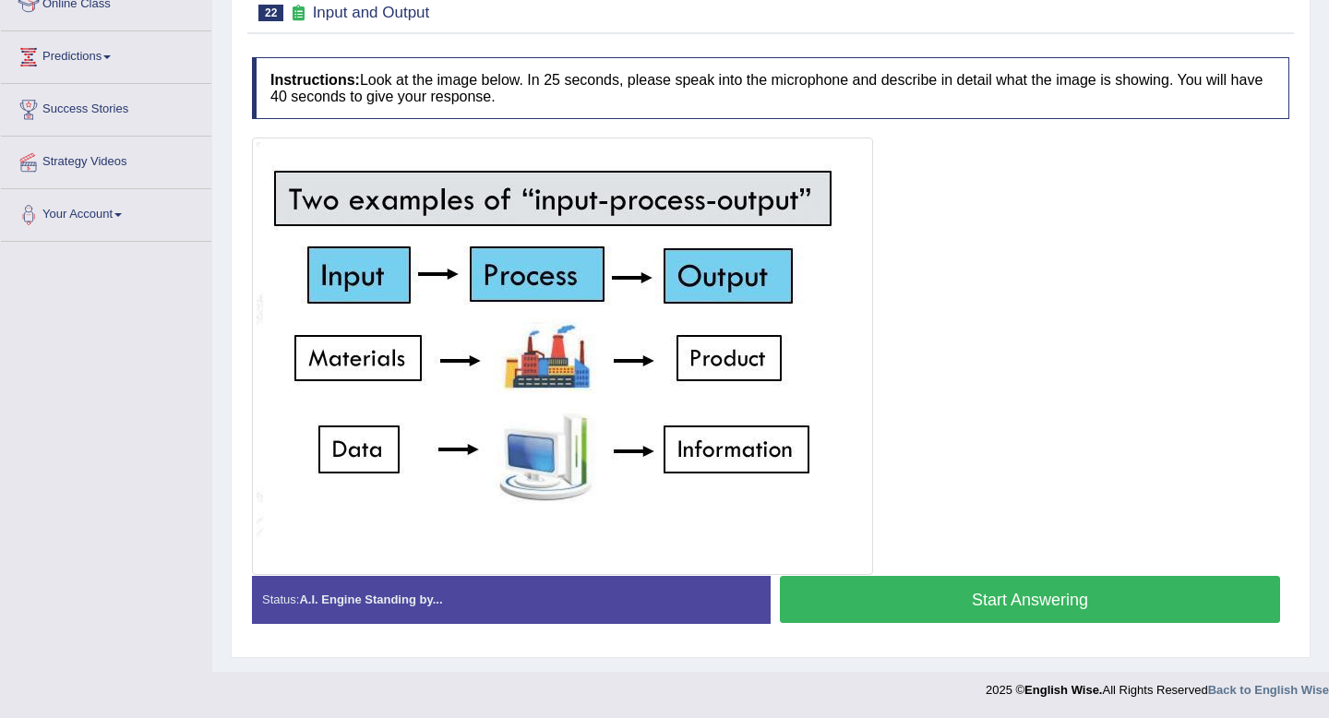
click at [979, 604] on button "Start Answering" at bounding box center [1030, 599] width 500 height 47
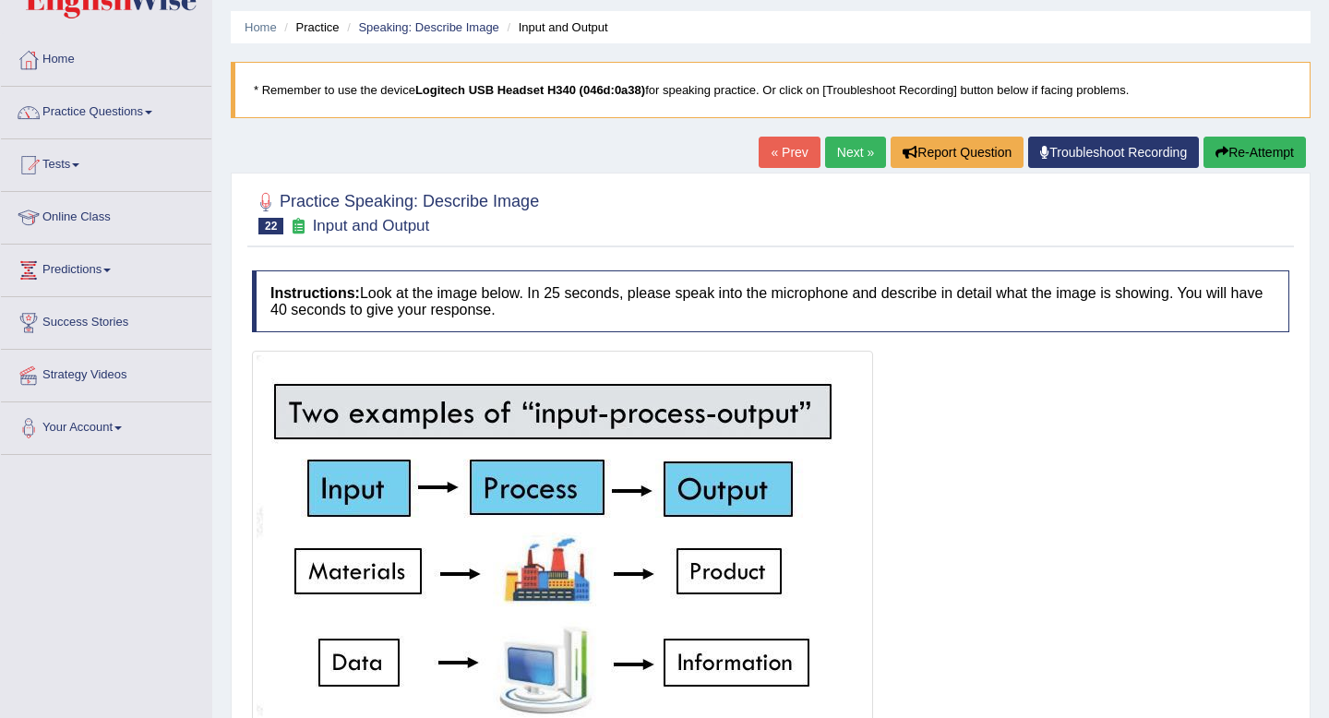
scroll to position [0, 0]
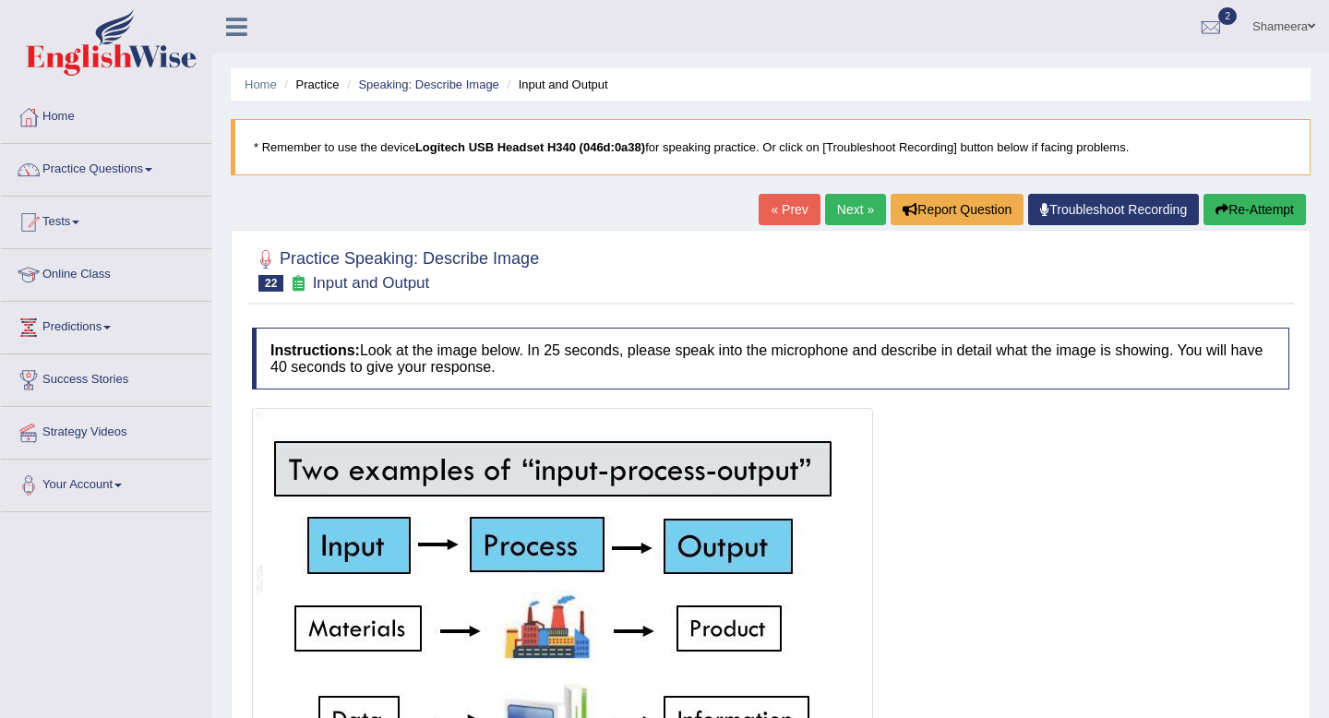
click at [1269, 217] on button "Re-Attempt" at bounding box center [1254, 209] width 102 height 31
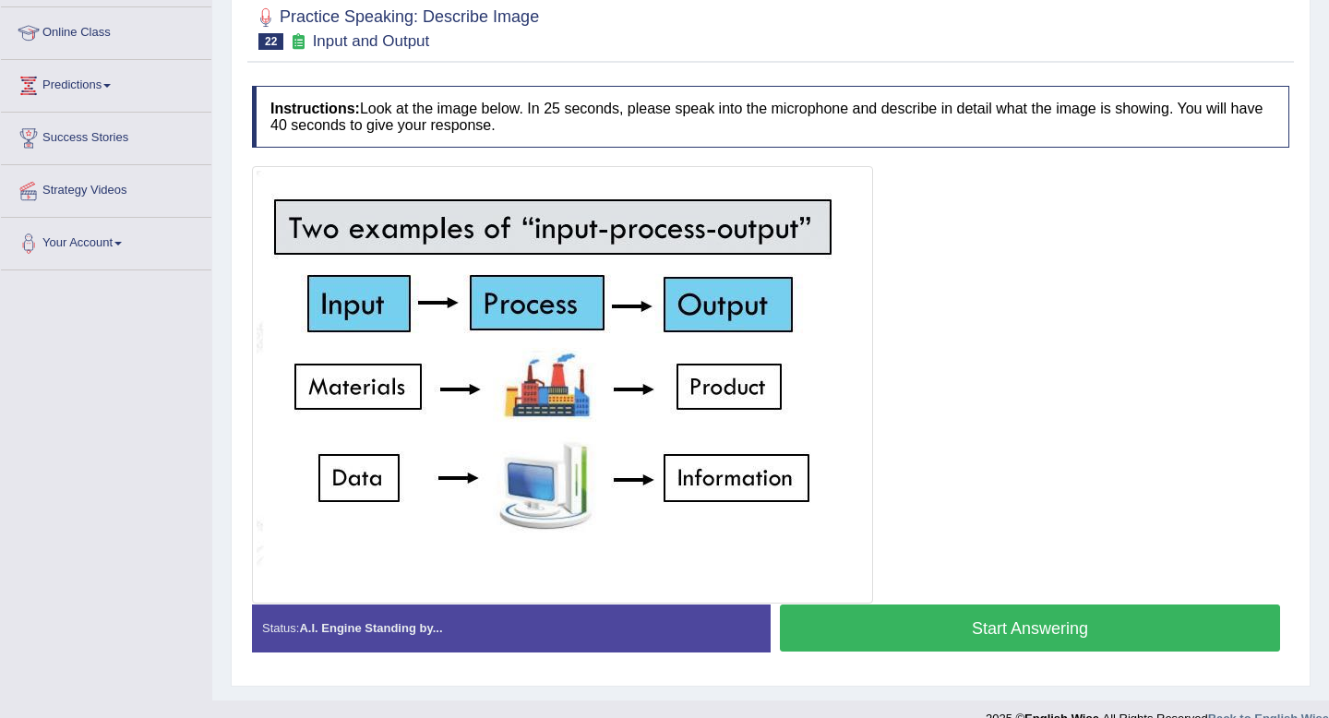
scroll to position [270, 0]
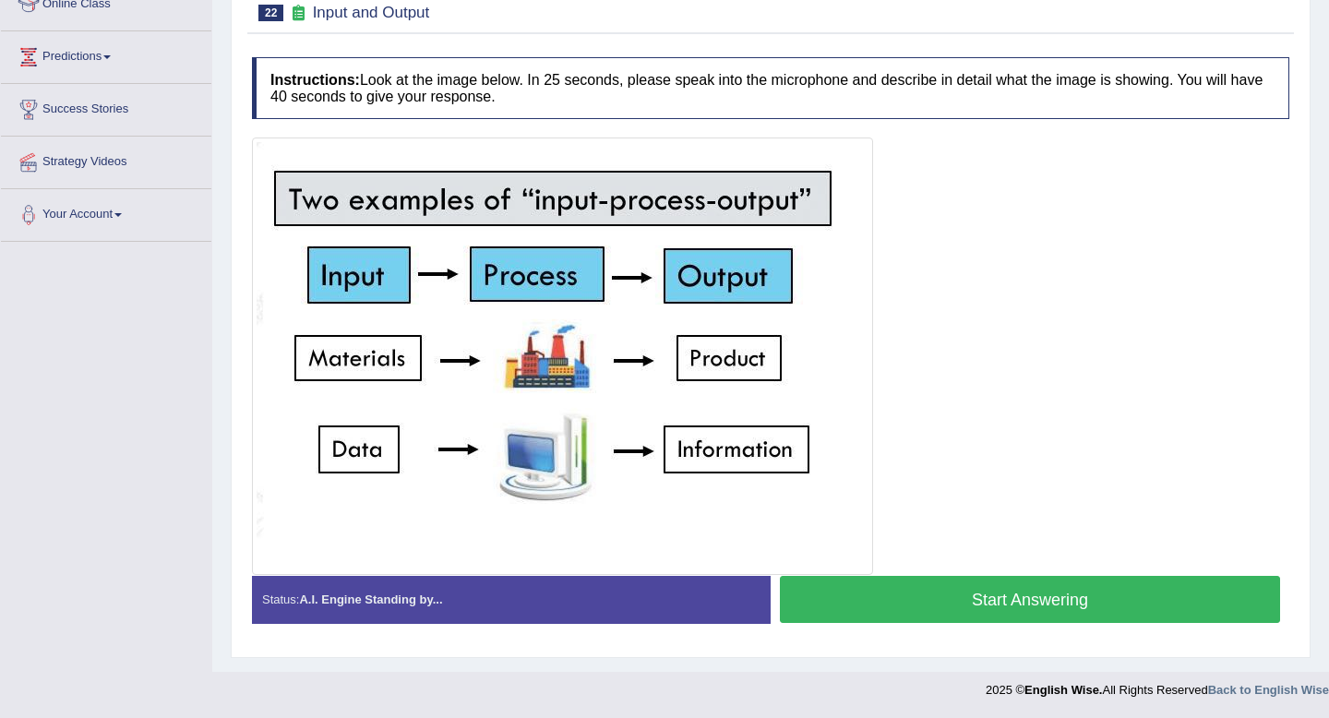
click at [1148, 593] on button "Start Answering" at bounding box center [1030, 599] width 500 height 47
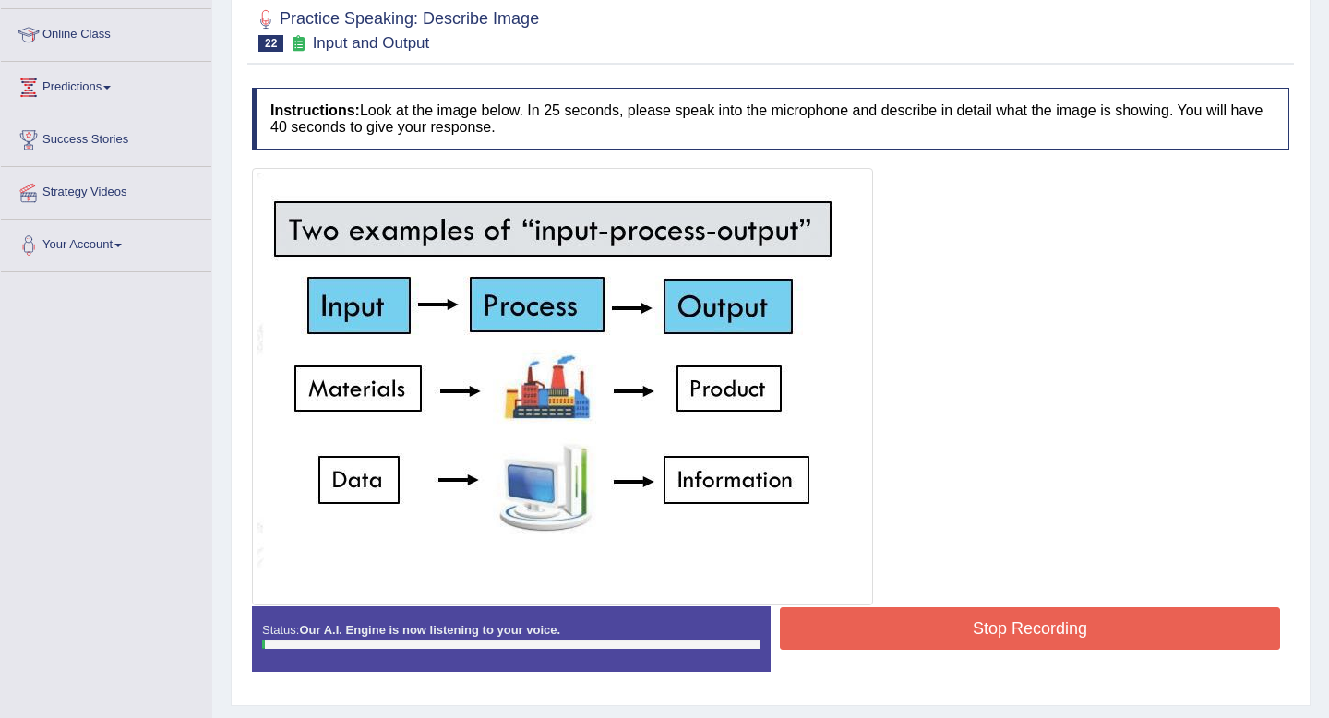
scroll to position [234, 0]
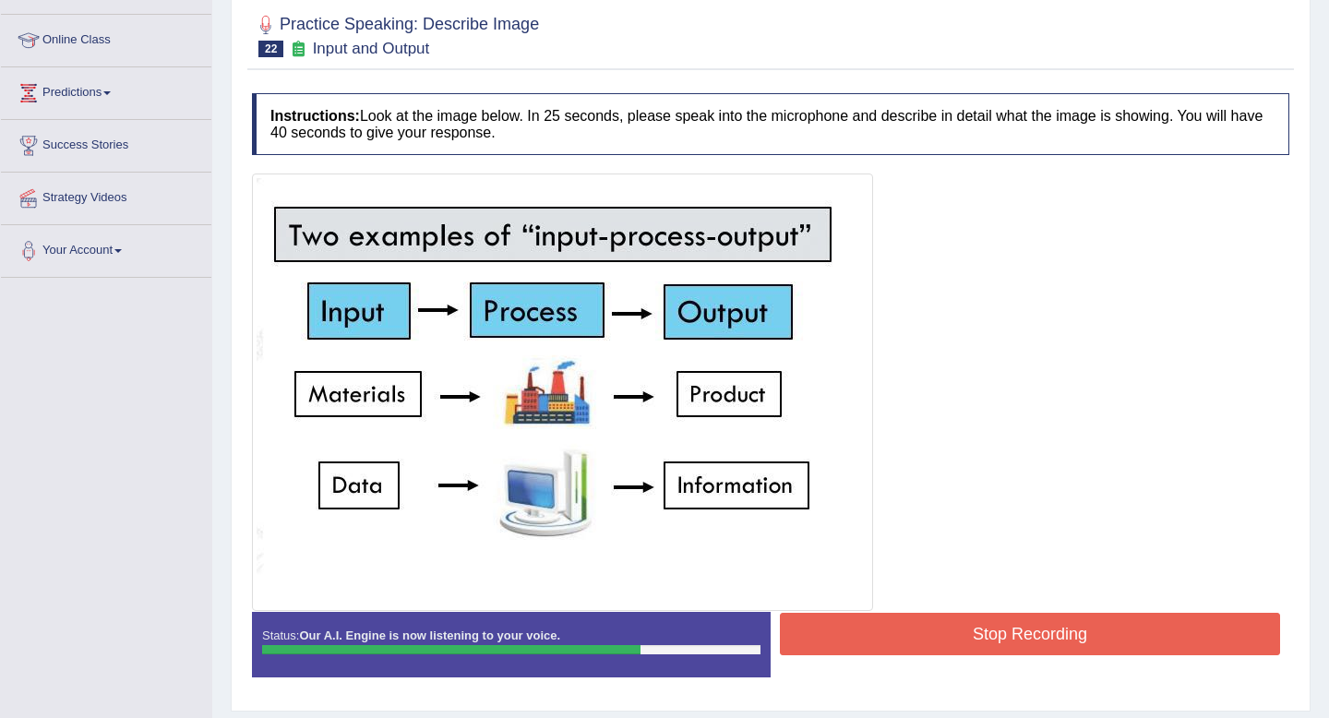
click at [1112, 634] on button "Stop Recording" at bounding box center [1030, 634] width 500 height 42
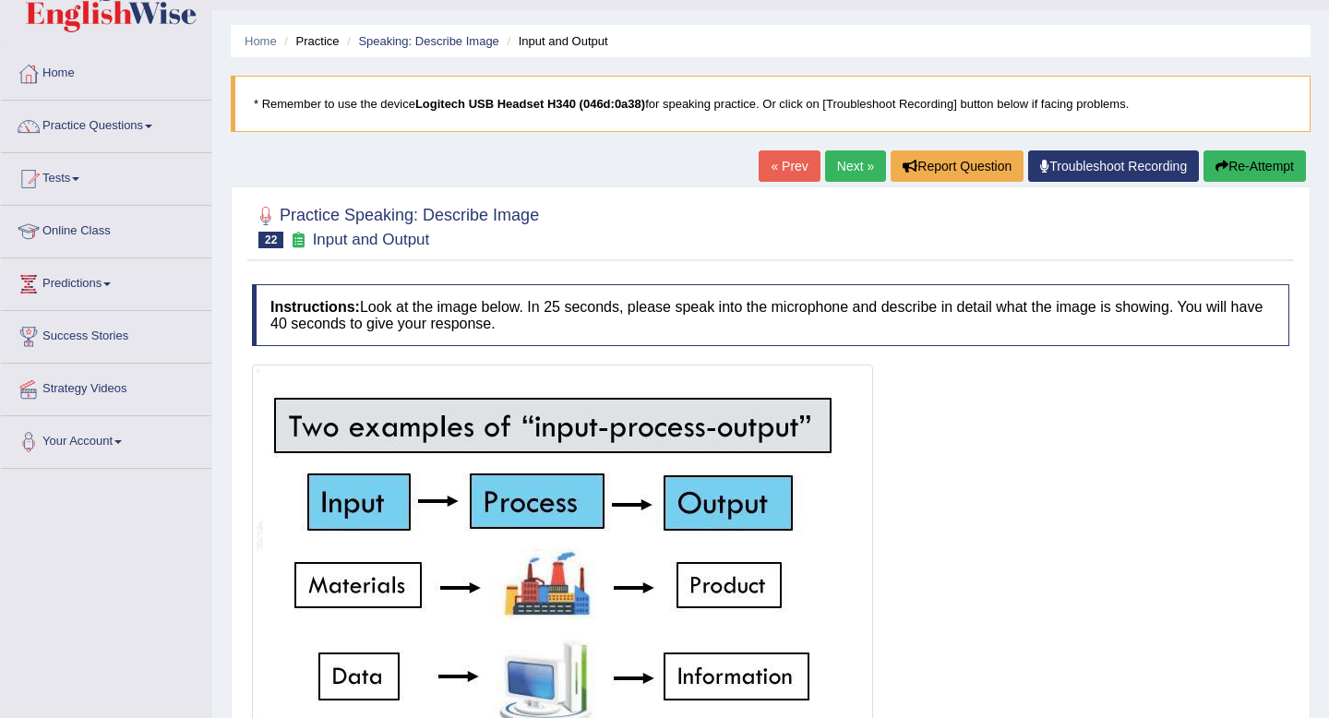
scroll to position [0, 0]
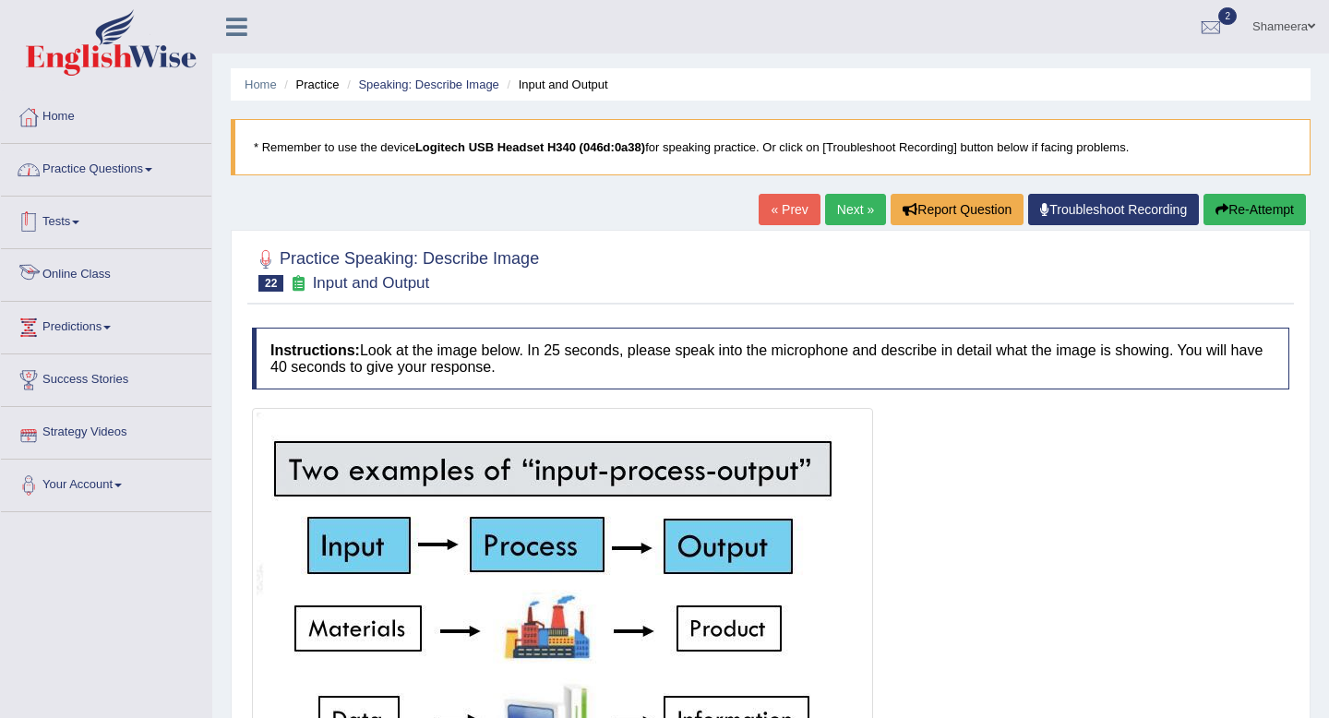
click at [114, 152] on link "Practice Questions" at bounding box center [106, 167] width 210 height 46
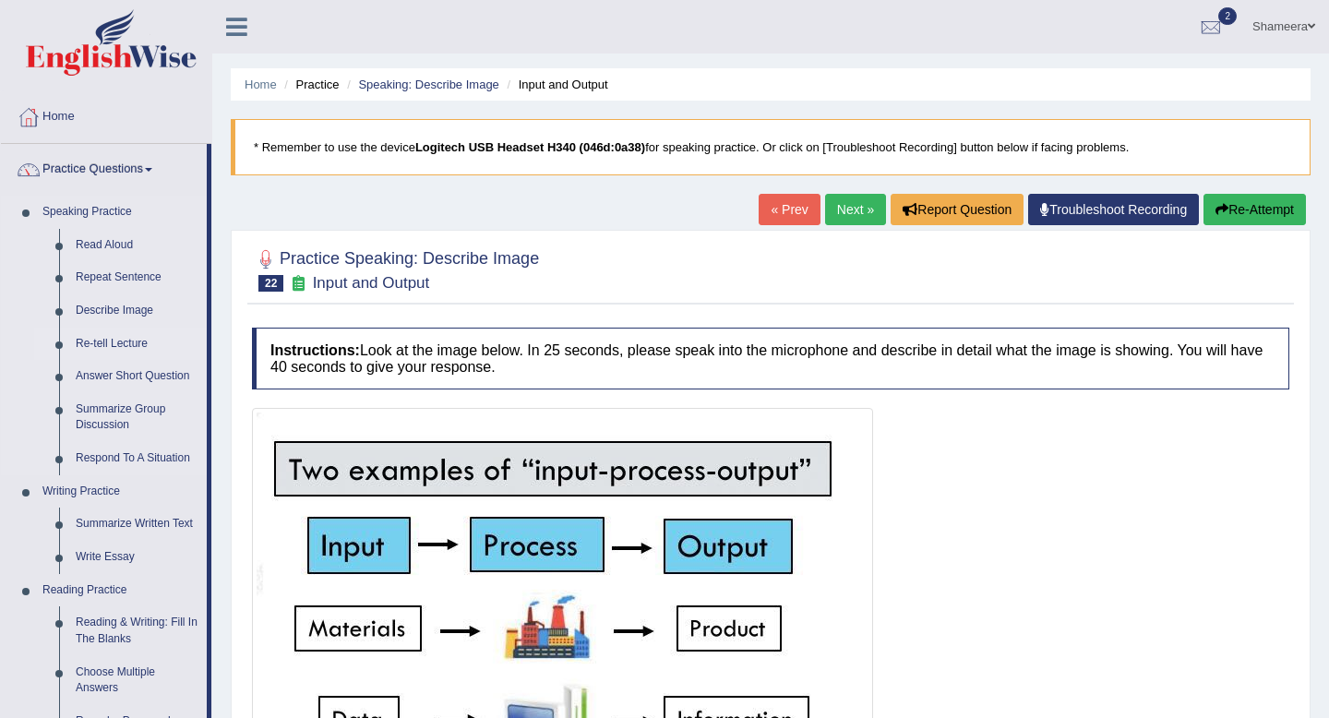
click at [100, 337] on link "Re-tell Lecture" at bounding box center [136, 344] width 139 height 33
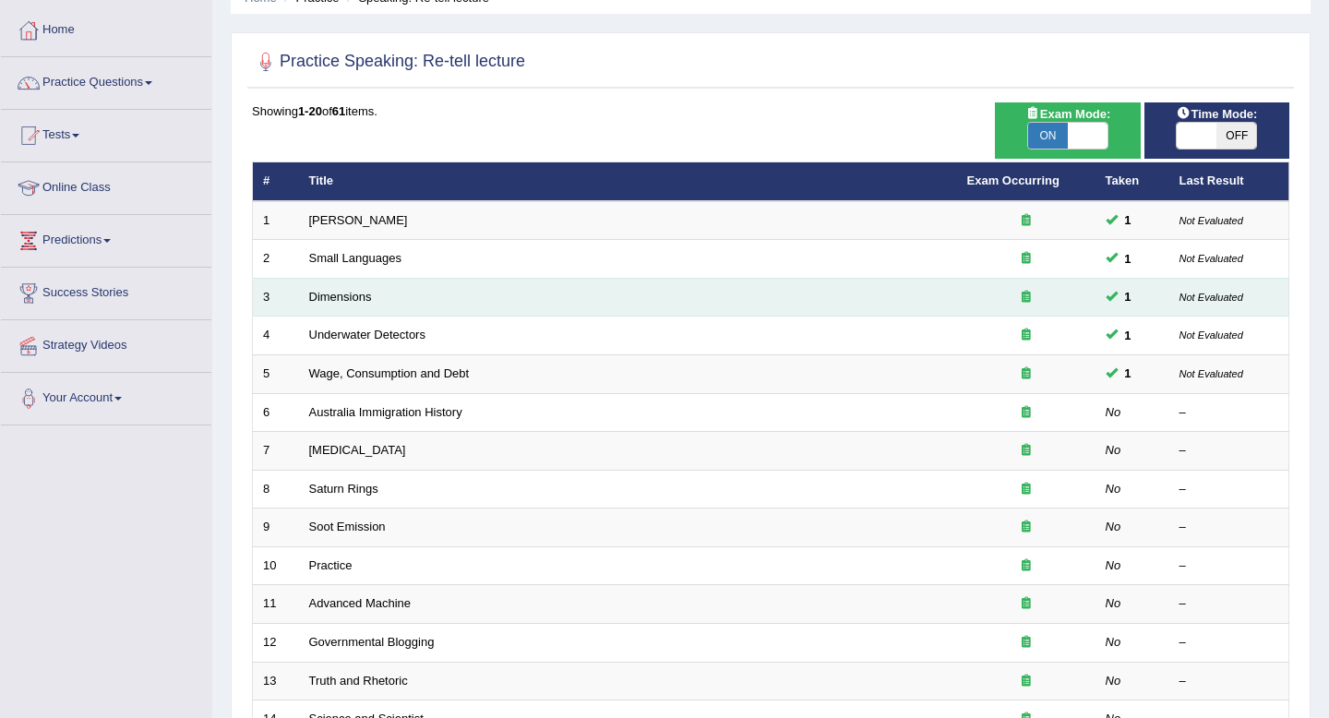
scroll to position [88, 0]
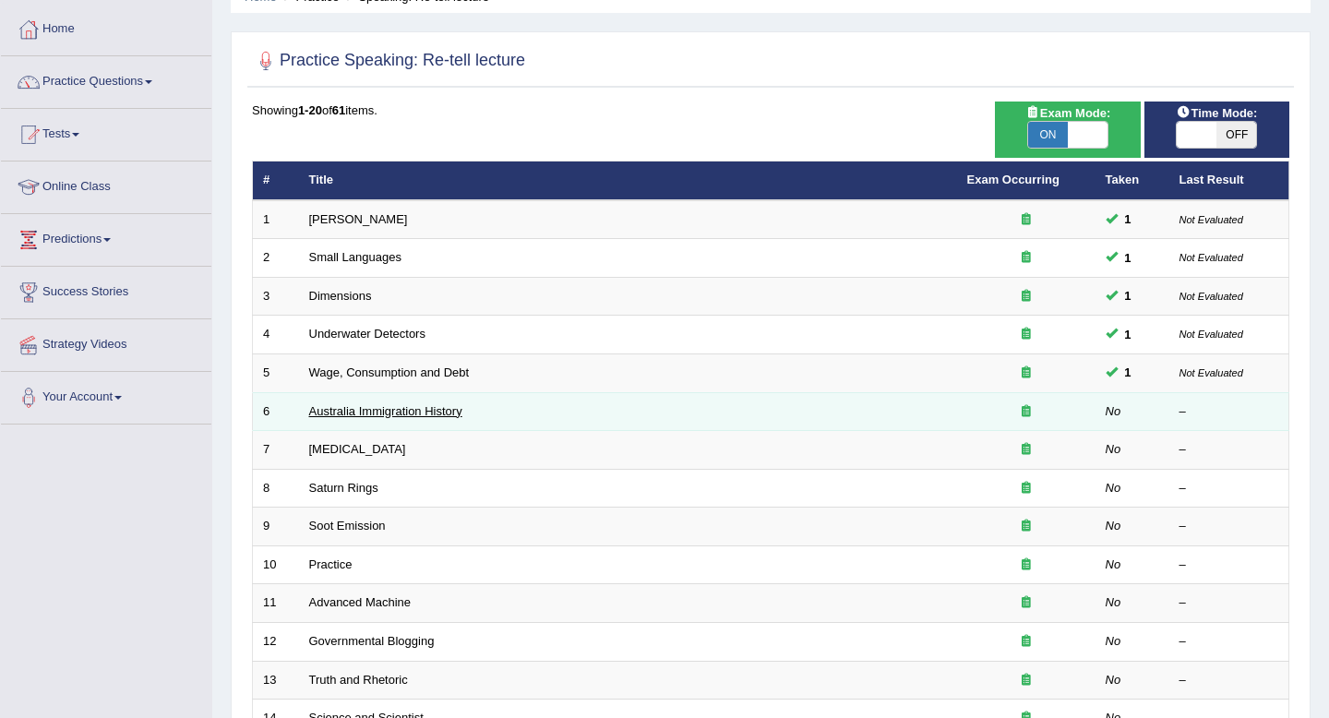
click at [451, 408] on link "Australia Immigration History" at bounding box center [385, 411] width 153 height 14
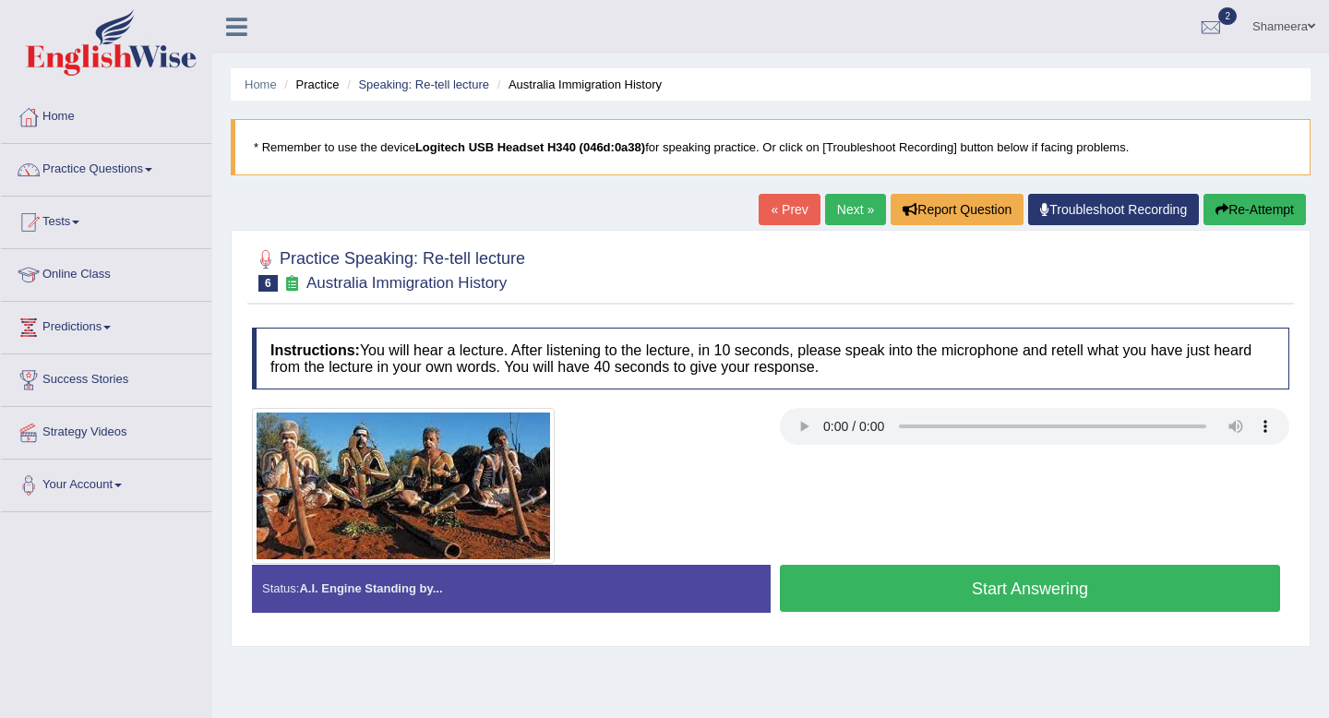
click at [986, 583] on button "Start Answering" at bounding box center [1030, 588] width 500 height 47
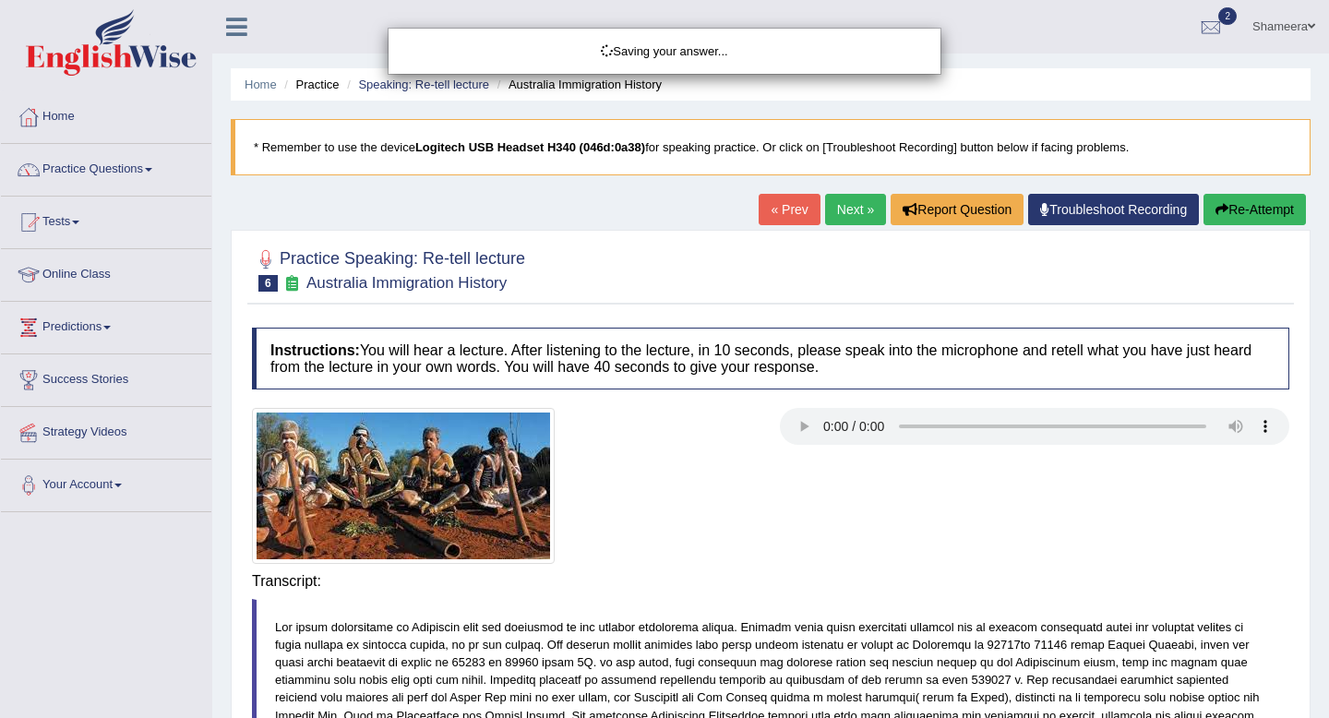
click at [1022, 585] on div "Saving your answer..." at bounding box center [664, 359] width 1329 height 718
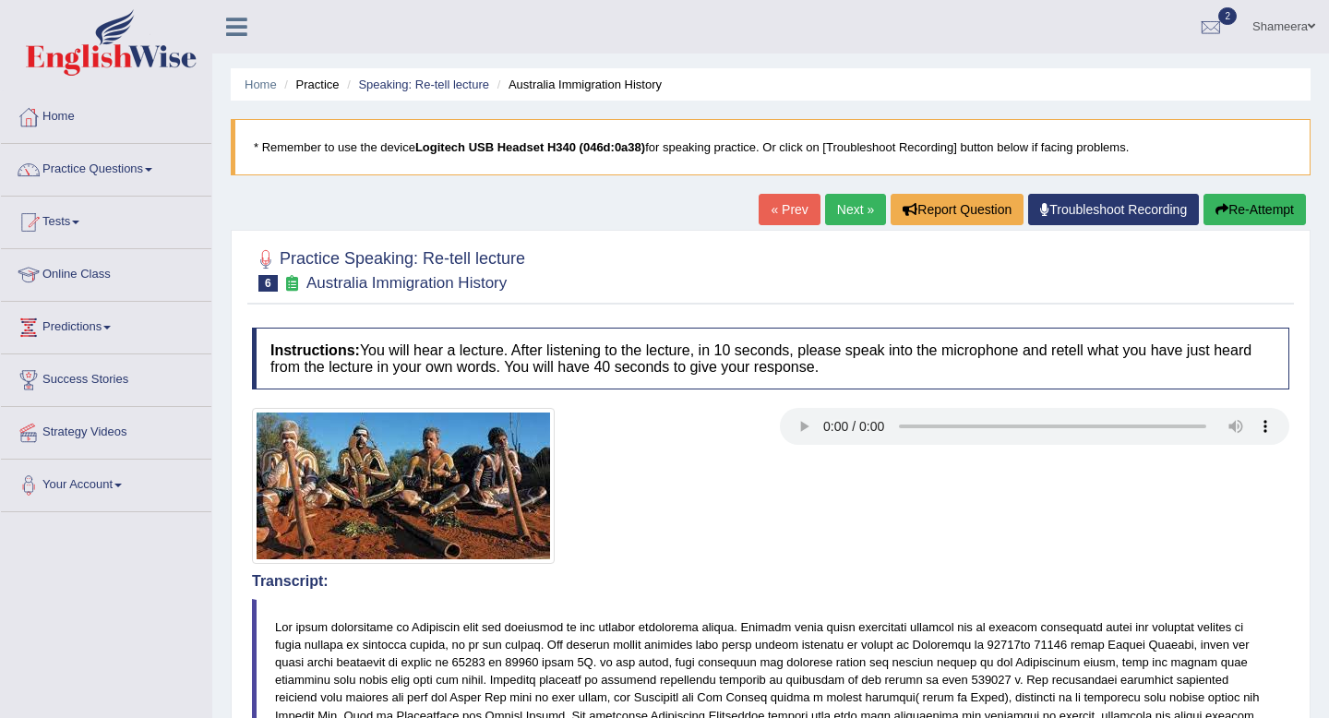
click at [852, 209] on link "Next »" at bounding box center [855, 209] width 61 height 31
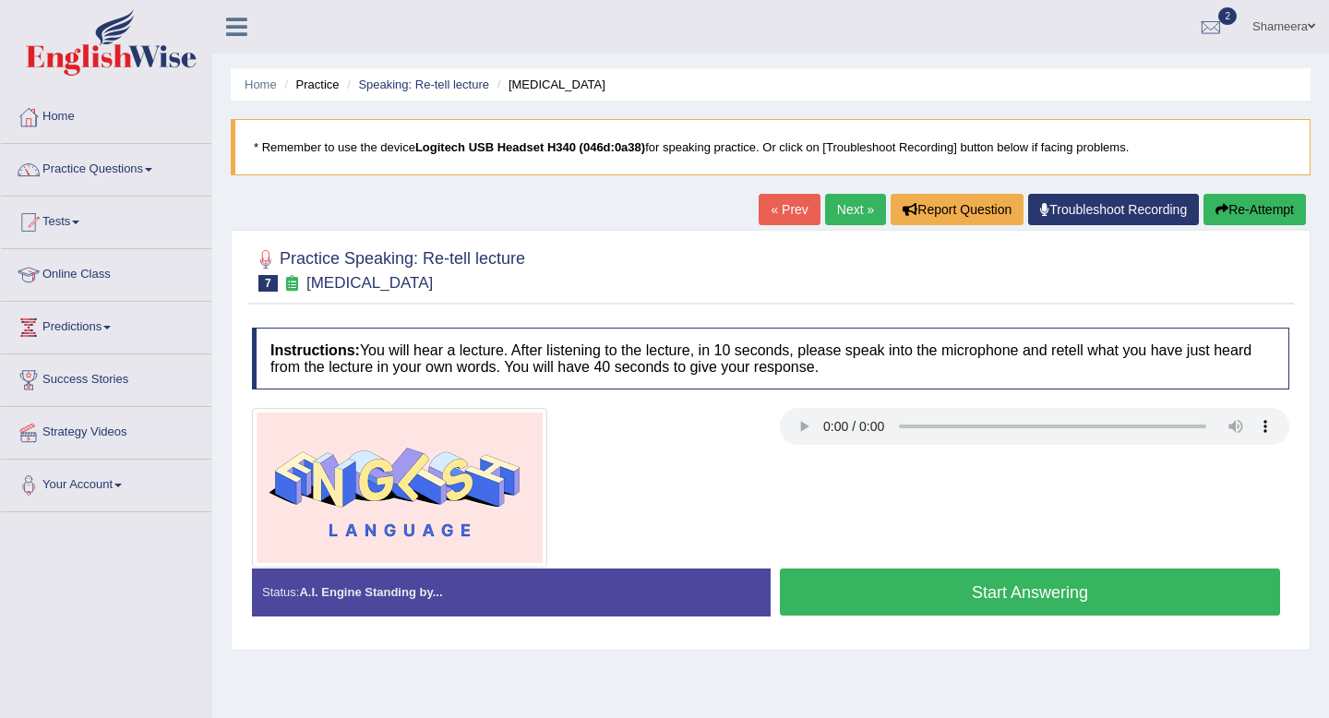
click at [930, 594] on button "Start Answering" at bounding box center [1030, 591] width 500 height 47
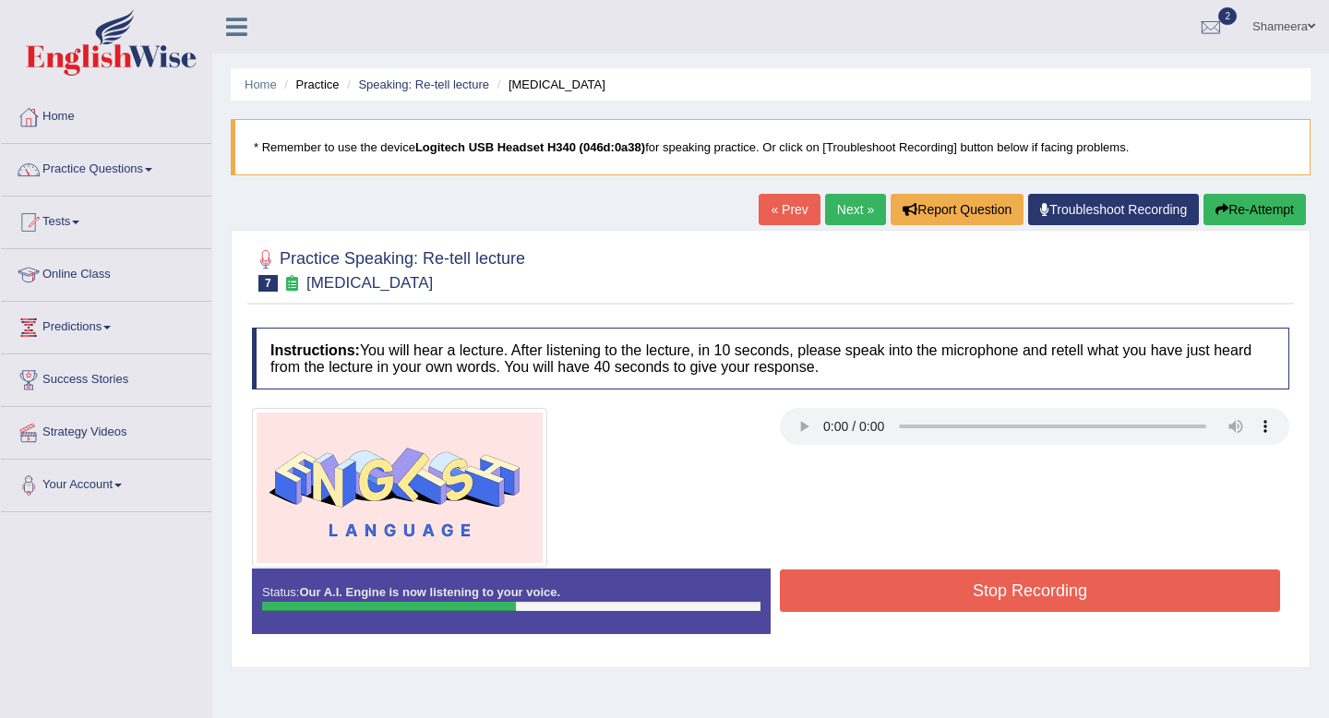
click at [1221, 219] on button "Re-Attempt" at bounding box center [1254, 209] width 102 height 31
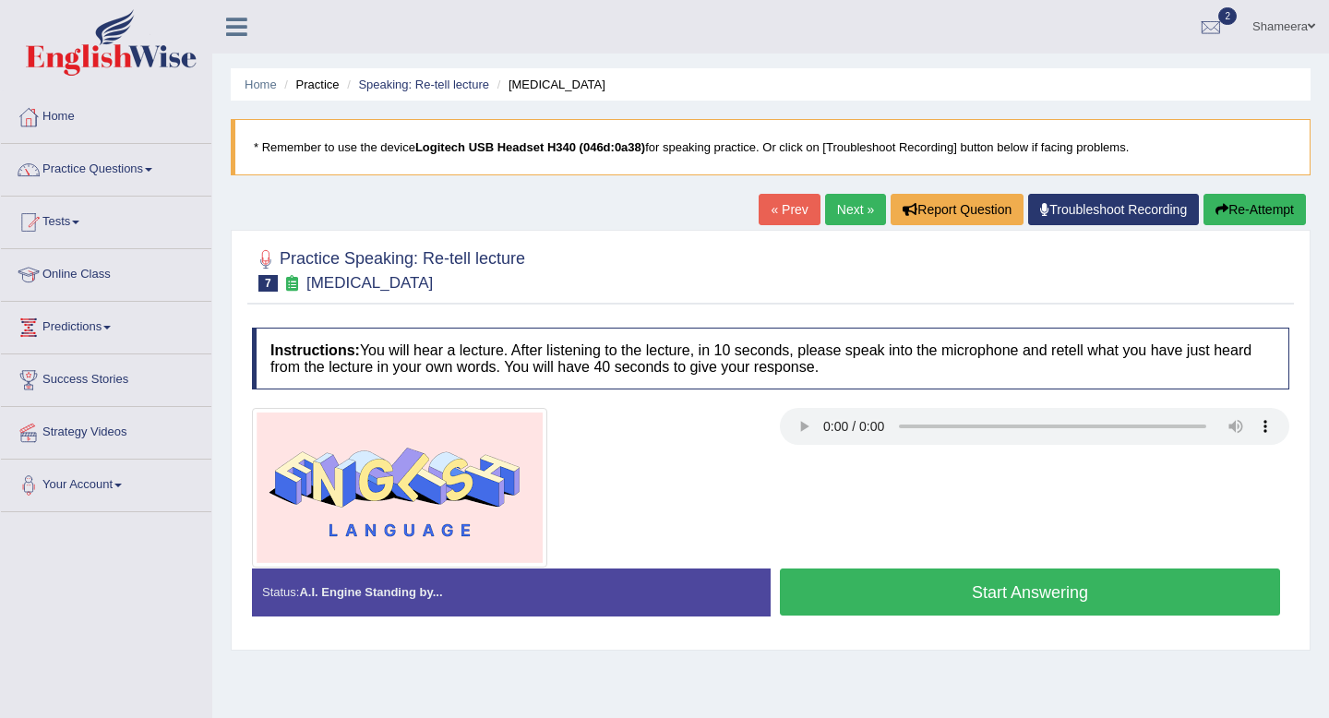
click at [1038, 603] on button "Start Answering" at bounding box center [1030, 591] width 500 height 47
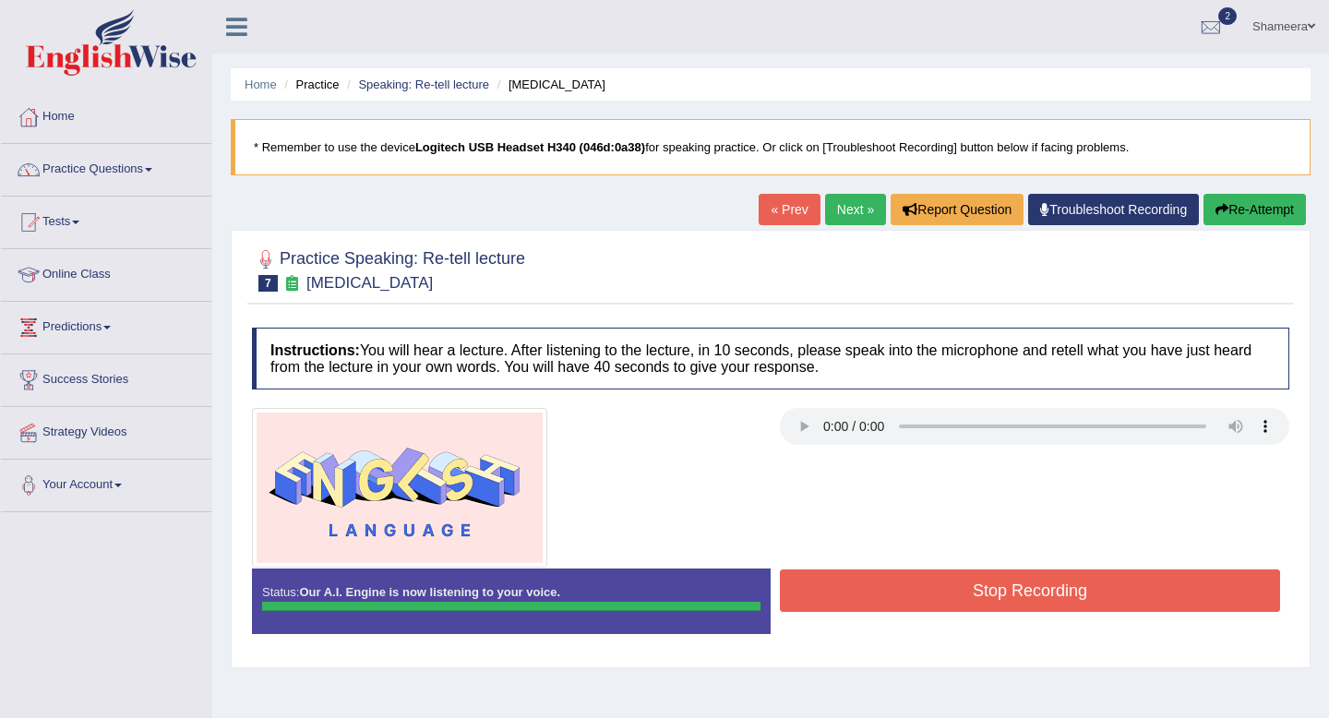
click at [1247, 207] on button "Re-Attempt" at bounding box center [1254, 209] width 102 height 31
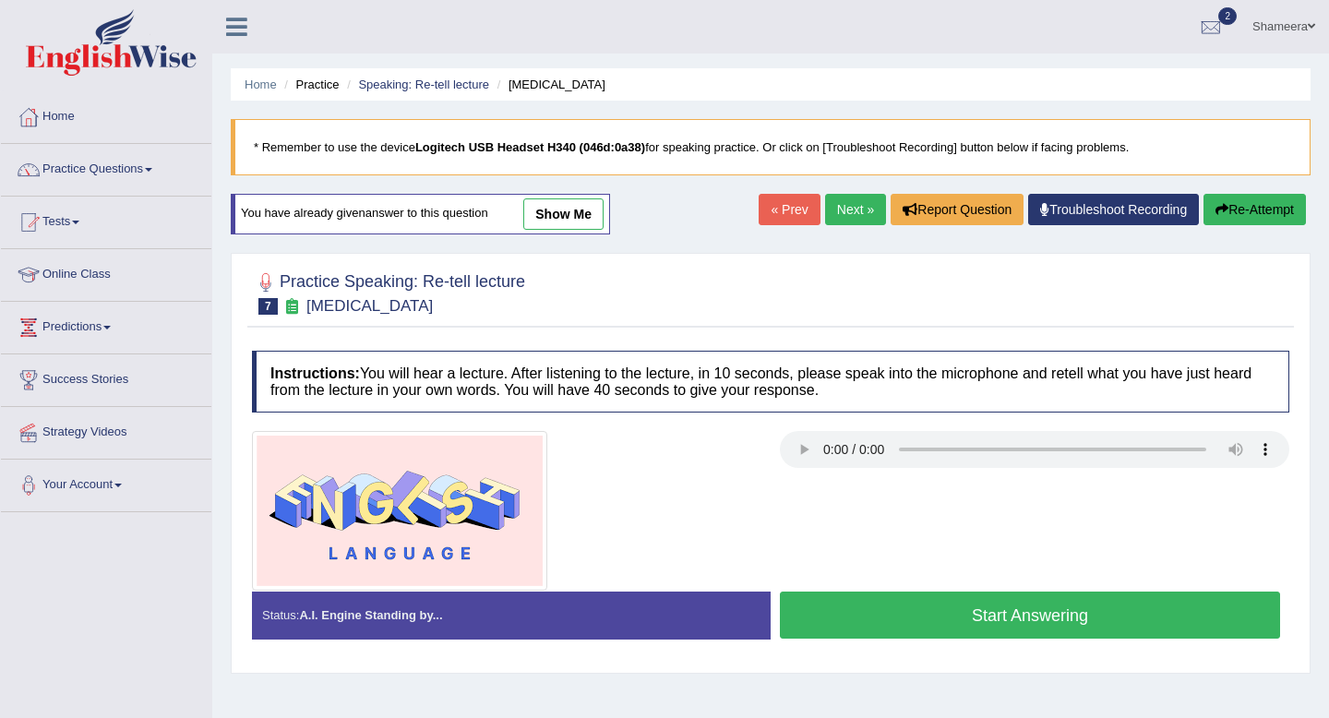
click at [1159, 614] on button "Start Answering" at bounding box center [1030, 615] width 500 height 47
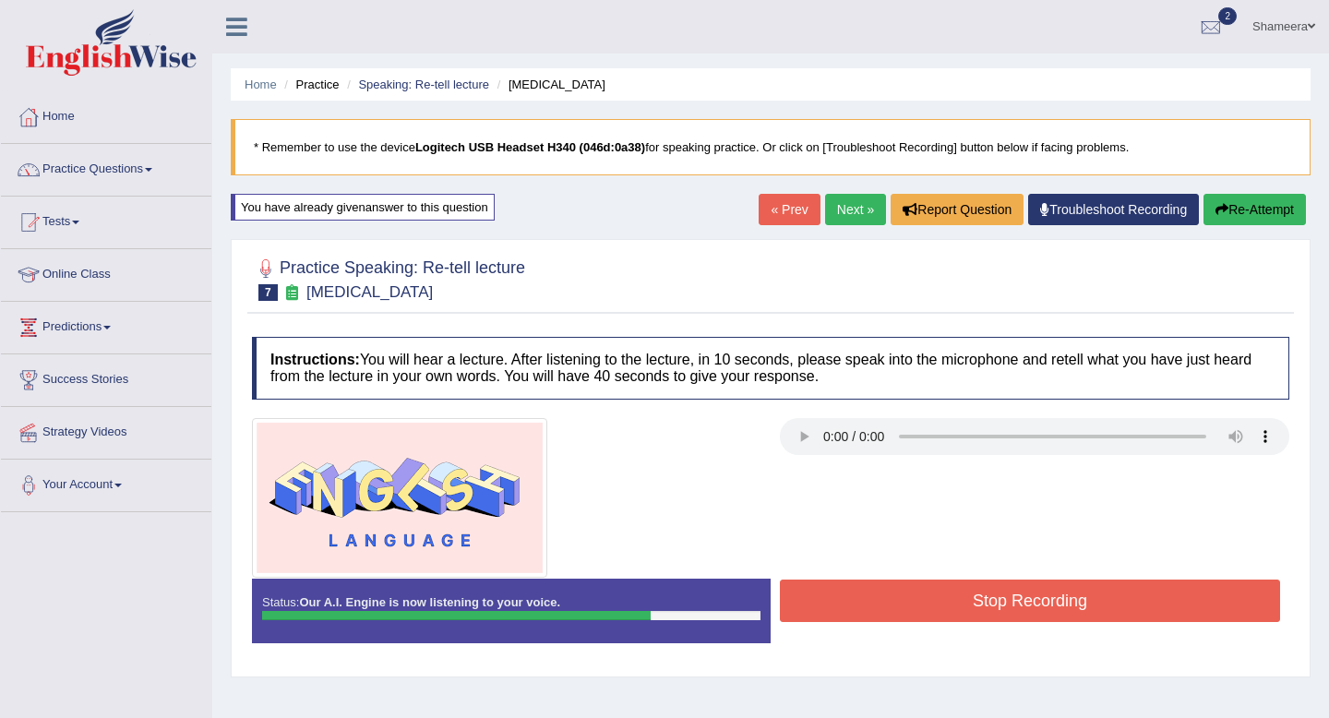
click at [1232, 215] on button "Re-Attempt" at bounding box center [1254, 209] width 102 height 31
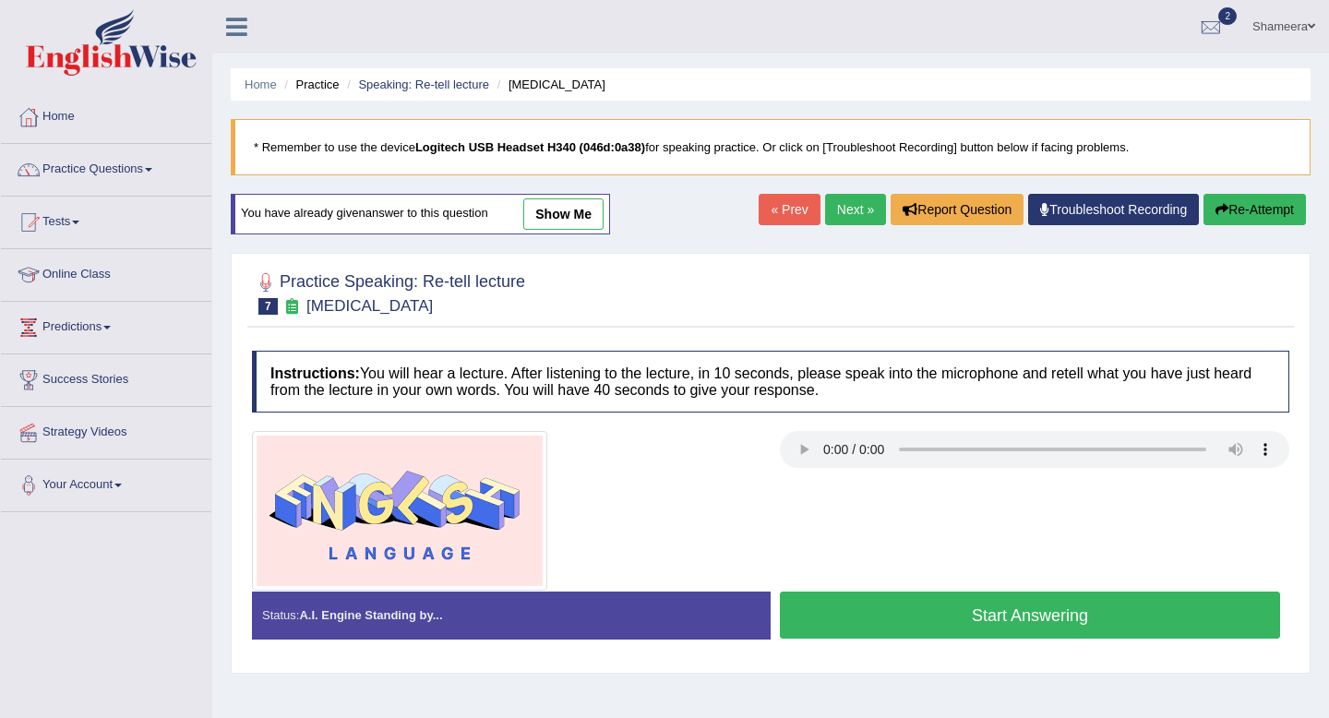
click at [1180, 607] on button "Start Answering" at bounding box center [1030, 615] width 500 height 47
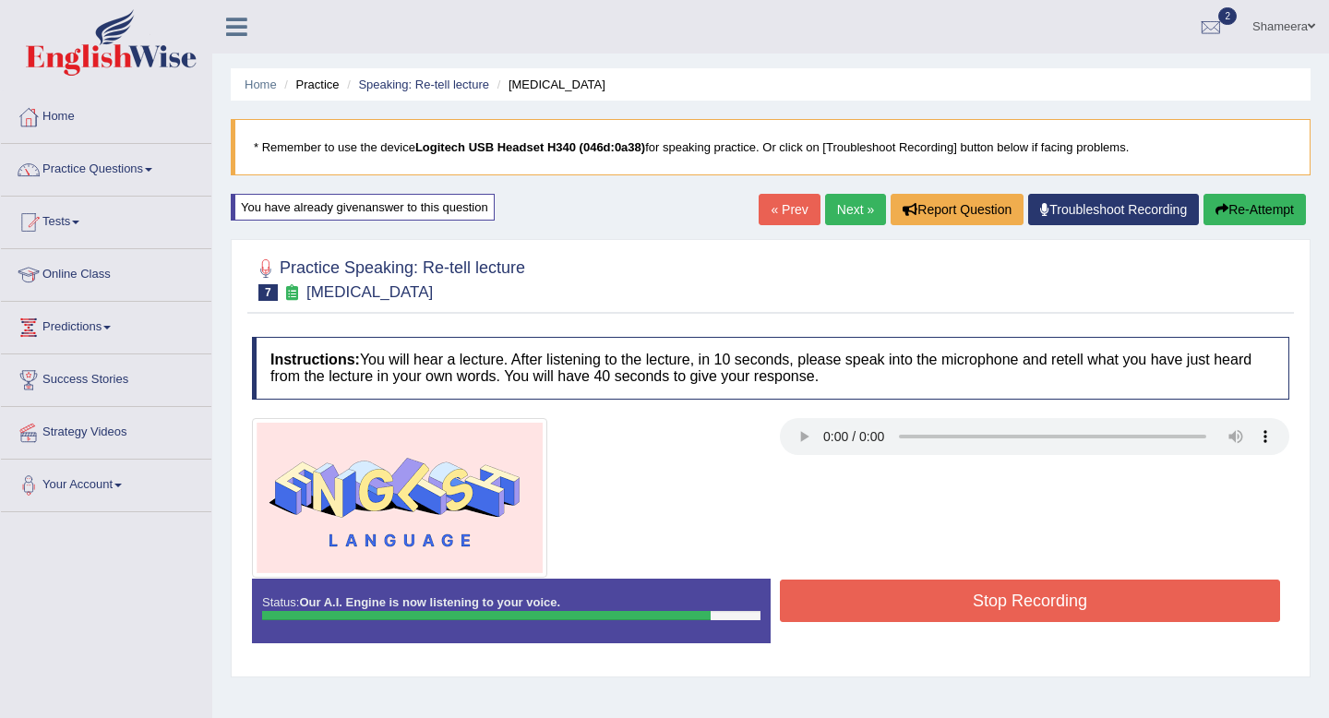
click at [1167, 599] on button "Stop Recording" at bounding box center [1030, 601] width 500 height 42
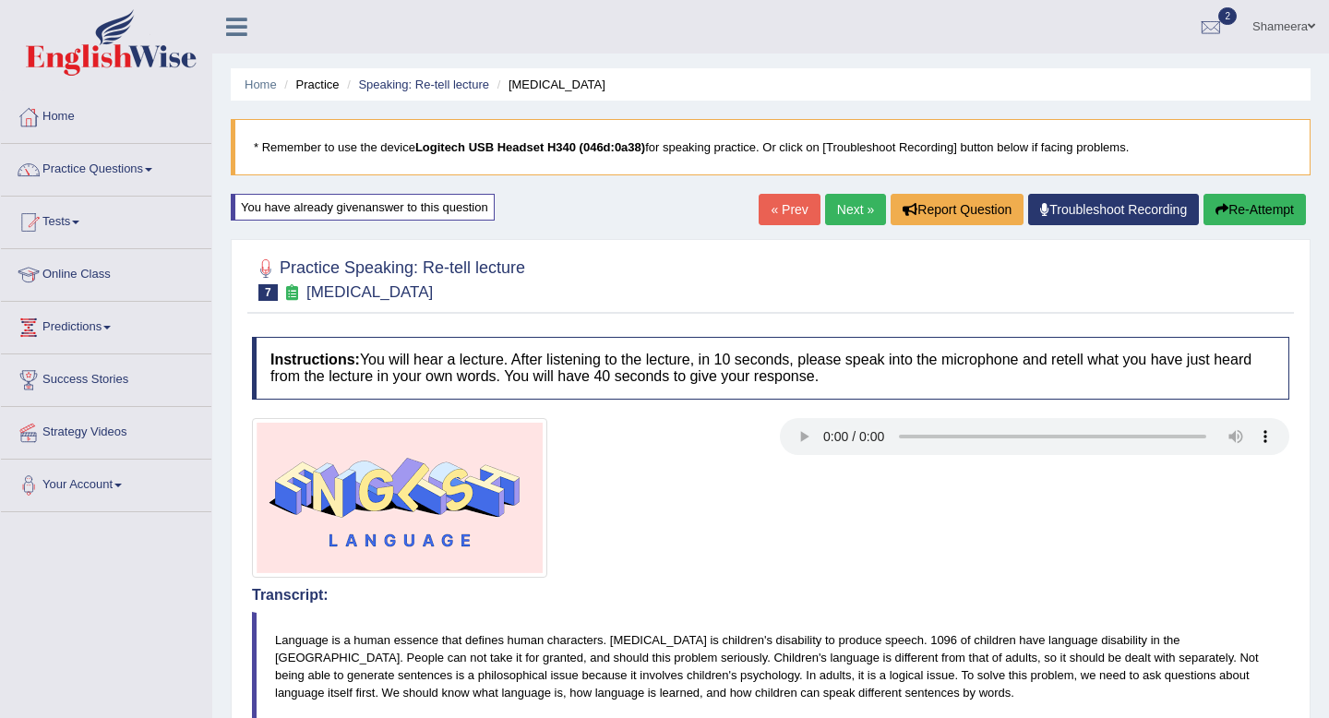
click at [856, 215] on link "Next »" at bounding box center [855, 209] width 61 height 31
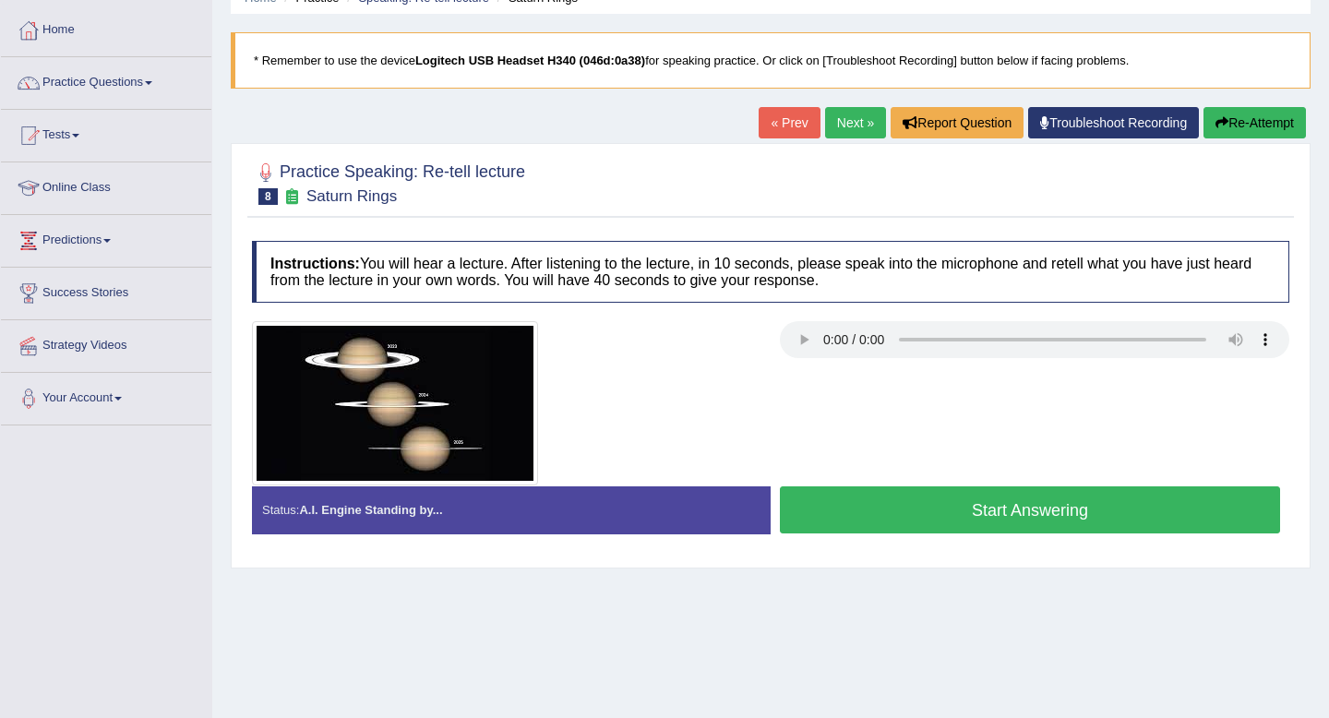
scroll to position [102, 0]
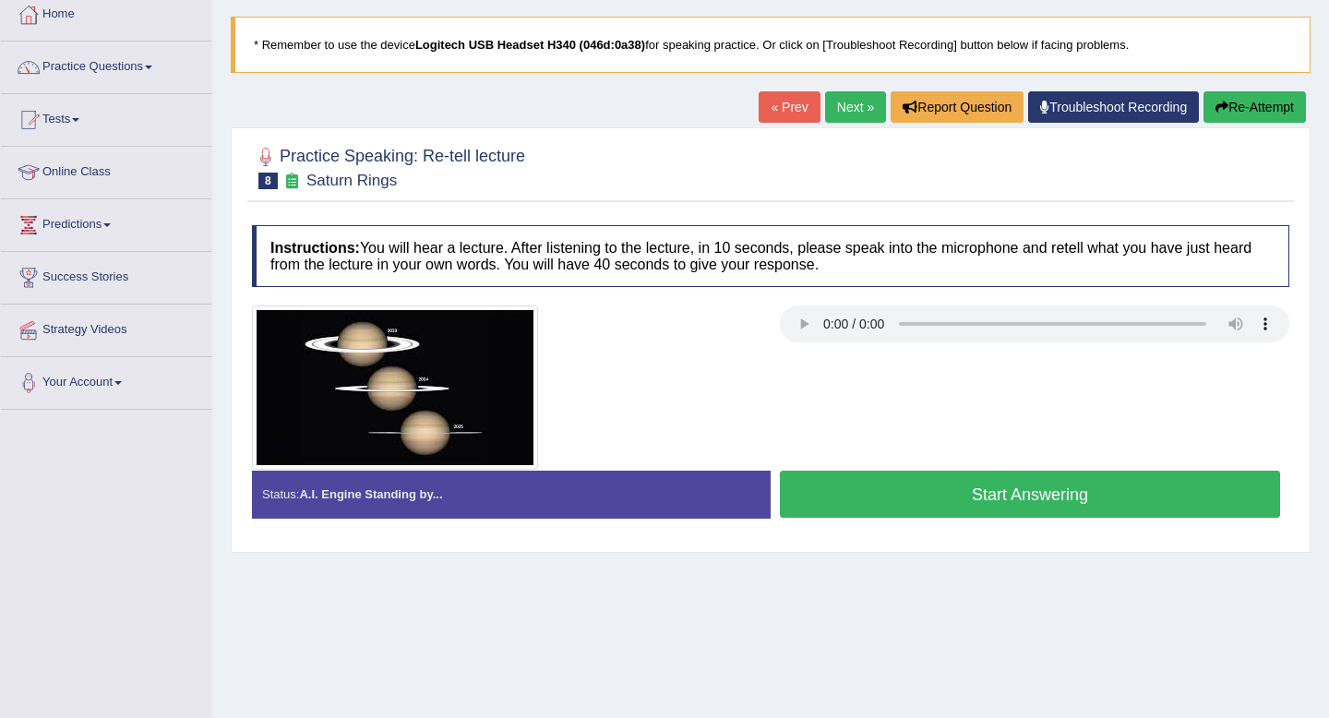
click at [942, 502] on button "Start Answering" at bounding box center [1030, 494] width 500 height 47
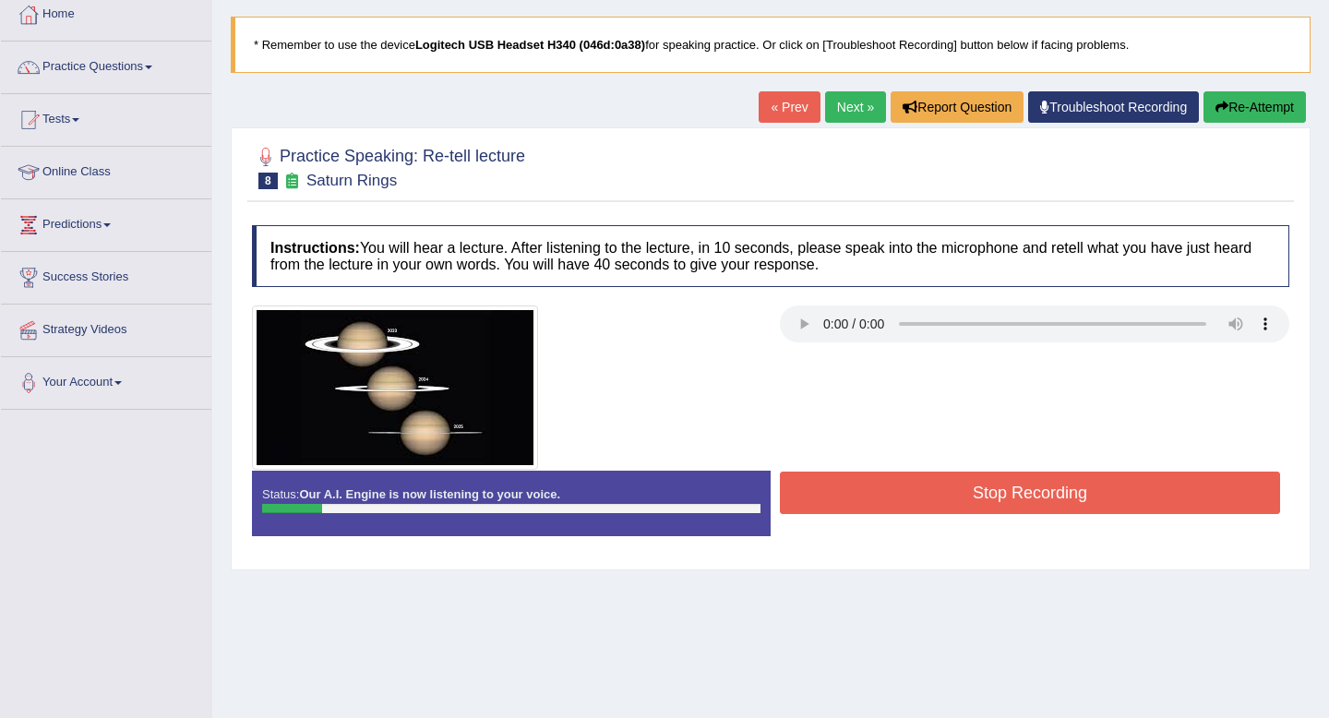
click at [1229, 113] on button "Re-Attempt" at bounding box center [1254, 106] width 102 height 31
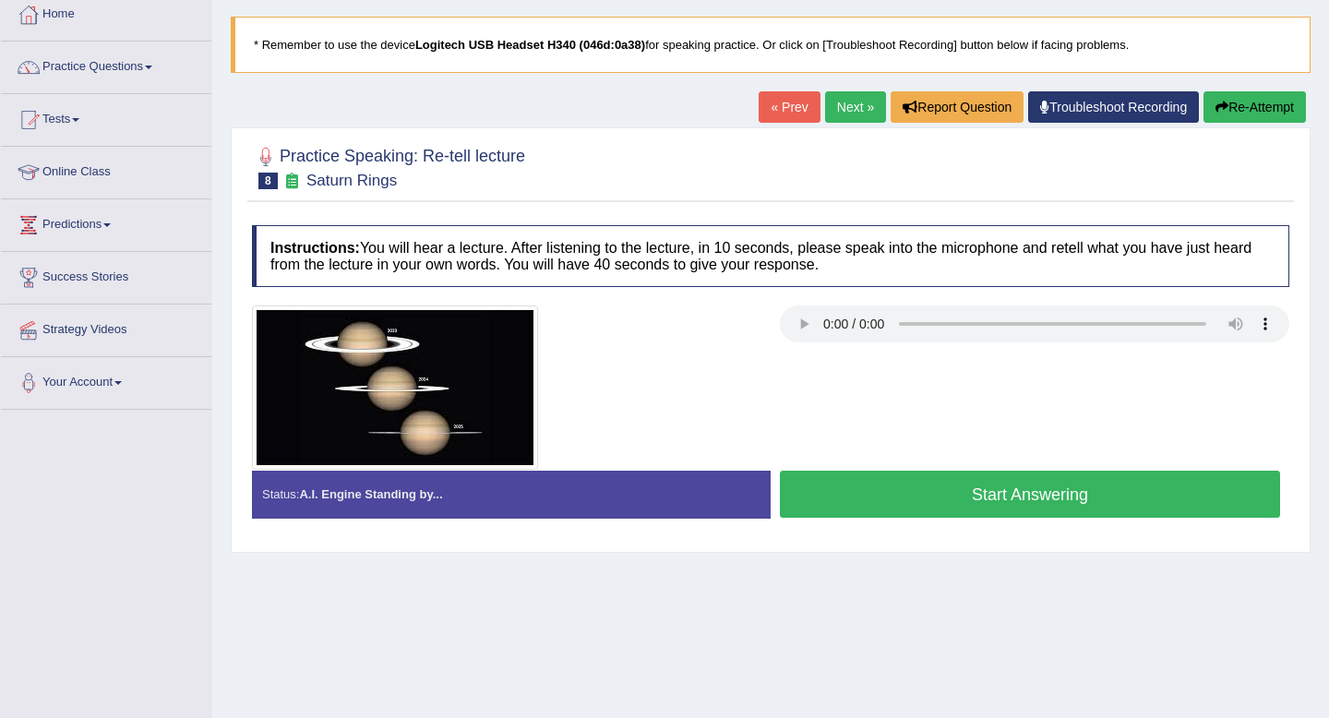
click at [1057, 493] on button "Start Answering" at bounding box center [1030, 494] width 500 height 47
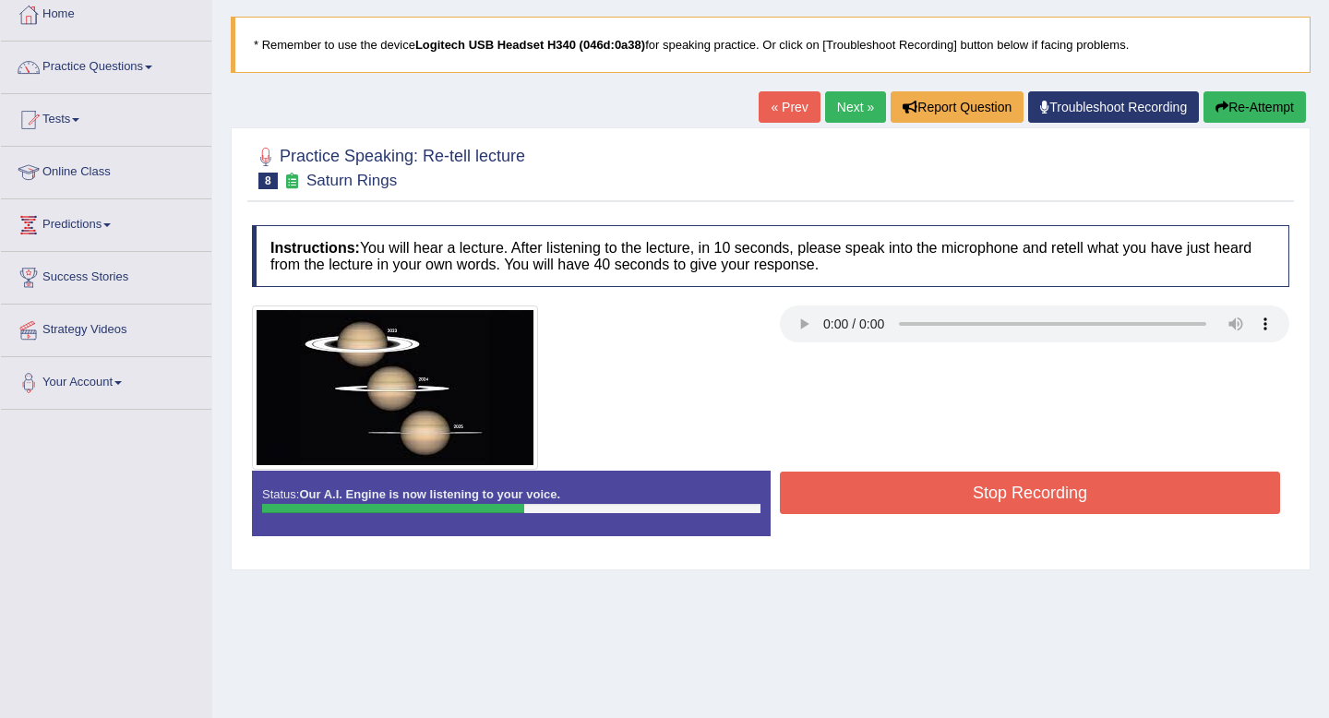
click at [1253, 110] on button "Re-Attempt" at bounding box center [1254, 106] width 102 height 31
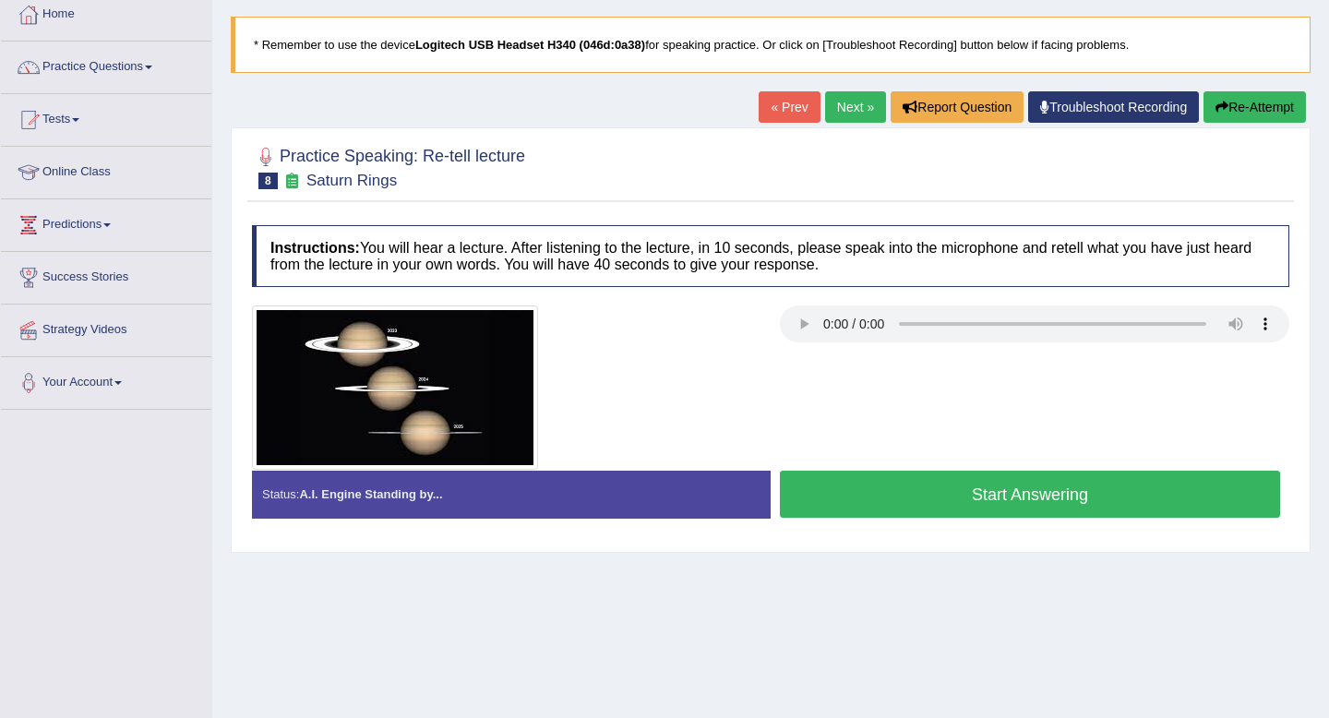
click at [1216, 490] on button "Start Answering" at bounding box center [1030, 494] width 500 height 47
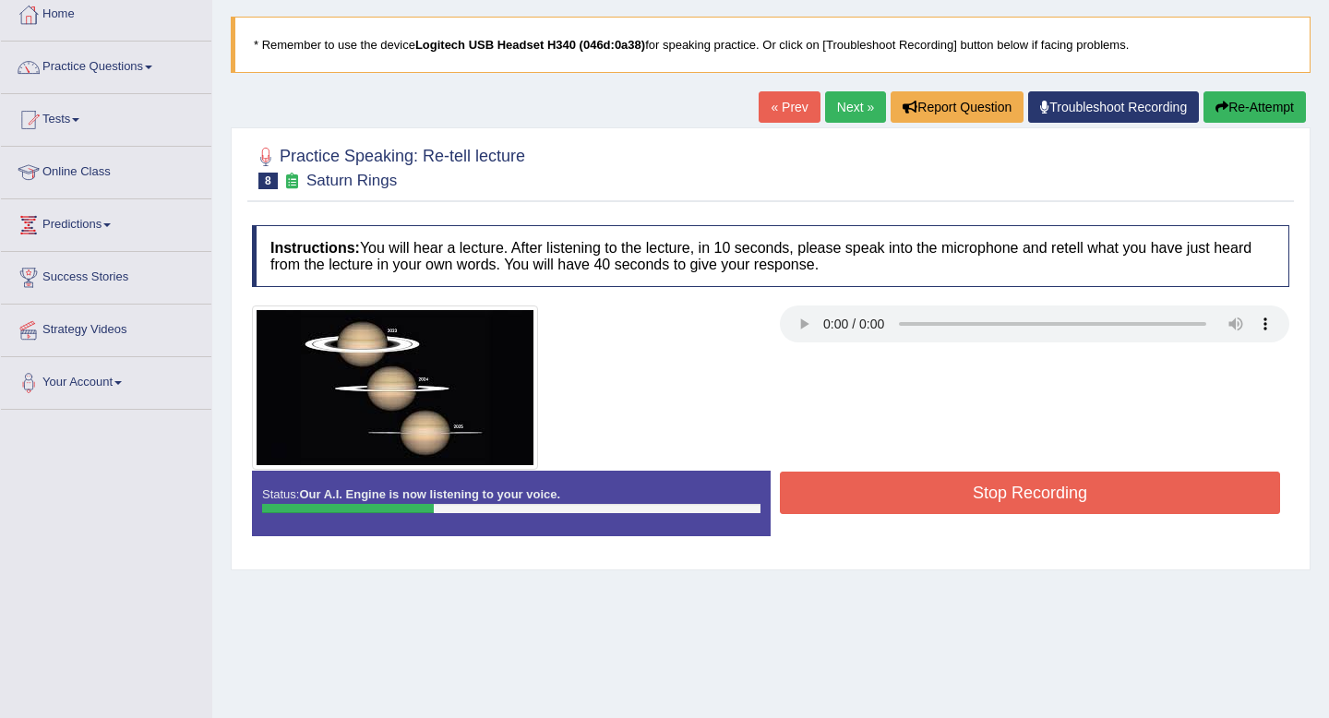
click at [1275, 111] on button "Re-Attempt" at bounding box center [1254, 106] width 102 height 31
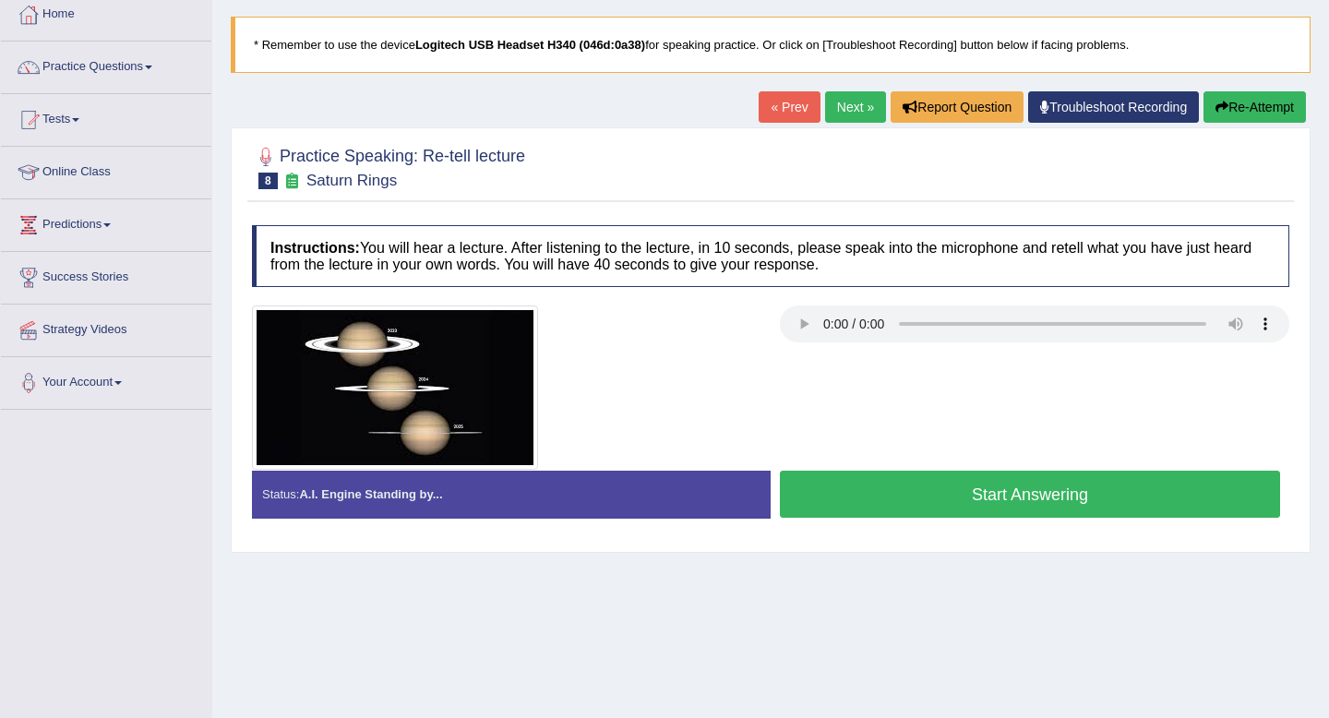
click at [1193, 500] on button "Start Answering" at bounding box center [1030, 494] width 500 height 47
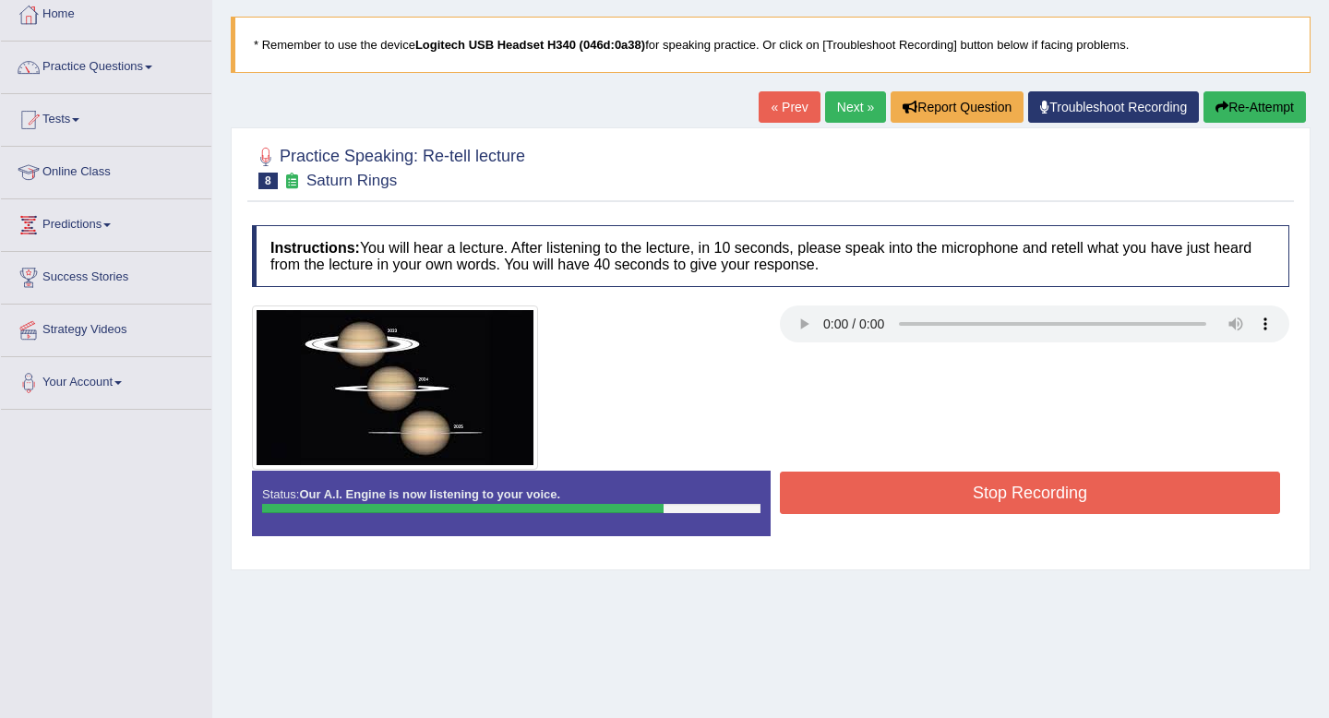
click at [1140, 495] on button "Stop Recording" at bounding box center [1030, 493] width 500 height 42
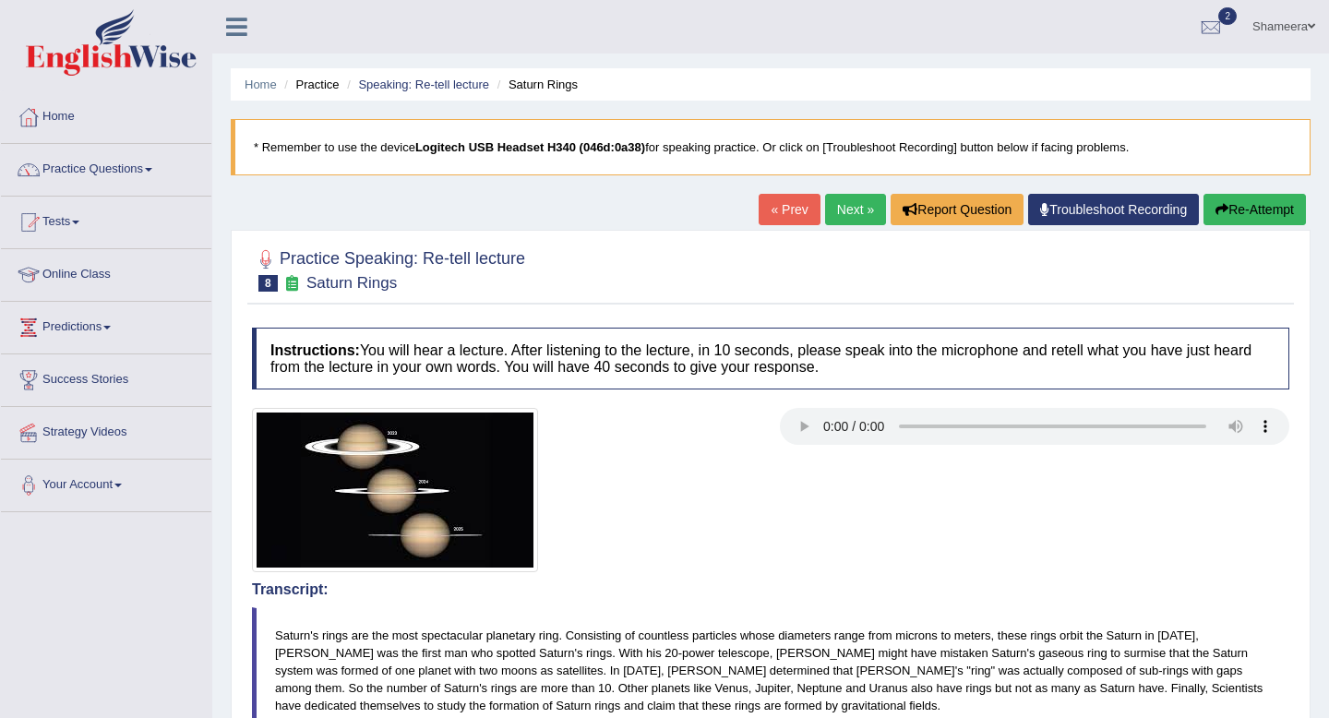
click at [1225, 219] on button "Re-Attempt" at bounding box center [1254, 209] width 102 height 31
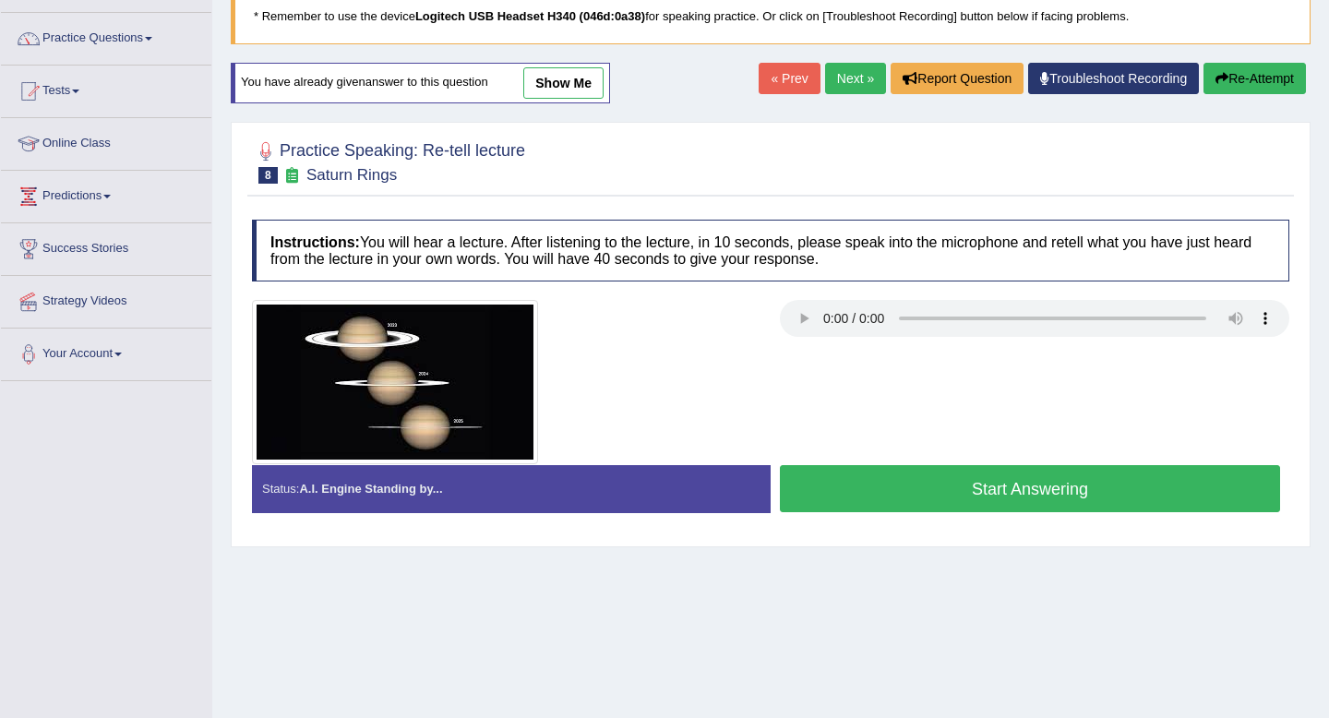
scroll to position [251, 0]
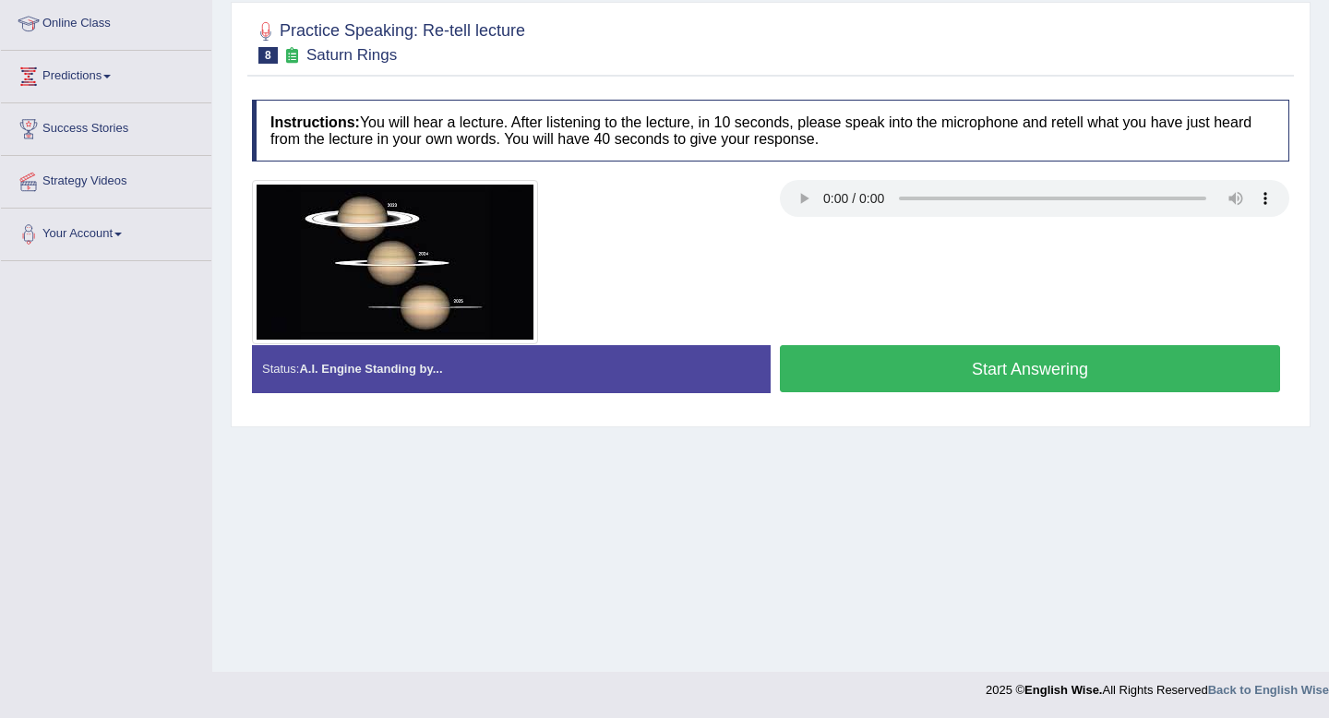
click at [1209, 367] on button "Start Answering" at bounding box center [1030, 368] width 500 height 47
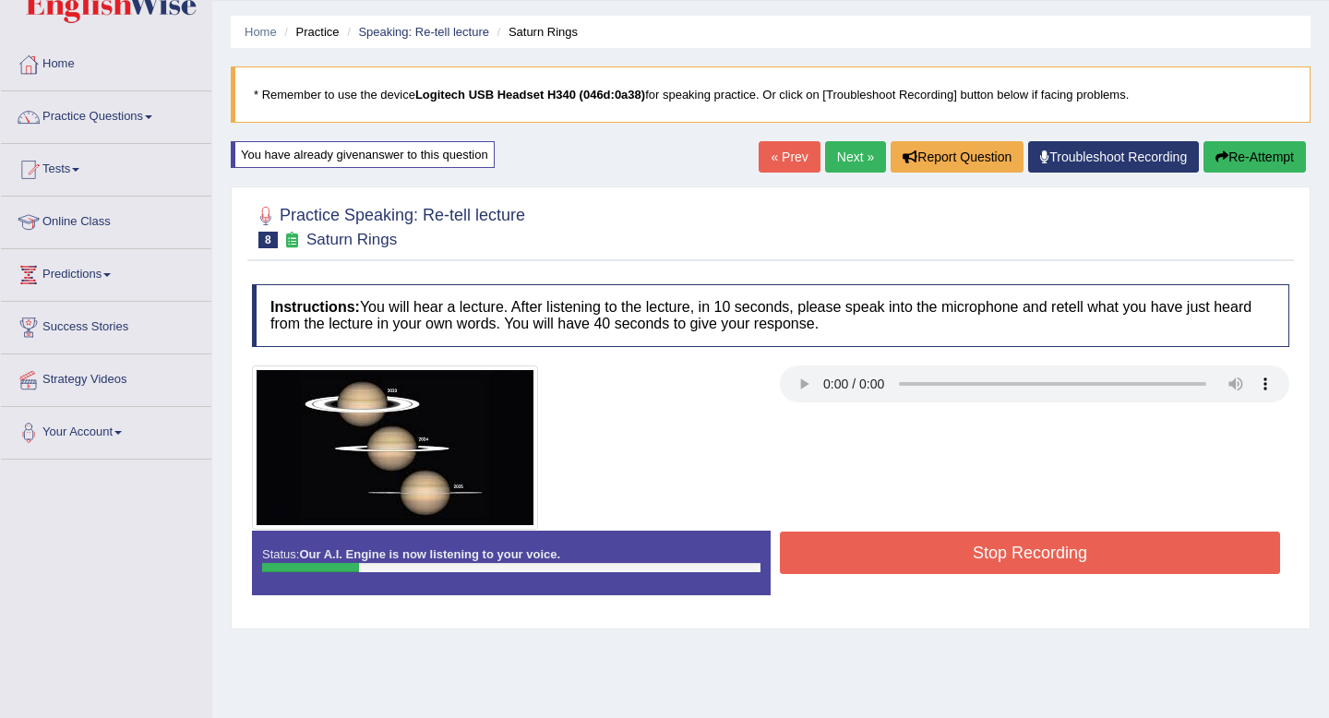
scroll to position [0, 0]
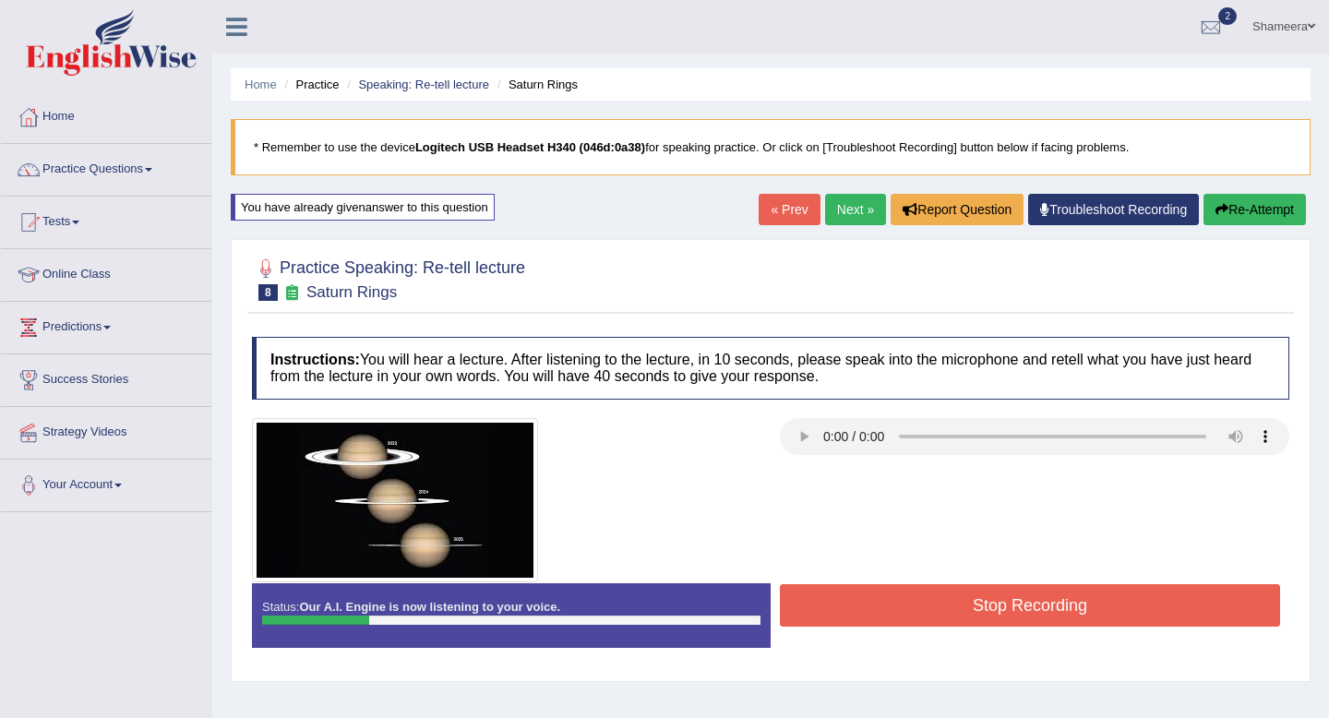
click at [1275, 216] on button "Re-Attempt" at bounding box center [1254, 209] width 102 height 31
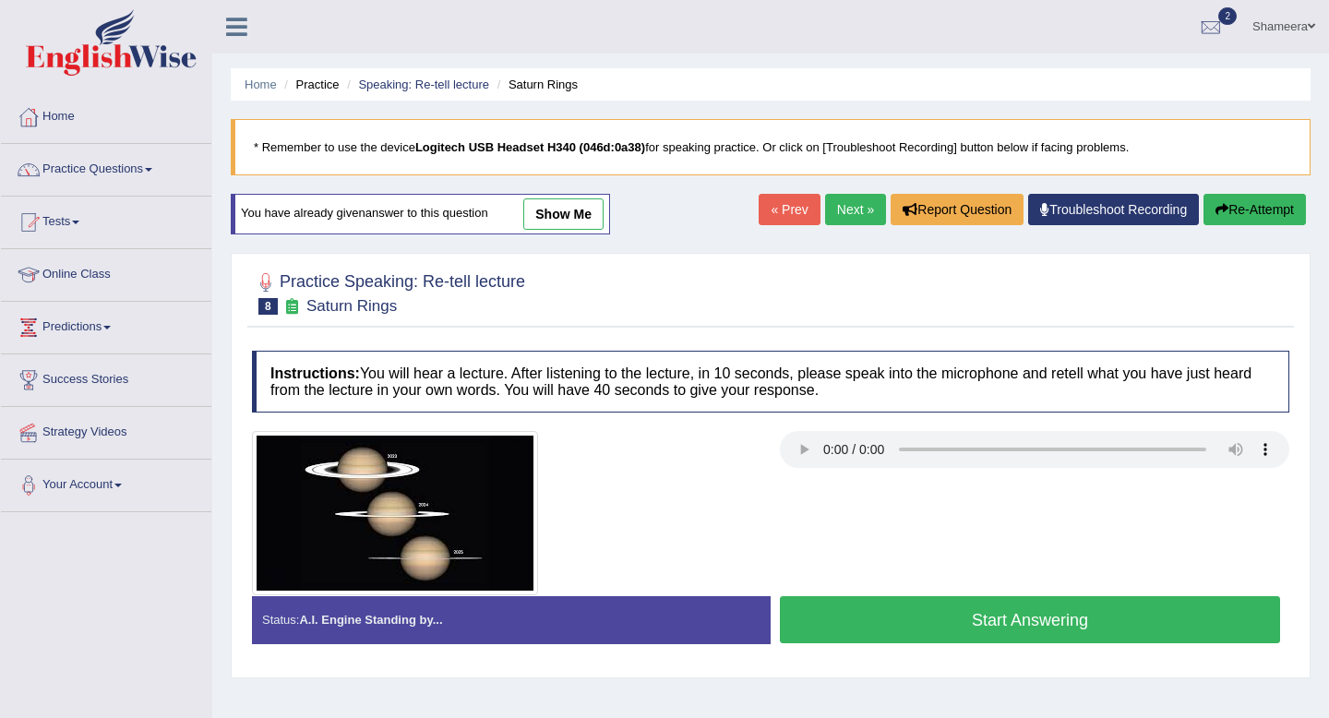
click at [1192, 621] on button "Start Answering" at bounding box center [1030, 619] width 500 height 47
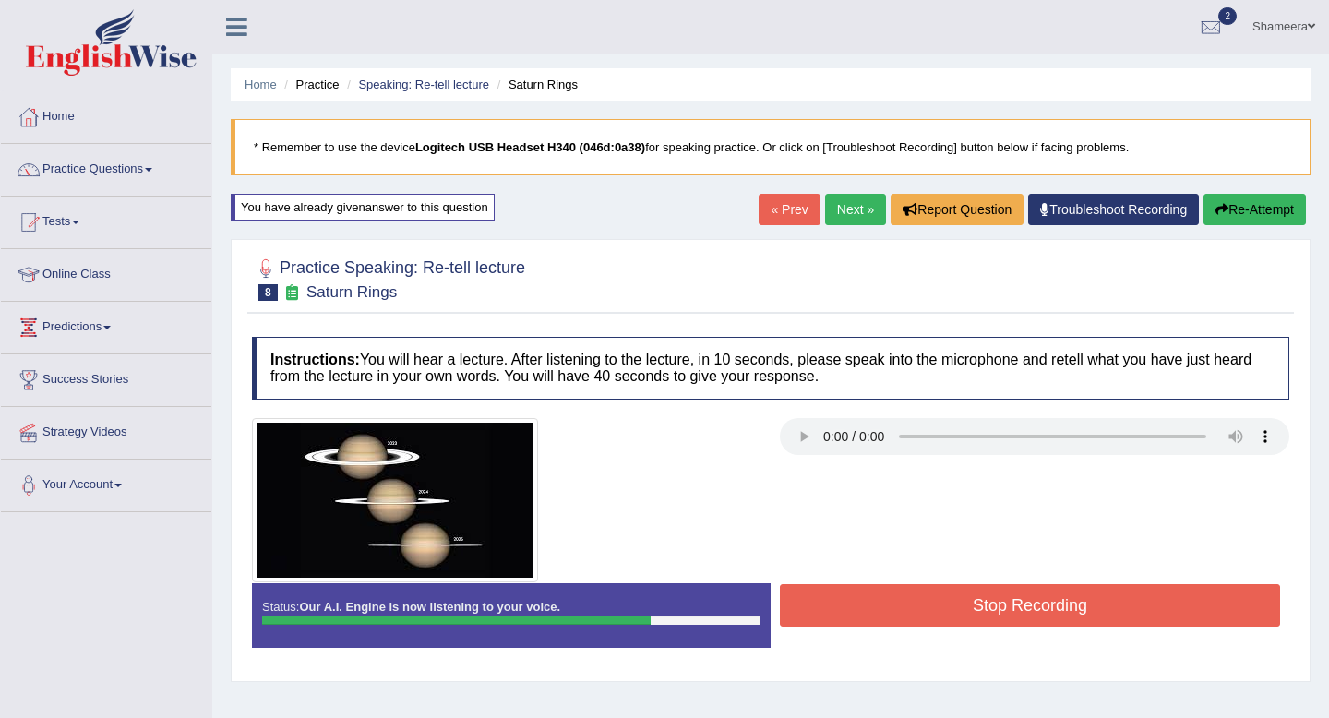
click at [1153, 609] on button "Stop Recording" at bounding box center [1030, 605] width 500 height 42
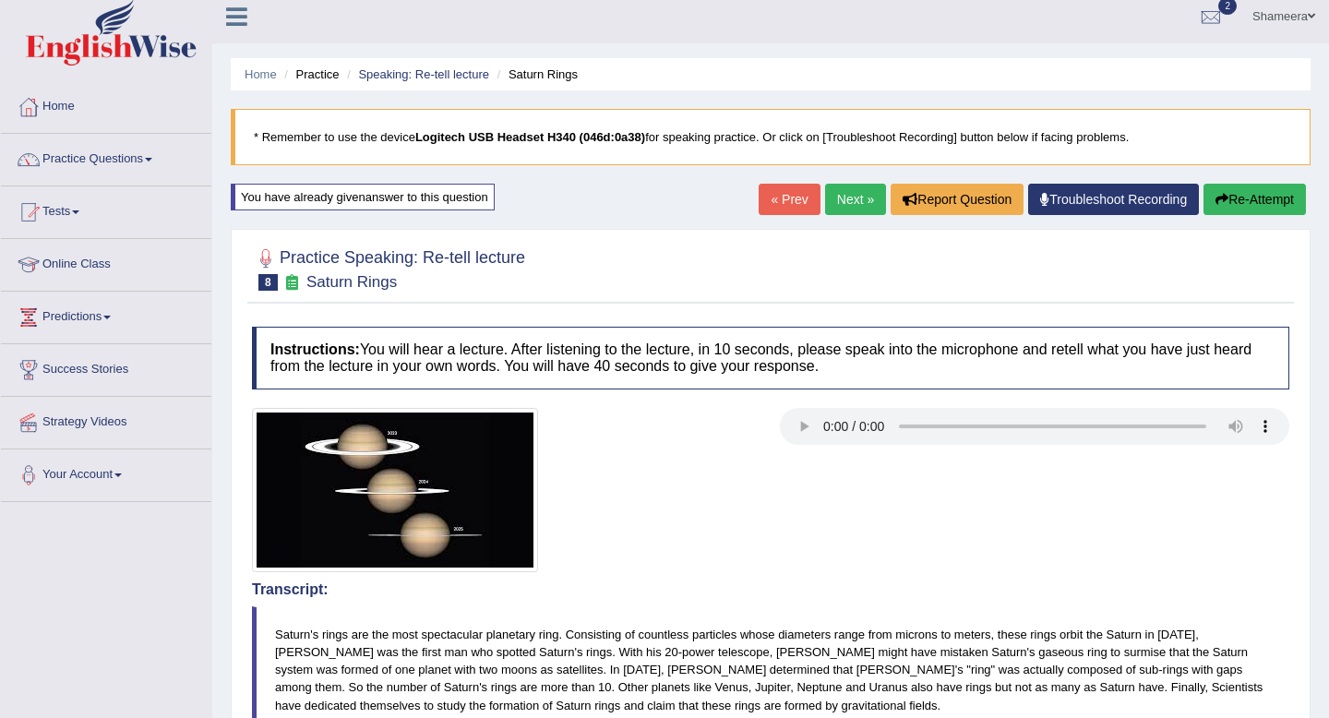
scroll to position [6, 0]
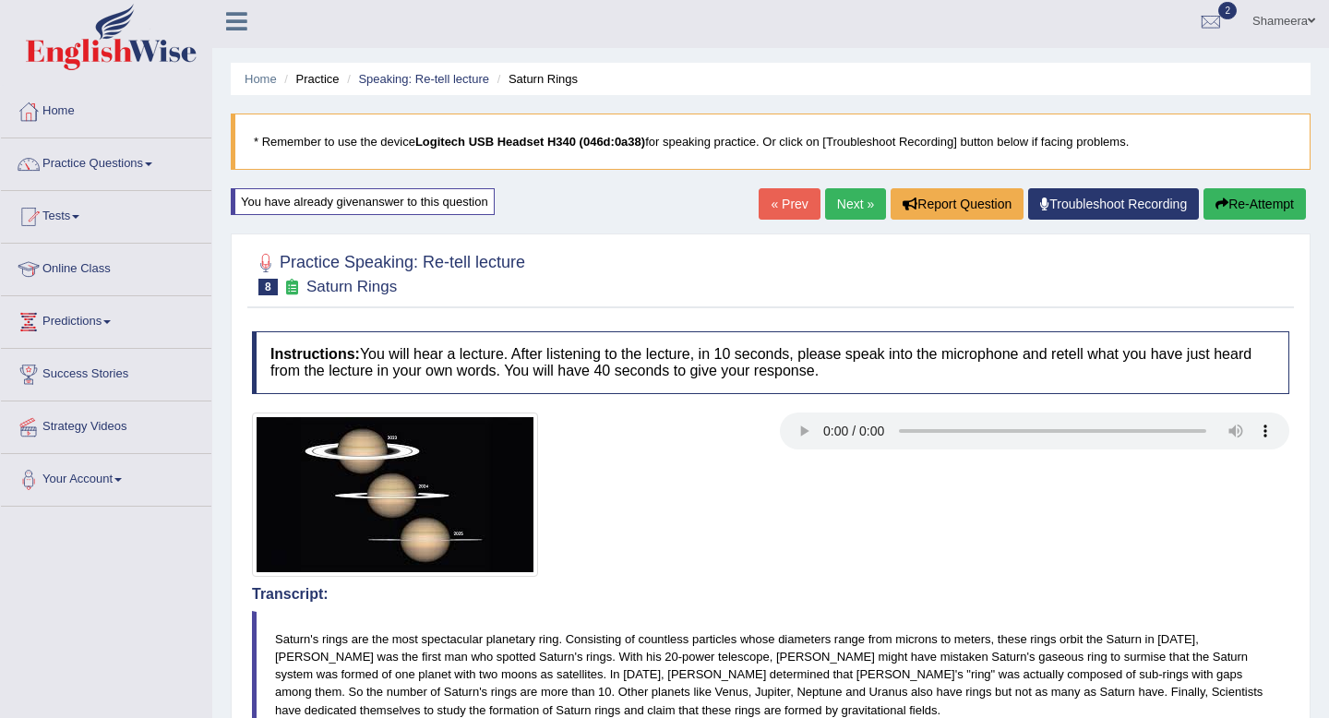
click at [840, 203] on link "Next »" at bounding box center [855, 203] width 61 height 31
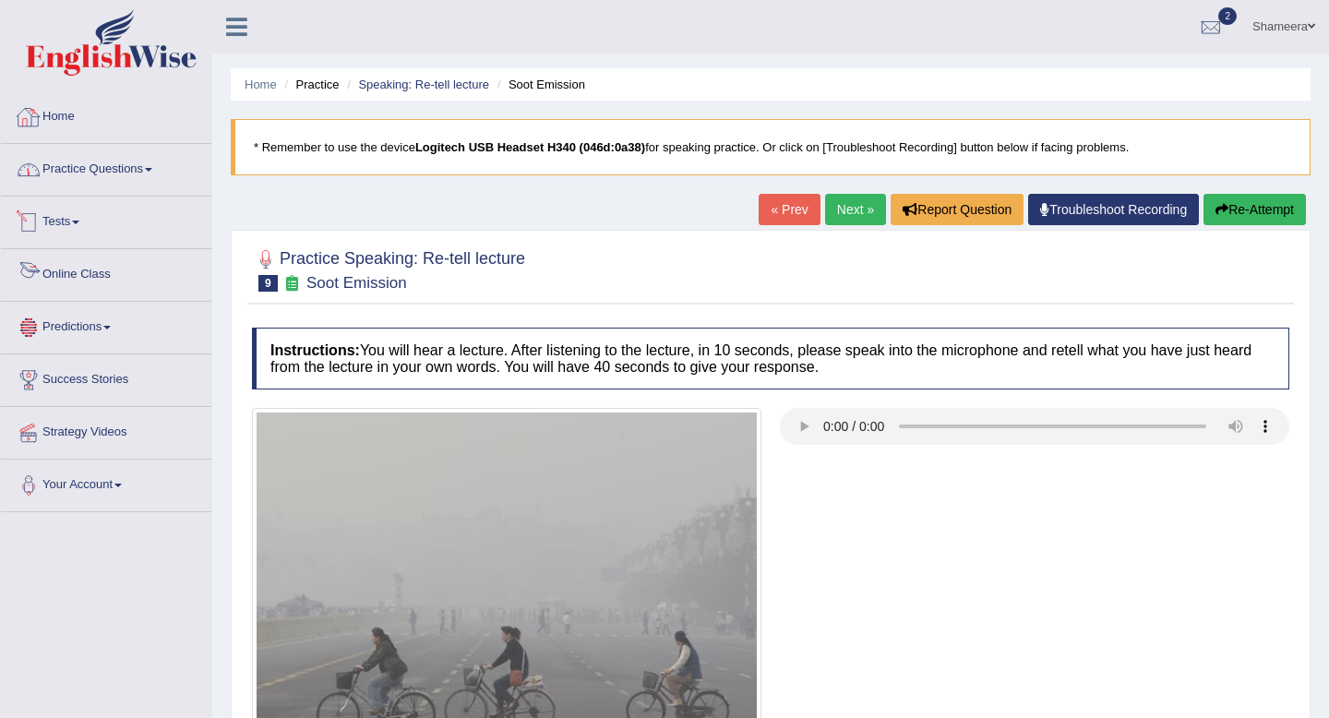
click at [141, 172] on link "Practice Questions" at bounding box center [106, 167] width 210 height 46
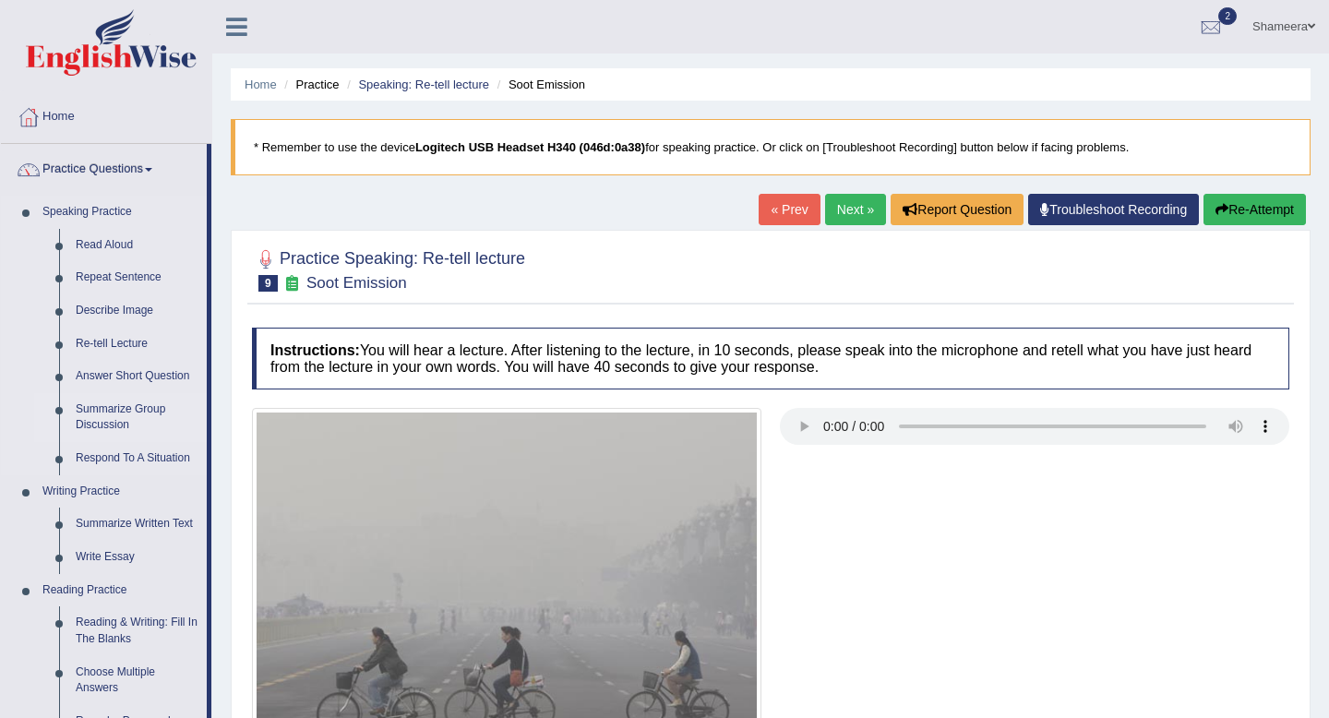
click at [112, 408] on link "Summarize Group Discussion" at bounding box center [136, 417] width 139 height 49
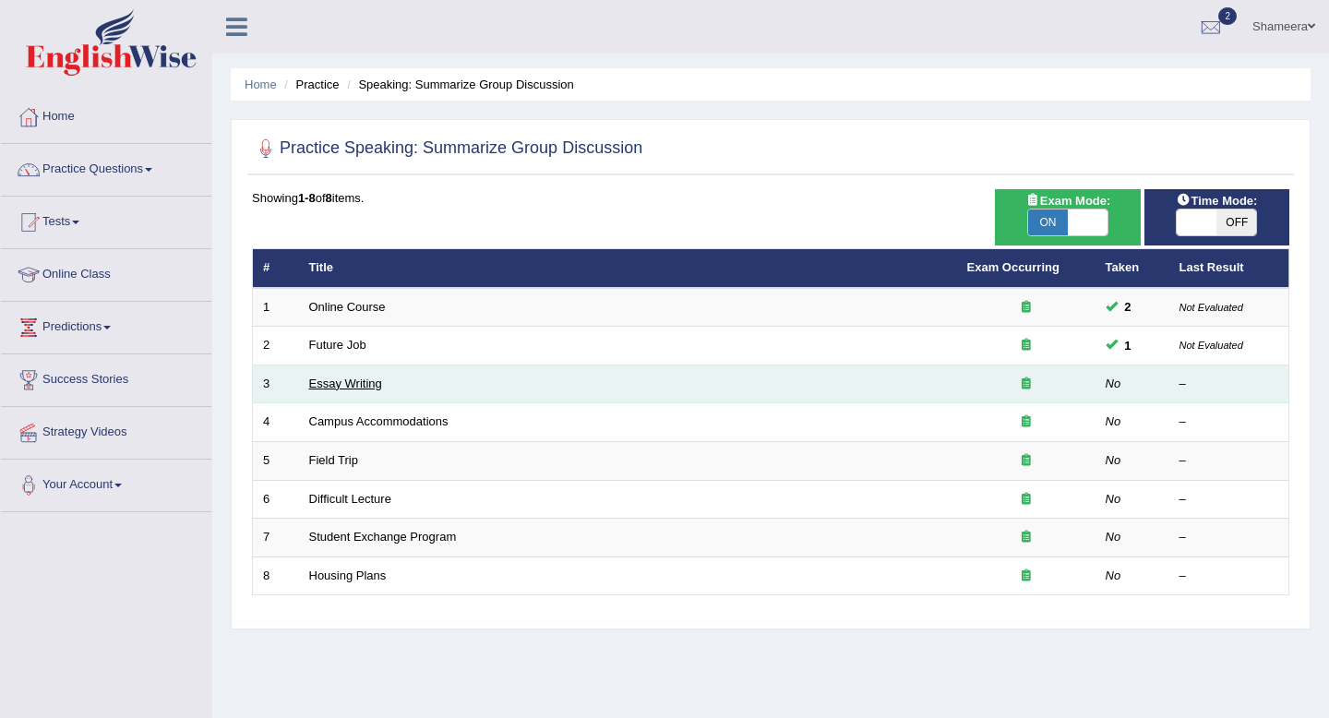
click at [338, 387] on link "Essay Writing" at bounding box center [345, 384] width 73 height 14
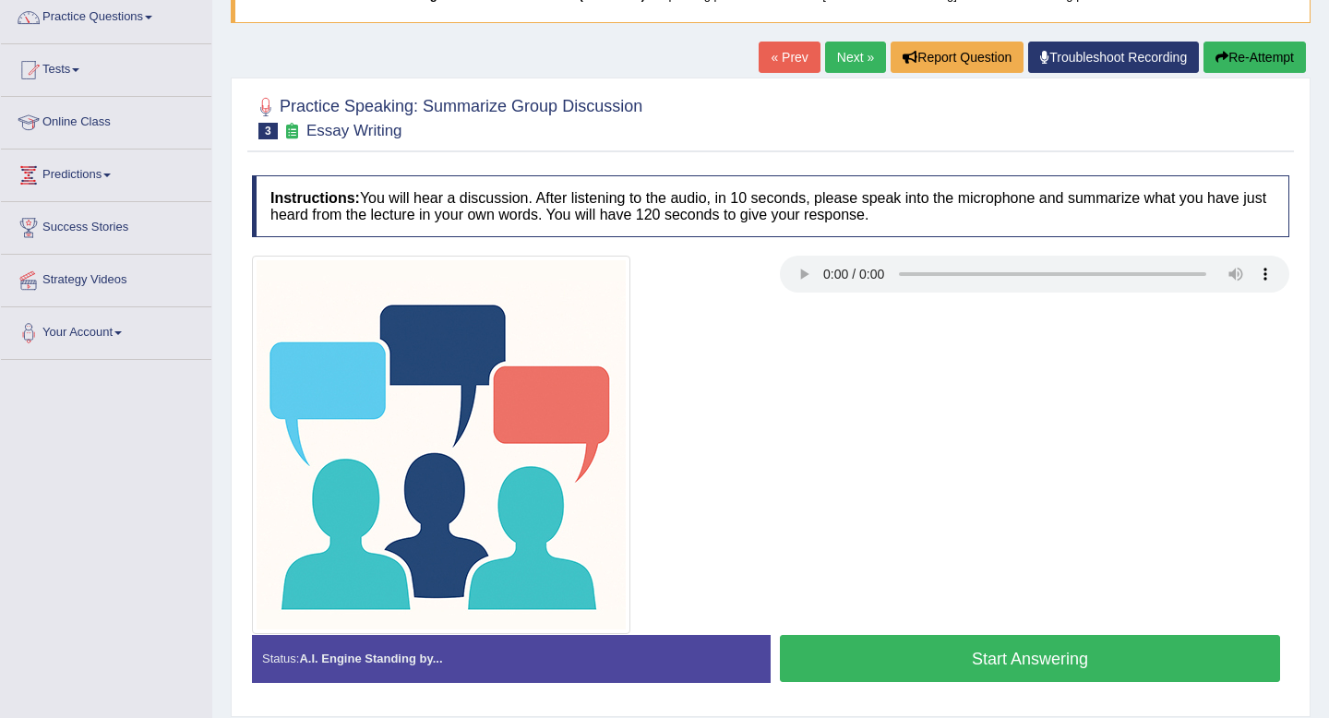
scroll to position [251, 0]
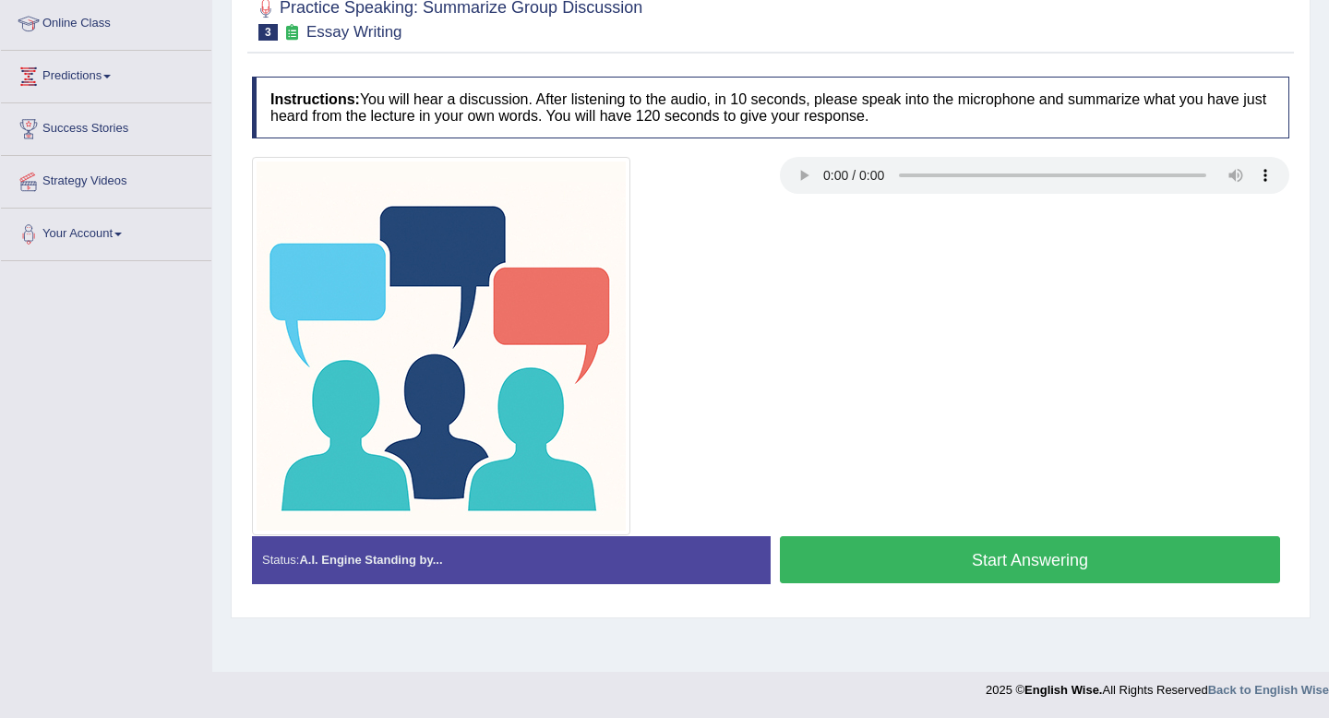
click at [934, 556] on button "Start Answering" at bounding box center [1030, 559] width 500 height 47
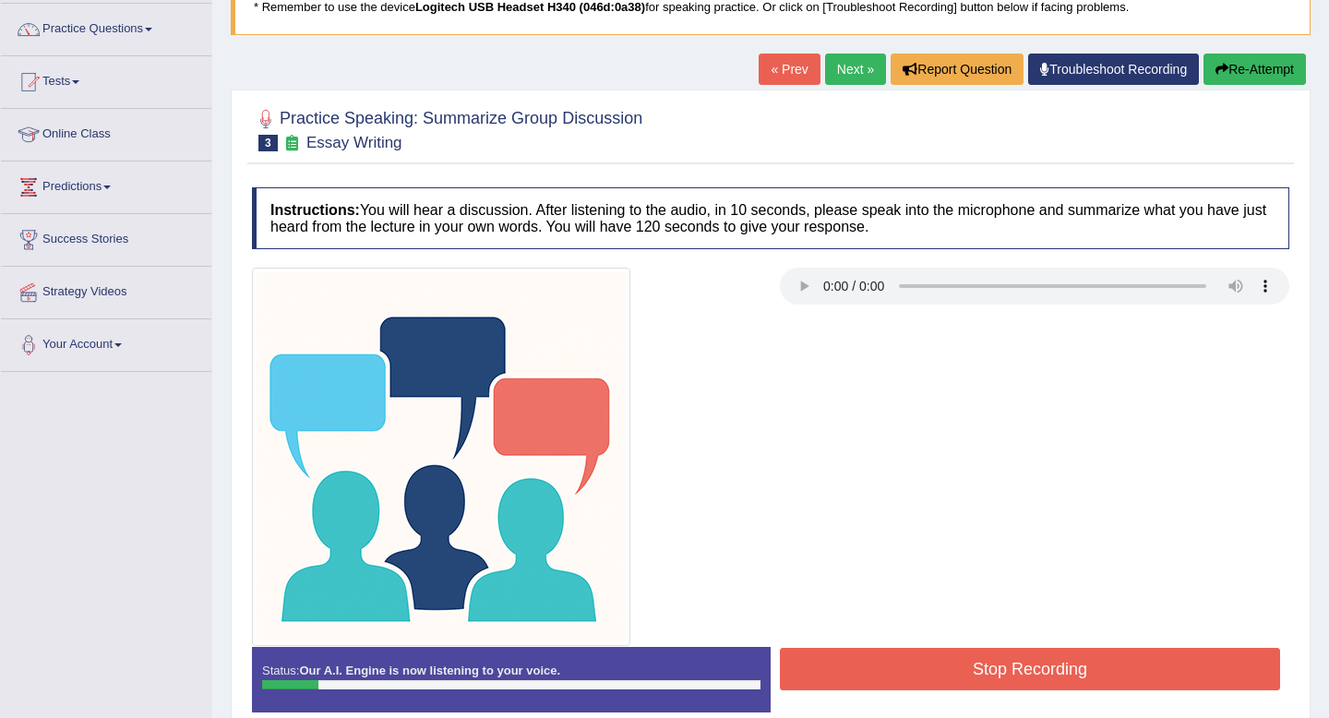
scroll to position [0, 0]
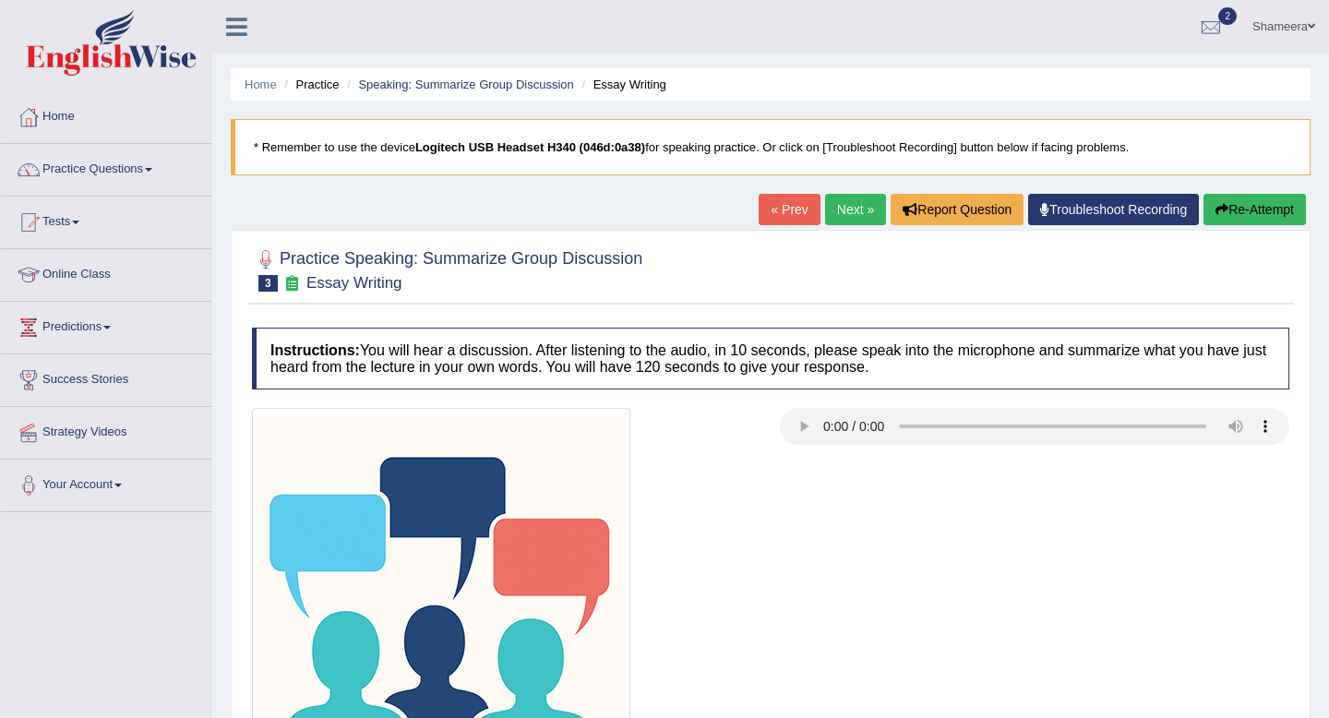
click at [1251, 221] on button "Re-Attempt" at bounding box center [1254, 209] width 102 height 31
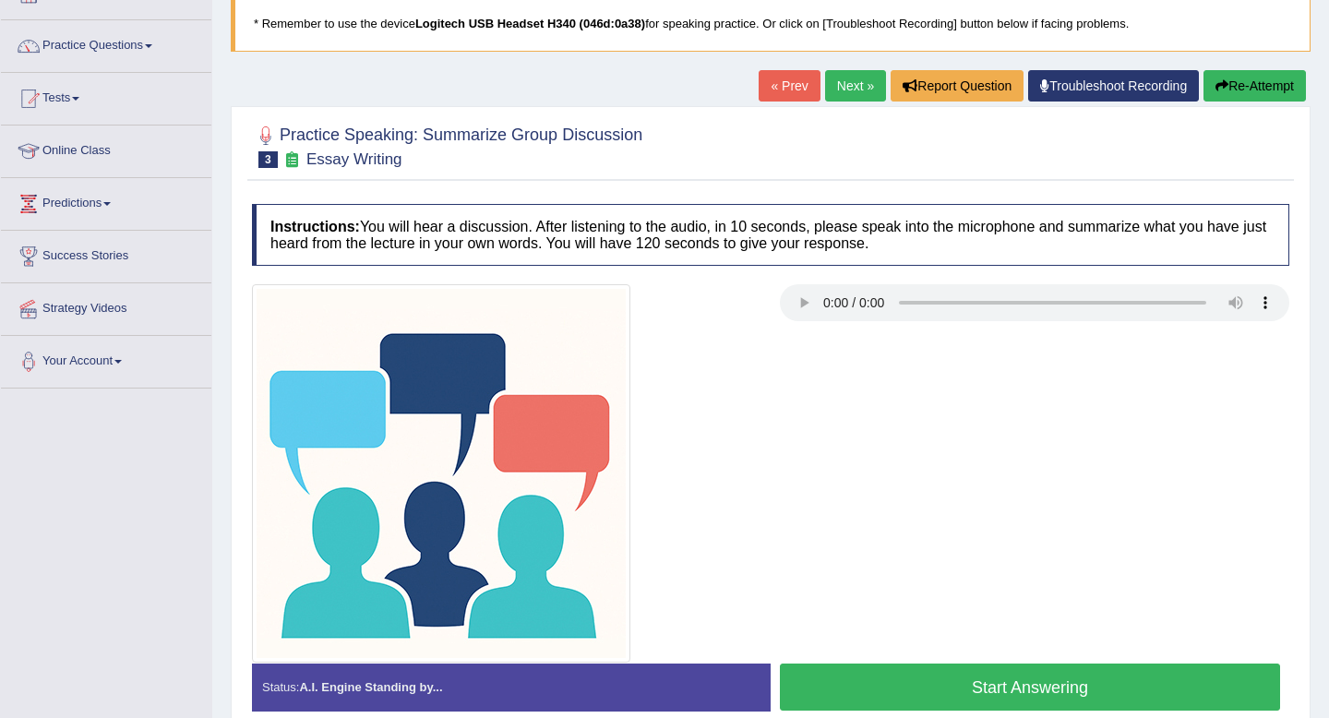
scroll to position [128, 0]
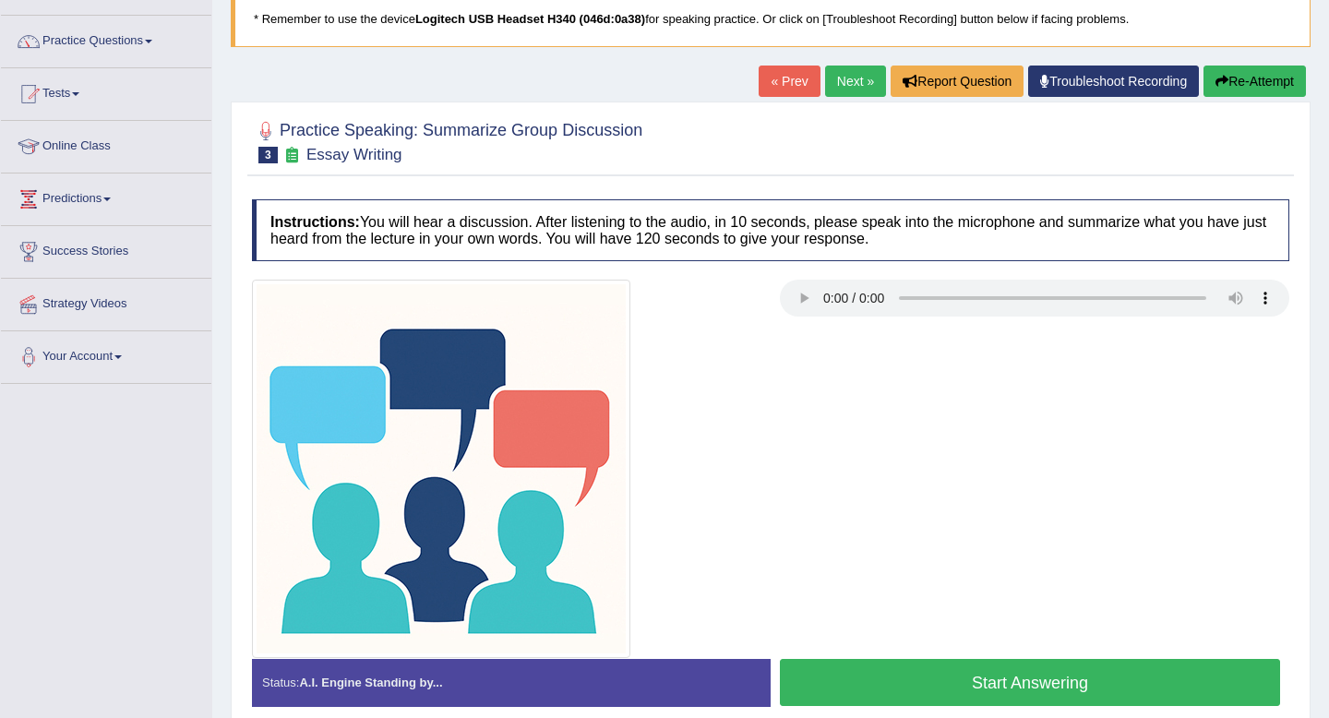
click at [899, 681] on button "Start Answering" at bounding box center [1030, 682] width 500 height 47
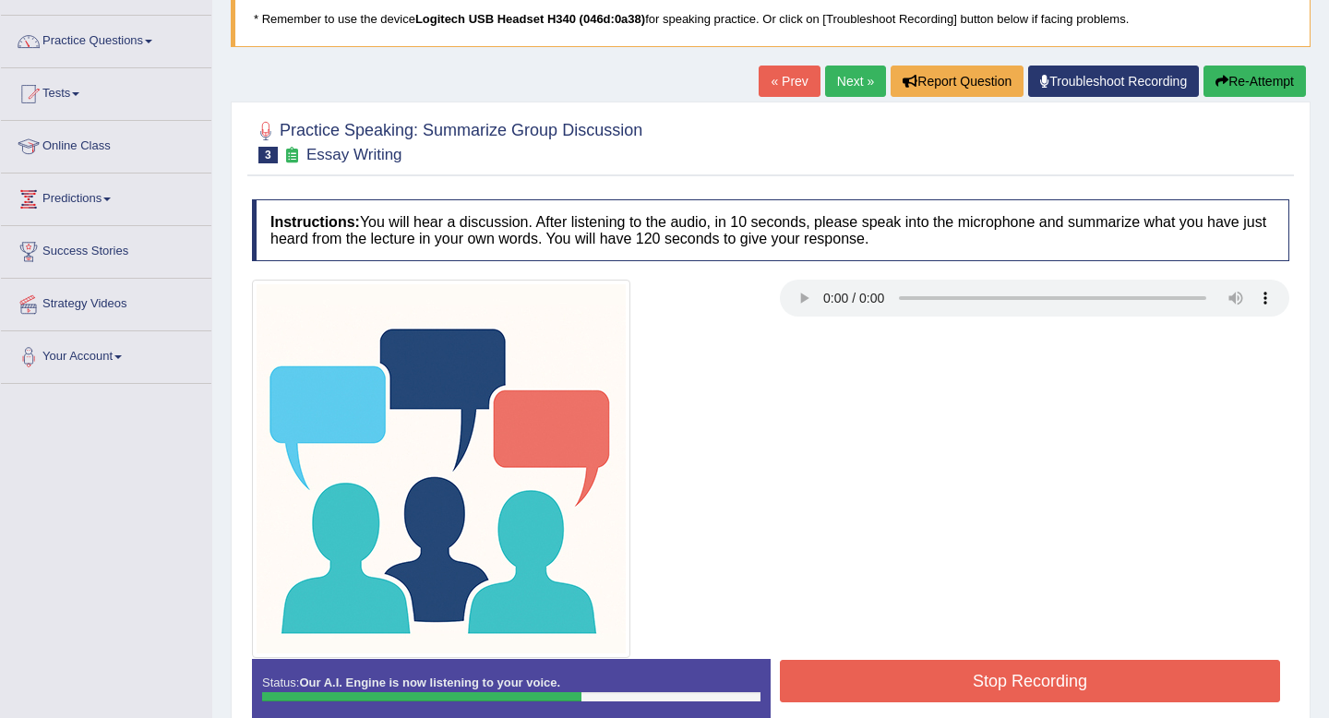
click at [952, 688] on button "Stop Recording" at bounding box center [1030, 681] width 500 height 42
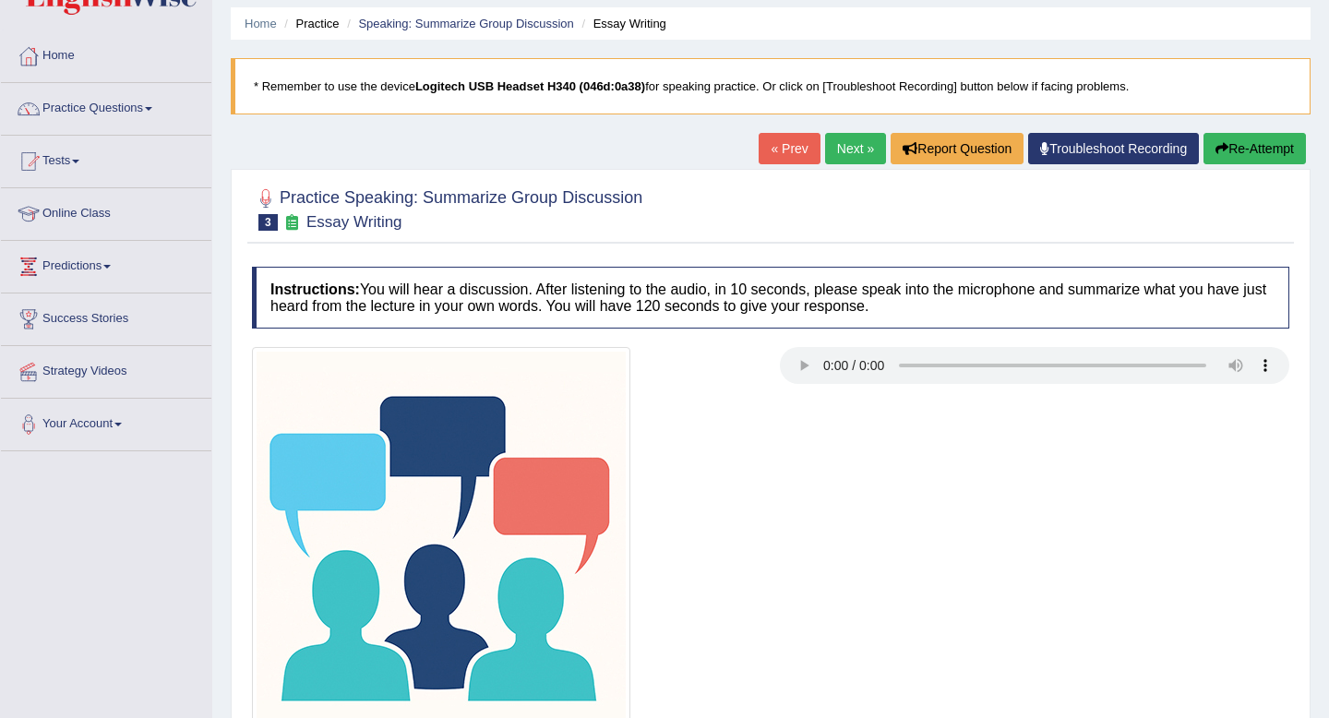
scroll to position [0, 0]
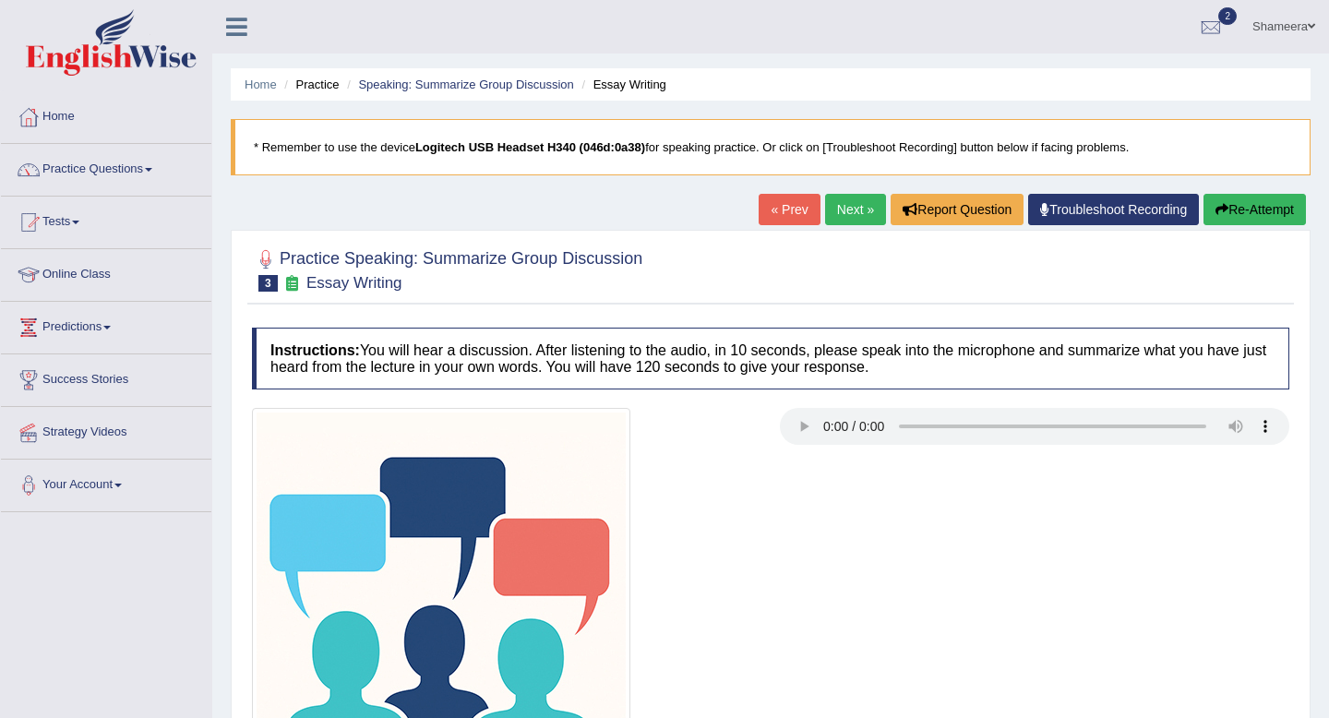
click at [811, 213] on div "« Prev Next » Report Question Troubleshoot Recording Re-Attempt" at bounding box center [1035, 212] width 552 height 36
click at [836, 212] on link "Next »" at bounding box center [855, 209] width 61 height 31
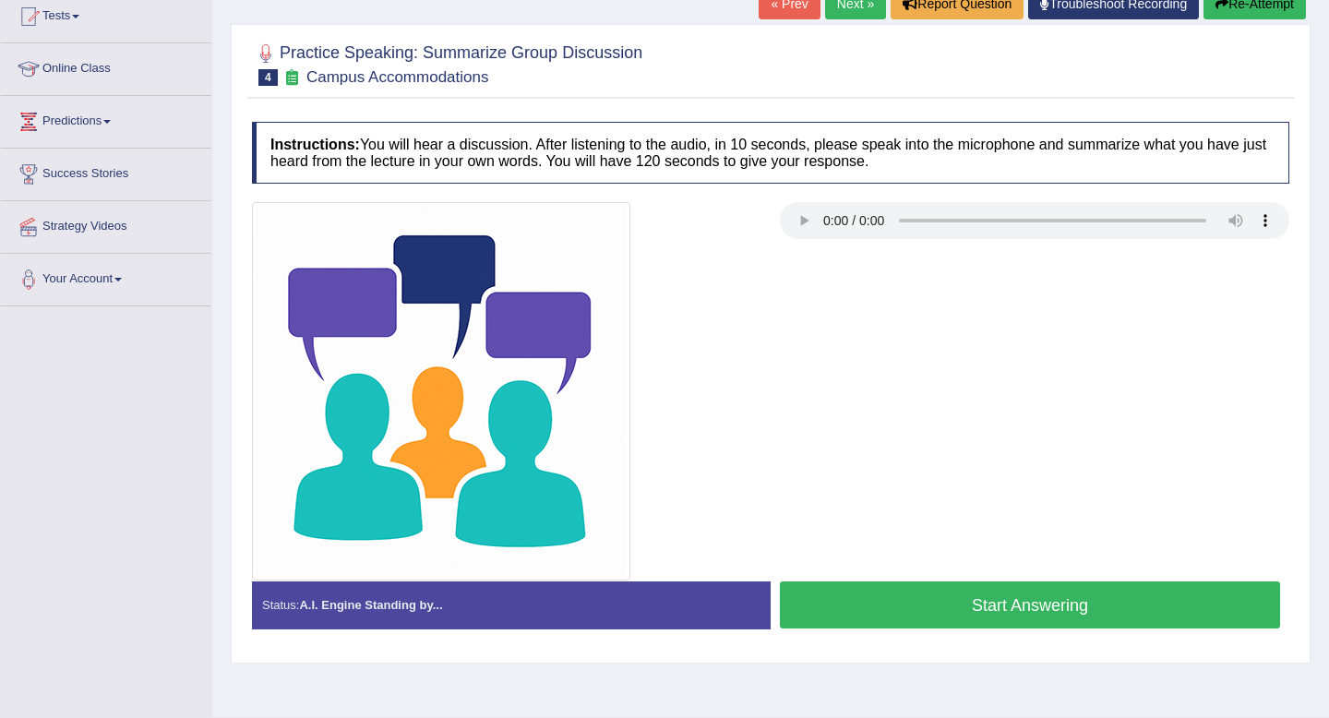
scroll to position [221, 0]
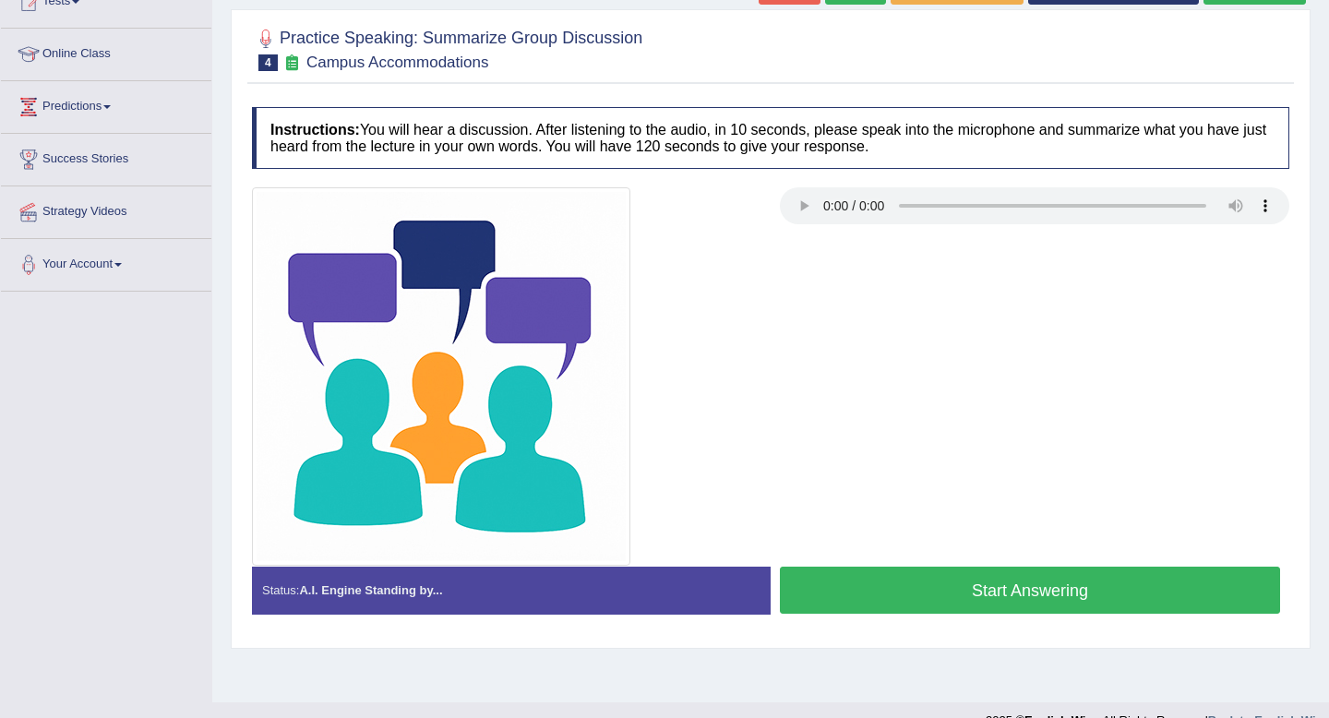
click at [908, 576] on button "Start Answering" at bounding box center [1030, 590] width 500 height 47
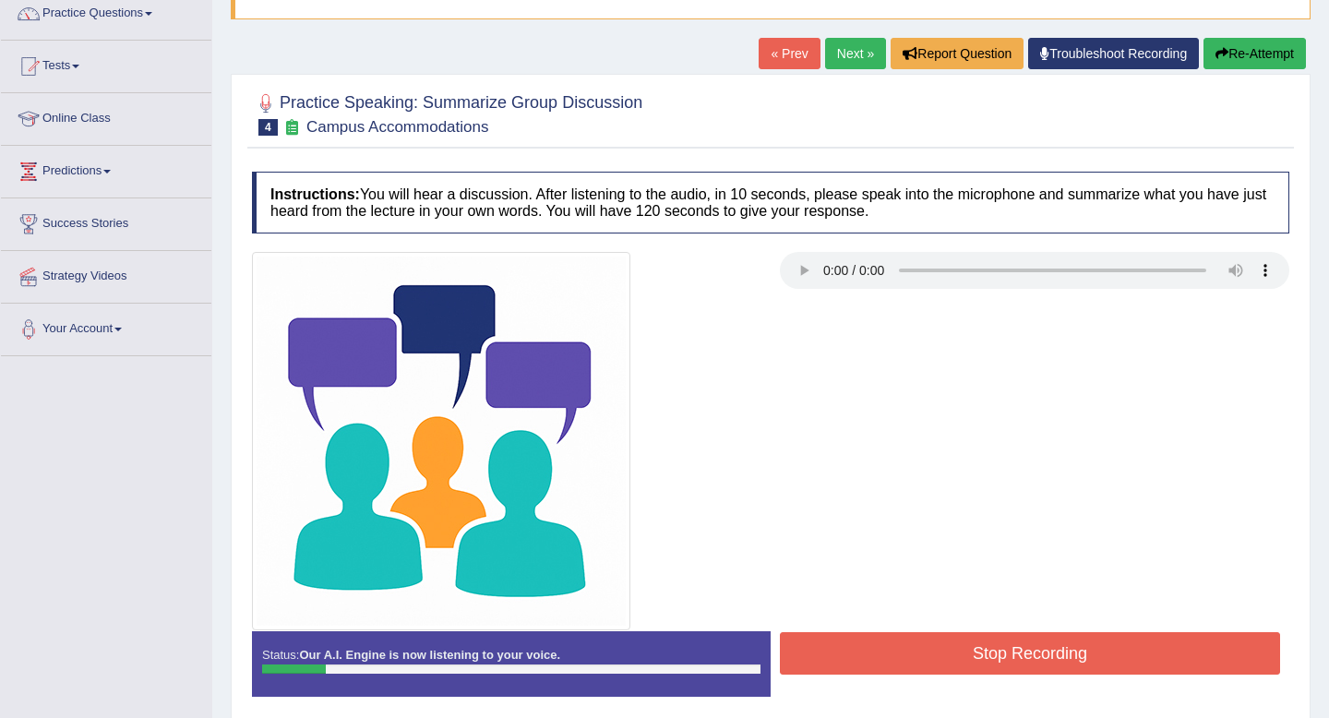
scroll to position [151, 0]
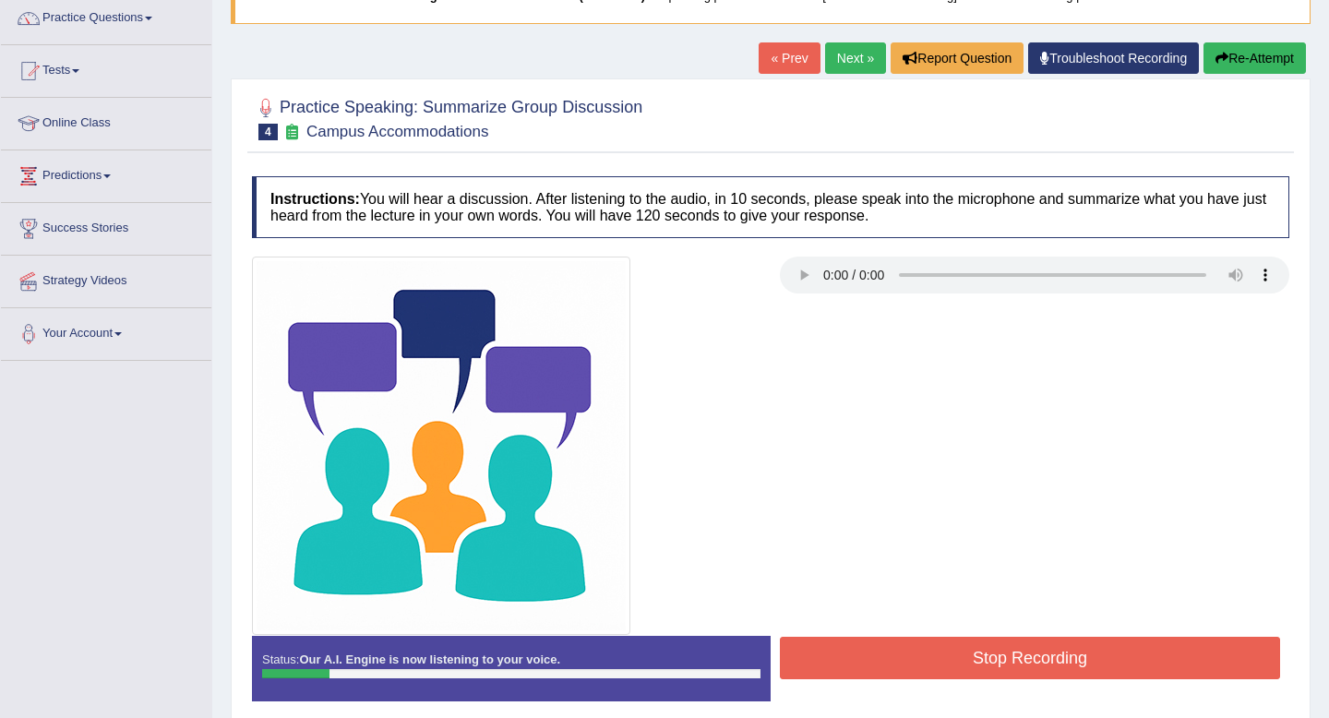
click at [1267, 70] on button "Re-Attempt" at bounding box center [1254, 57] width 102 height 31
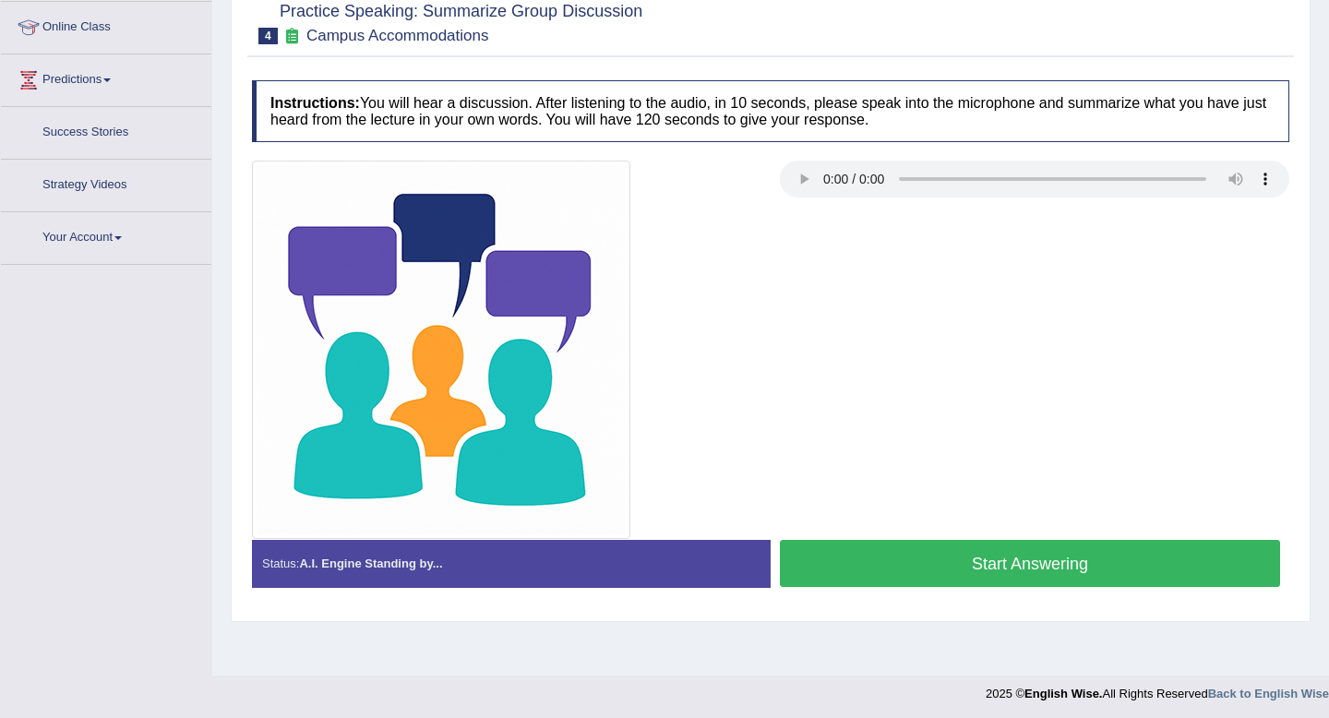
scroll to position [251, 0]
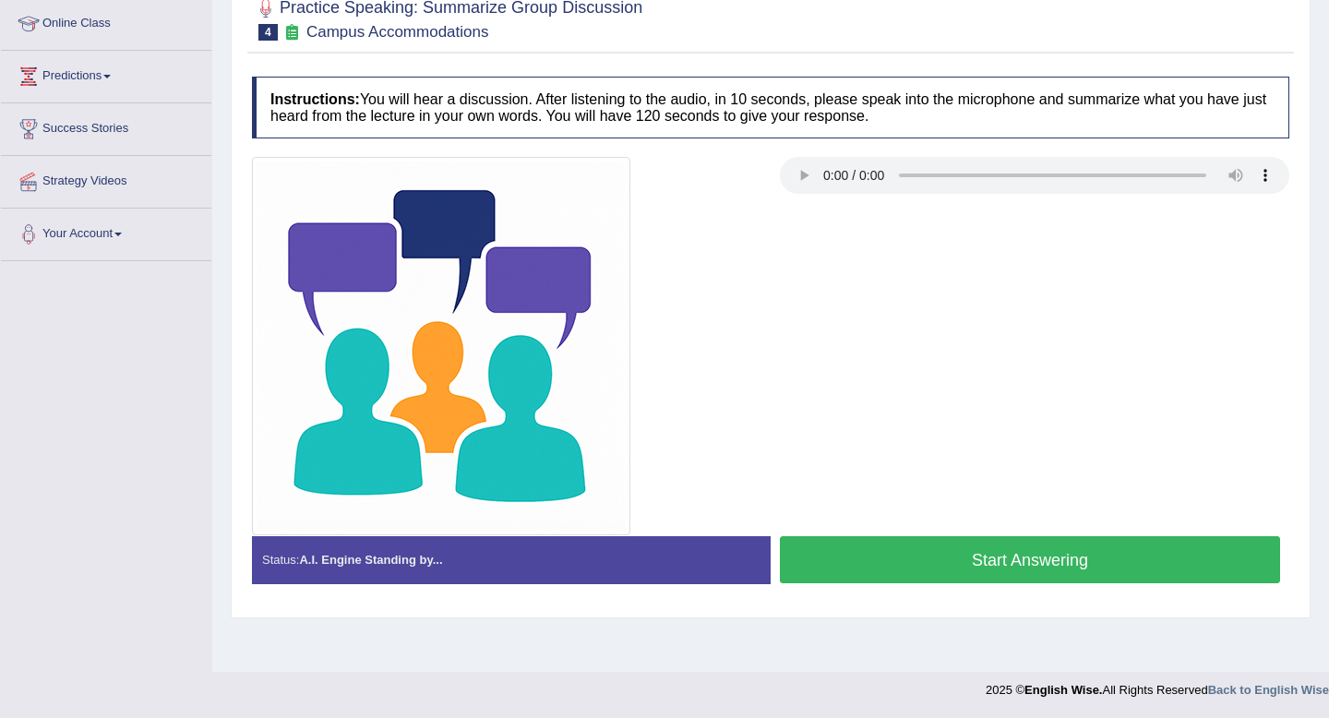
click at [1041, 551] on button "Start Answering" at bounding box center [1030, 559] width 500 height 47
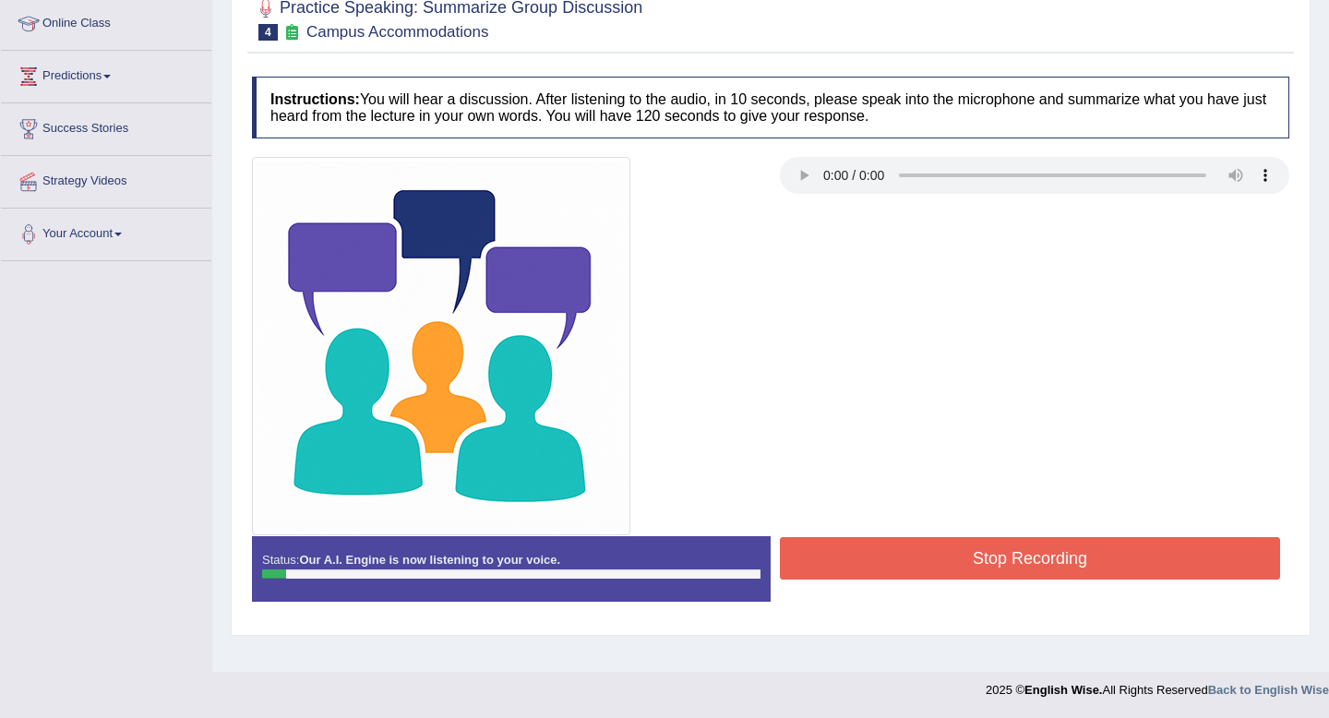
scroll to position [0, 0]
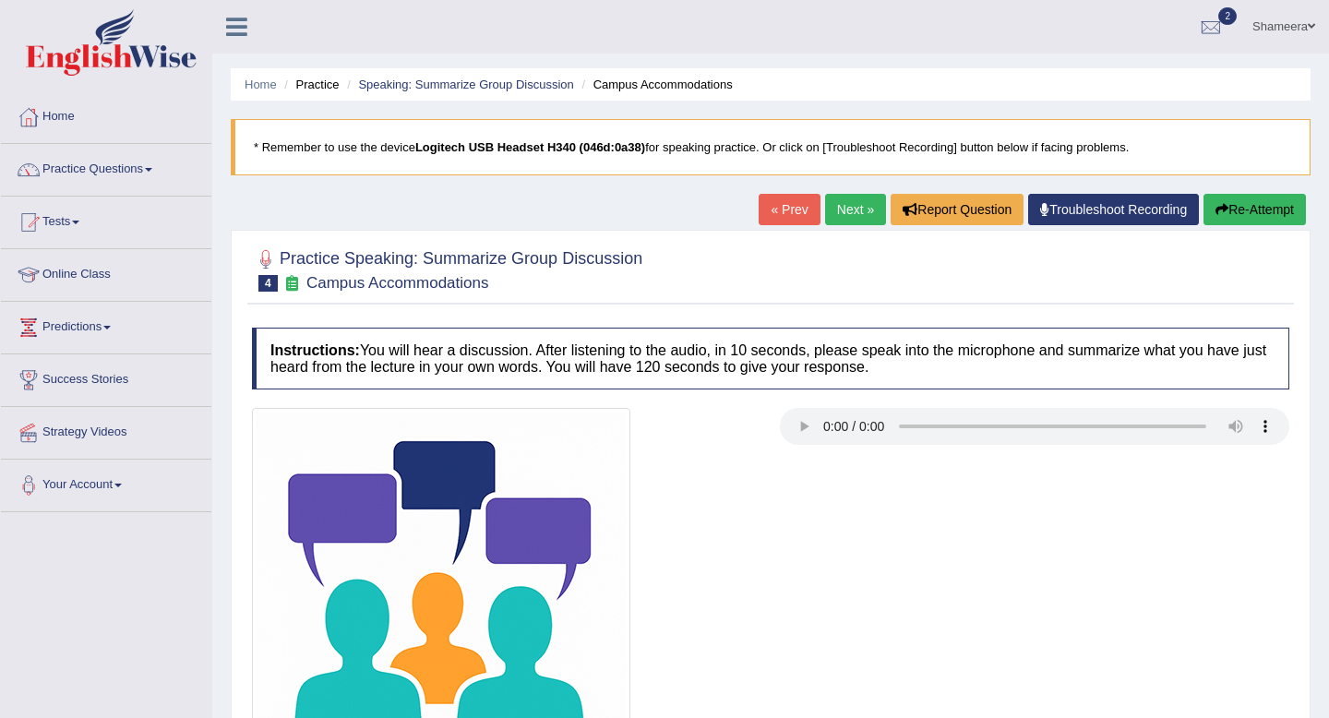
click at [1237, 209] on button "Re-Attempt" at bounding box center [1254, 209] width 102 height 31
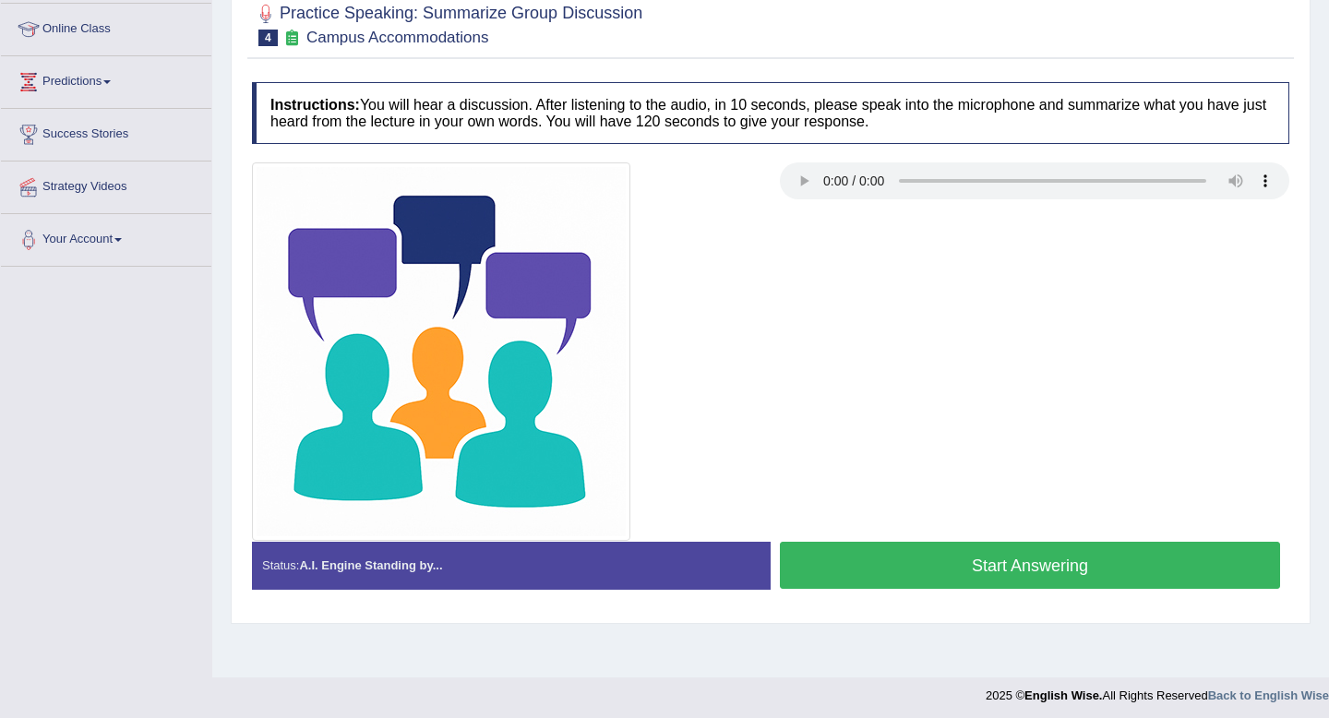
scroll to position [251, 0]
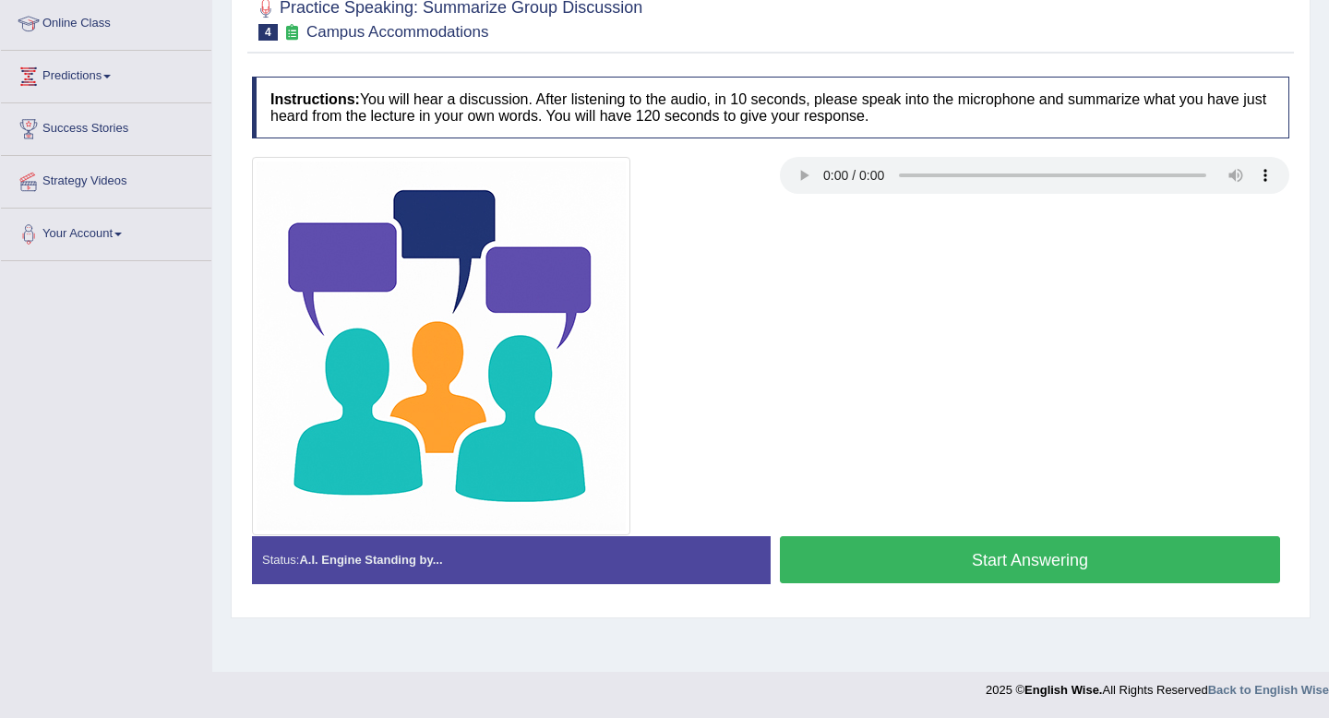
click at [1044, 553] on button "Start Answering" at bounding box center [1030, 559] width 500 height 47
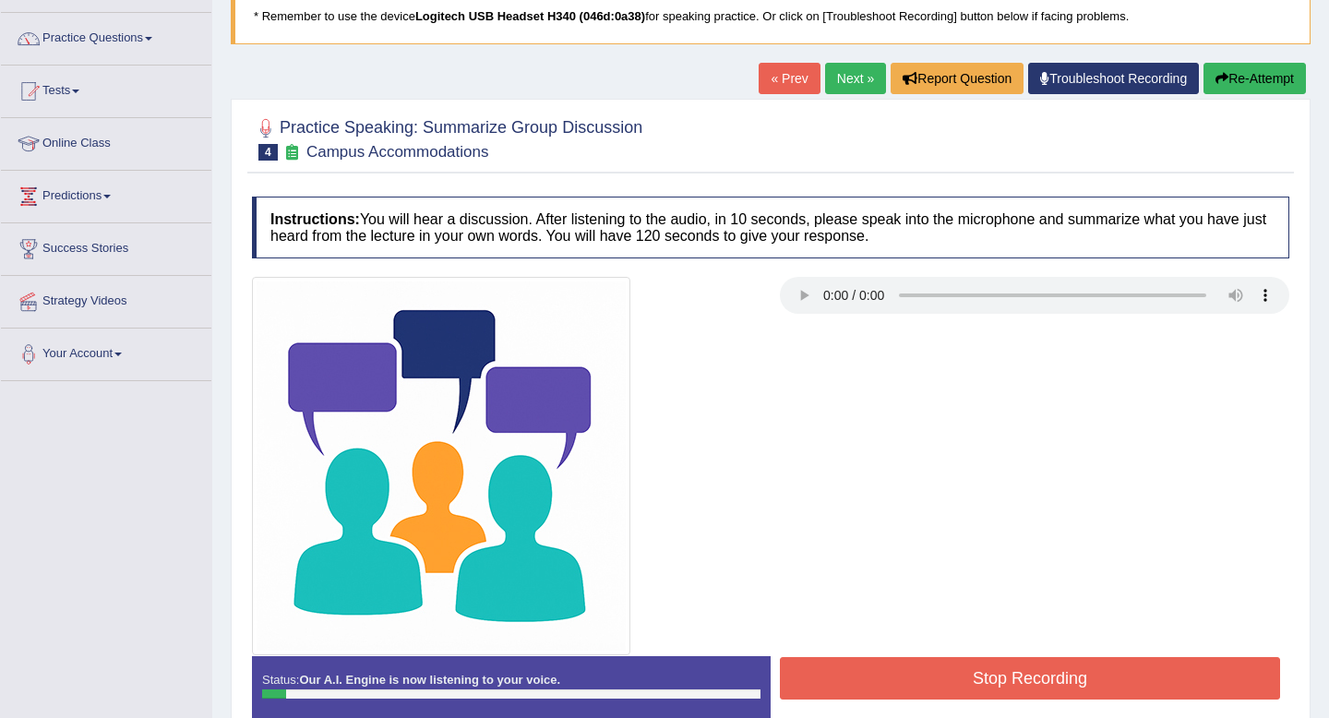
scroll to position [0, 0]
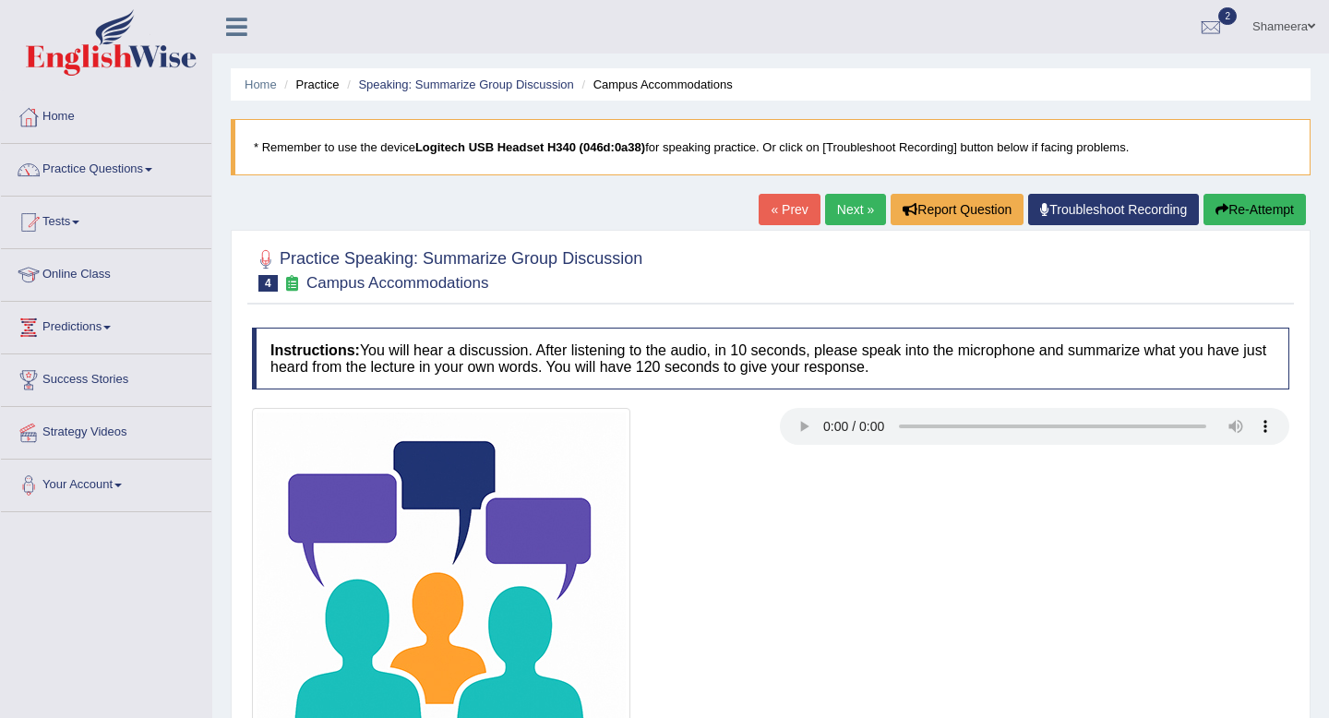
click at [1247, 213] on button "Re-Attempt" at bounding box center [1254, 209] width 102 height 31
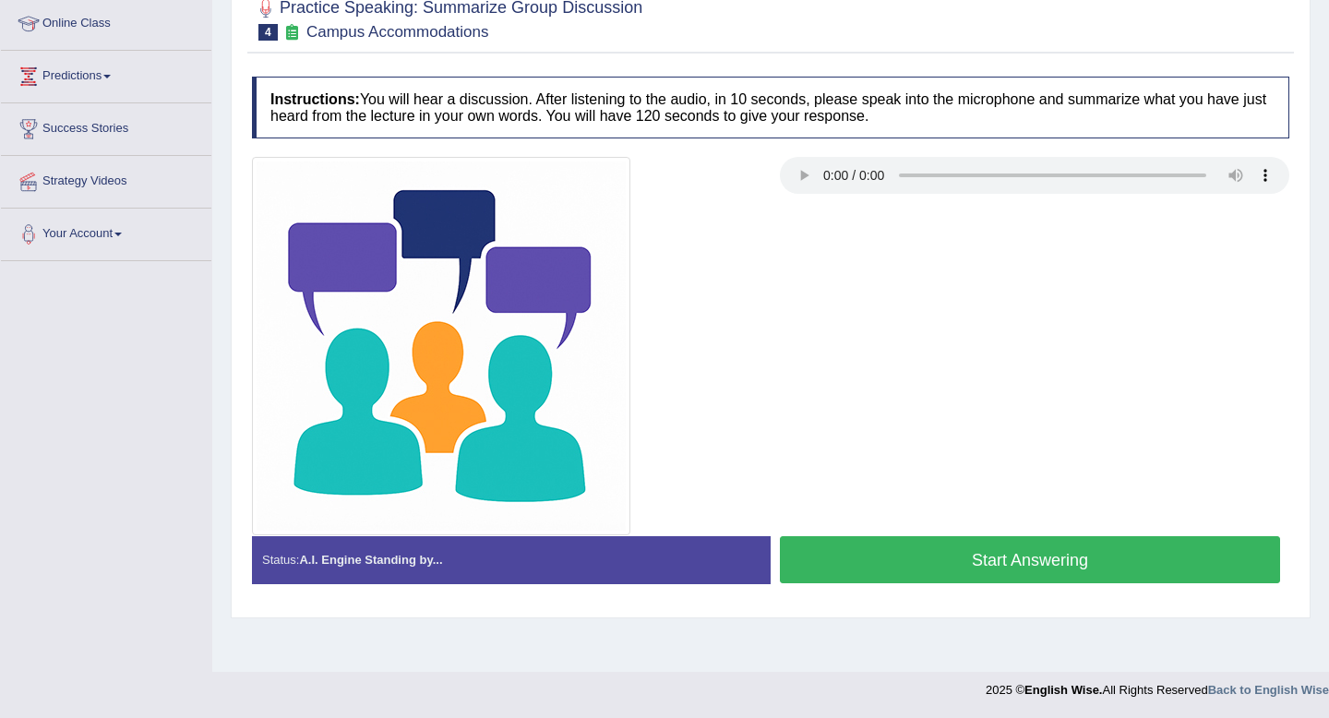
click at [1100, 552] on button "Start Answering" at bounding box center [1030, 559] width 500 height 47
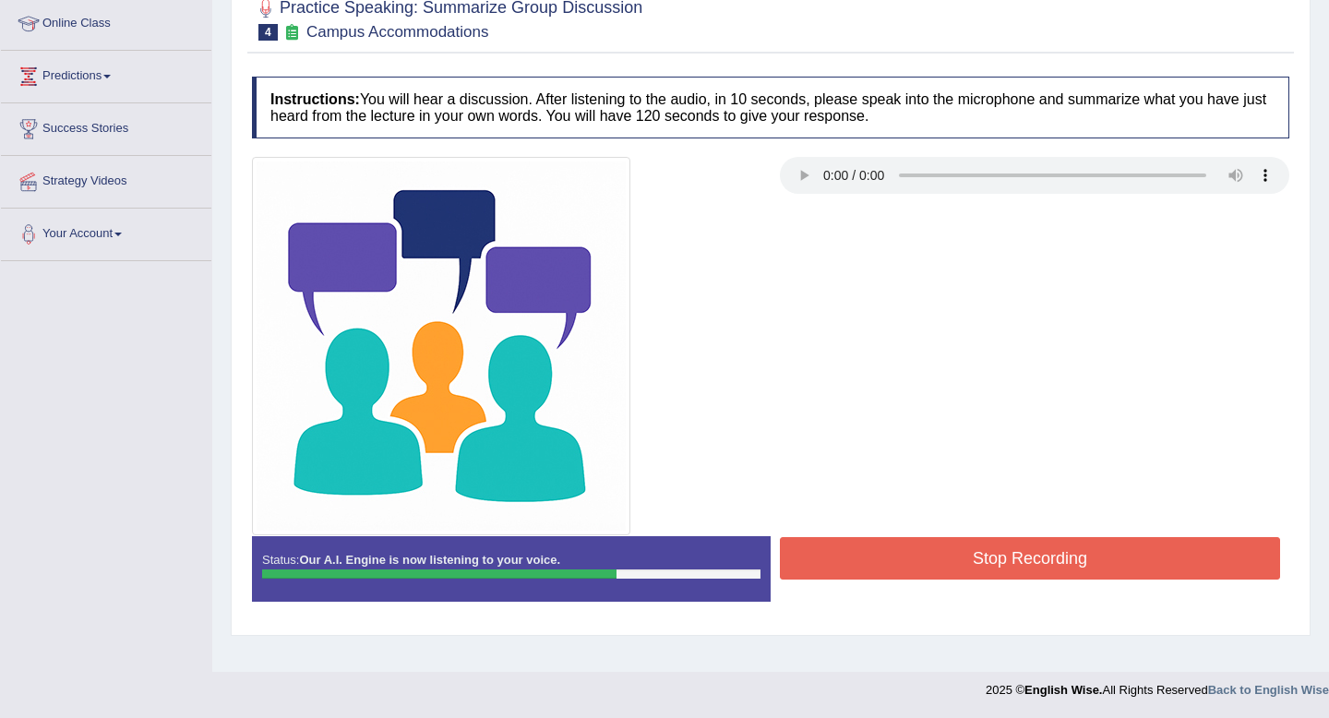
click at [1086, 555] on button "Stop Recording" at bounding box center [1030, 558] width 500 height 42
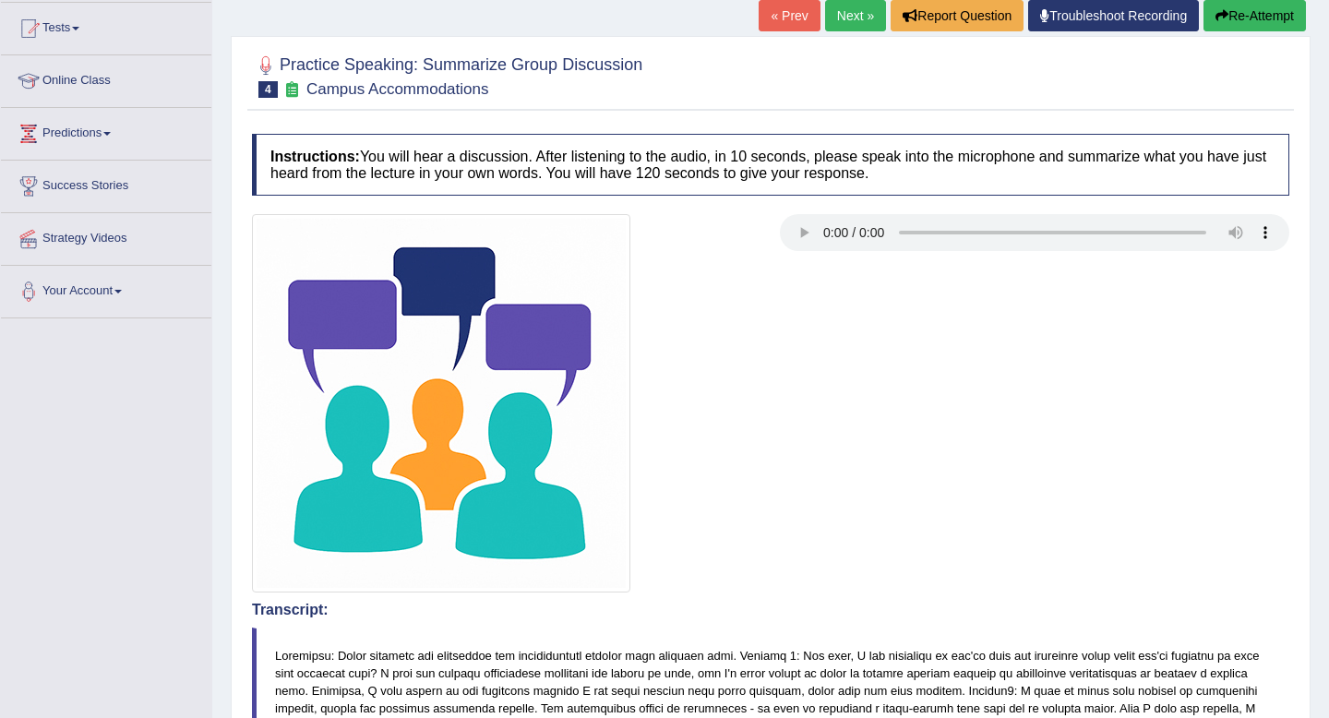
scroll to position [0, 0]
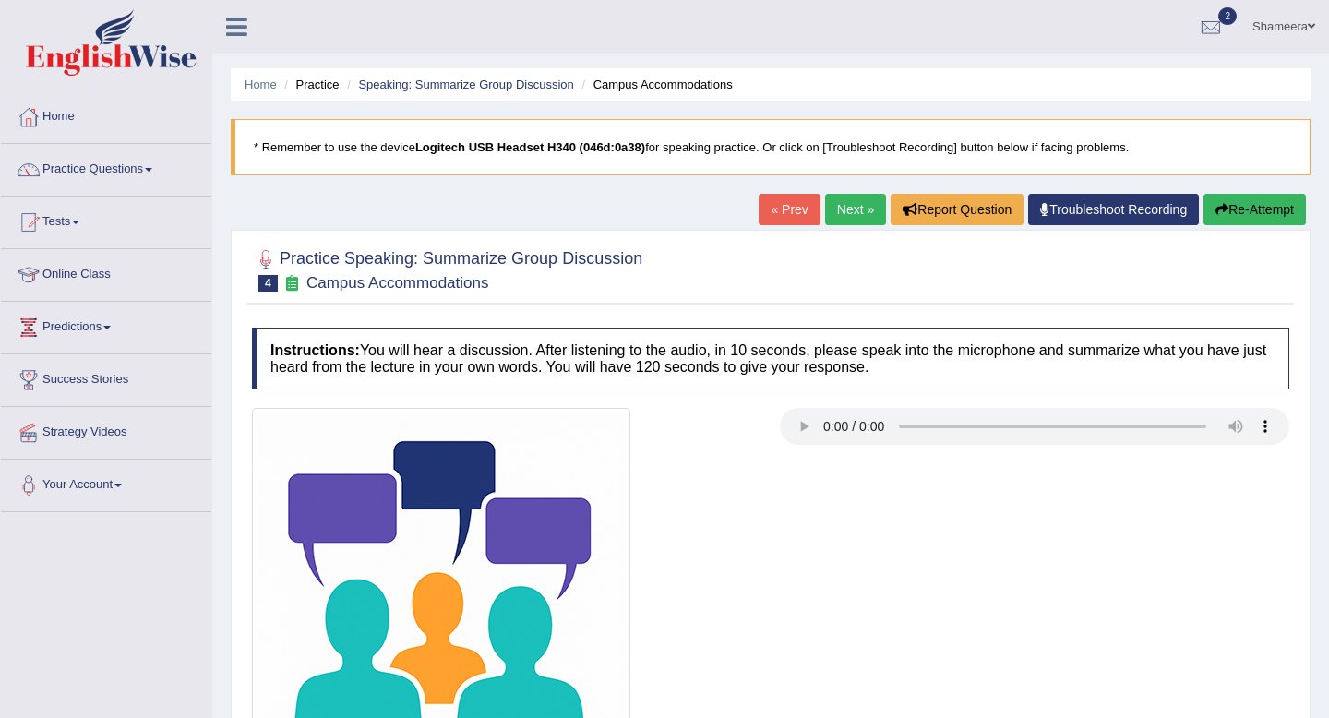
click at [831, 205] on link "Next »" at bounding box center [855, 209] width 61 height 31
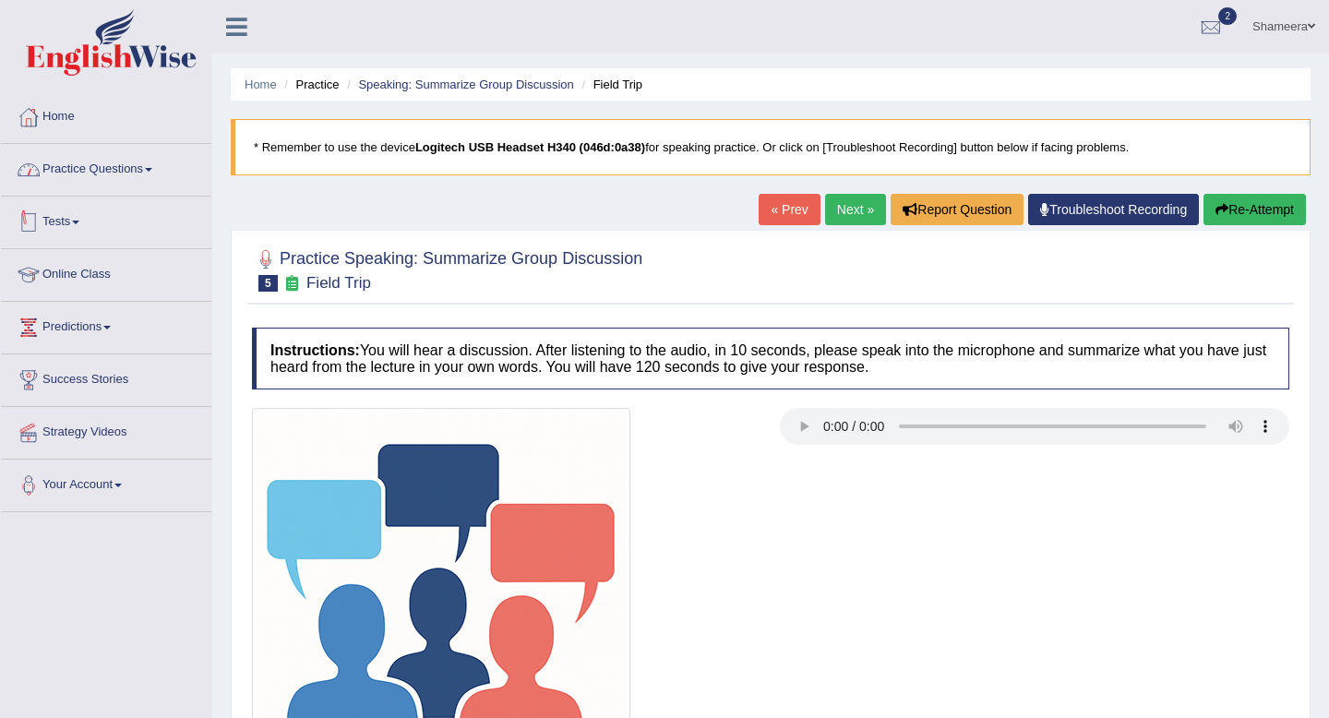
click at [114, 171] on link "Practice Questions" at bounding box center [106, 167] width 210 height 46
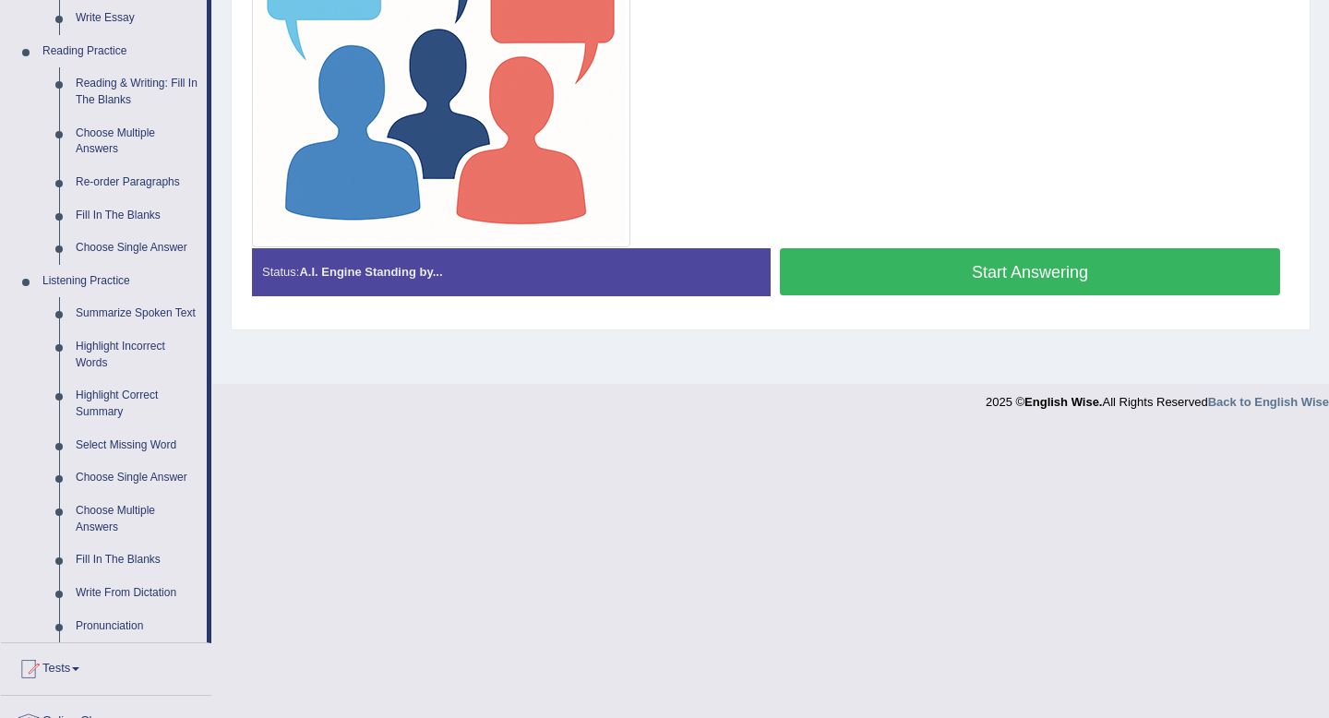
scroll to position [544, 0]
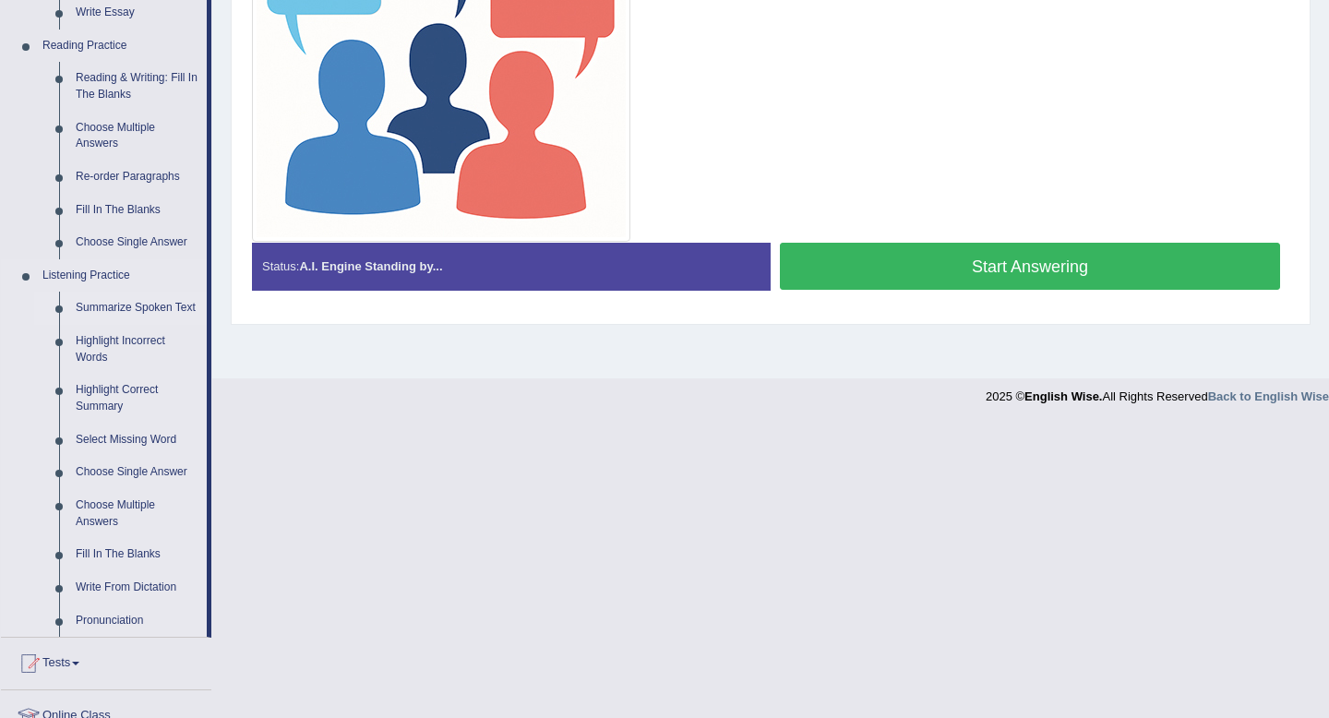
click at [139, 305] on link "Summarize Spoken Text" at bounding box center [136, 308] width 139 height 33
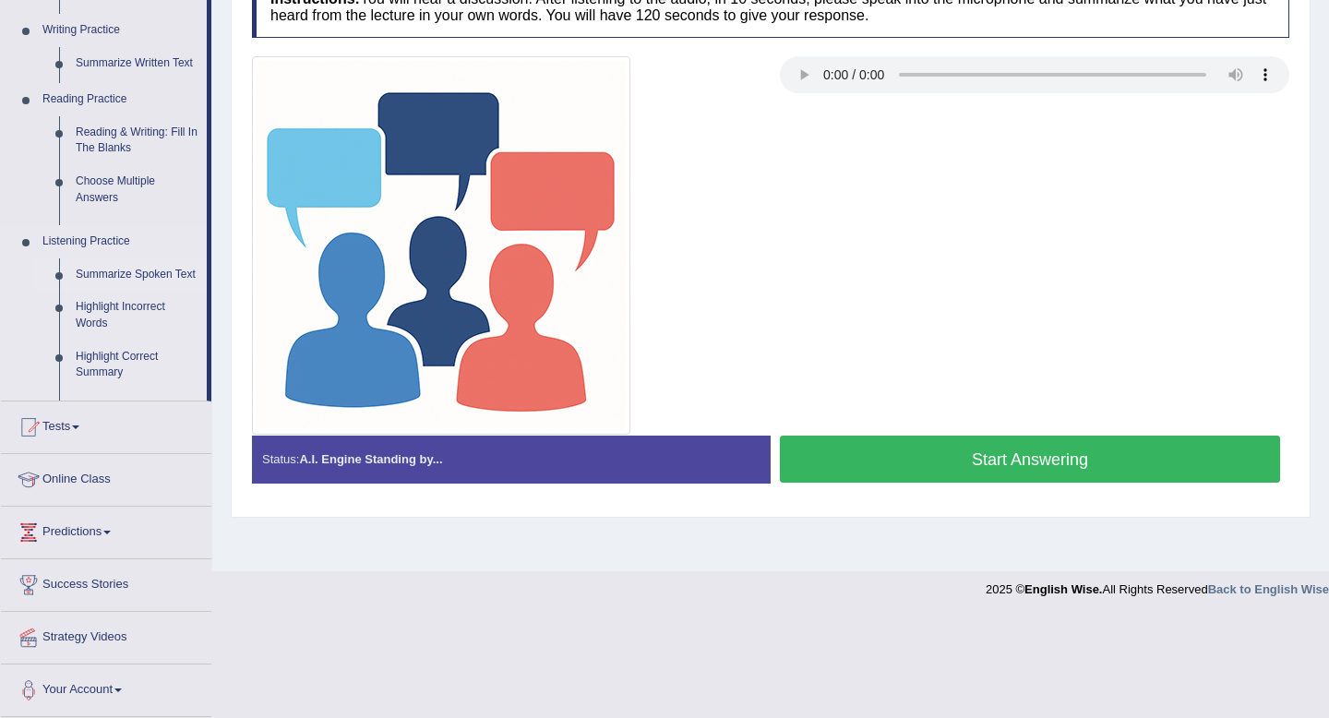
scroll to position [251, 0]
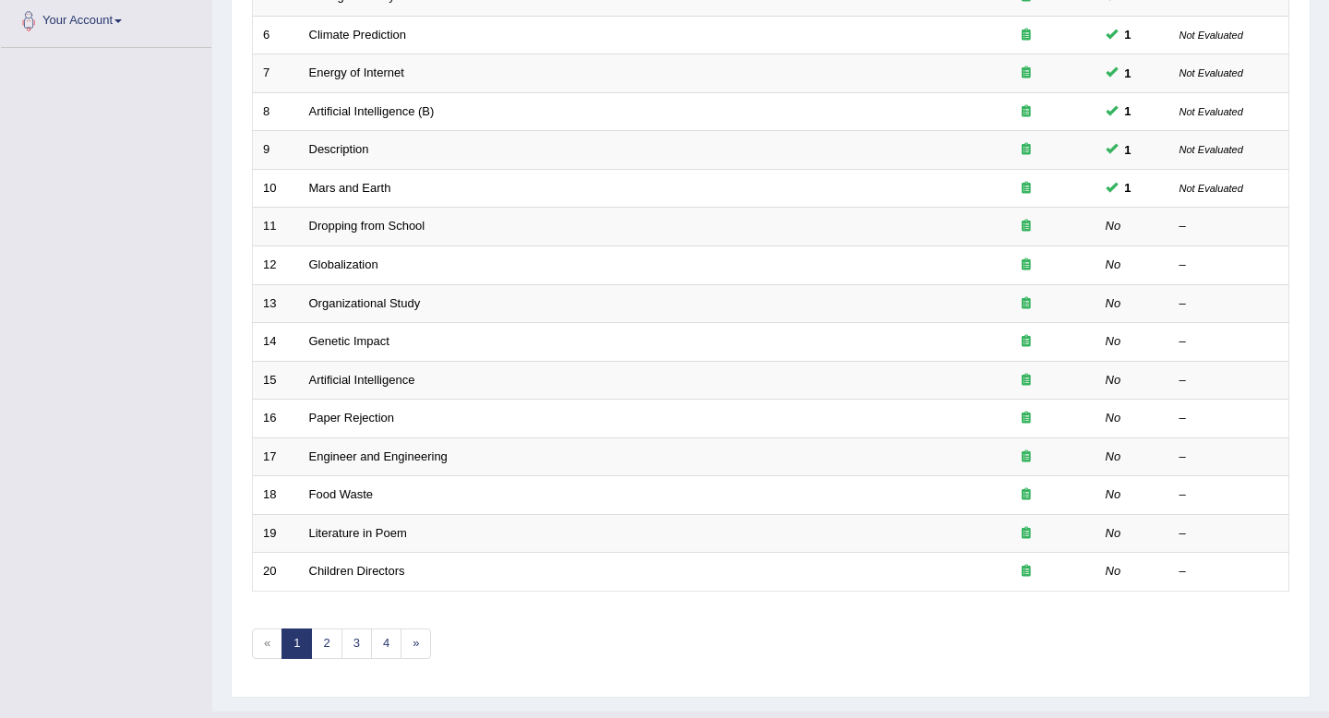
scroll to position [303, 0]
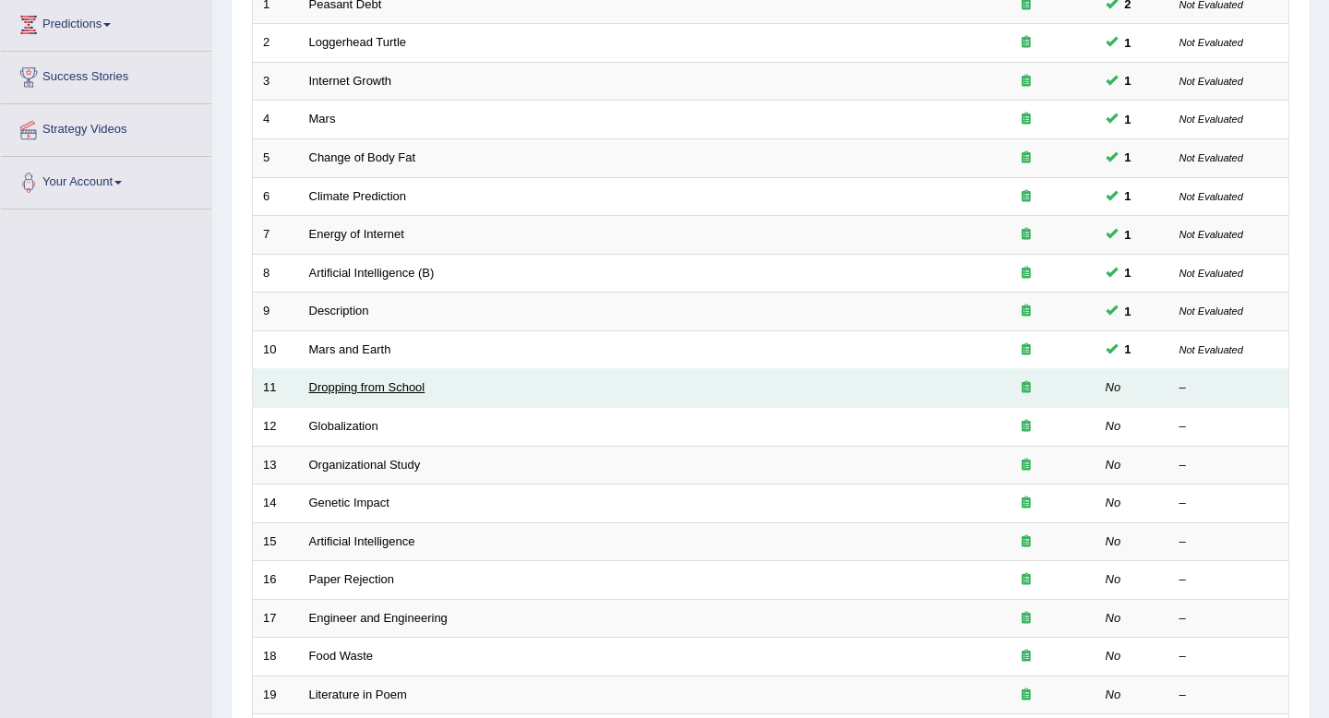
click at [369, 388] on link "Dropping from School" at bounding box center [367, 387] width 116 height 14
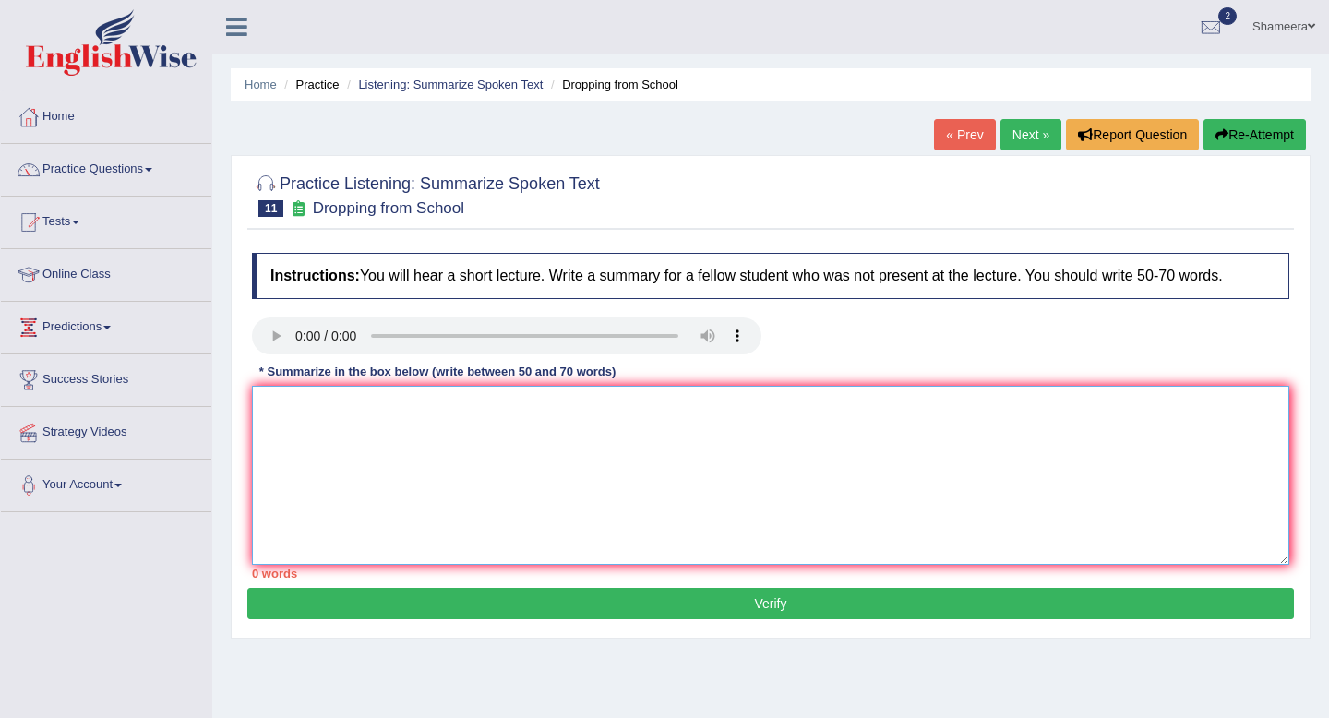
click at [658, 442] on textarea at bounding box center [770, 475] width 1037 height 179
click at [145, 170] on link "Practice Questions" at bounding box center [106, 167] width 210 height 46
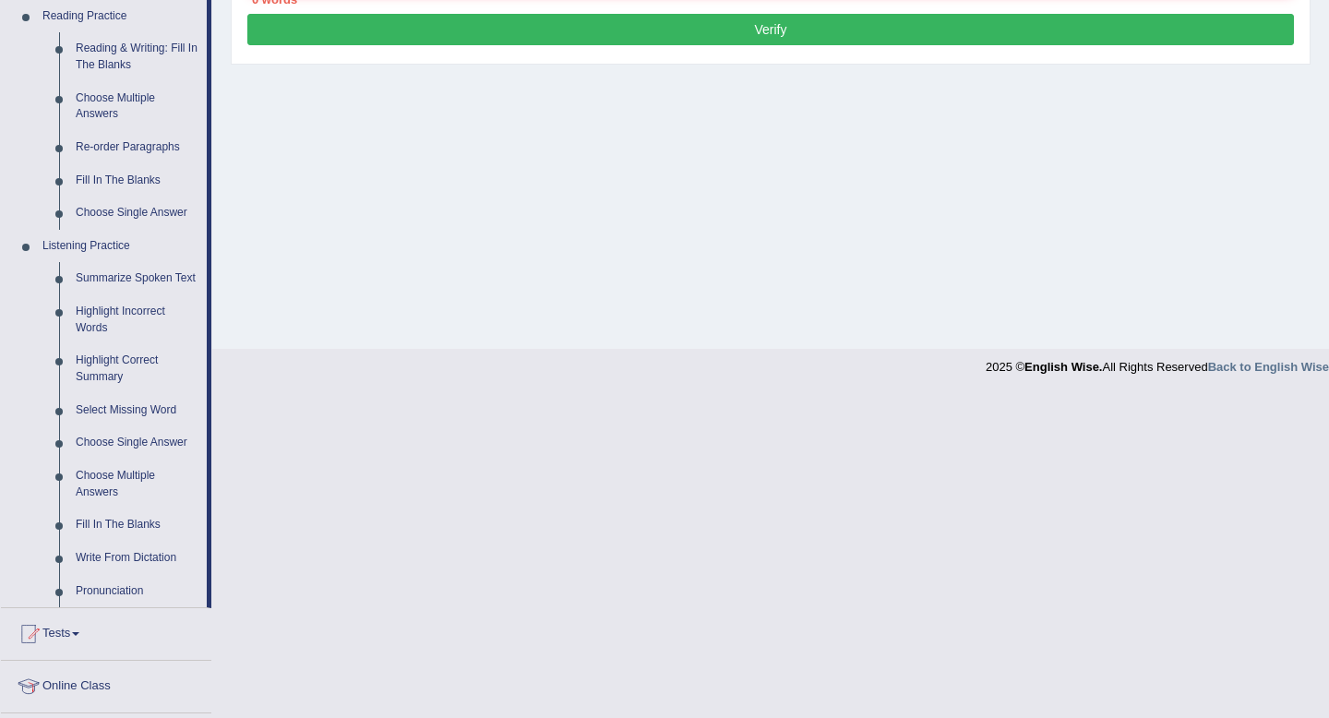
scroll to position [585, 0]
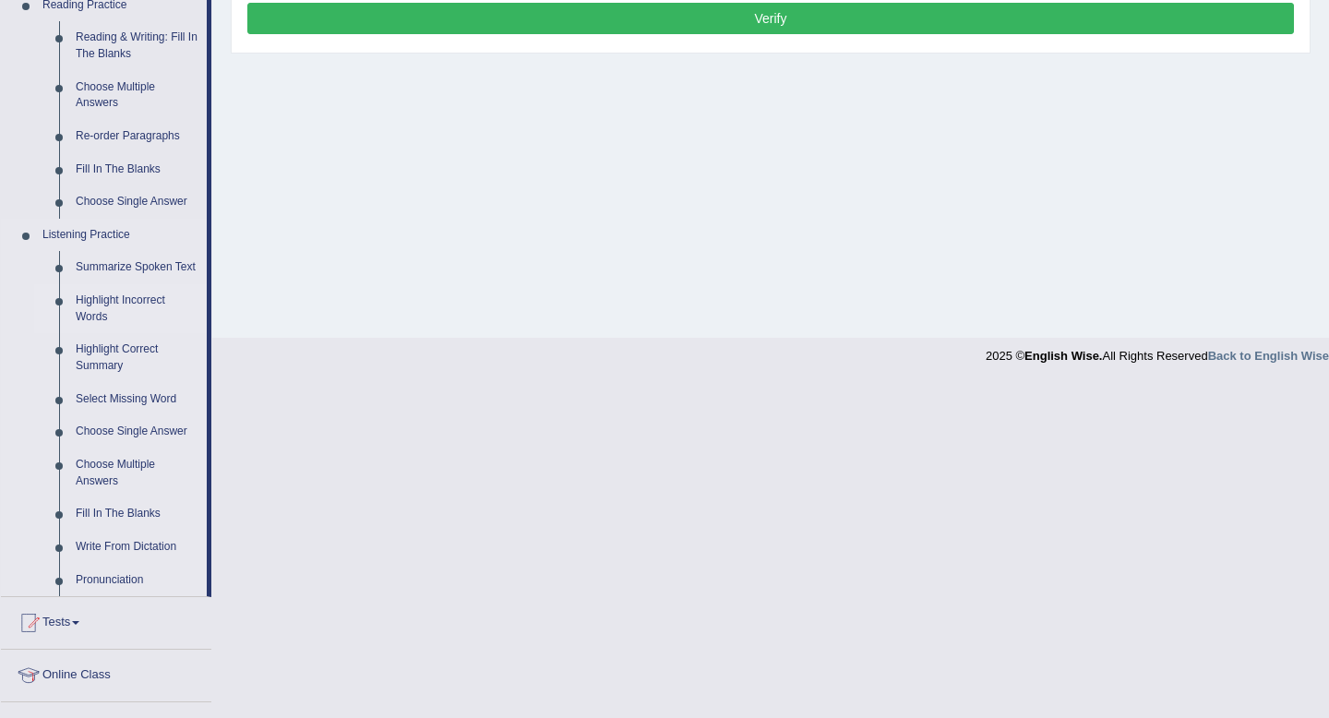
click at [124, 316] on link "Highlight Incorrect Words" at bounding box center [136, 308] width 139 height 49
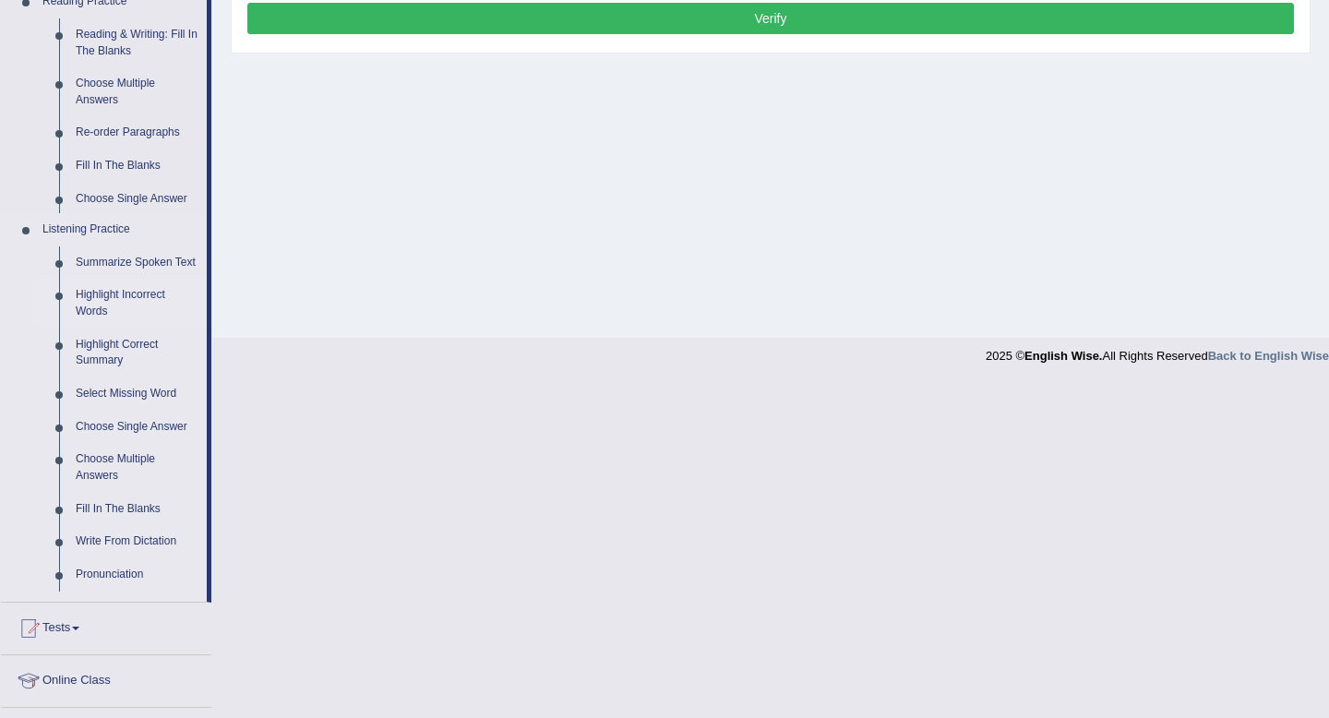
scroll to position [251, 0]
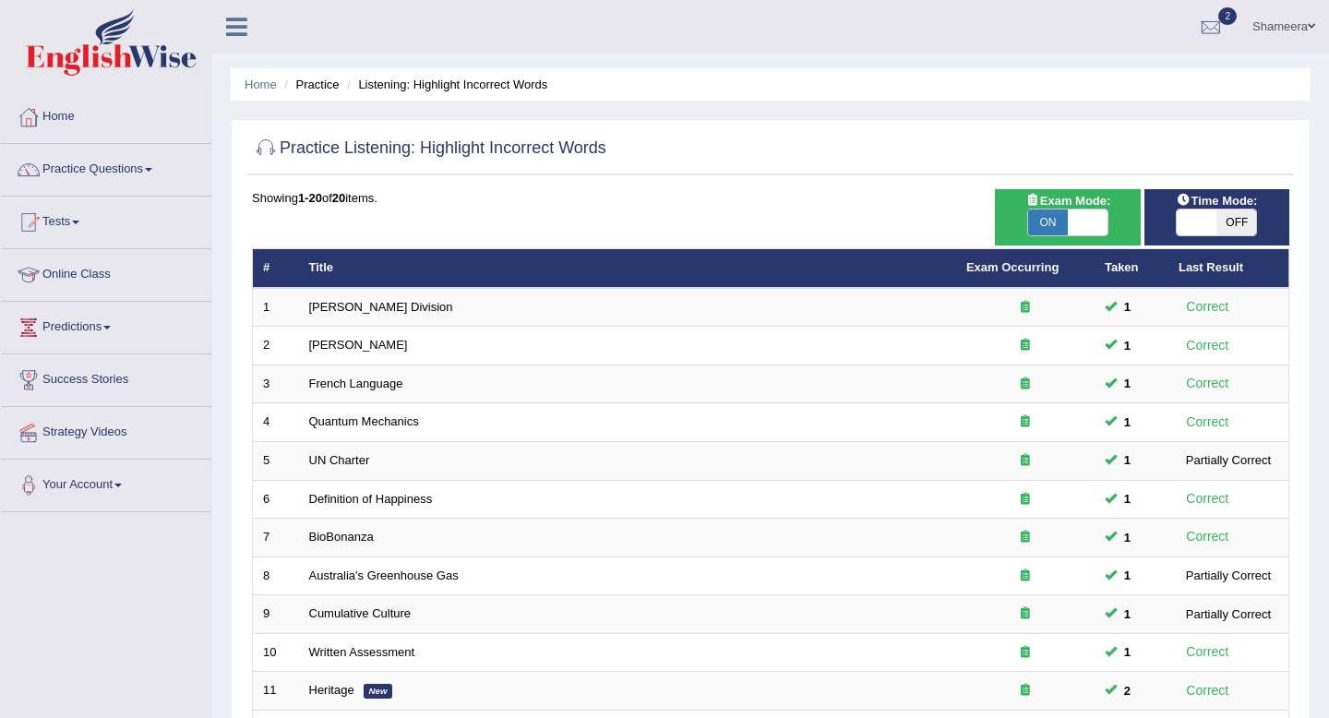
click at [1211, 216] on span at bounding box center [1197, 222] width 40 height 26
checkbox input "true"
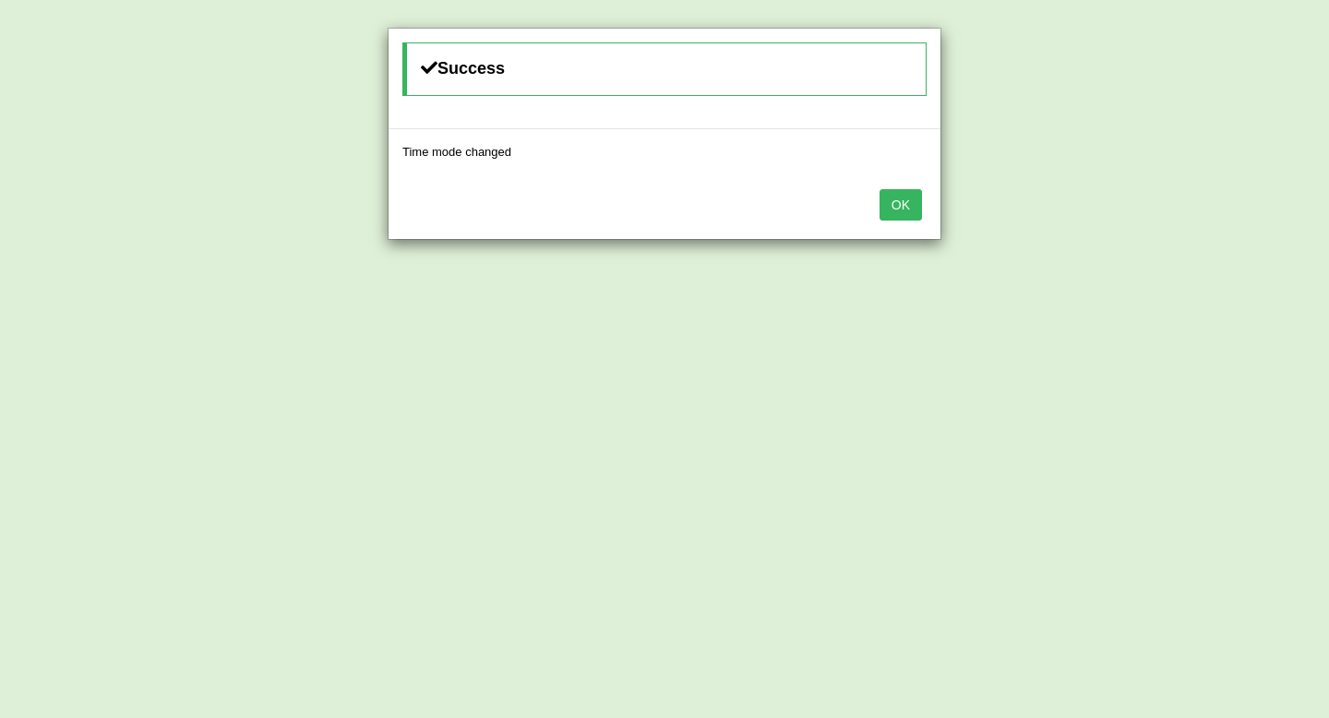
click at [895, 209] on button "OK" at bounding box center [900, 204] width 42 height 31
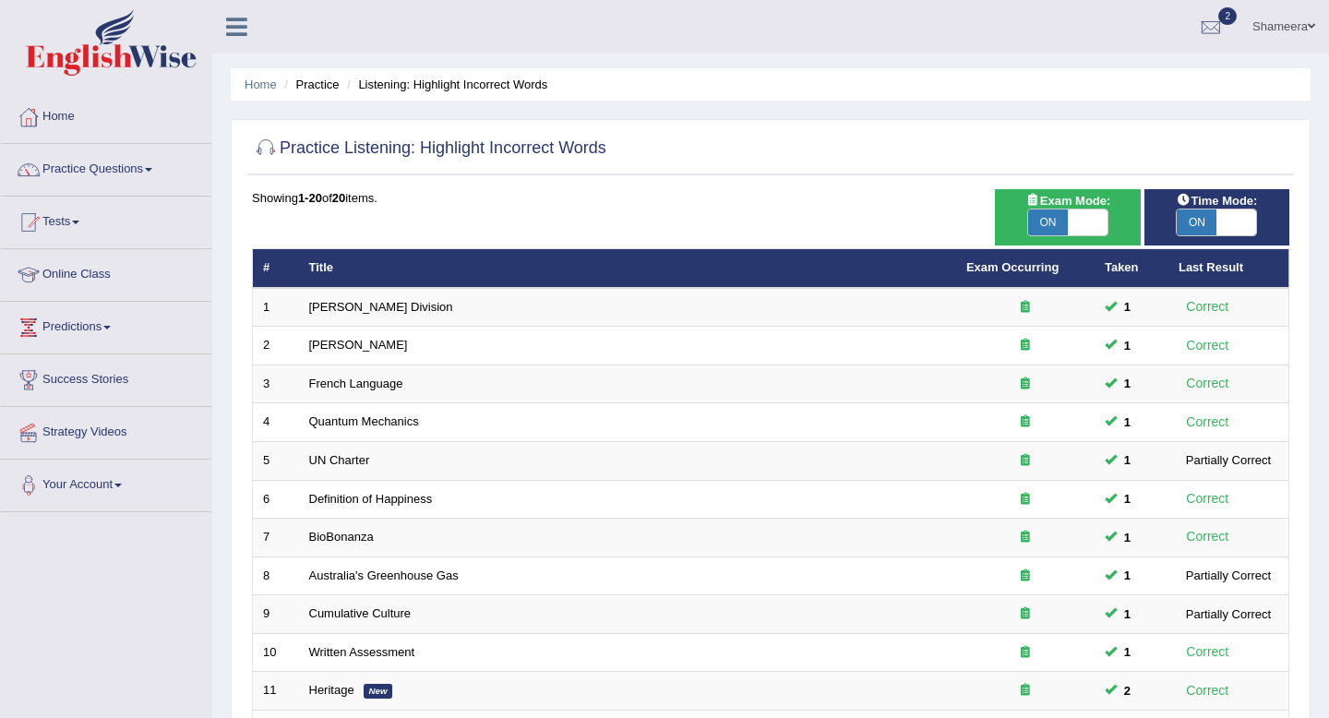
click at [1088, 219] on span at bounding box center [1088, 222] width 40 height 26
checkbox input "false"
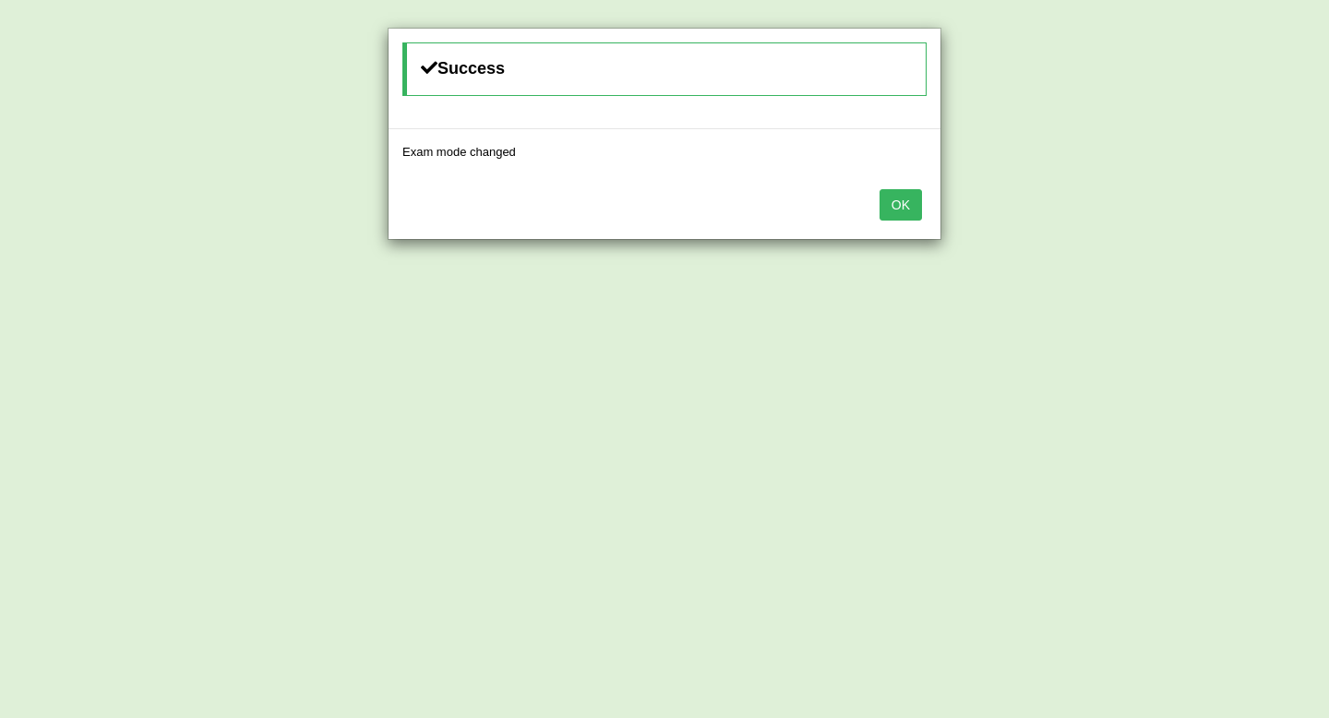
click at [879, 209] on div "OK" at bounding box center [664, 206] width 552 height 65
click at [893, 209] on button "OK" at bounding box center [900, 204] width 42 height 31
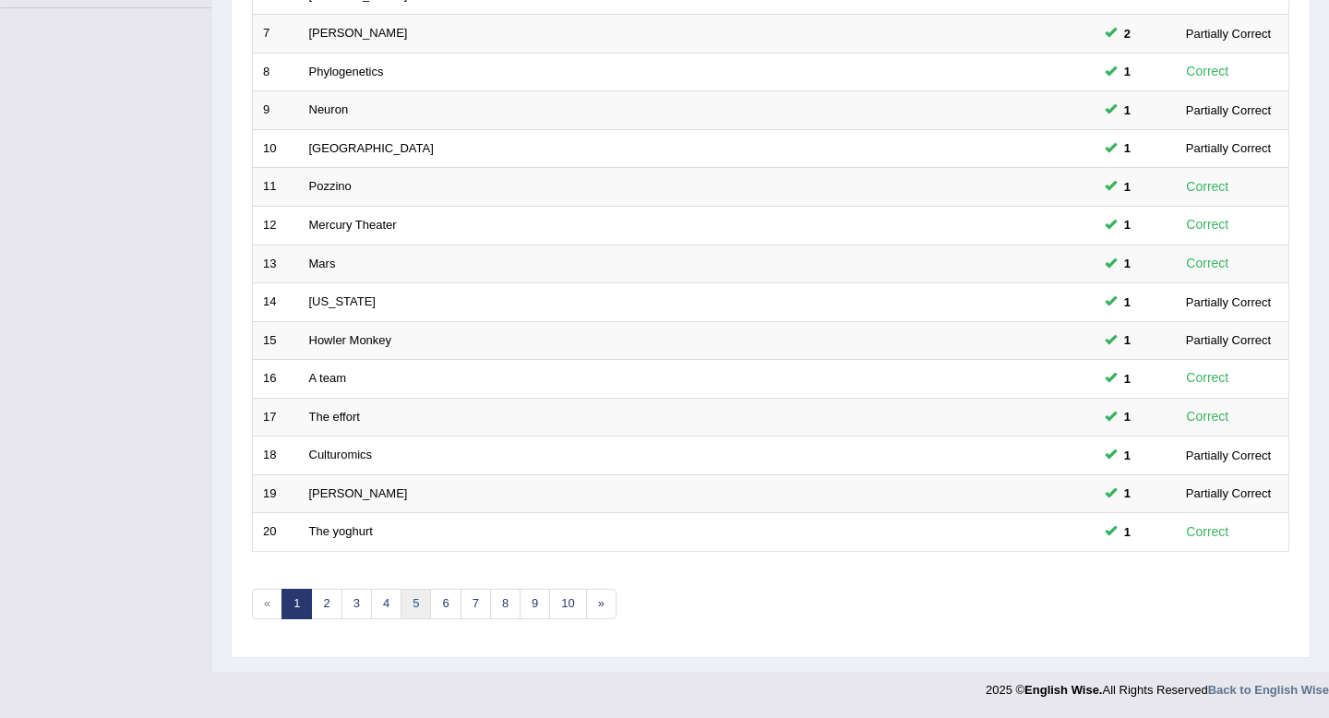
click at [404, 603] on link "5" at bounding box center [415, 604] width 30 height 30
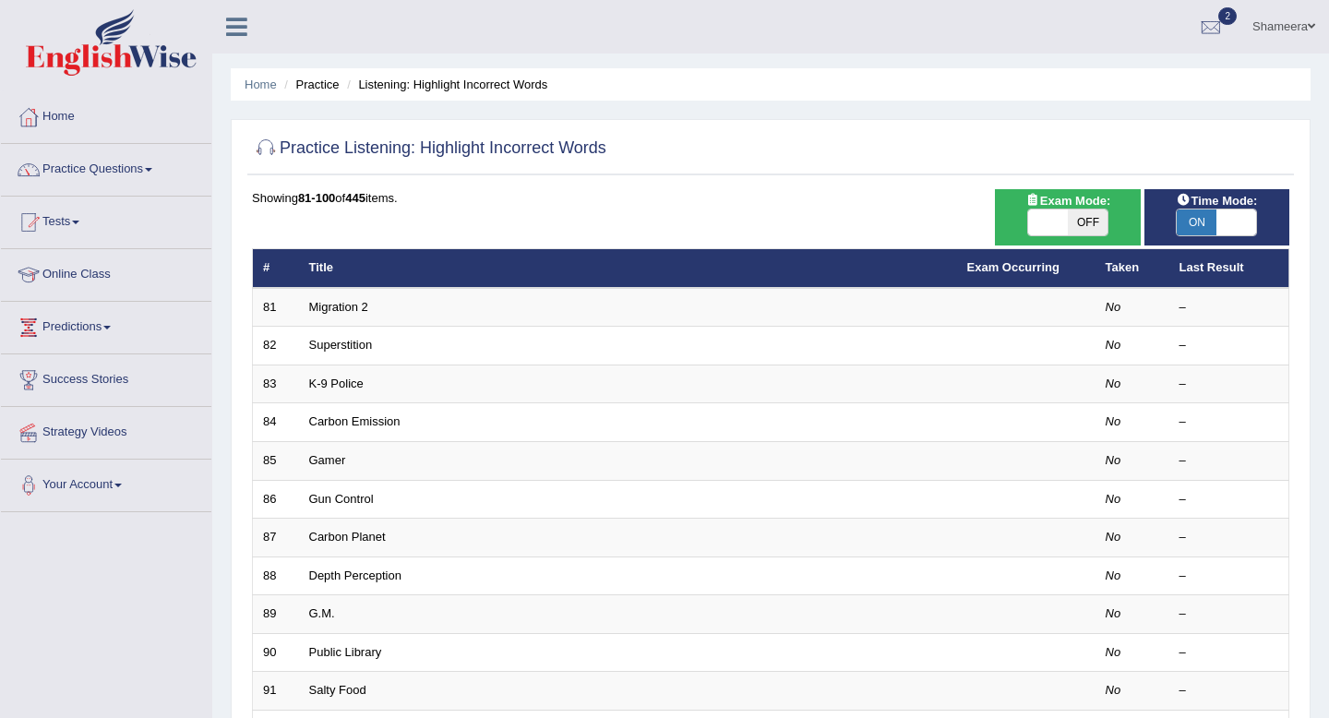
scroll to position [504, 0]
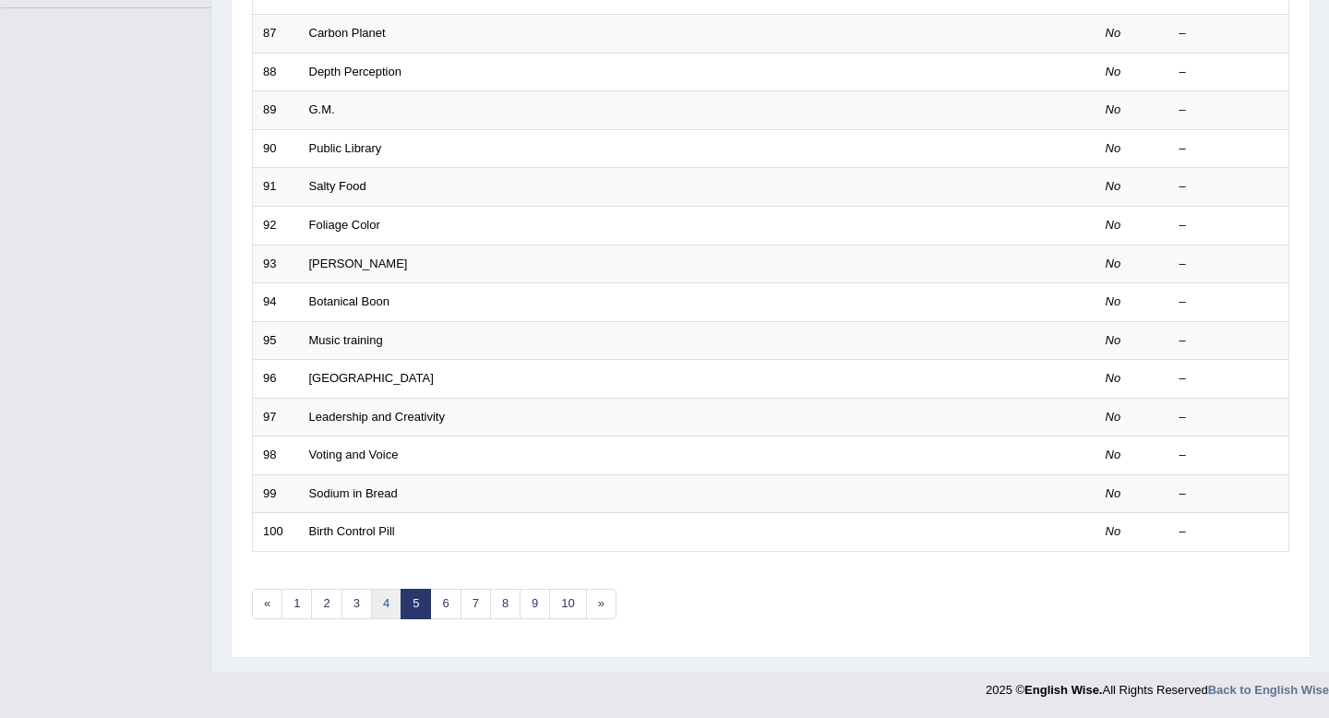
click at [383, 609] on link "4" at bounding box center [386, 604] width 30 height 30
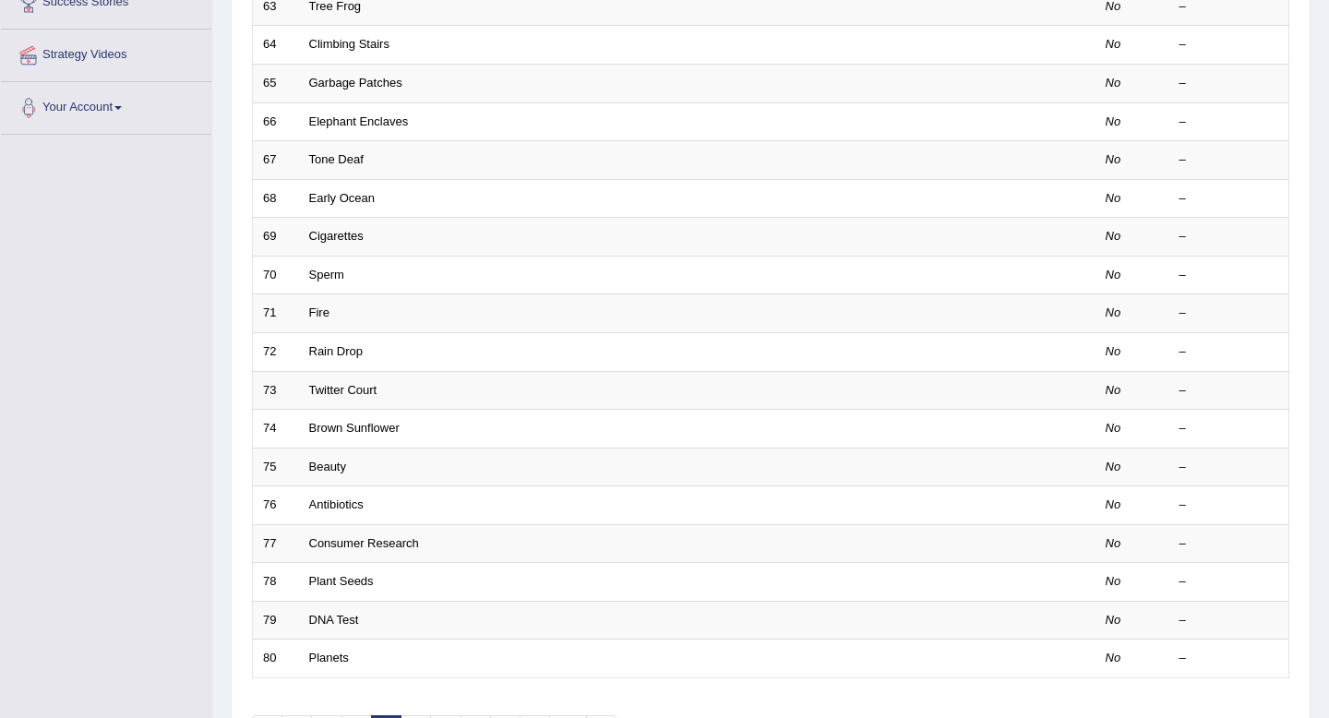
scroll to position [504, 0]
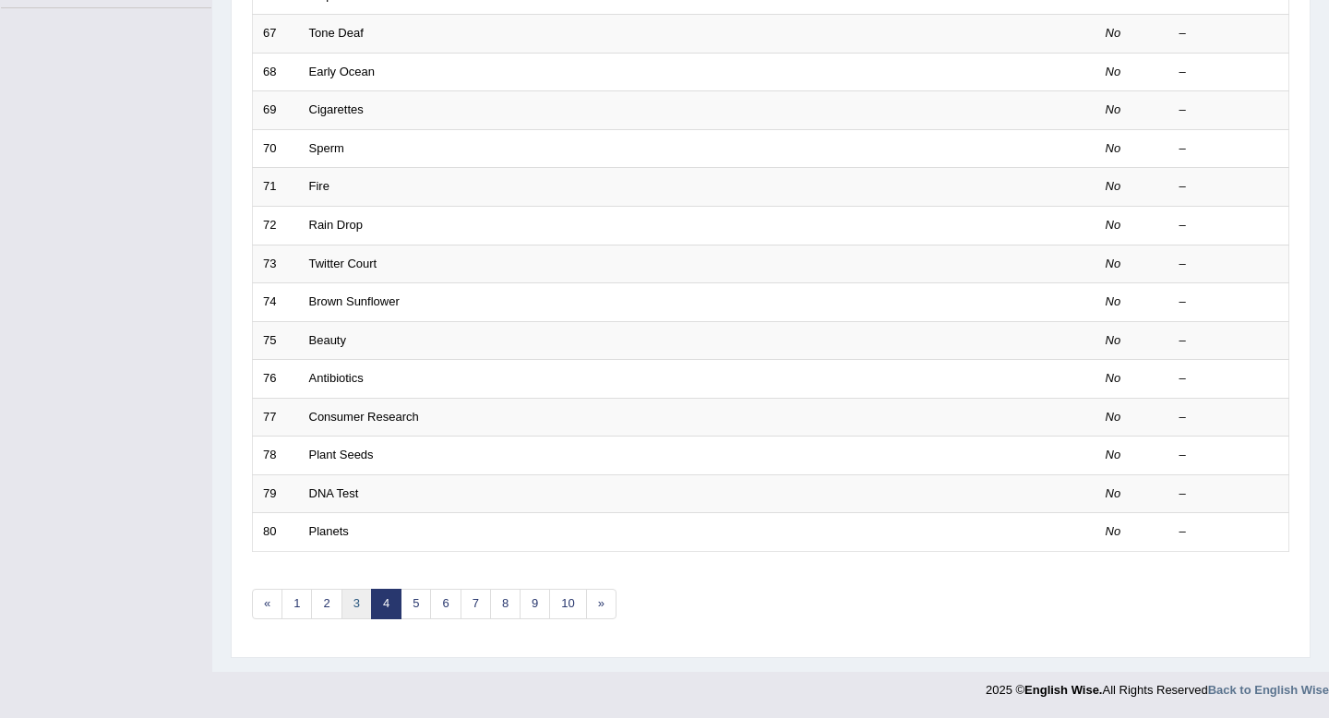
click at [361, 606] on link "3" at bounding box center [356, 604] width 30 height 30
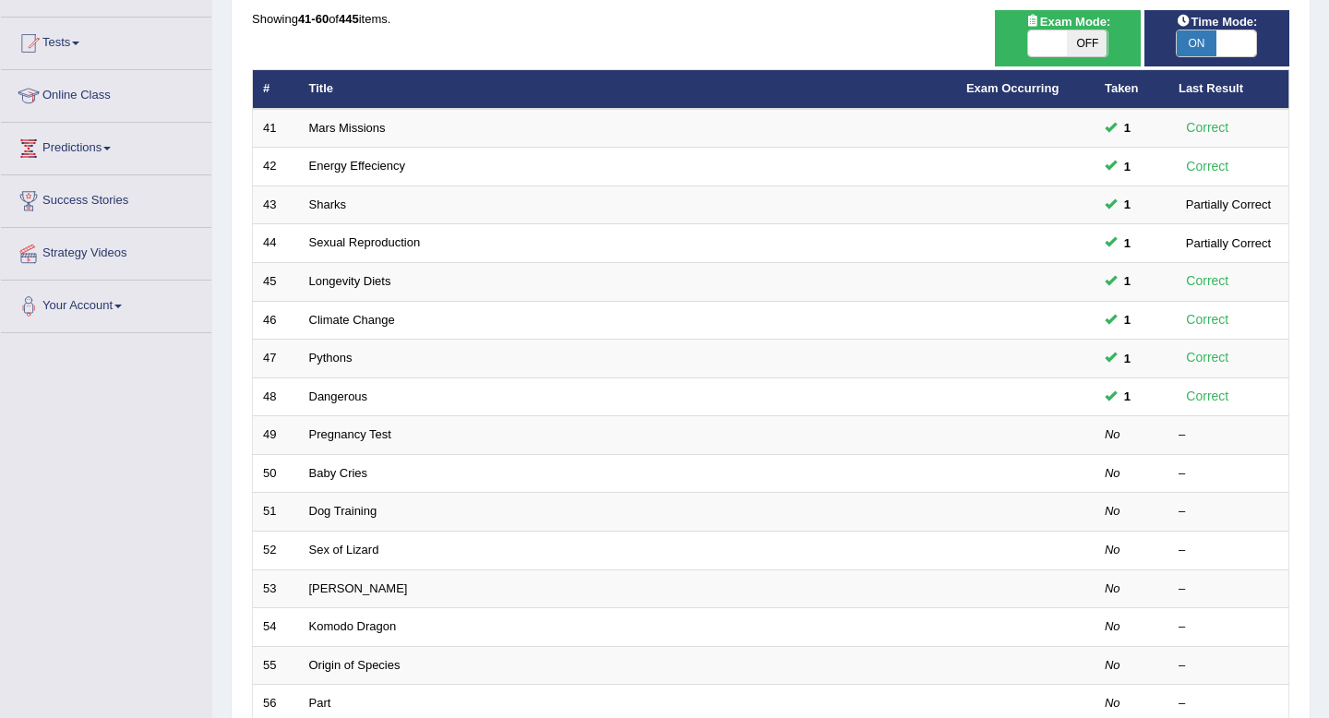
scroll to position [204, 0]
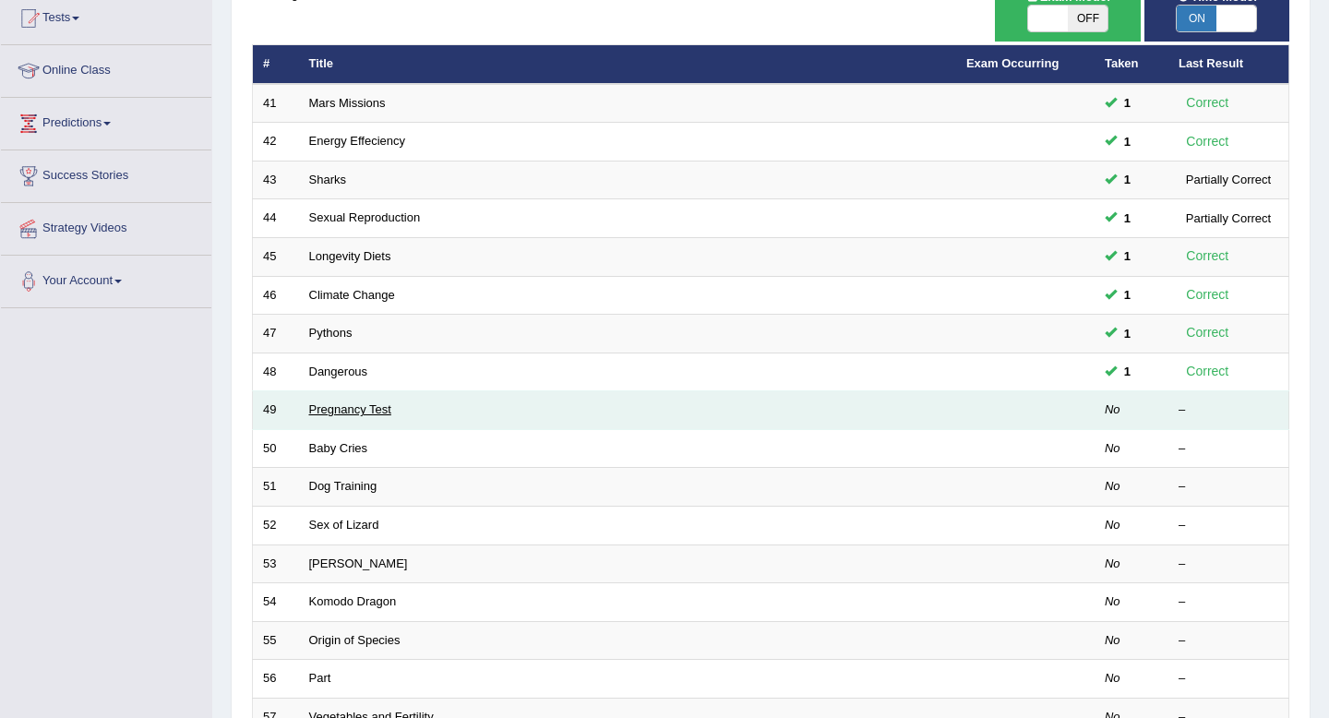
click at [333, 412] on link "Pregnancy Test" at bounding box center [350, 409] width 82 height 14
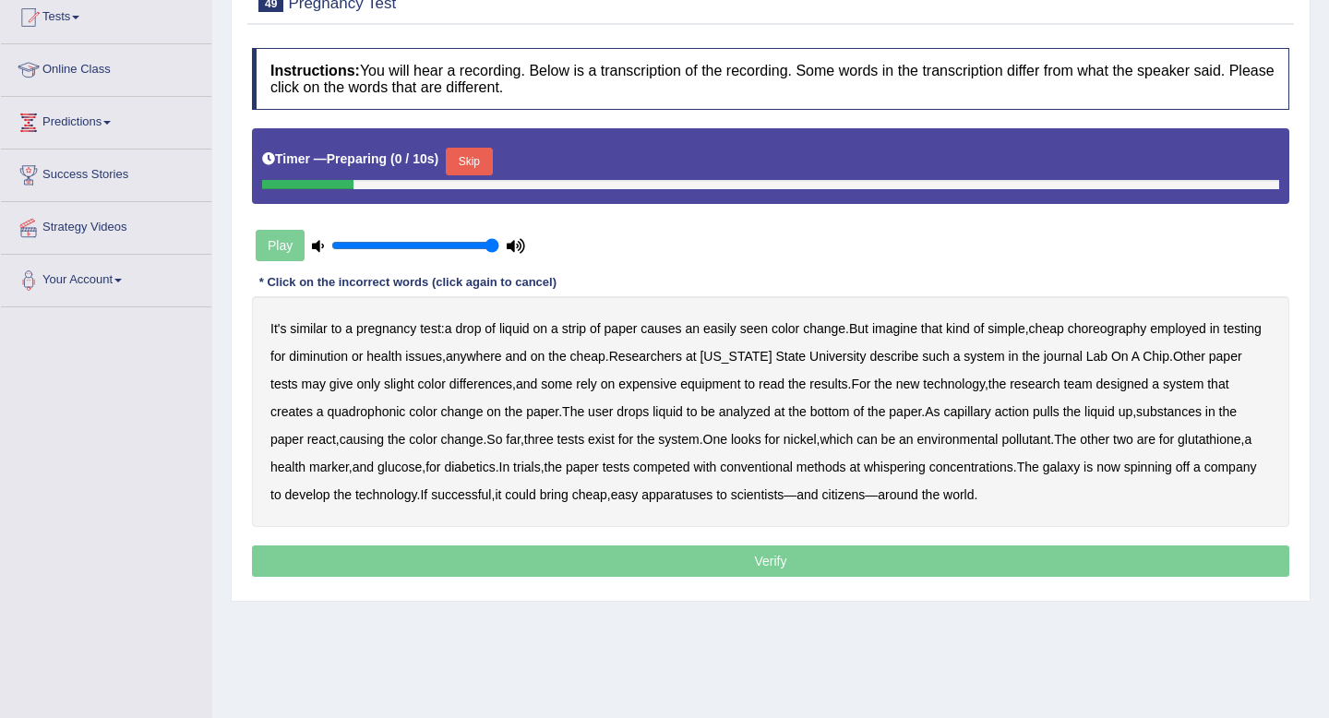
scroll to position [221, 0]
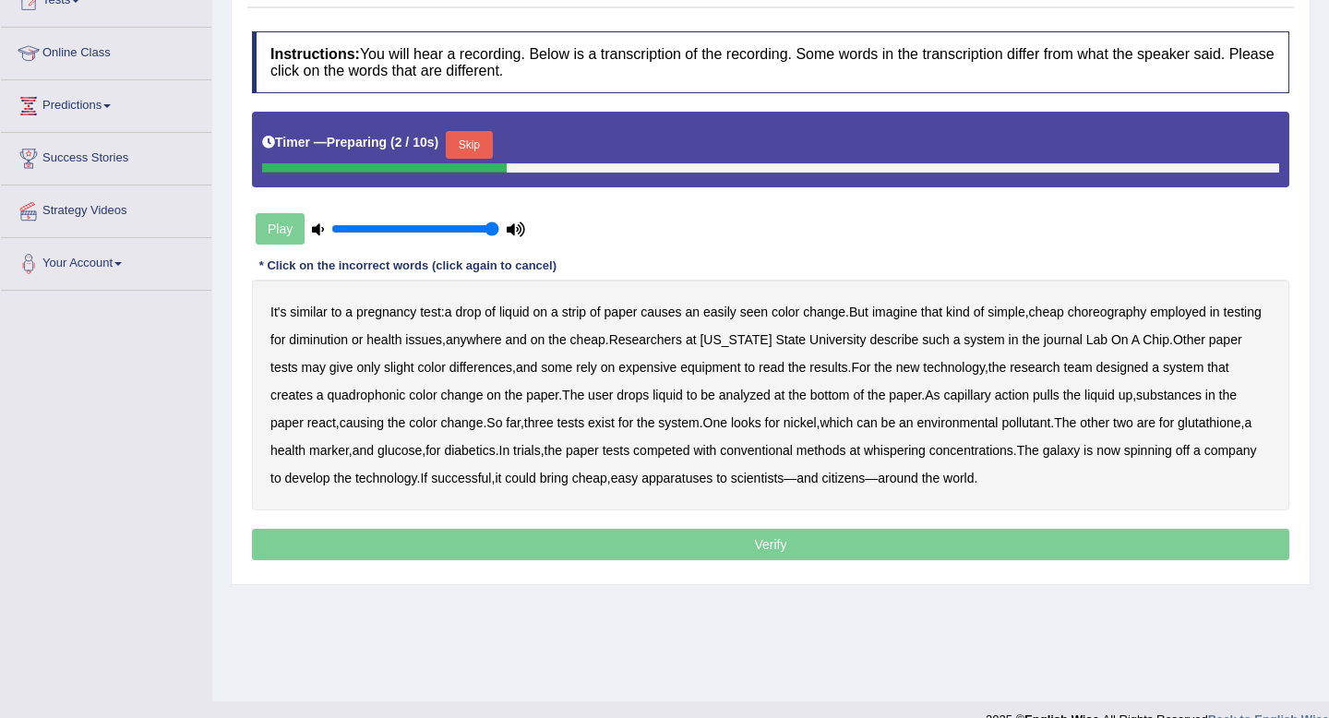
click at [483, 139] on button "Skip" at bounding box center [469, 145] width 46 height 28
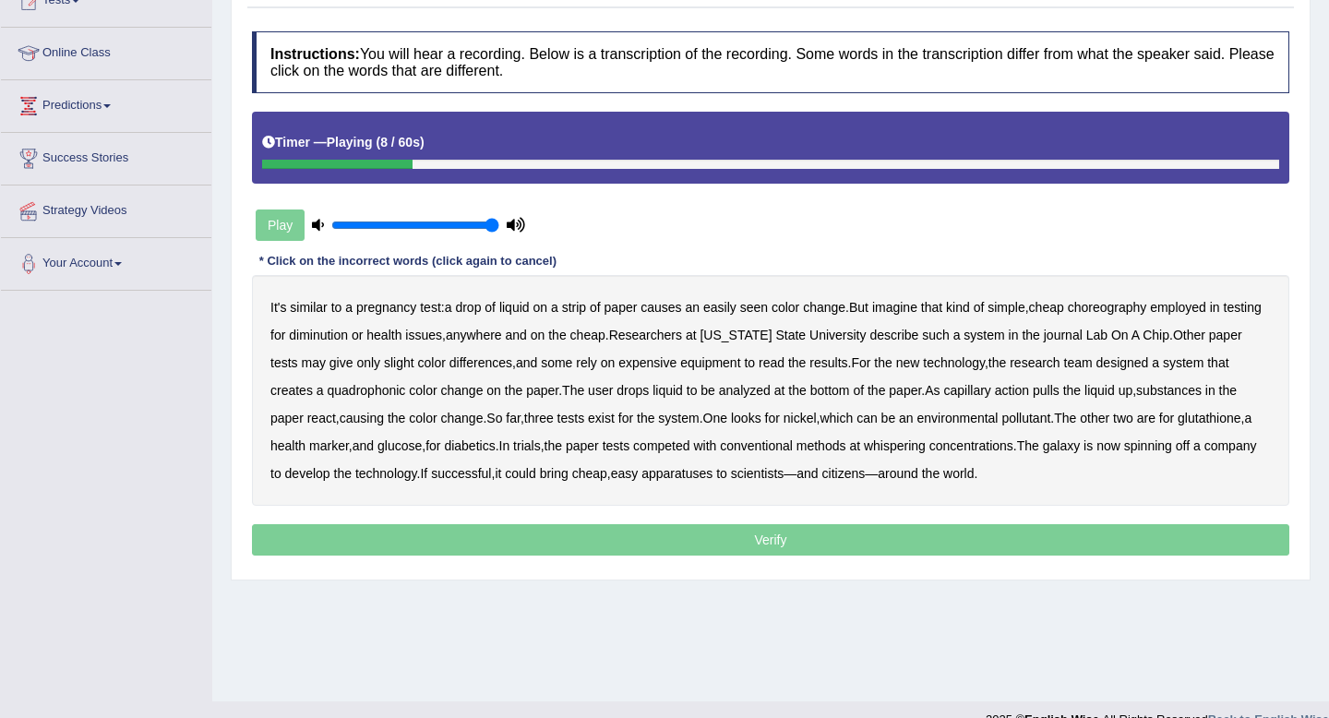
click at [1102, 313] on b "choreography" at bounding box center [1107, 307] width 79 height 15
click at [348, 336] on b "diminution" at bounding box center [318, 335] width 59 height 15
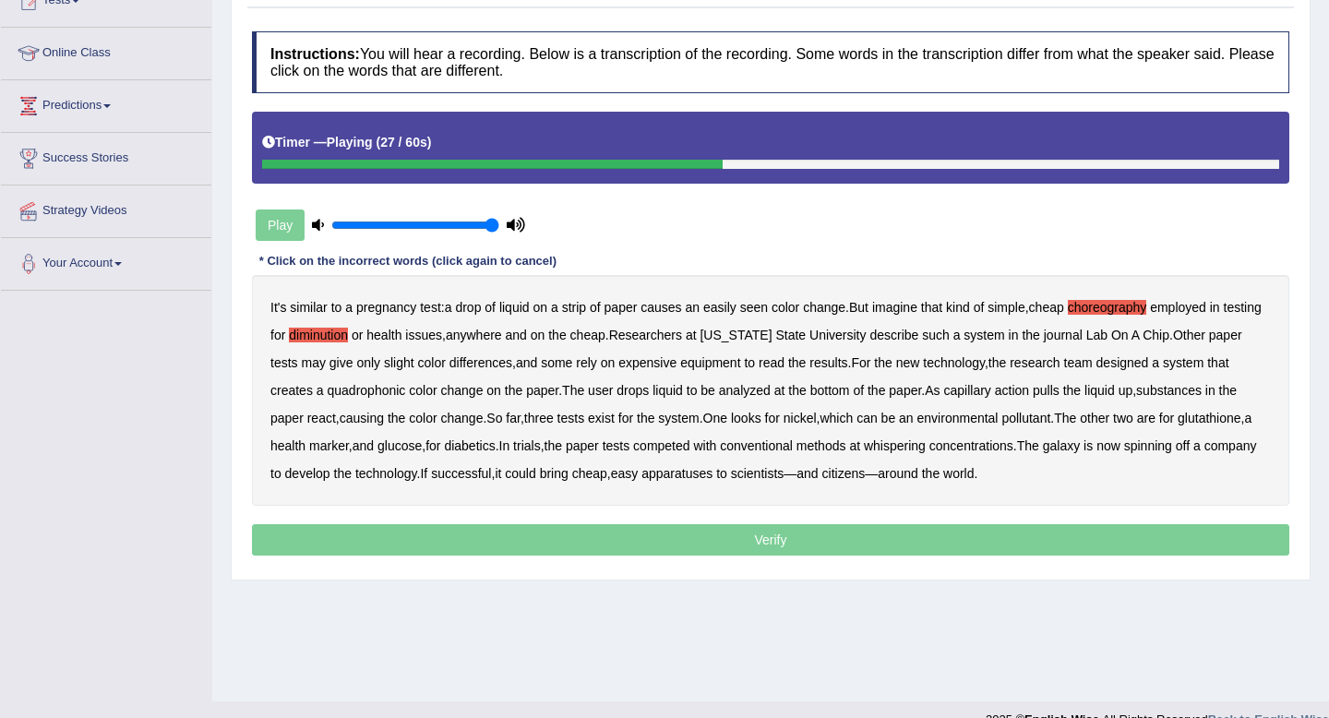
click at [406, 394] on b "quadrophonic" at bounding box center [367, 390] width 78 height 15
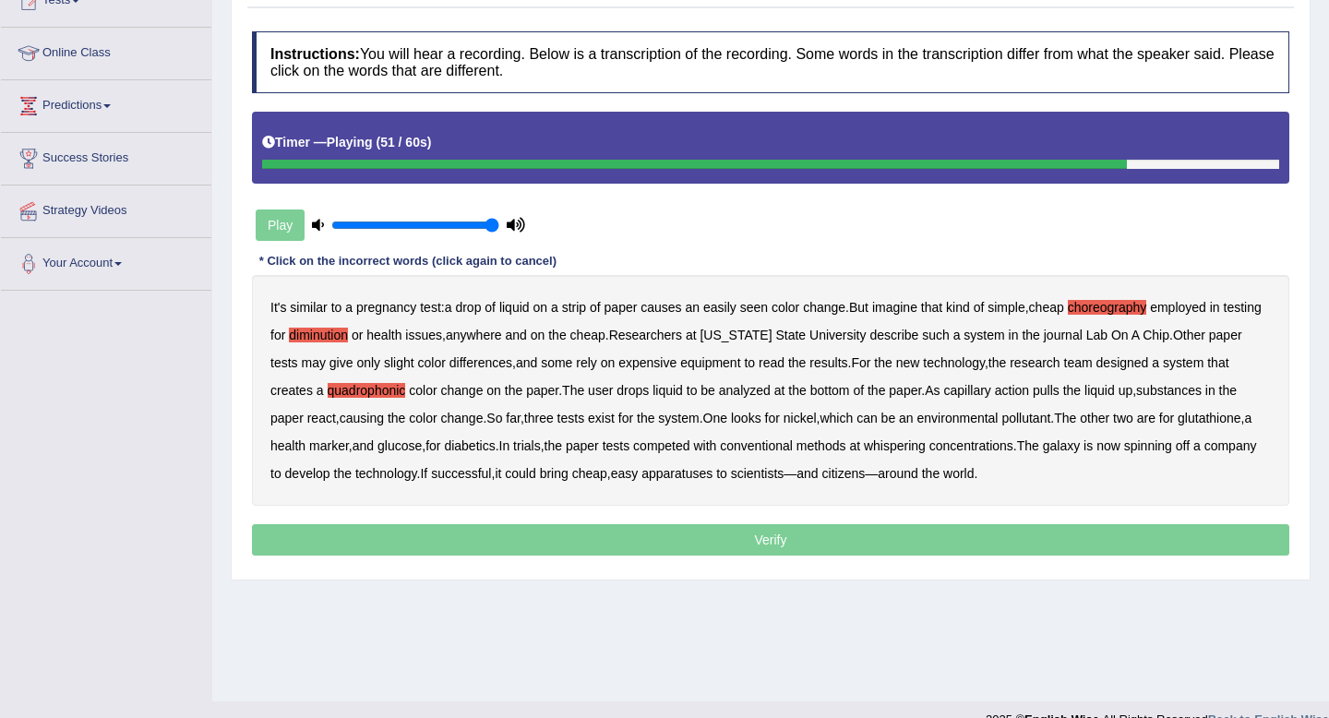
click at [926, 442] on b "whispering" at bounding box center [895, 445] width 62 height 15
click at [1080, 453] on b "galaxy" at bounding box center [1061, 445] width 37 height 15
click at [712, 481] on b "apparatuses" at bounding box center [676, 473] width 71 height 15
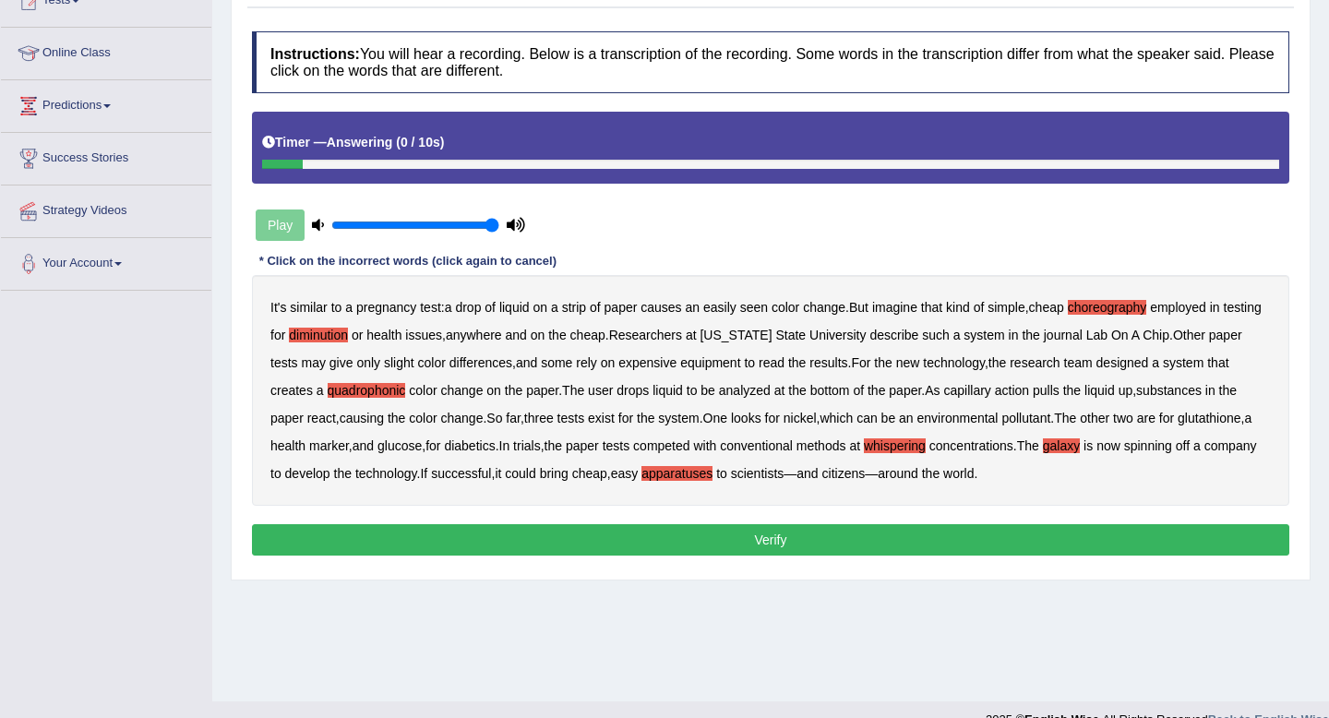
click at [831, 536] on button "Verify" at bounding box center [770, 539] width 1037 height 31
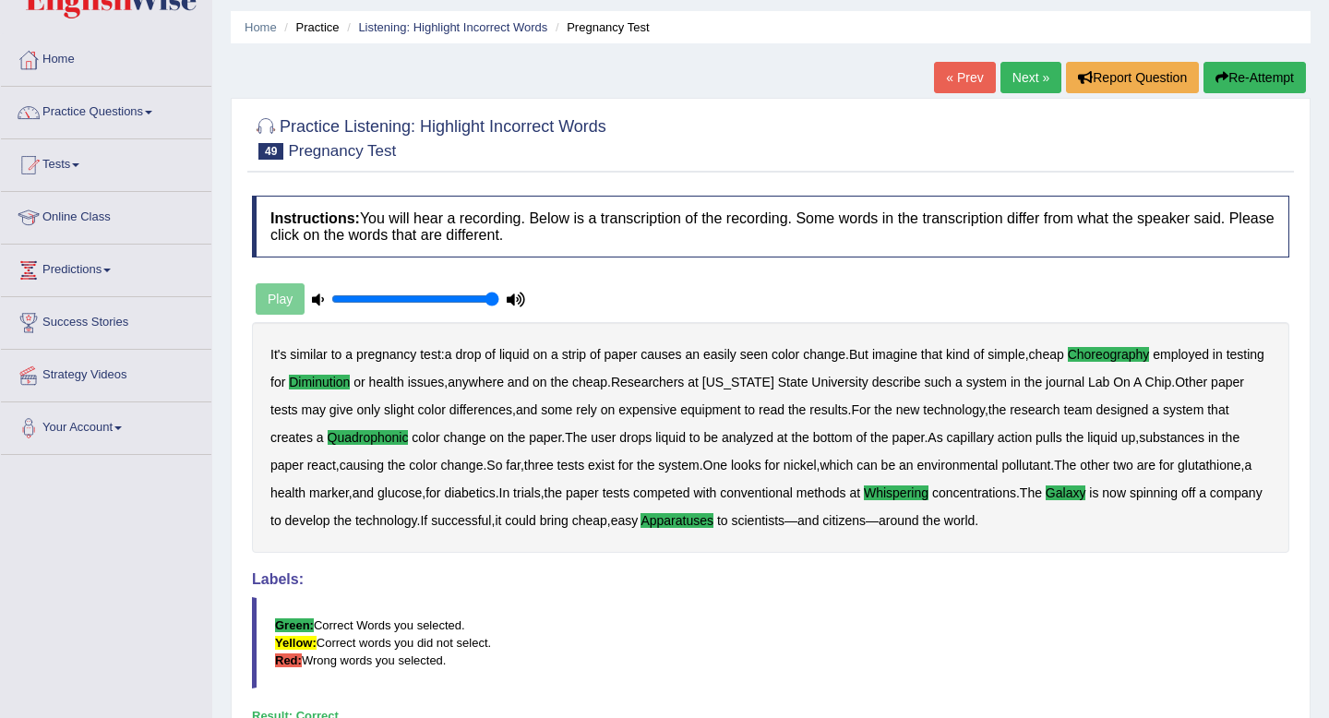
scroll to position [0, 0]
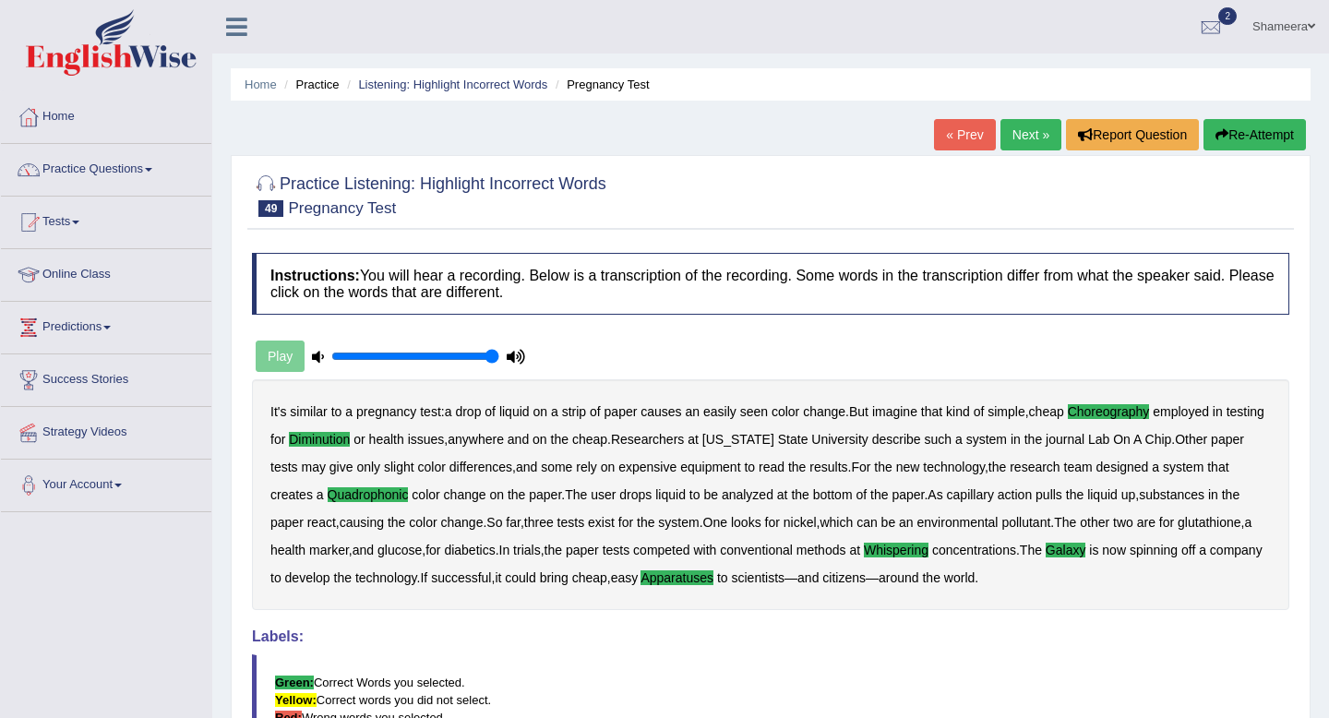
click at [1013, 137] on link "Next »" at bounding box center [1030, 134] width 61 height 31
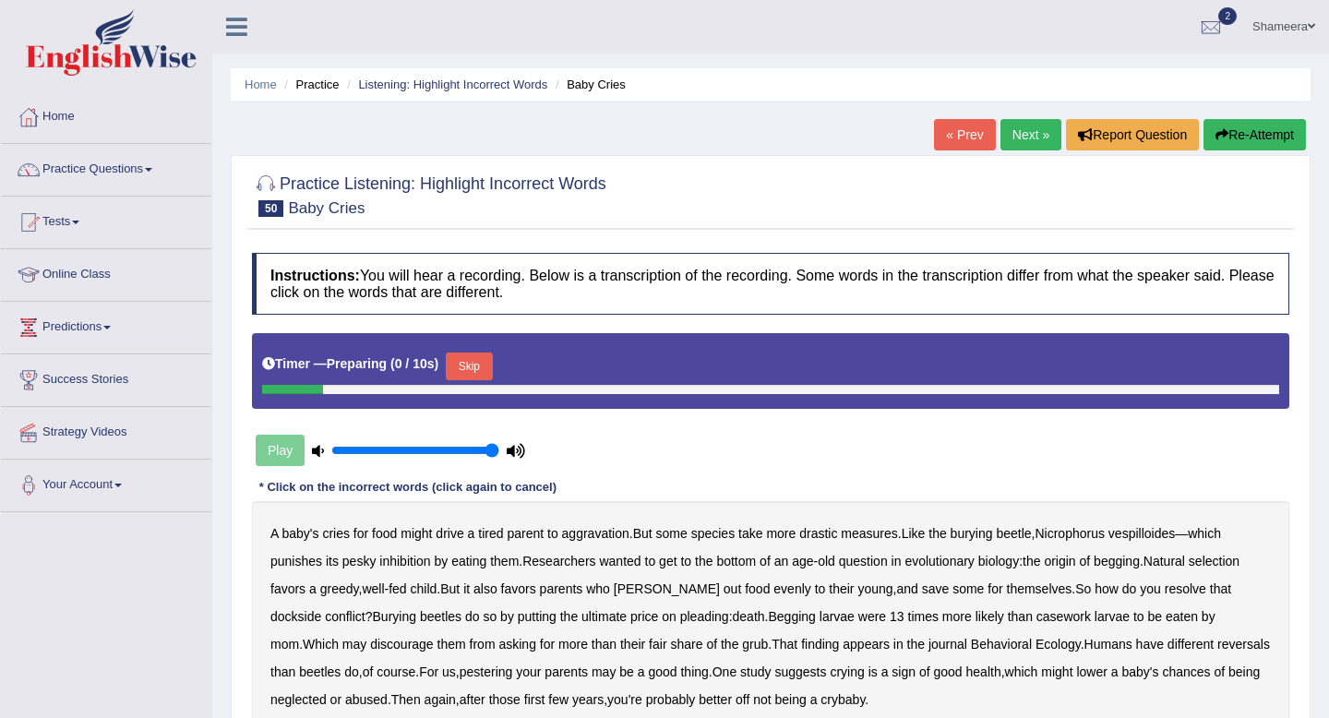
click at [472, 361] on button "Skip" at bounding box center [469, 367] width 46 height 28
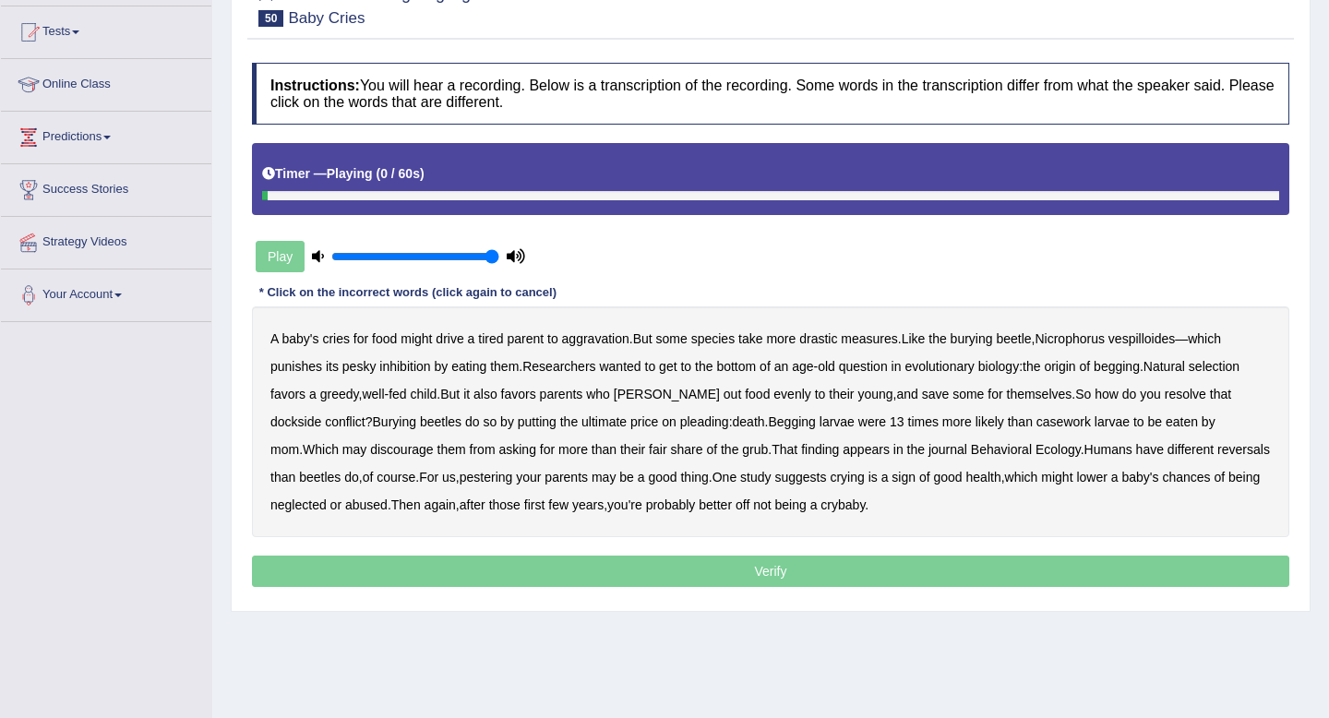
scroll to position [191, 0]
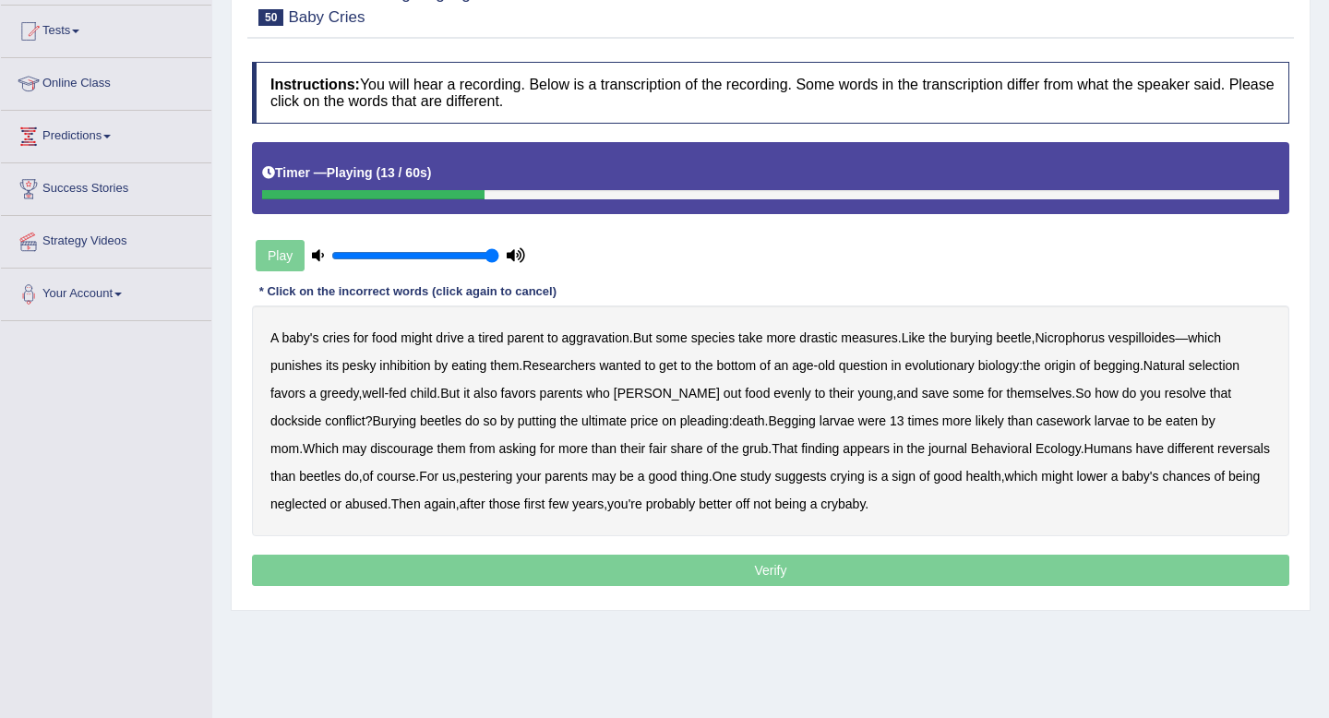
click at [411, 363] on b "inhibition" at bounding box center [404, 365] width 51 height 15
click at [321, 413] on b "dockside" at bounding box center [295, 420] width 51 height 15
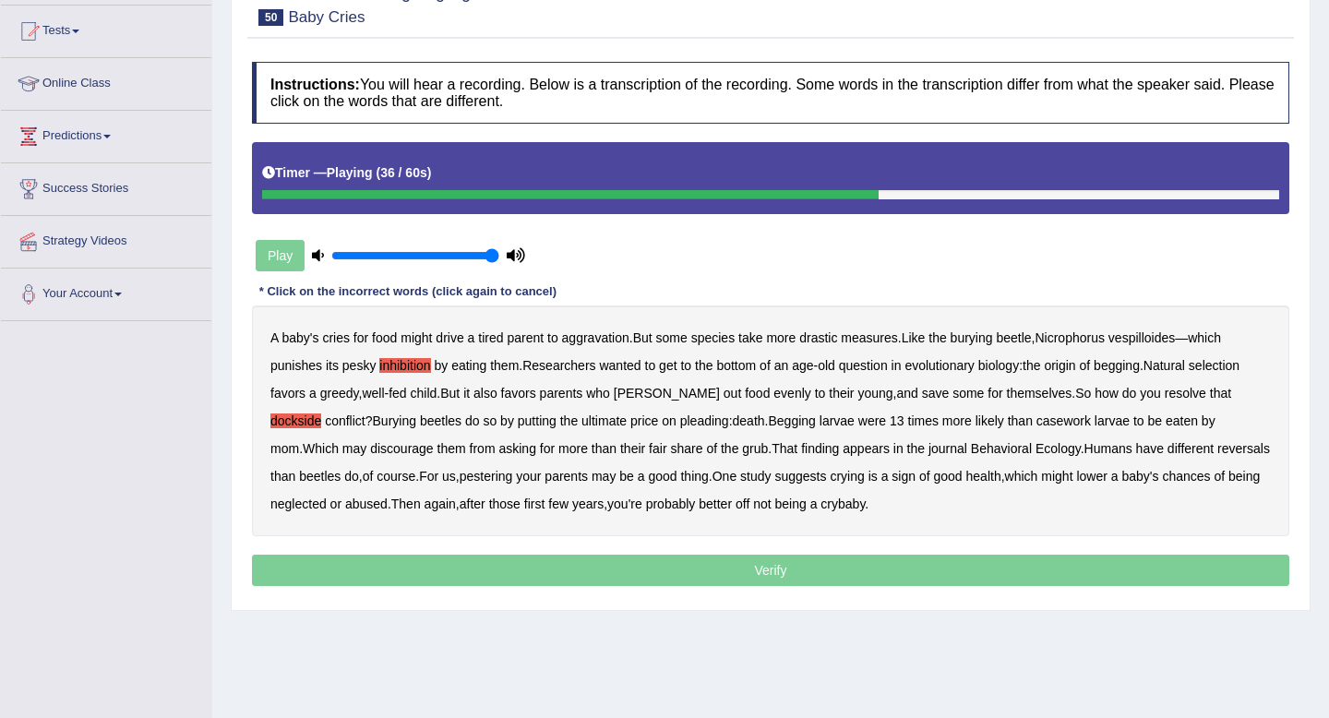
click at [1036, 418] on b "casework" at bounding box center [1063, 420] width 54 height 15
click at [1217, 455] on b "reversals" at bounding box center [1243, 448] width 53 height 15
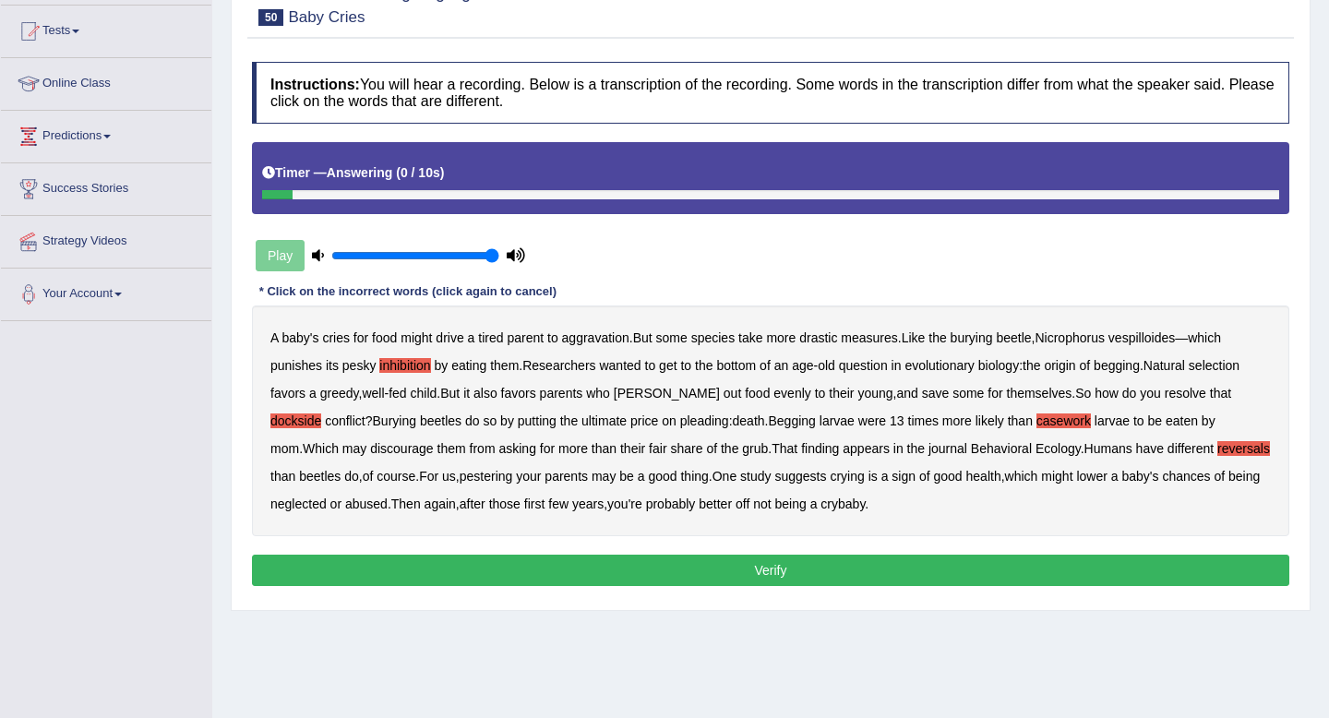
click at [687, 568] on button "Verify" at bounding box center [770, 570] width 1037 height 31
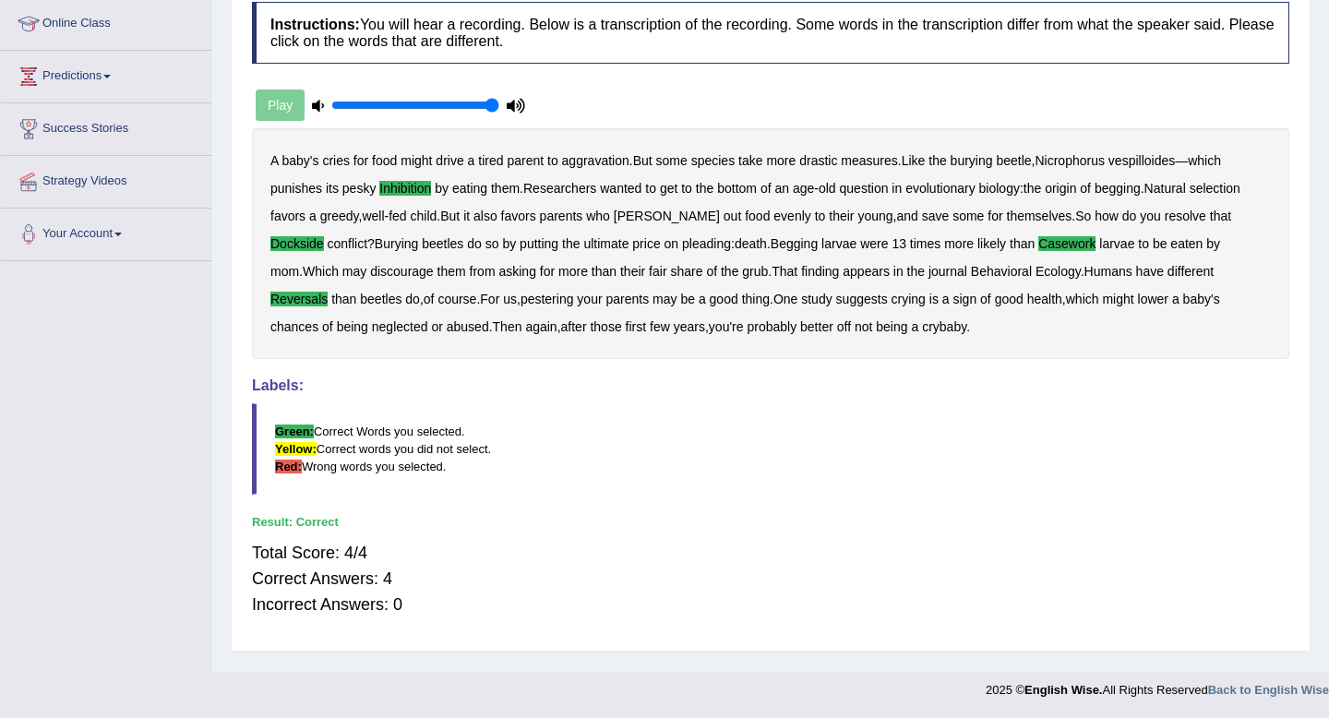
scroll to position [0, 0]
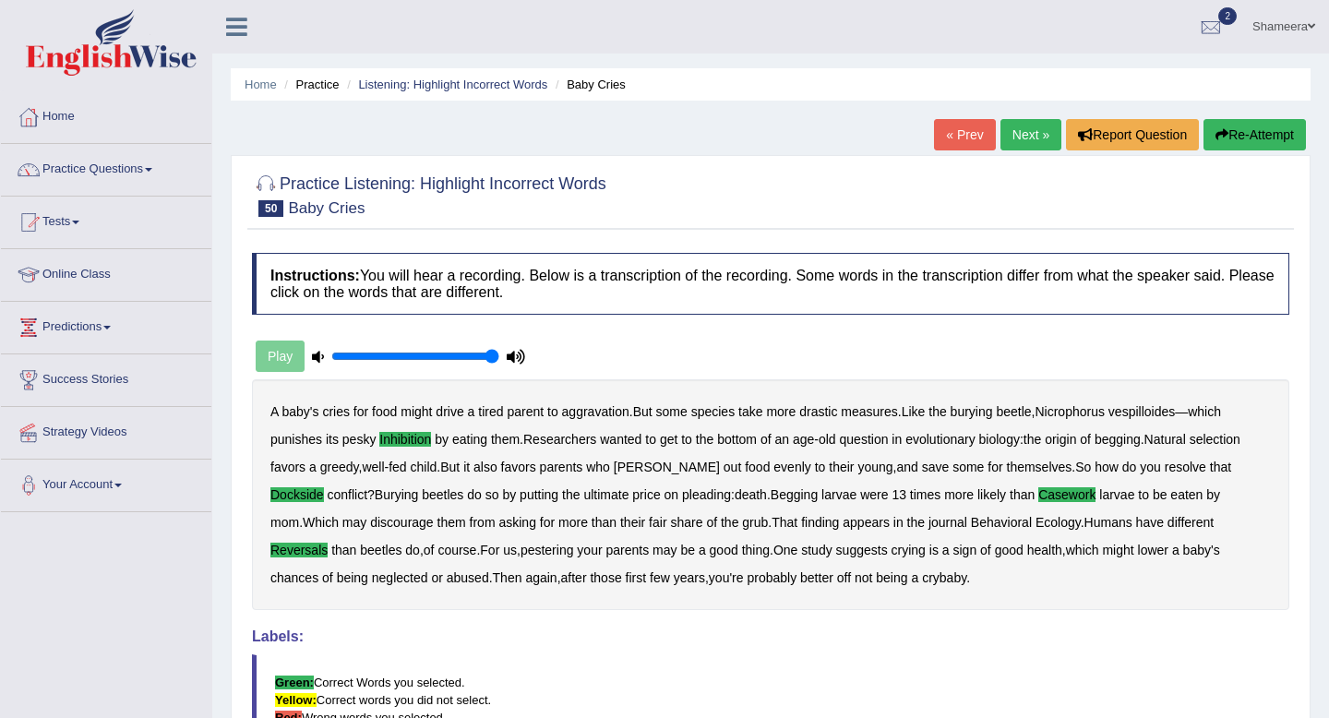
click at [1028, 145] on link "Next »" at bounding box center [1030, 134] width 61 height 31
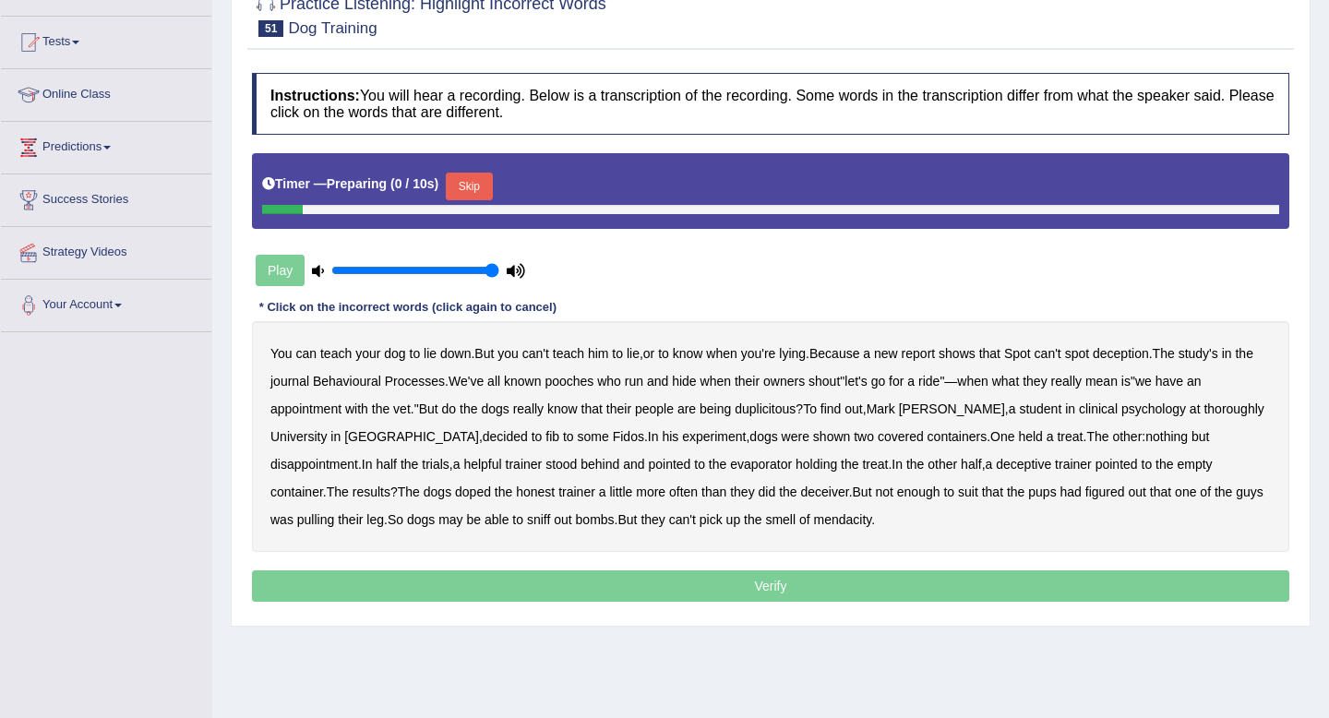
scroll to position [222, 0]
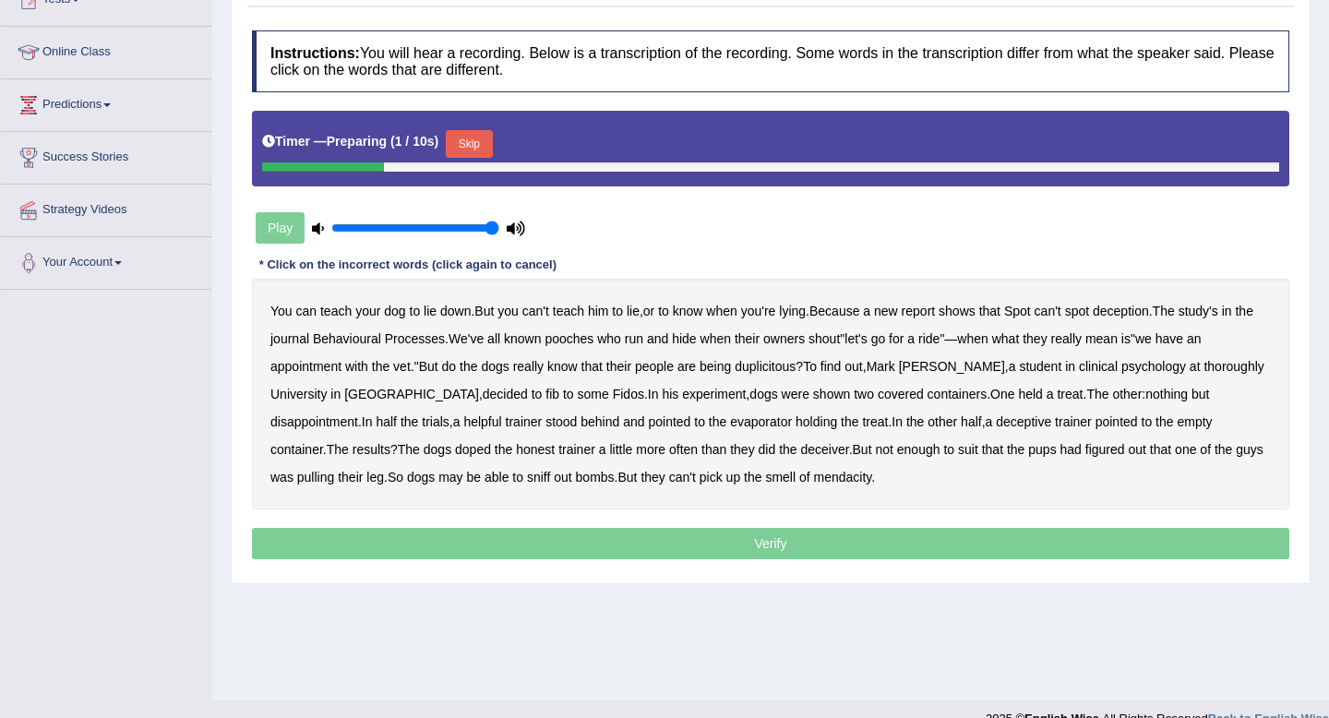
click at [473, 140] on button "Skip" at bounding box center [469, 144] width 46 height 28
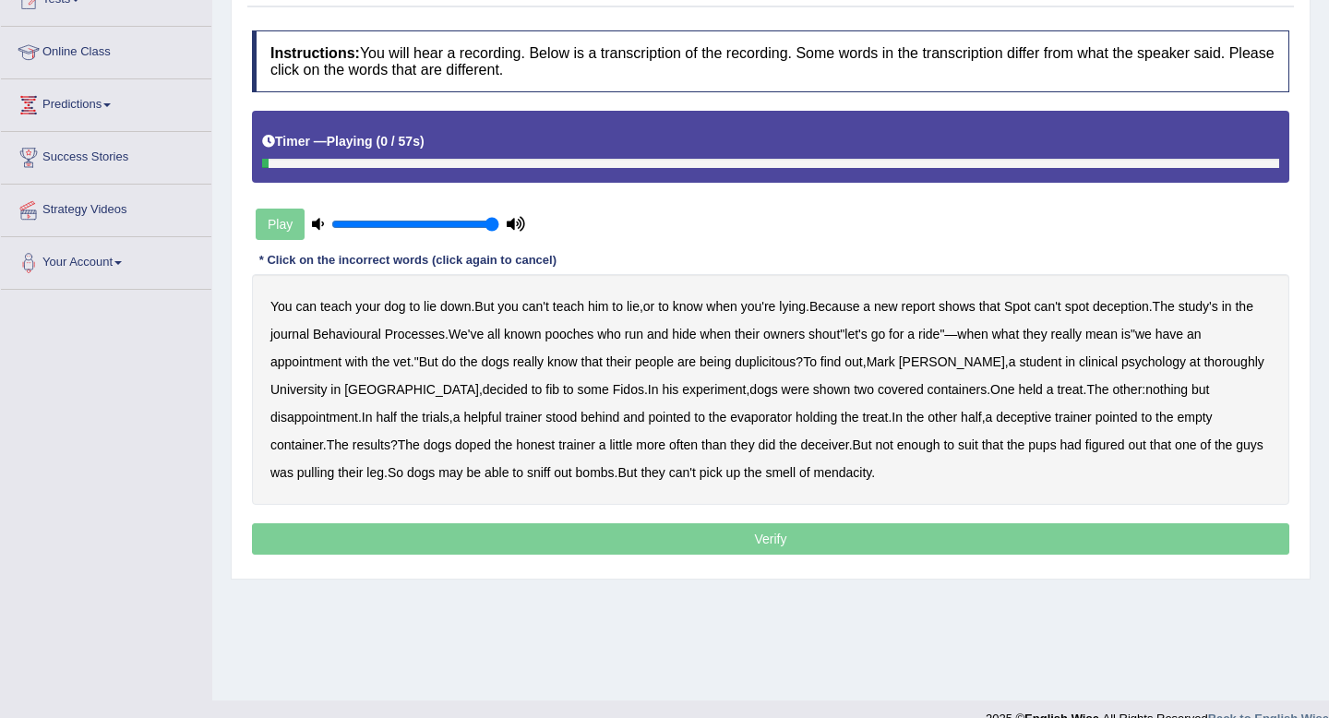
scroll to position [251, 0]
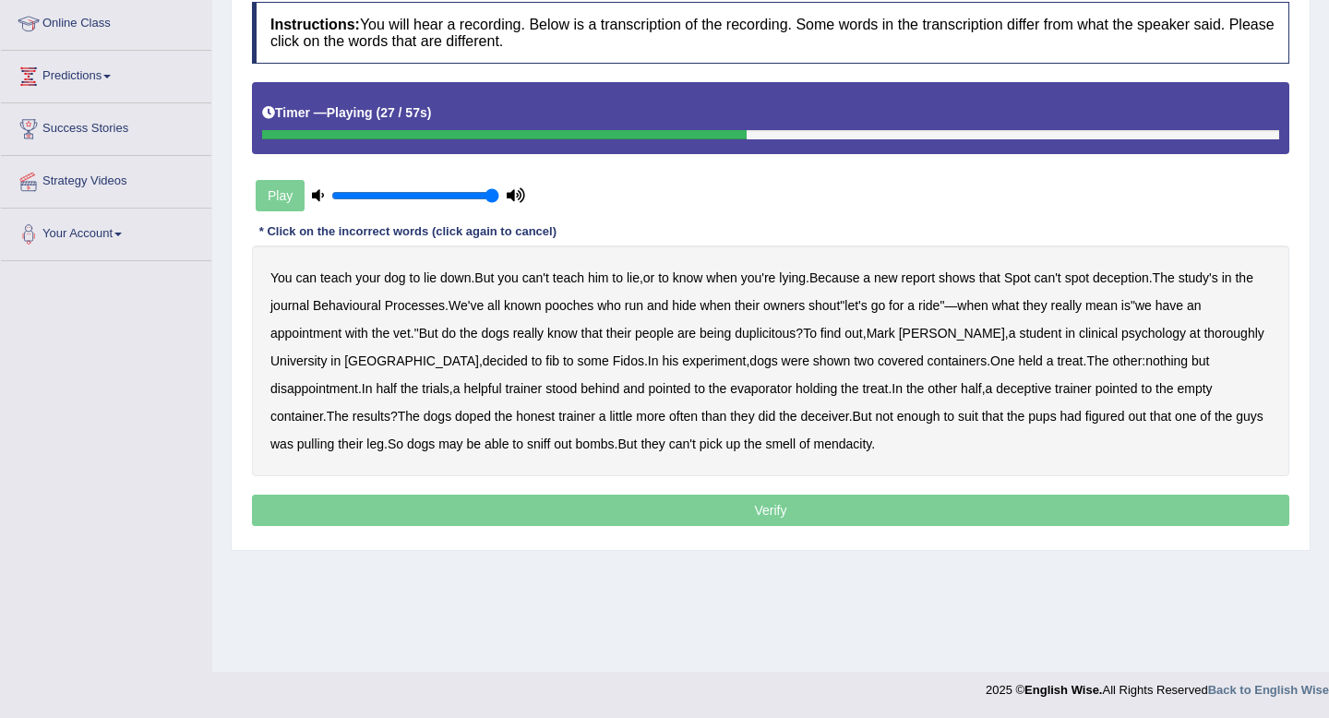
click at [1203, 329] on b "thoroughly" at bounding box center [1233, 333] width 60 height 15
click at [730, 385] on b "evaporator" at bounding box center [761, 388] width 62 height 15
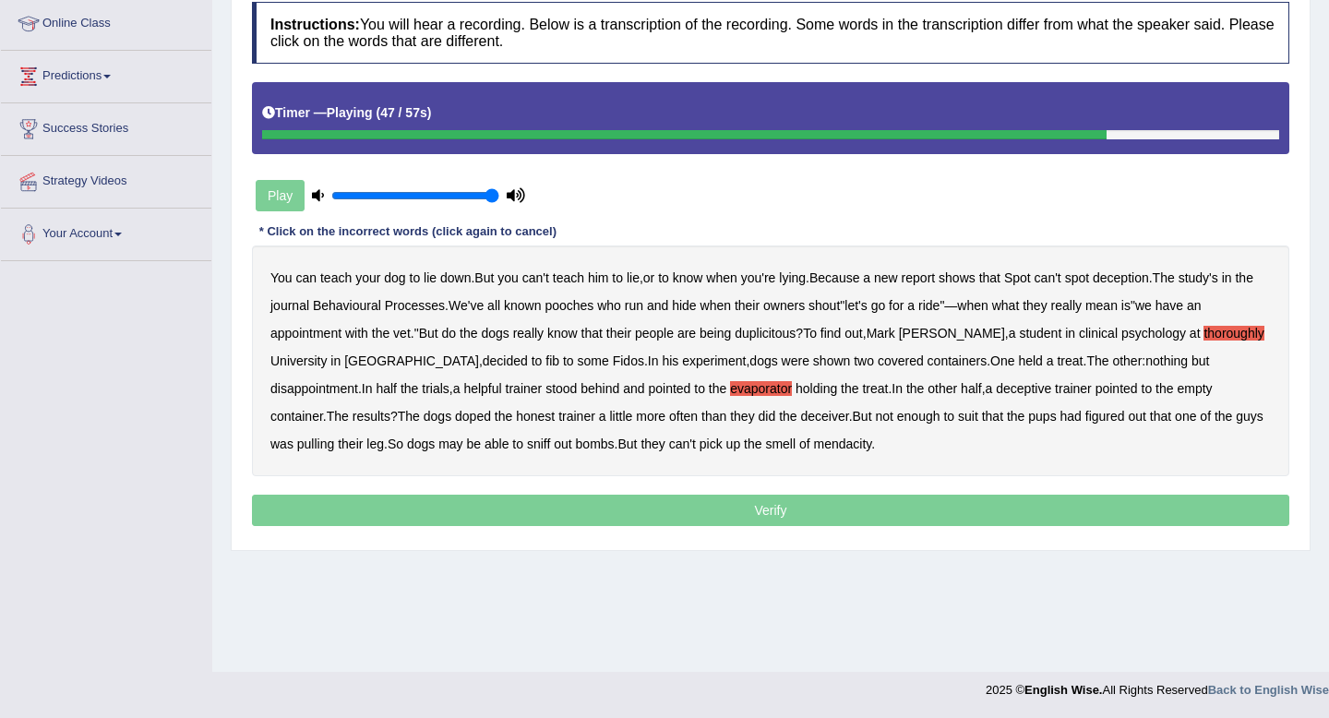
click at [455, 424] on b "doped" at bounding box center [473, 416] width 36 height 15
click at [958, 414] on b "suit" at bounding box center [968, 416] width 20 height 15
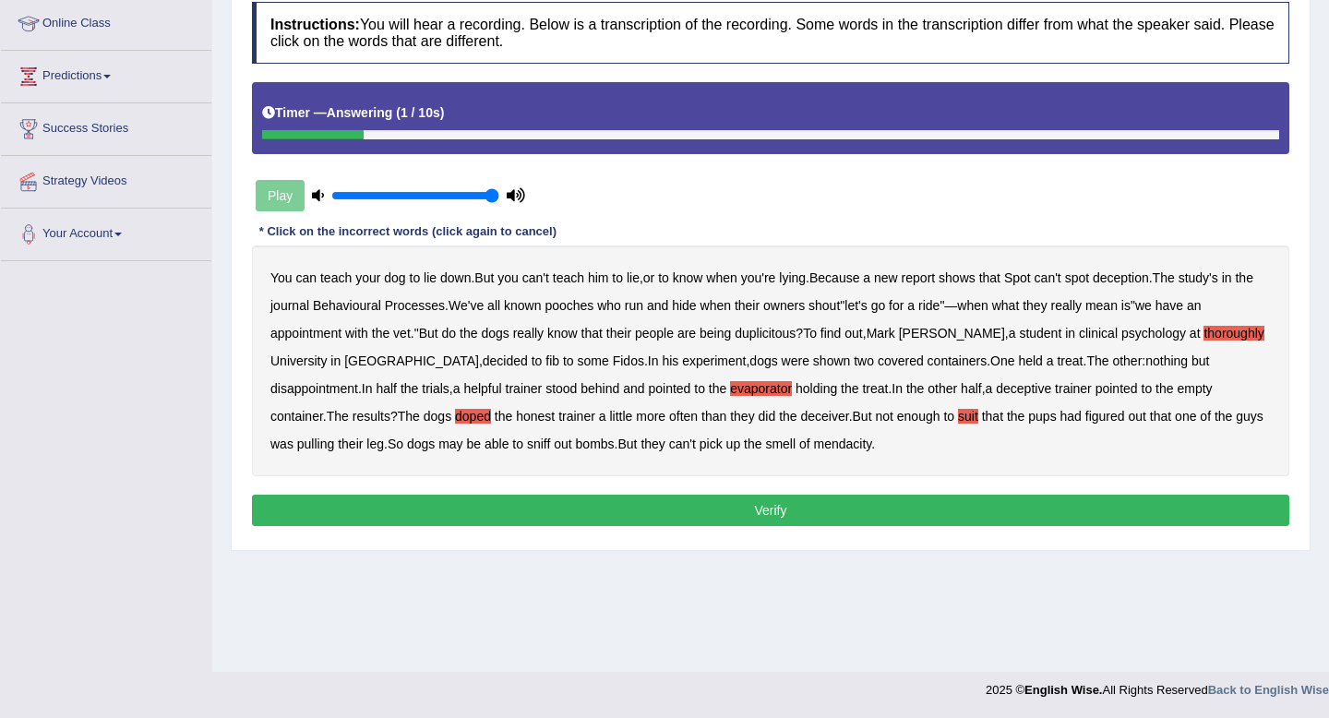
click at [628, 501] on button "Verify" at bounding box center [770, 510] width 1037 height 31
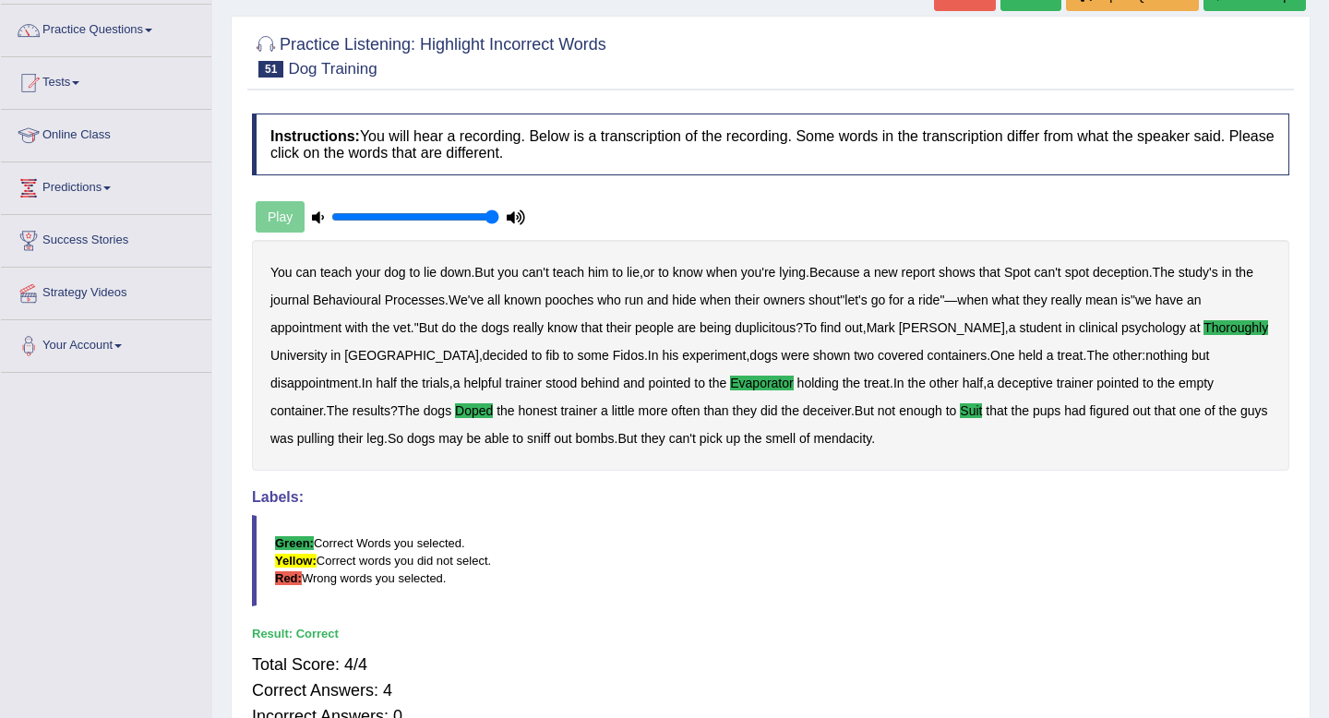
scroll to position [0, 0]
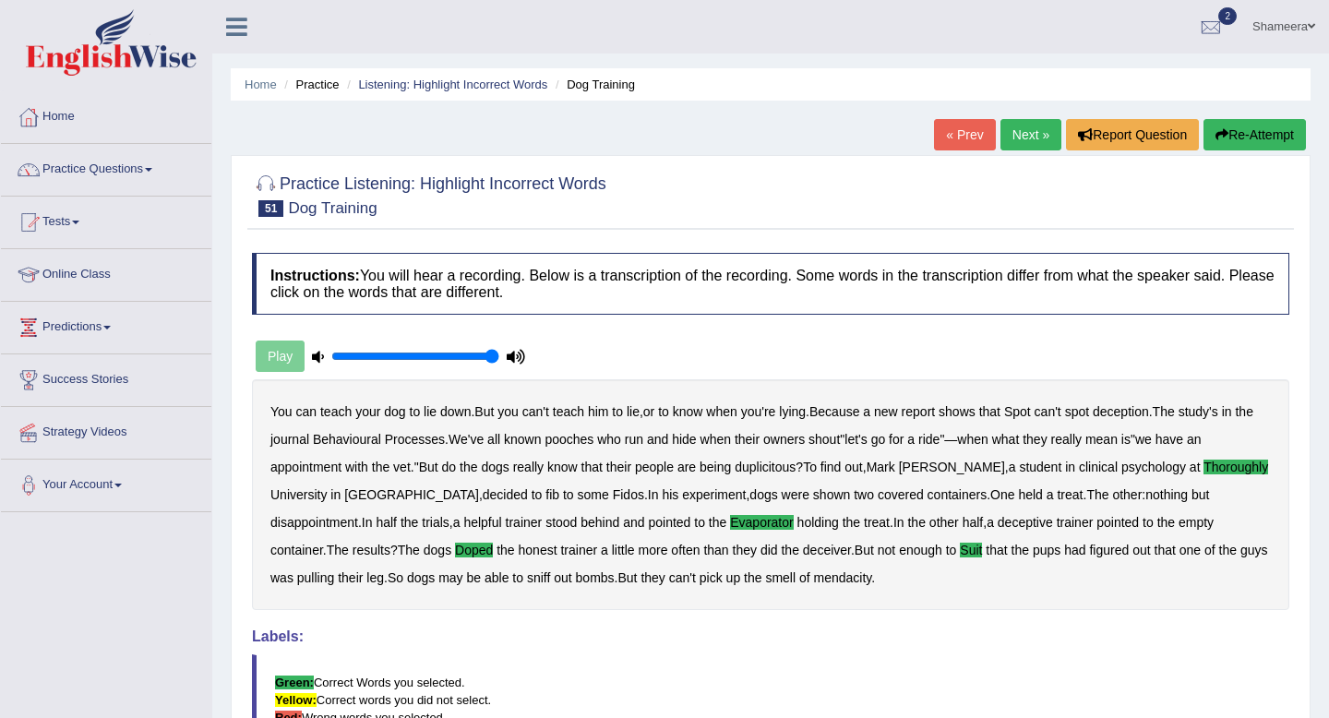
click at [1010, 131] on link "Next »" at bounding box center [1030, 134] width 61 height 31
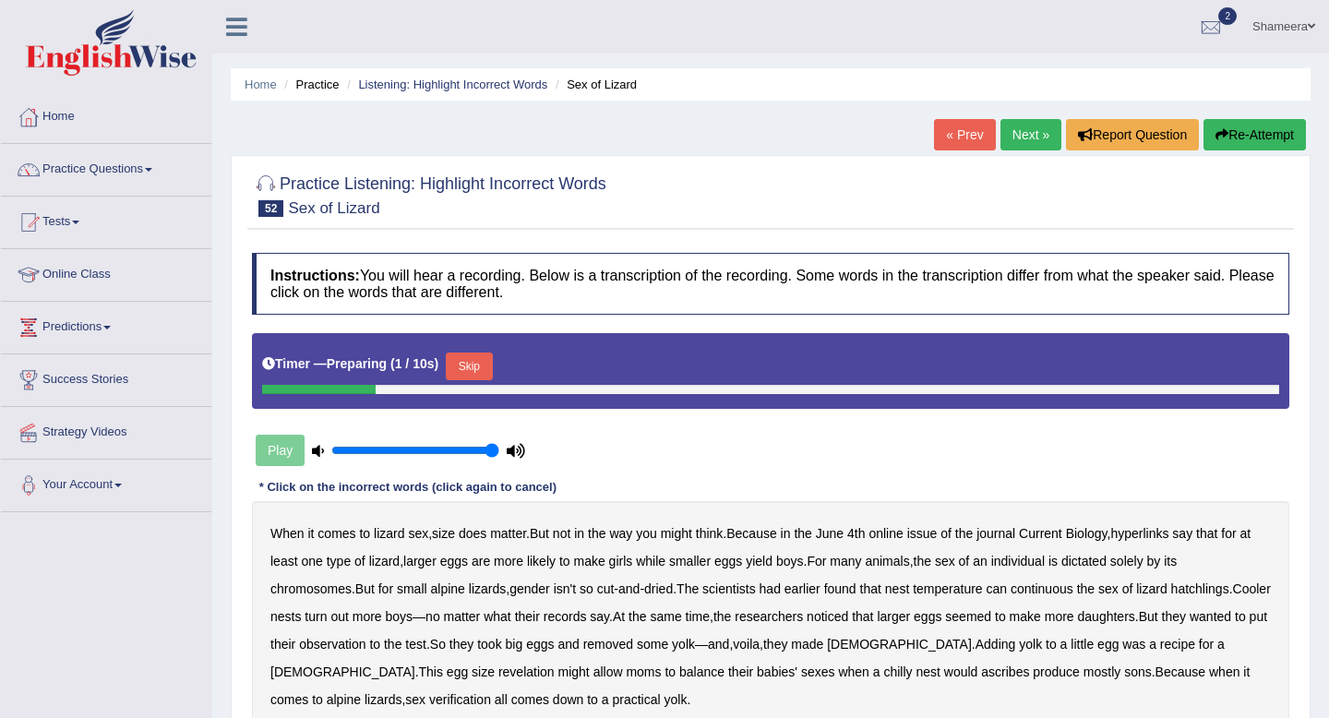
click at [487, 362] on button "Skip" at bounding box center [469, 367] width 46 height 28
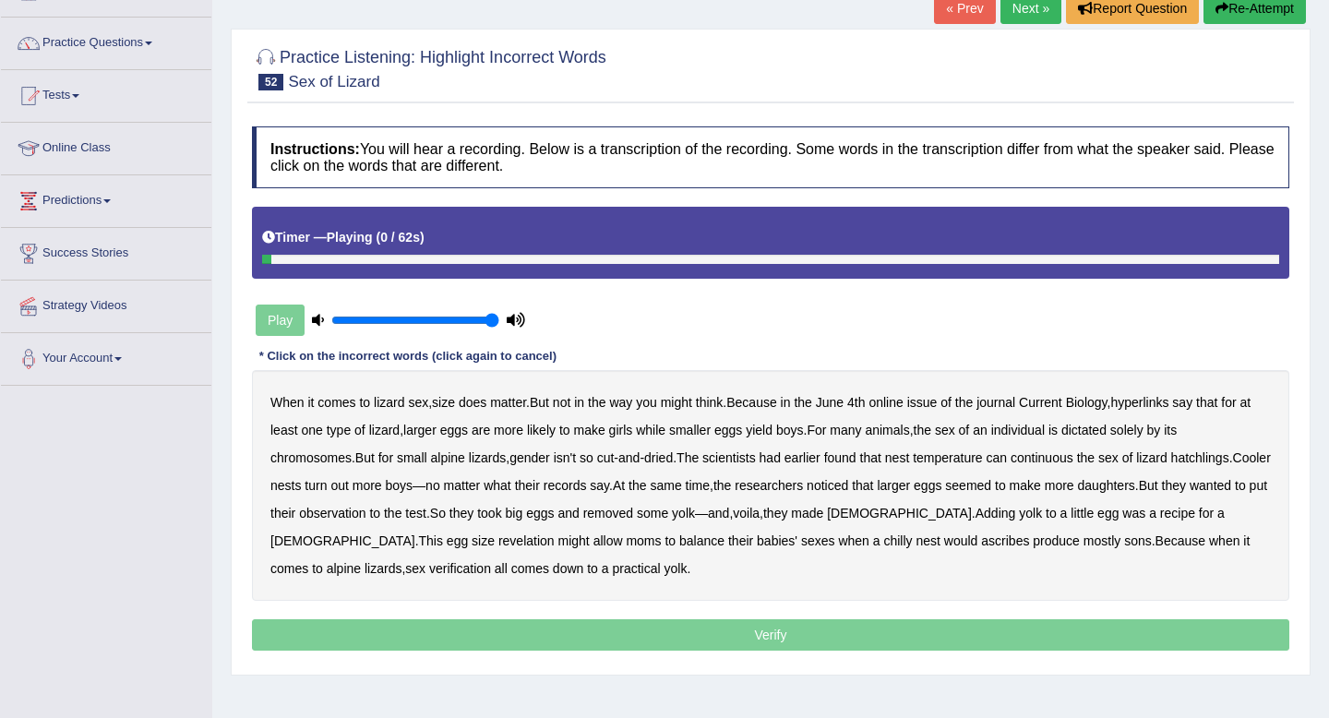
scroll to position [128, 0]
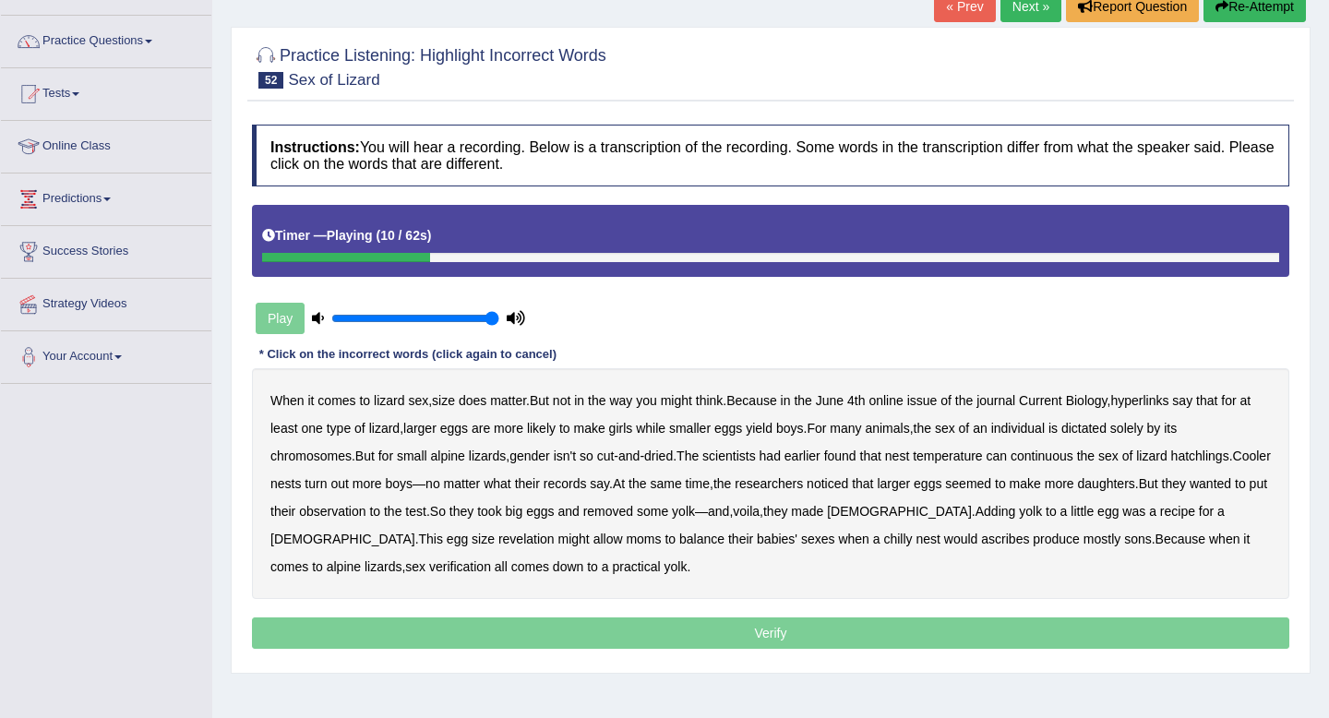
click at [1153, 397] on b "hyperlinks" at bounding box center [1139, 400] width 58 height 15
click at [1070, 454] on b "continuous" at bounding box center [1041, 455] width 63 height 15
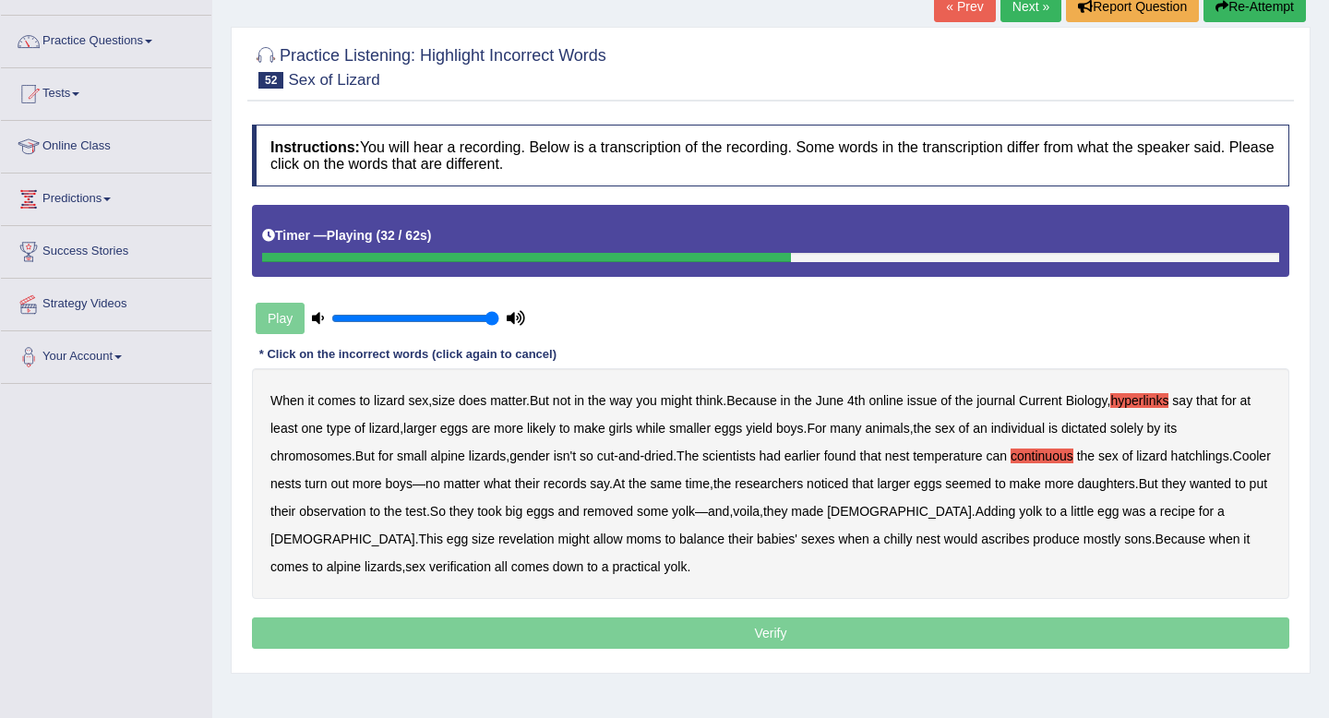
click at [587, 490] on b "records" at bounding box center [565, 483] width 43 height 15
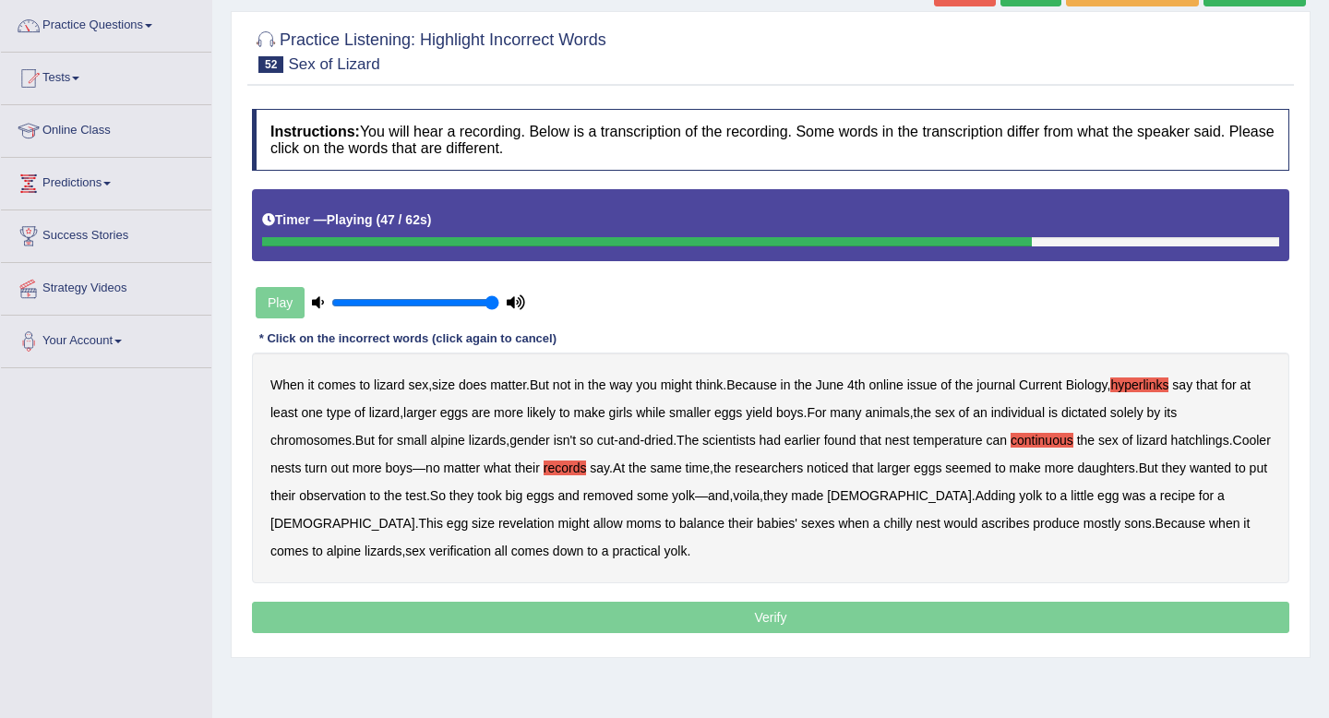
scroll to position [146, 0]
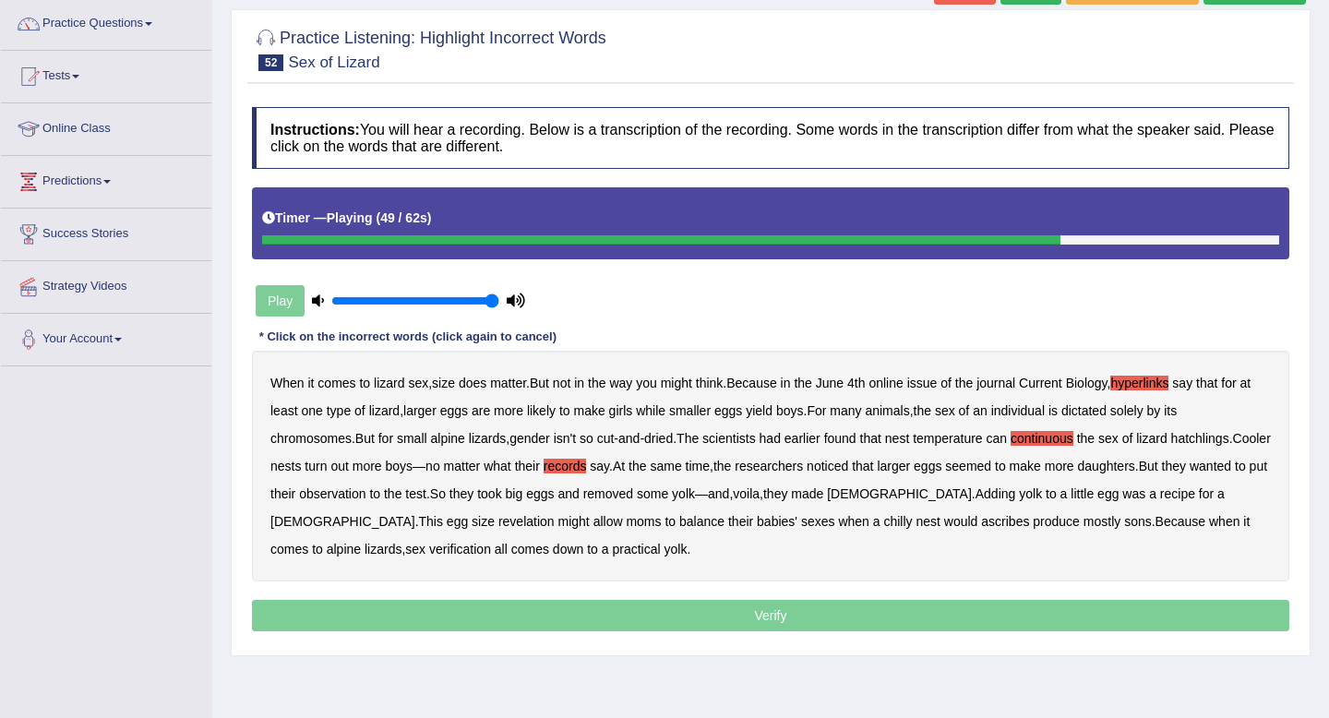
click at [374, 509] on div "When it comes to lizard sex , size does matter . But not in the way you might t…" at bounding box center [770, 466] width 1037 height 231
click at [498, 520] on b "revelation" at bounding box center [526, 521] width 56 height 15
click at [981, 521] on b "ascribes" at bounding box center [1005, 521] width 48 height 15
click at [429, 546] on b "verification" at bounding box center [460, 549] width 62 height 15
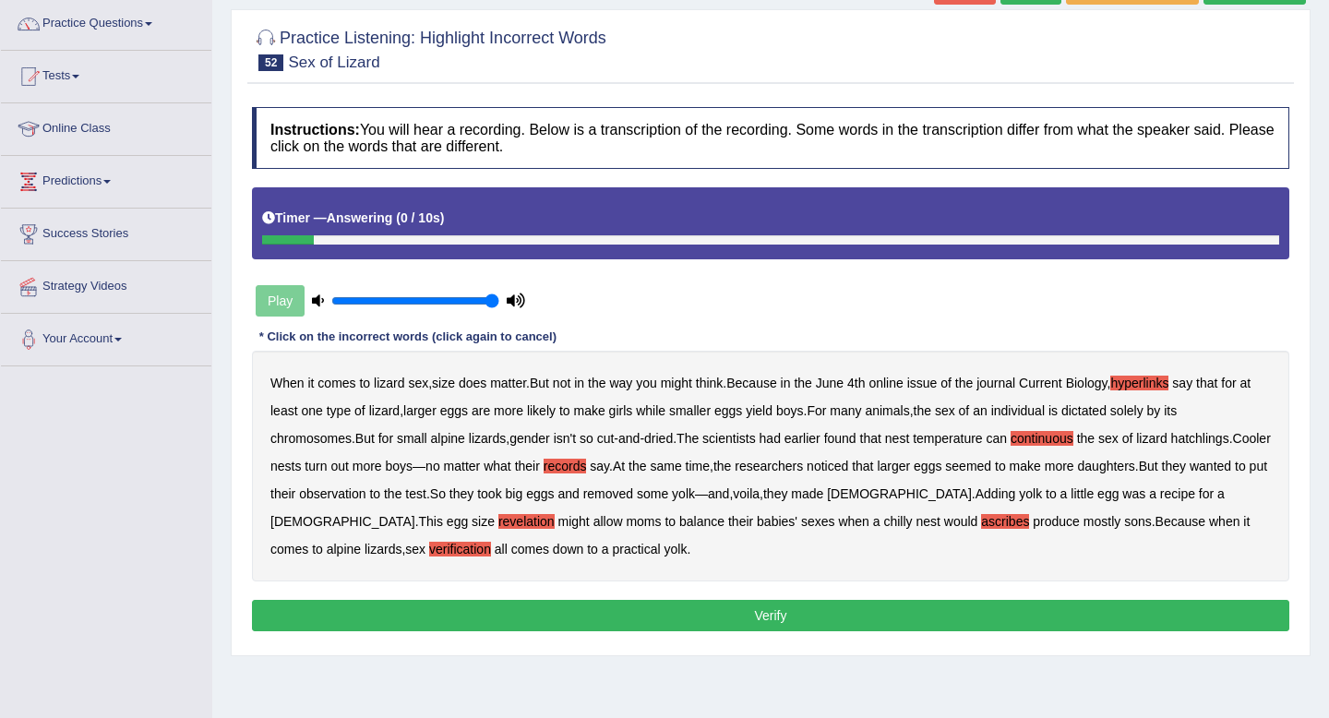
click at [691, 617] on button "Verify" at bounding box center [770, 615] width 1037 height 31
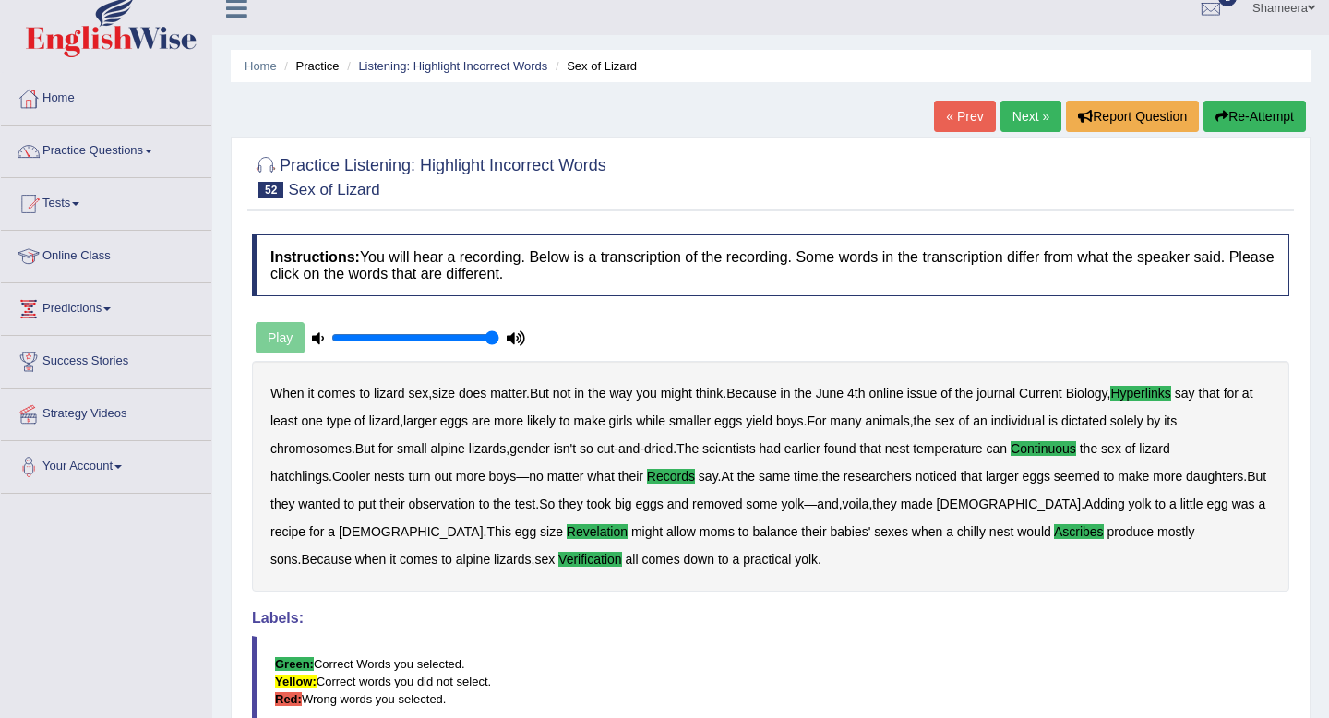
scroll to position [0, 0]
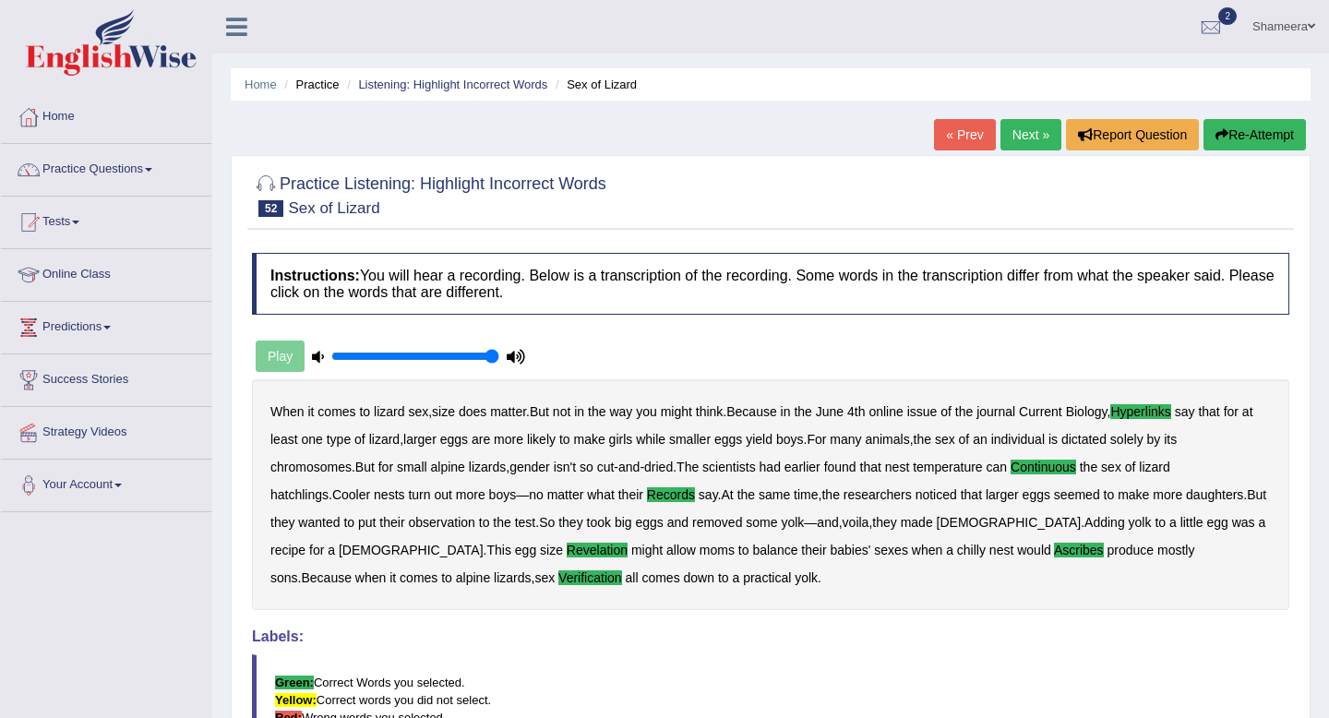
click at [1026, 143] on link "Next »" at bounding box center [1030, 134] width 61 height 31
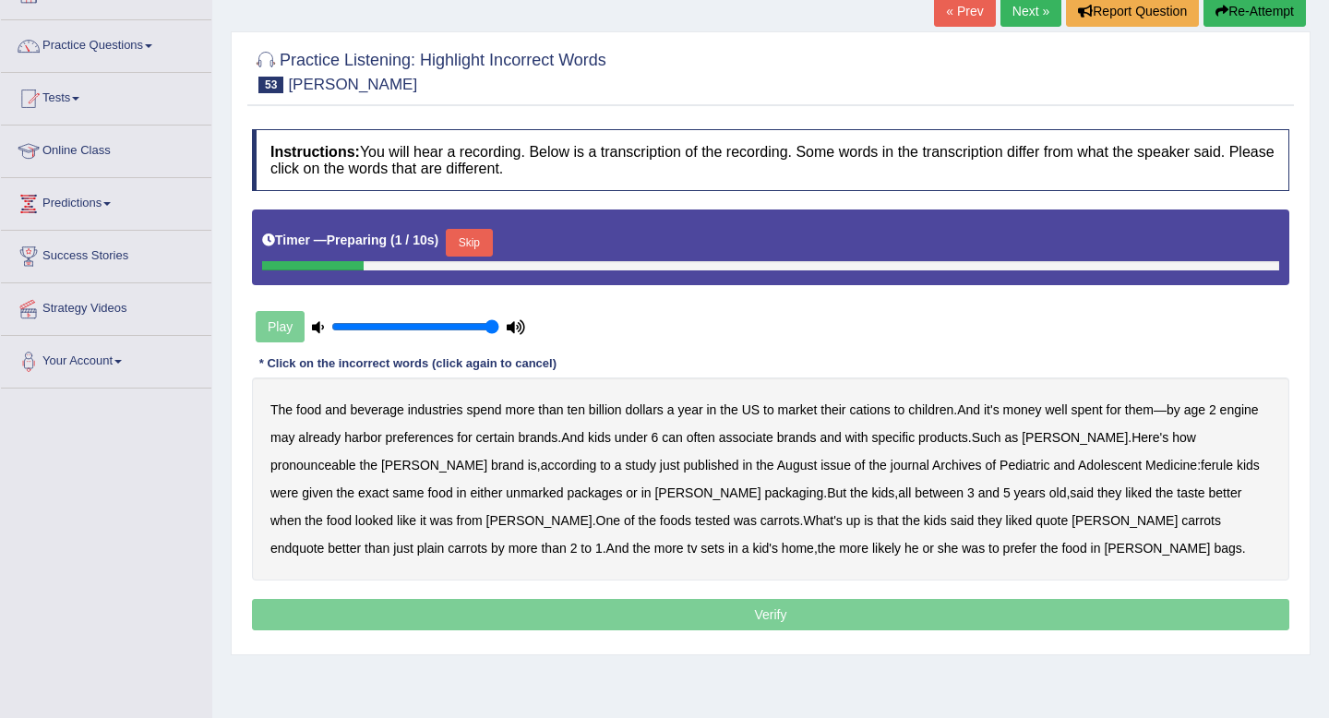
click at [489, 227] on div "Timer — Preparing ( 1 / 10s ) Skip" at bounding box center [770, 242] width 1017 height 37
click at [491, 240] on button "Skip" at bounding box center [469, 243] width 46 height 28
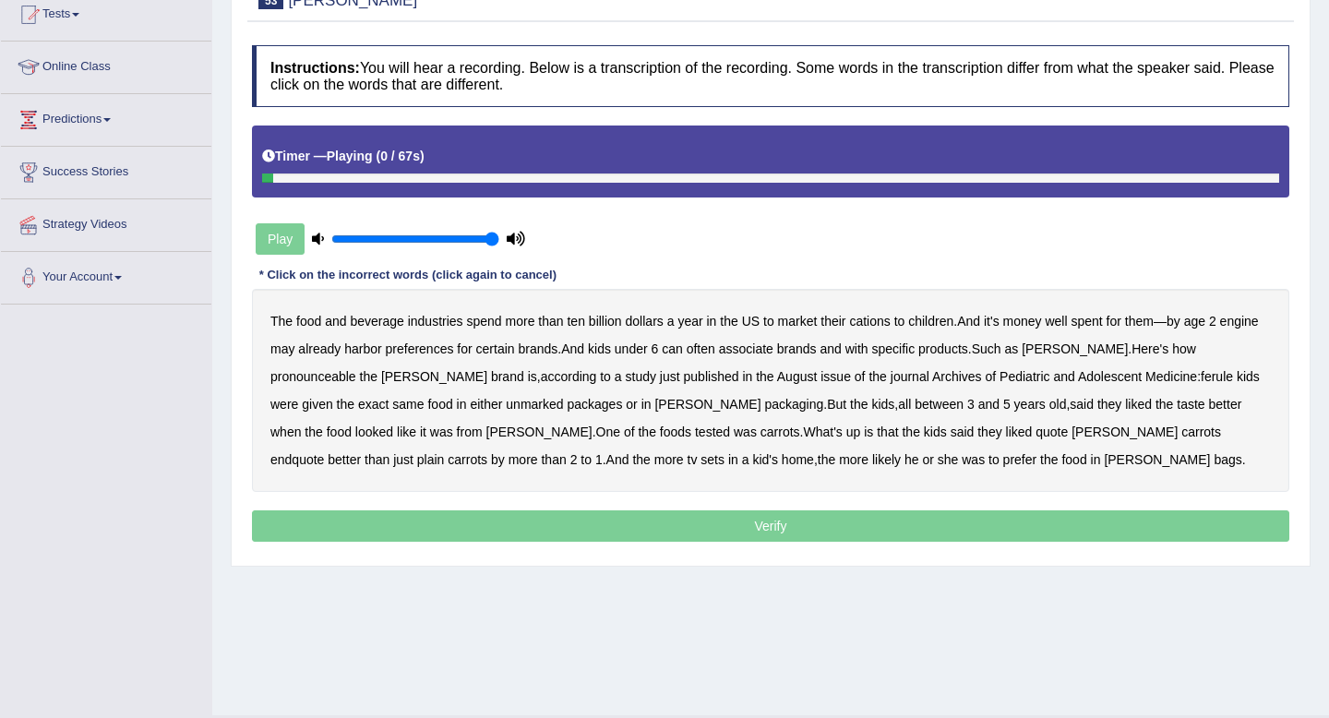
scroll to position [210, 0]
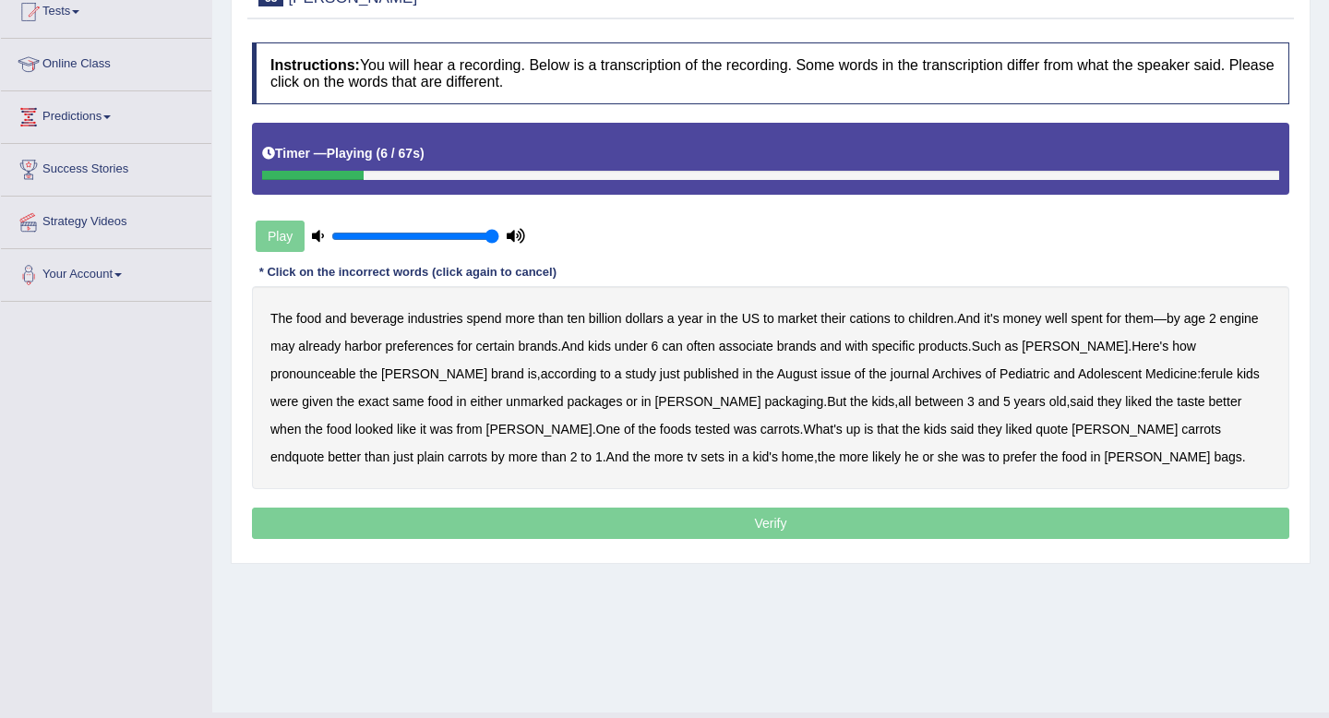
click at [864, 319] on b "cations" at bounding box center [869, 318] width 41 height 15
click at [1220, 326] on b "engine" at bounding box center [1239, 318] width 39 height 15
click at [333, 378] on b "pronounceable" at bounding box center [313, 373] width 86 height 15
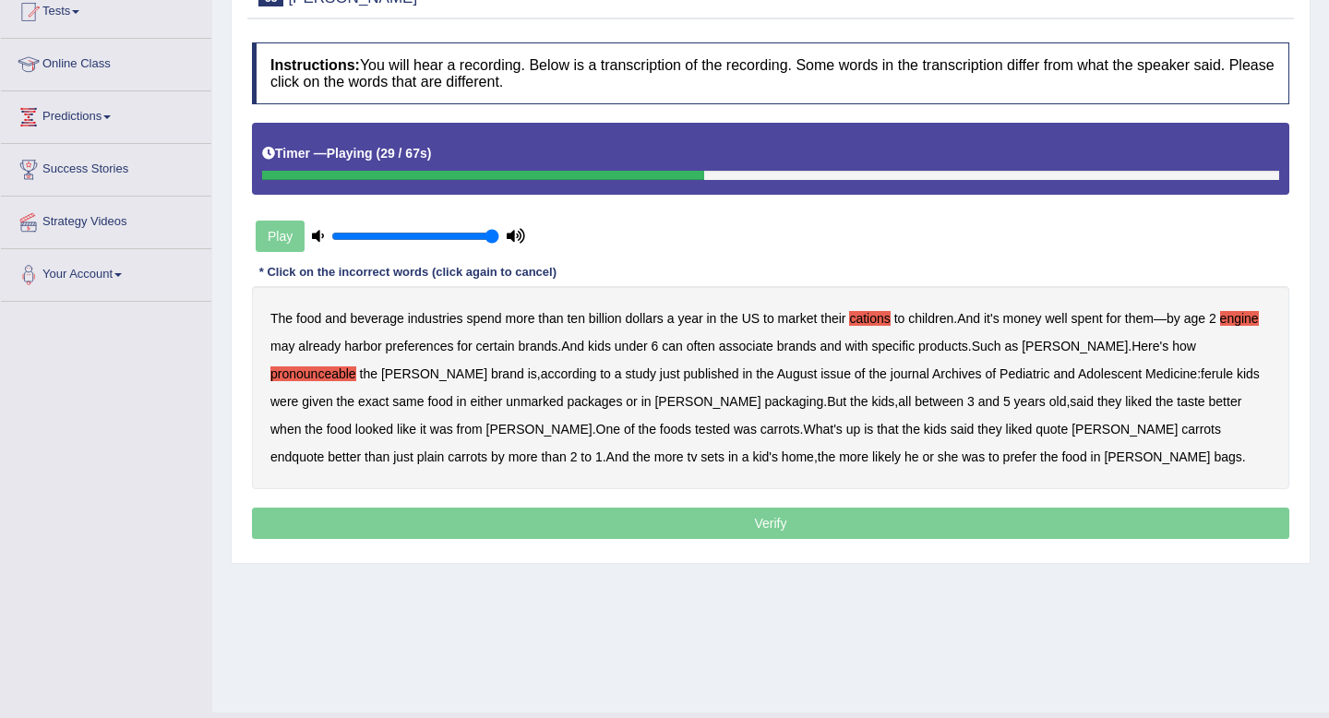
click at [1201, 376] on b "ferule" at bounding box center [1217, 373] width 32 height 15
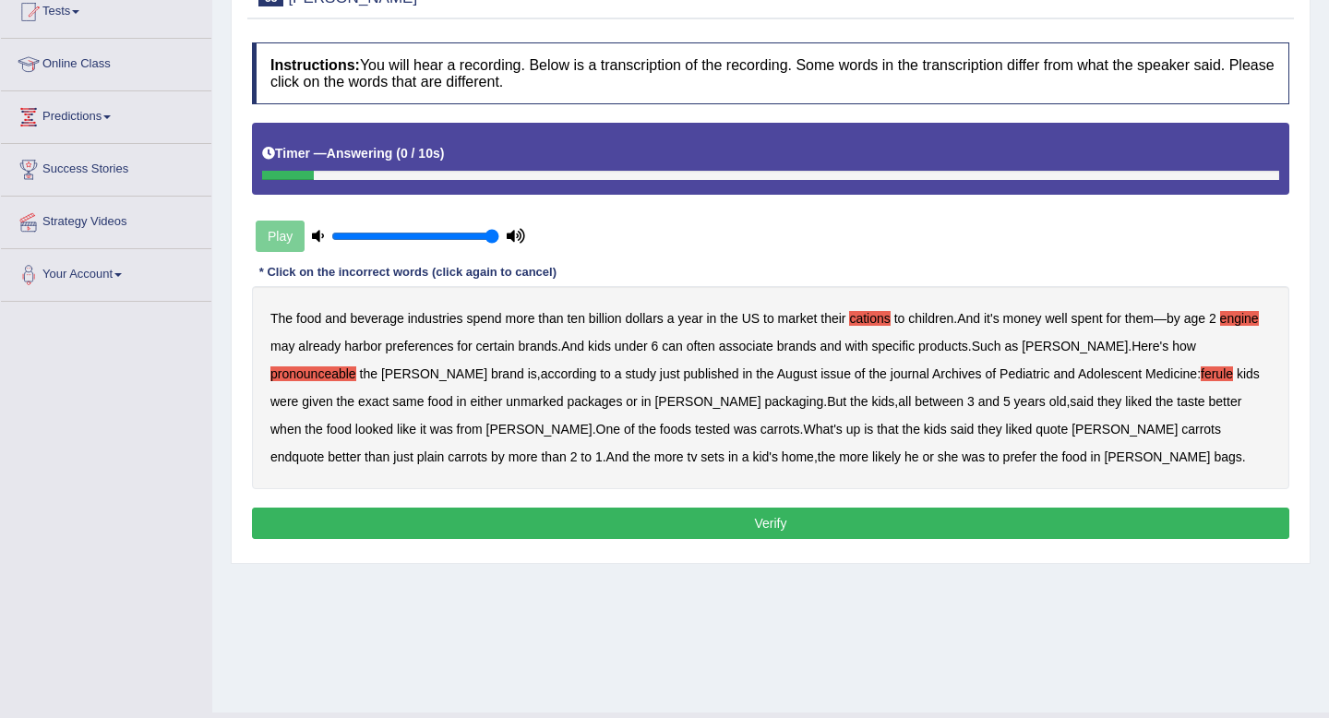
click at [896, 531] on button "Verify" at bounding box center [770, 523] width 1037 height 31
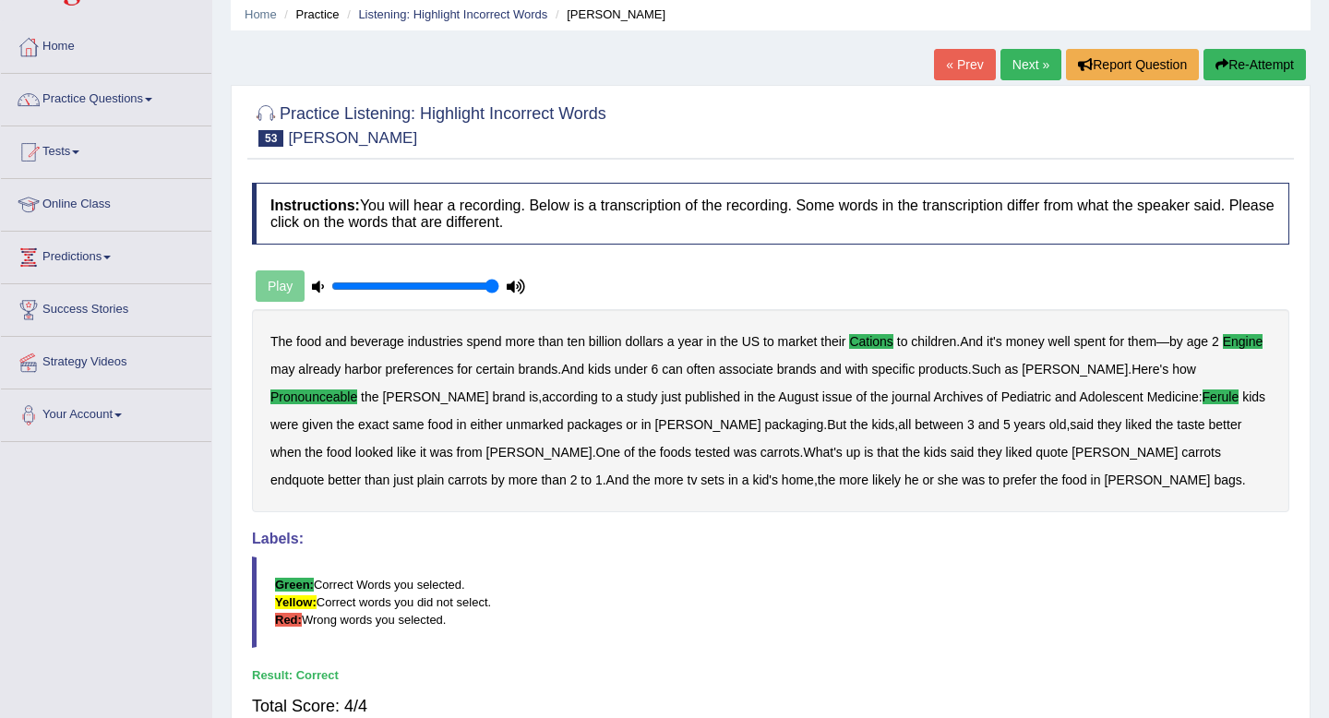
scroll to position [0, 0]
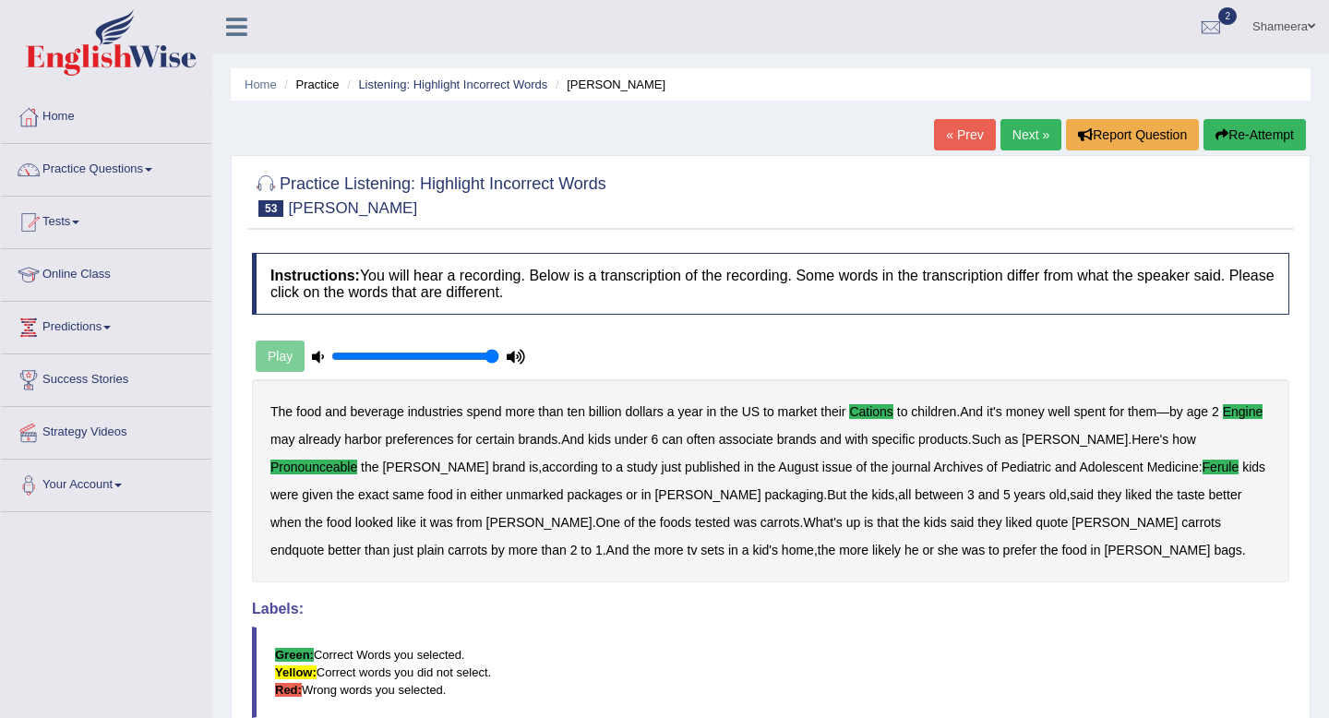
click at [1016, 146] on link "Next »" at bounding box center [1030, 134] width 61 height 31
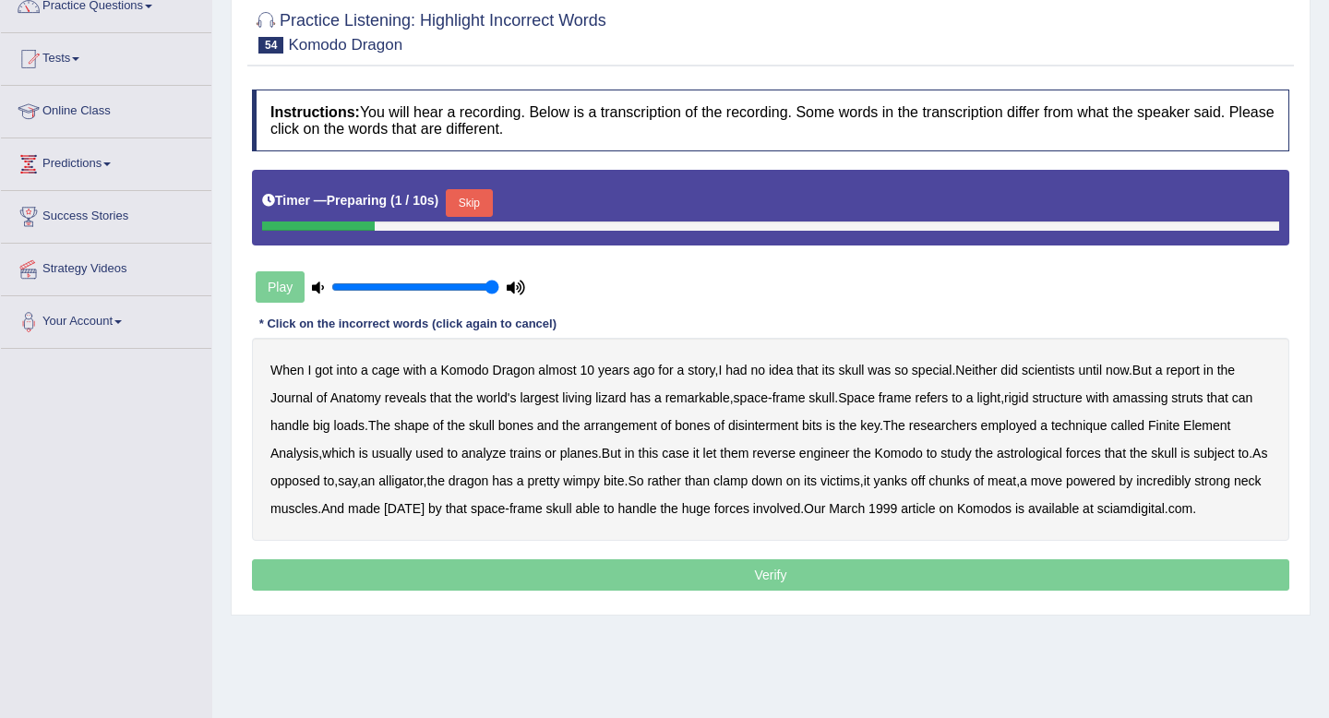
scroll to position [169, 0]
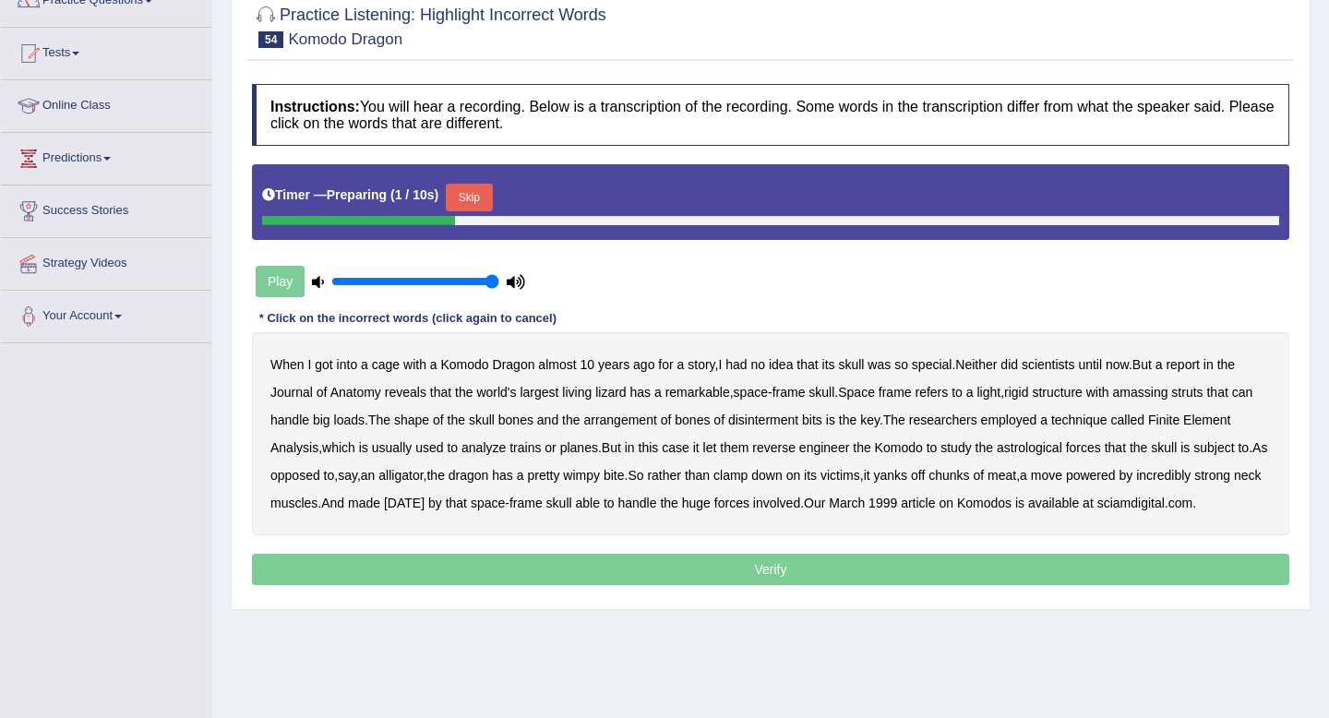
click at [487, 206] on button "Skip" at bounding box center [469, 198] width 46 height 28
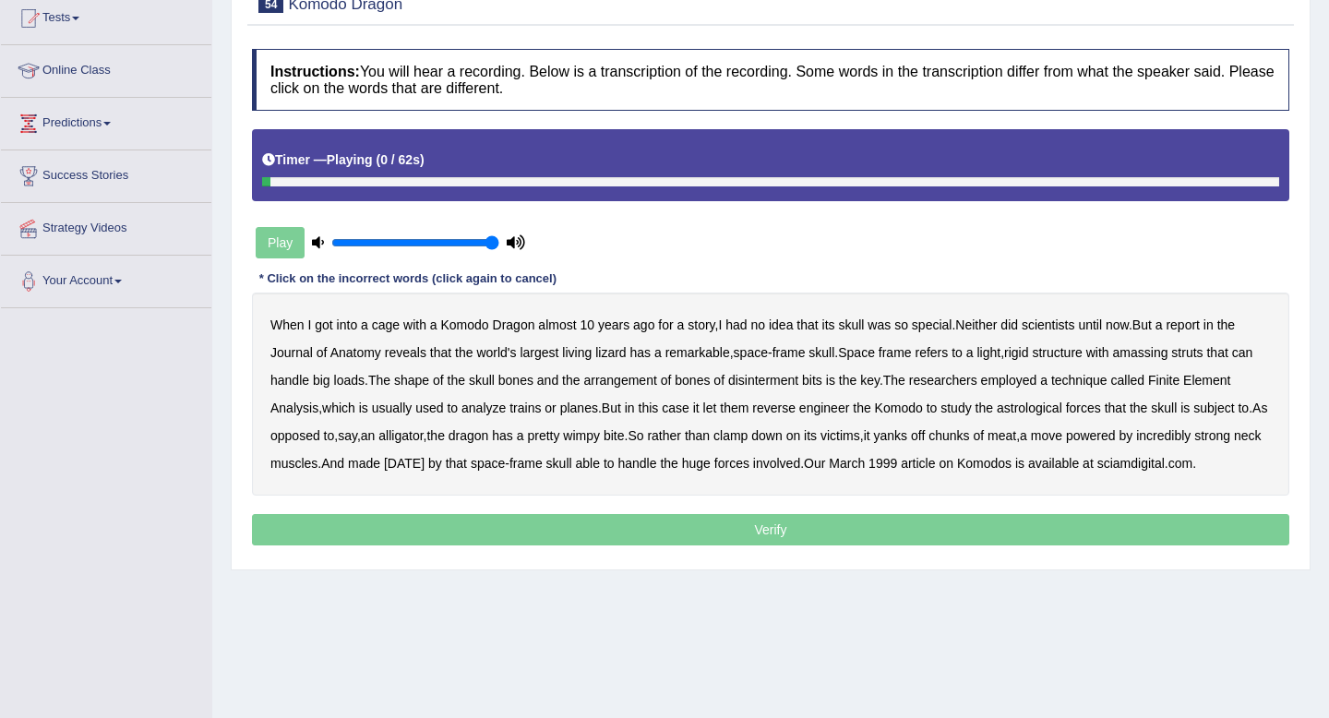
scroll to position [213, 0]
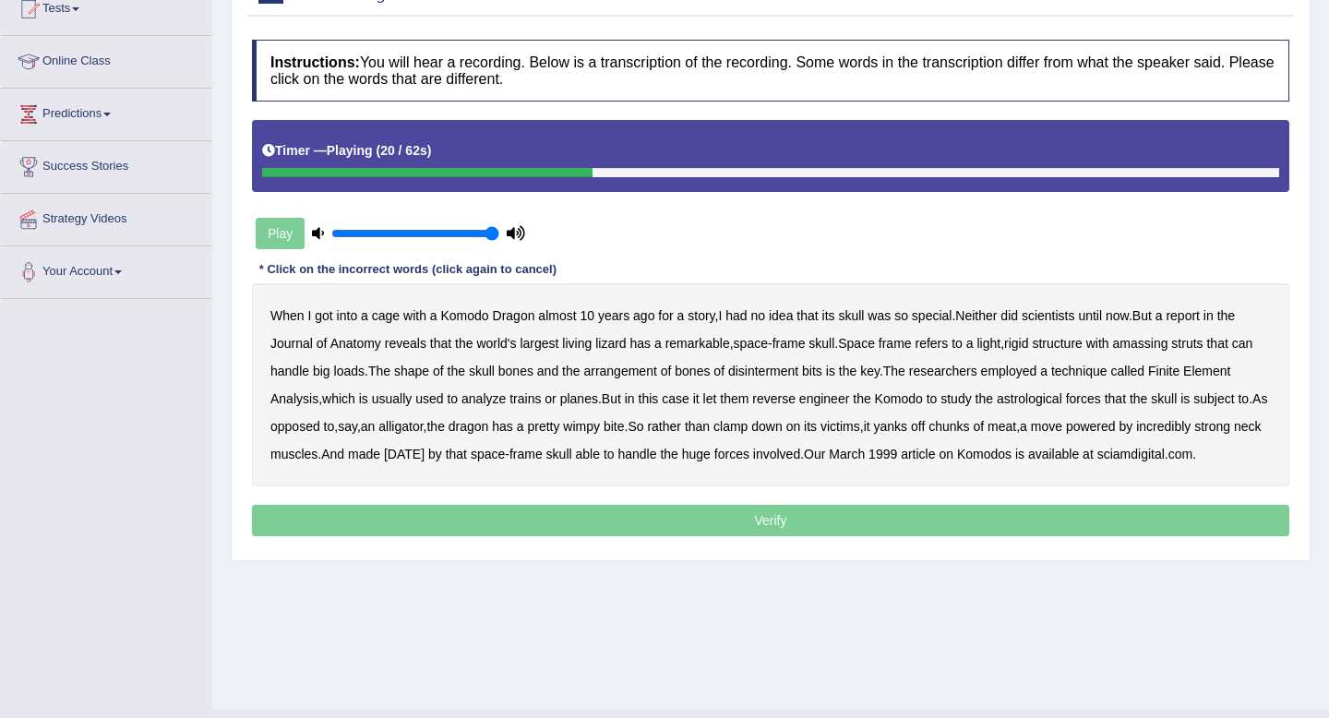
click at [1159, 348] on b "amassing" at bounding box center [1140, 343] width 55 height 15
click at [798, 373] on b "disinterment" at bounding box center [763, 371] width 70 height 15
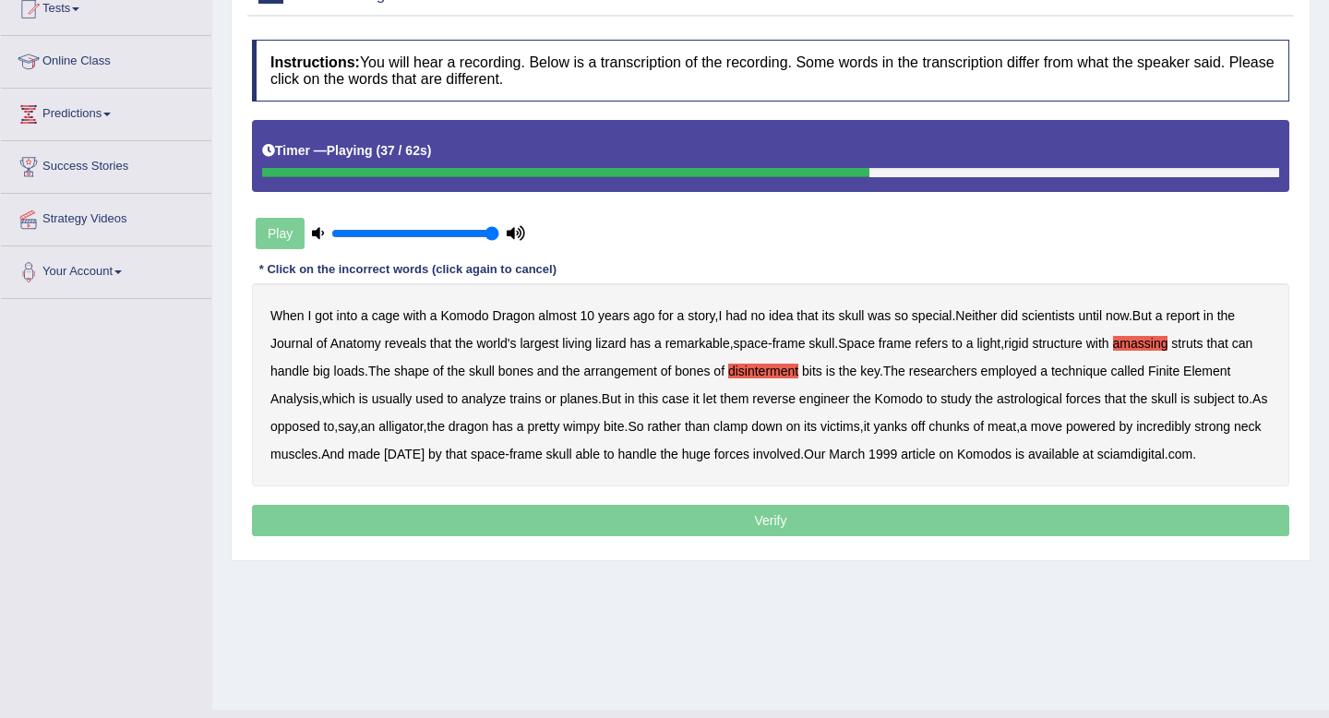
click at [1038, 403] on b "astrological" at bounding box center [1030, 398] width 66 height 15
click at [424, 459] on b "[DATE]" at bounding box center [404, 454] width 41 height 15
click at [424, 459] on b "carnival" at bounding box center [404, 454] width 41 height 15
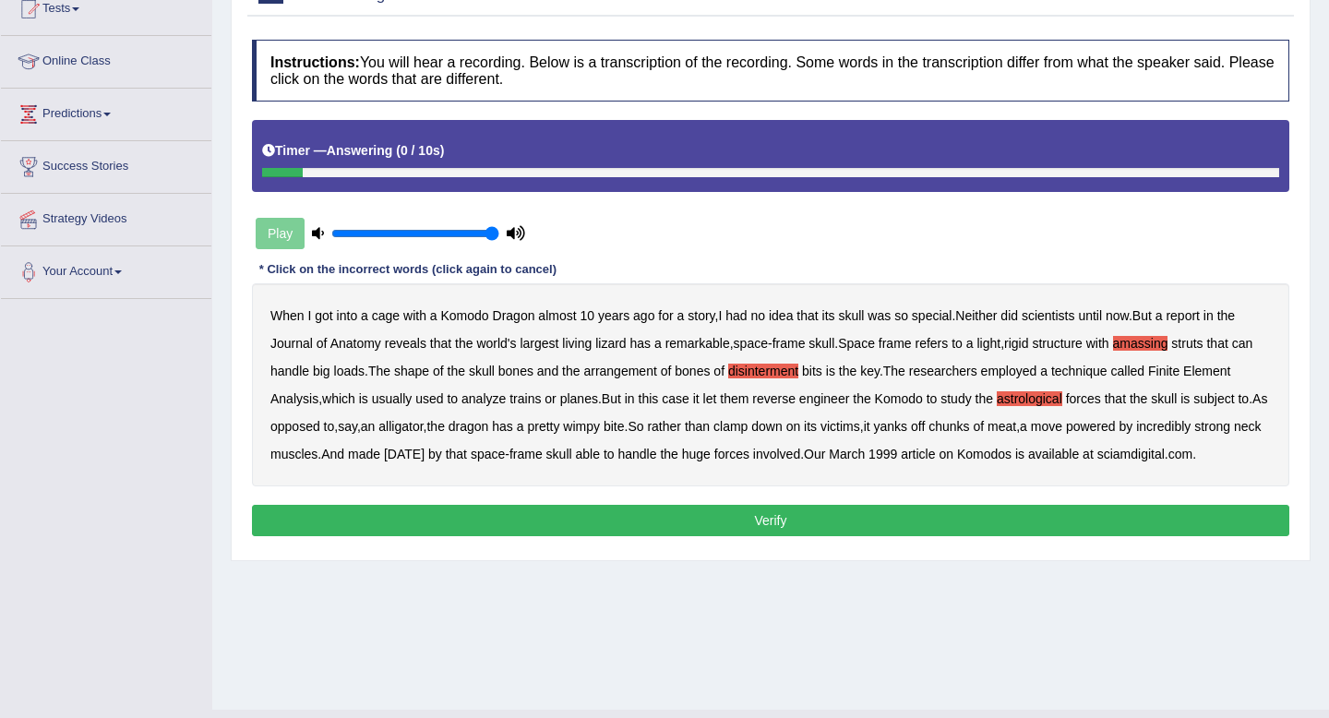
click at [926, 536] on button "Verify" at bounding box center [770, 520] width 1037 height 31
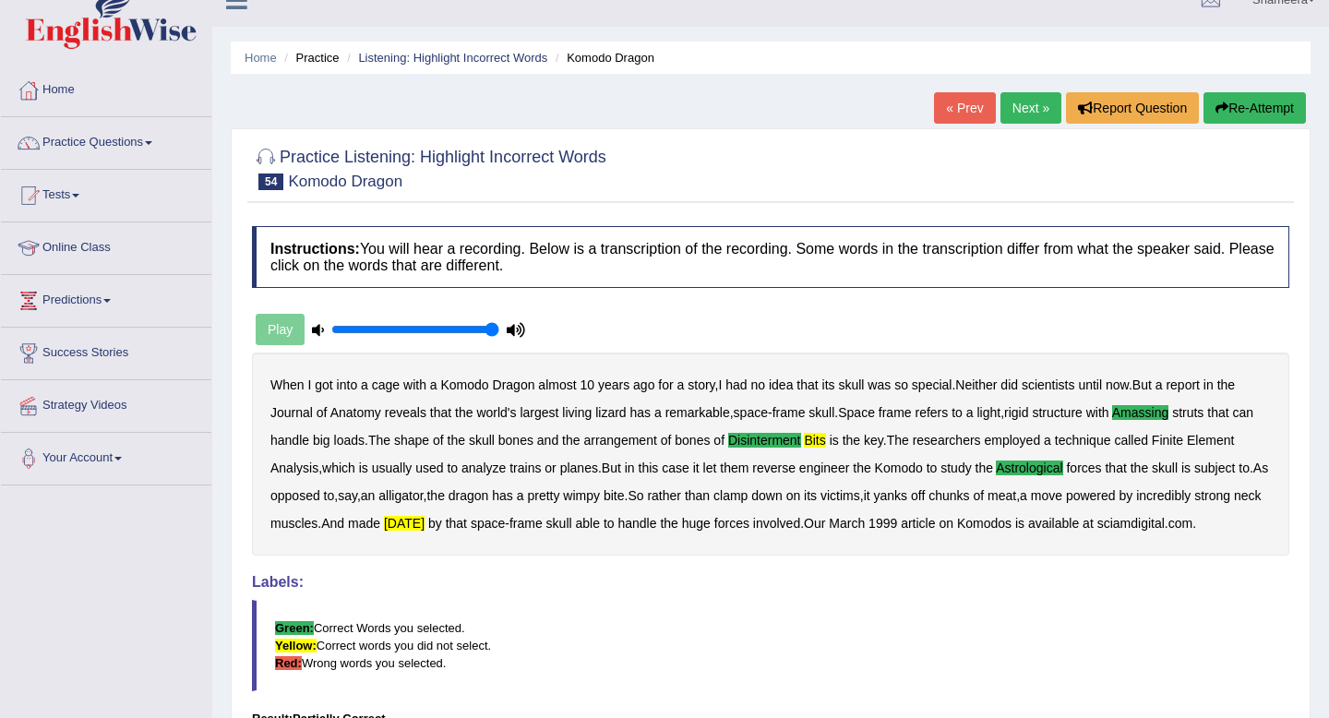
scroll to position [22, 0]
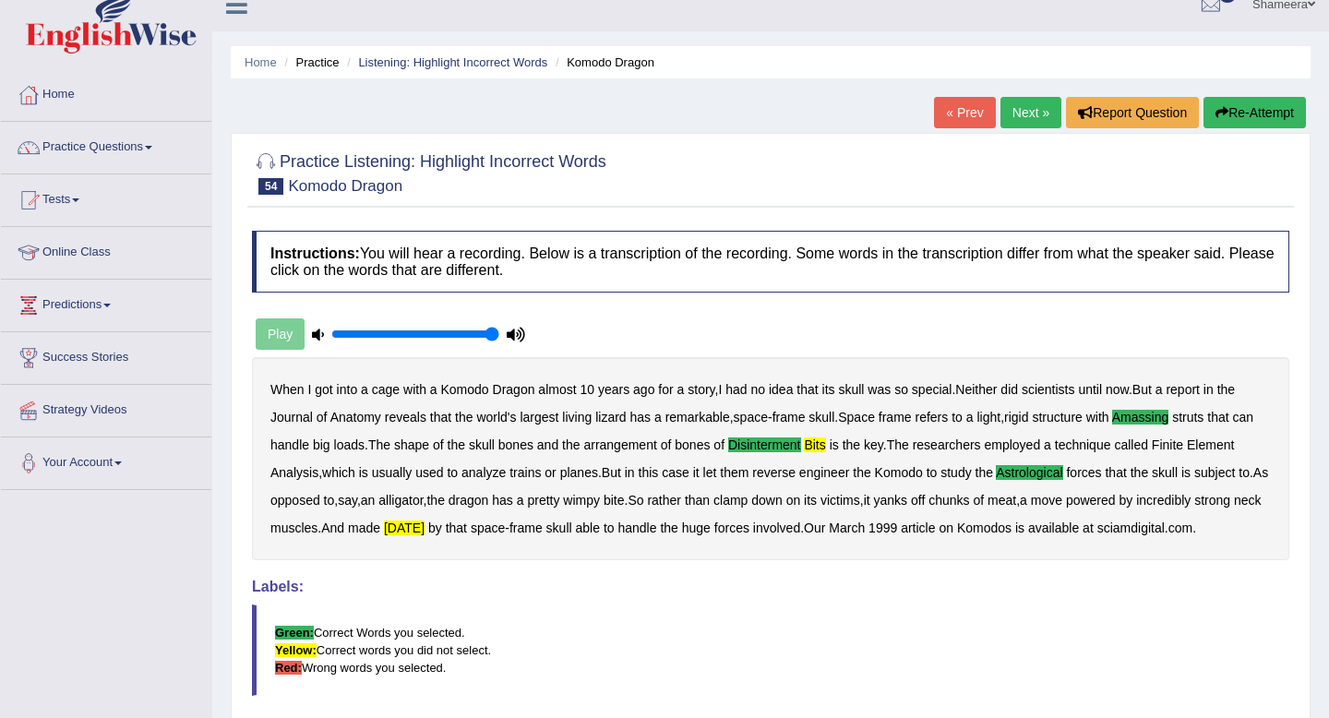
click at [1237, 114] on button "Re-Attempt" at bounding box center [1254, 112] width 102 height 31
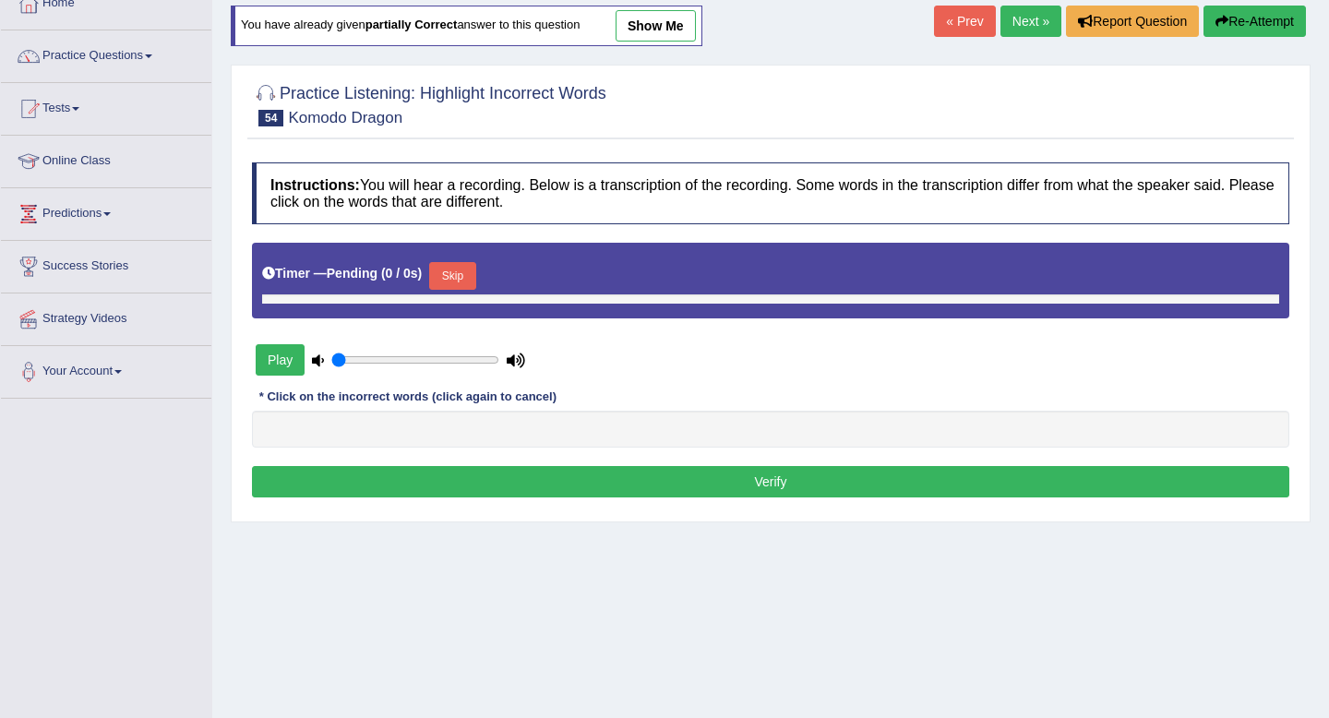
scroll to position [159, 0]
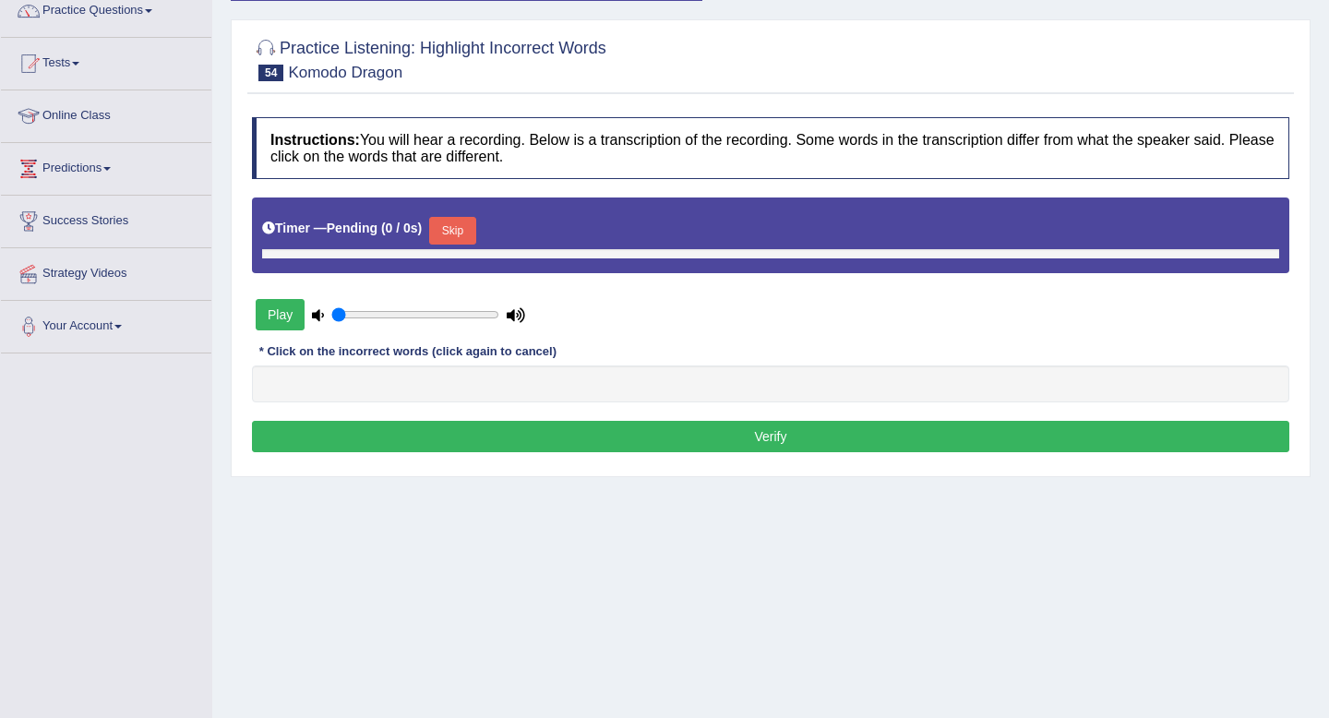
type input "1"
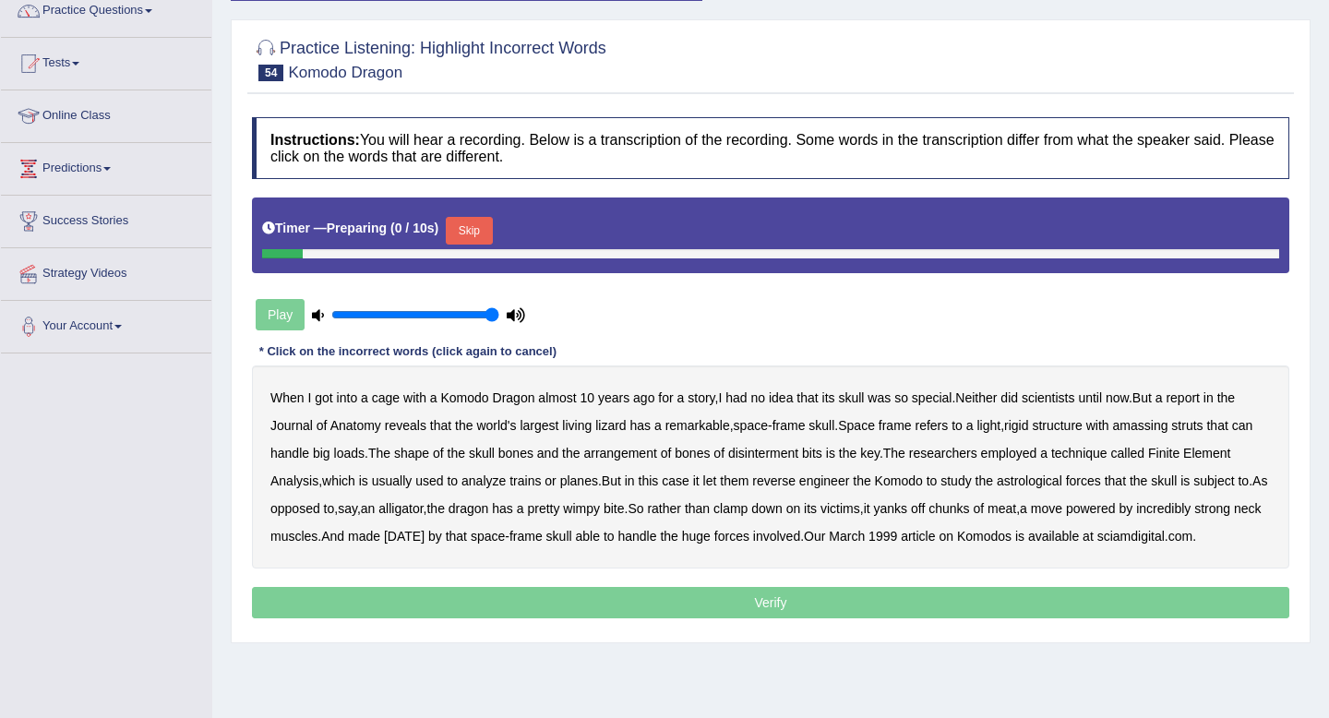
click at [475, 229] on button "Skip" at bounding box center [469, 231] width 46 height 28
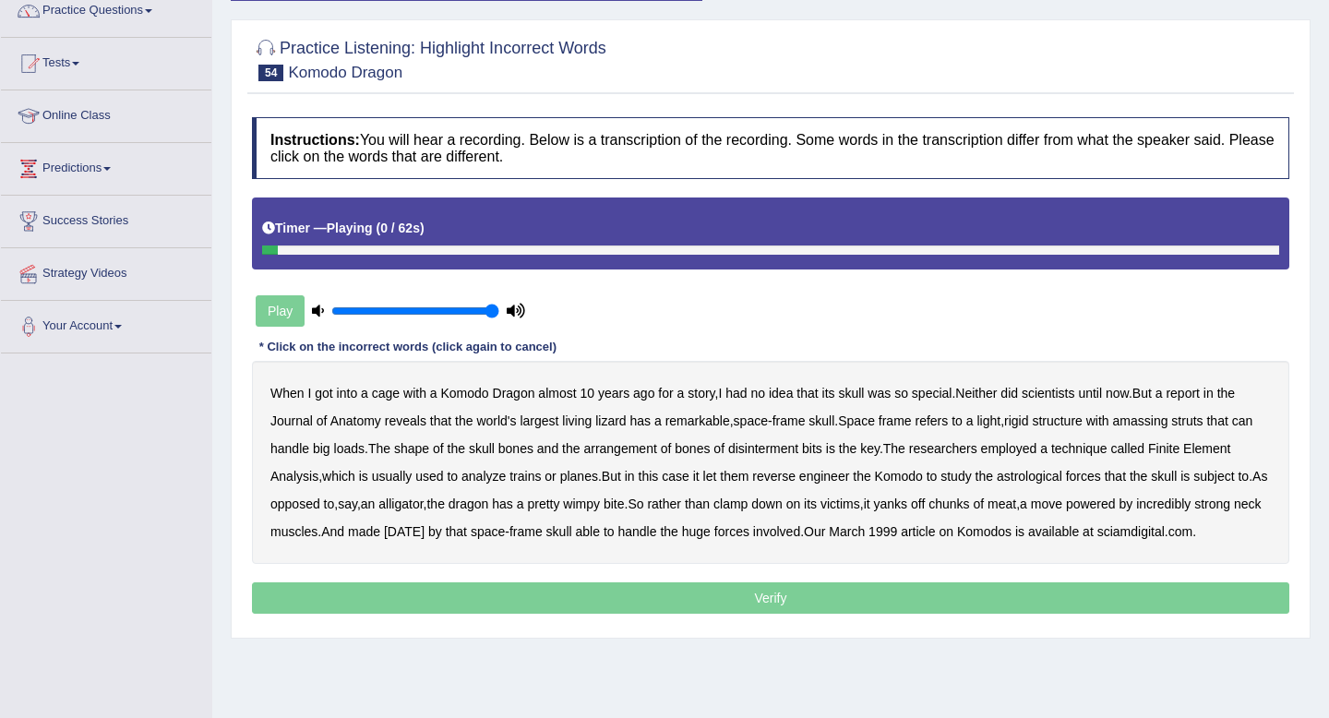
click at [512, 257] on div "Timer — Playing ( 0 / 62s )" at bounding box center [770, 232] width 1037 height 71
click at [527, 256] on div "Timer — Playing ( 1 / 62s )" at bounding box center [770, 232] width 1037 height 71
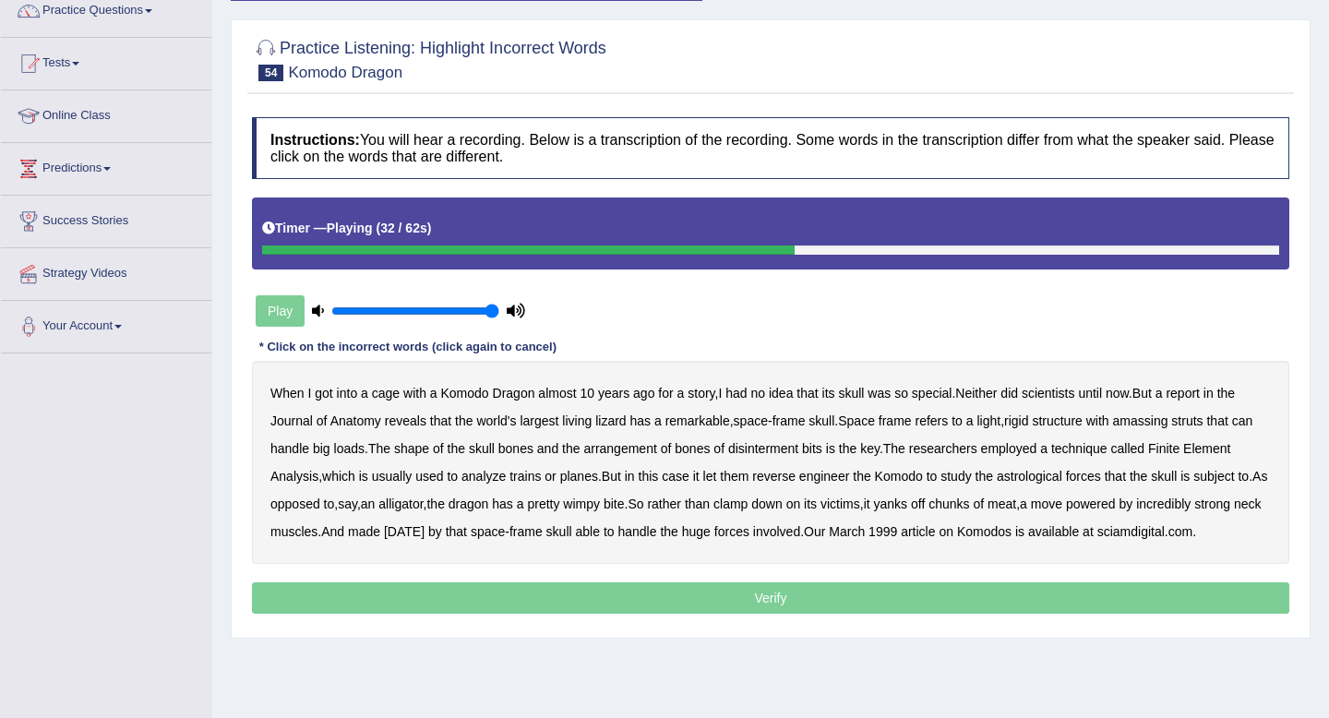
scroll to position [0, 0]
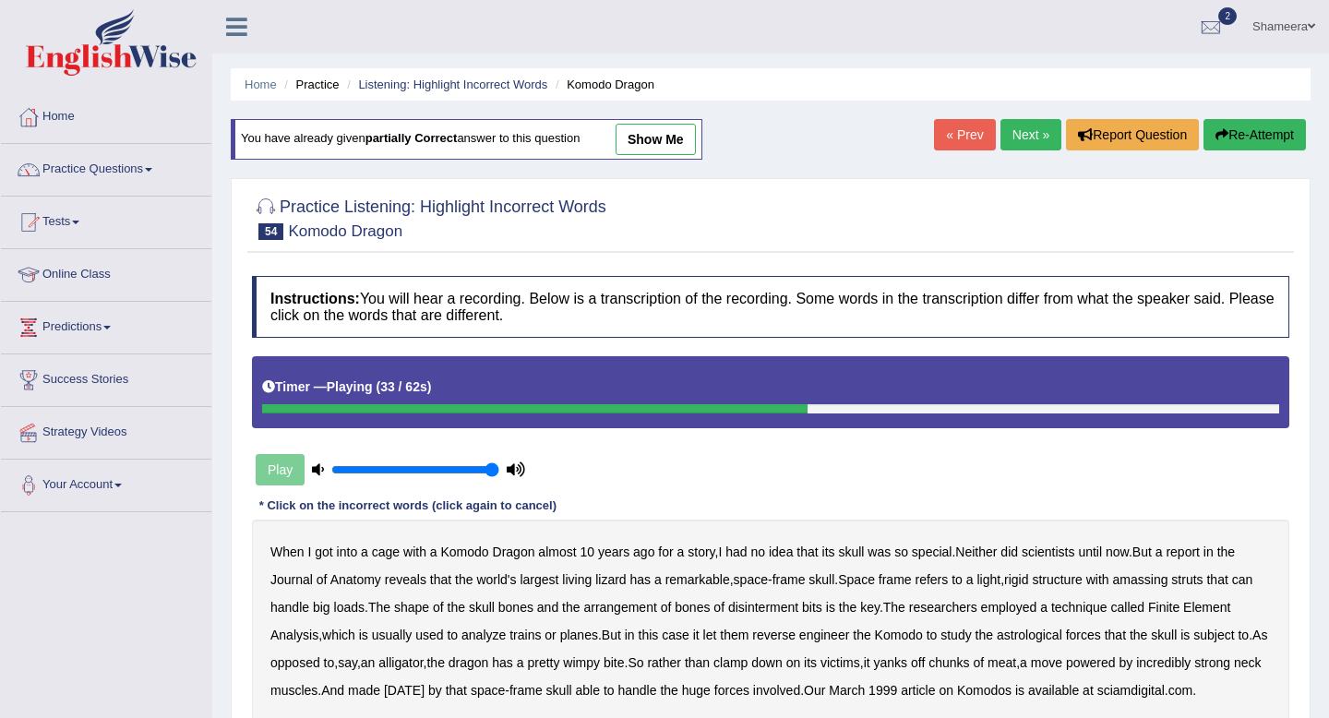
click at [1010, 122] on link "Next »" at bounding box center [1030, 134] width 61 height 31
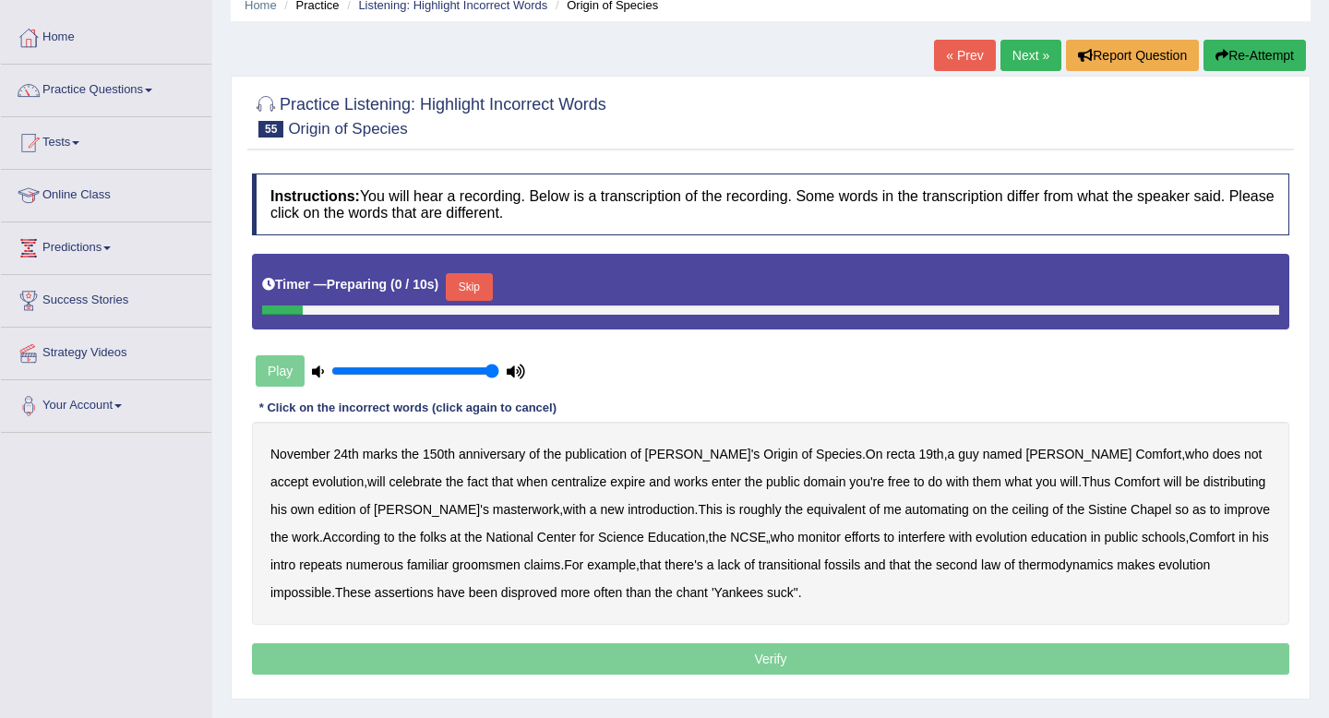
scroll to position [213, 0]
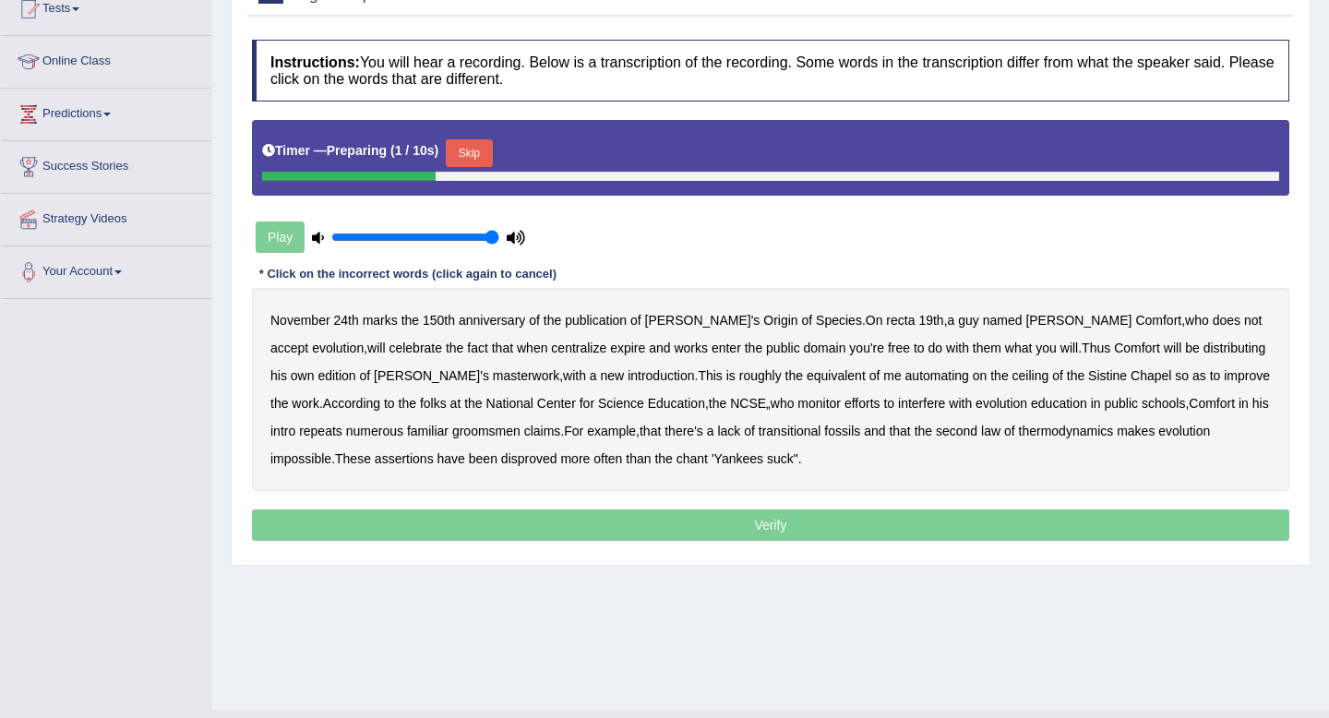
click at [481, 158] on button "Skip" at bounding box center [469, 153] width 46 height 28
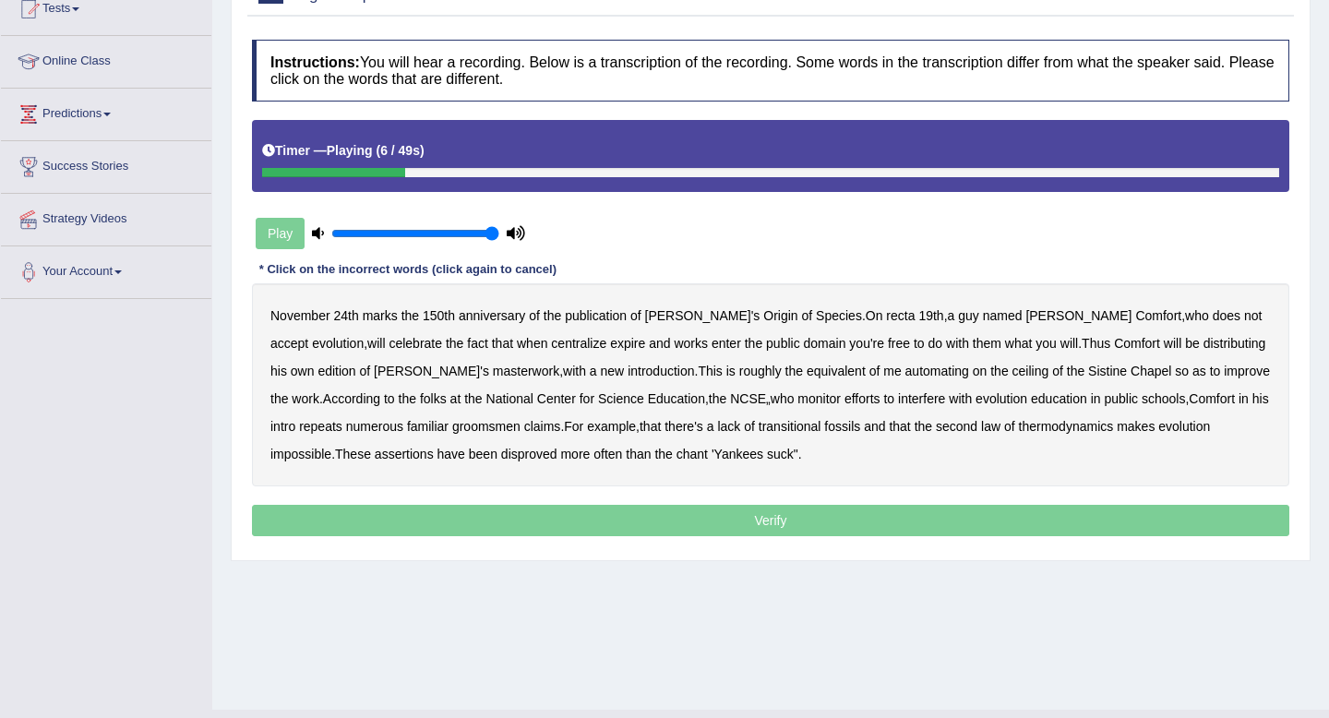
click at [886, 320] on b "recta" at bounding box center [900, 315] width 29 height 15
click at [551, 350] on b "centralize" at bounding box center [578, 343] width 55 height 15
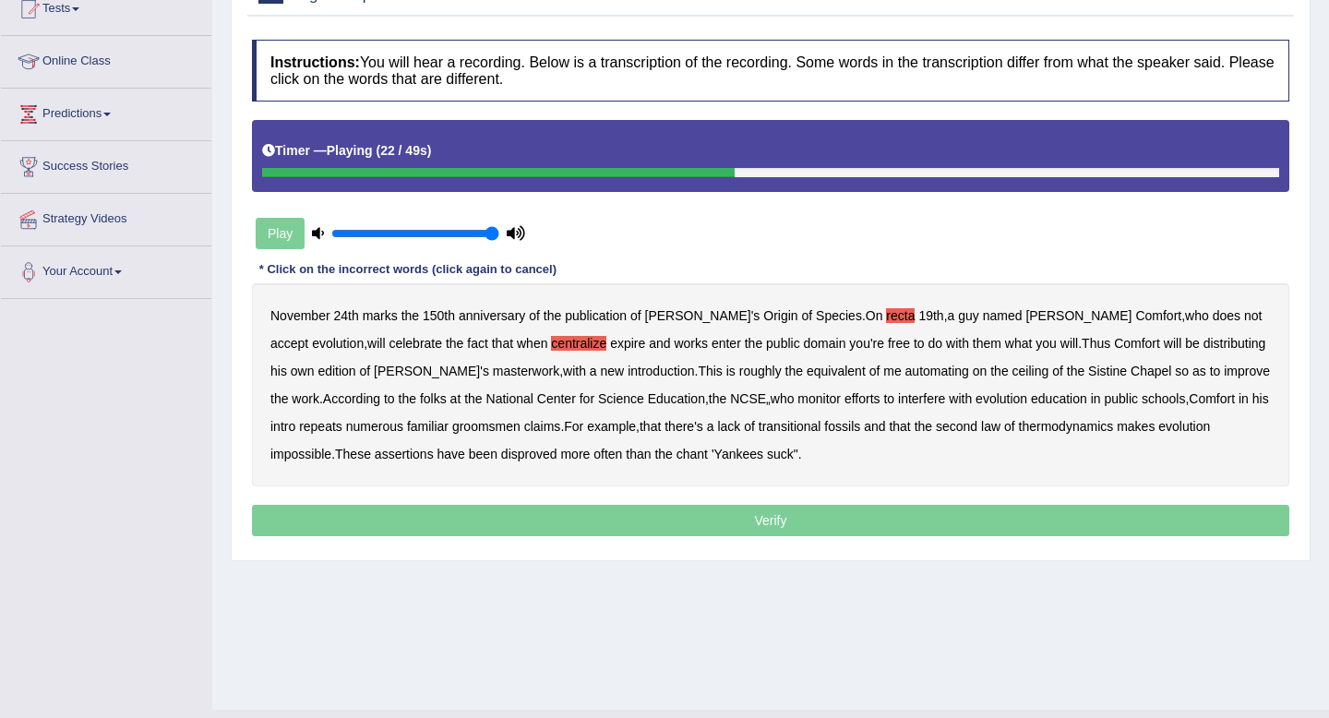
click at [905, 375] on b "automating" at bounding box center [937, 371] width 64 height 15
click at [1214, 409] on div "[DATE] marks the 150th anniversary of the publication of [PERSON_NAME]'s Origin…" at bounding box center [770, 384] width 1037 height 203
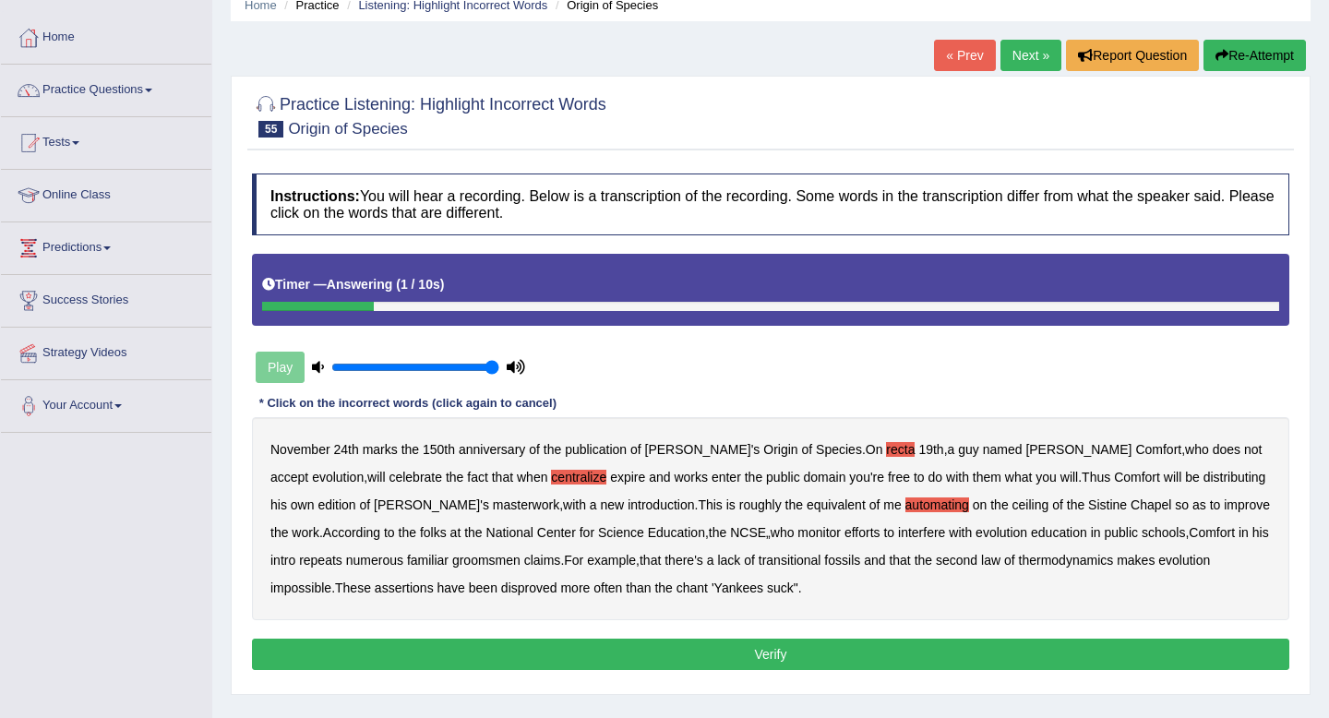
scroll to position [71, 0]
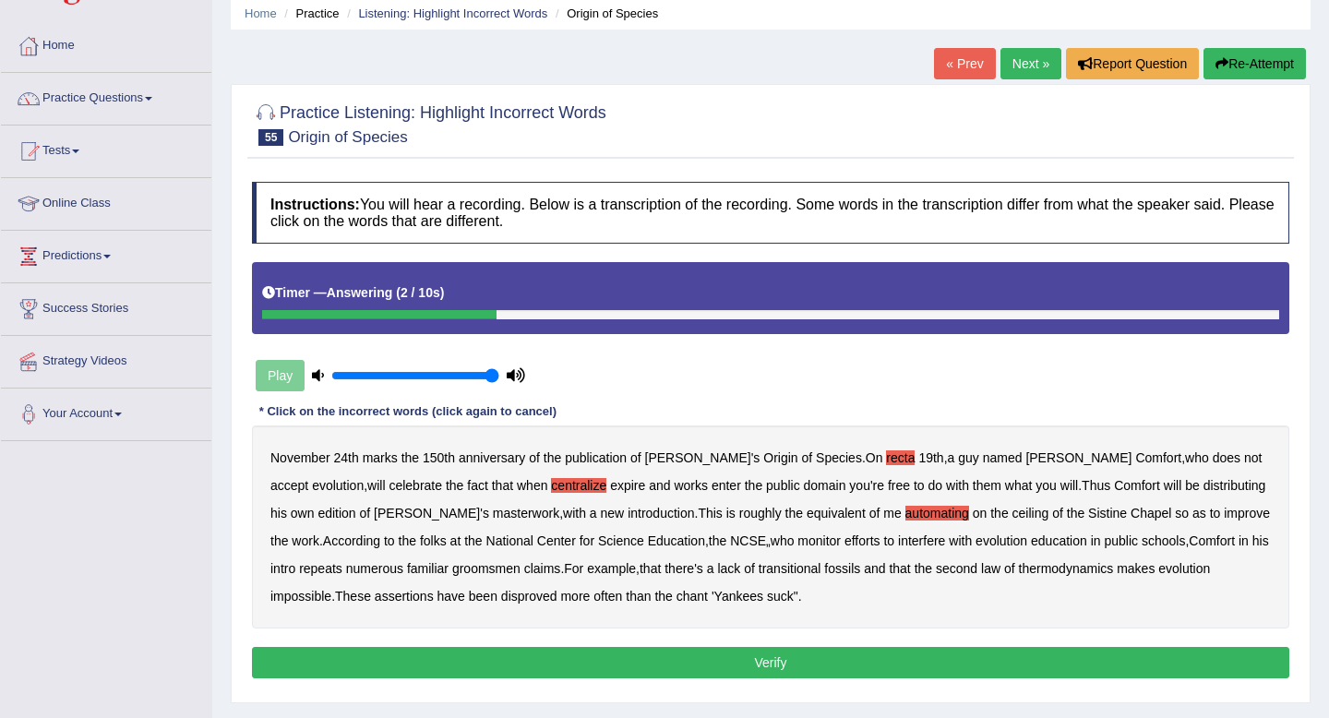
click at [1256, 67] on button "Re-Attempt" at bounding box center [1254, 63] width 102 height 31
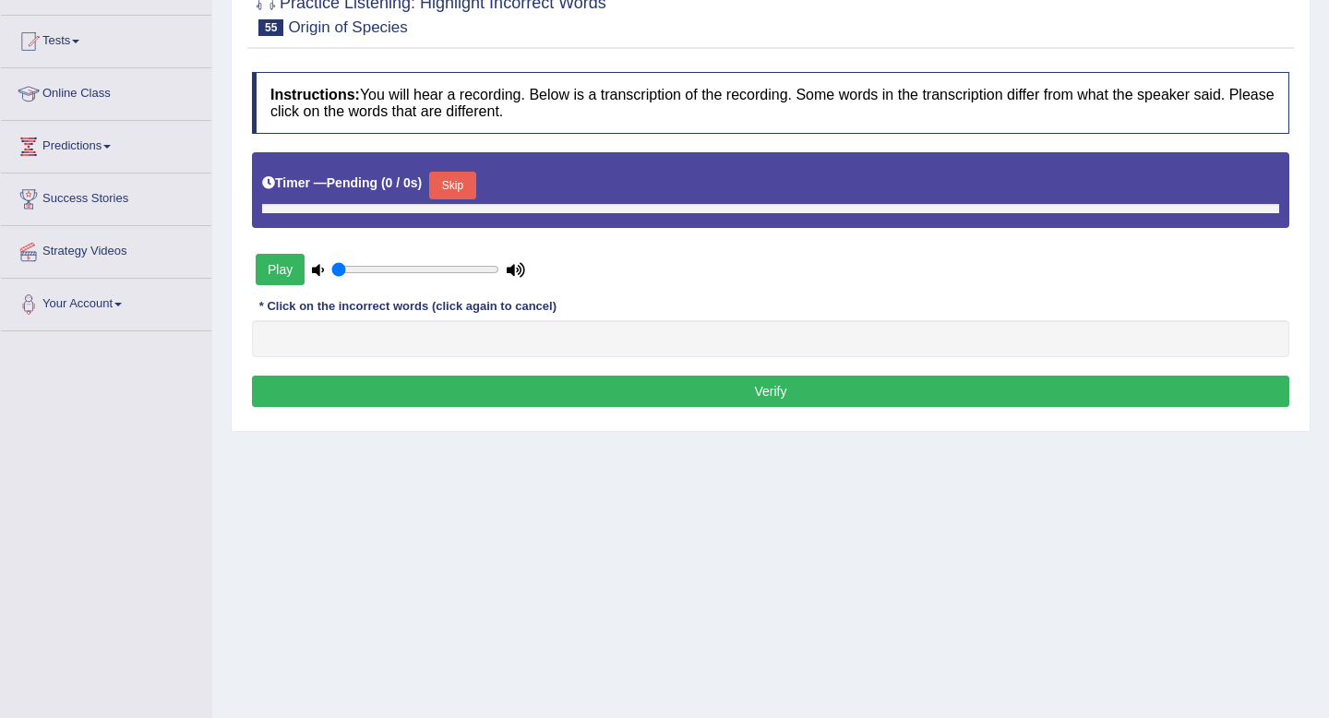
scroll to position [199, 0]
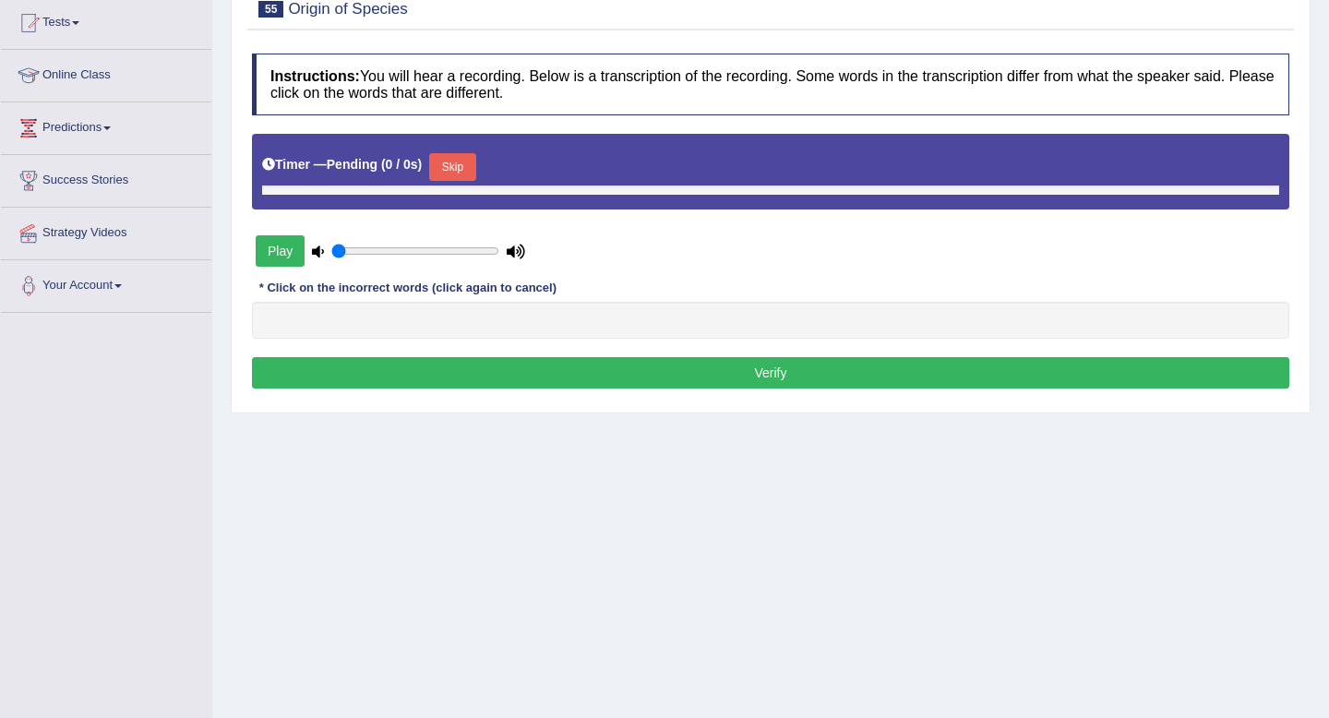
type input "1"
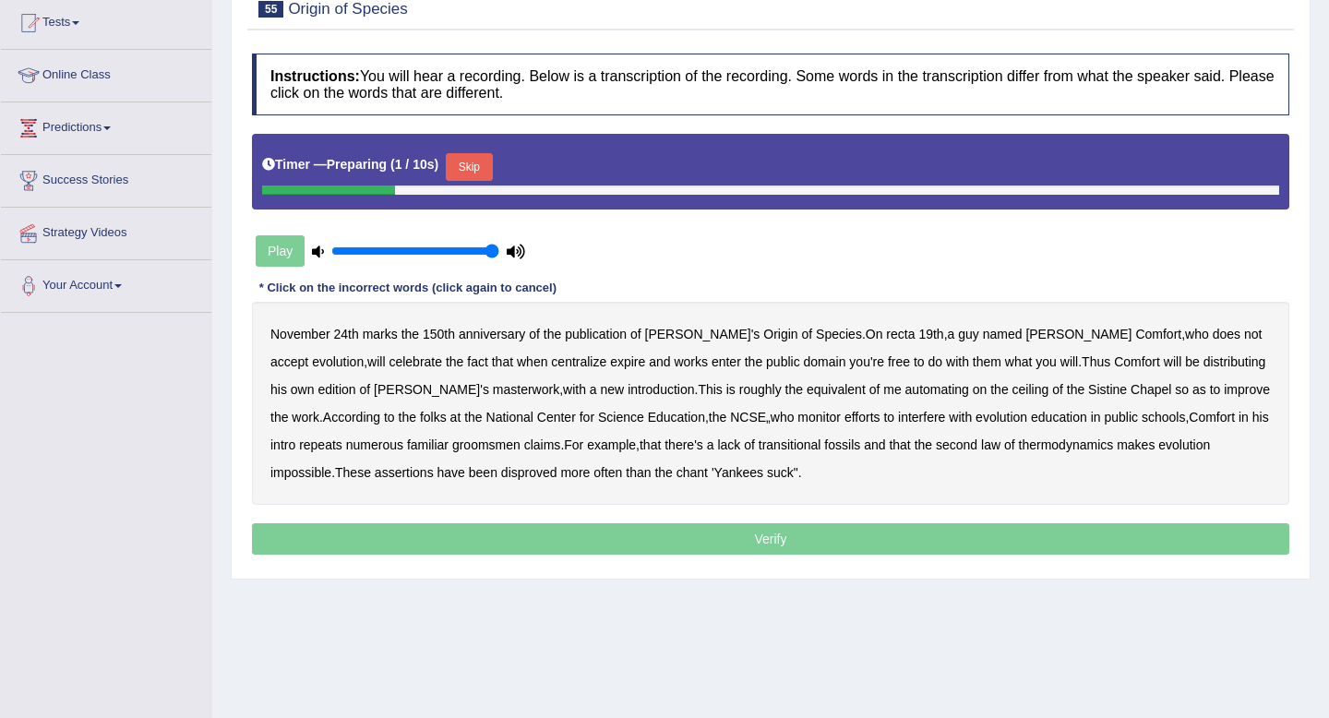
click at [484, 162] on button "Skip" at bounding box center [469, 167] width 46 height 28
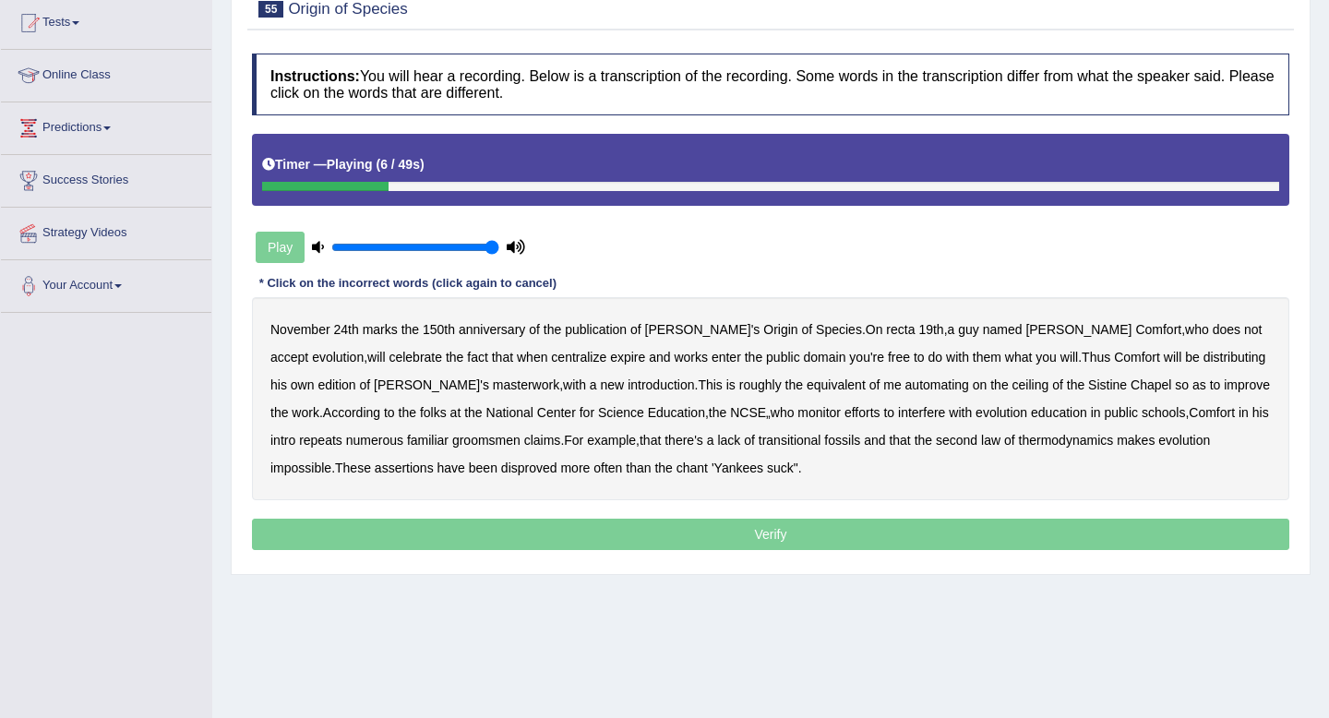
click at [886, 333] on b "recta" at bounding box center [900, 329] width 29 height 15
click at [464, 365] on div "November 24th marks the 150th anniversary of the publication of Darwin's Origin…" at bounding box center [770, 398] width 1037 height 203
click at [551, 355] on b "centralize" at bounding box center [578, 357] width 55 height 15
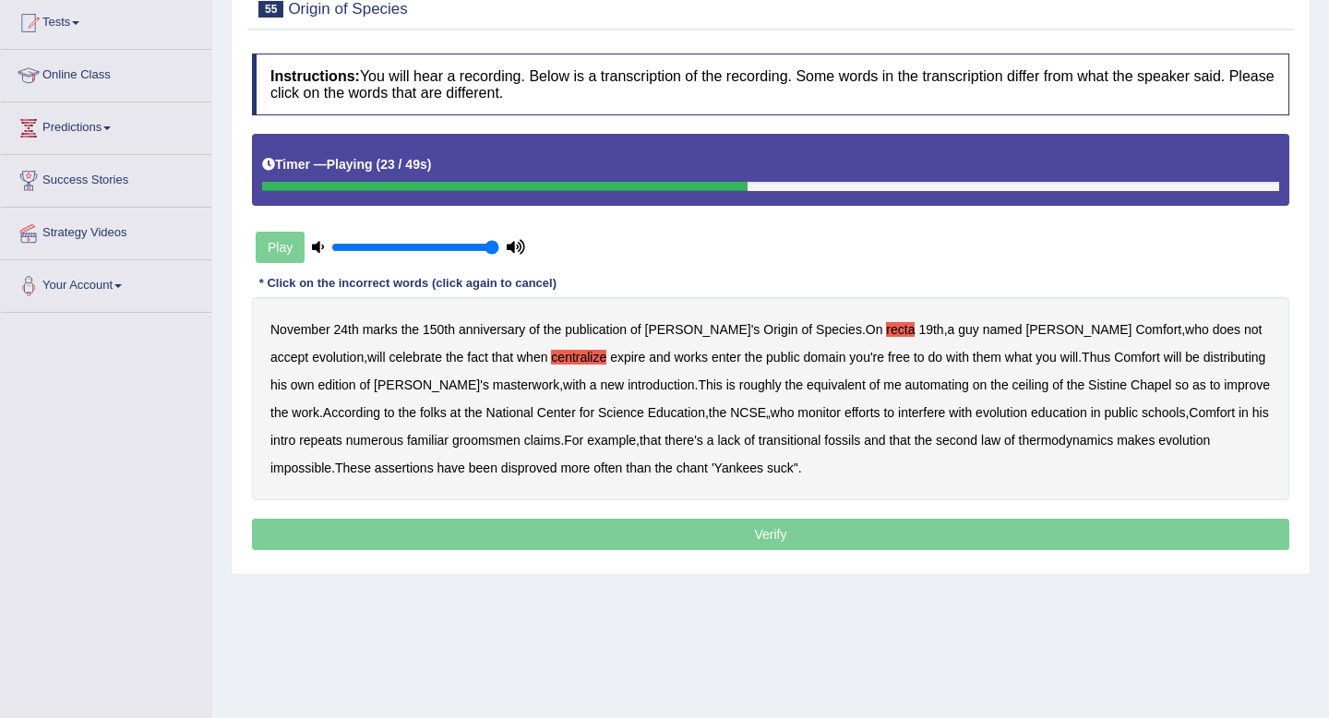
click at [905, 388] on b "automating" at bounding box center [937, 384] width 64 height 15
click at [342, 433] on b "repeats" at bounding box center [320, 440] width 43 height 15
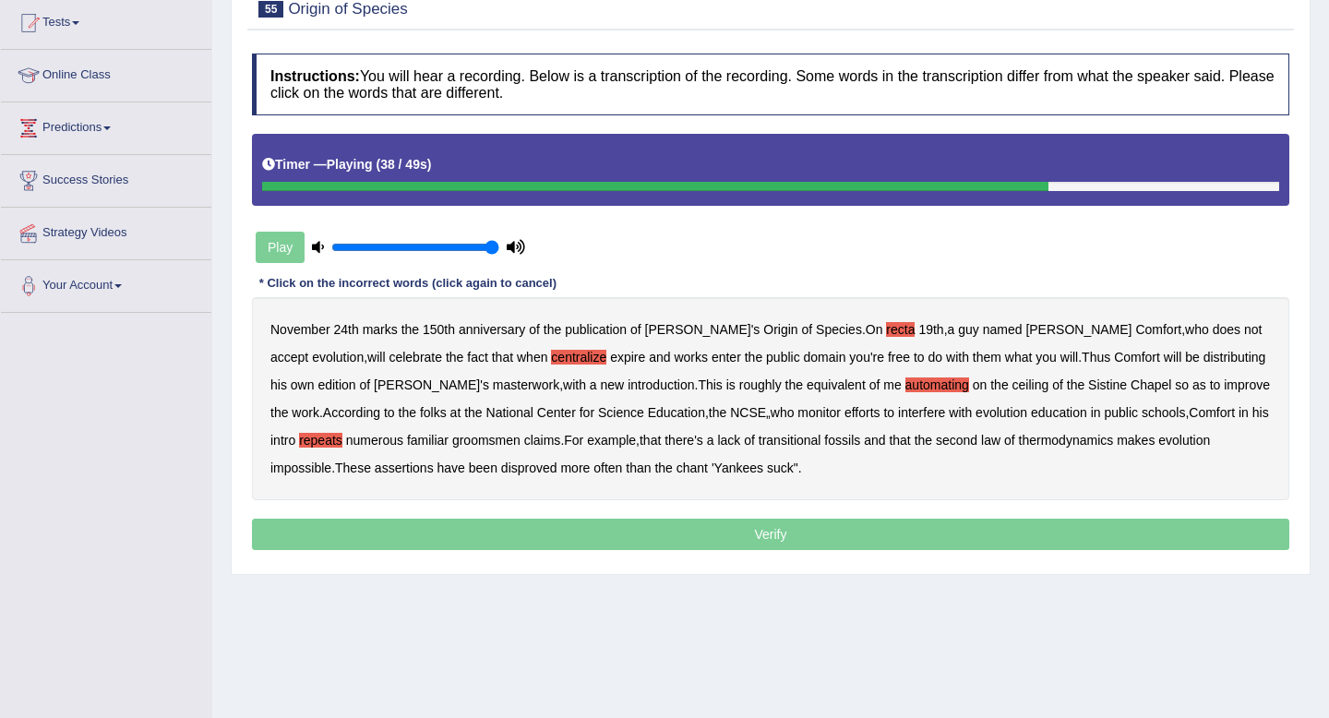
click at [342, 433] on b "repeats" at bounding box center [320, 440] width 43 height 15
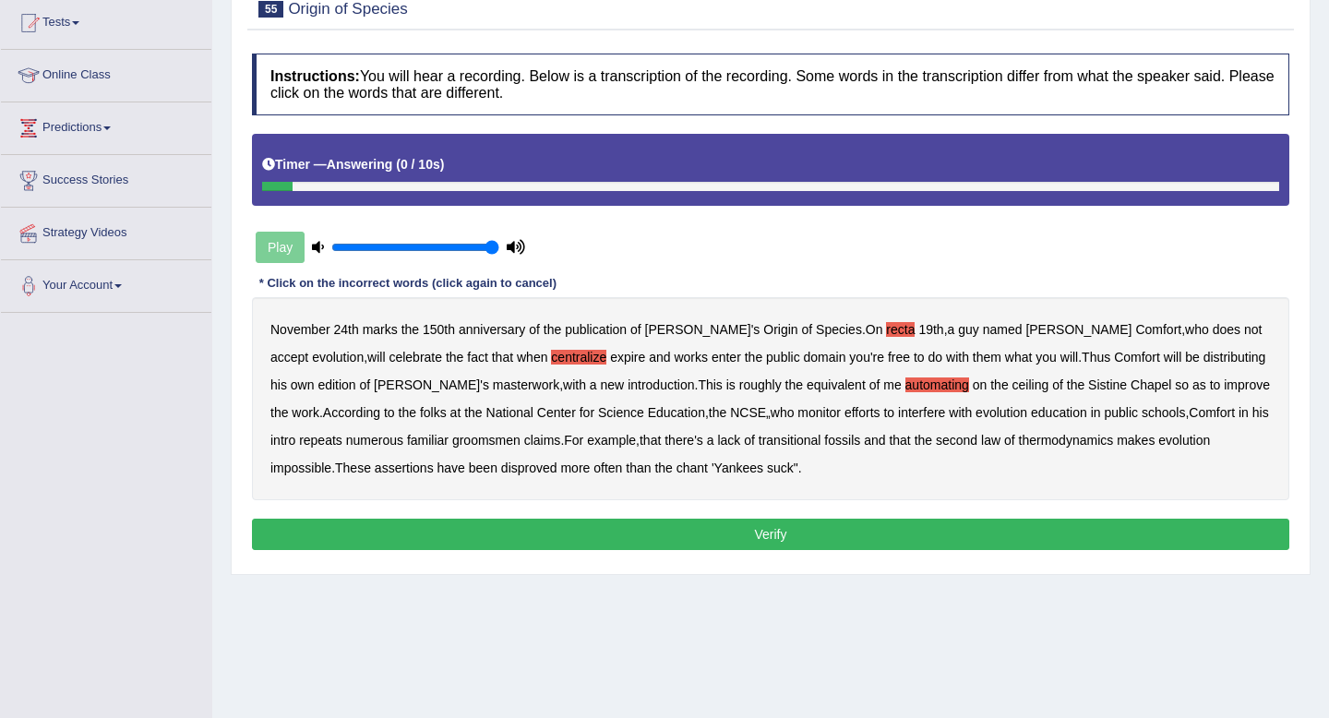
click at [812, 537] on button "Verify" at bounding box center [770, 534] width 1037 height 31
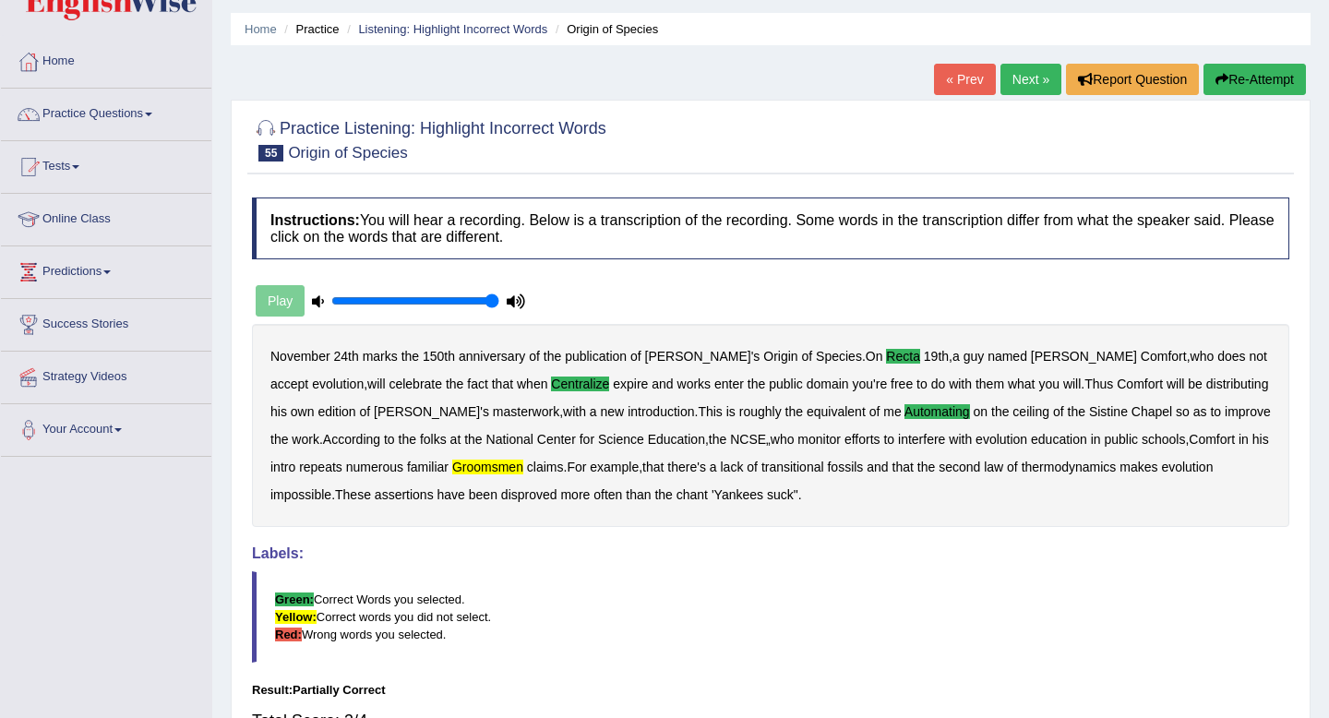
scroll to position [43, 0]
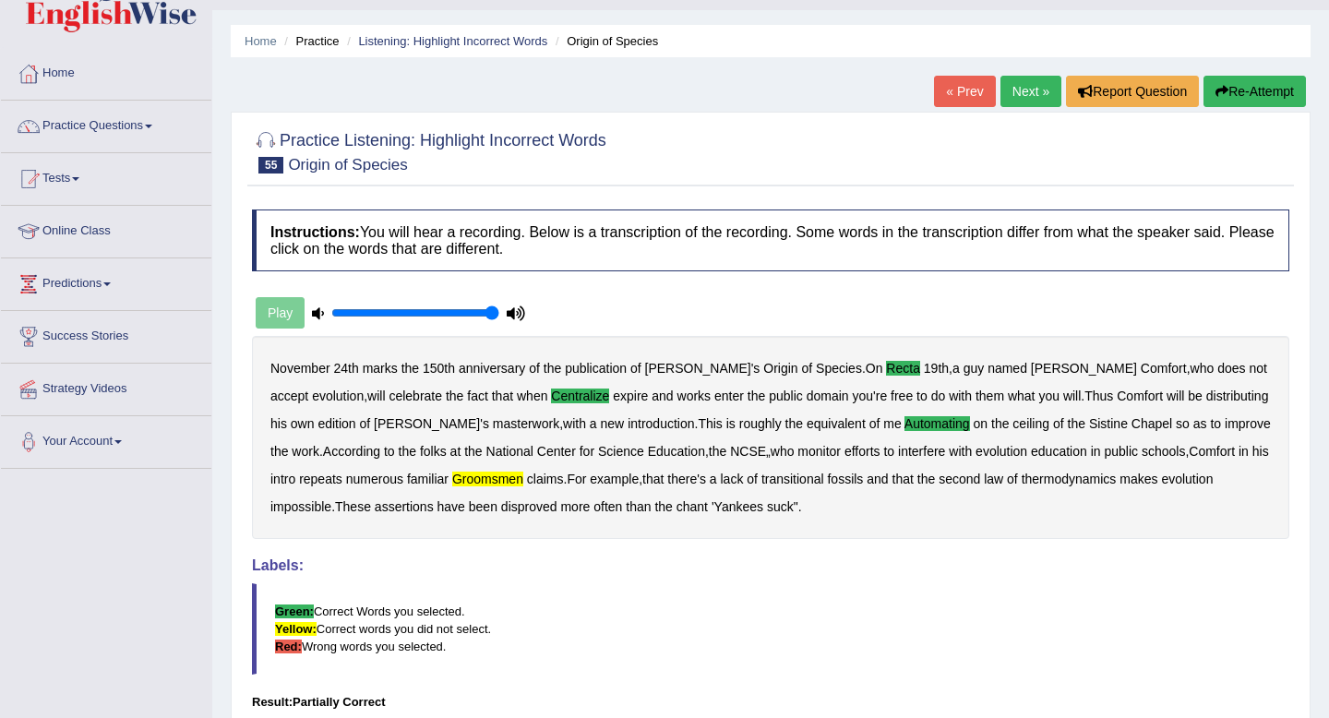
click at [1281, 91] on button "Re-Attempt" at bounding box center [1254, 91] width 102 height 31
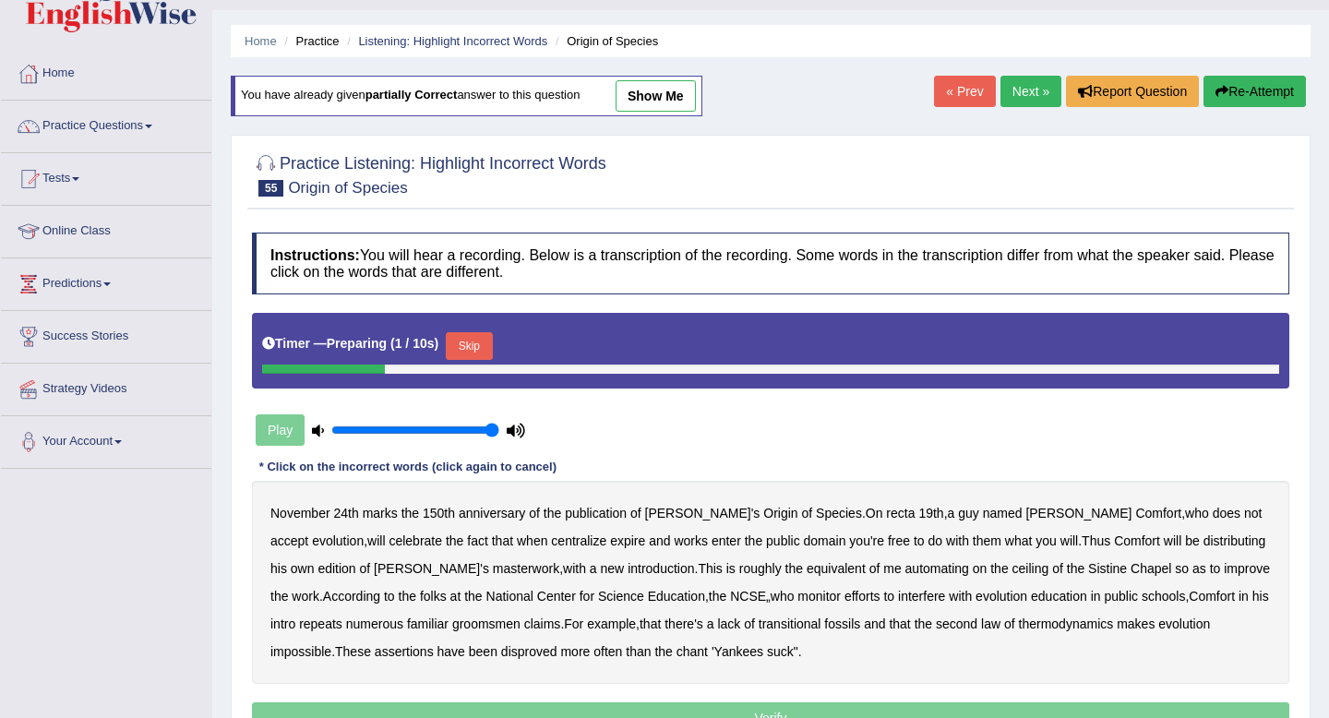
click at [472, 335] on button "Skip" at bounding box center [469, 346] width 46 height 28
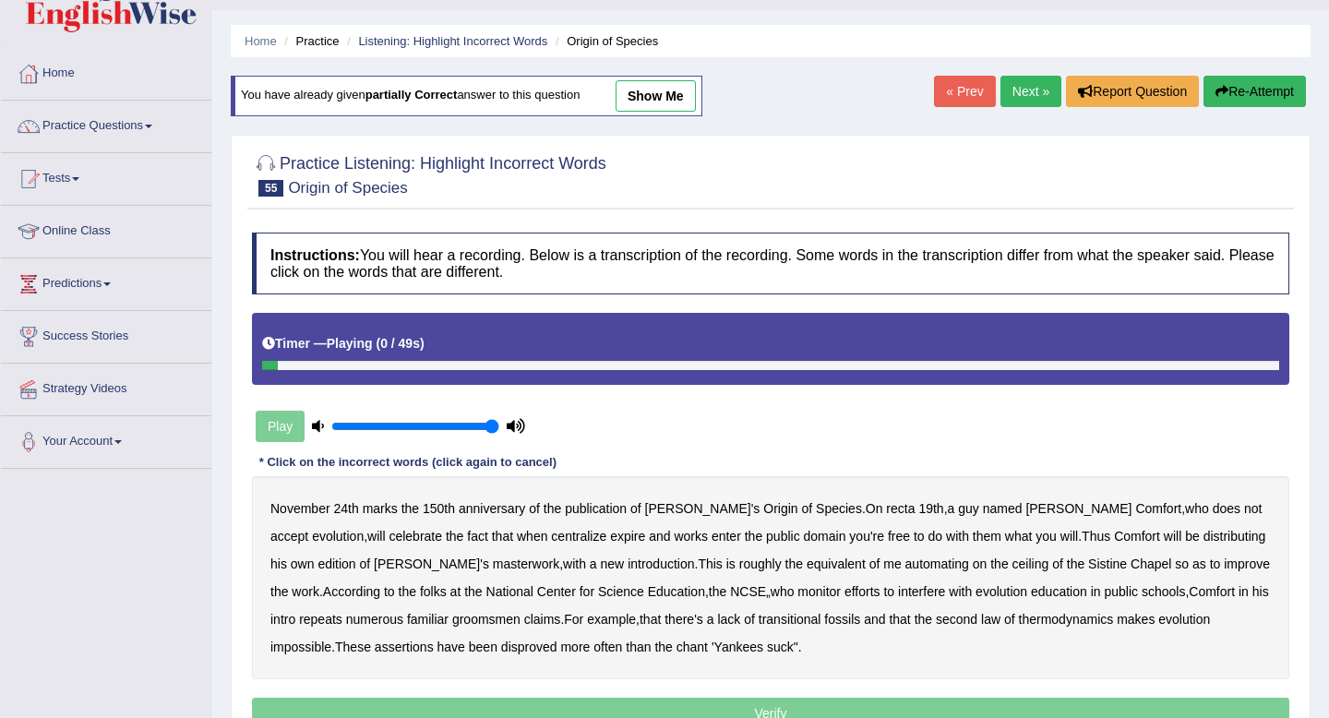
click at [711, 361] on div at bounding box center [770, 365] width 1017 height 9
click at [711, 366] on div at bounding box center [770, 365] width 1017 height 9
click at [711, 365] on div at bounding box center [770, 365] width 1017 height 9
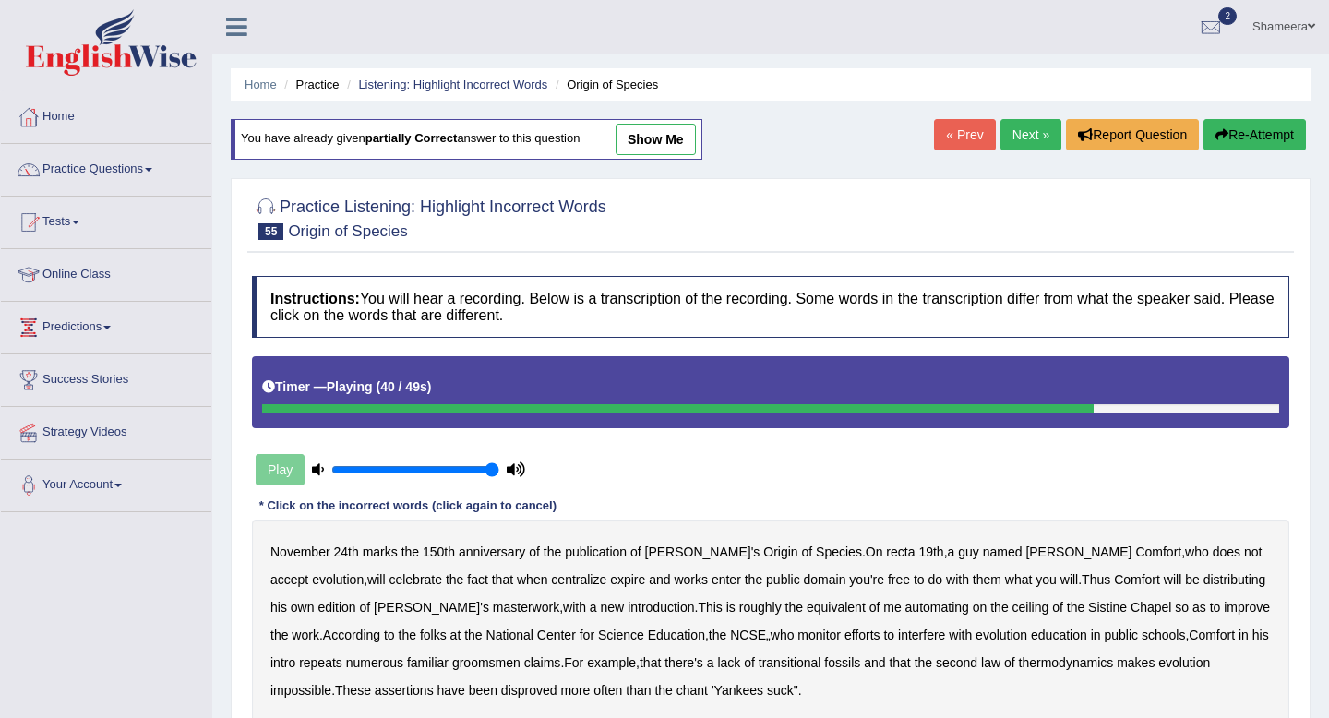
click at [1027, 134] on link "Next »" at bounding box center [1030, 134] width 61 height 31
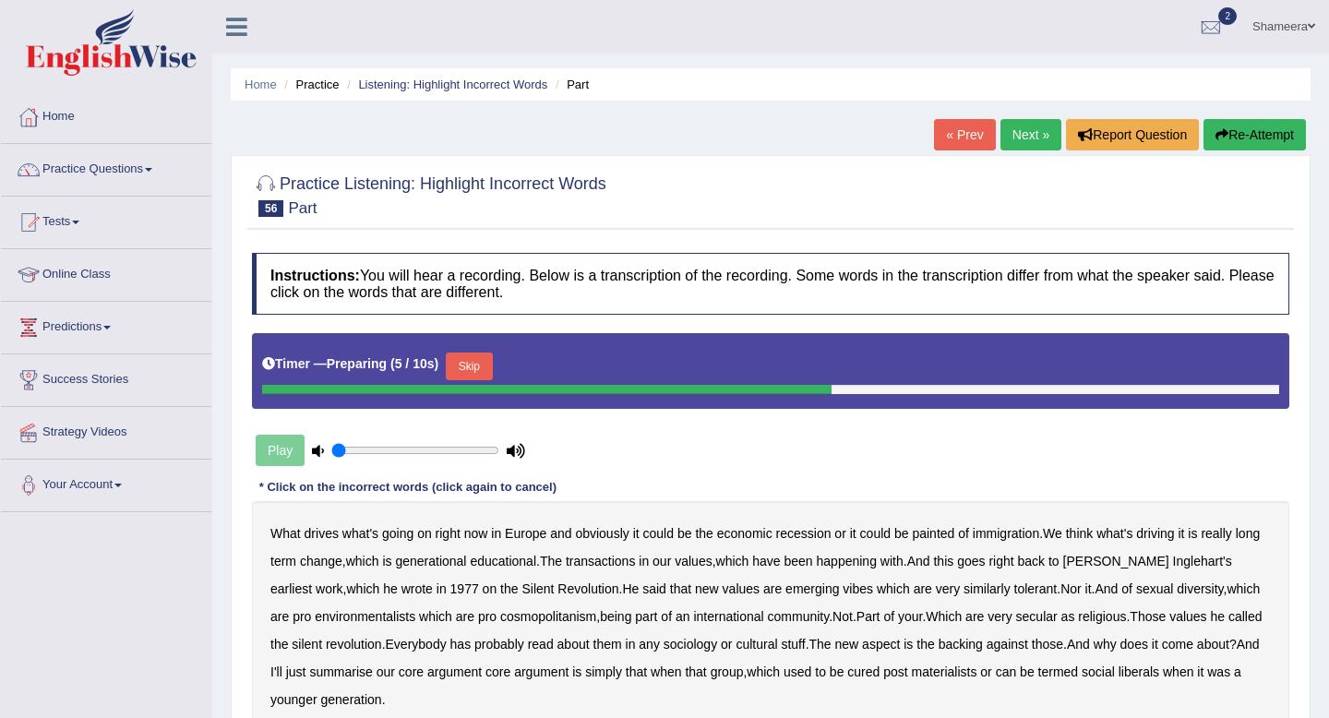
type input "0.05"
drag, startPoint x: 492, startPoint y: 448, endPoint x: 241, endPoint y: 456, distance: 251.1
click at [241, 456] on div "Practice Listening: Highlight Incorrect Words 56 Part Instructions: You will he…" at bounding box center [771, 480] width 1080 height 651
